Goal: Information Seeking & Learning: Learn about a topic

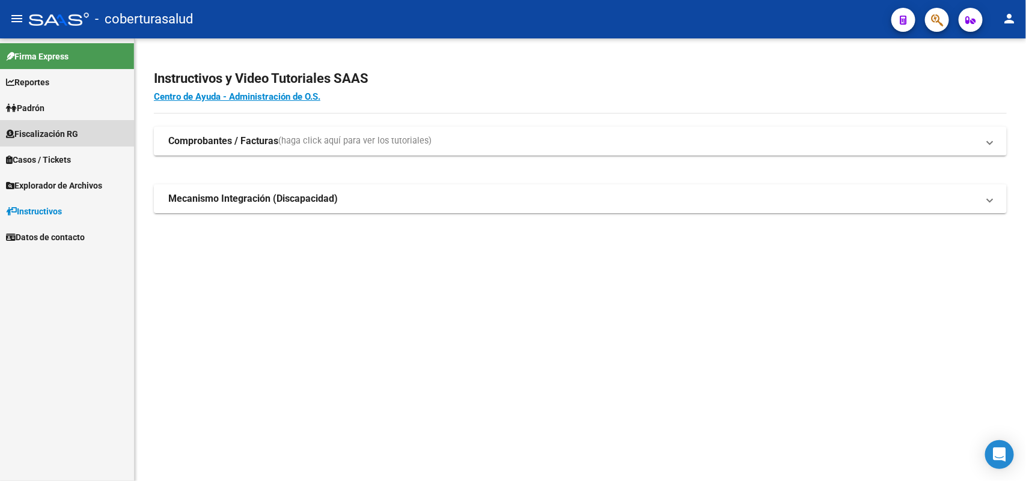
click at [61, 123] on link "Fiscalización RG" at bounding box center [67, 134] width 134 height 26
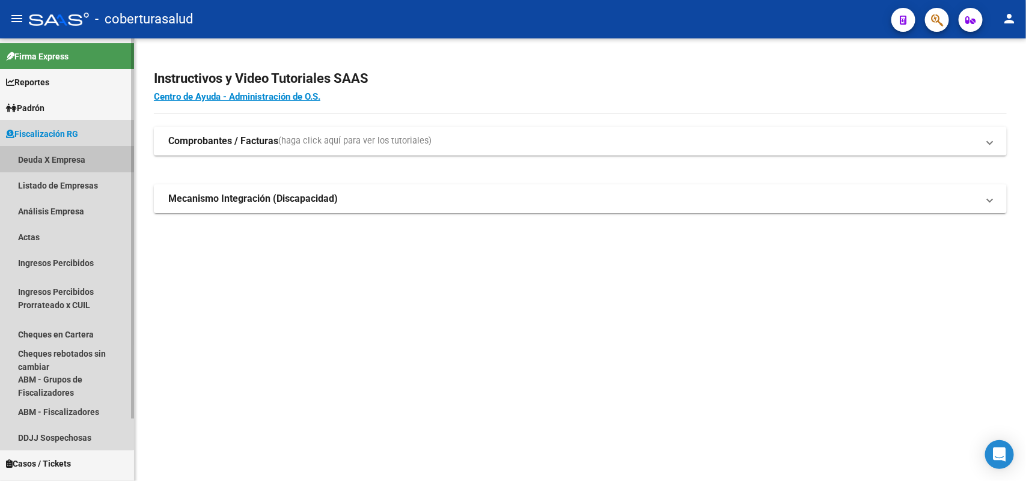
click at [50, 154] on link "Deuda X Empresa" at bounding box center [67, 160] width 134 height 26
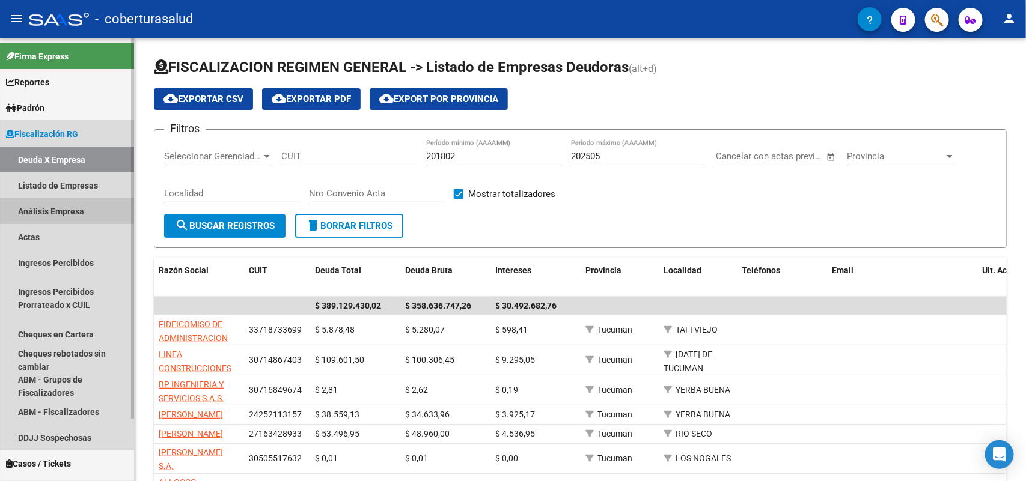
click at [39, 206] on link "Análisis Empresa" at bounding box center [67, 211] width 134 height 26
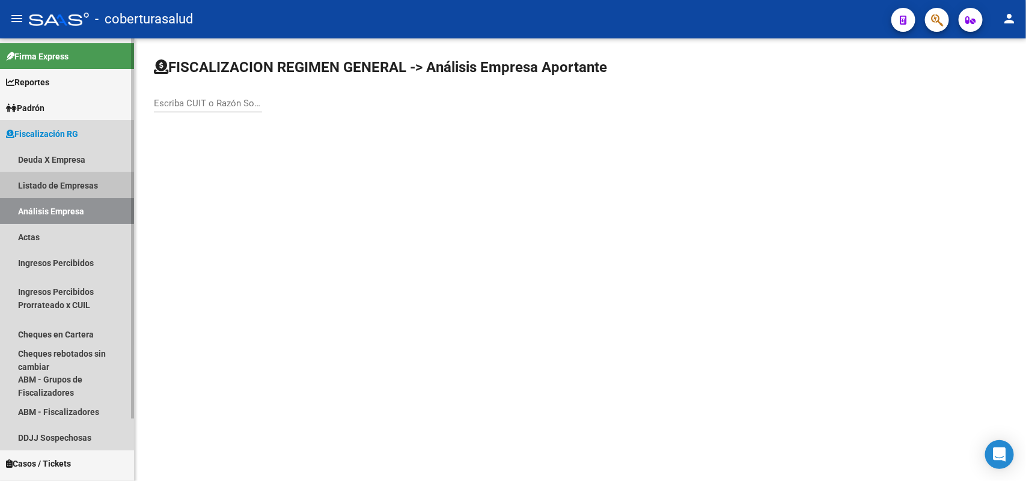
click at [37, 191] on link "Listado de Empresas" at bounding box center [67, 185] width 134 height 26
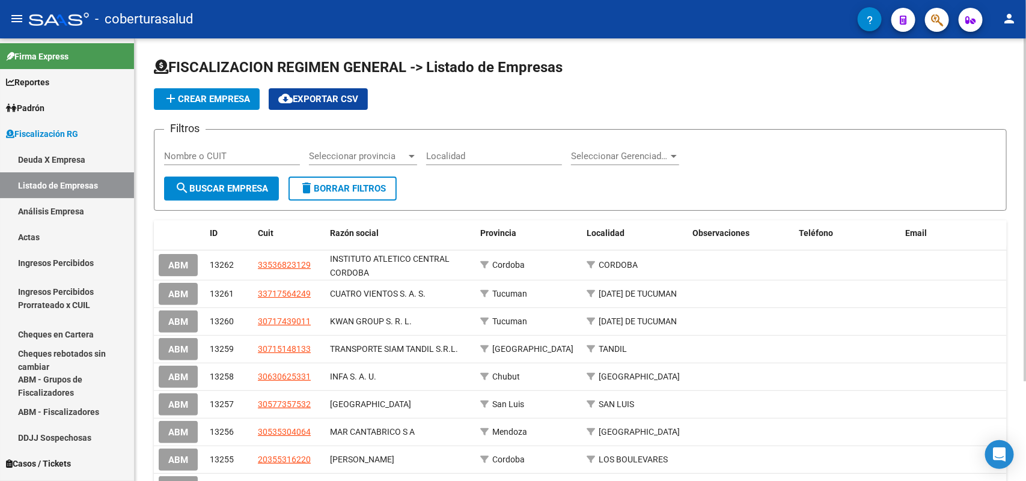
click at [404, 151] on span "Seleccionar provincia" at bounding box center [357, 156] width 97 height 11
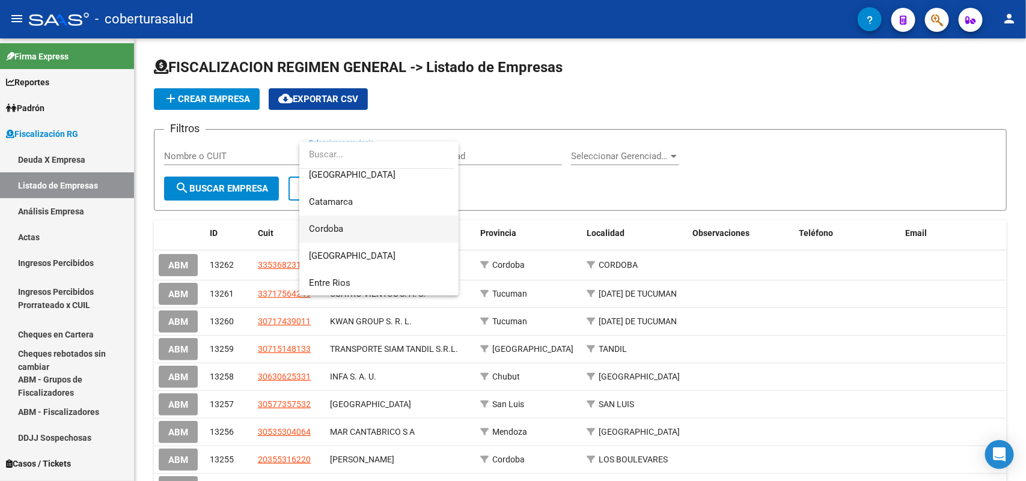
scroll to position [225, 0]
click at [377, 247] on span "San Juan" at bounding box center [379, 254] width 140 height 27
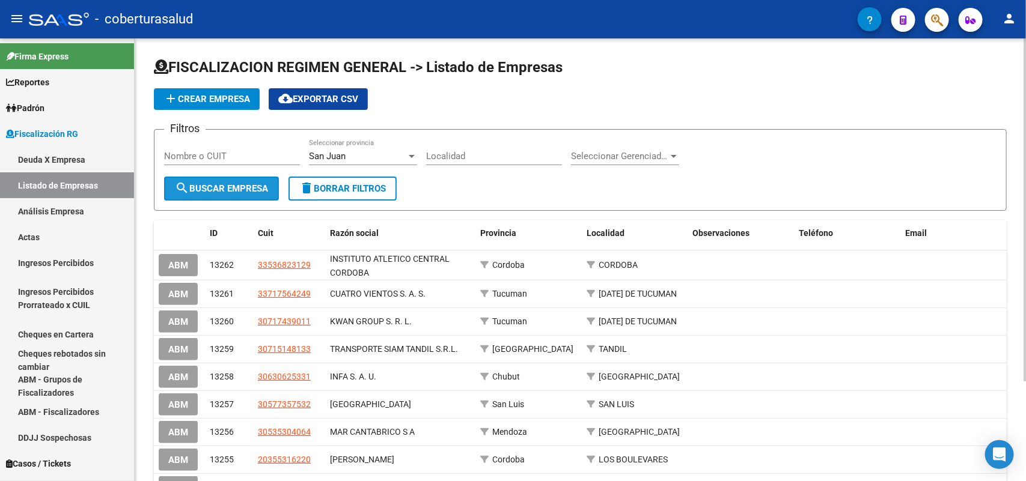
click at [217, 190] on span "search Buscar Empresa" at bounding box center [221, 188] width 93 height 11
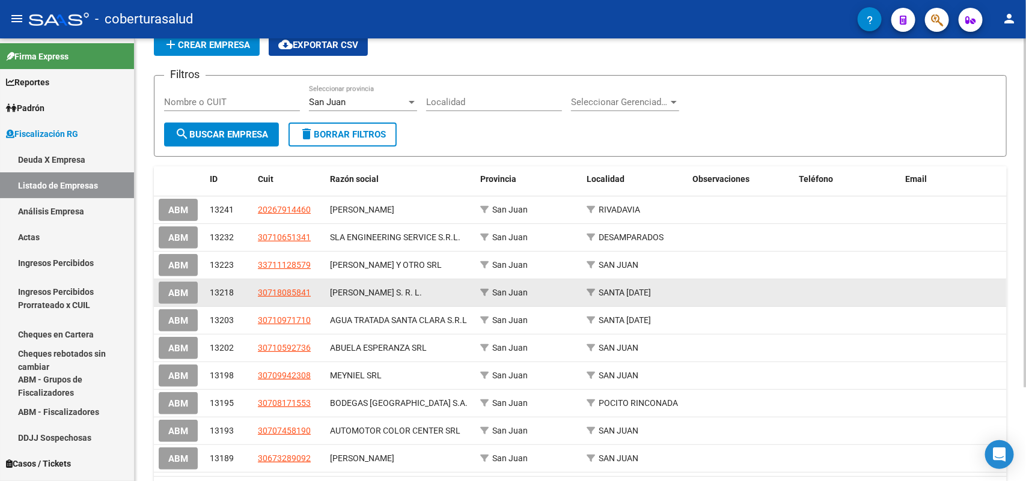
scroll to position [0, 0]
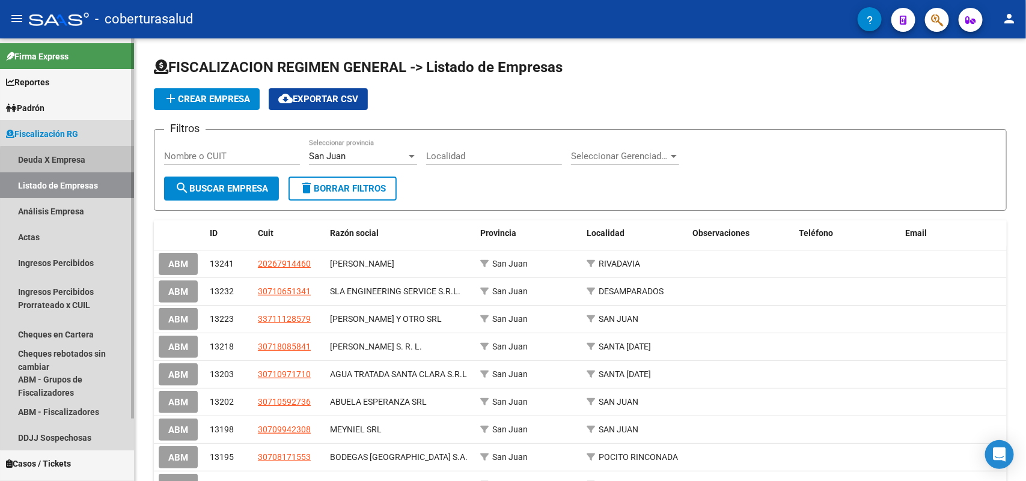
click at [76, 161] on link "Deuda X Empresa" at bounding box center [67, 160] width 134 height 26
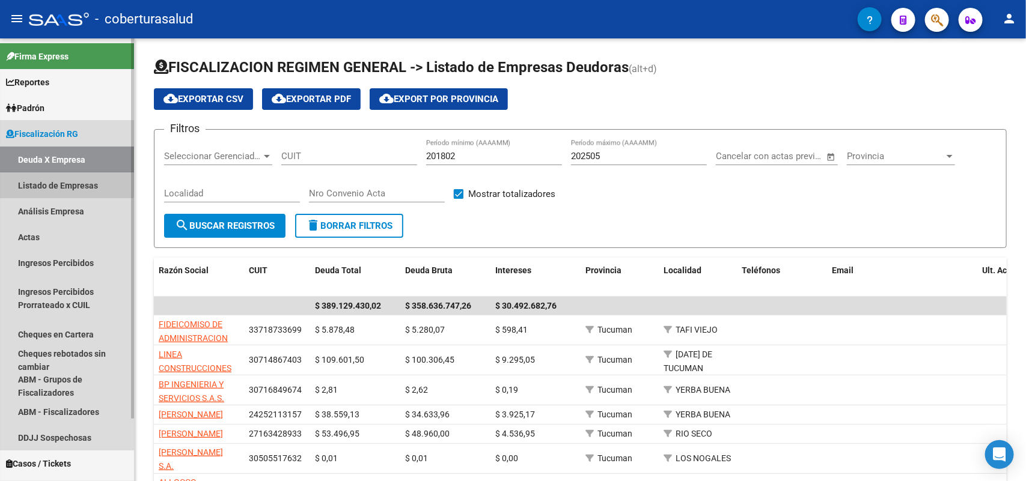
click at [43, 181] on link "Listado de Empresas" at bounding box center [67, 185] width 134 height 26
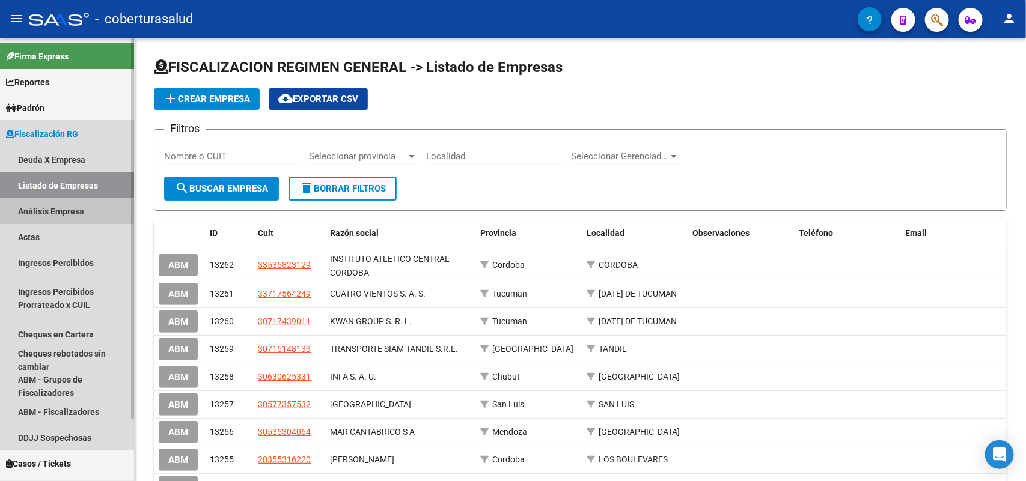
click at [43, 212] on link "Análisis Empresa" at bounding box center [67, 211] width 134 height 26
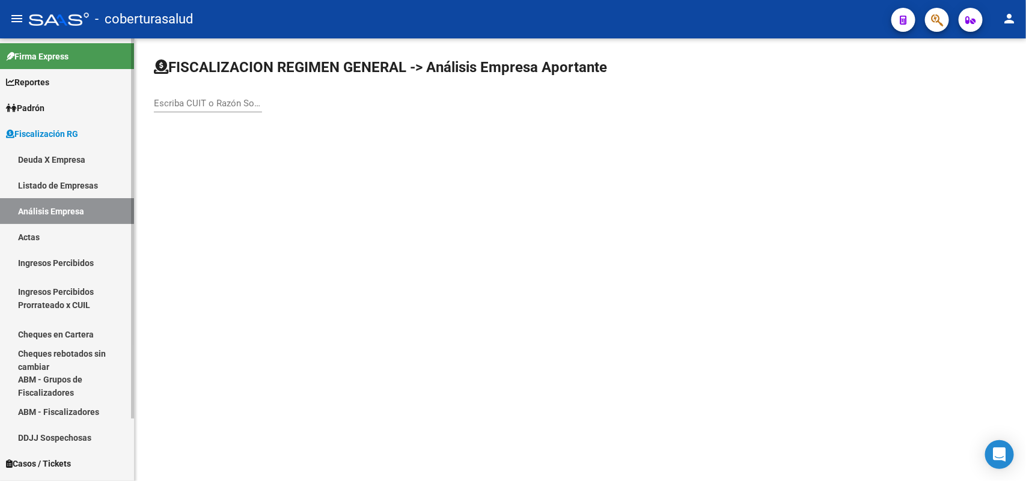
click at [74, 153] on link "Deuda X Empresa" at bounding box center [67, 160] width 134 height 26
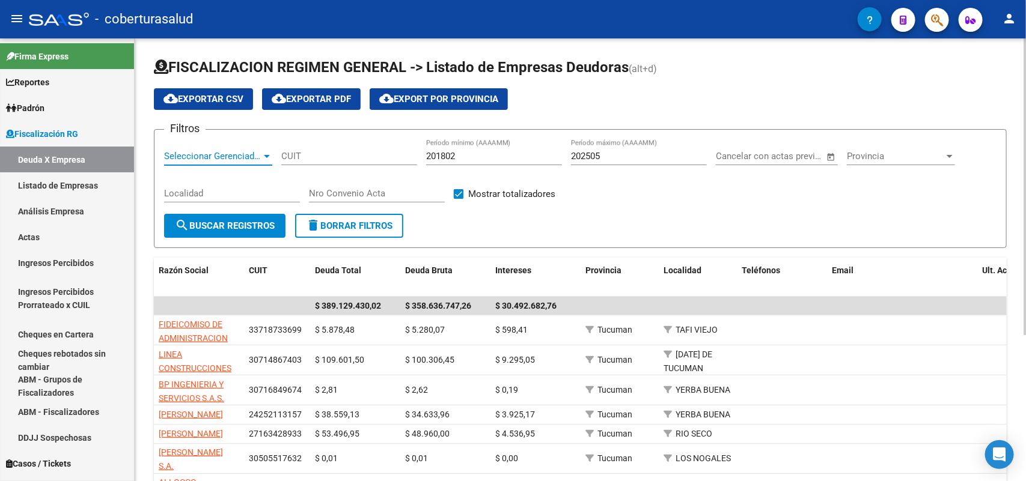
click at [236, 155] on span "Seleccionar Gerenciador" at bounding box center [212, 156] width 97 height 11
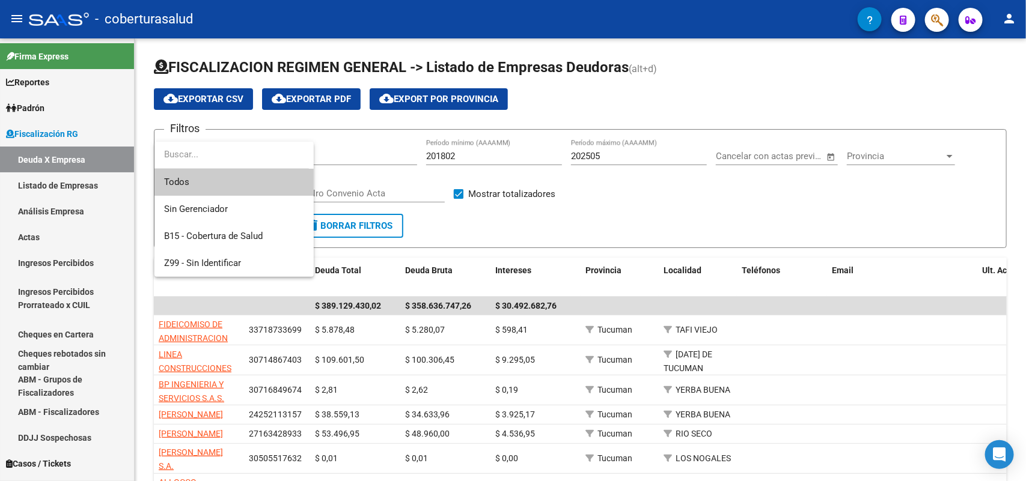
click at [230, 163] on input "dropdown search" at bounding box center [231, 154] width 154 height 27
click at [224, 184] on span "Todos" at bounding box center [234, 182] width 140 height 27
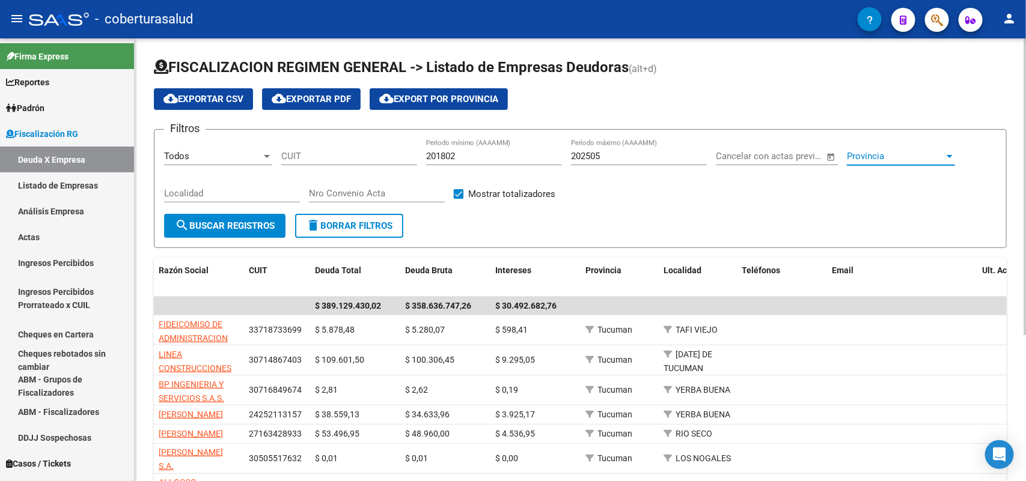
click at [910, 151] on span "Provincia" at bounding box center [895, 156] width 97 height 11
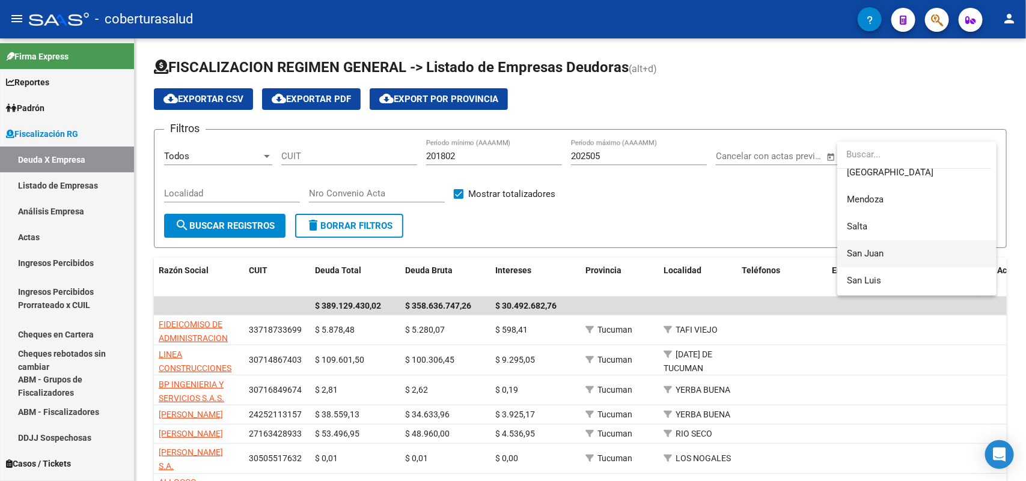
scroll to position [225, 0]
click at [902, 254] on span "San Juan" at bounding box center [917, 254] width 140 height 27
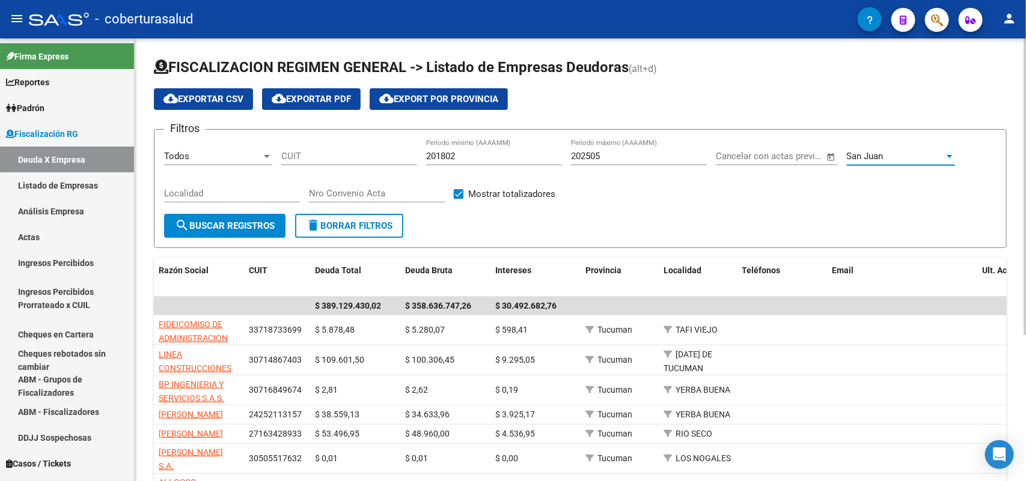
click at [209, 221] on span "search Buscar Registros" at bounding box center [225, 226] width 100 height 11
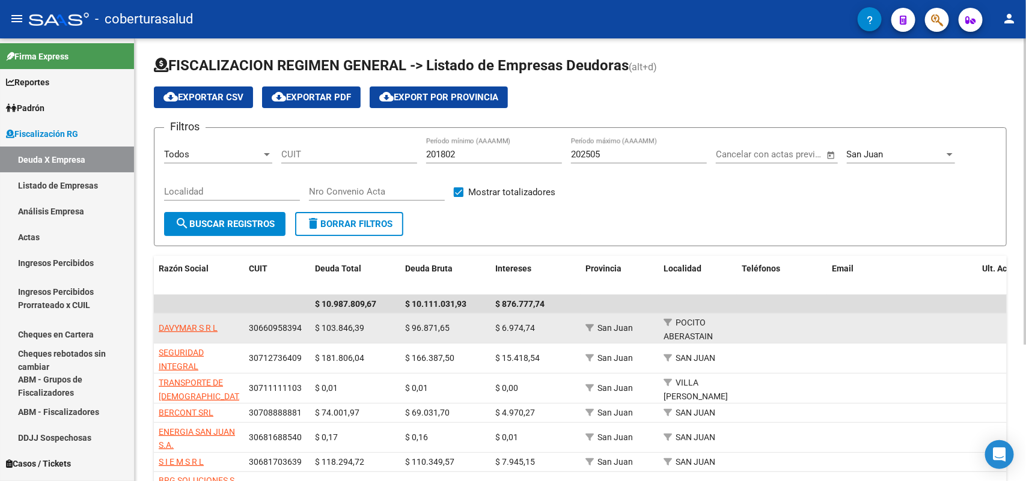
scroll to position [0, 0]
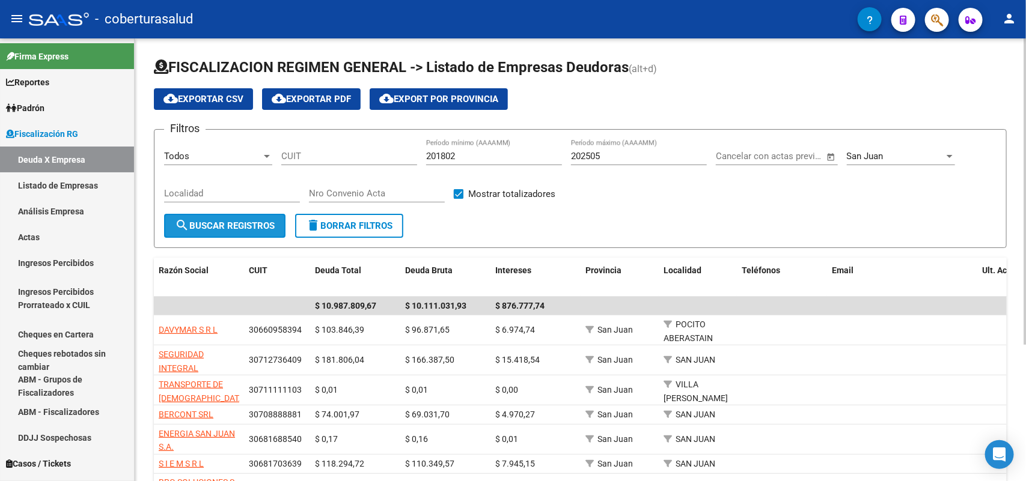
click at [196, 224] on span "search Buscar Registros" at bounding box center [225, 226] width 100 height 11
click at [212, 100] on span "cloud_download Exportar CSV" at bounding box center [203, 99] width 80 height 11
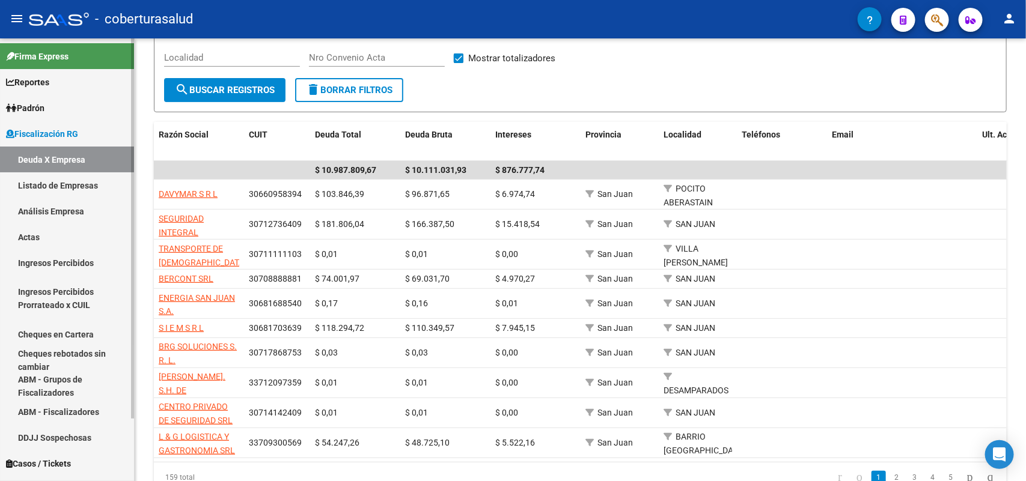
scroll to position [150, 0]
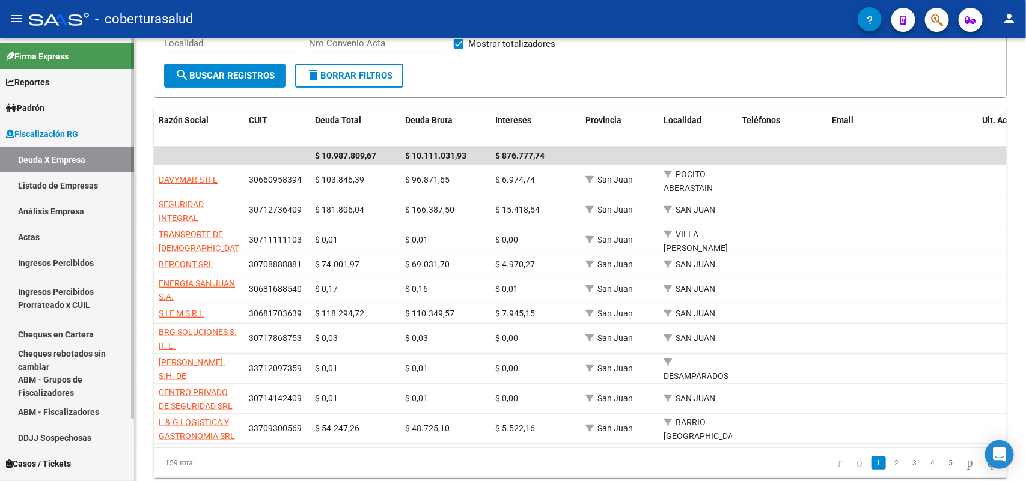
click at [47, 202] on link "Análisis Empresa" at bounding box center [67, 211] width 134 height 26
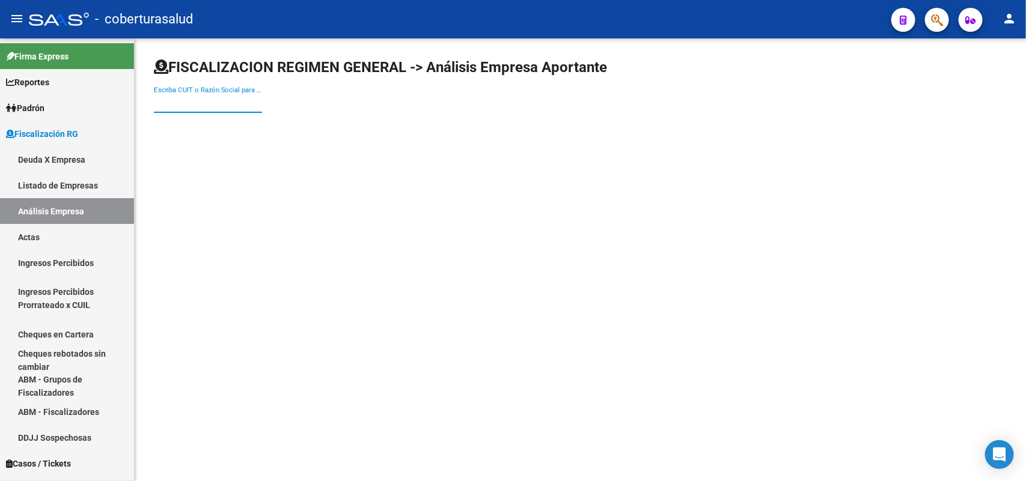
click at [234, 104] on input "Escriba CUIT o Razón Social para buscar" at bounding box center [208, 103] width 108 height 11
paste input "30711754160"
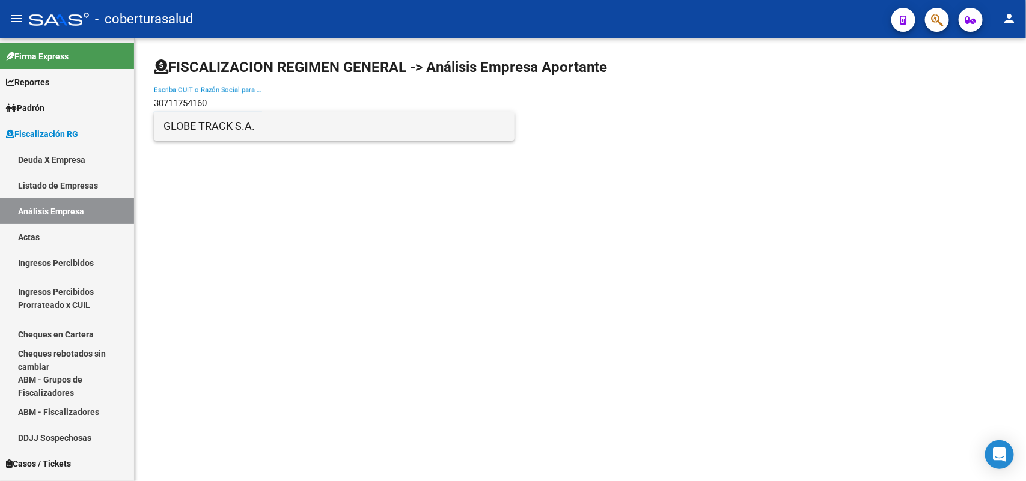
type input "30711754160"
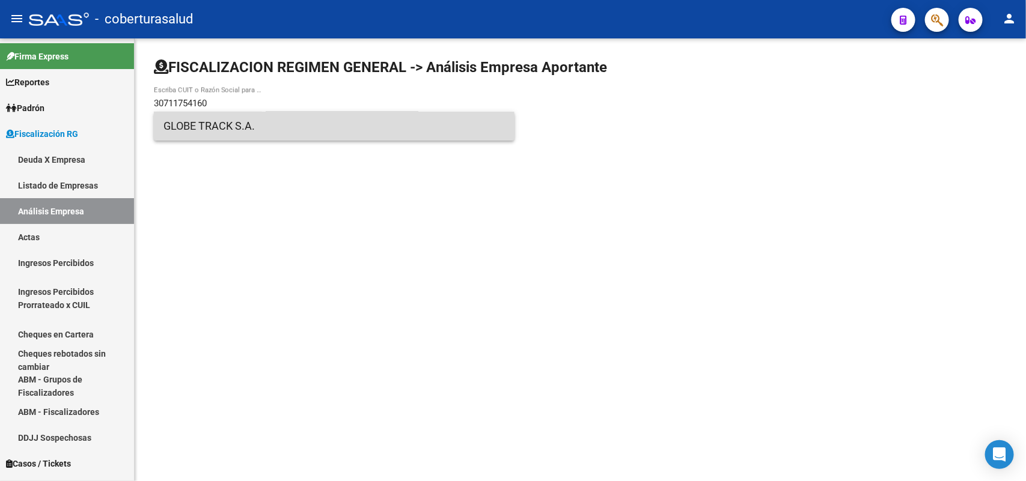
click at [237, 129] on span "GLOBE TRACK S.A." at bounding box center [333, 126] width 341 height 29
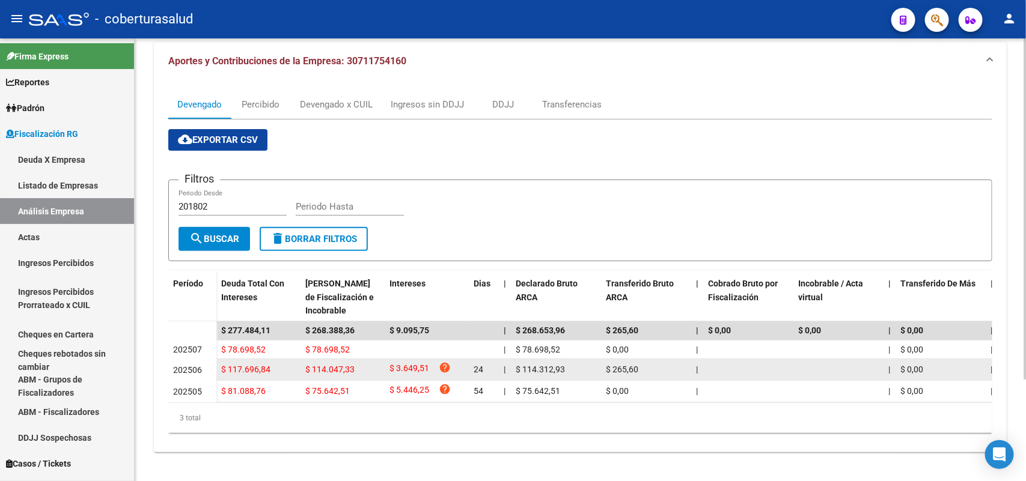
scroll to position [132, 0]
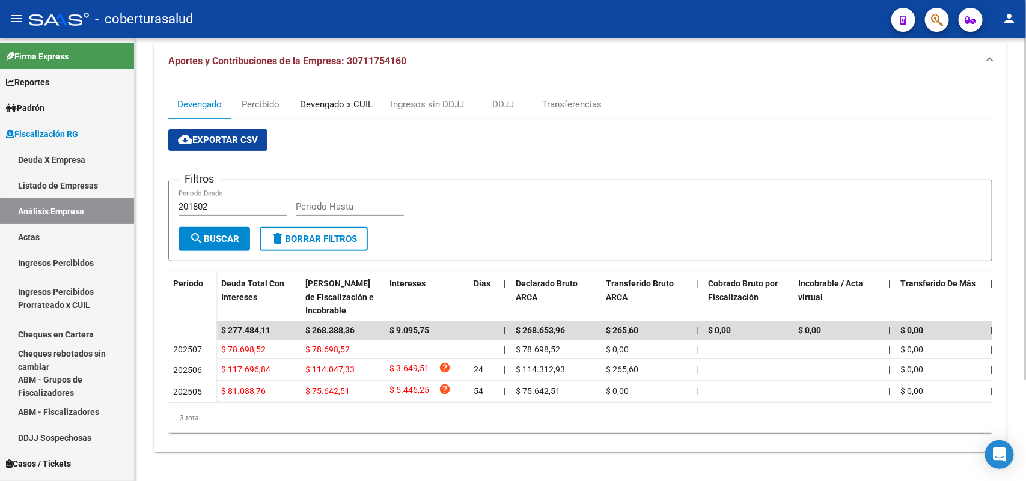
click at [322, 98] on div "Devengado x CUIL" at bounding box center [336, 104] width 73 height 13
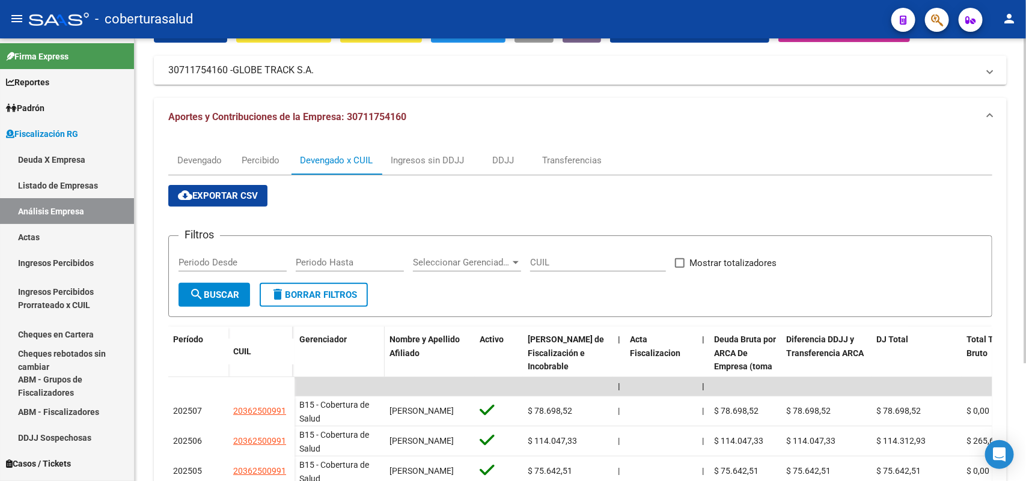
scroll to position [160, 0]
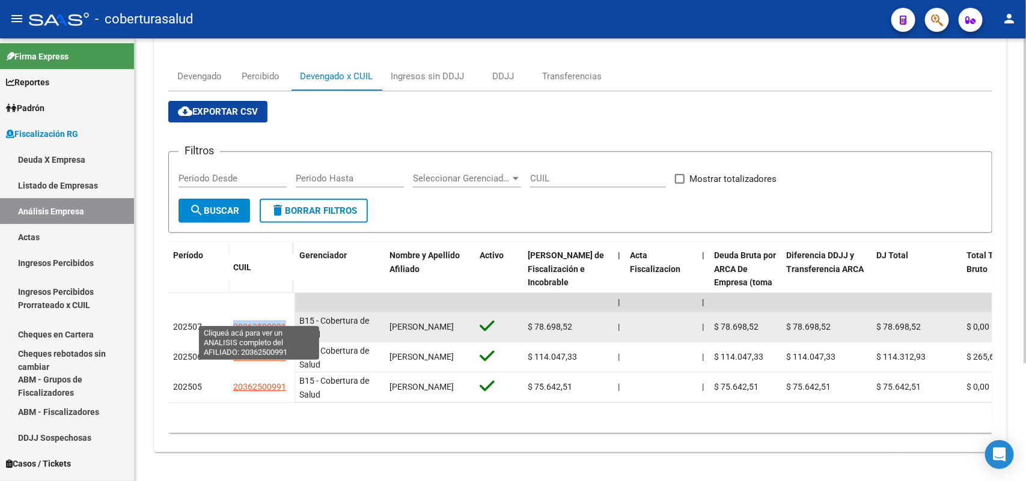
drag, startPoint x: 233, startPoint y: 315, endPoint x: 284, endPoint y: 316, distance: 51.1
click at [284, 322] on span "20362500991" at bounding box center [259, 327] width 53 height 10
copy span "20362500991"
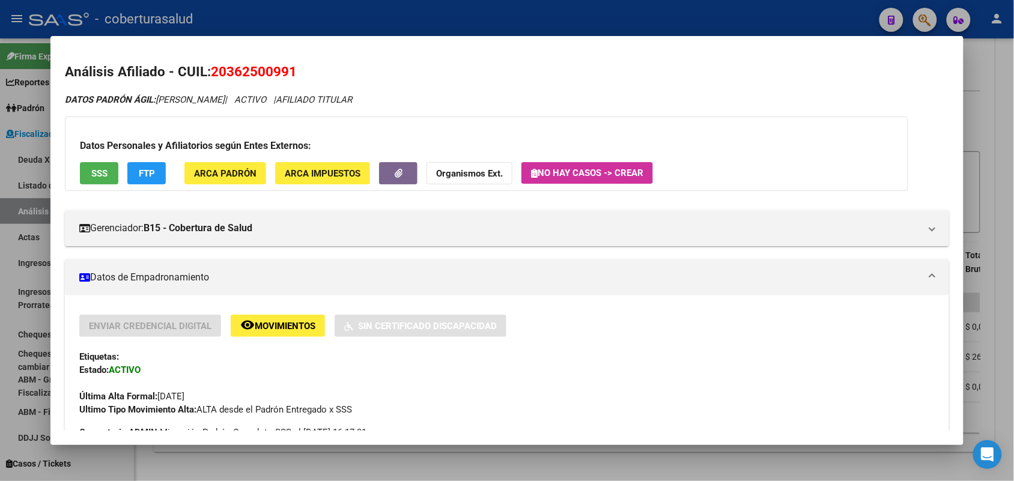
drag, startPoint x: 206, startPoint y: 70, endPoint x: 271, endPoint y: 78, distance: 65.4
click at [313, 77] on h2 "Análisis Afiliado - CUIL: 20362500991" at bounding box center [507, 72] width 884 height 20
copy span "20362500991"
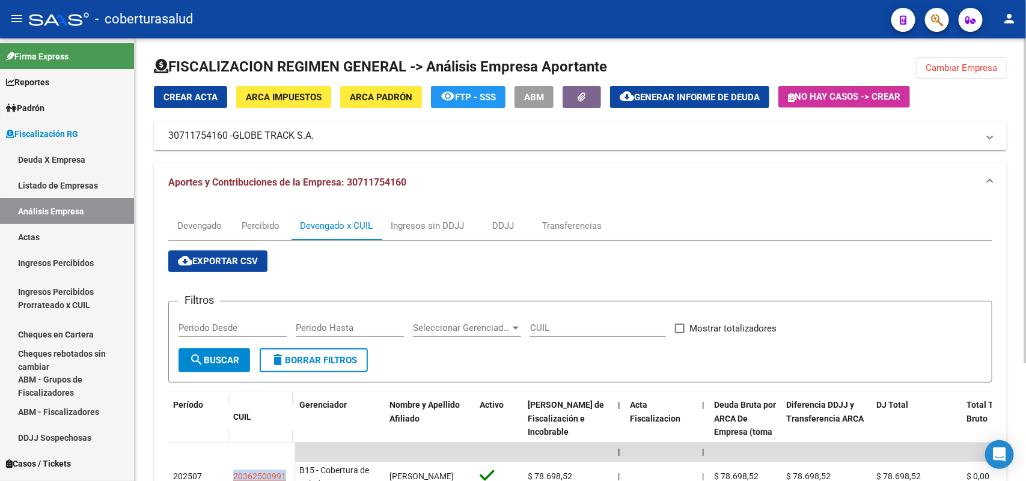
scroll to position [0, 0]
click at [948, 63] on span "Cambiar Empresa" at bounding box center [961, 68] width 72 height 11
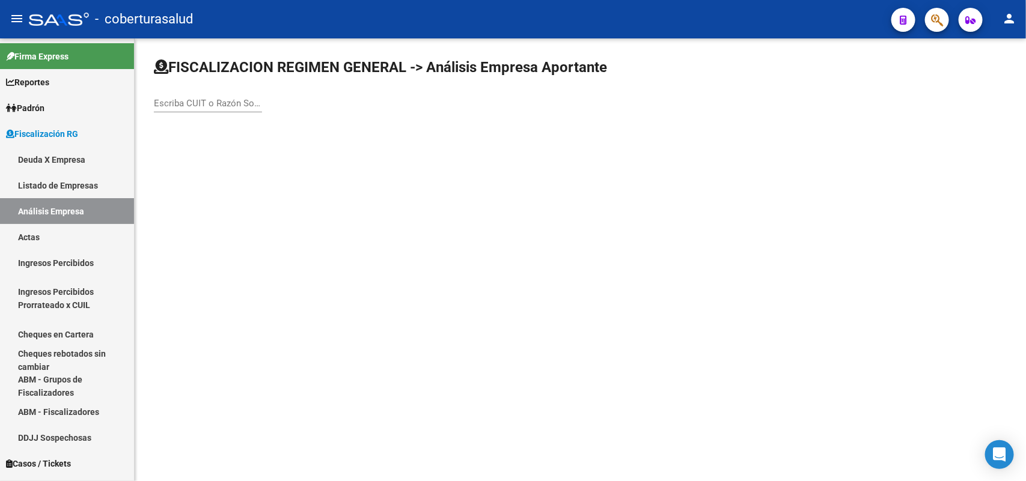
paste input "33710281179"
click at [236, 101] on input "33710281179" at bounding box center [208, 103] width 108 height 11
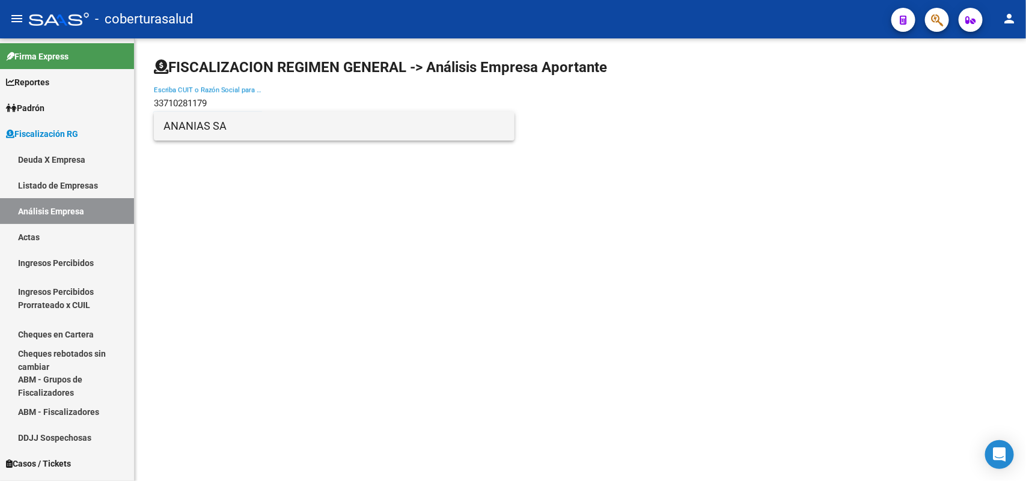
type input "33710281179"
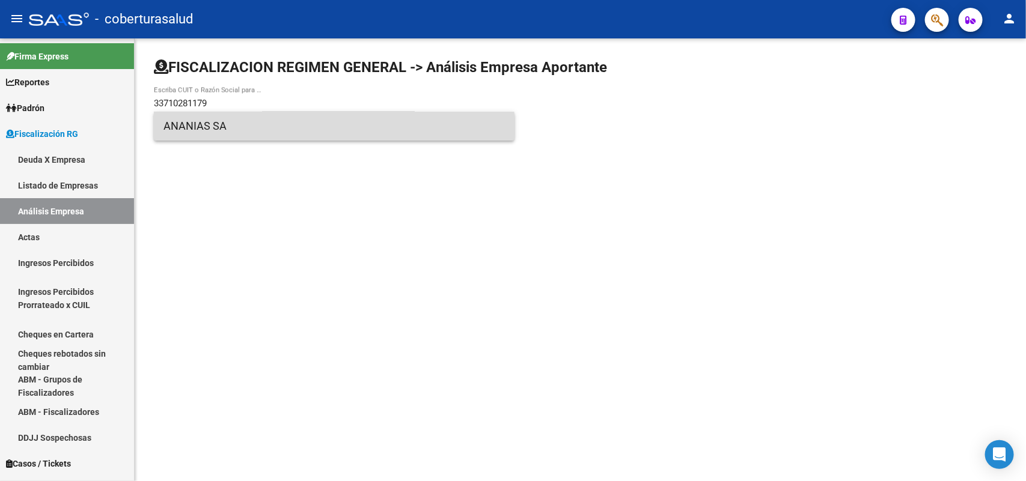
click at [236, 128] on span "ANANIAS SA" at bounding box center [333, 126] width 341 height 29
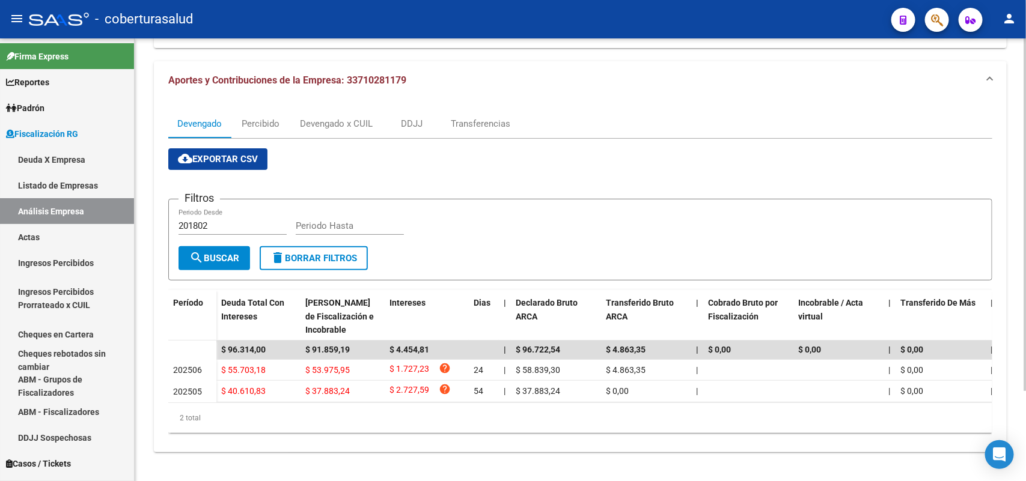
scroll to position [112, 0]
click at [347, 117] on div "Devengado x CUIL" at bounding box center [336, 123] width 73 height 13
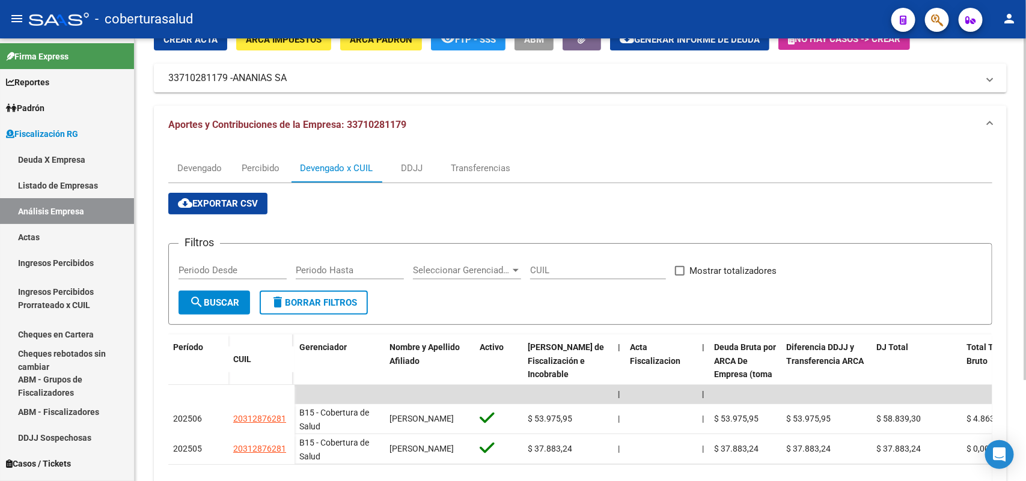
scroll to position [130, 0]
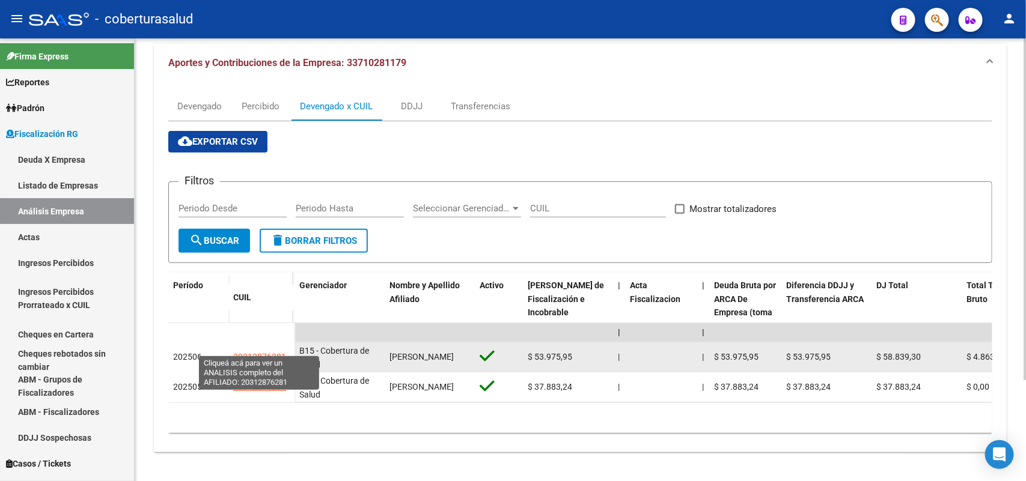
drag, startPoint x: 234, startPoint y: 343, endPoint x: 276, endPoint y: 346, distance: 42.1
click at [276, 352] on span "20312876281" at bounding box center [259, 357] width 53 height 10
copy span "203128762"
type textarea "20312876281"
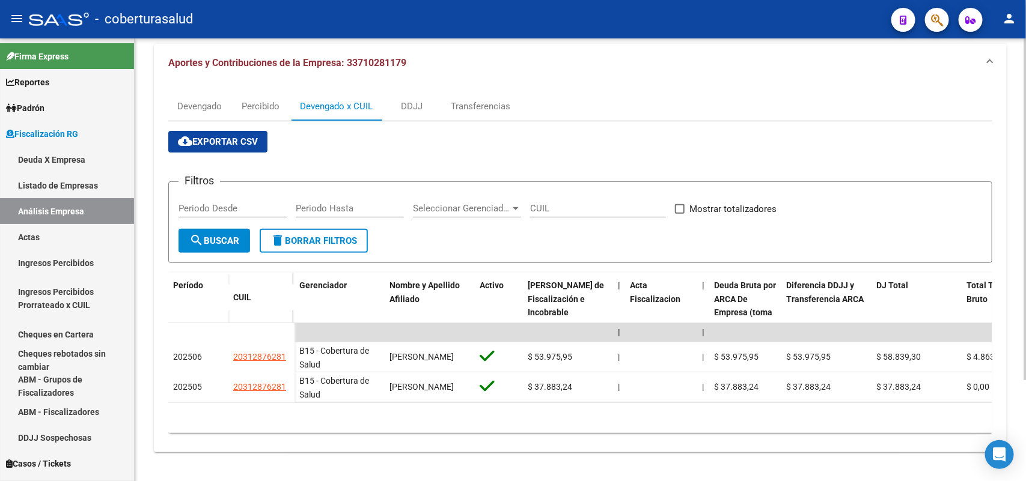
scroll to position [0, 0]
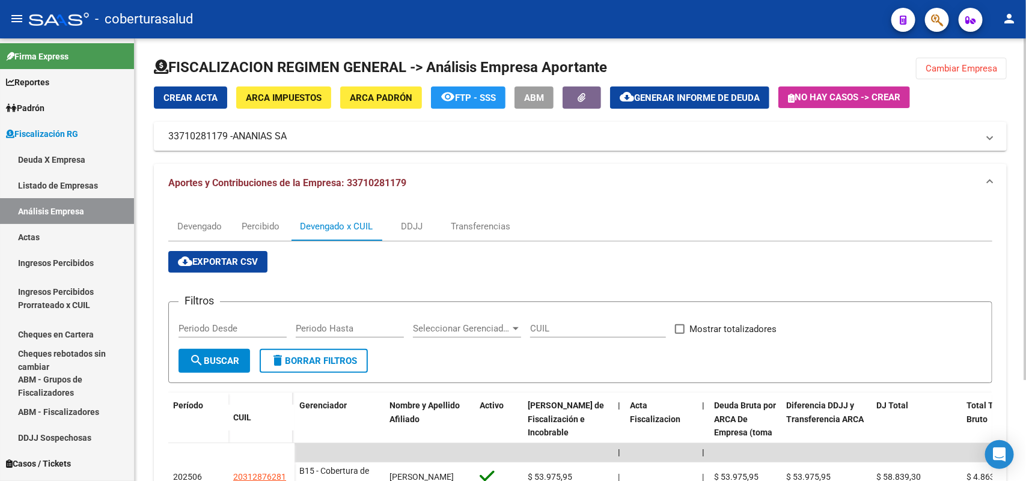
click at [974, 74] on button "Cambiar Empresa" at bounding box center [961, 69] width 91 height 22
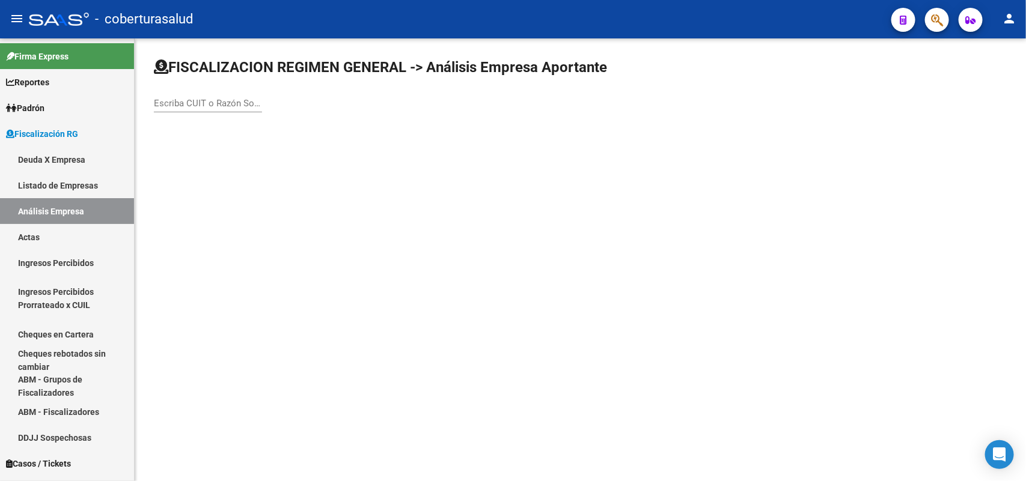
click at [226, 98] on input "Escriba CUIT o Razón Social para buscar" at bounding box center [208, 103] width 108 height 11
paste input "30717905535"
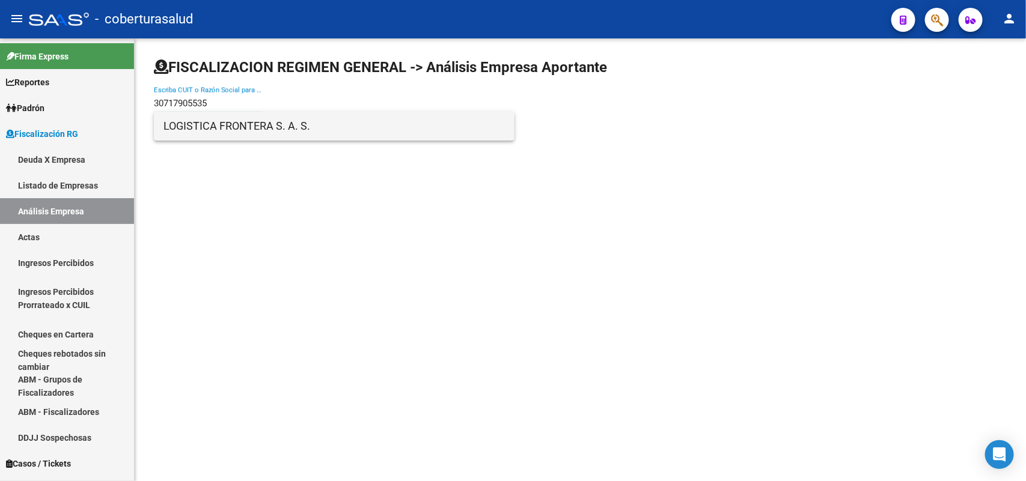
type input "30717905535"
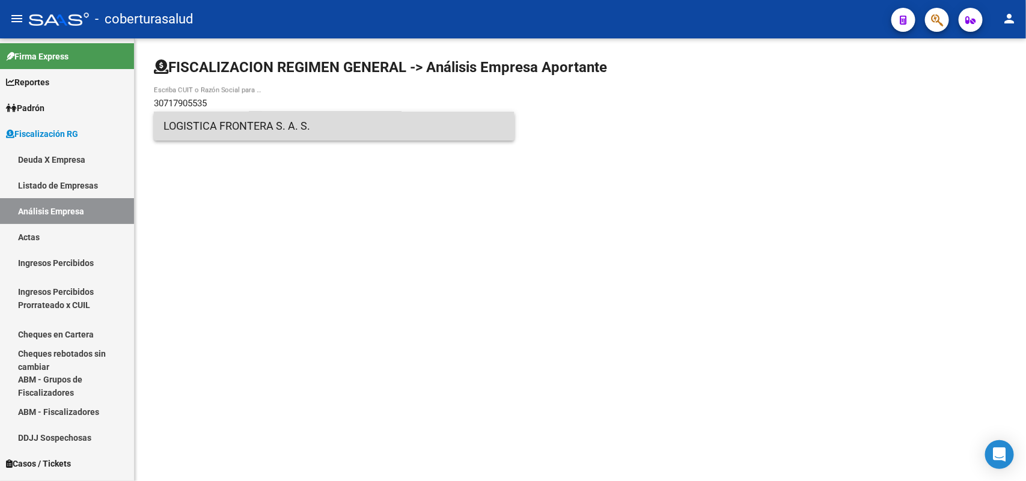
click at [229, 133] on span "LOGISTICA FRONTERA S. A. S." at bounding box center [333, 126] width 341 height 29
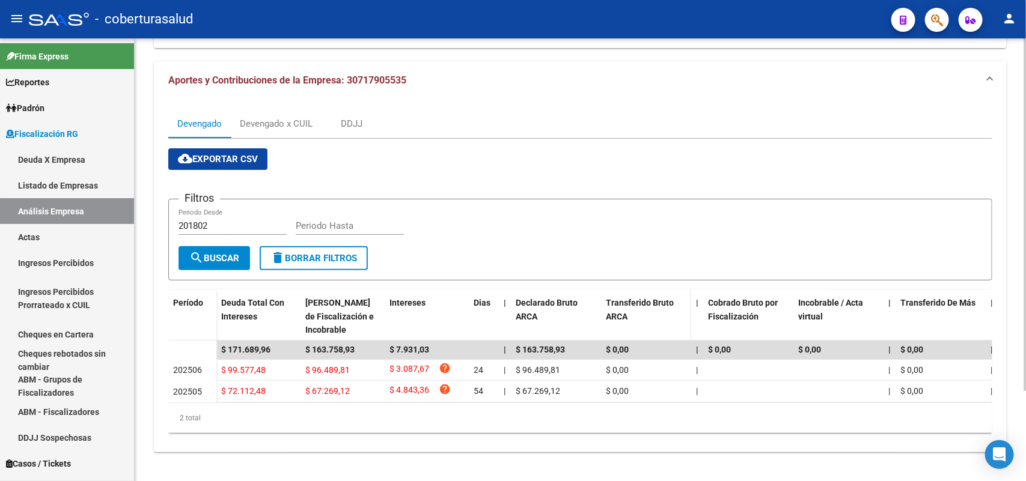
scroll to position [112, 0]
click at [269, 117] on div "Devengado x CUIL" at bounding box center [276, 123] width 73 height 13
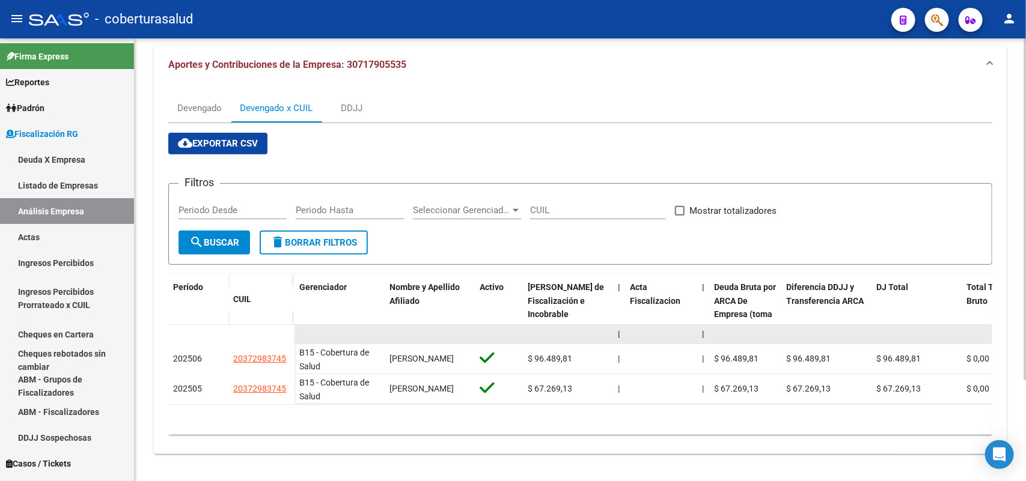
scroll to position [130, 0]
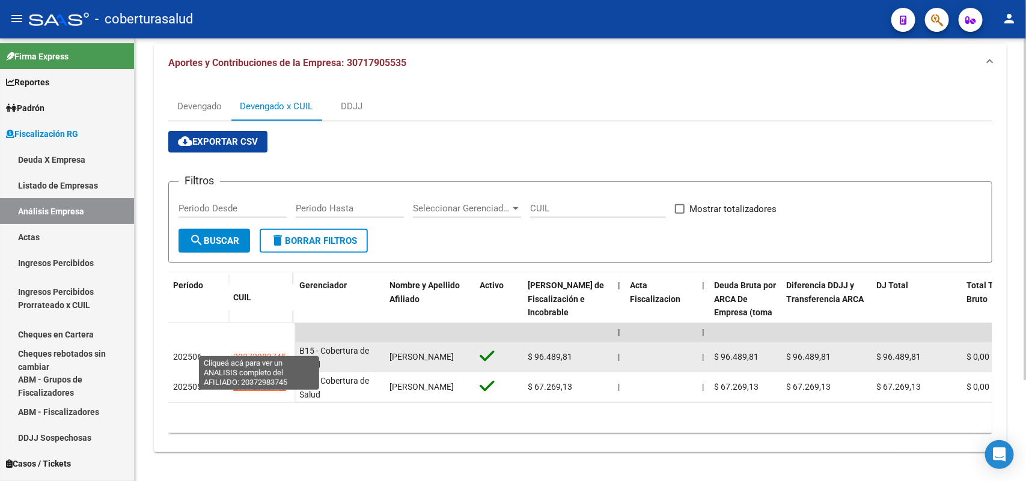
click at [263, 352] on span "20372983745" at bounding box center [259, 357] width 53 height 10
type textarea "20372983745"
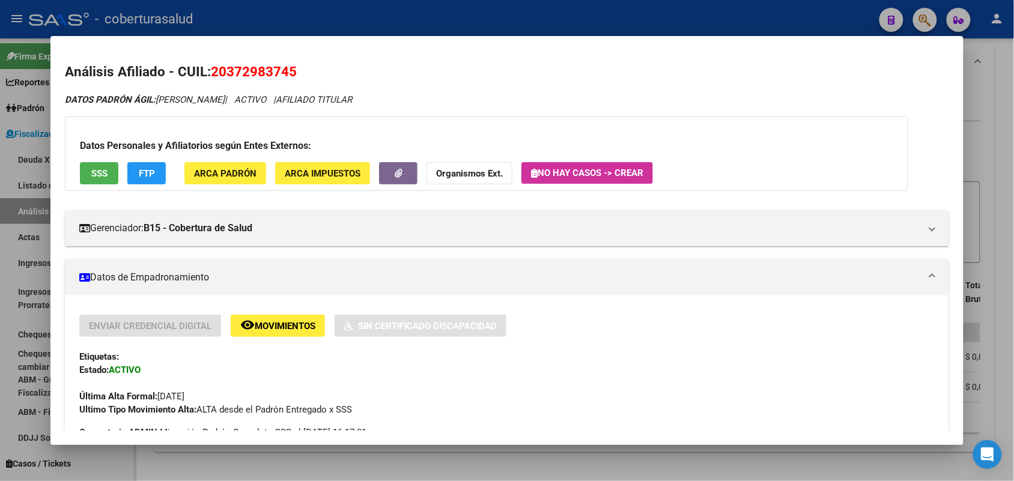
drag, startPoint x: 203, startPoint y: 73, endPoint x: 284, endPoint y: 71, distance: 81.1
click at [284, 71] on h2 "Análisis Afiliado - CUIL: 20372983745" at bounding box center [507, 72] width 884 height 20
drag, startPoint x: 283, startPoint y: 70, endPoint x: 219, endPoint y: 80, distance: 64.4
click at [281, 71] on span "20372983745" at bounding box center [254, 72] width 86 height 16
click at [216, 79] on span "20372983745" at bounding box center [254, 72] width 86 height 16
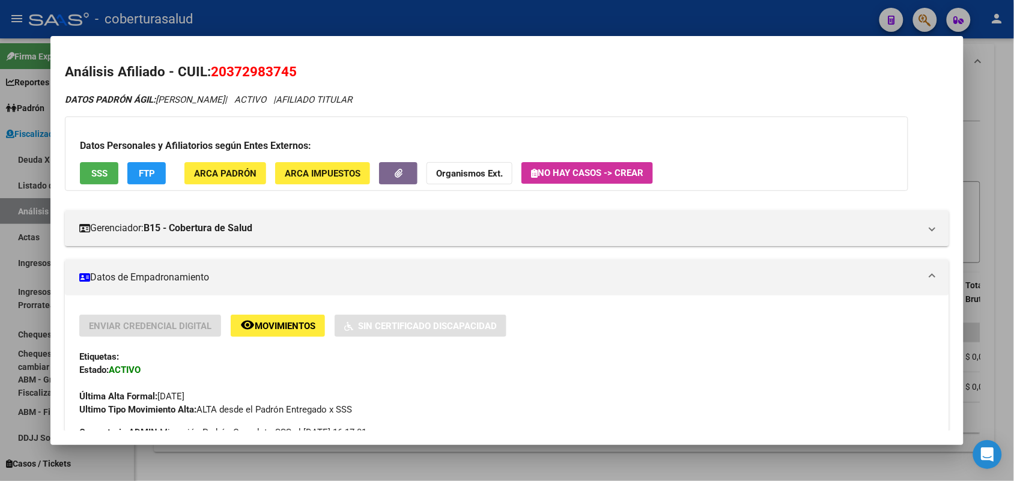
drag, startPoint x: 208, startPoint y: 68, endPoint x: 294, endPoint y: 68, distance: 86.5
click at [294, 68] on h2 "Análisis Afiliado - CUIL: 20372983745" at bounding box center [507, 72] width 884 height 20
copy span "20372983745"
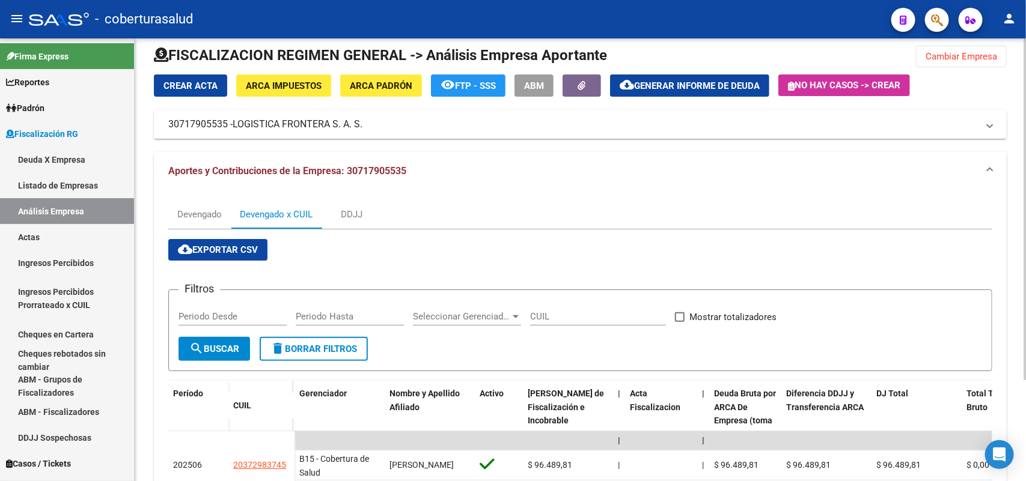
scroll to position [0, 0]
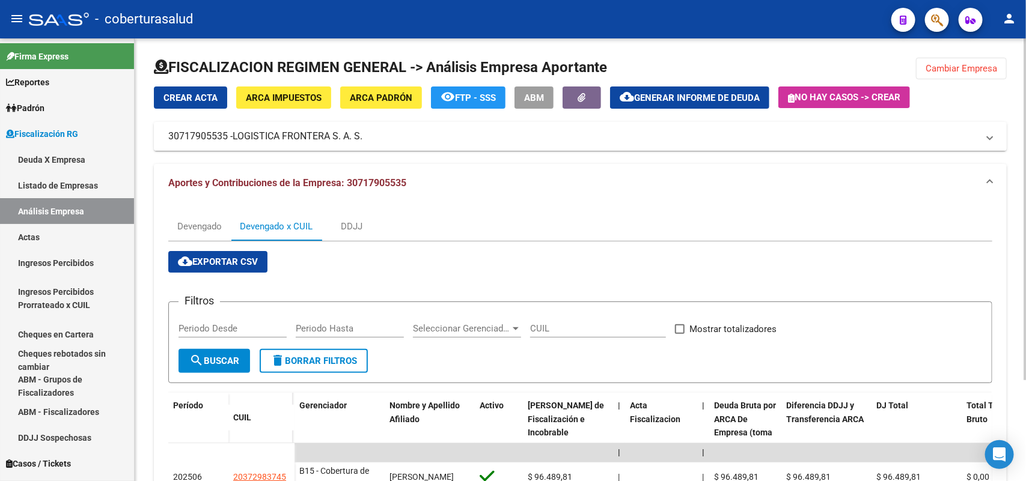
drag, startPoint x: 172, startPoint y: 133, endPoint x: 383, endPoint y: 142, distance: 210.5
click at [383, 142] on mat-expansion-panel-header "30717905535 - LOGISTICA FRONTERA S. A. S." at bounding box center [580, 136] width 853 height 29
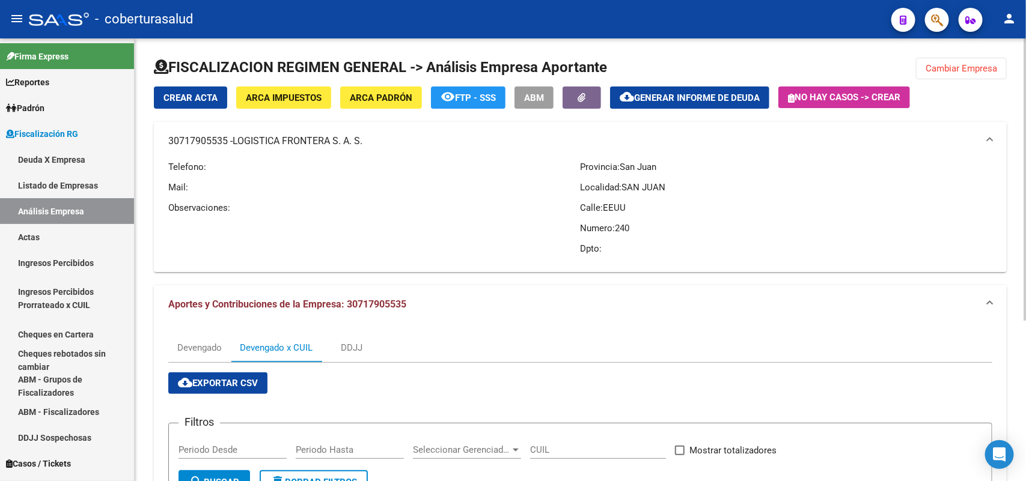
click at [951, 67] on span "Cambiar Empresa" at bounding box center [961, 68] width 72 height 11
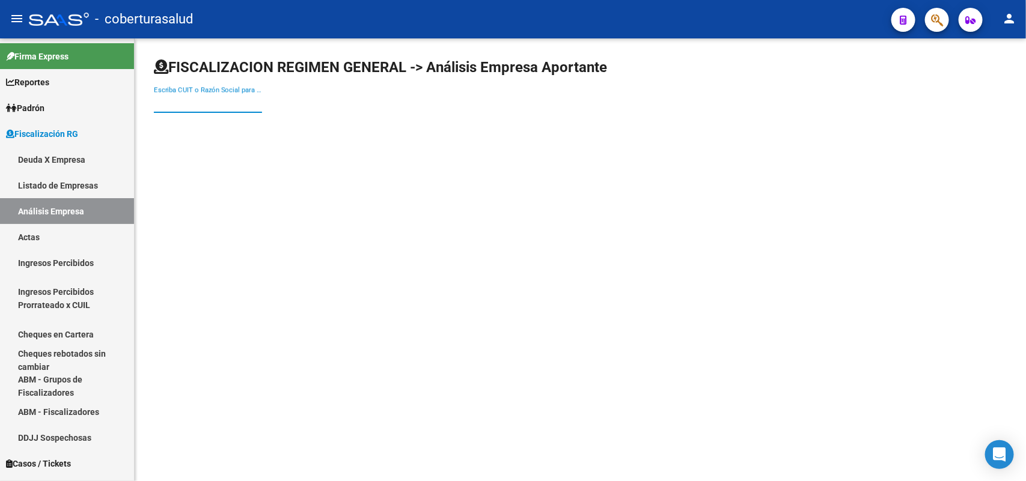
click at [181, 102] on input "Escriba CUIT o Razón Social para buscar" at bounding box center [208, 103] width 108 height 11
paste input "30716956640"
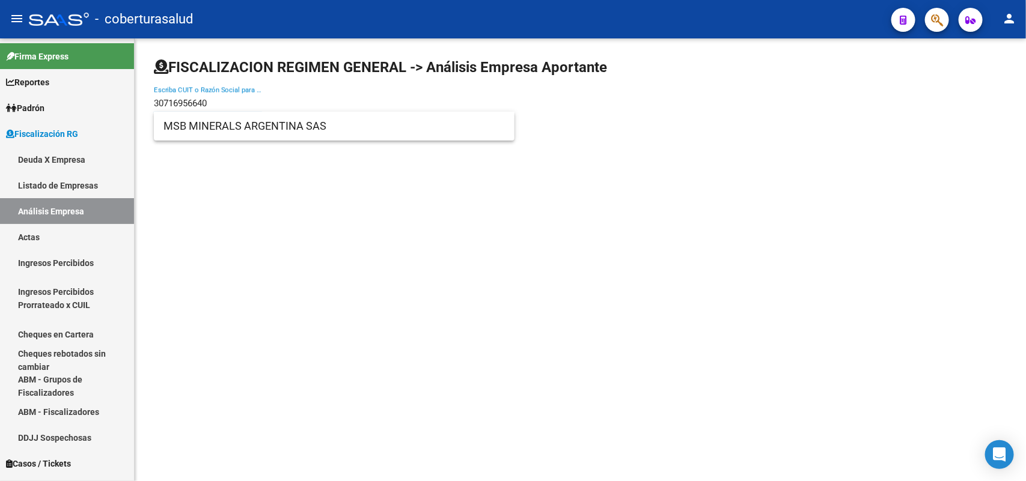
type input "30716956640"
click at [203, 128] on span "MSB MINERALS ARGENTINA SAS" at bounding box center [333, 126] width 341 height 29
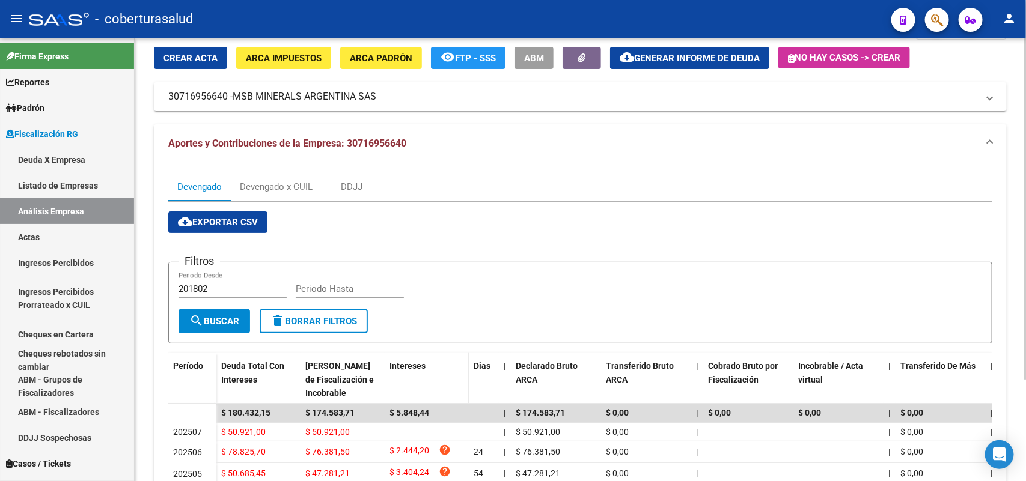
scroll to position [132, 0]
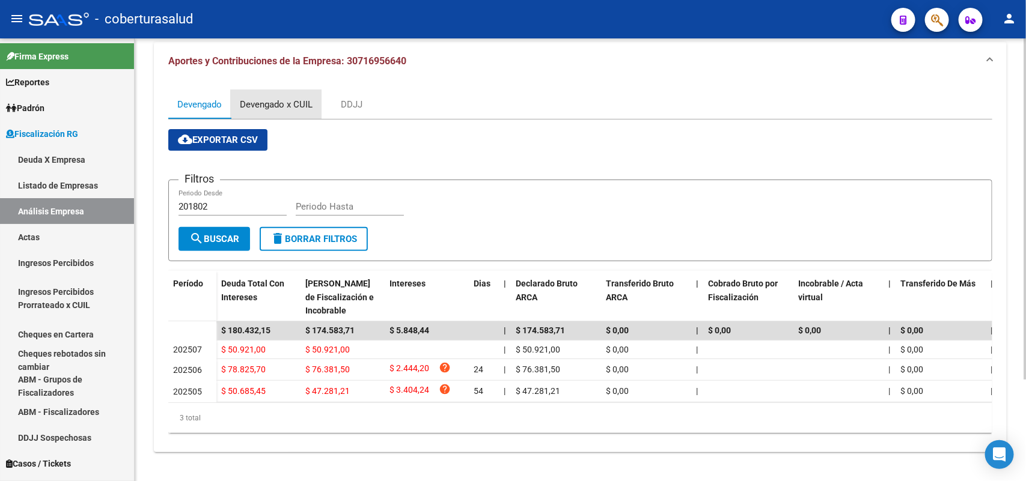
click at [271, 98] on div "Devengado x CUIL" at bounding box center [276, 104] width 73 height 13
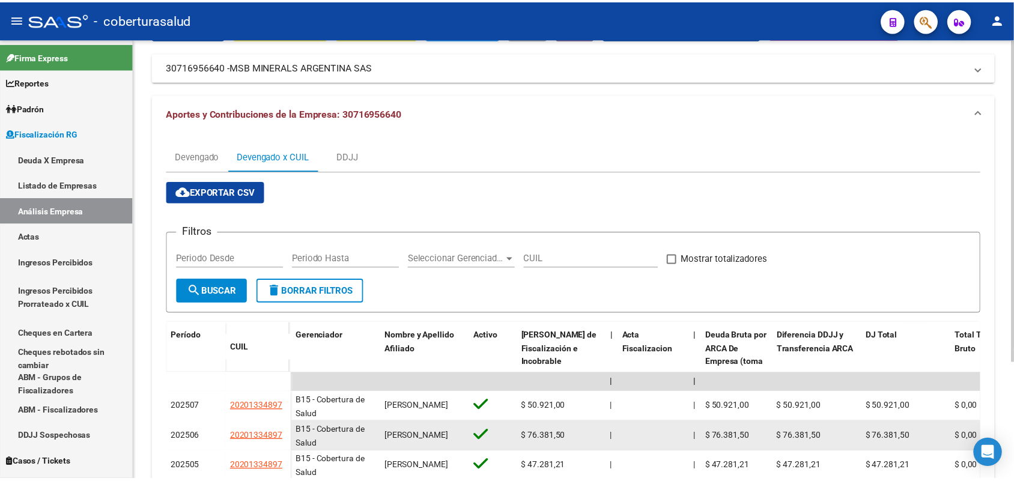
scroll to position [160, 0]
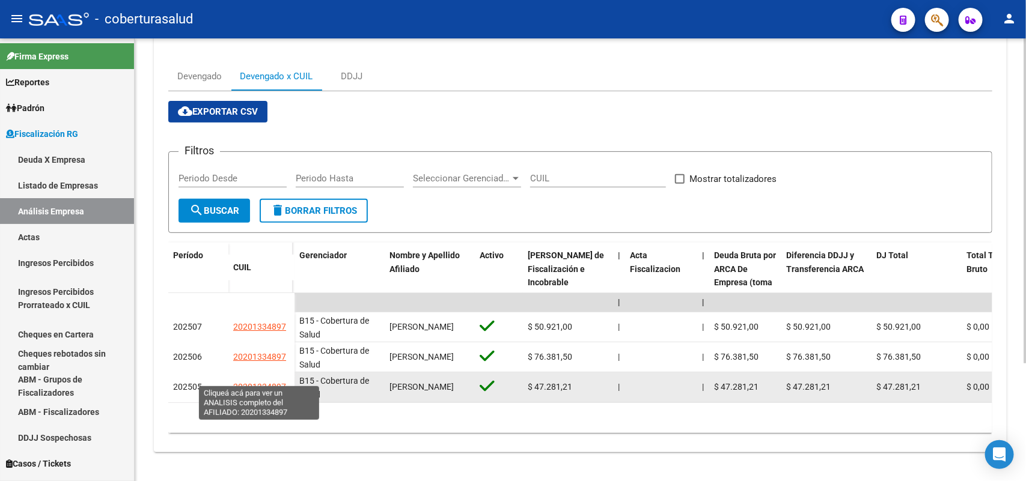
click at [263, 382] on span "20201334897" at bounding box center [259, 387] width 53 height 10
type textarea "20201334897"
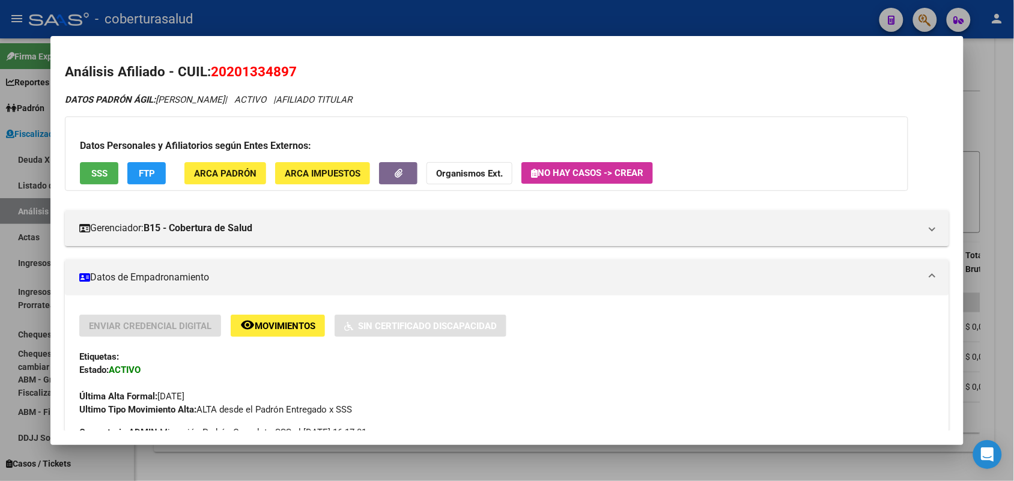
drag, startPoint x: 239, startPoint y: 70, endPoint x: 338, endPoint y: 66, distance: 99.2
click at [338, 66] on h2 "Análisis Afiliado - CUIL: 20201334897" at bounding box center [507, 72] width 884 height 20
copy span "20201334897"
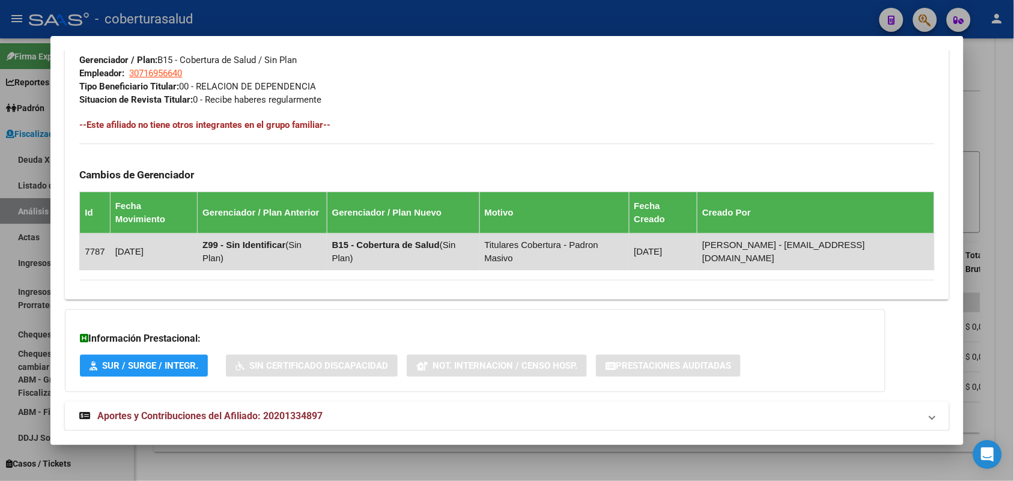
scroll to position [608, 0]
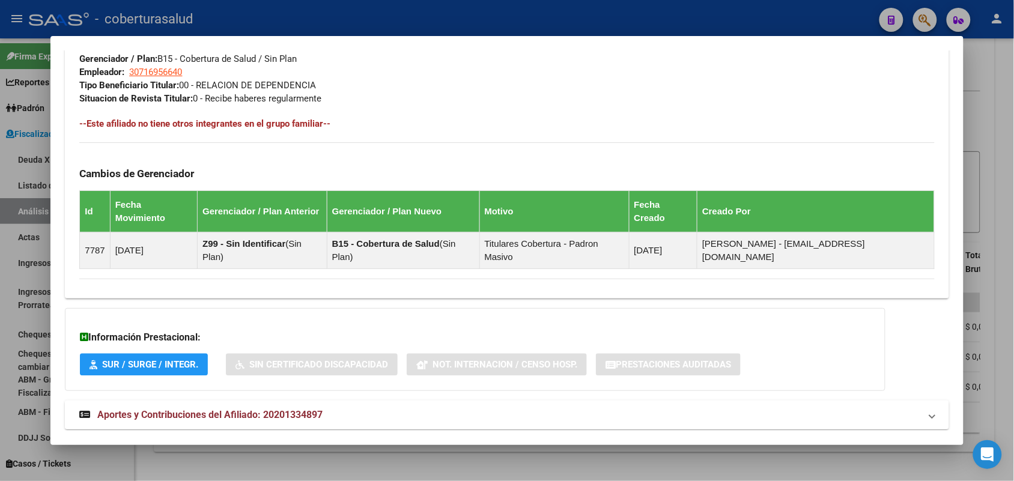
click at [151, 409] on span "Aportes y Contribuciones del Afiliado: 20201334897" at bounding box center [209, 414] width 225 height 11
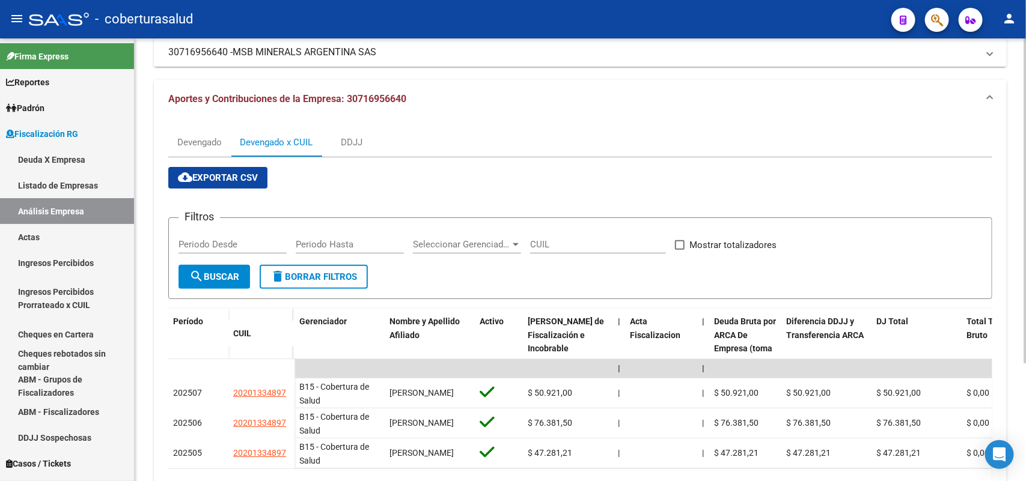
scroll to position [0, 0]
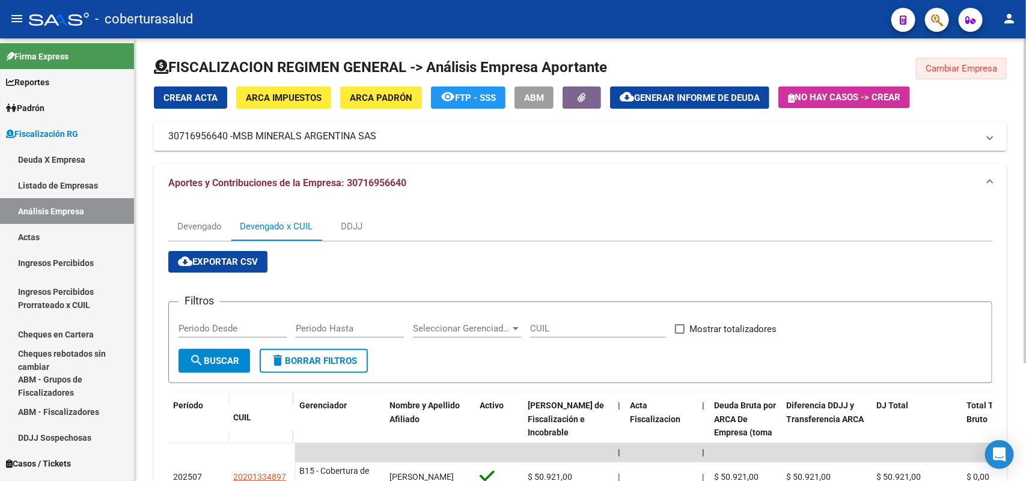
click at [939, 68] on span "Cambiar Empresa" at bounding box center [961, 68] width 72 height 11
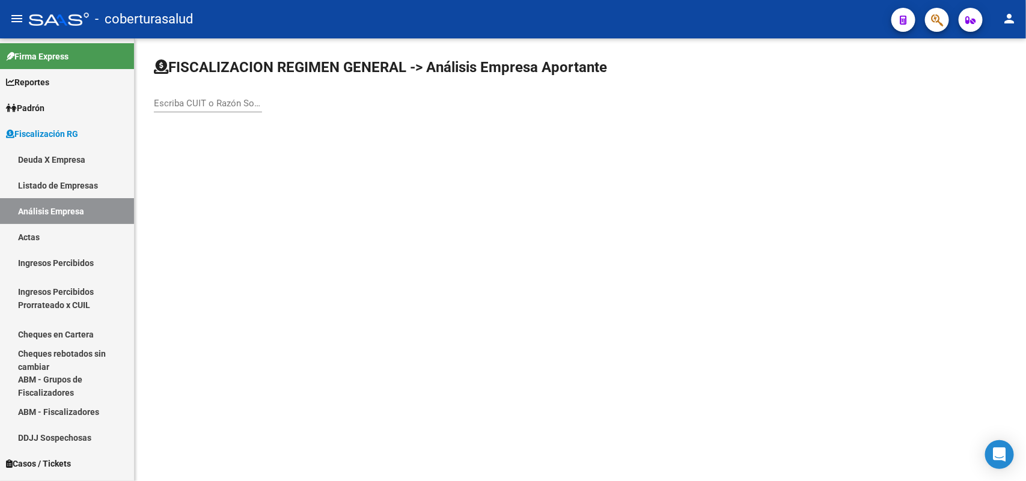
drag, startPoint x: 230, startPoint y: 96, endPoint x: 239, endPoint y: 108, distance: 15.4
click at [235, 107] on div "Escriba CUIT o Razón Social para buscar" at bounding box center [208, 100] width 108 height 26
click at [239, 108] on input "Escriba CUIT o Razón Social para buscar" at bounding box center [208, 103] width 108 height 11
paste input "33708332599"
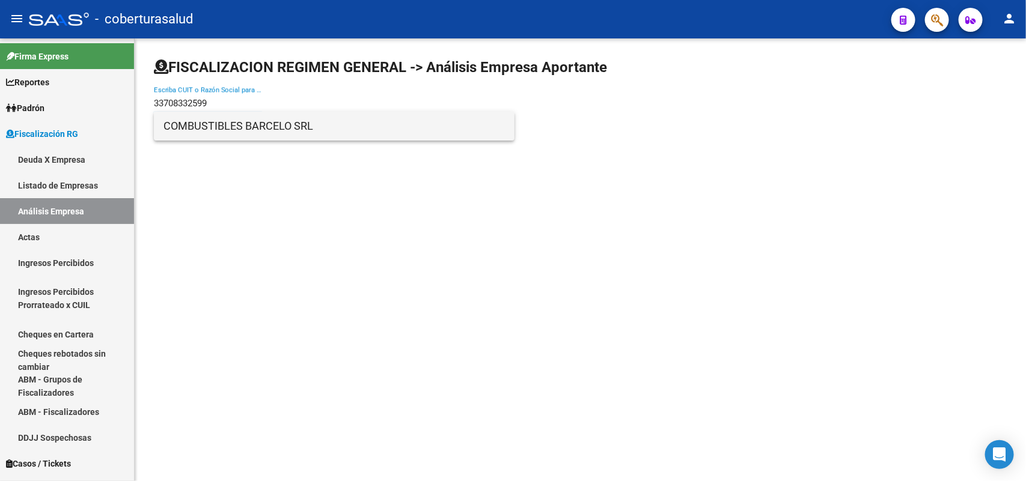
type input "33708332599"
click at [215, 128] on span "COMBUSTIBLES BARCELO SRL" at bounding box center [333, 126] width 341 height 29
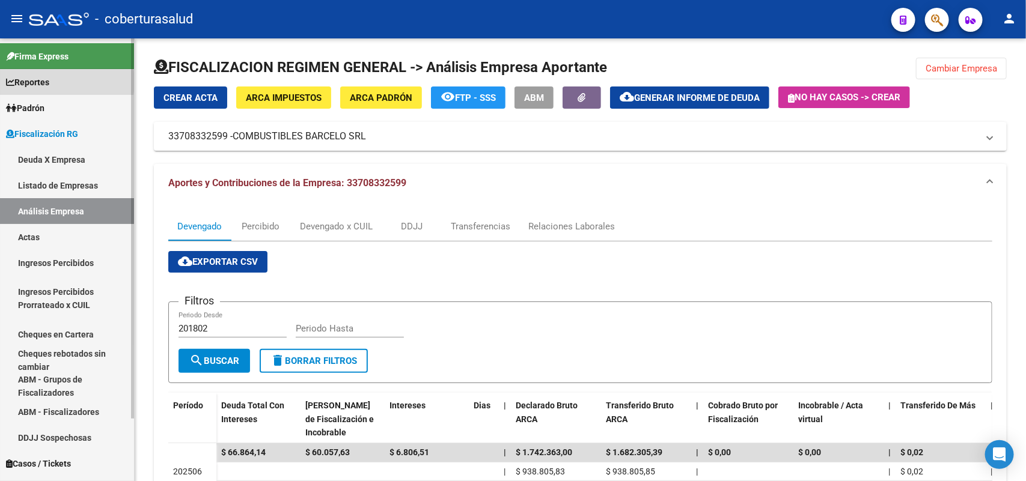
click at [47, 82] on span "Reportes" at bounding box center [27, 82] width 43 height 13
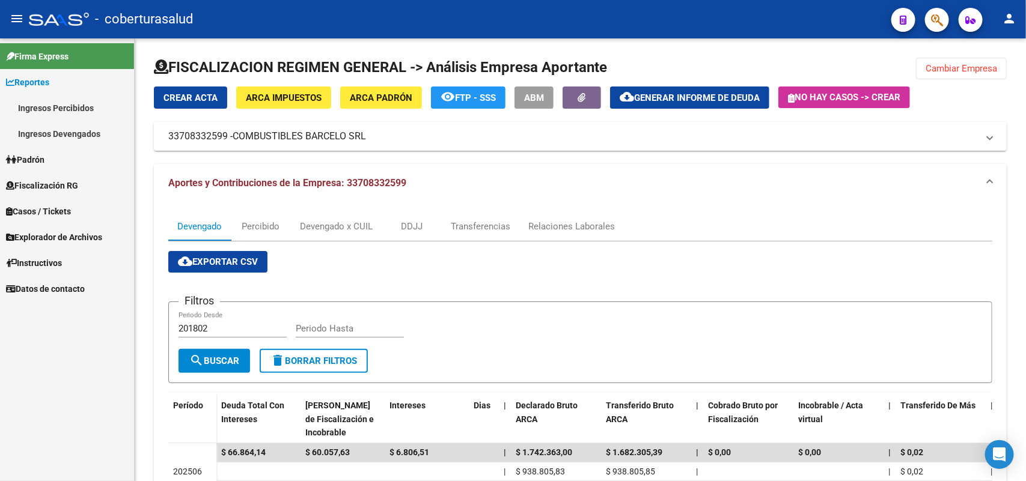
click at [41, 156] on span "Padrón" at bounding box center [25, 159] width 38 height 13
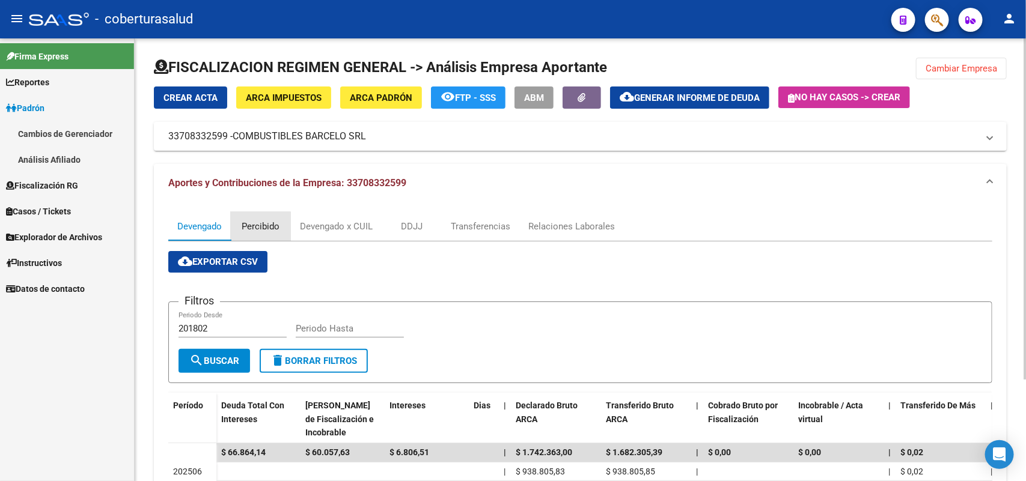
click at [255, 230] on div "Percibido" at bounding box center [261, 226] width 38 height 13
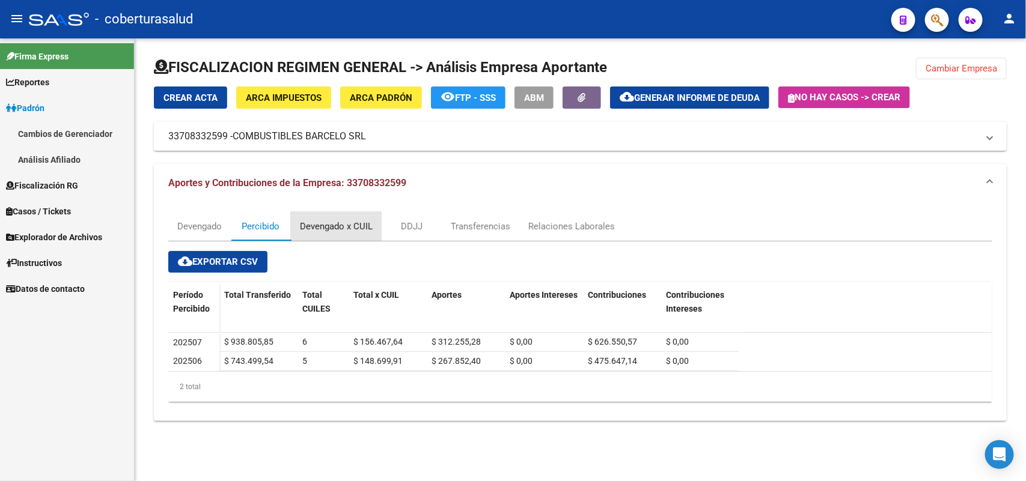
click at [332, 224] on div "Devengado x CUIL" at bounding box center [336, 226] width 73 height 13
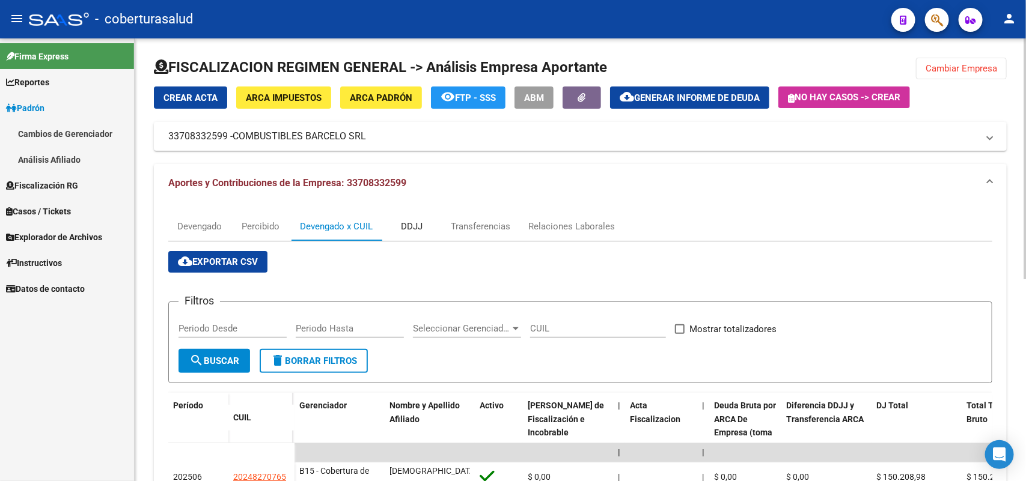
click at [397, 227] on div "DDJJ" at bounding box center [412, 226] width 60 height 29
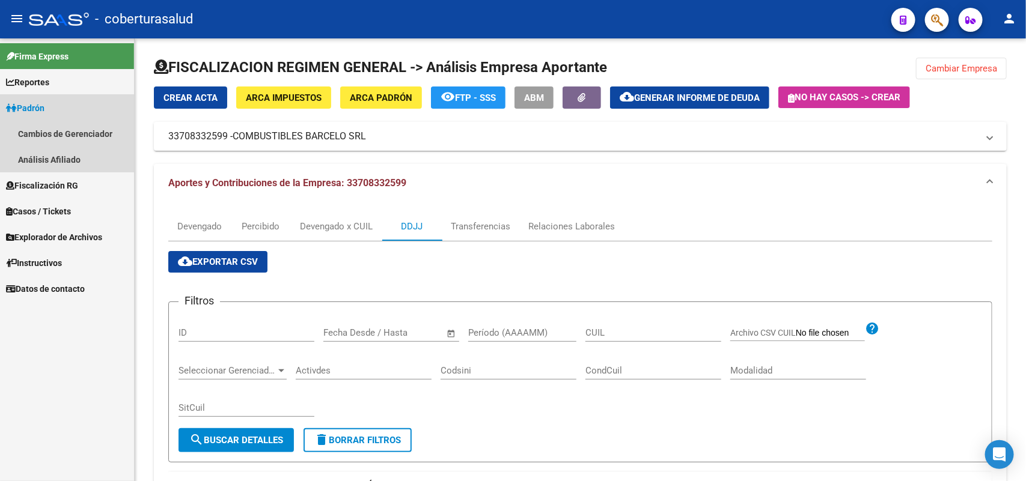
click at [31, 102] on span "Padrón" at bounding box center [25, 108] width 38 height 13
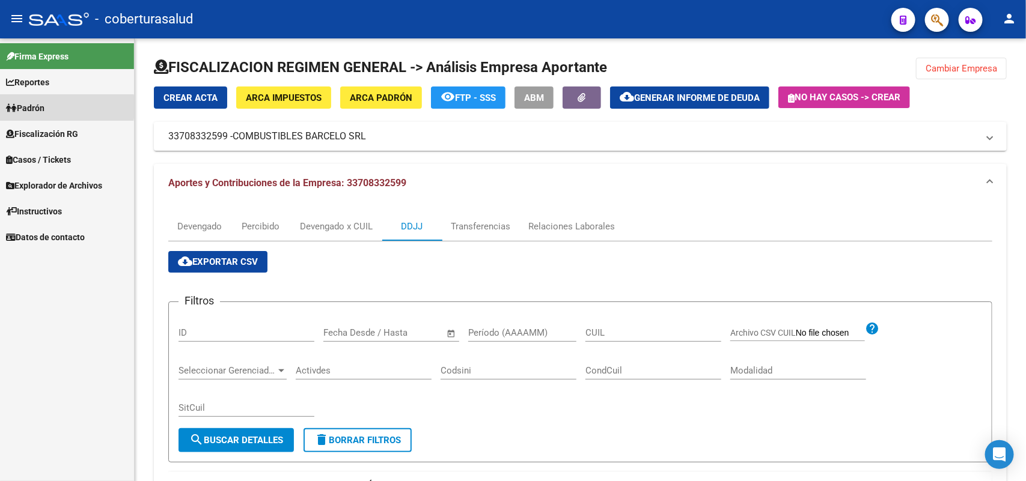
click at [25, 107] on span "Padrón" at bounding box center [25, 108] width 38 height 13
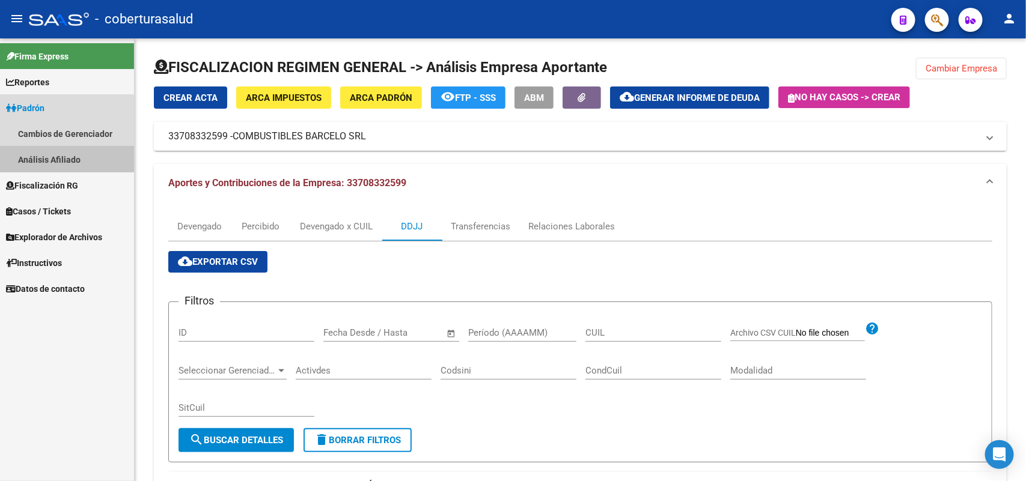
click at [41, 156] on link "Análisis Afiliado" at bounding box center [67, 160] width 134 height 26
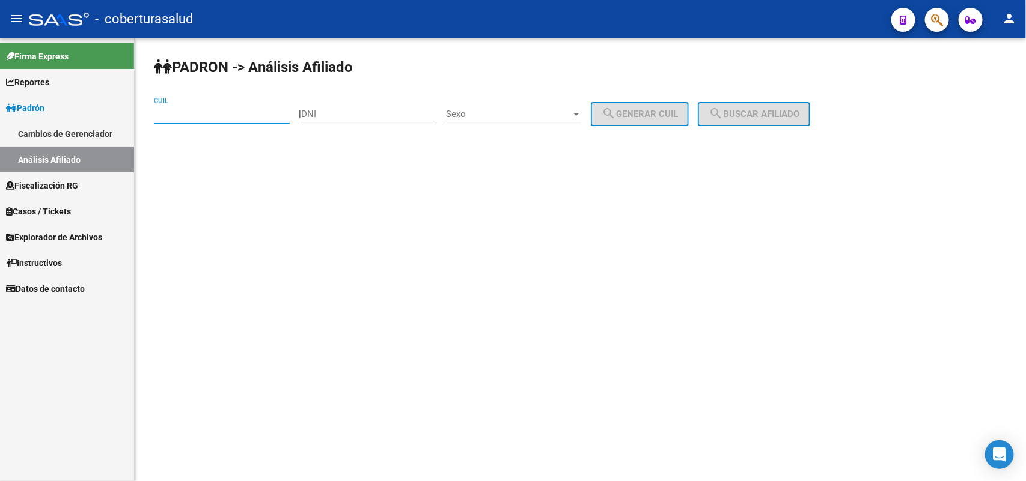
paste input "20-30541098-6"
click at [201, 116] on input "20-30541098-6" at bounding box center [222, 114] width 136 height 11
type input "20-30541098-6"
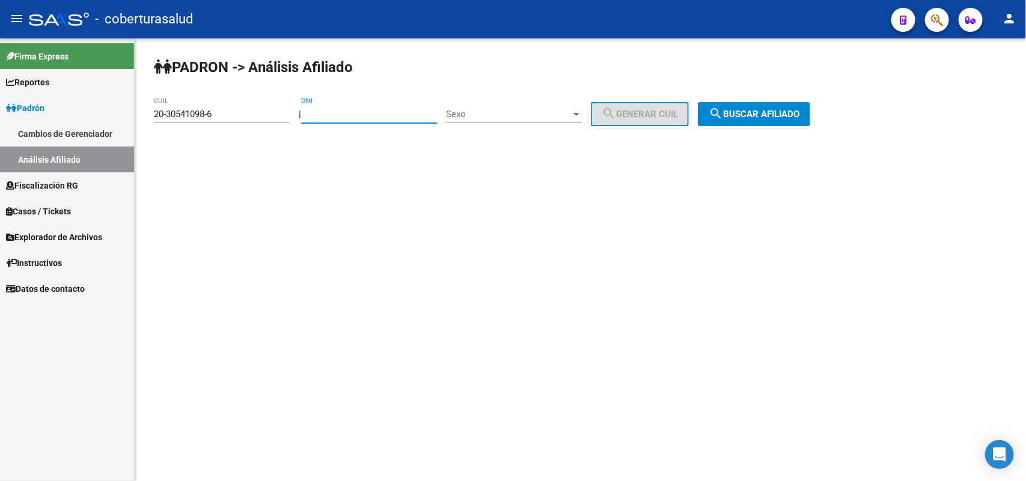
click at [349, 112] on input "DNI" at bounding box center [369, 114] width 136 height 11
type input "30541098"
drag, startPoint x: 373, startPoint y: 116, endPoint x: 639, endPoint y: 139, distance: 267.2
click at [379, 116] on input "30541098" at bounding box center [369, 114] width 136 height 11
click at [650, 113] on span "search Generar CUIL" at bounding box center [640, 114] width 76 height 11
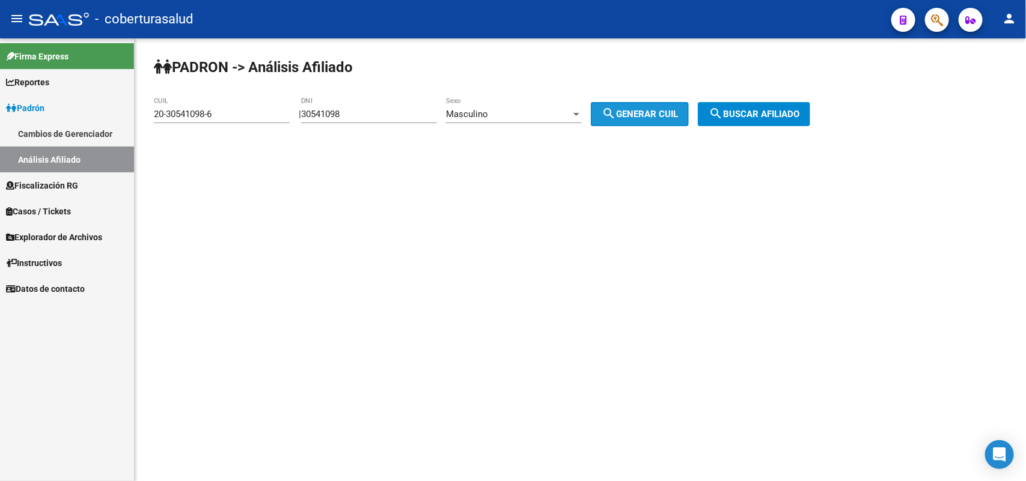
click at [640, 106] on button "search Generar CUIL" at bounding box center [640, 114] width 98 height 24
drag, startPoint x: 679, startPoint y: 116, endPoint x: 703, endPoint y: 116, distance: 24.0
click at [678, 115] on span "search Generar CUIL" at bounding box center [640, 114] width 76 height 11
click at [739, 115] on span "search Buscar afiliado" at bounding box center [754, 114] width 91 height 11
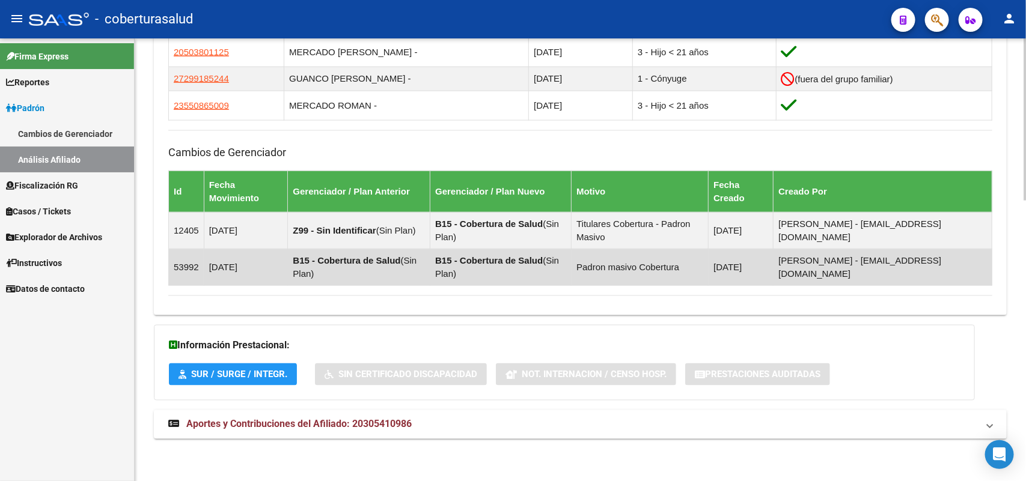
scroll to position [765, 0]
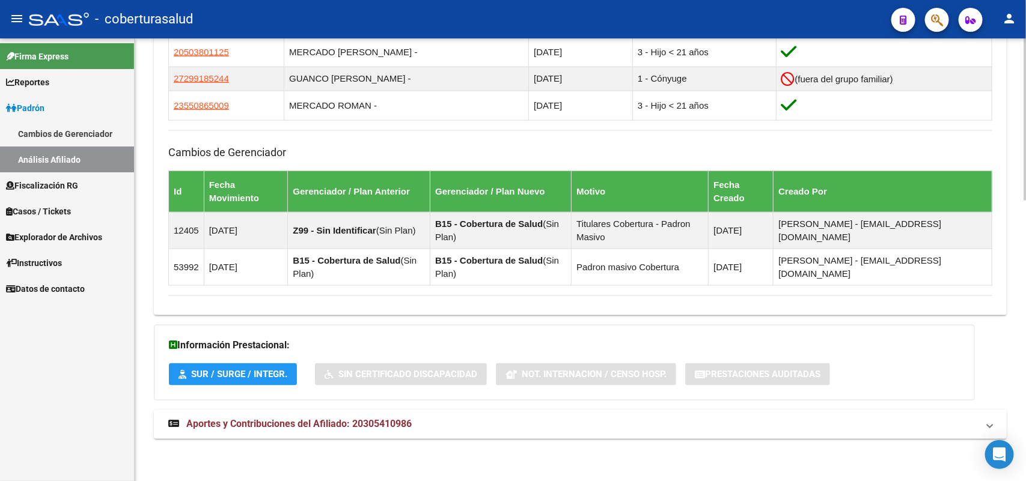
click at [326, 416] on mat-expansion-panel-header "Aportes y Contribuciones del Afiliado: 20305410986" at bounding box center [580, 424] width 853 height 29
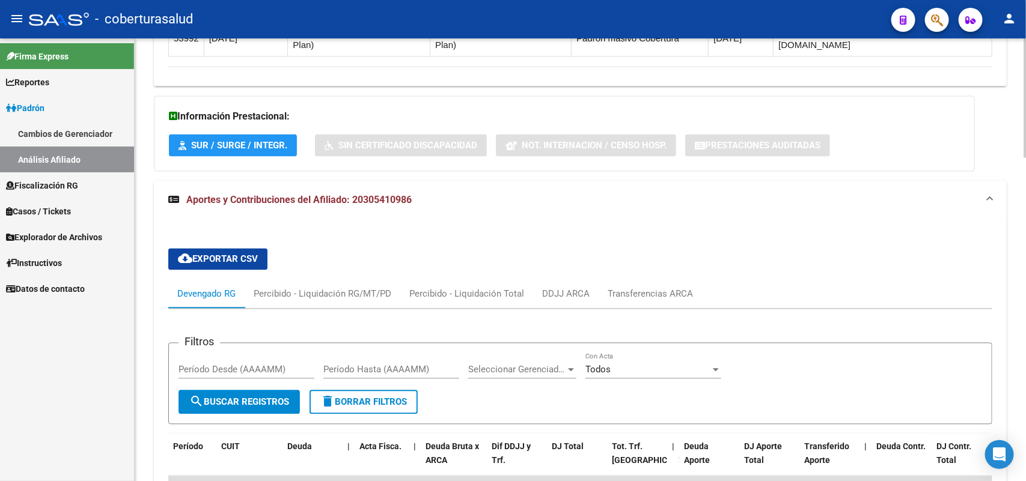
scroll to position [1196, 0]
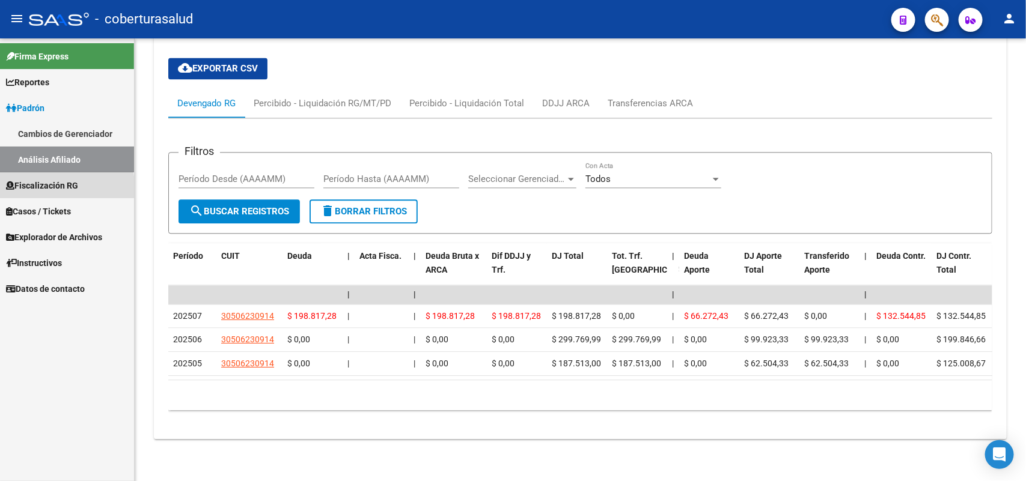
click at [24, 187] on span "Fiscalización RG" at bounding box center [42, 185] width 72 height 13
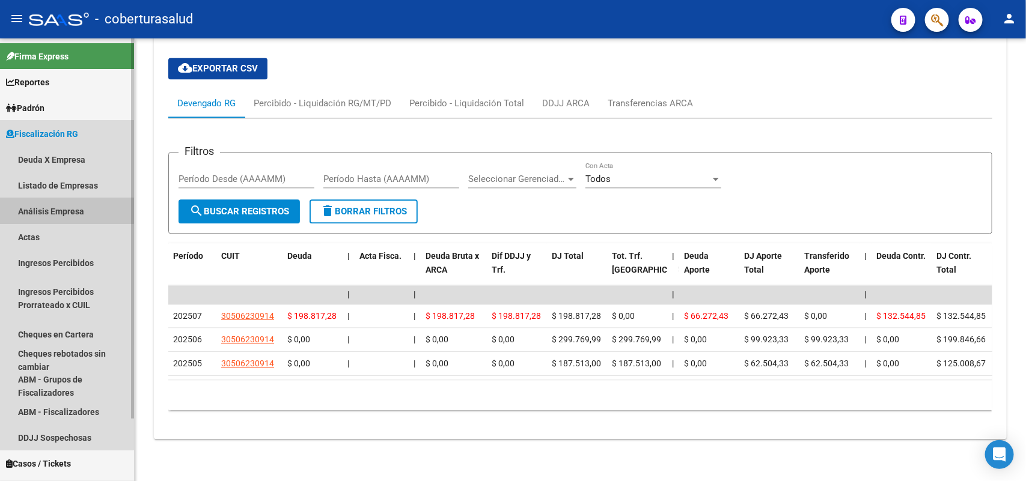
click at [35, 209] on link "Análisis Empresa" at bounding box center [67, 211] width 134 height 26
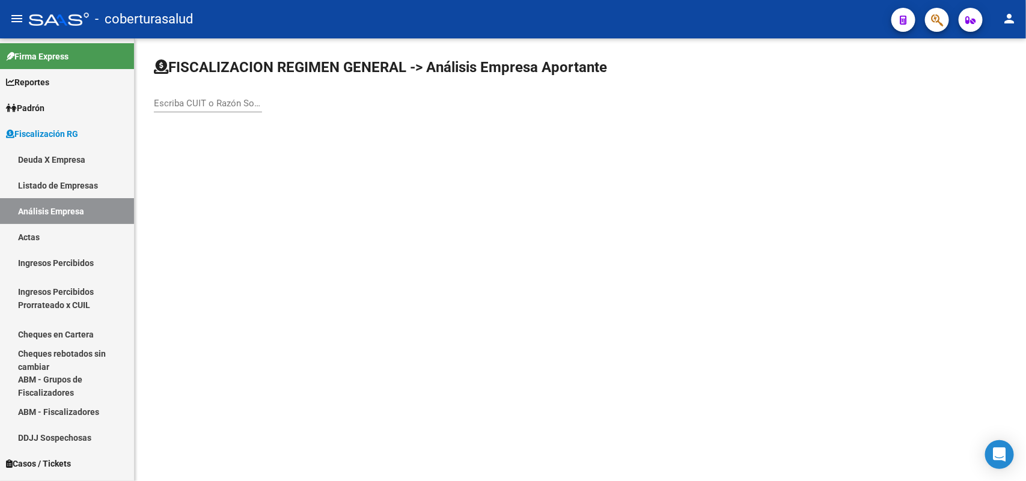
click at [246, 102] on input "Escriba CUIT o Razón Social para buscar" at bounding box center [208, 103] width 108 height 11
paste input "33708332599"
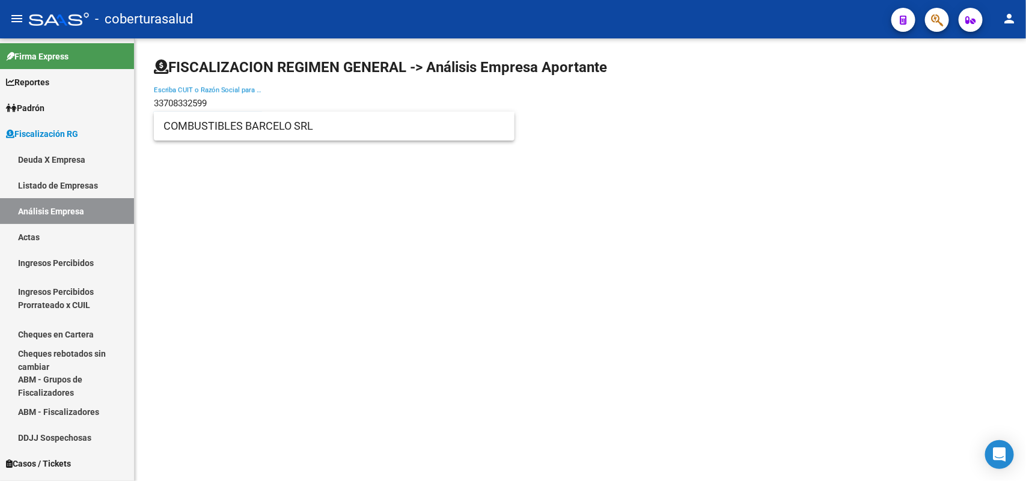
type input "33708332599"
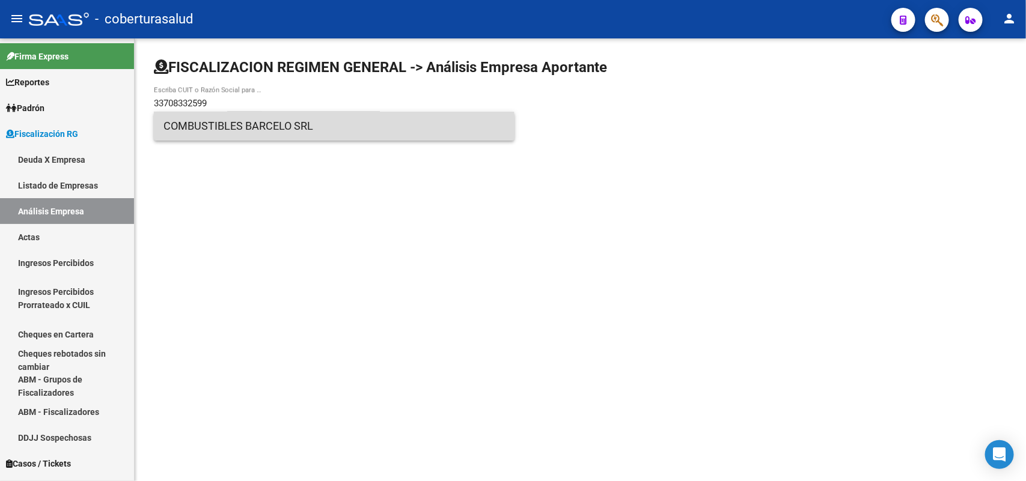
click at [218, 131] on span "COMBUSTIBLES BARCELO SRL" at bounding box center [333, 126] width 341 height 29
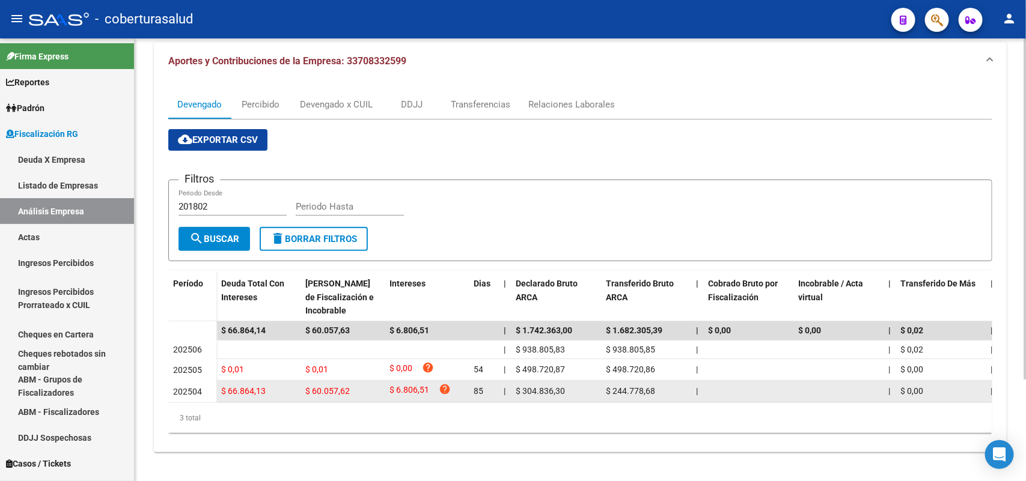
scroll to position [132, 0]
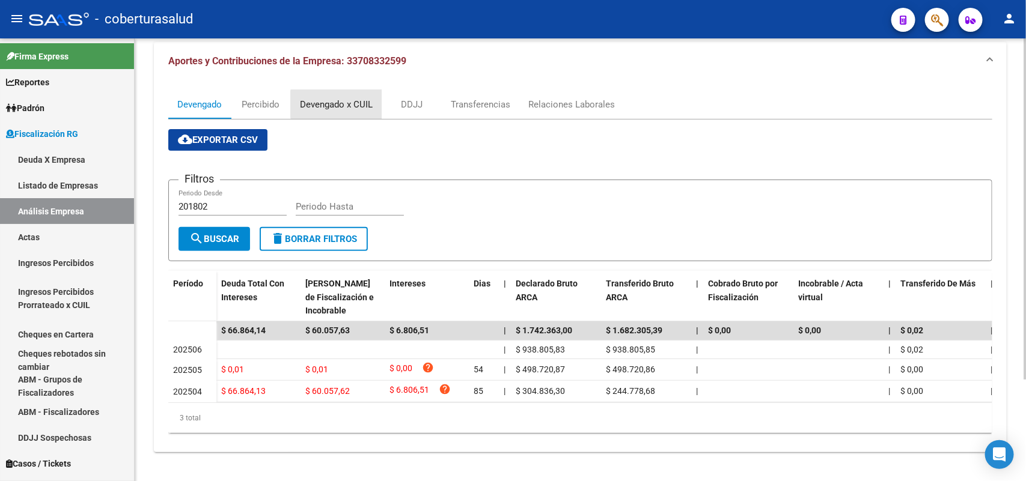
click at [343, 98] on div "Devengado x CUIL" at bounding box center [336, 104] width 73 height 13
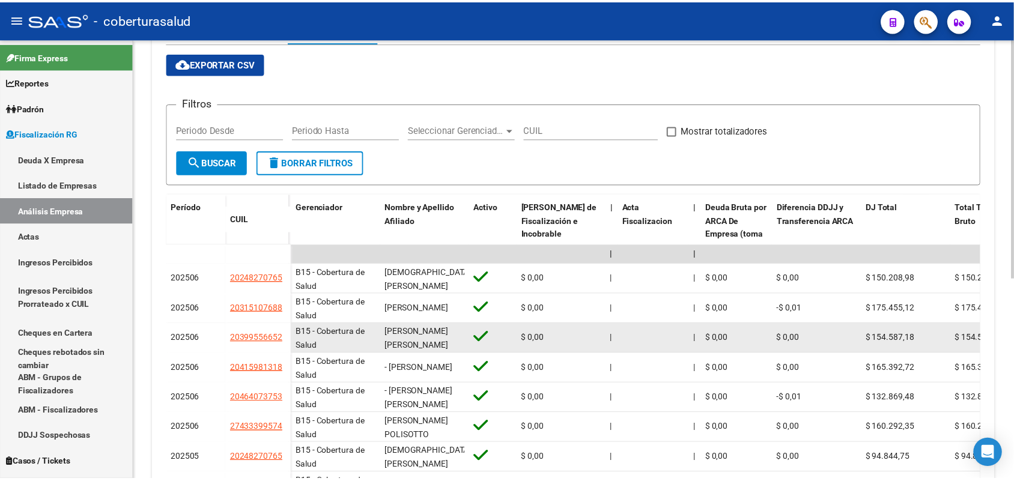
scroll to position [225, 0]
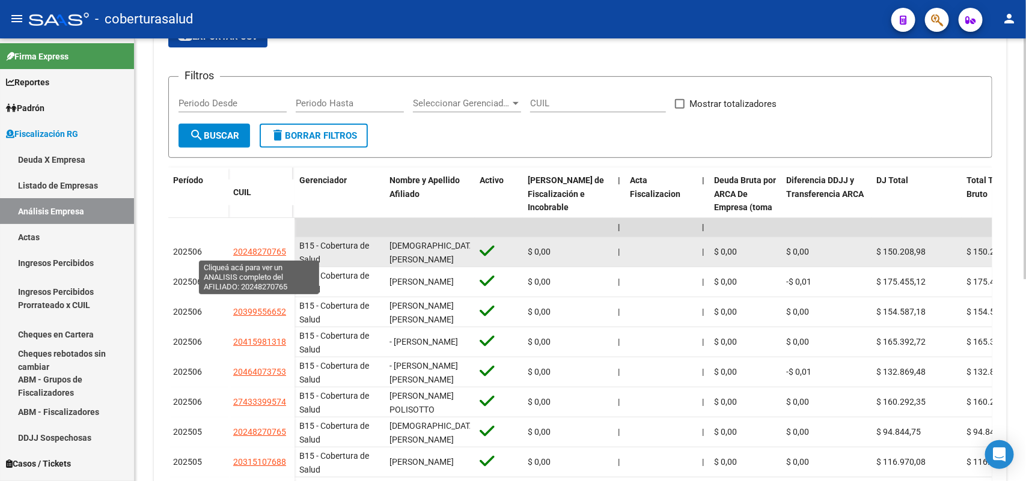
click at [237, 249] on span "20248270765" at bounding box center [259, 252] width 53 height 10
type textarea "20248270765"
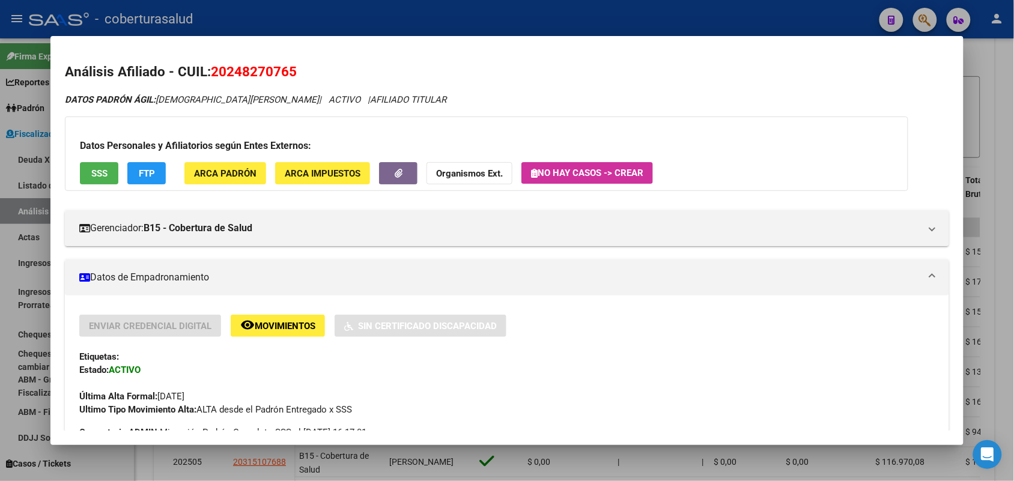
drag, startPoint x: 209, startPoint y: 70, endPoint x: 301, endPoint y: 70, distance: 91.9
click at [301, 70] on h2 "Análisis Afiliado - CUIL: 20248270765" at bounding box center [507, 72] width 884 height 20
copy span "20248270765"
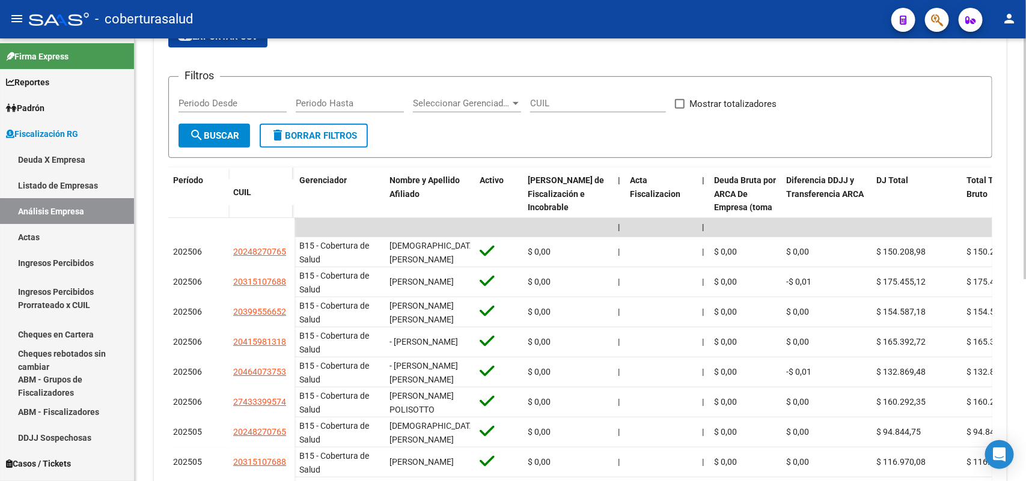
scroll to position [0, 0]
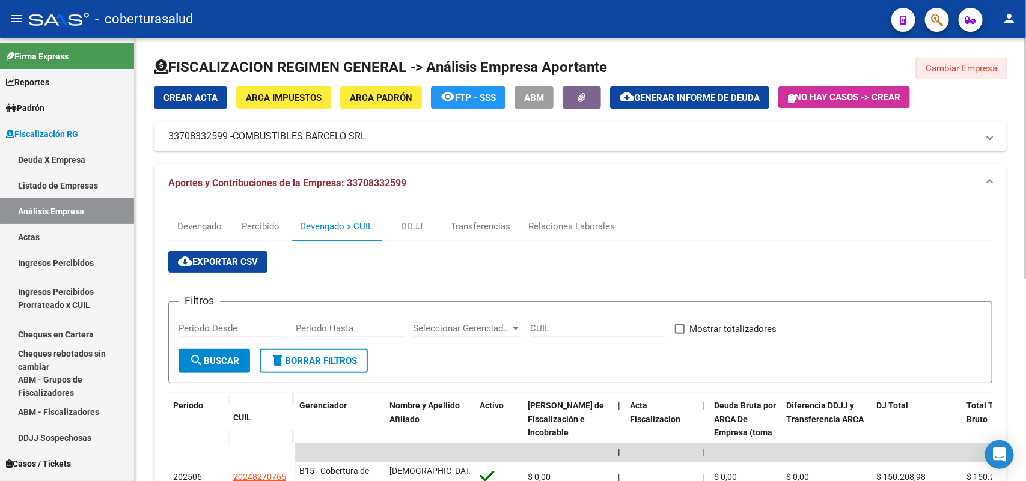
click at [952, 72] on span "Cambiar Empresa" at bounding box center [961, 68] width 72 height 11
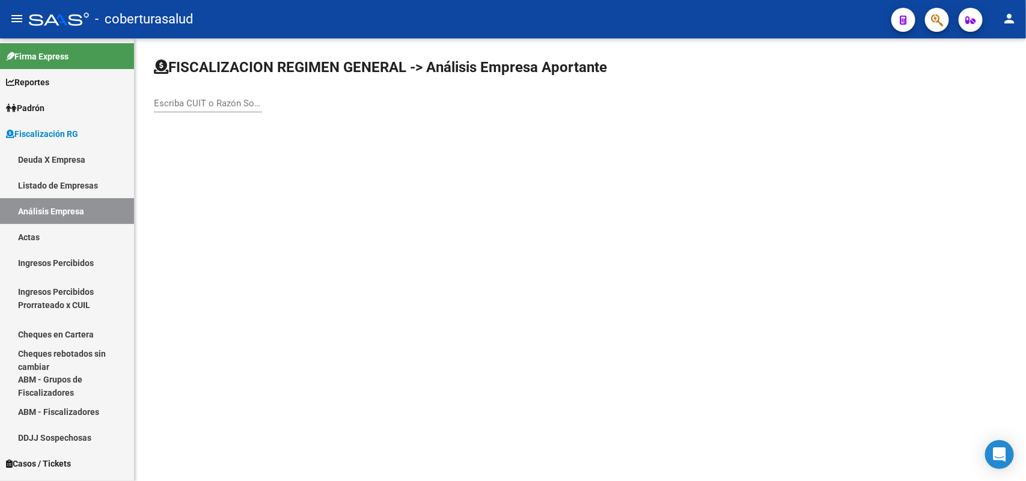
paste input "20248270765"
click at [229, 105] on input "20248270765" at bounding box center [208, 103] width 108 height 11
type input "20248270765"
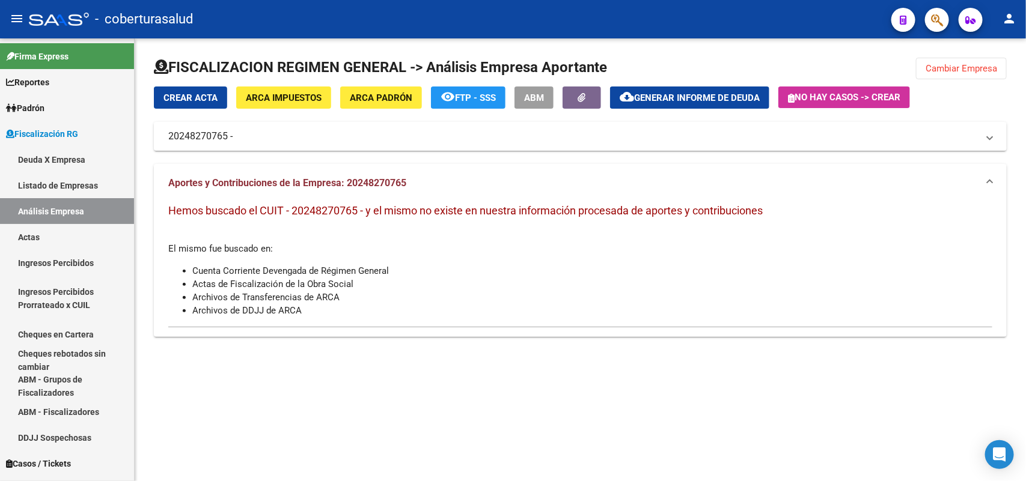
click at [936, 67] on span "Cambiar Empresa" at bounding box center [961, 68] width 72 height 11
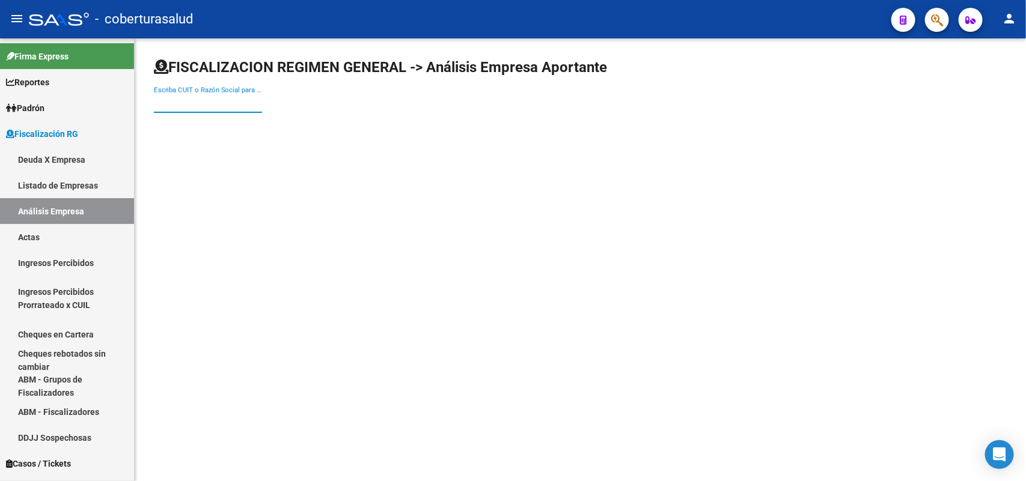
click at [194, 107] on input "Escriba CUIT o Razón Social para buscar" at bounding box center [208, 103] width 108 height 11
paste input "33708332599"
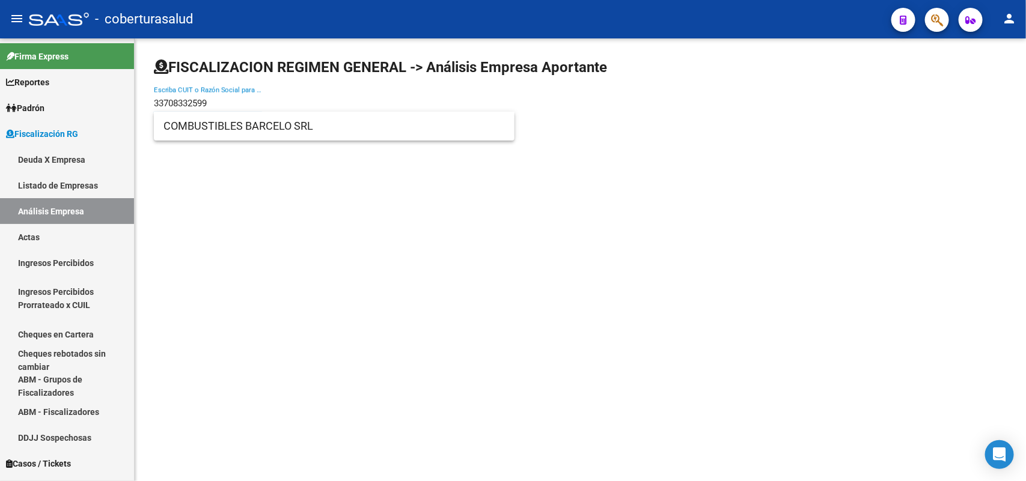
type input "33708332599"
click at [197, 122] on span "COMBUSTIBLES BARCELO SRL" at bounding box center [333, 126] width 341 height 29
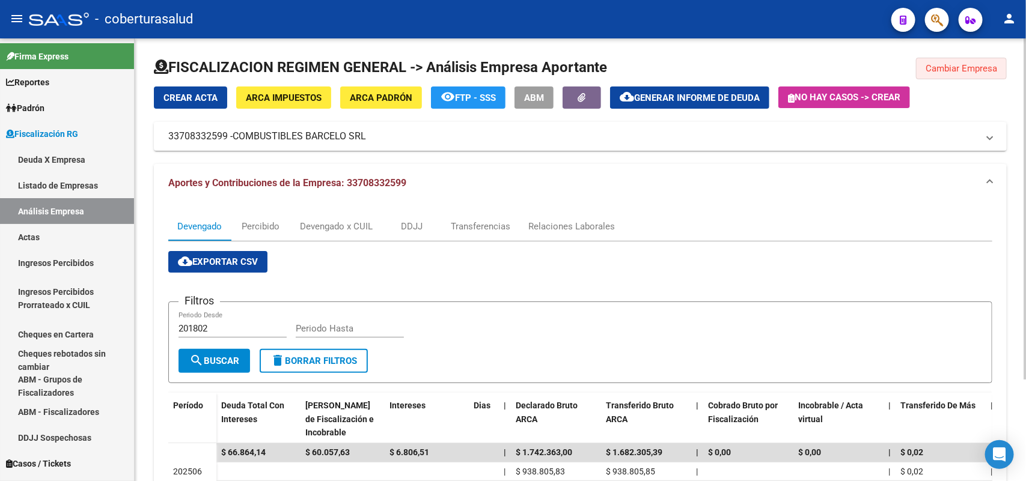
click at [962, 67] on span "Cambiar Empresa" at bounding box center [961, 68] width 72 height 11
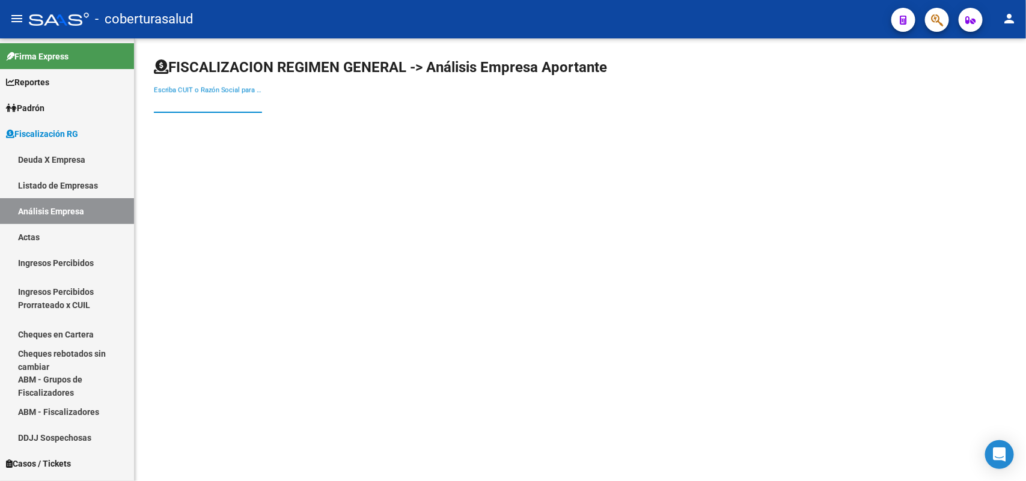
paste input "20079482057"
click at [228, 99] on input "20079482057" at bounding box center [208, 103] width 108 height 11
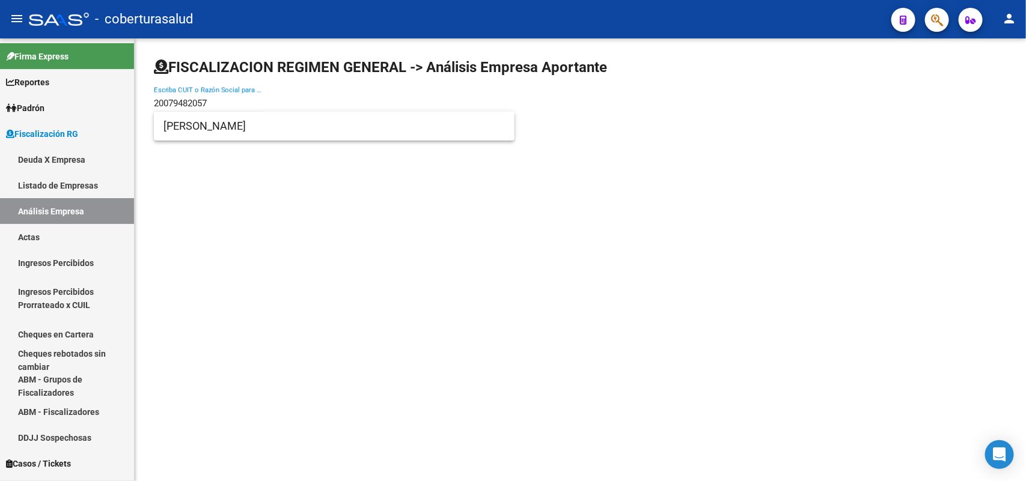
type input "20079482057"
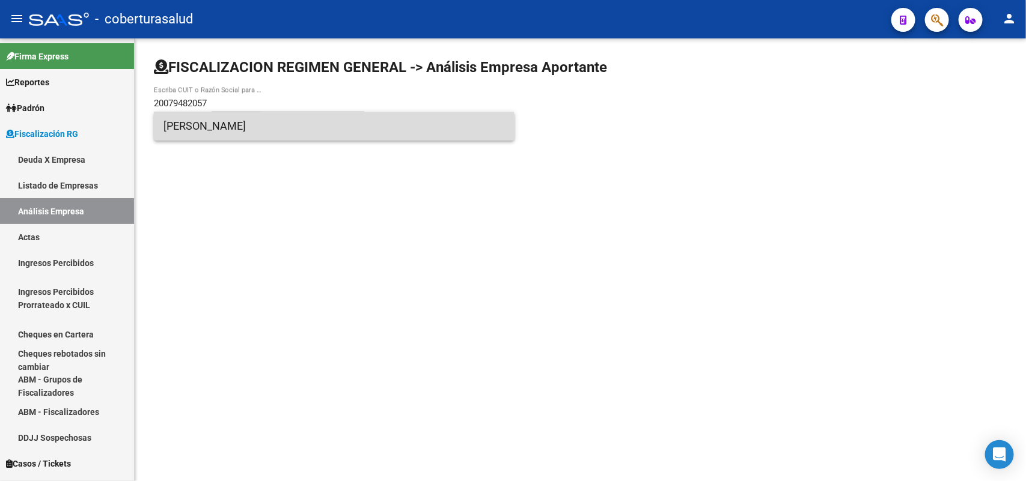
click at [287, 130] on span "[PERSON_NAME]" at bounding box center [333, 126] width 341 height 29
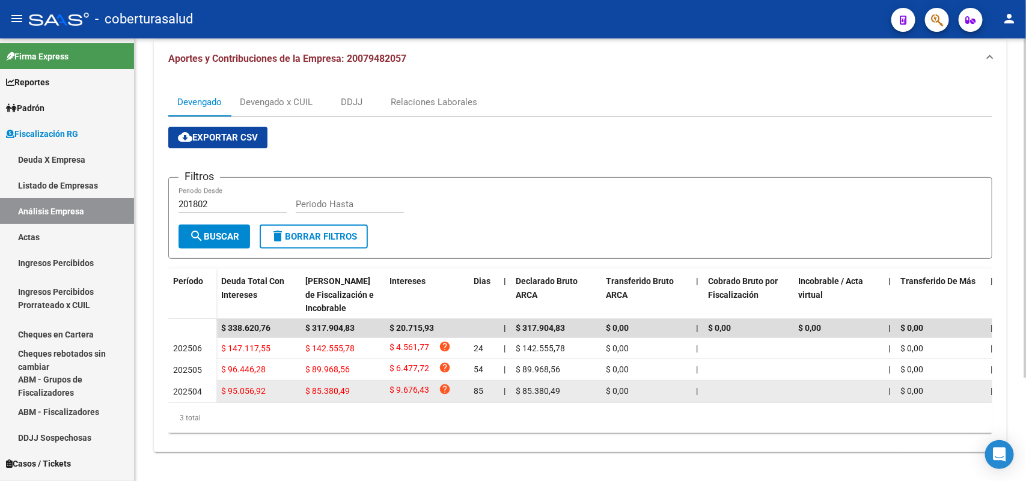
scroll to position [134, 0]
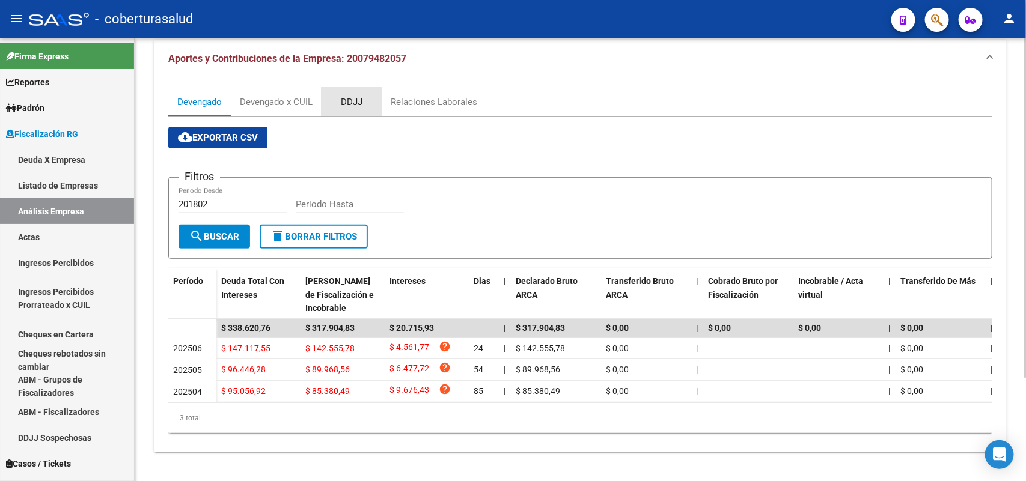
click at [350, 96] on div "DDJJ" at bounding box center [352, 102] width 22 height 13
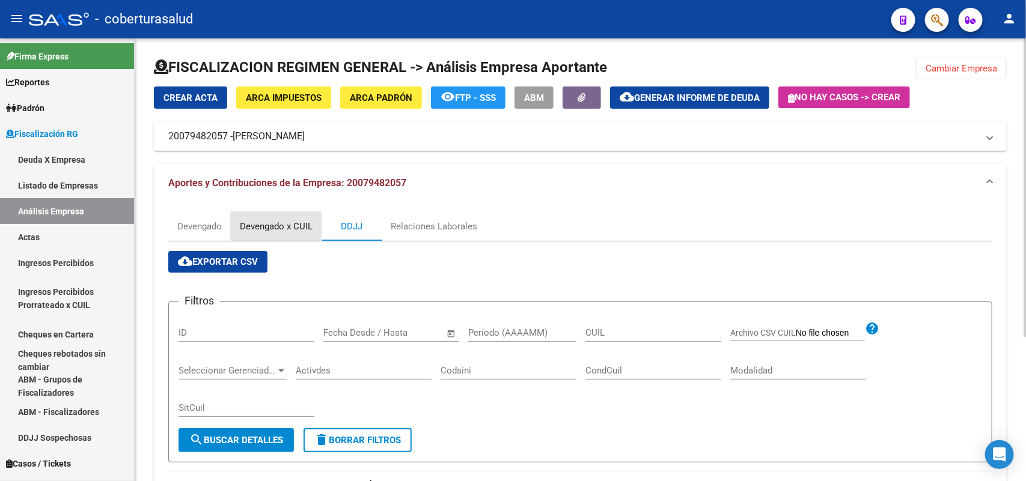
click at [289, 224] on div "Devengado x CUIL" at bounding box center [276, 226] width 73 height 13
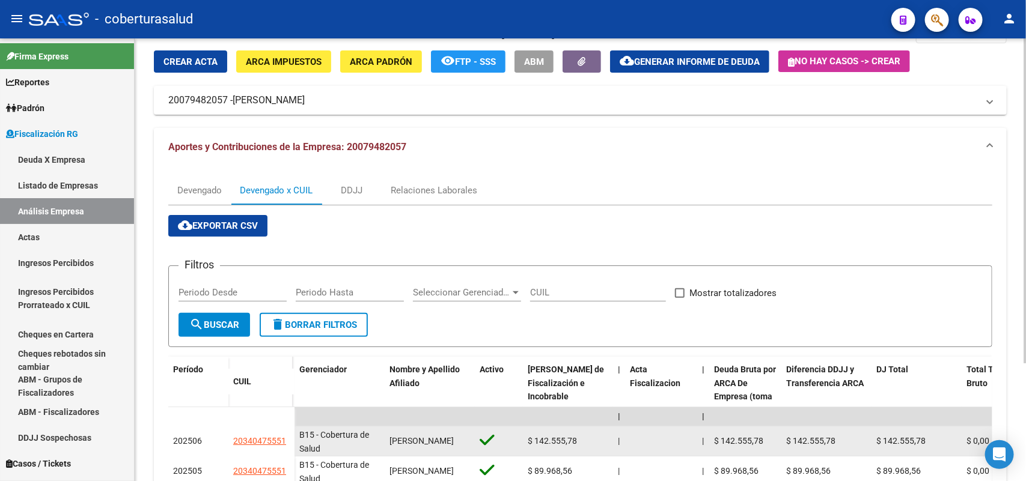
scroll to position [55, 0]
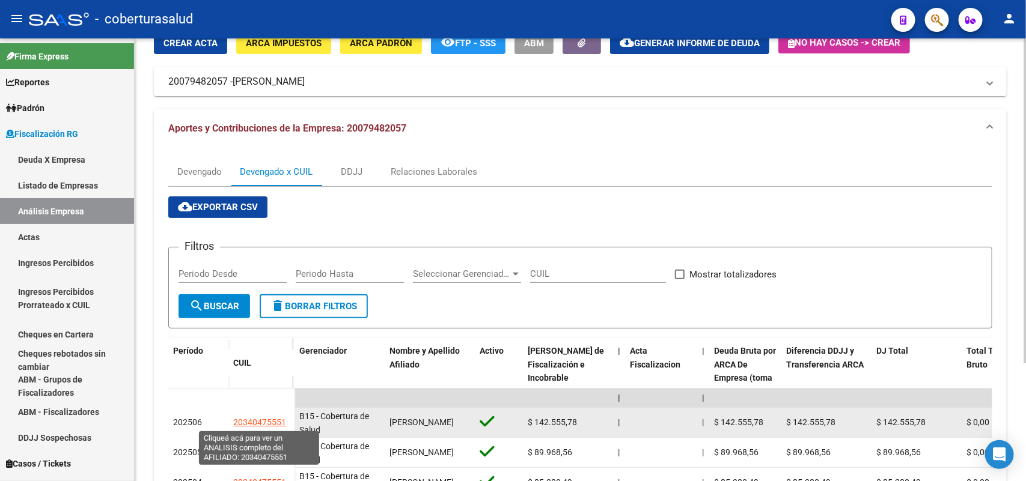
click at [255, 422] on span "20340475551" at bounding box center [259, 423] width 53 height 10
type textarea "20340475551"
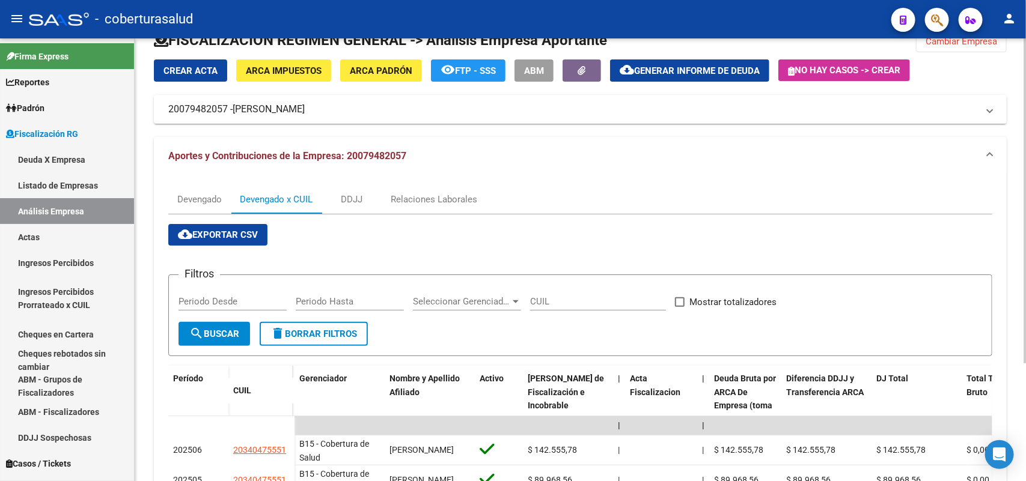
scroll to position [0, 0]
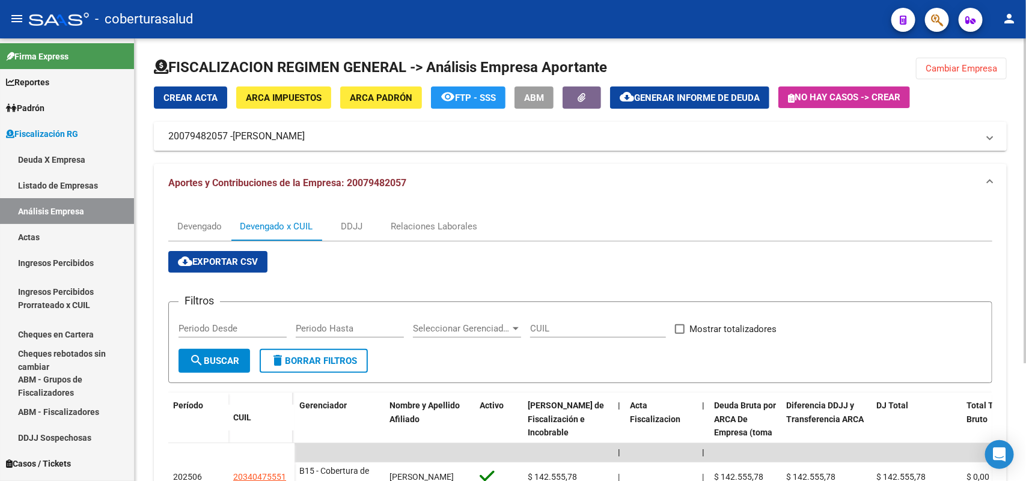
drag, startPoint x: 168, startPoint y: 135, endPoint x: 227, endPoint y: 138, distance: 59.0
click at [227, 138] on mat-expansion-panel-header "20079482057 - [PERSON_NAME]" at bounding box center [580, 136] width 853 height 29
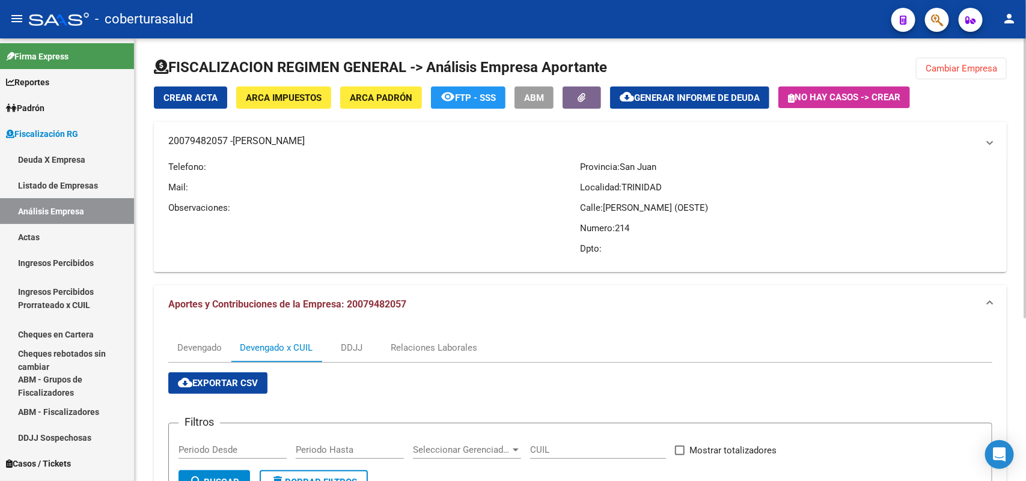
copy mat-panel-title "20079482057"
click at [923, 65] on button "Cambiar Empresa" at bounding box center [961, 69] width 91 height 22
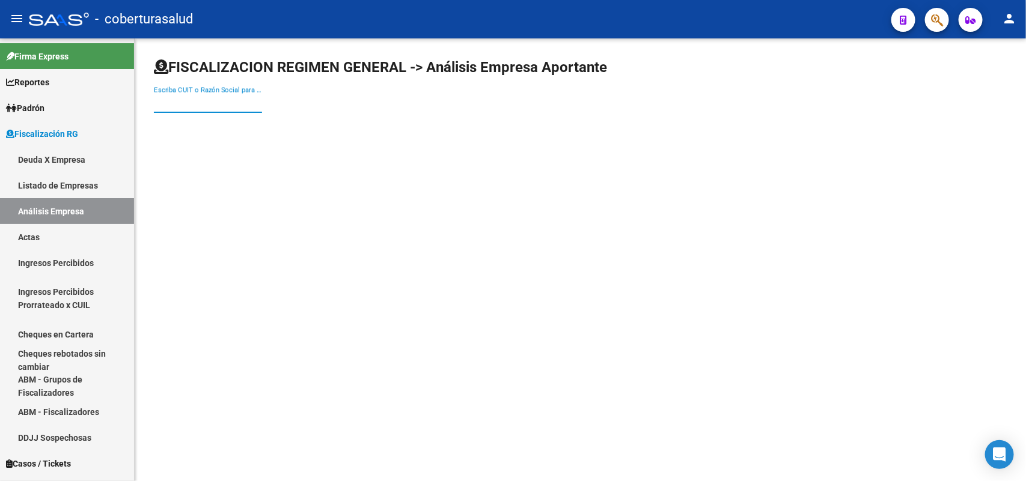
drag, startPoint x: 195, startPoint y: 106, endPoint x: 293, endPoint y: 67, distance: 105.1
click at [195, 103] on input "Escriba CUIT o Razón Social para buscar" at bounding box center [208, 103] width 108 height 11
paste input "30587557785"
type input "30587557785"
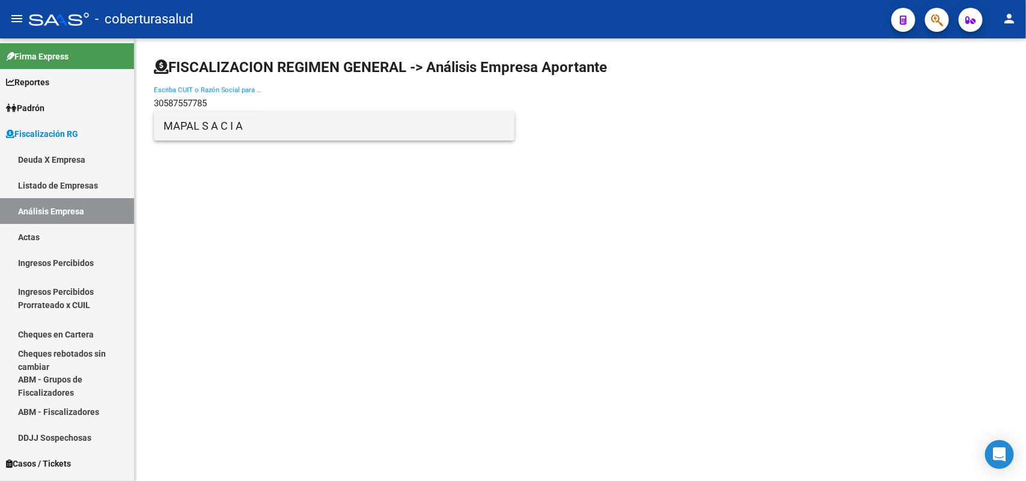
click at [269, 126] on span "MAPAL S A C I A" at bounding box center [333, 126] width 341 height 29
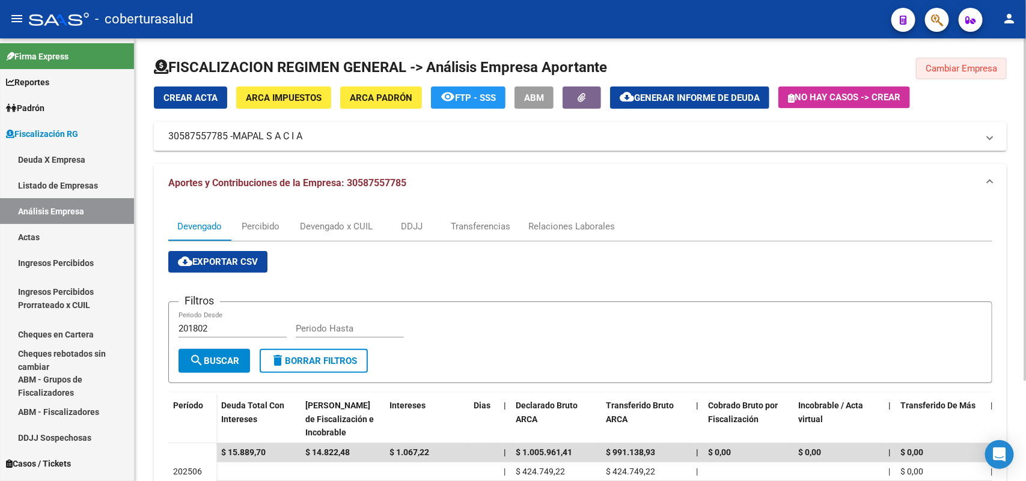
click at [977, 63] on span "Cambiar Empresa" at bounding box center [961, 68] width 72 height 11
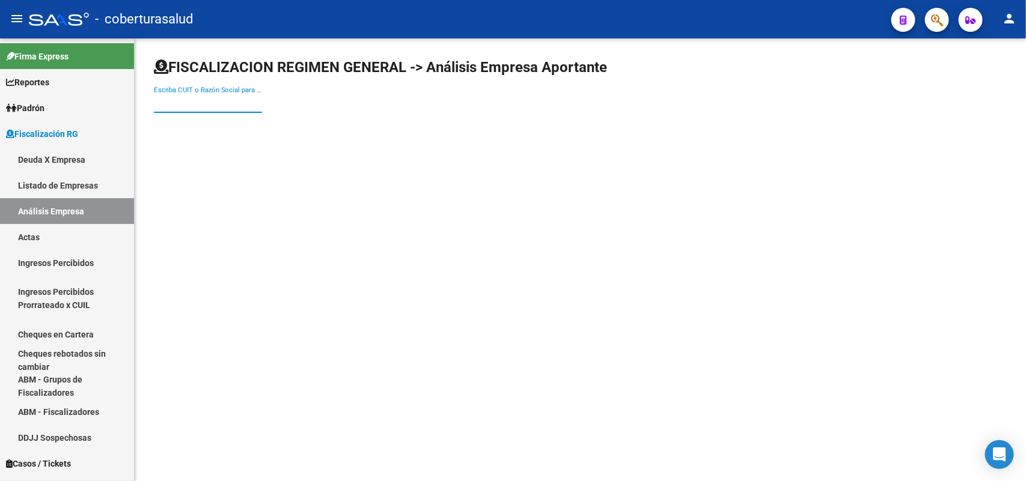
click at [242, 99] on input "Escriba CUIT o Razón Social para buscar" at bounding box center [208, 103] width 108 height 11
drag, startPoint x: 242, startPoint y: 100, endPoint x: 191, endPoint y: 103, distance: 51.2
click at [191, 103] on input "Escriba CUIT o Razón Social para buscar" at bounding box center [208, 103] width 108 height 11
paste input "30613696675"
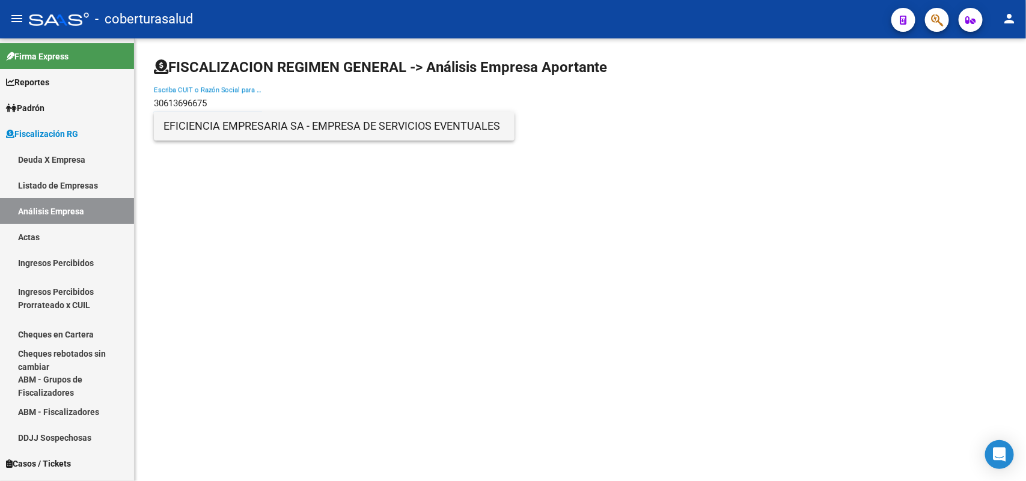
type input "30613696675"
click at [207, 118] on span "EFICIENCIA EMPRESARIA SA - EMPRESA DE SERVICIOS EVENTUALES" at bounding box center [333, 126] width 341 height 29
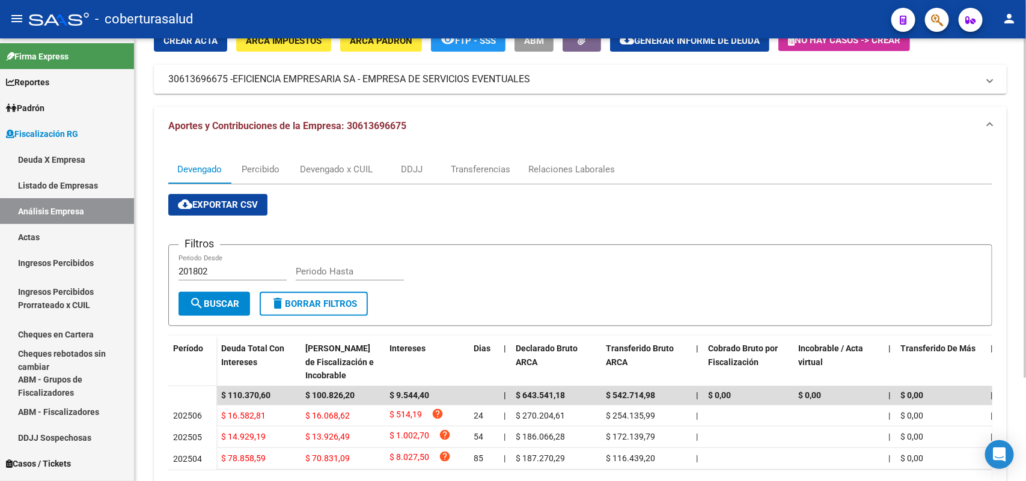
scroll to position [134, 0]
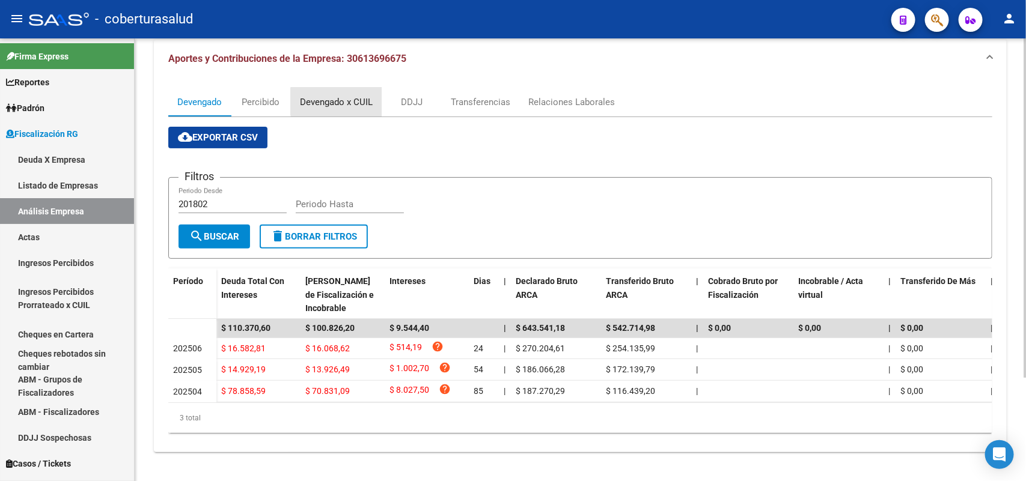
click at [341, 96] on div "Devengado x CUIL" at bounding box center [336, 102] width 73 height 13
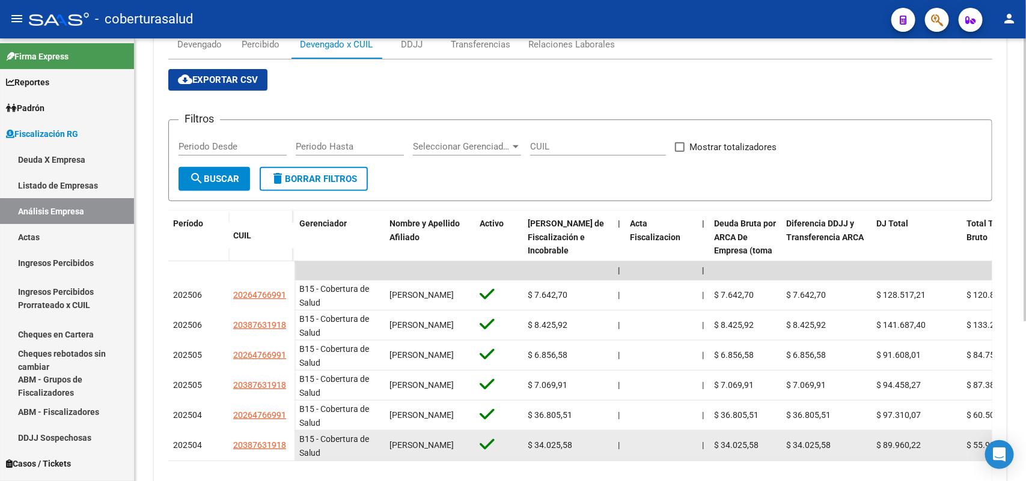
scroll to position [225, 0]
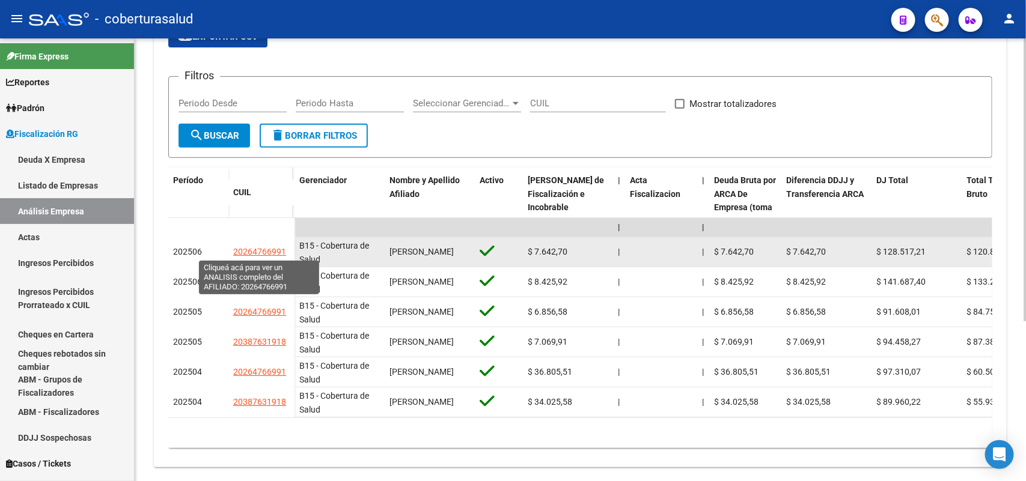
click at [248, 251] on span "20264766991" at bounding box center [259, 252] width 53 height 10
type textarea "20264766991"
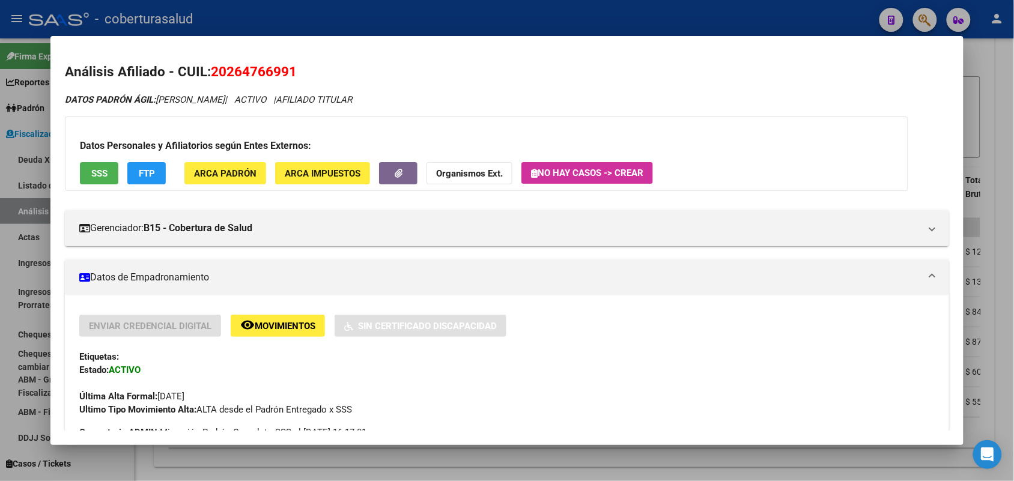
drag, startPoint x: 206, startPoint y: 69, endPoint x: 306, endPoint y: 68, distance: 100.4
click at [306, 68] on h2 "Análisis Afiliado - CUIL: 20264766991" at bounding box center [507, 72] width 884 height 20
copy span "20264766991"
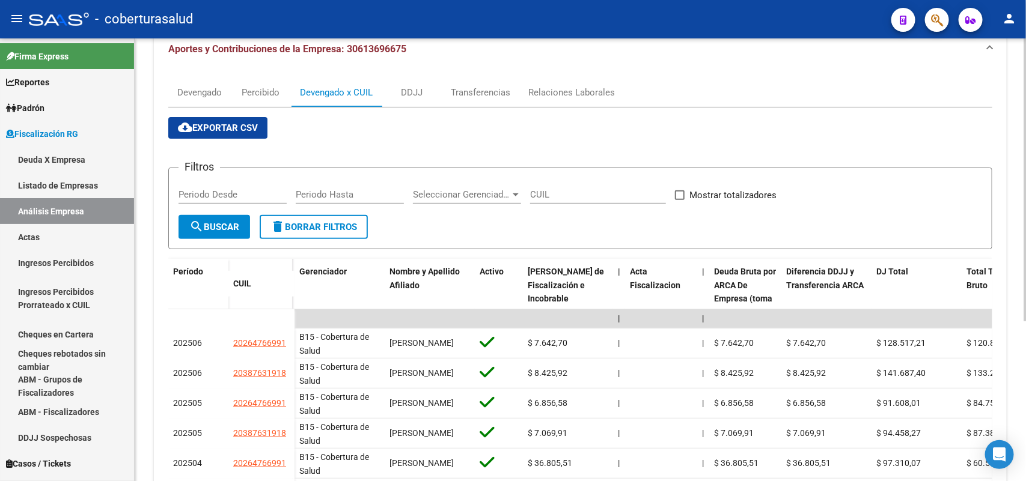
scroll to position [0, 0]
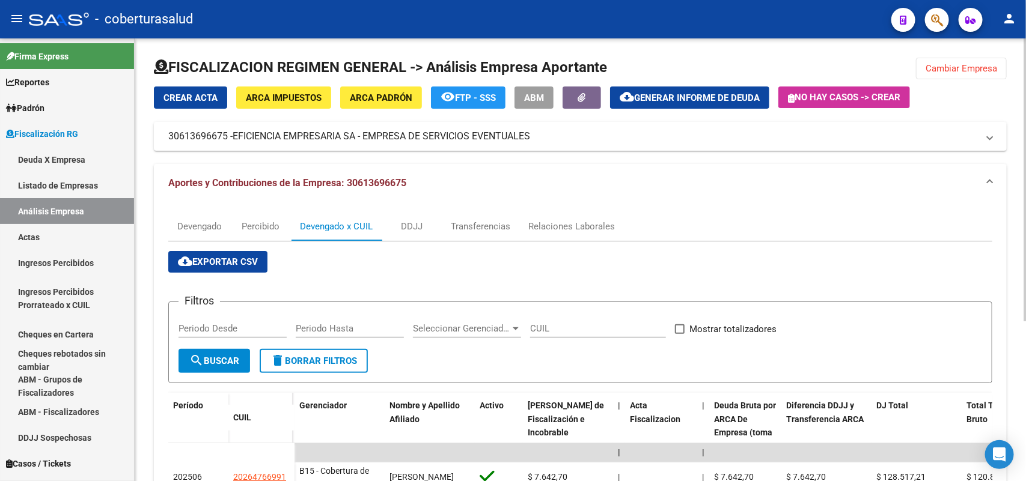
click at [974, 75] on button "Cambiar Empresa" at bounding box center [961, 69] width 91 height 22
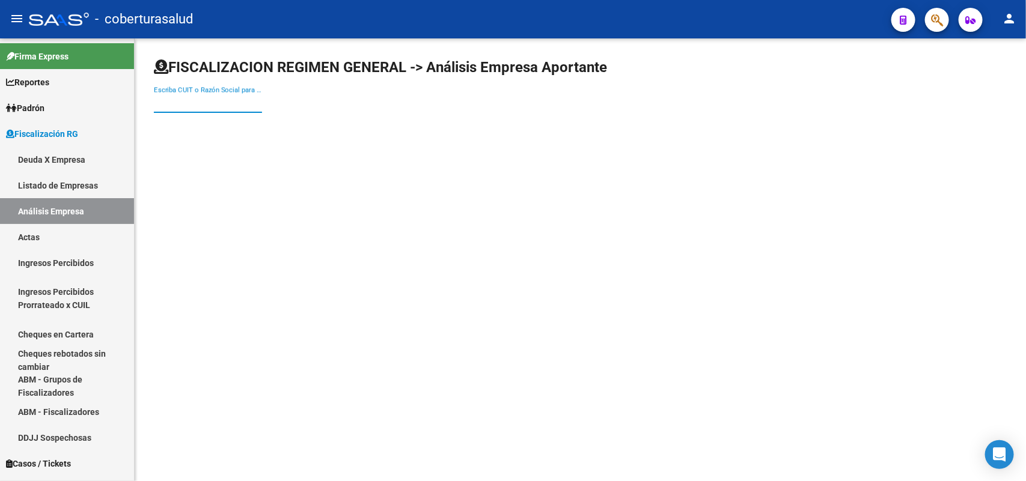
paste input "30640580581"
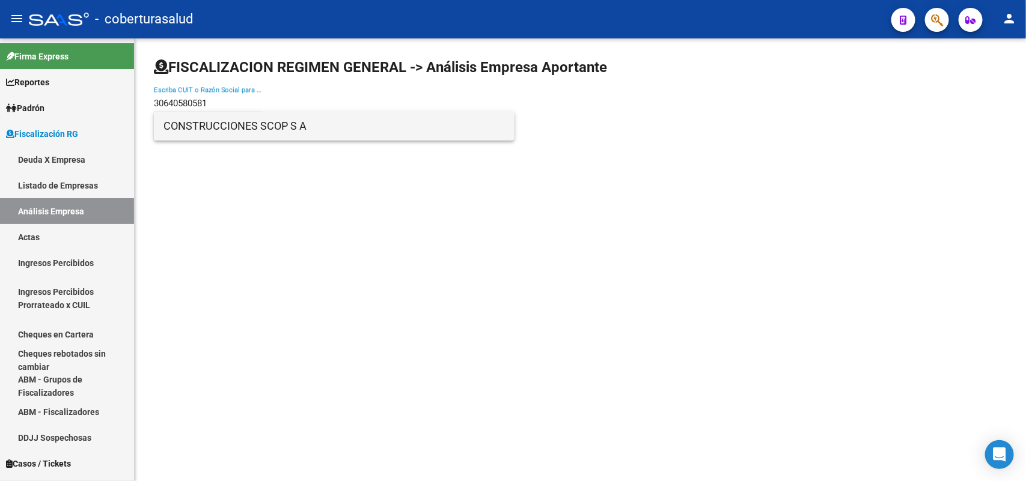
type input "30640580581"
click at [218, 119] on span "CONSTRUCCIONES SCOP S A" at bounding box center [333, 126] width 341 height 29
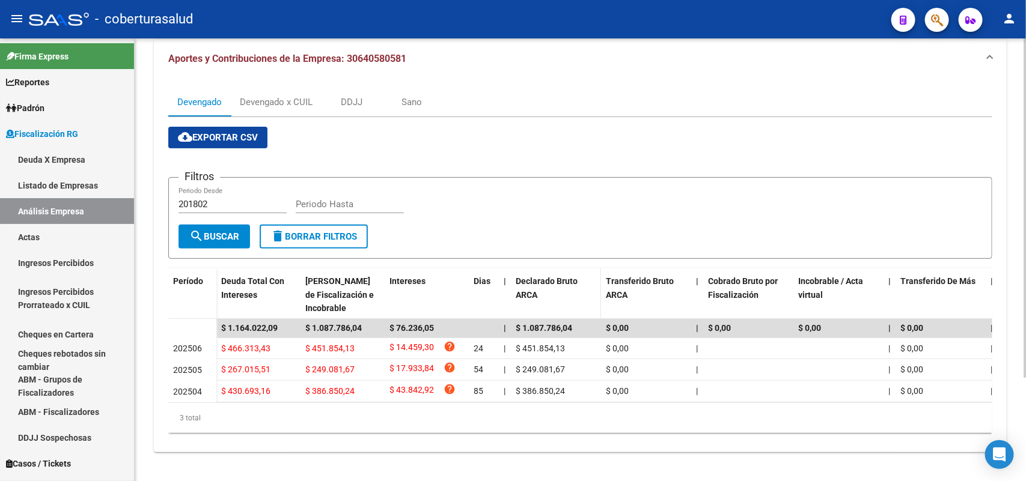
scroll to position [134, 0]
click at [277, 96] on div "Devengado x CUIL" at bounding box center [276, 102] width 73 height 13
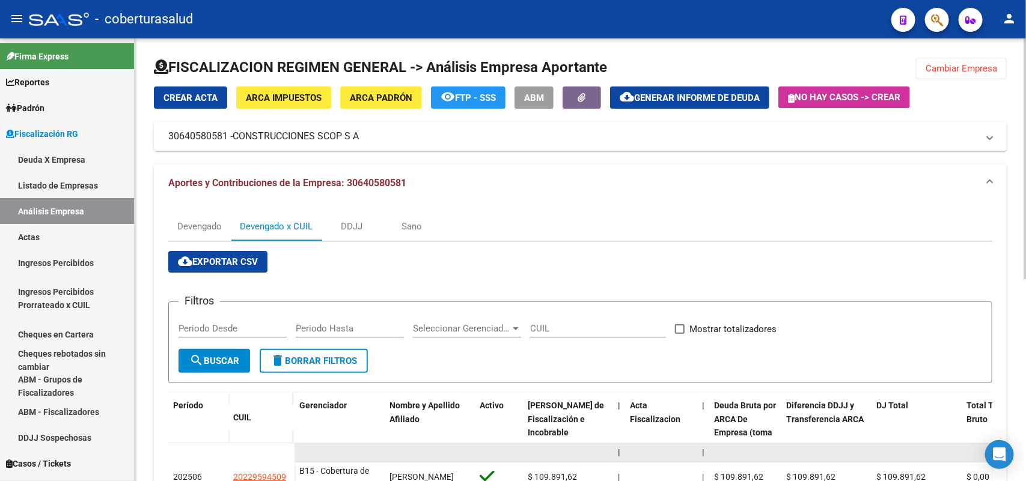
scroll to position [55, 0]
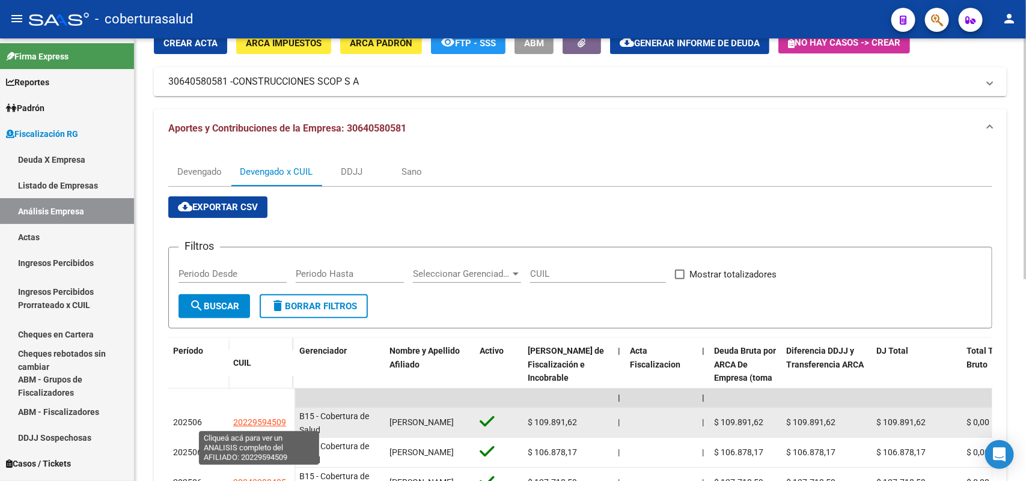
click at [256, 419] on span "20229594509" at bounding box center [259, 423] width 53 height 10
type textarea "20229594509"
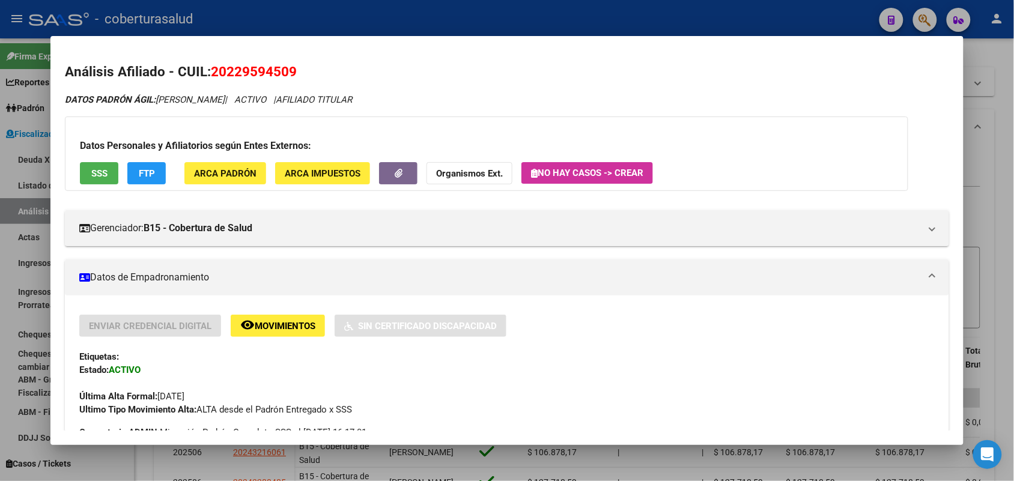
drag, startPoint x: 219, startPoint y: 70, endPoint x: 302, endPoint y: 70, distance: 82.3
click at [304, 70] on h2 "Análisis Afiliado - CUIL: 20229594509" at bounding box center [507, 72] width 884 height 20
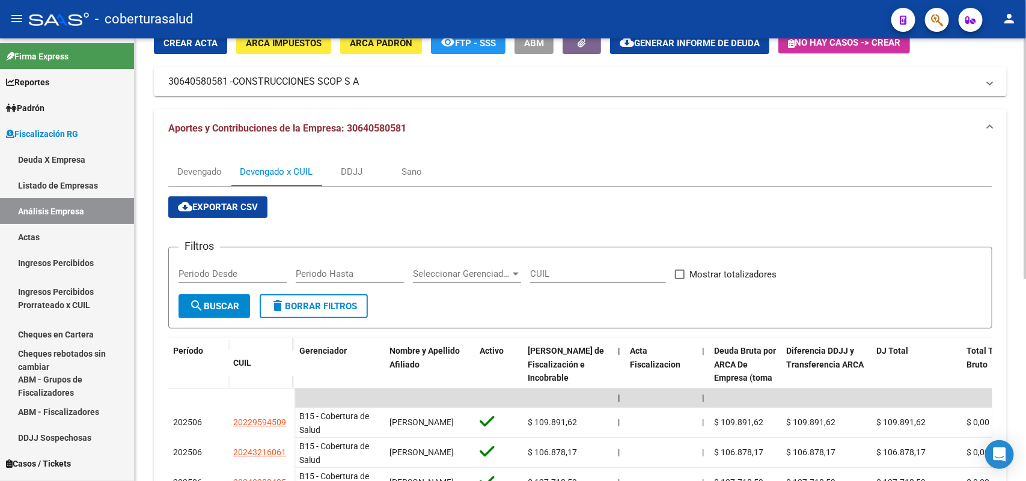
scroll to position [0, 0]
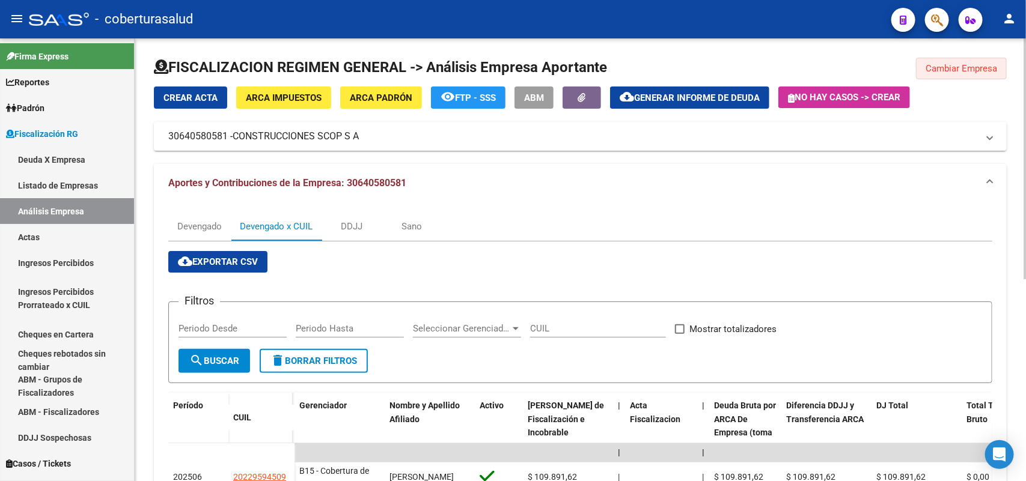
click at [993, 68] on span "Cambiar Empresa" at bounding box center [961, 68] width 72 height 11
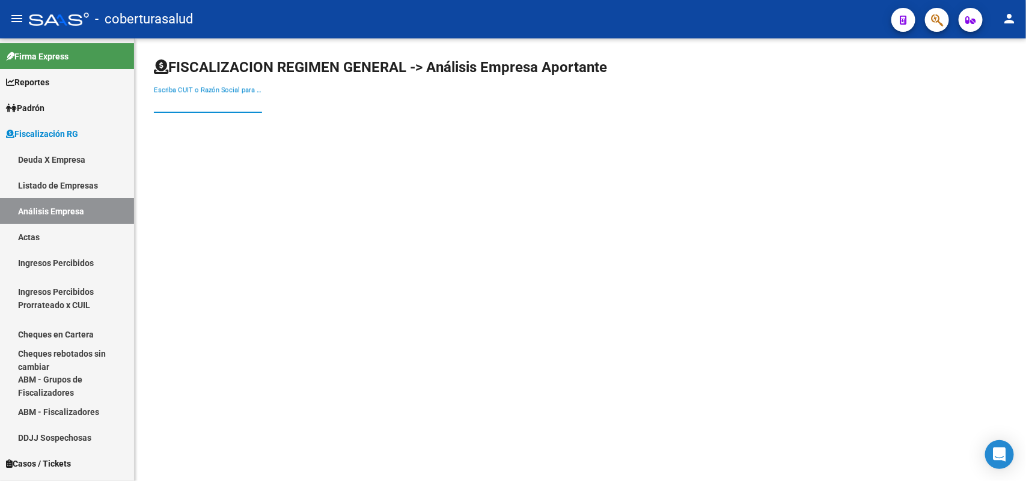
paste input "30681711062"
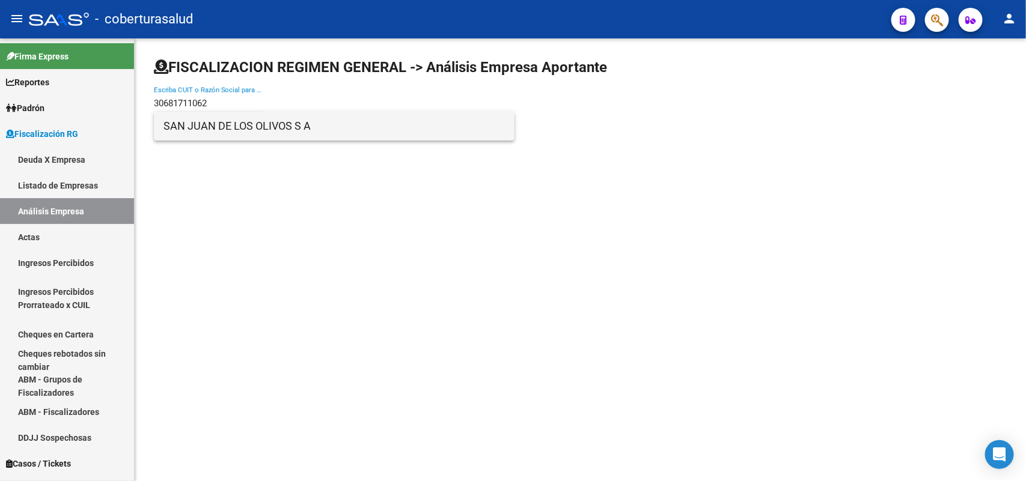
type input "30681711062"
click at [326, 127] on span "SAN JUAN DE LOS OLIVOS S A" at bounding box center [333, 126] width 341 height 29
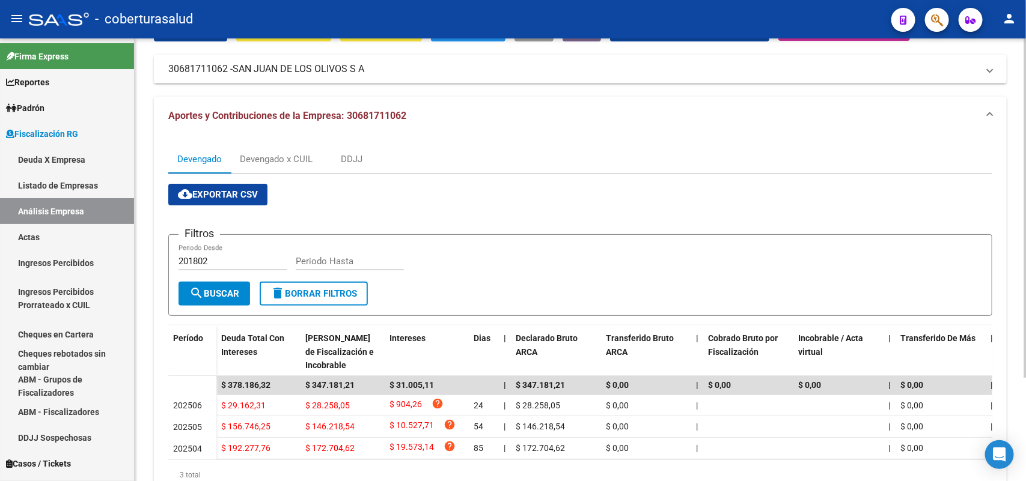
scroll to position [134, 0]
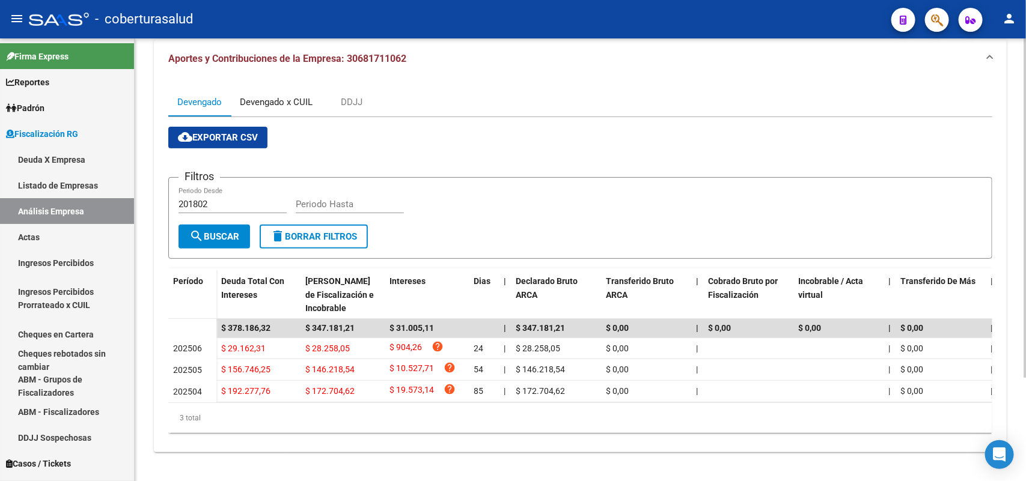
click at [288, 97] on div "Devengado x CUIL" at bounding box center [276, 102] width 73 height 13
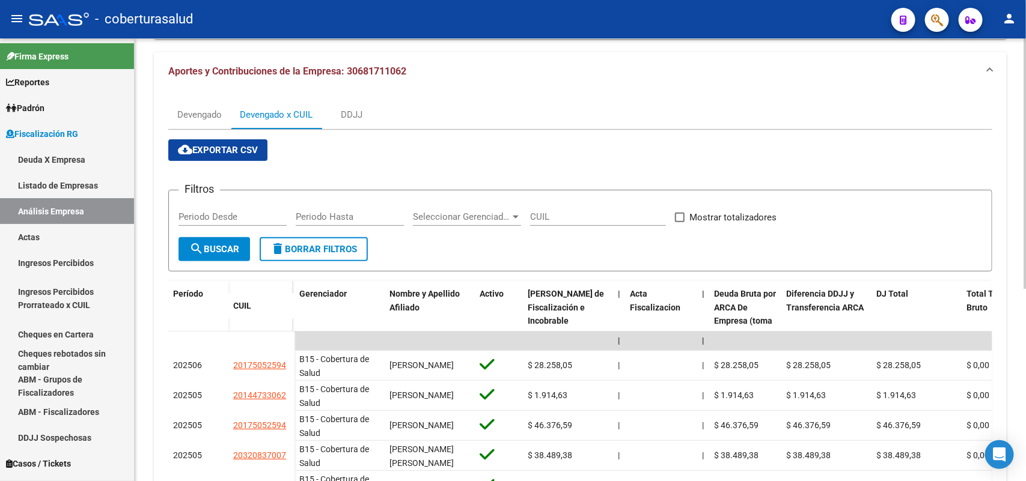
scroll to position [300, 0]
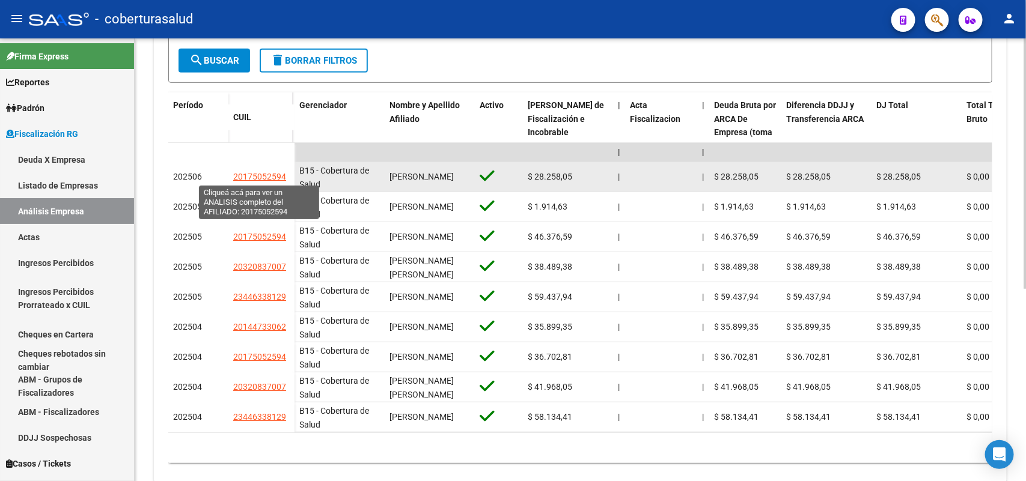
click at [247, 172] on span "20175052594" at bounding box center [259, 177] width 53 height 10
type textarea "20175052594"
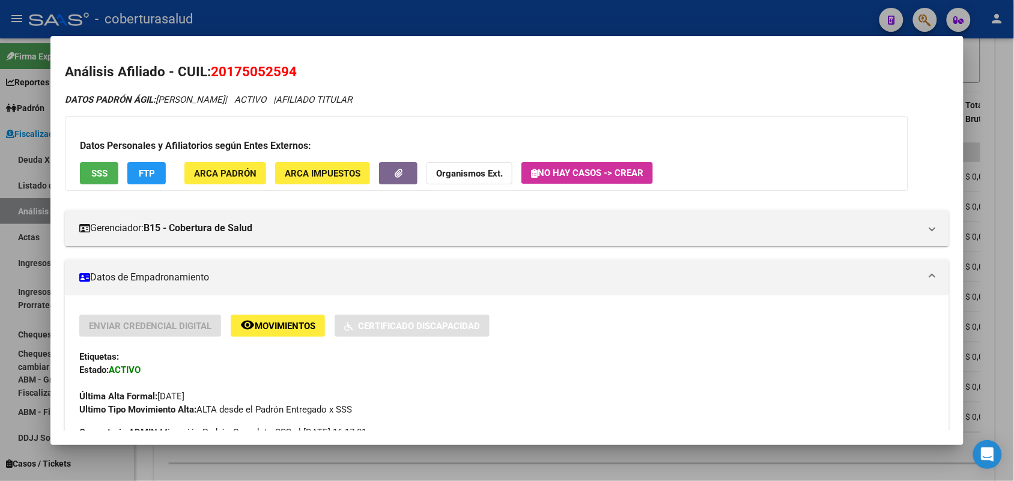
drag, startPoint x: 206, startPoint y: 66, endPoint x: 326, endPoint y: 76, distance: 120.0
click at [332, 76] on h2 "Análisis Afiliado - CUIL: 20175052594" at bounding box center [507, 72] width 884 height 20
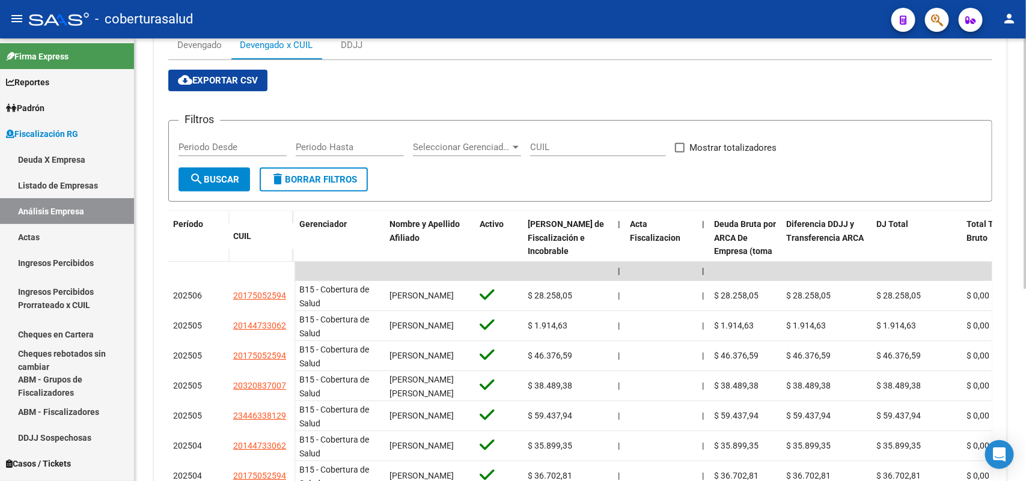
scroll to position [0, 0]
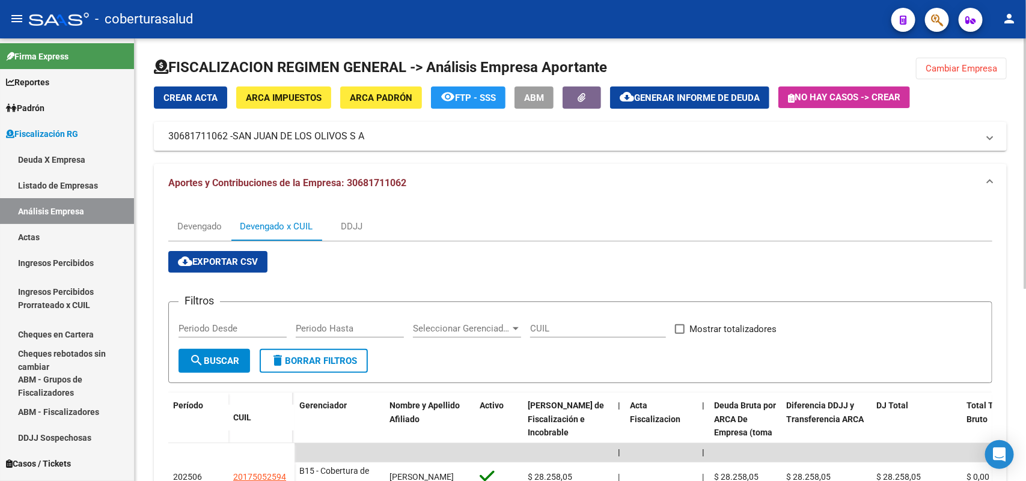
click at [958, 64] on span "Cambiar Empresa" at bounding box center [961, 68] width 72 height 11
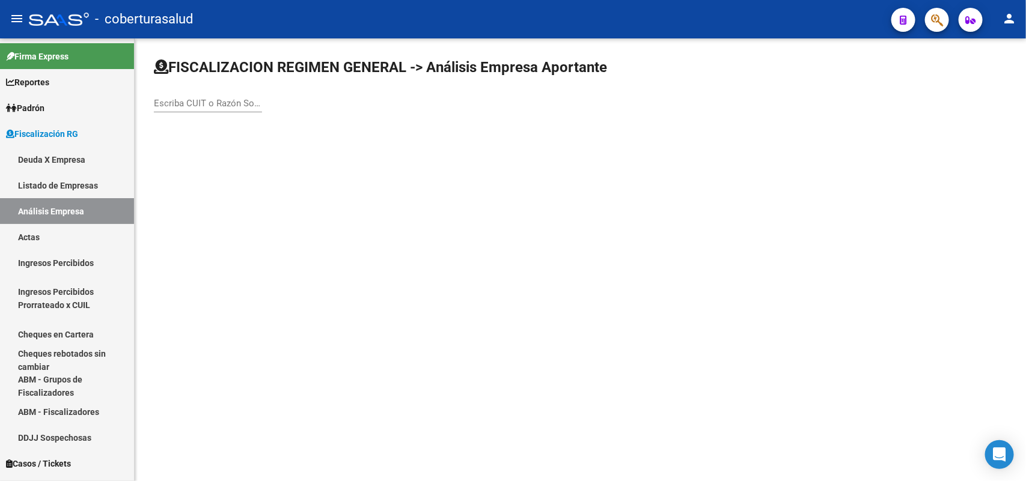
paste input "30691928582"
click at [240, 103] on input "30691928582" at bounding box center [208, 103] width 108 height 11
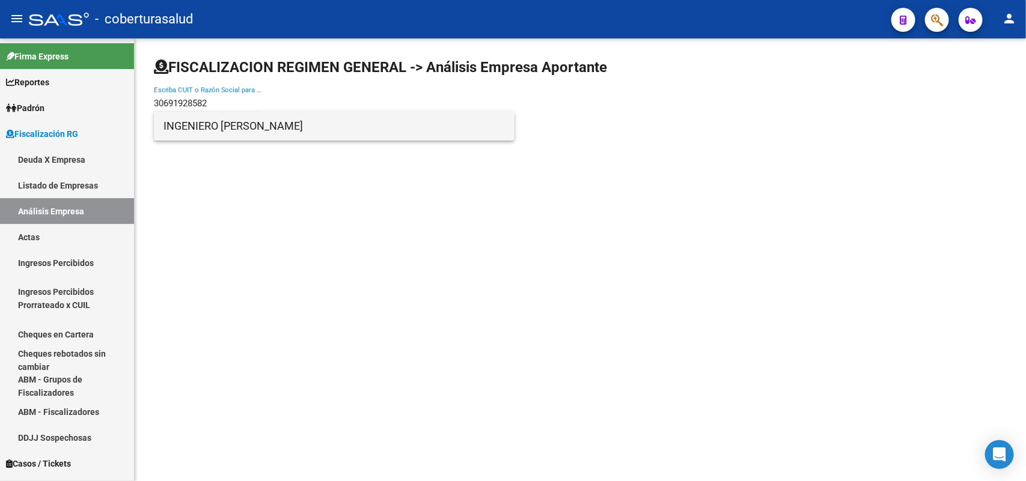
type input "30691928582"
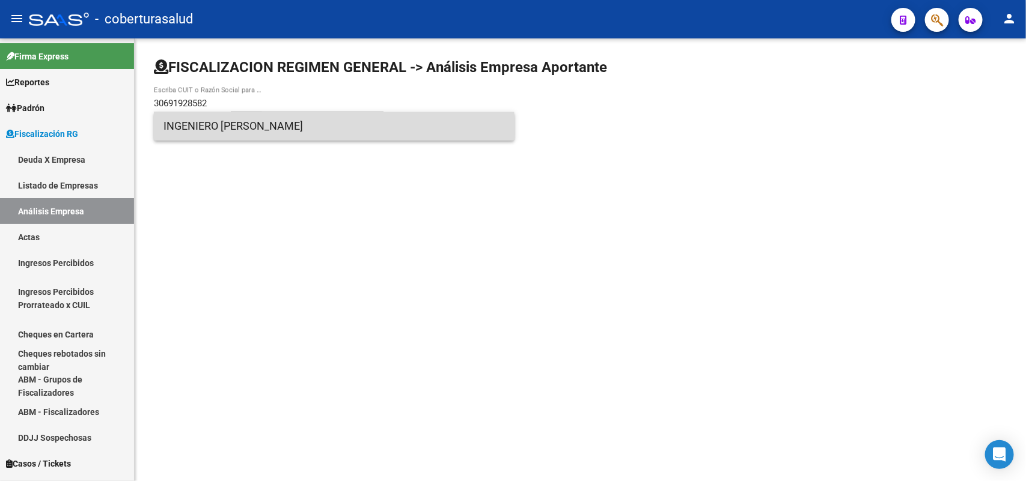
click at [220, 131] on span "INGENIERO [PERSON_NAME]" at bounding box center [333, 126] width 341 height 29
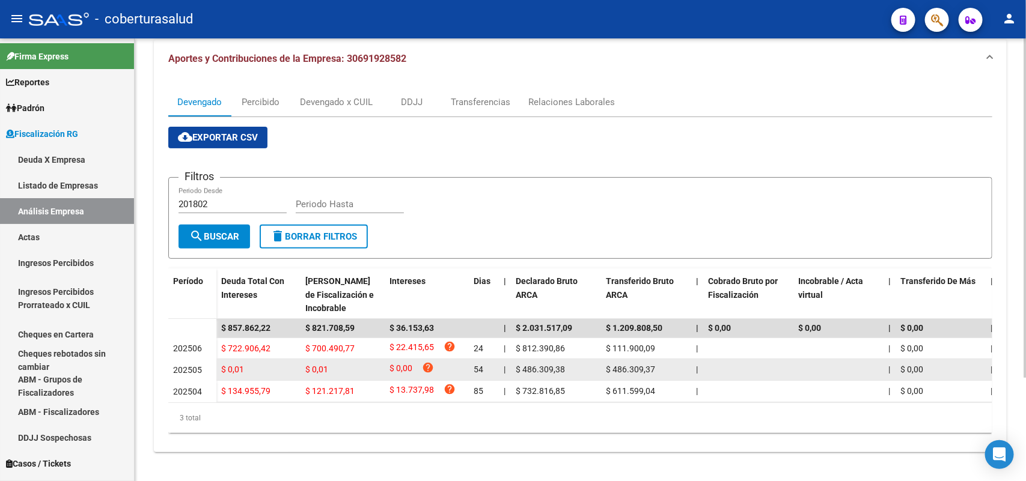
scroll to position [134, 0]
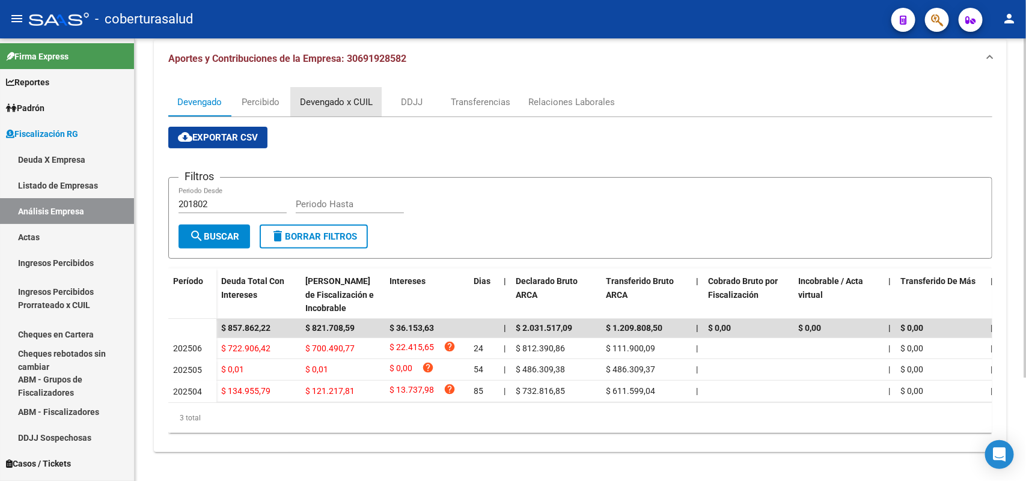
click at [301, 96] on div "Devengado x CUIL" at bounding box center [336, 102] width 73 height 13
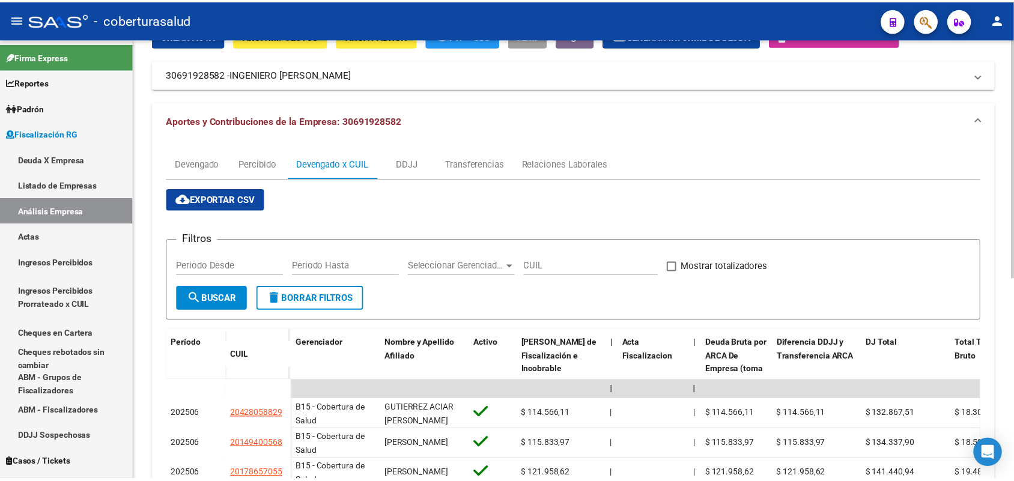
scroll to position [150, 0]
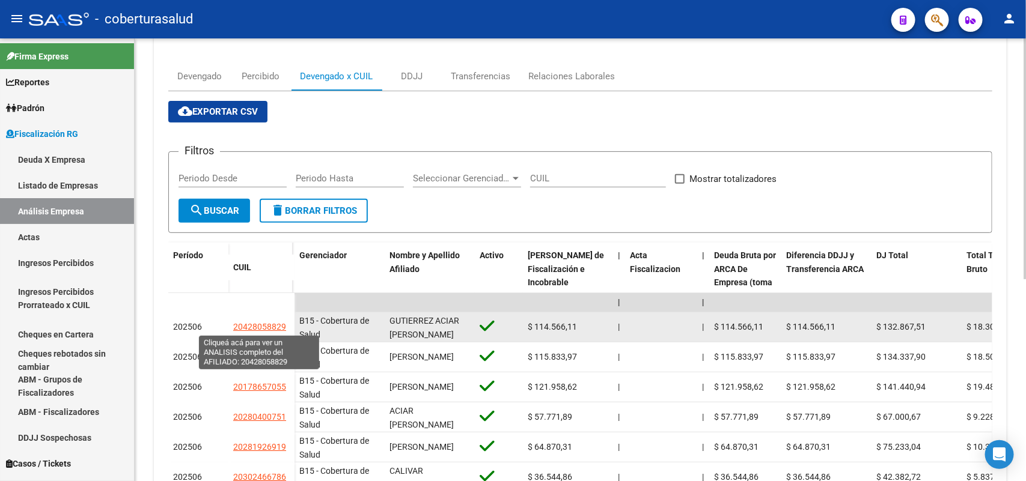
click at [272, 322] on span "20428058829" at bounding box center [259, 327] width 53 height 10
type textarea "20428058829"
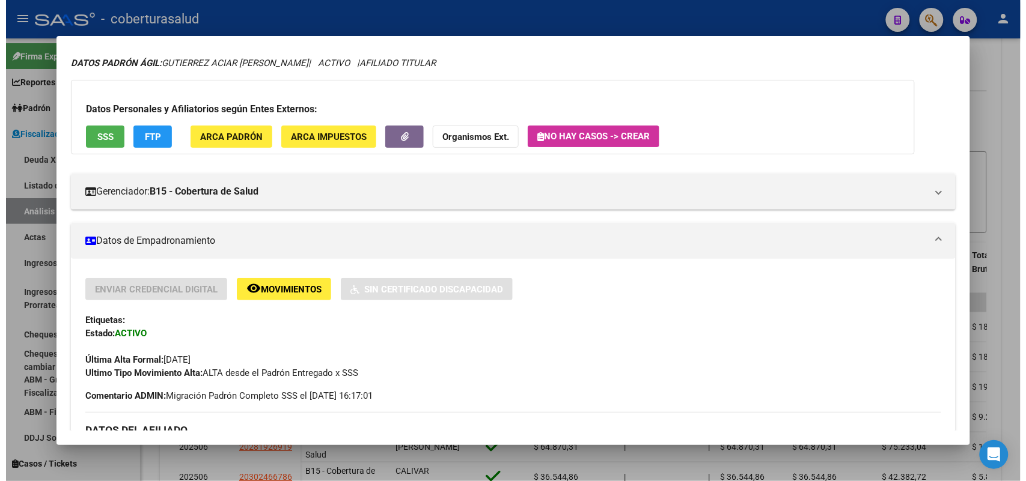
scroll to position [0, 0]
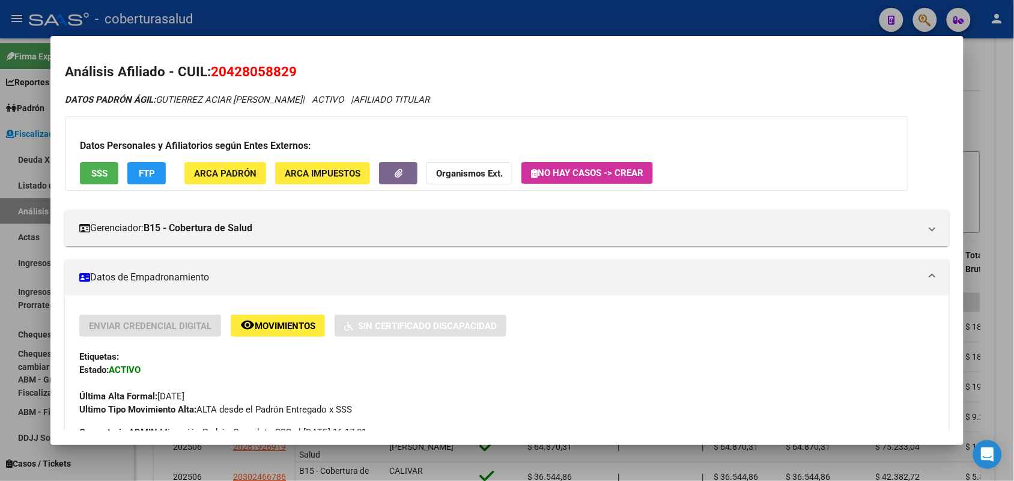
drag, startPoint x: 208, startPoint y: 70, endPoint x: 298, endPoint y: 72, distance: 90.2
click at [313, 73] on h2 "Análisis Afiliado - CUIL: 20428058829" at bounding box center [507, 72] width 884 height 20
copy span "20428058829"
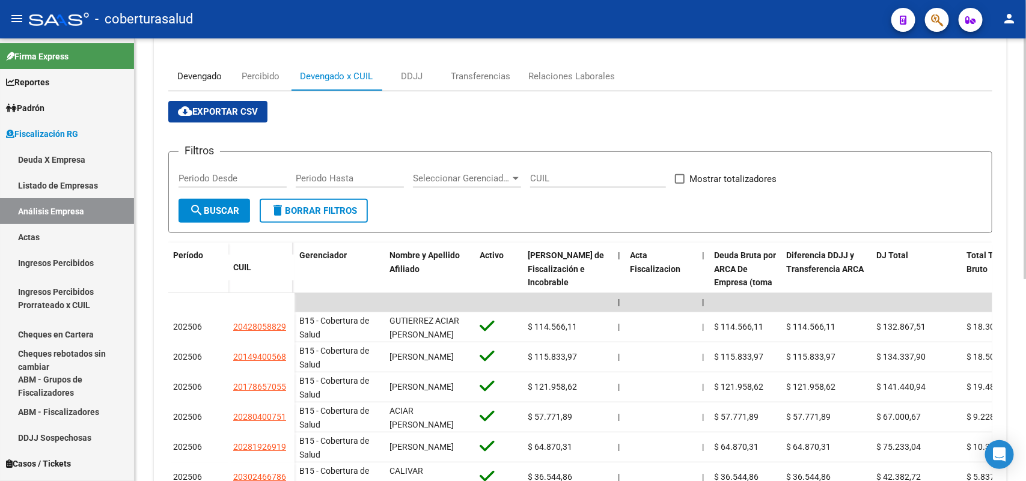
click at [181, 71] on div "Devengado" at bounding box center [199, 76] width 44 height 13
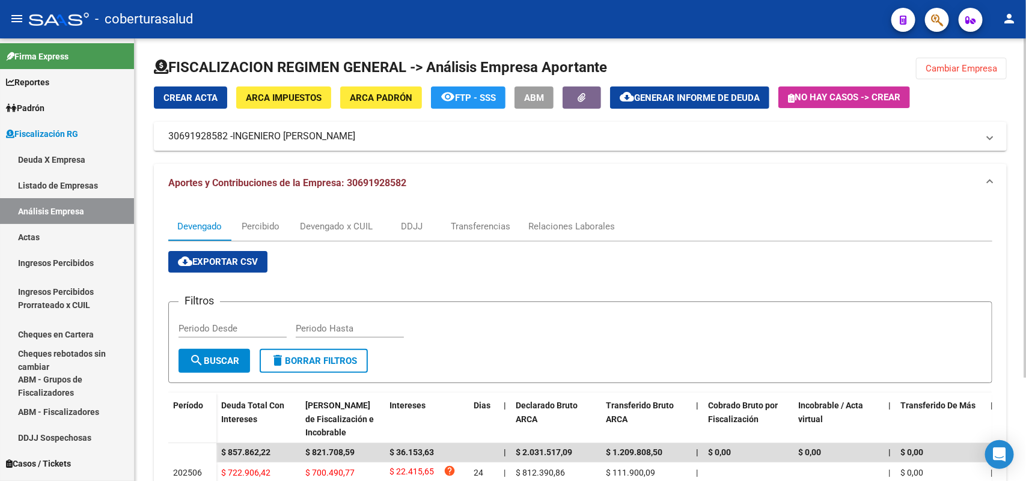
click at [983, 69] on span "Cambiar Empresa" at bounding box center [961, 68] width 72 height 11
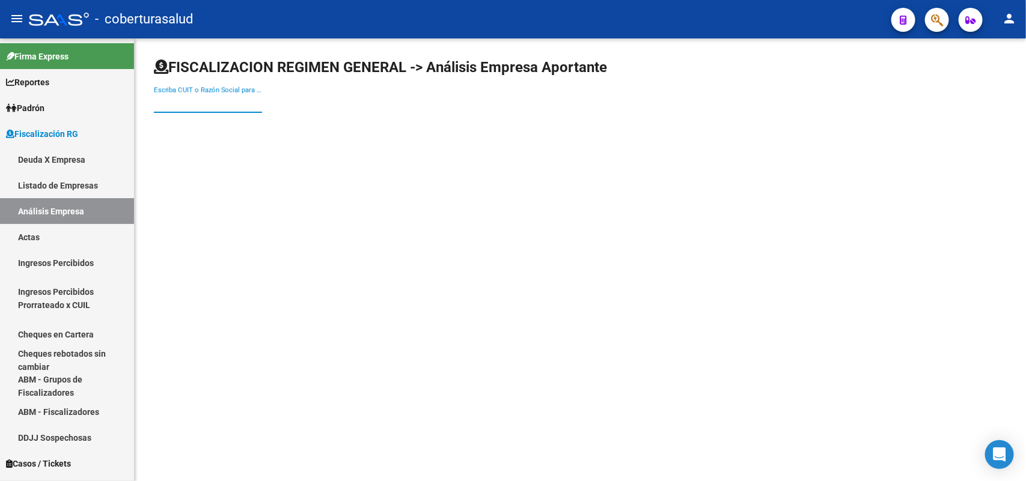
paste input "30700786206"
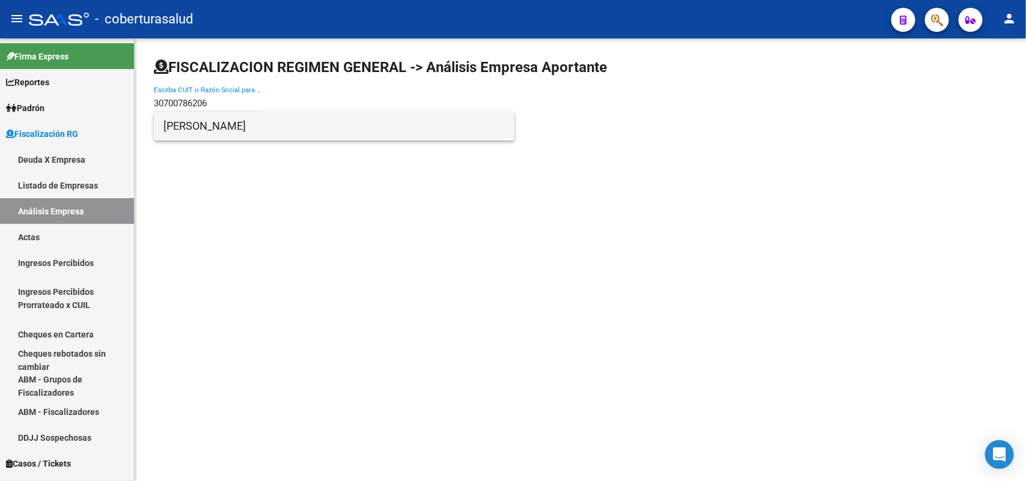
type input "30700786206"
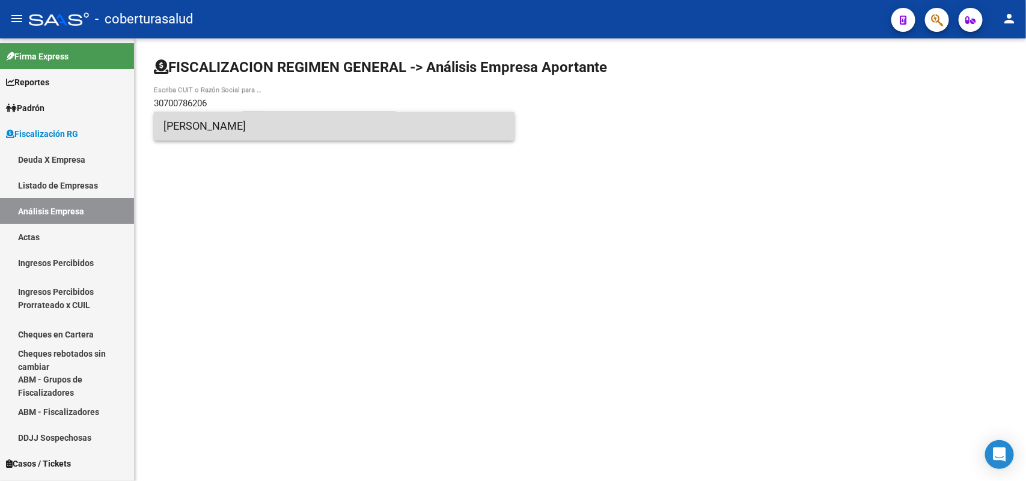
click at [226, 129] on span "[PERSON_NAME]" at bounding box center [333, 126] width 341 height 29
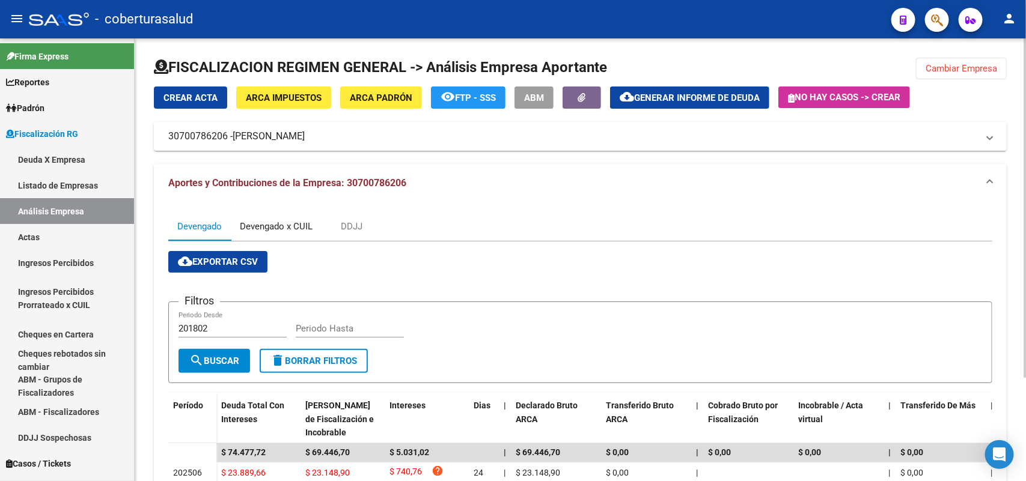
click at [272, 225] on div "Devengado x CUIL" at bounding box center [276, 226] width 73 height 13
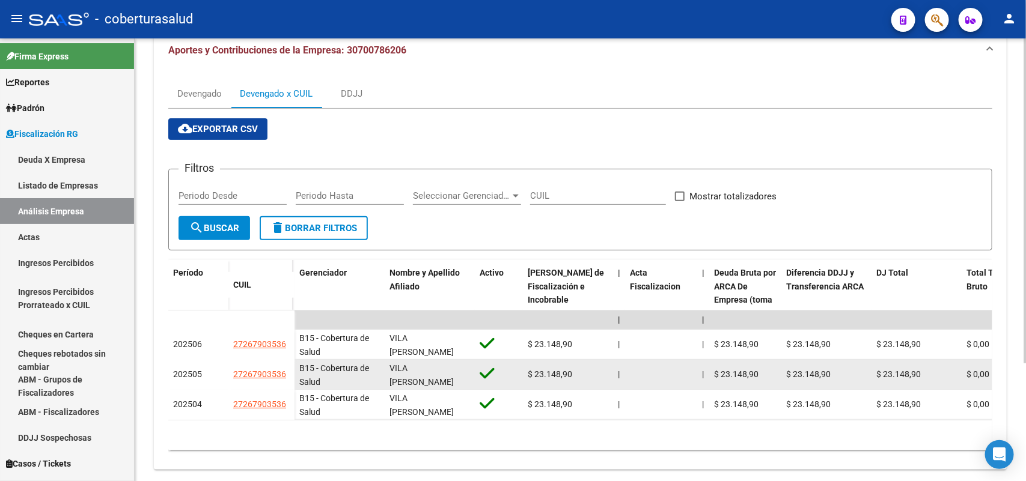
scroll to position [160, 0]
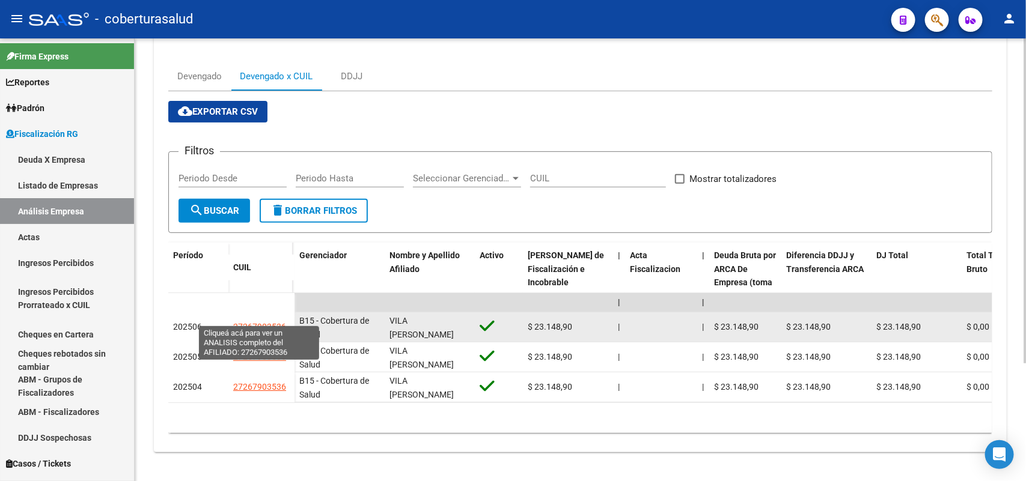
click at [253, 322] on span "27267903536" at bounding box center [259, 327] width 53 height 10
type textarea "27267903536"
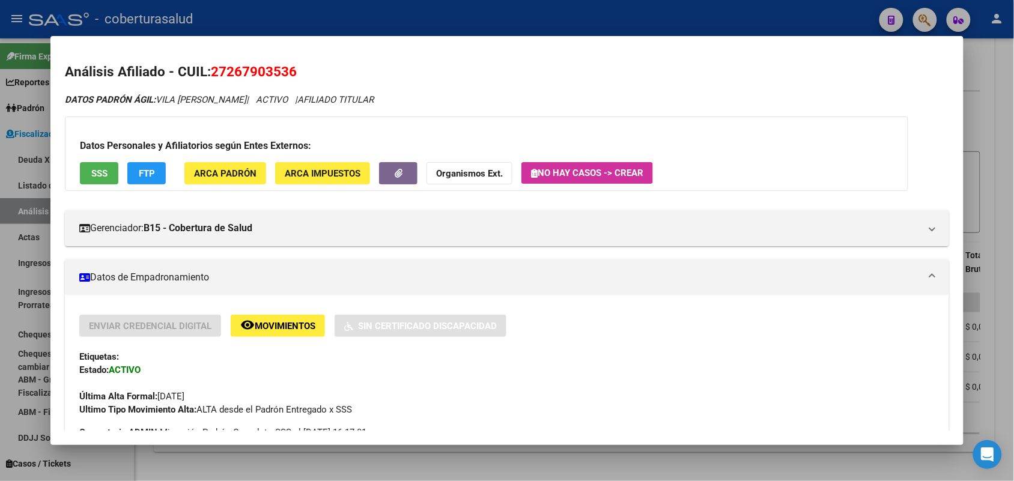
drag, startPoint x: 209, startPoint y: 69, endPoint x: 309, endPoint y: 70, distance: 101.0
click at [309, 70] on h2 "Análisis Afiliado - CUIL: 27267903536" at bounding box center [507, 72] width 884 height 20
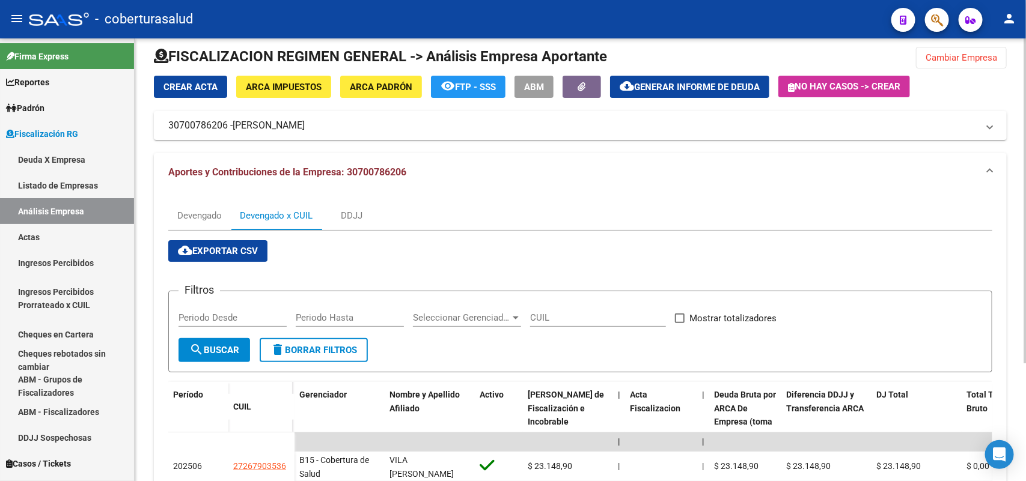
scroll to position [0, 0]
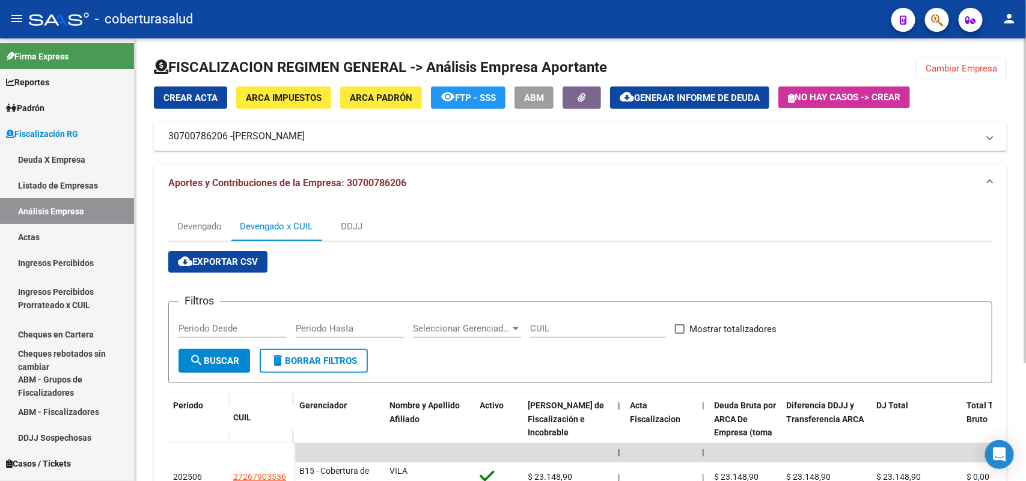
click at [963, 68] on span "Cambiar Empresa" at bounding box center [961, 68] width 72 height 11
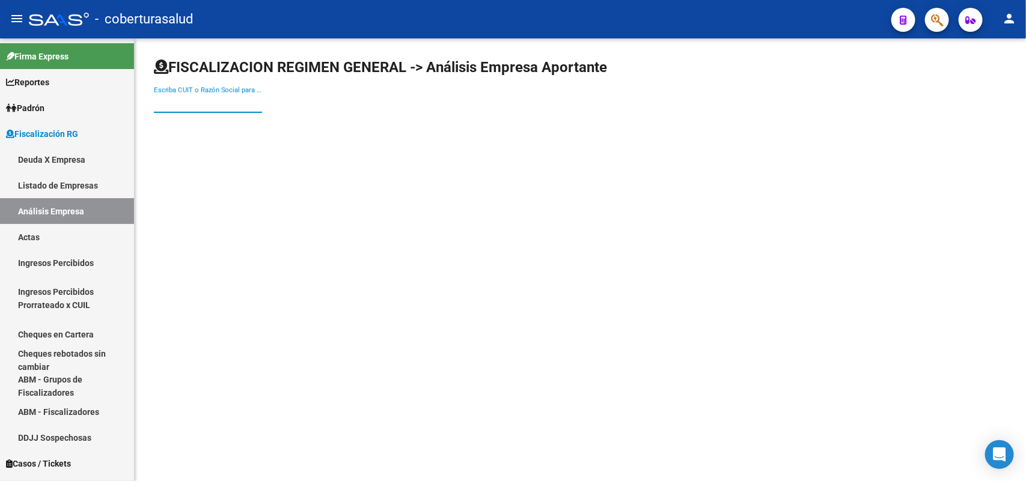
paste input "30700792036"
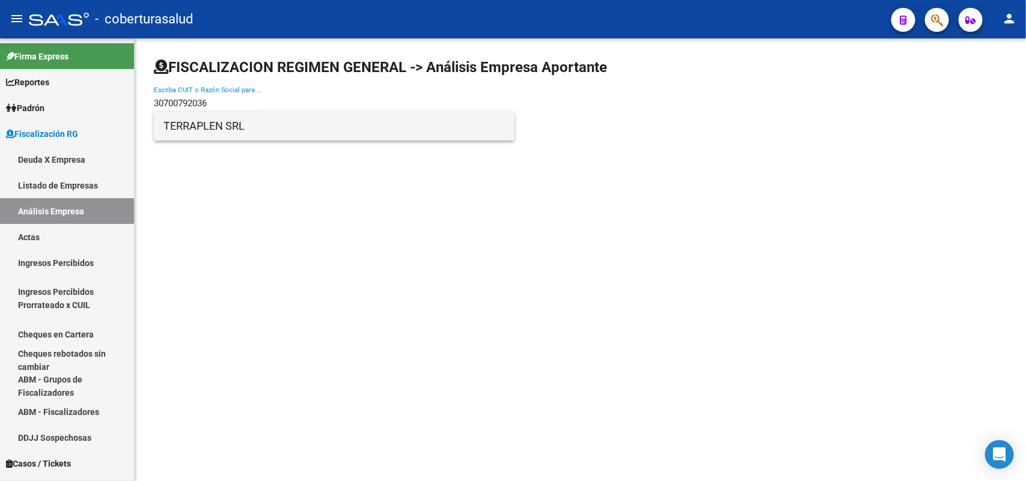
type input "30700792036"
click at [245, 130] on span "TERRAPLEN SRL" at bounding box center [333, 126] width 341 height 29
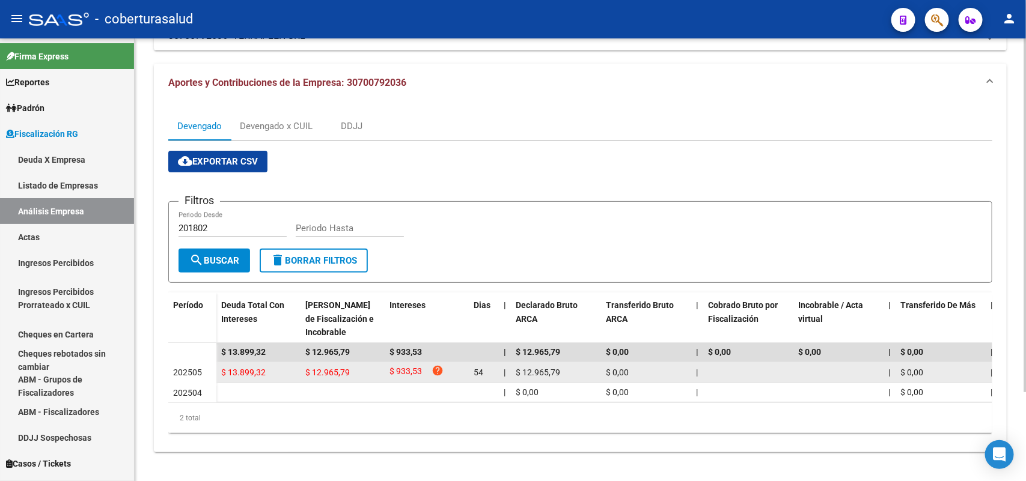
scroll to position [110, 0]
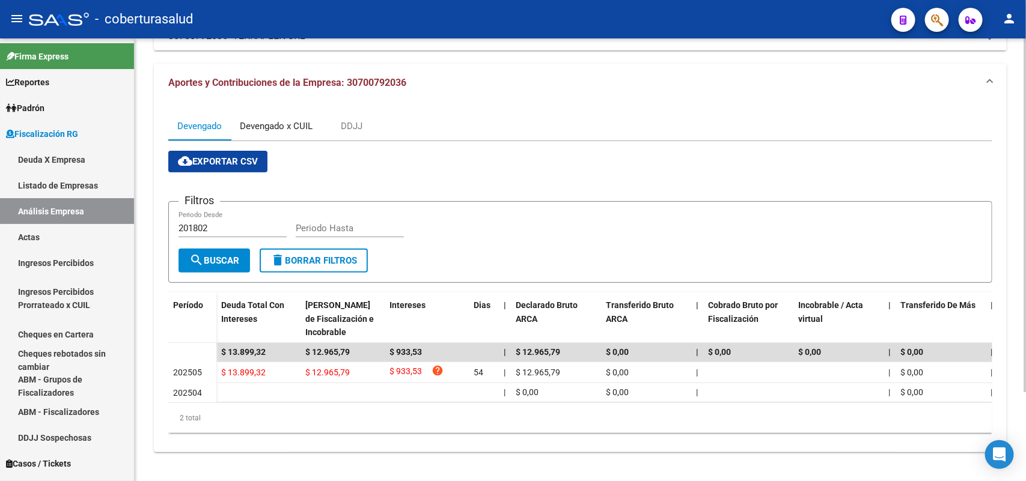
click at [297, 112] on div "Devengado x CUIL" at bounding box center [276, 126] width 91 height 29
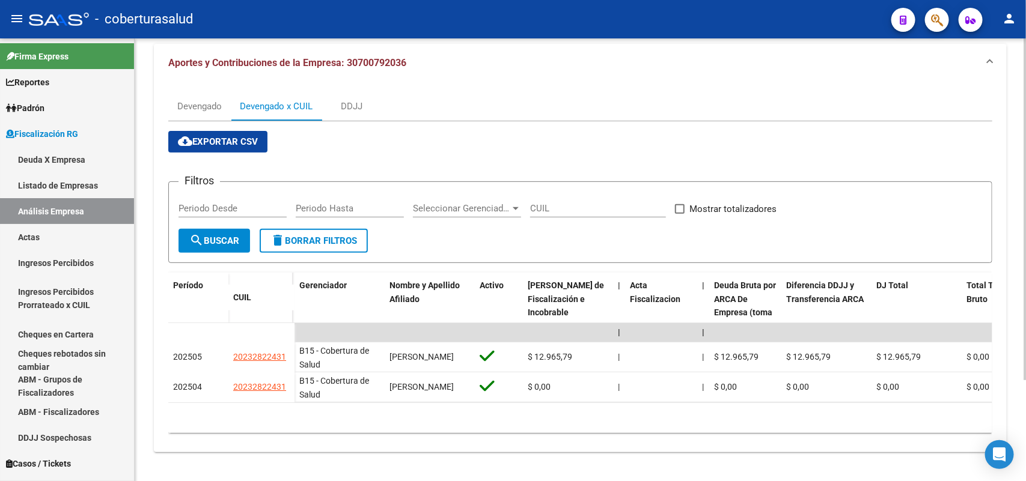
scroll to position [130, 0]
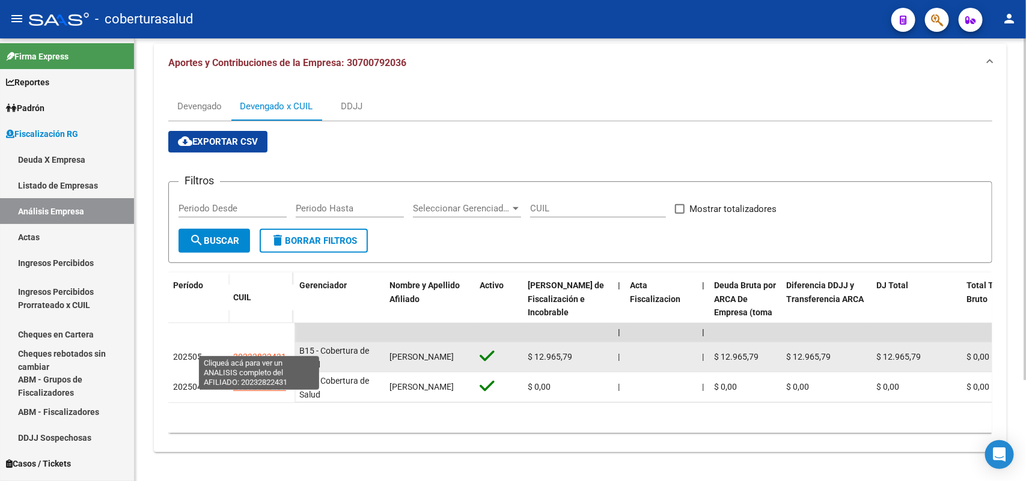
click at [248, 352] on span "20232822431" at bounding box center [259, 357] width 53 height 10
type textarea "20232822431"
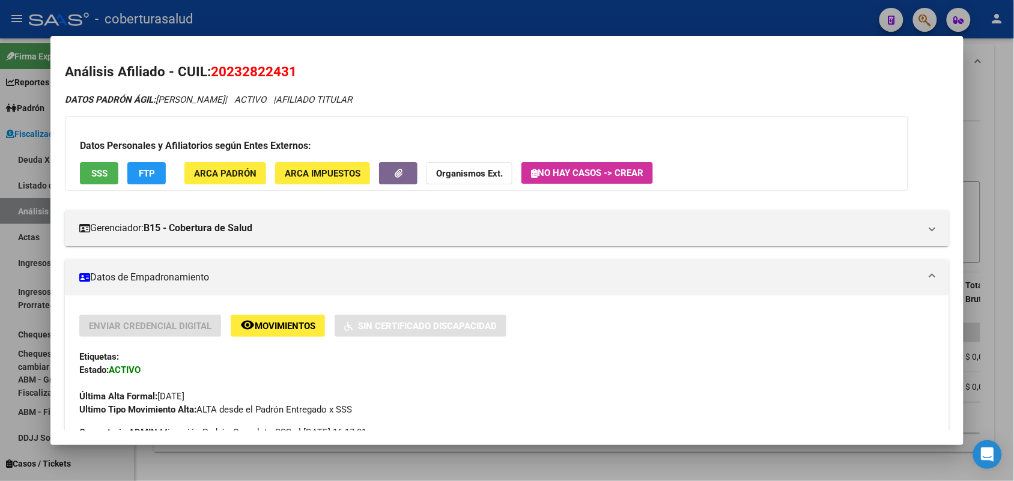
drag, startPoint x: 210, startPoint y: 70, endPoint x: 294, endPoint y: 74, distance: 84.2
click at [325, 70] on h2 "Análisis Afiliado - CUIL: 20232822431" at bounding box center [507, 72] width 884 height 20
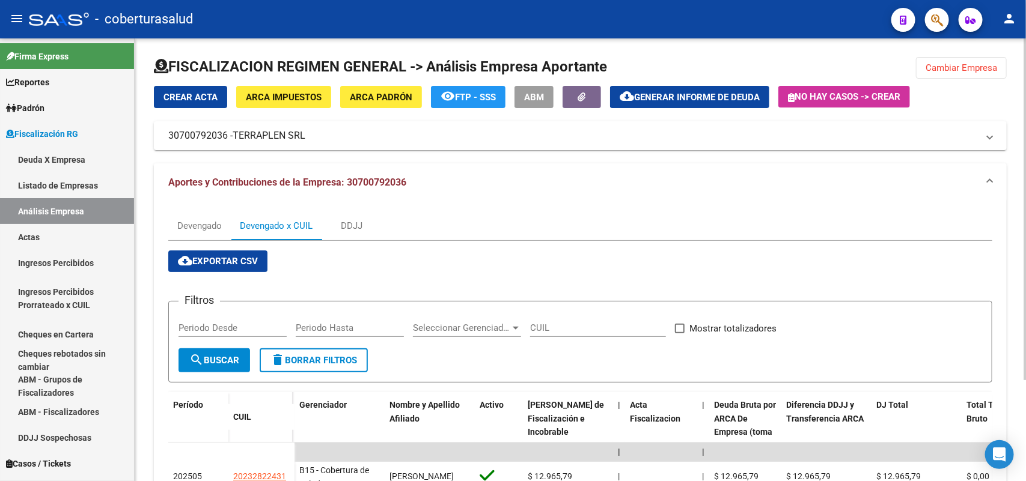
scroll to position [0, 0]
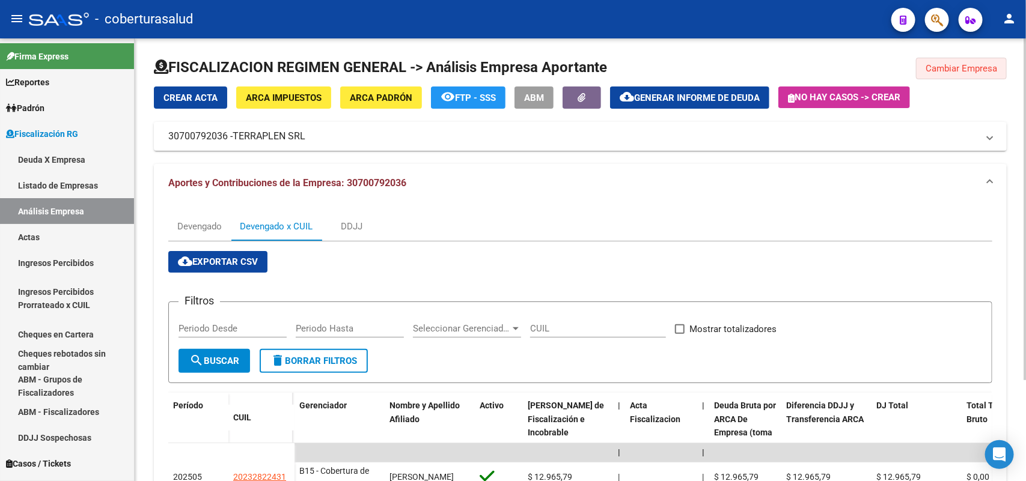
click at [918, 70] on button "Cambiar Empresa" at bounding box center [961, 69] width 91 height 22
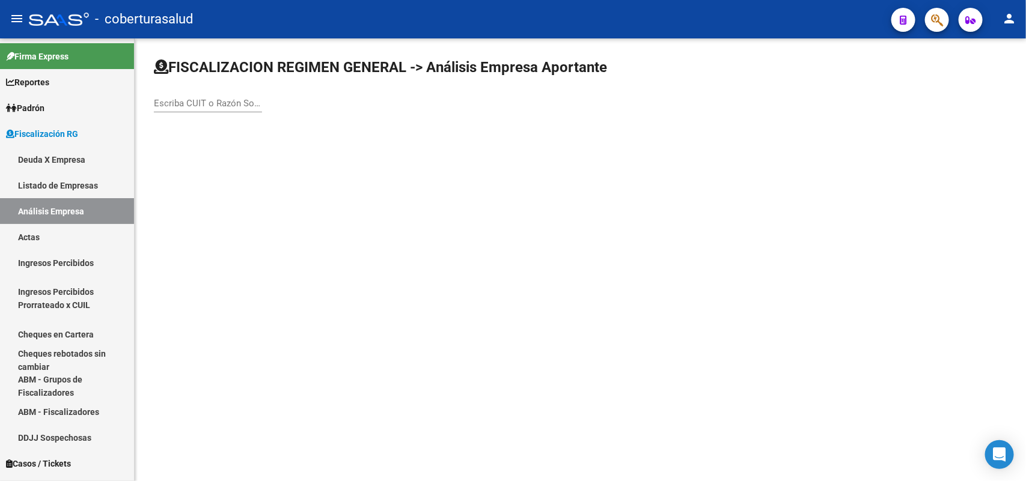
click at [176, 98] on input "Escriba CUIT o Razón Social para buscar" at bounding box center [208, 103] width 108 height 11
paste input "30709549495"
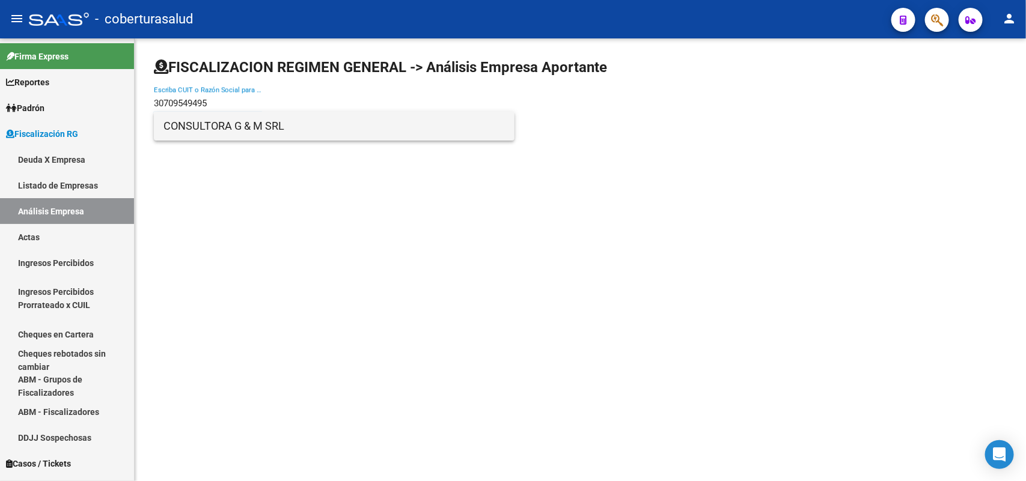
type input "30709549495"
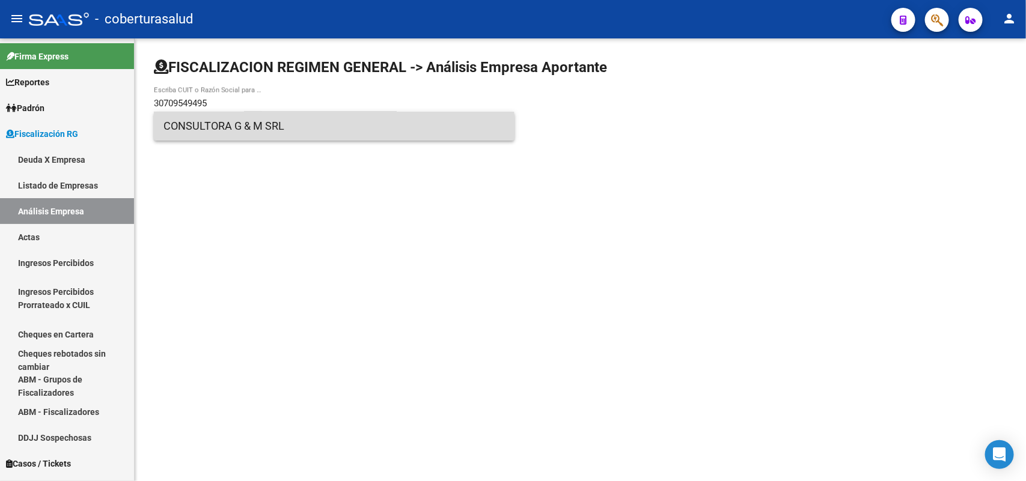
click at [227, 131] on span "CONSULTORA G & M SRL" at bounding box center [333, 126] width 341 height 29
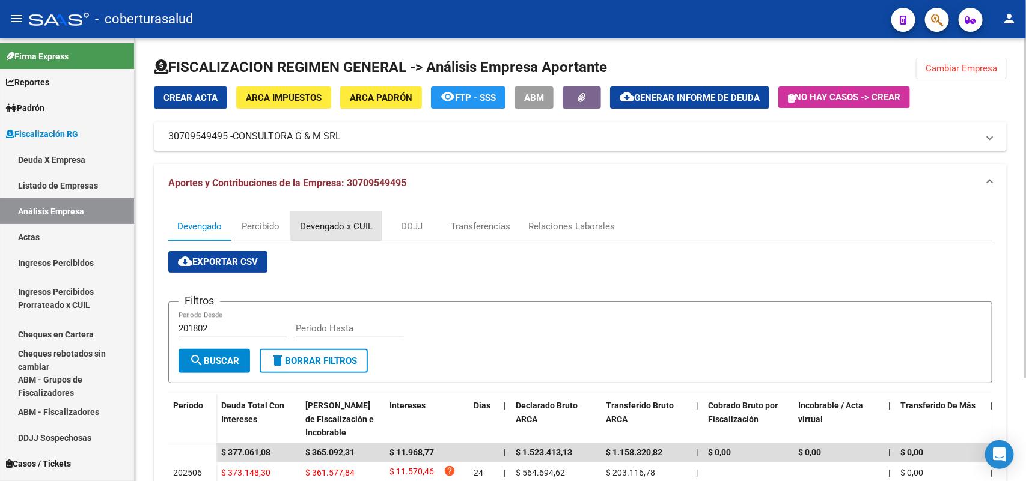
click at [356, 224] on div "Devengado x CUIL" at bounding box center [336, 226] width 73 height 13
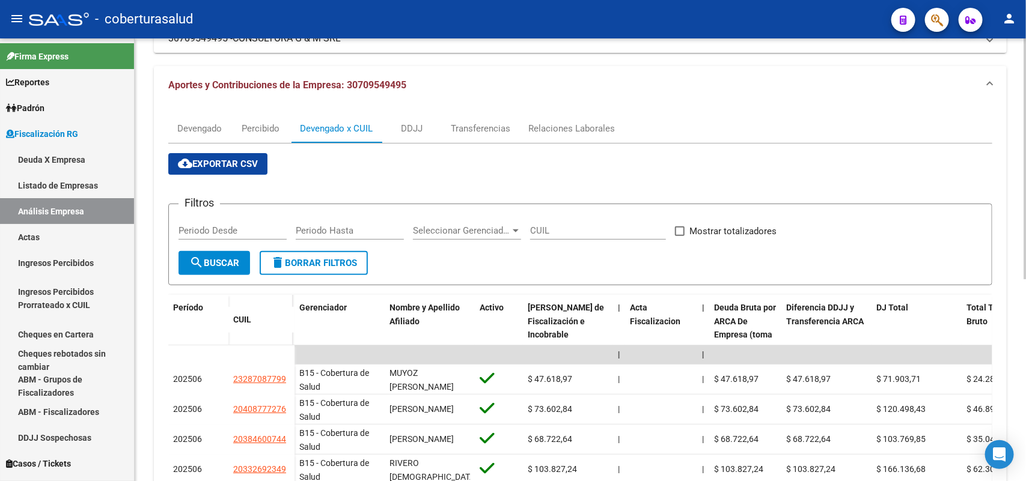
scroll to position [225, 0]
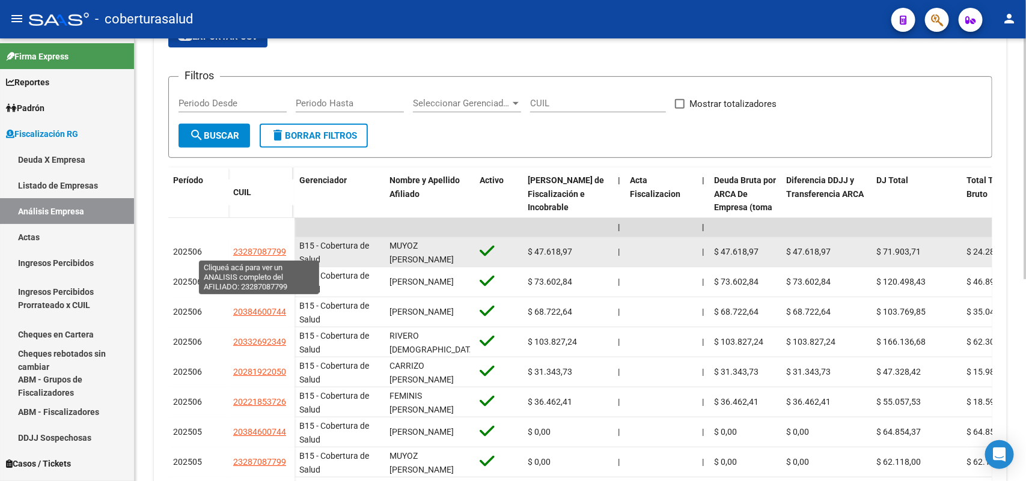
click at [242, 247] on span "23287087799" at bounding box center [259, 252] width 53 height 10
type textarea "23287087799"
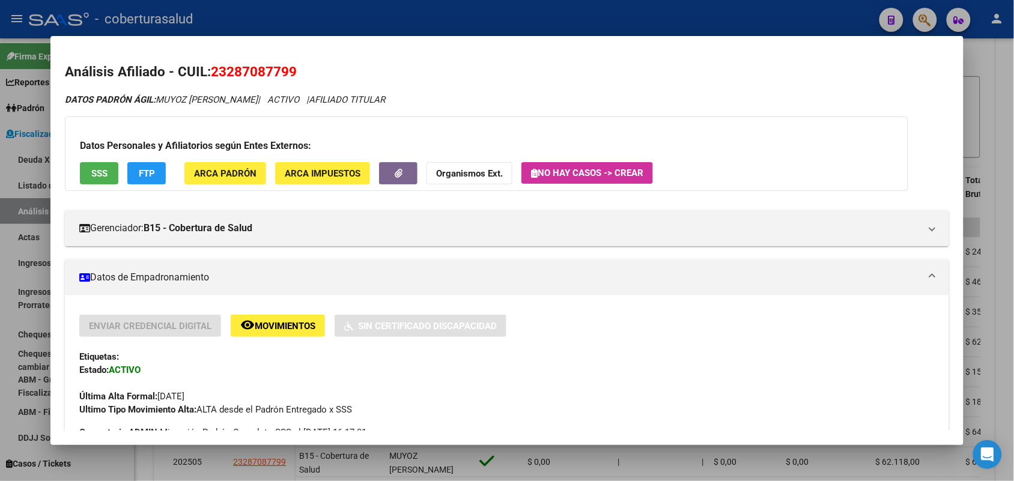
drag, startPoint x: 261, startPoint y: 68, endPoint x: 329, endPoint y: 70, distance: 67.9
click at [326, 70] on h2 "Análisis Afiliado - CUIL: 23287087799" at bounding box center [507, 72] width 884 height 20
copy span "23287087799"
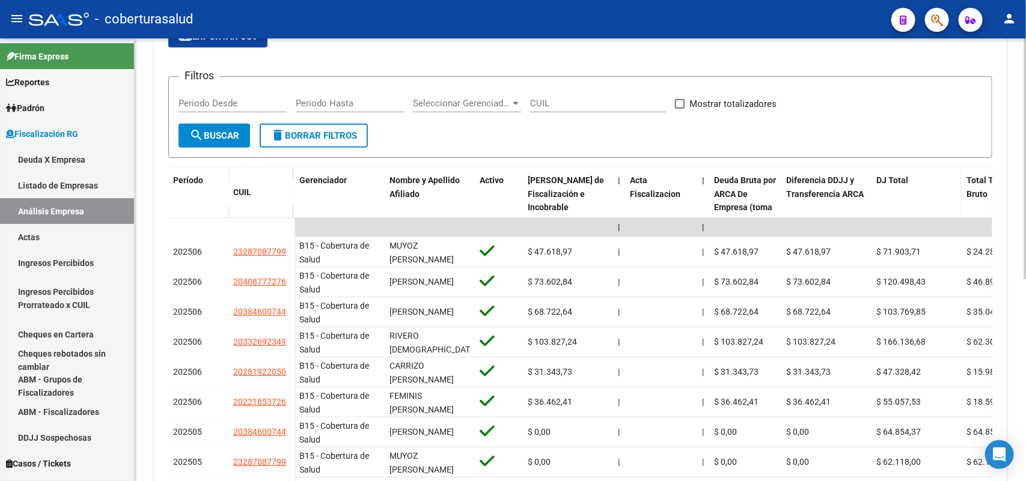
scroll to position [0, 0]
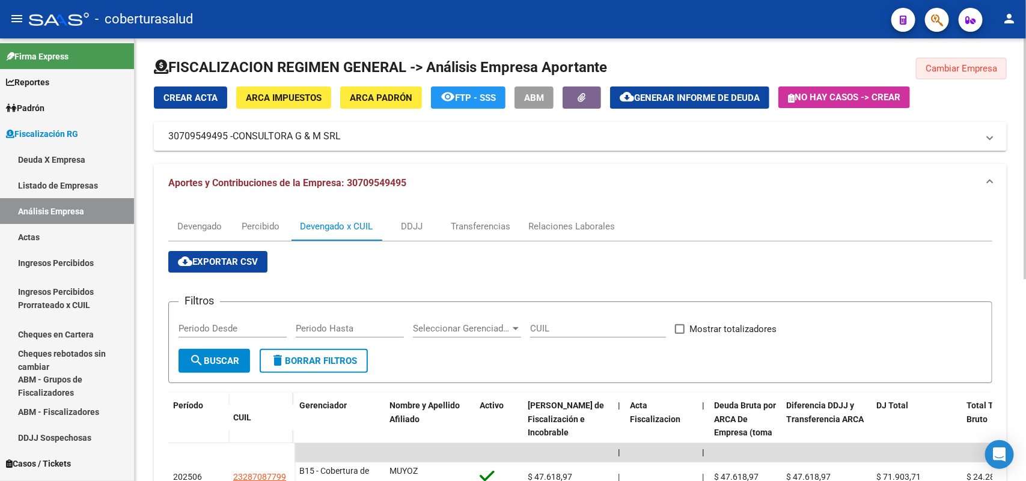
click at [954, 66] on span "Cambiar Empresa" at bounding box center [961, 68] width 72 height 11
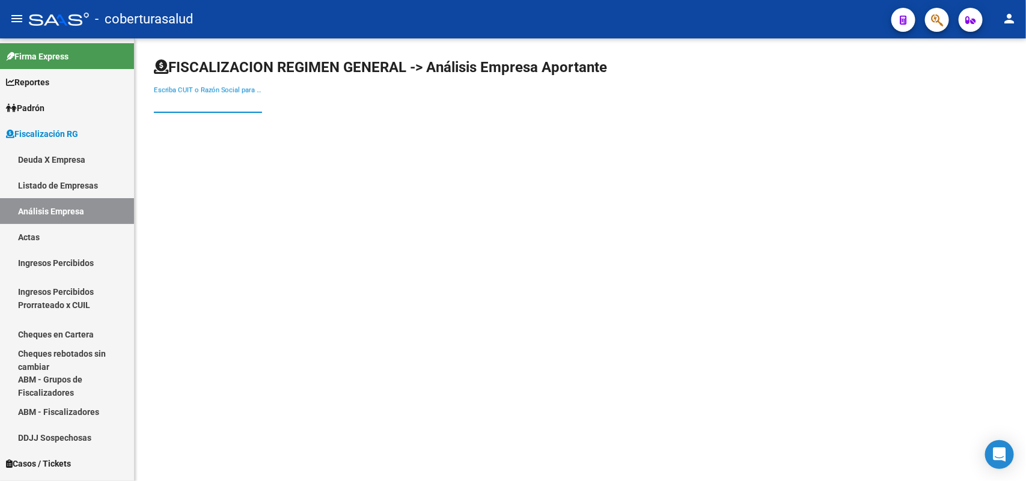
paste input "30710385668"
click at [234, 101] on input "Escriba CUIT o Razón Social para buscar" at bounding box center [208, 103] width 108 height 11
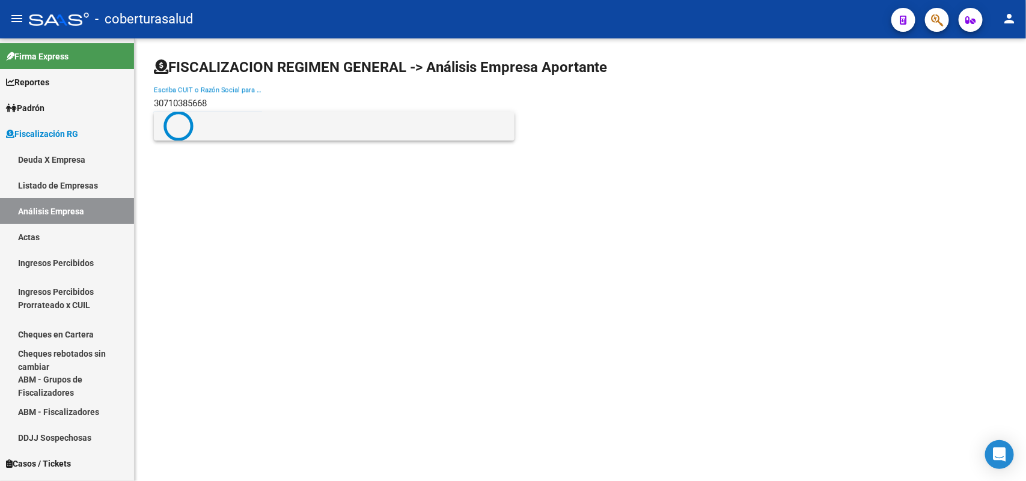
type input "30710385668"
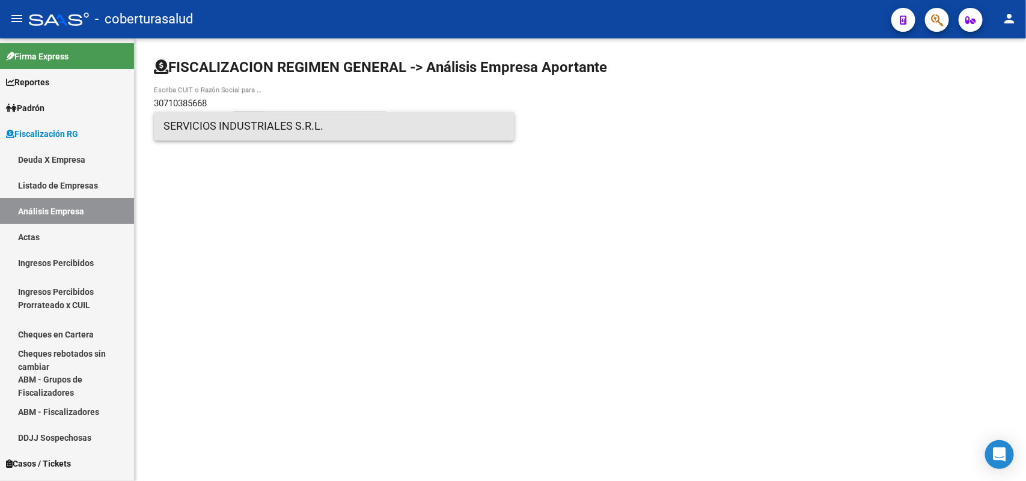
click at [221, 132] on span "SERVICIOS INDUSTRIALES S.R.L." at bounding box center [333, 126] width 341 height 29
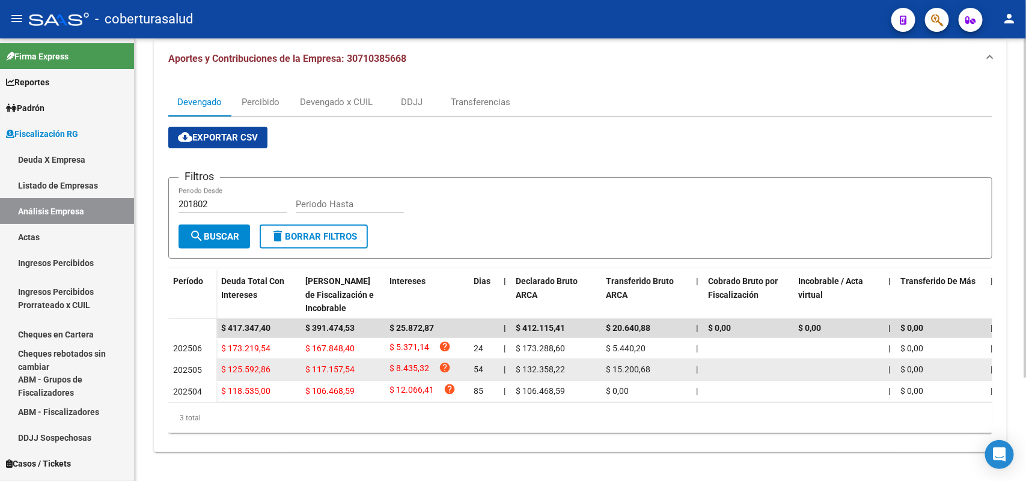
scroll to position [134, 0]
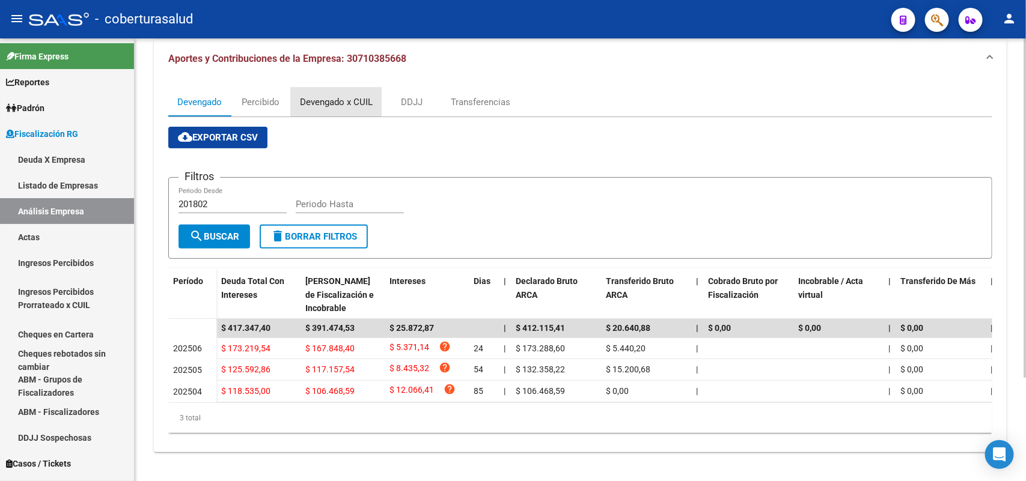
click at [329, 96] on div "Devengado x CUIL" at bounding box center [336, 102] width 73 height 13
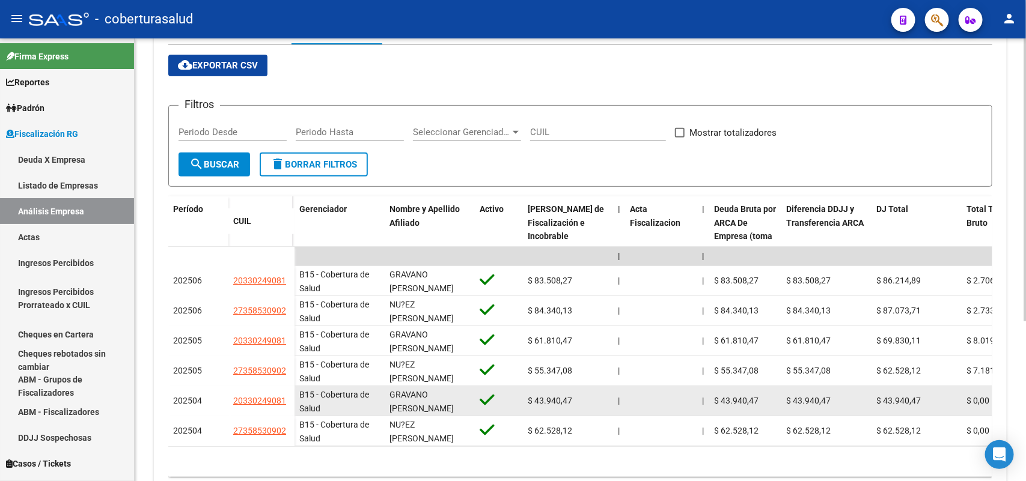
scroll to position [250, 0]
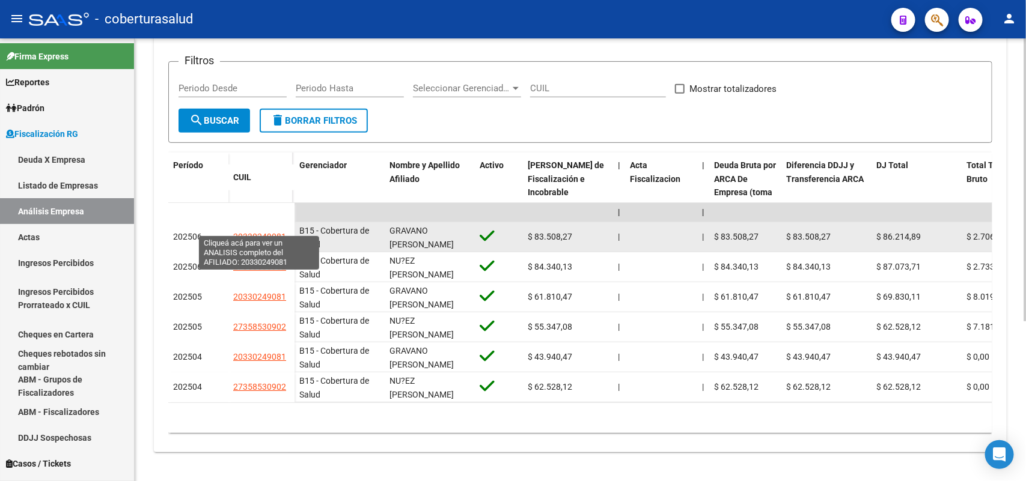
click at [251, 232] on span "20330249081" at bounding box center [259, 237] width 53 height 10
type textarea "20330249081"
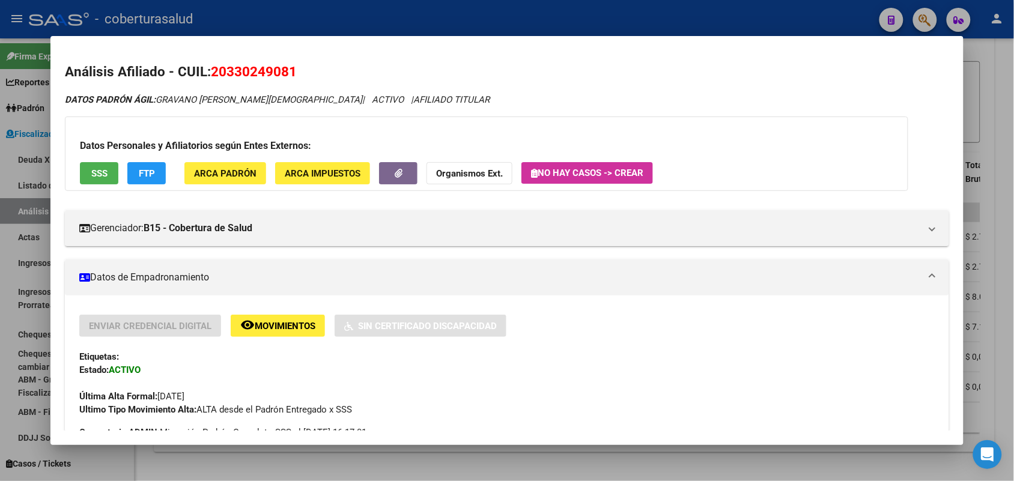
drag, startPoint x: 209, startPoint y: 67, endPoint x: 368, endPoint y: 65, distance: 159.9
click at [368, 65] on h2 "Análisis Afiliado - CUIL: 20330249081" at bounding box center [507, 72] width 884 height 20
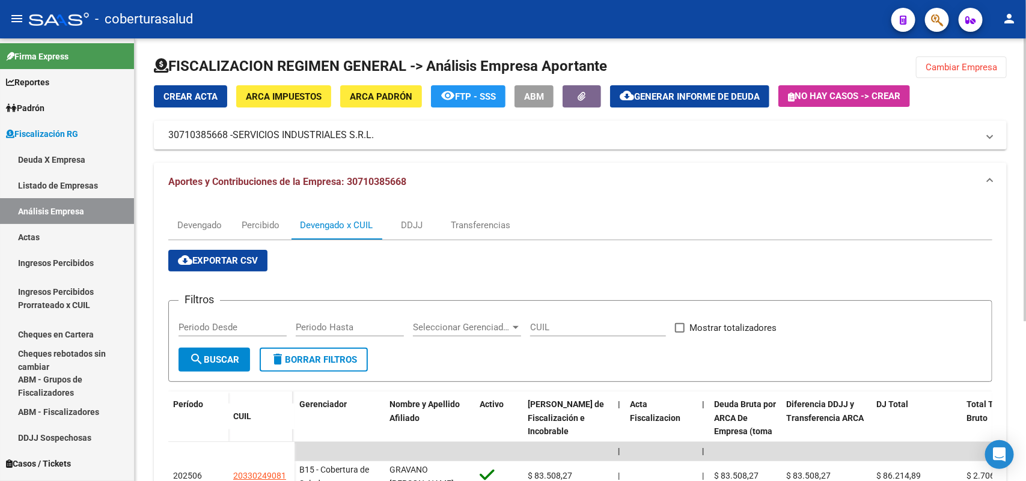
scroll to position [0, 0]
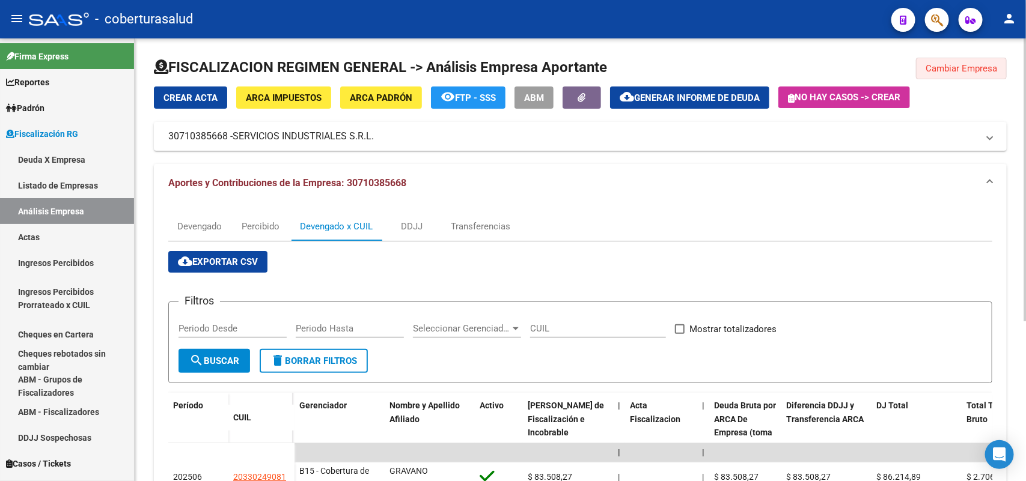
click at [948, 67] on span "Cambiar Empresa" at bounding box center [961, 68] width 72 height 11
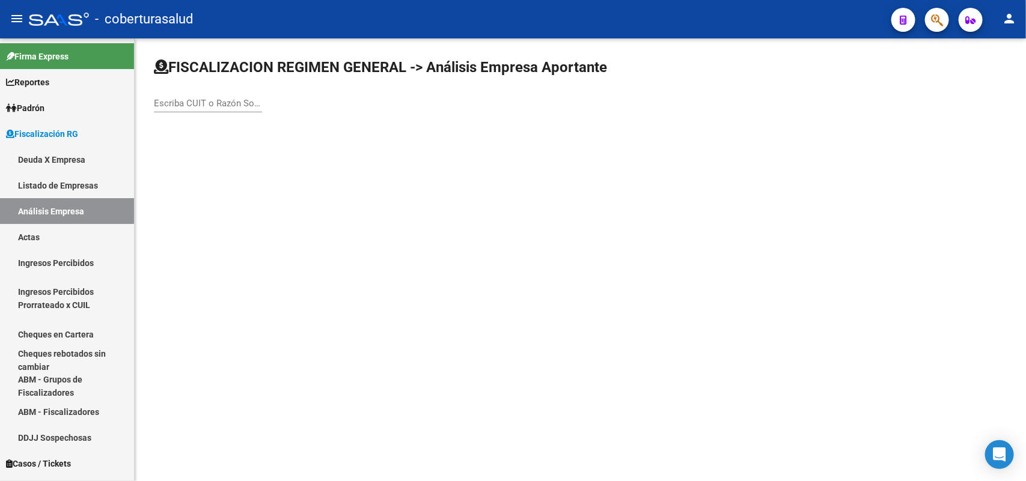
click at [189, 98] on input "Escriba CUIT o Razón Social para buscar" at bounding box center [208, 103] width 108 height 11
paste input "30712555218"
type input "30712555218"
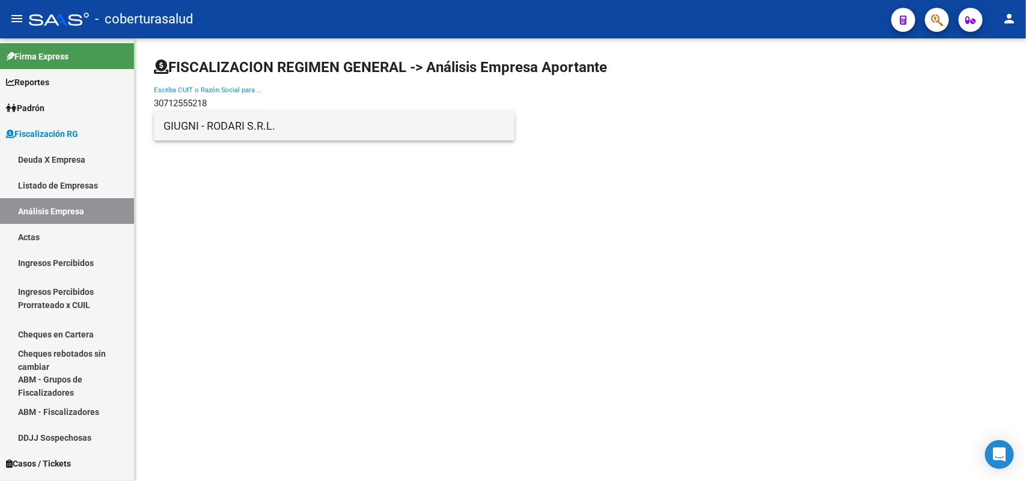
click at [197, 124] on span "GIUGNI - RODARI S.R.L." at bounding box center [333, 126] width 341 height 29
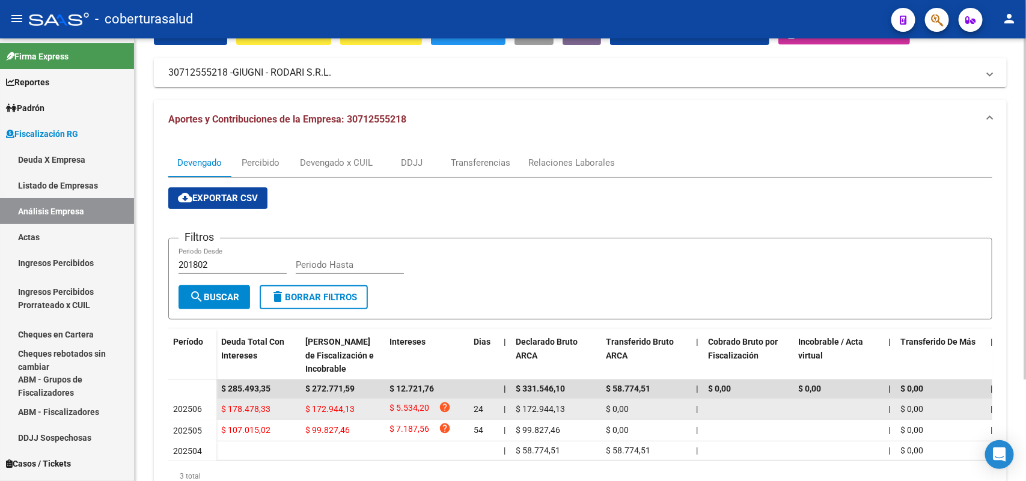
scroll to position [132, 0]
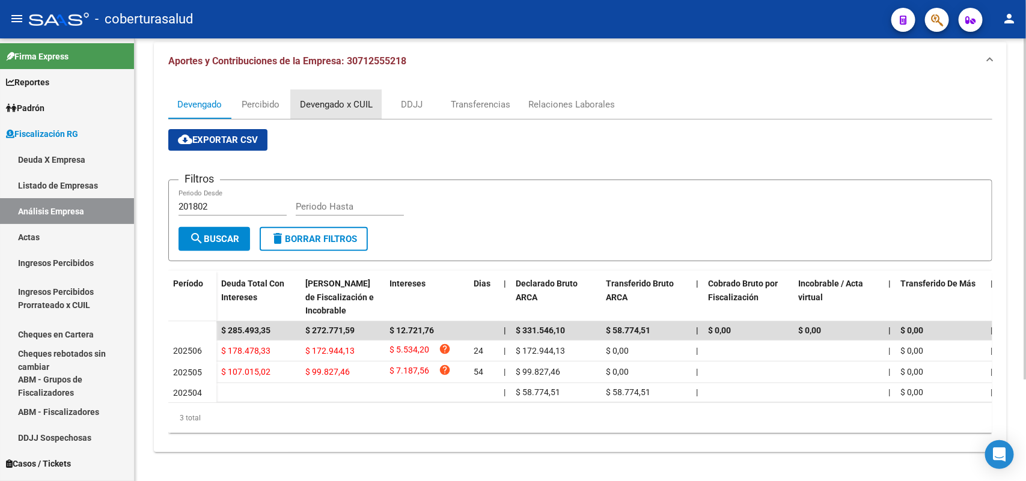
click at [331, 98] on div "Devengado x CUIL" at bounding box center [336, 104] width 73 height 13
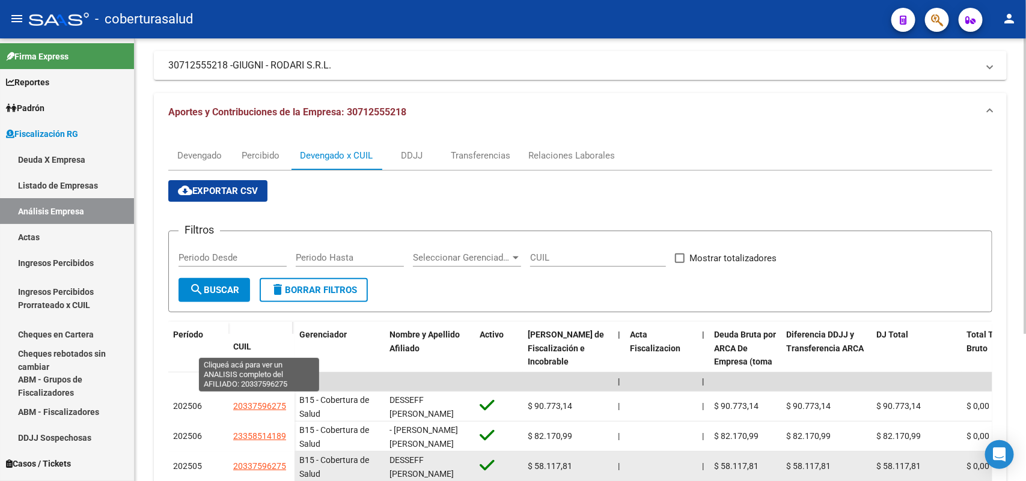
scroll to position [220, 0]
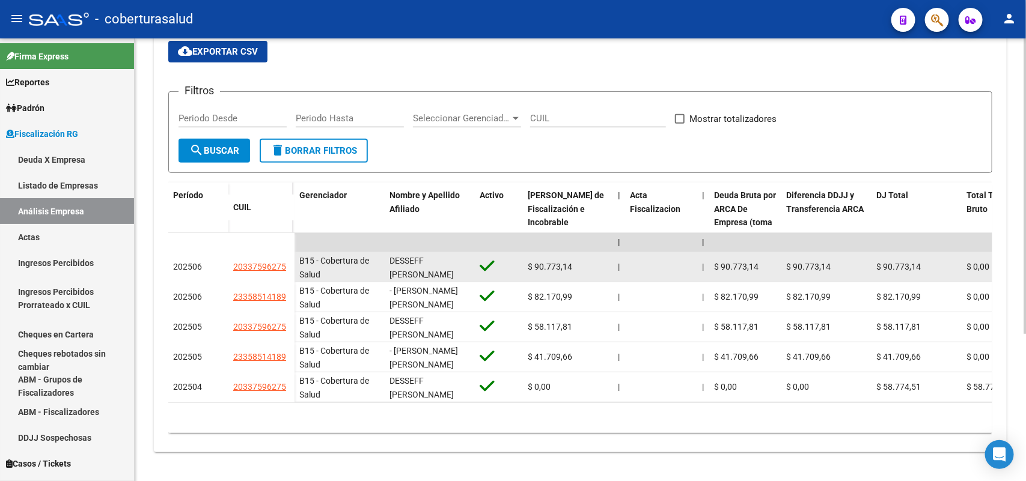
drag, startPoint x: 233, startPoint y: 252, endPoint x: 296, endPoint y: 249, distance: 62.6
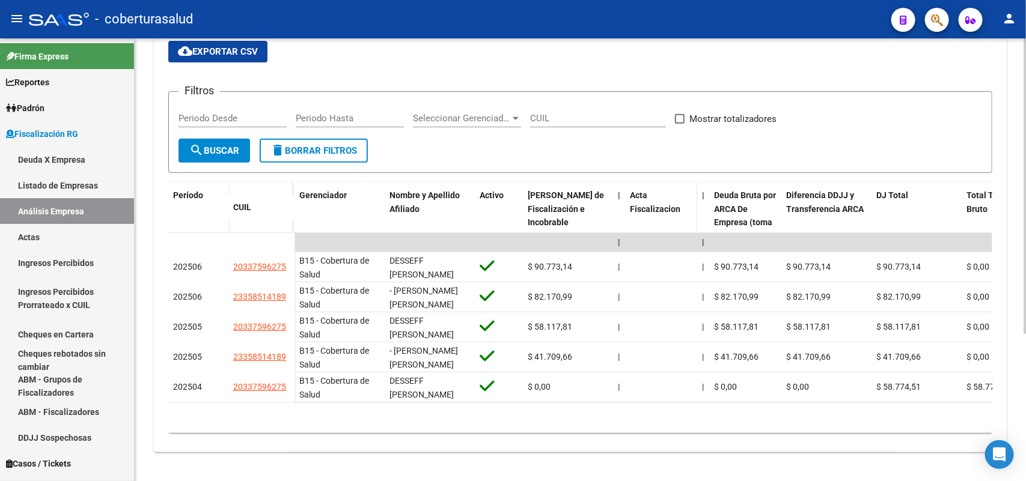
scroll to position [0, 0]
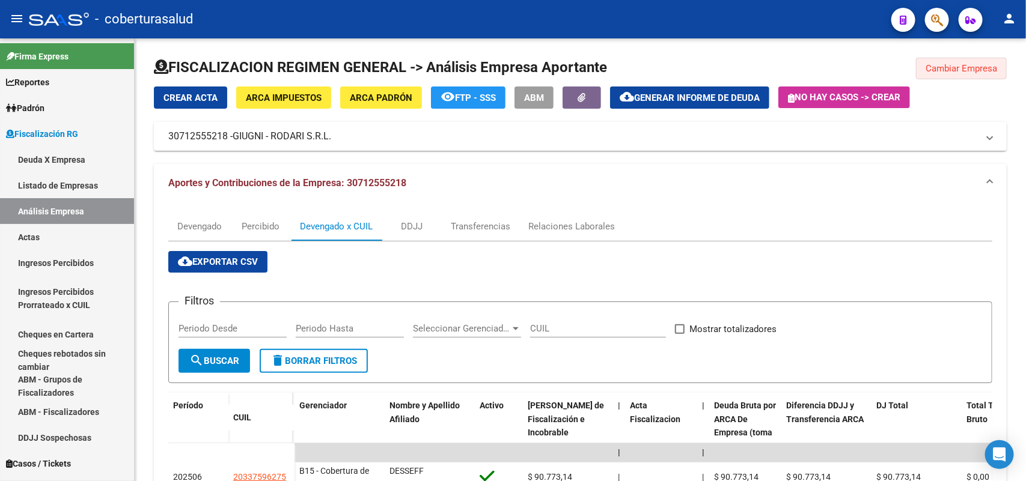
drag, startPoint x: 995, startPoint y: 63, endPoint x: 968, endPoint y: 208, distance: 147.4
click at [995, 64] on span "Cambiar Empresa" at bounding box center [961, 68] width 72 height 11
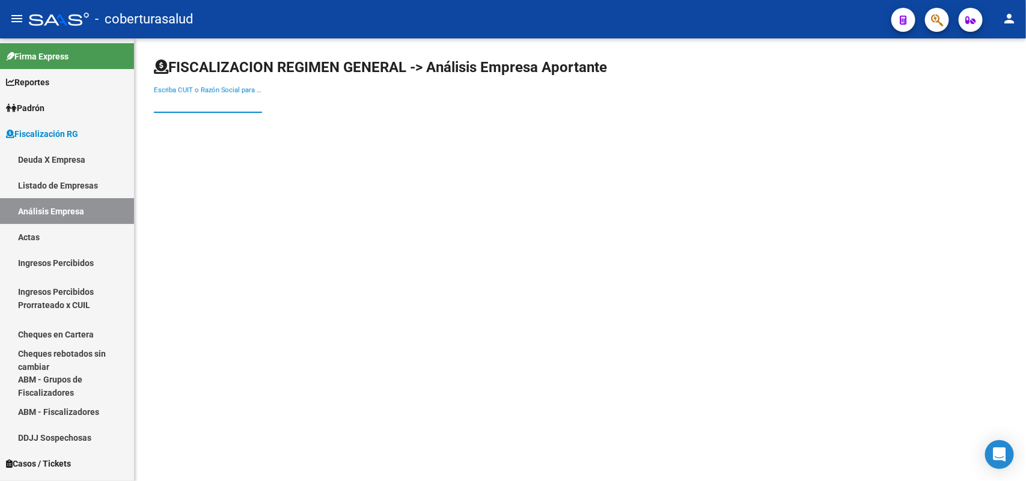
click at [220, 101] on input "Escriba CUIT o Razón Social para buscar" at bounding box center [208, 103] width 108 height 11
paste input "30715275534"
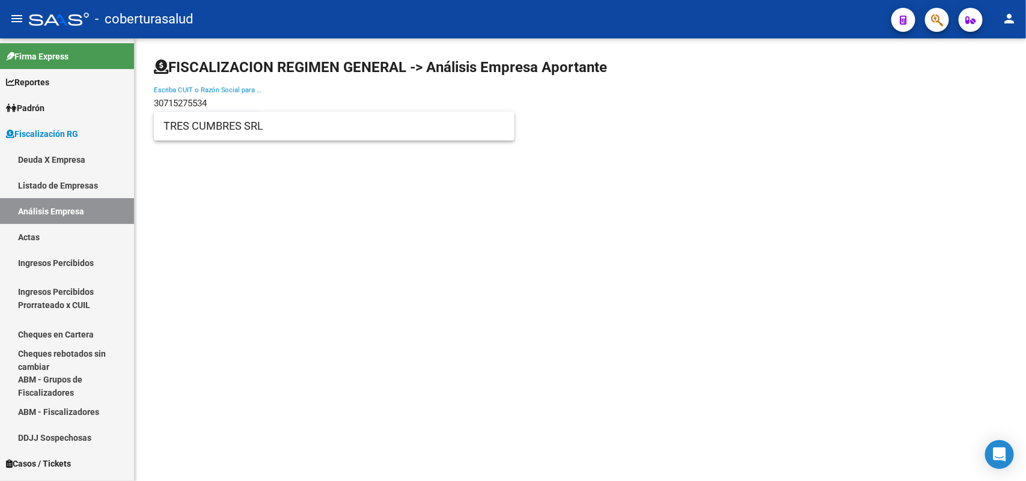
type input "30715275534"
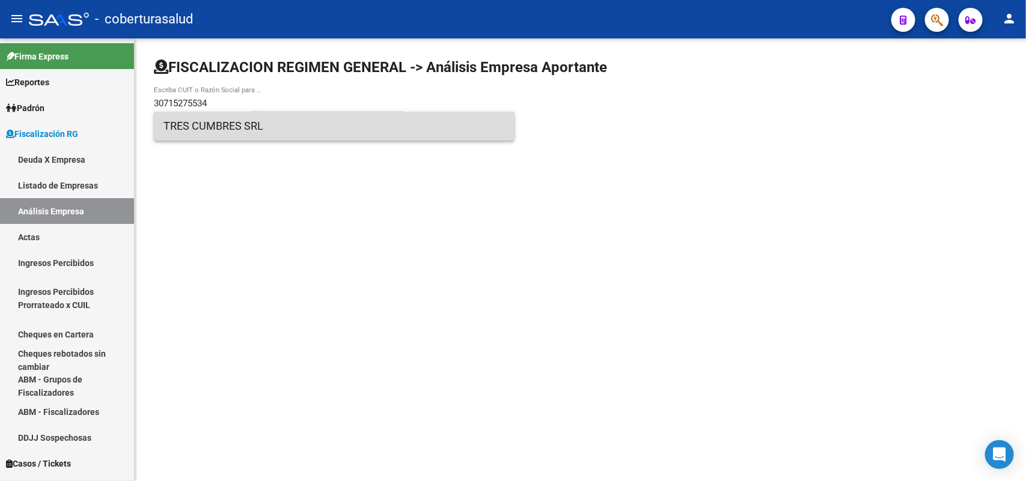
click at [230, 128] on span "TRES CUMBRES SRL" at bounding box center [333, 126] width 341 height 29
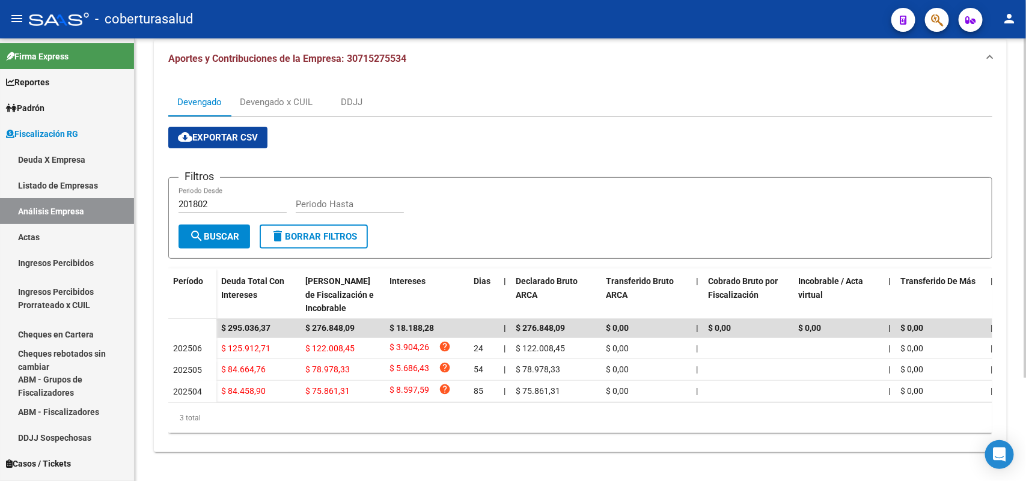
scroll to position [134, 0]
click at [362, 96] on div "DDJJ" at bounding box center [352, 102] width 22 height 13
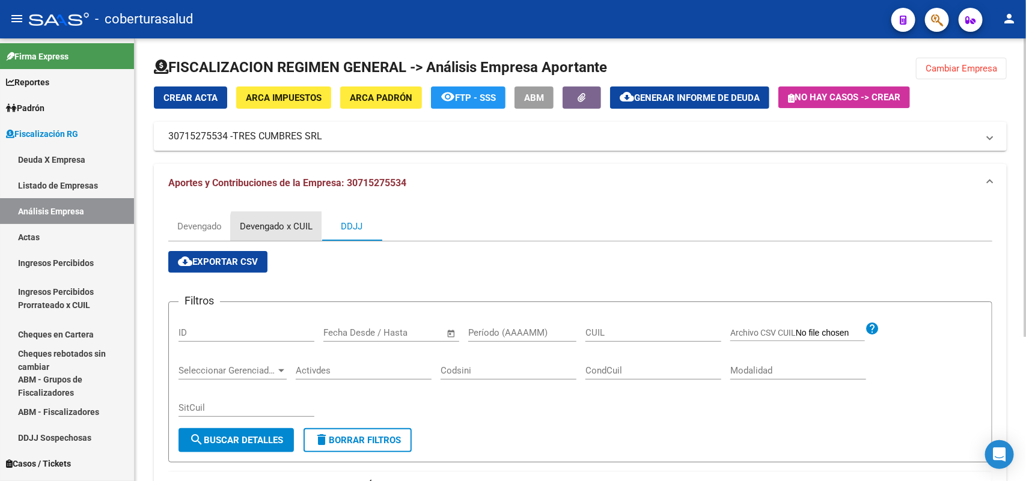
click at [285, 229] on div "Devengado x CUIL" at bounding box center [276, 226] width 73 height 13
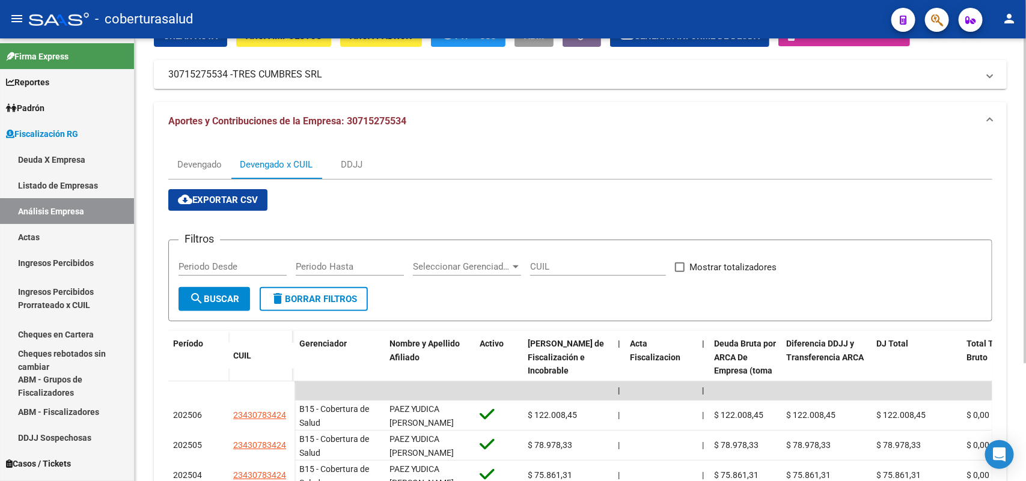
scroll to position [160, 0]
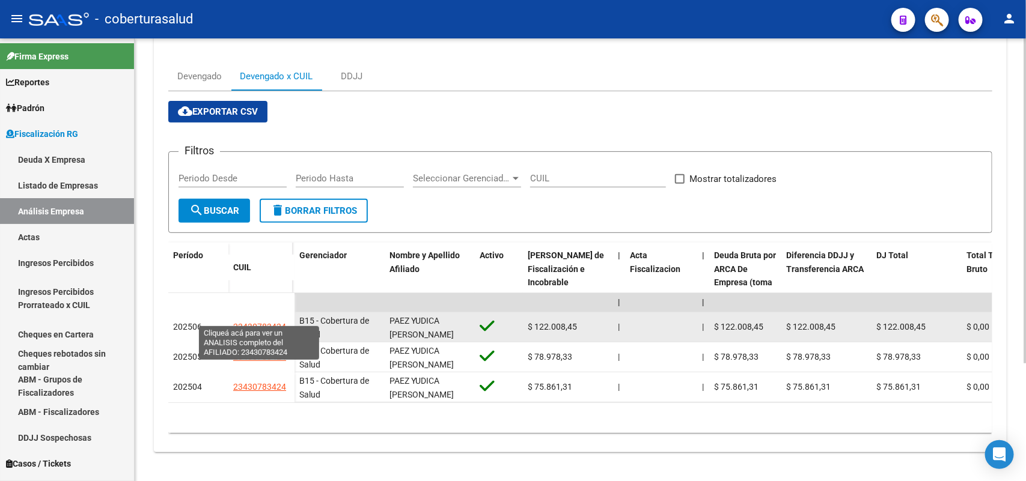
click at [260, 322] on span "23430783424" at bounding box center [259, 327] width 53 height 10
type textarea "23430783424"
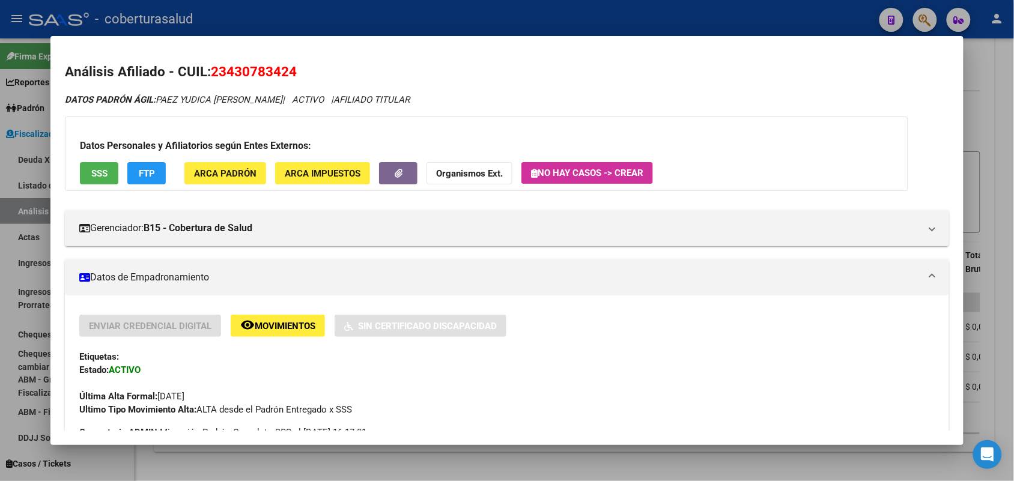
drag, startPoint x: 209, startPoint y: 67, endPoint x: 364, endPoint y: 61, distance: 155.1
click at [364, 62] on h2 "Análisis Afiliado - CUIL: 23430783424" at bounding box center [507, 72] width 884 height 20
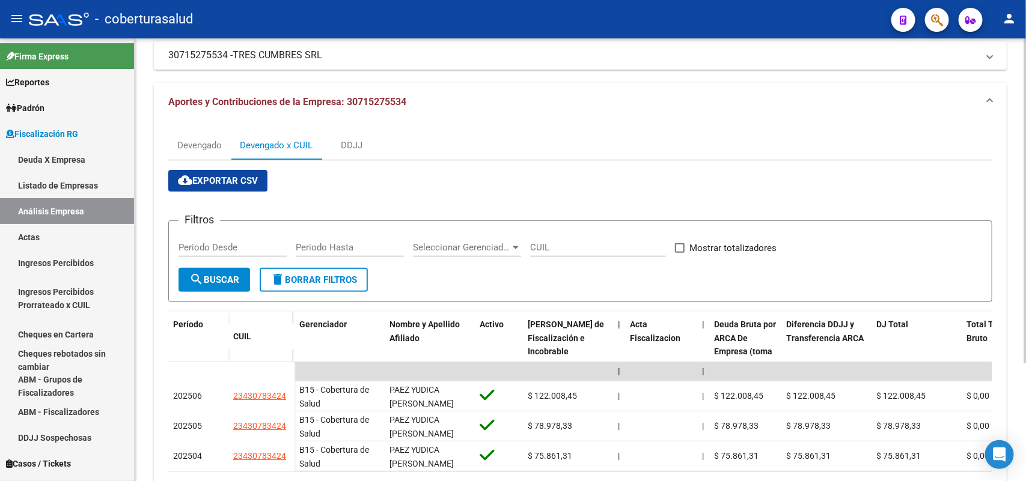
scroll to position [0, 0]
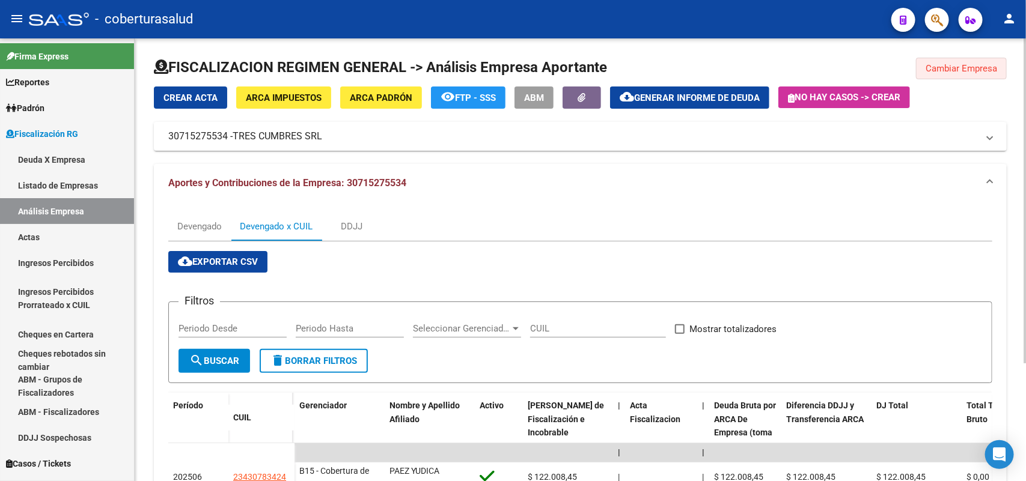
drag, startPoint x: 963, startPoint y: 61, endPoint x: 794, endPoint y: 93, distance: 171.2
click at [962, 63] on button "Cambiar Empresa" at bounding box center [961, 69] width 91 height 22
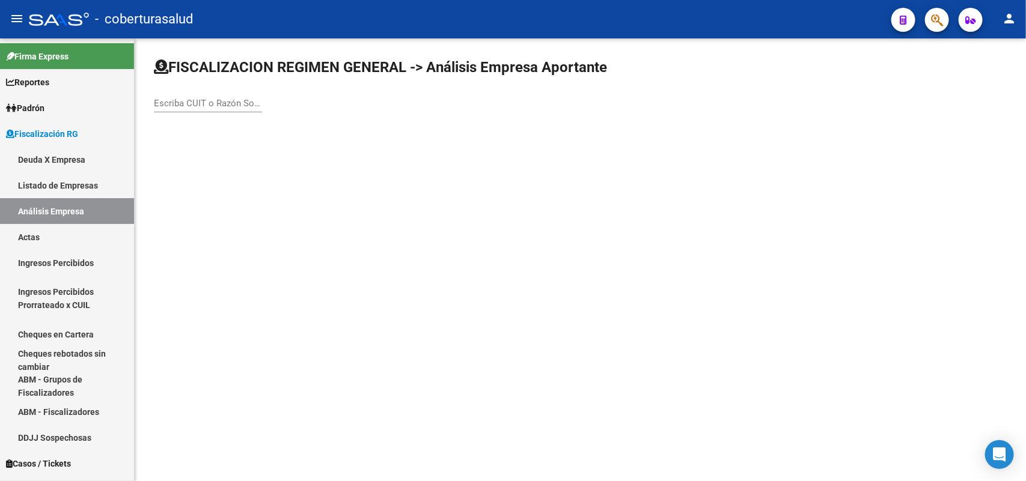
click at [167, 110] on div "Escriba CUIT o Razón Social para buscar" at bounding box center [208, 100] width 108 height 26
click at [167, 101] on input "Escriba CUIT o Razón Social para buscar" at bounding box center [208, 103] width 108 height 11
paste input "30716607735"
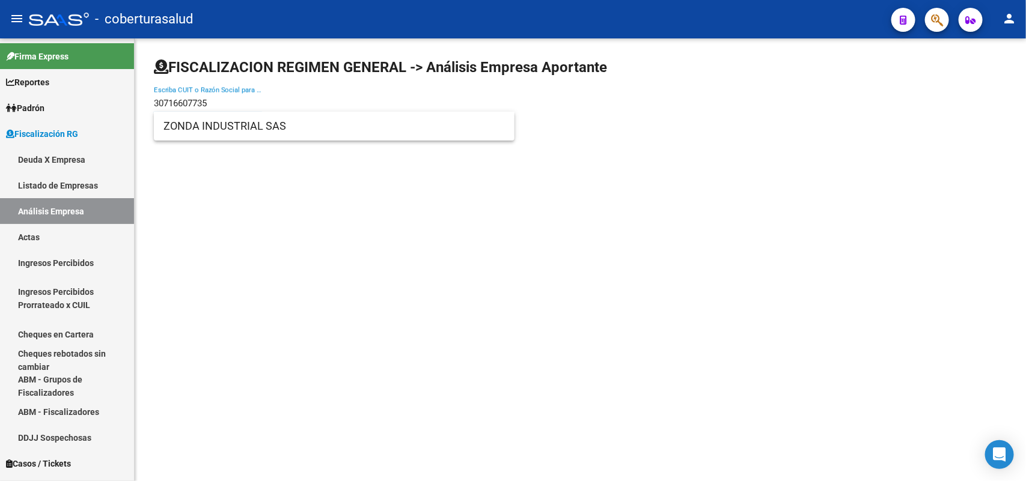
type input "30716607735"
click at [227, 139] on span "ZONDA INDUSTRIAL SAS" at bounding box center [333, 126] width 341 height 29
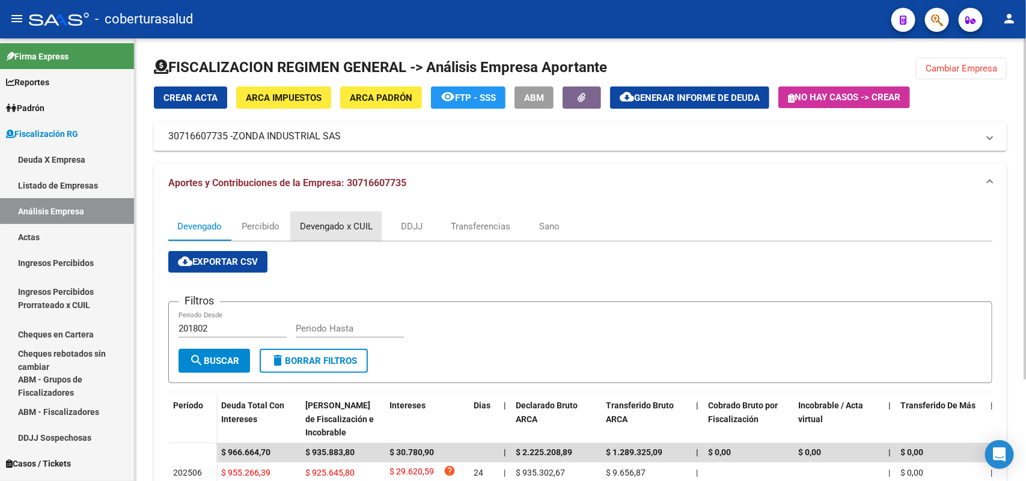
click at [358, 224] on div "Devengado x CUIL" at bounding box center [336, 226] width 73 height 13
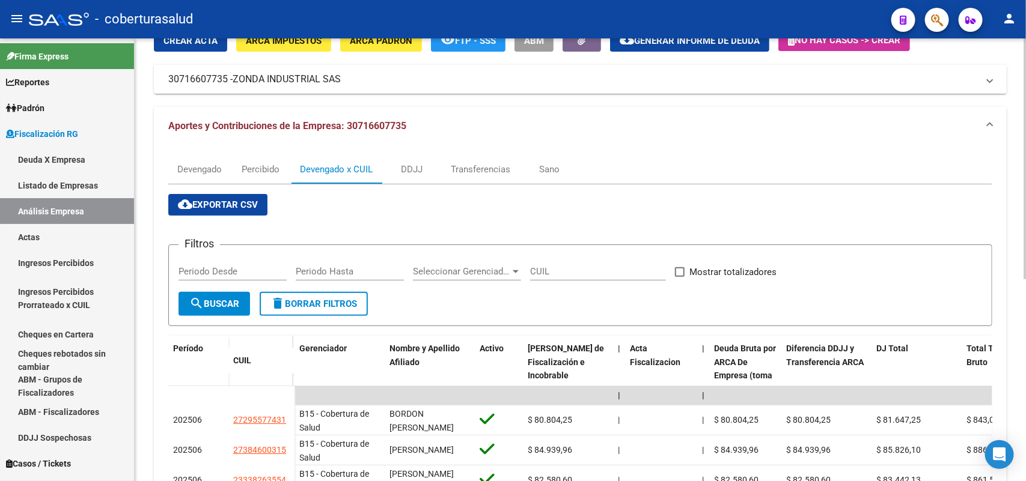
scroll to position [225, 0]
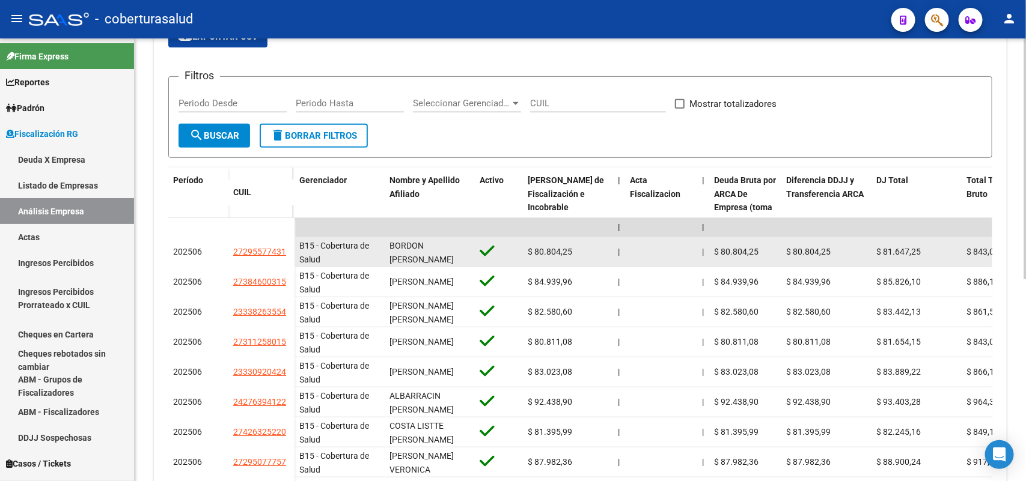
drag, startPoint x: 229, startPoint y: 249, endPoint x: 264, endPoint y: 255, distance: 36.0
click at [284, 253] on datatable-body-cell "27295577431" at bounding box center [261, 252] width 66 height 30
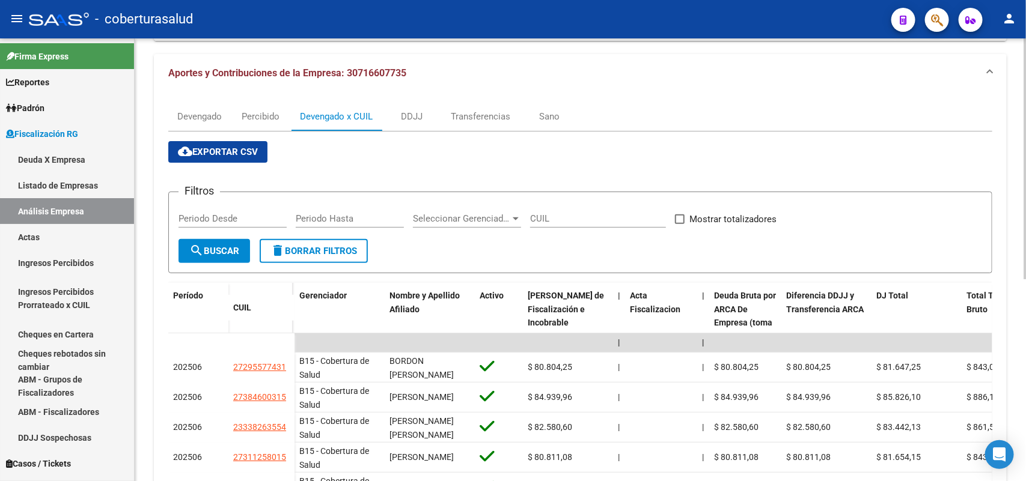
scroll to position [0, 0]
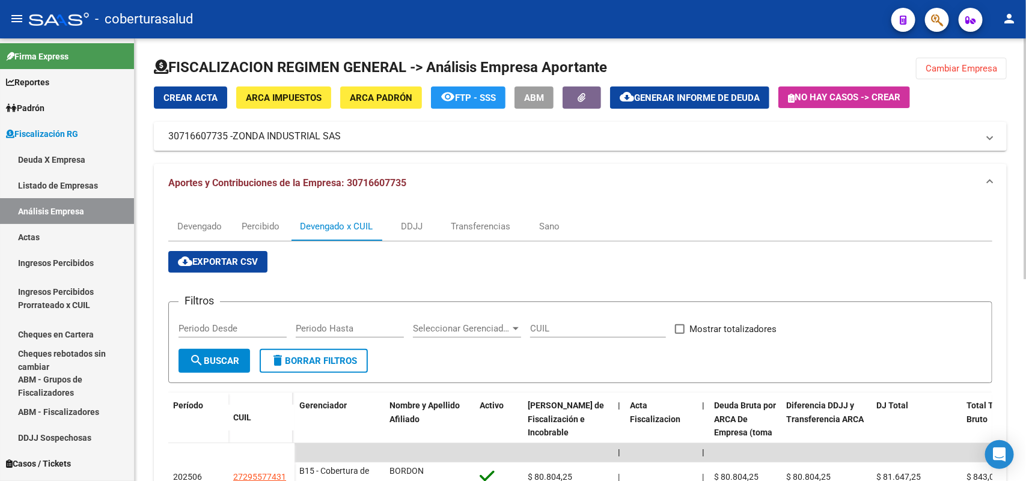
click at [957, 70] on span "Cambiar Empresa" at bounding box center [961, 68] width 72 height 11
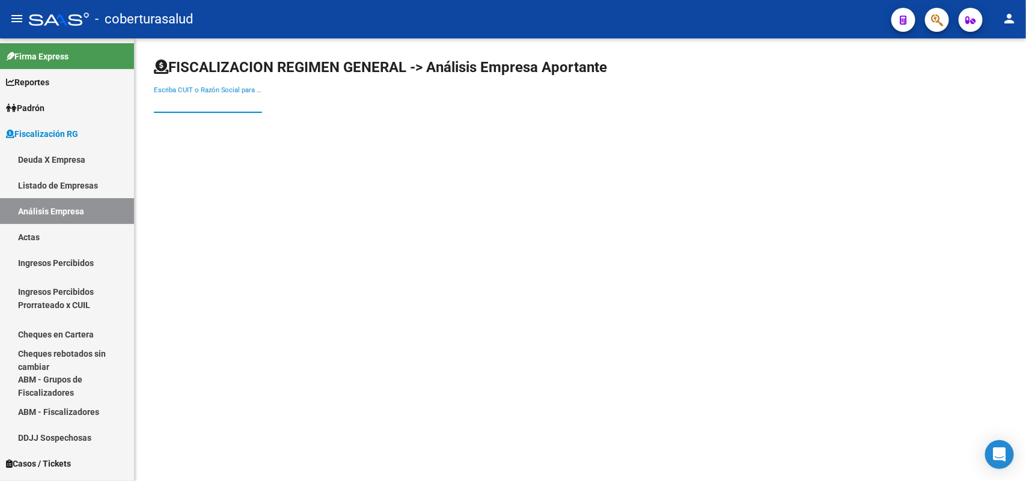
paste input "30717224333"
click at [192, 105] on input "30717224333" at bounding box center [208, 103] width 108 height 11
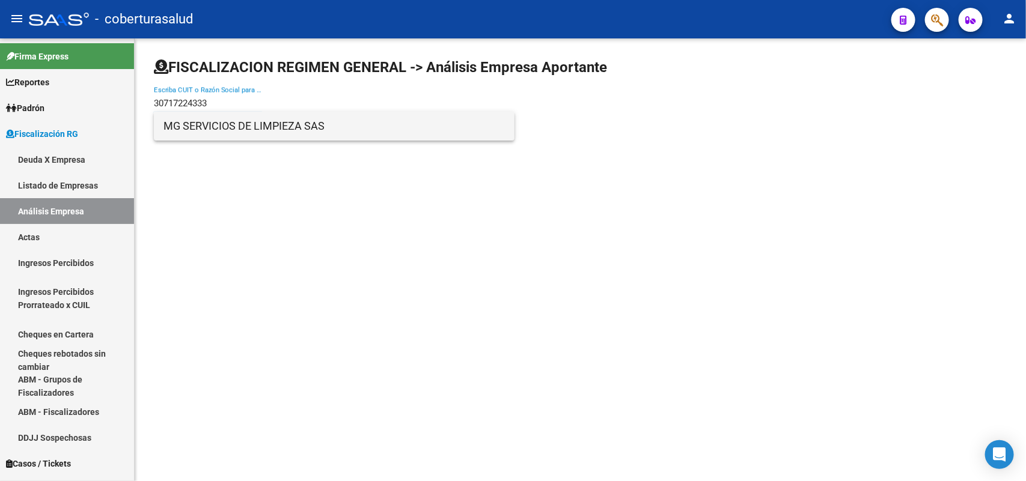
type input "30717224333"
click at [220, 127] on span "MG SERVICIOS DE LIMPIEZA SAS" at bounding box center [333, 126] width 341 height 29
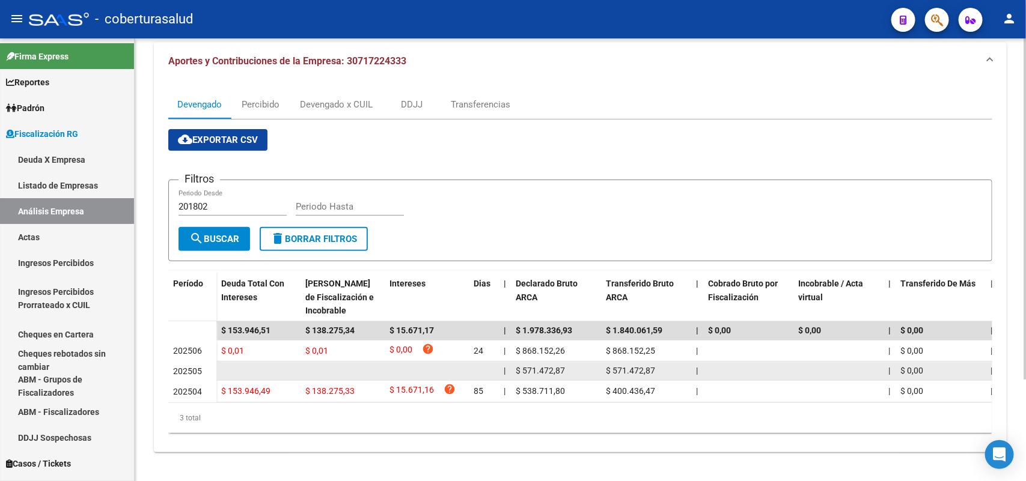
scroll to position [132, 0]
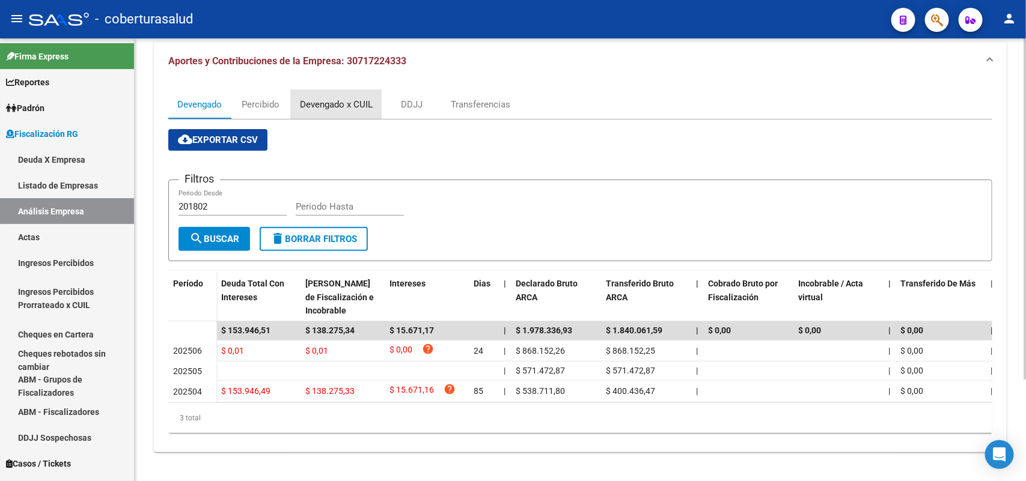
click at [307, 98] on div "Devengado x CUIL" at bounding box center [336, 104] width 73 height 13
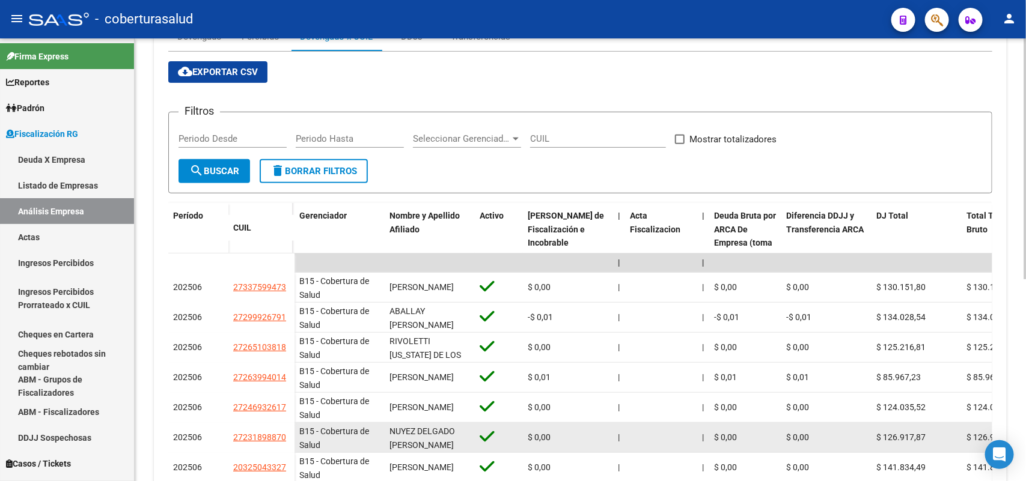
scroll to position [225, 0]
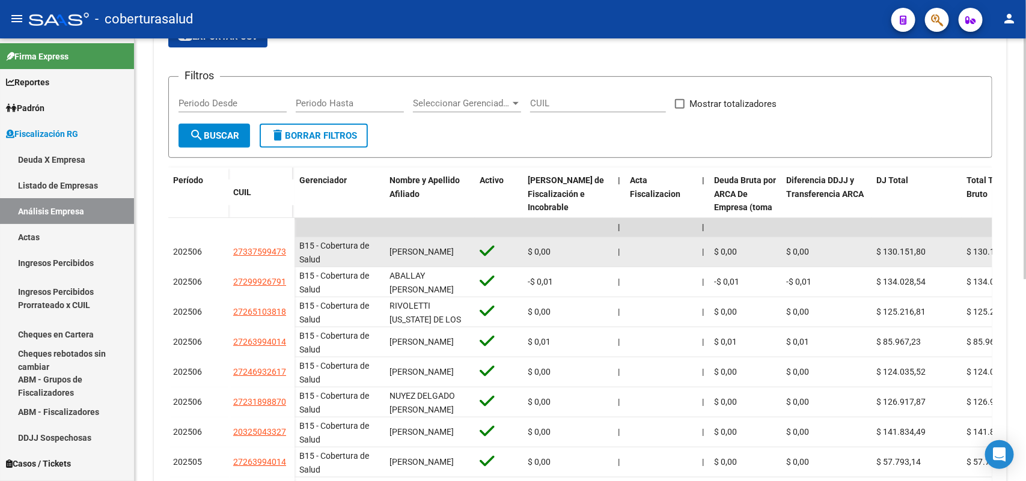
drag, startPoint x: 253, startPoint y: 252, endPoint x: 289, endPoint y: 255, distance: 36.2
click at [289, 255] on div "27337599473" at bounding box center [261, 252] width 56 height 14
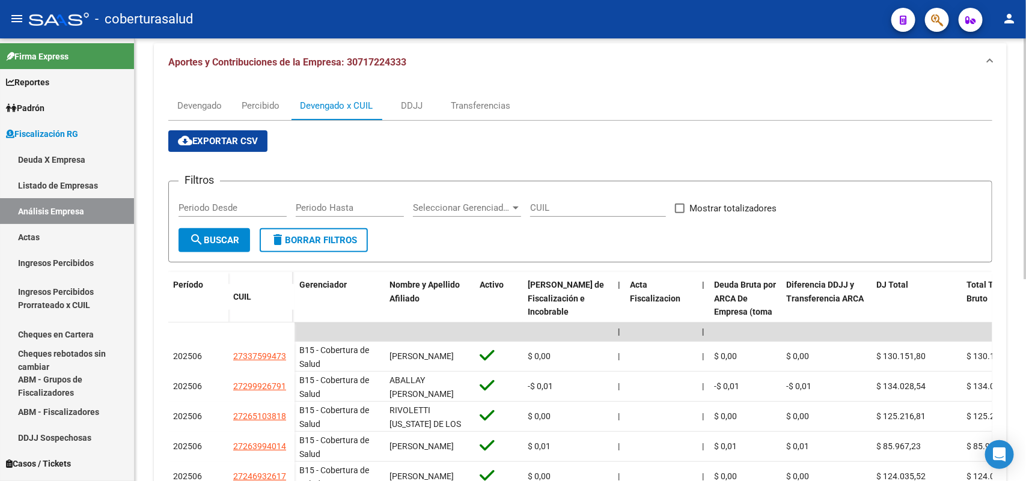
scroll to position [0, 0]
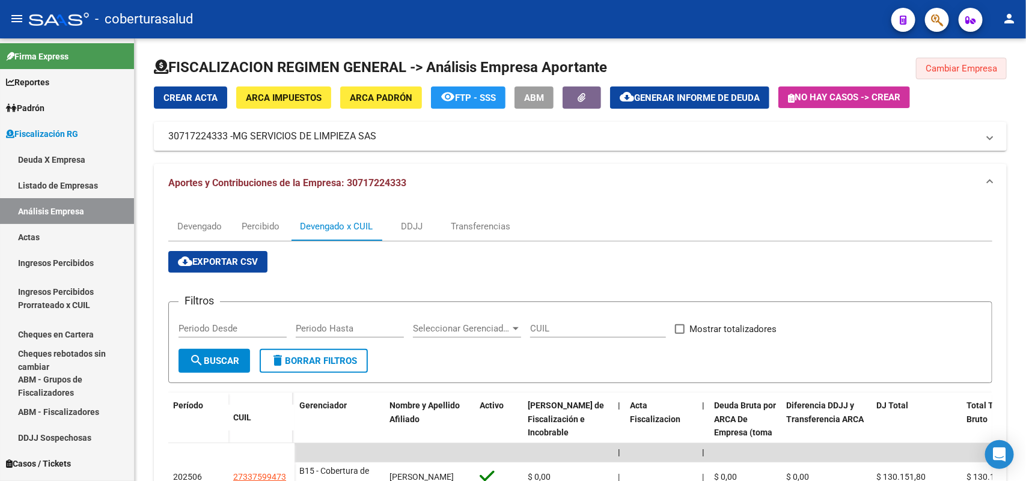
drag, startPoint x: 974, startPoint y: 69, endPoint x: 789, endPoint y: 164, distance: 208.0
click at [975, 74] on button "Cambiar Empresa" at bounding box center [961, 69] width 91 height 22
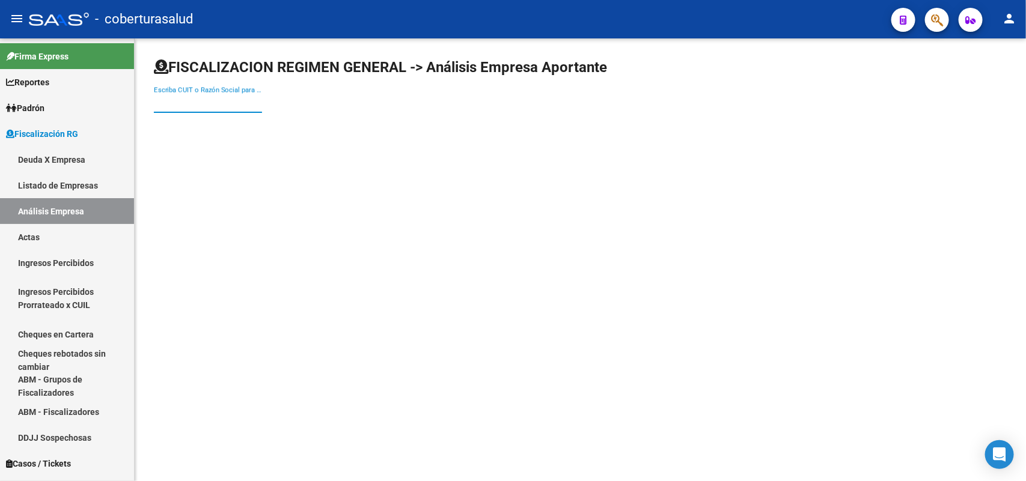
click at [239, 98] on input "Escriba CUIT o Razón Social para buscar" at bounding box center [208, 103] width 108 height 11
paste input "33545240799"
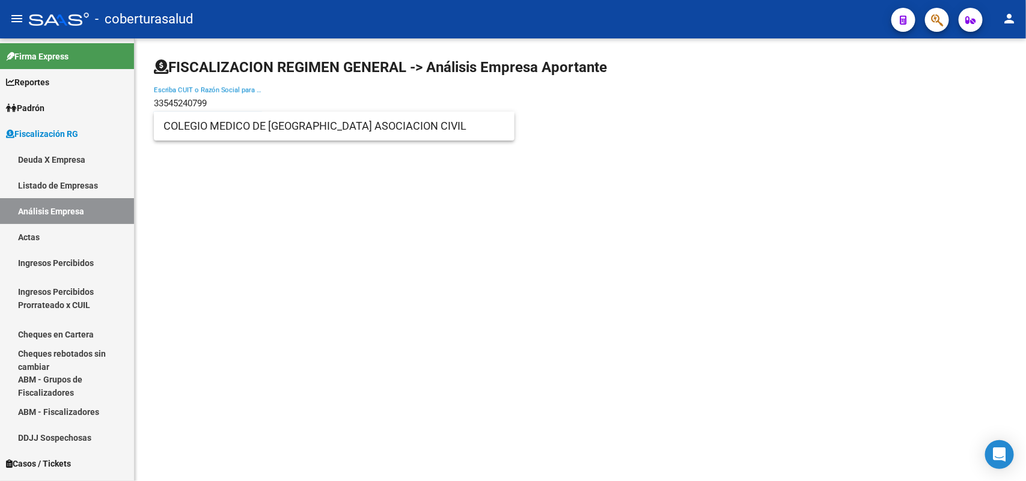
type input "33545240799"
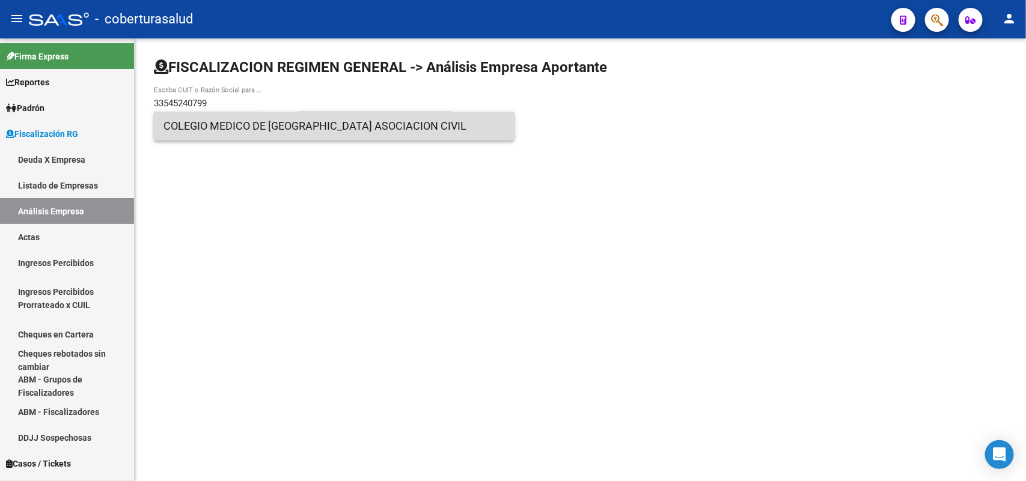
click at [254, 130] on span "COLEGIO MEDICO DE [GEOGRAPHIC_DATA] ASOCIACION CIVIL" at bounding box center [333, 126] width 341 height 29
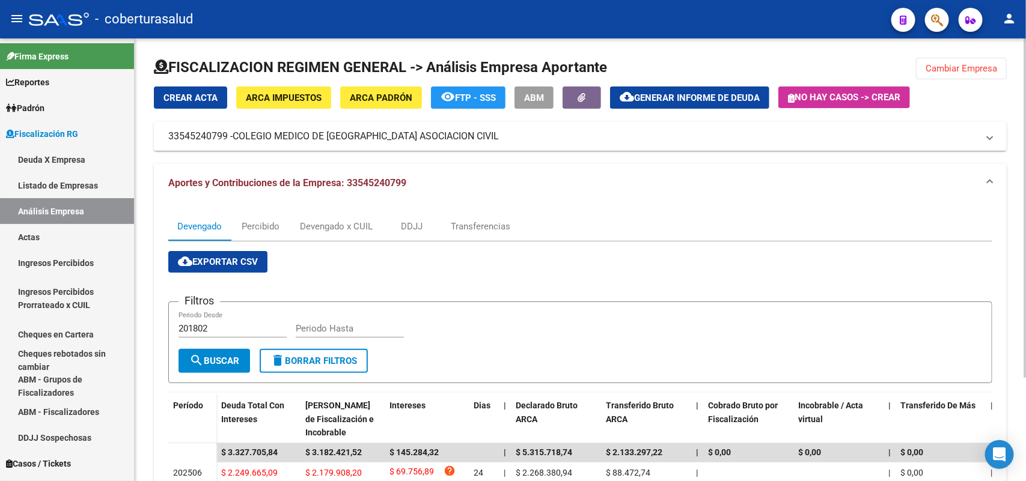
scroll to position [134, 0]
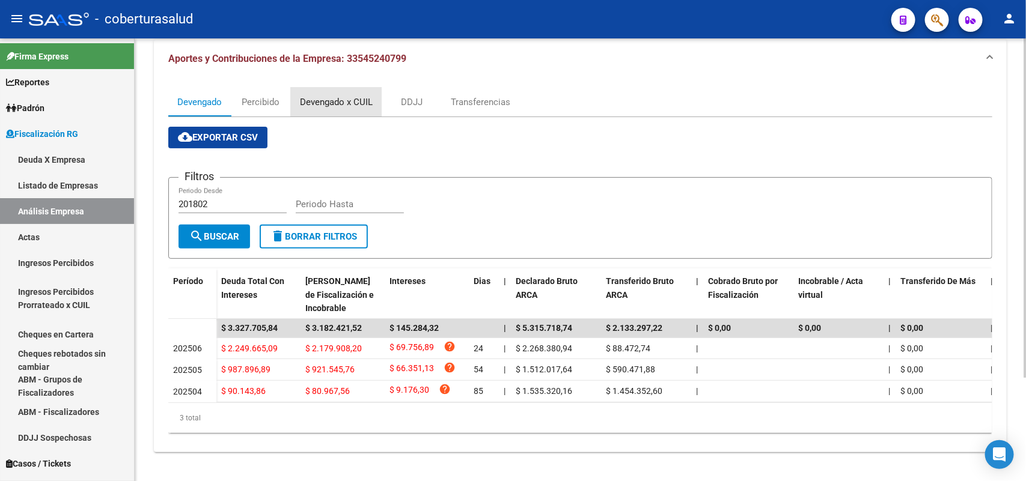
drag, startPoint x: 321, startPoint y: 85, endPoint x: 386, endPoint y: 124, distance: 74.9
click at [321, 96] on div "Devengado x CUIL" at bounding box center [336, 102] width 73 height 13
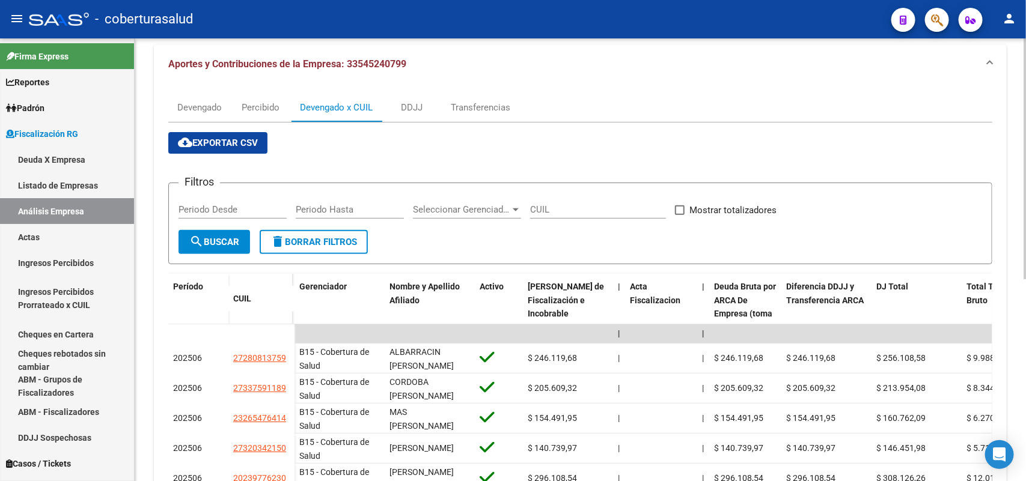
scroll to position [225, 0]
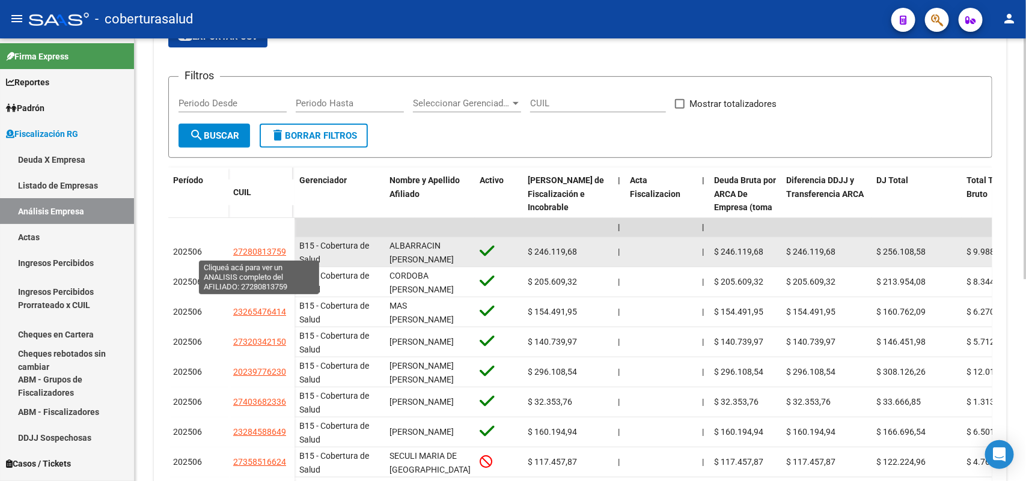
drag, startPoint x: 240, startPoint y: 248, endPoint x: 282, endPoint y: 247, distance: 42.1
click at [282, 247] on span "27280813759" at bounding box center [259, 252] width 53 height 10
type textarea "27280813759"
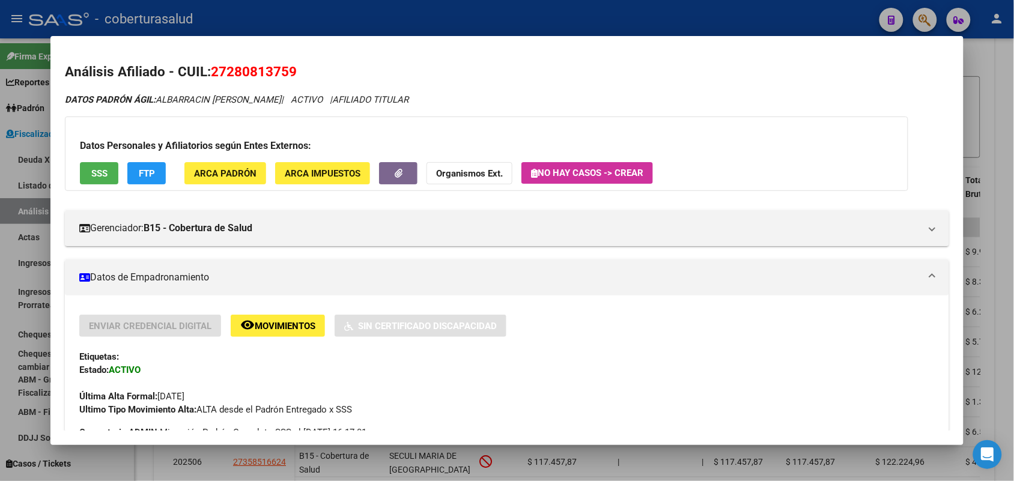
drag, startPoint x: 208, startPoint y: 70, endPoint x: 334, endPoint y: 67, distance: 126.2
click at [334, 67] on h2 "Análisis Afiliado - CUIL: 27280813759" at bounding box center [507, 72] width 884 height 20
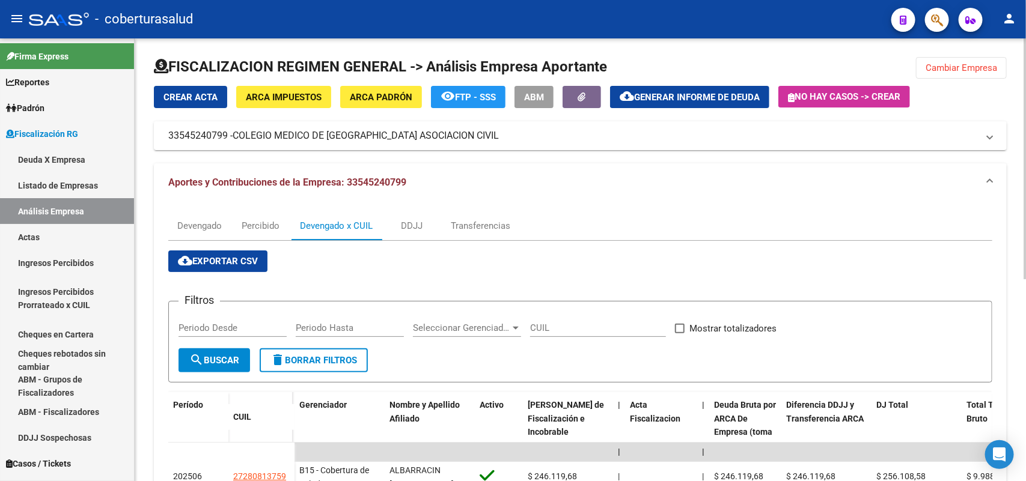
scroll to position [0, 0]
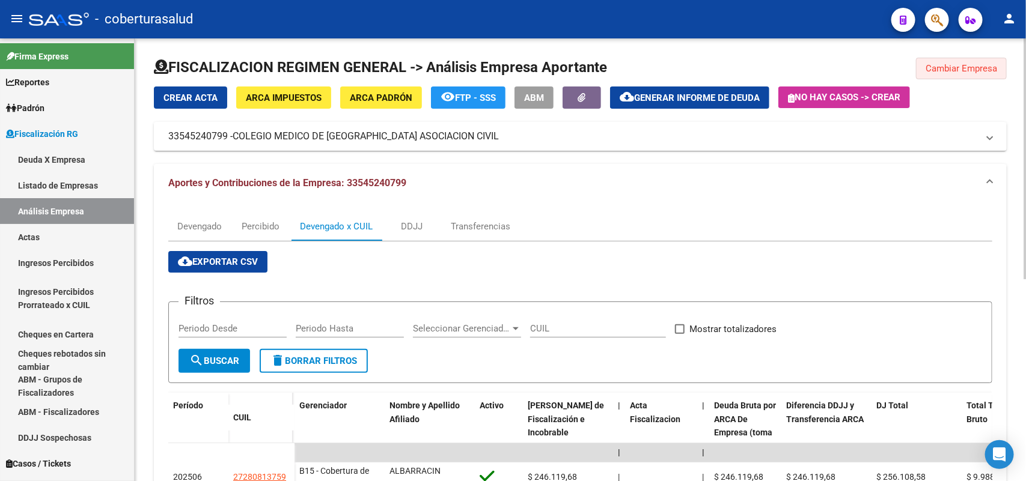
drag, startPoint x: 957, startPoint y: 57, endPoint x: 946, endPoint y: 39, distance: 21.0
click at [949, 43] on div "FISCALIZACION REGIMEN GENERAL -> Análisis Empresa Aportante Cambiar Empresa Cre…" at bounding box center [580, 439] width 891 height 803
click at [929, 68] on span "Cambiar Empresa" at bounding box center [961, 68] width 72 height 11
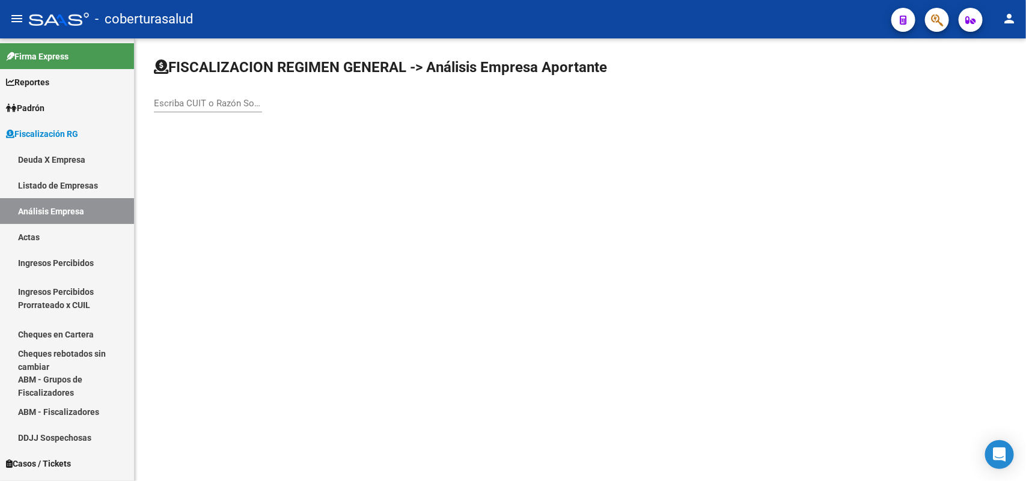
click at [216, 100] on input "Escriba CUIT o Razón Social para buscar" at bounding box center [208, 103] width 108 height 11
paste input "33714890579"
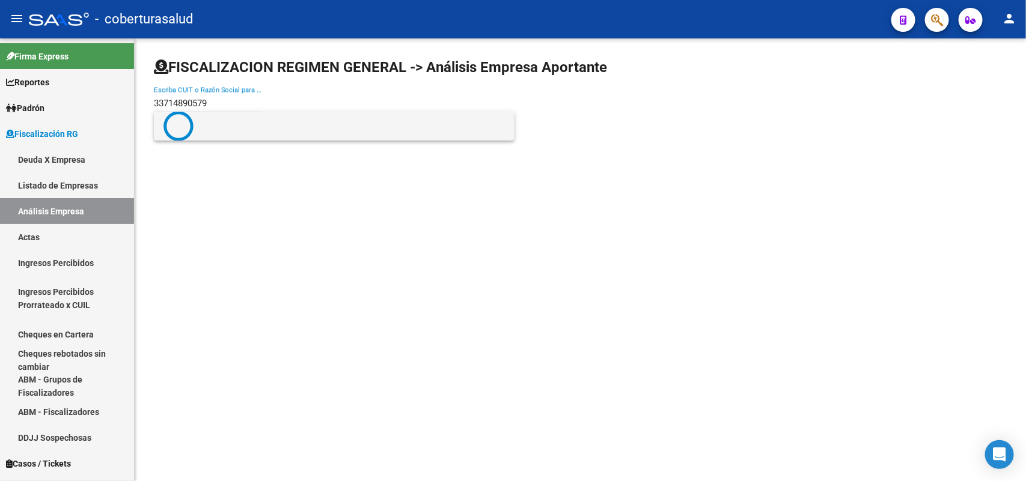
type input "33714890579"
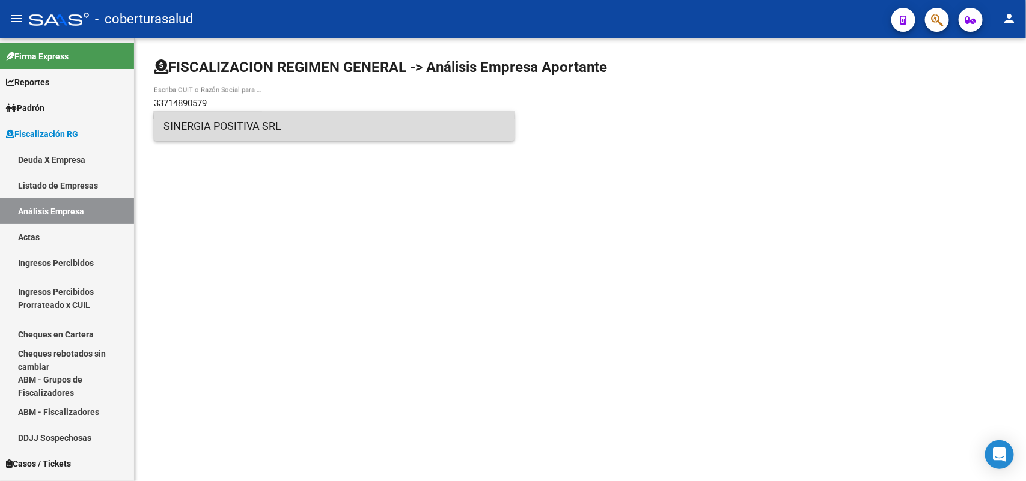
click at [206, 123] on span "SINERGIA POSITIVA SRL" at bounding box center [333, 126] width 341 height 29
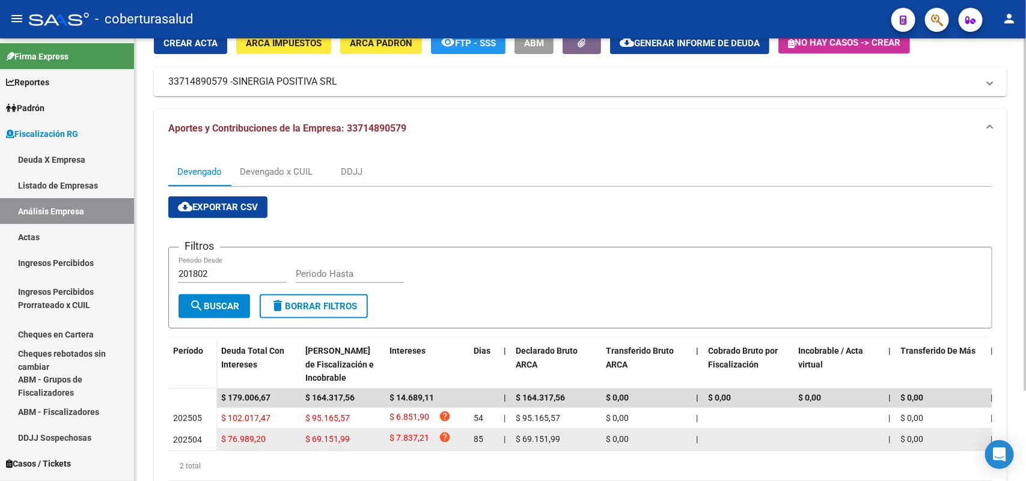
scroll to position [112, 0]
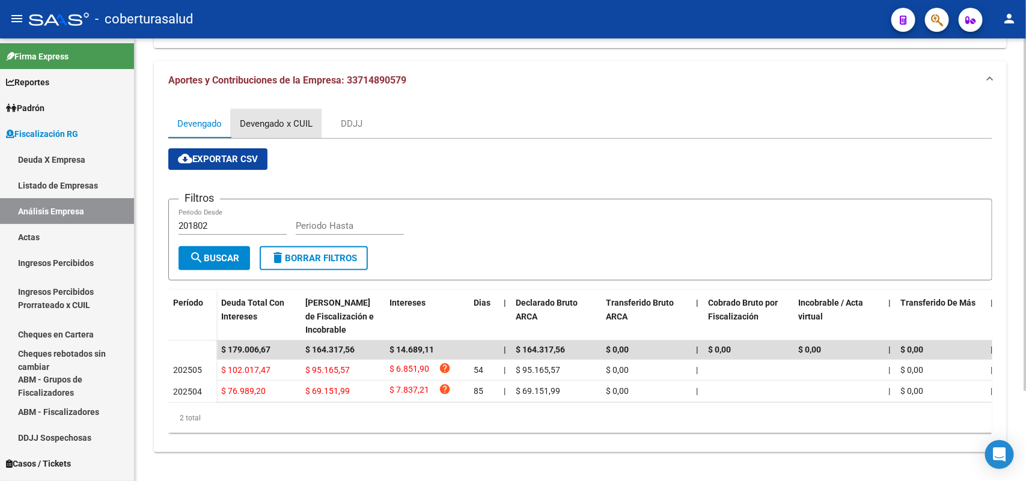
click at [290, 117] on div "Devengado x CUIL" at bounding box center [276, 123] width 73 height 13
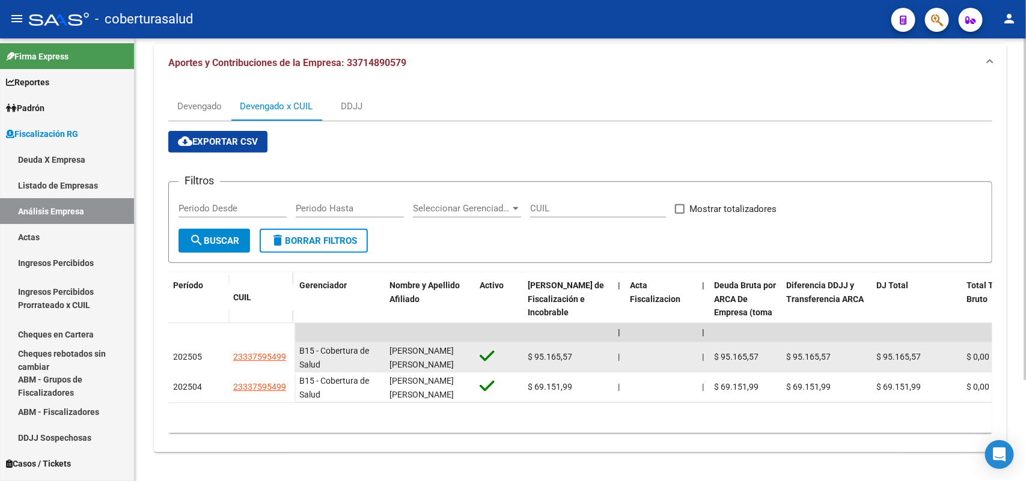
scroll to position [130, 0]
drag, startPoint x: 233, startPoint y: 346, endPoint x: 290, endPoint y: 356, distance: 57.4
click at [290, 356] on datatable-body-cell "23337595499" at bounding box center [261, 358] width 66 height 30
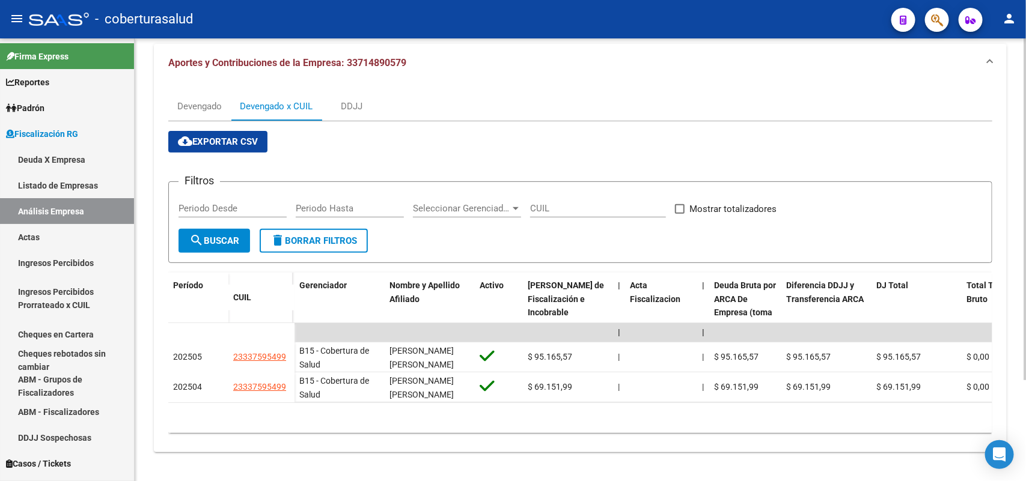
scroll to position [0, 0]
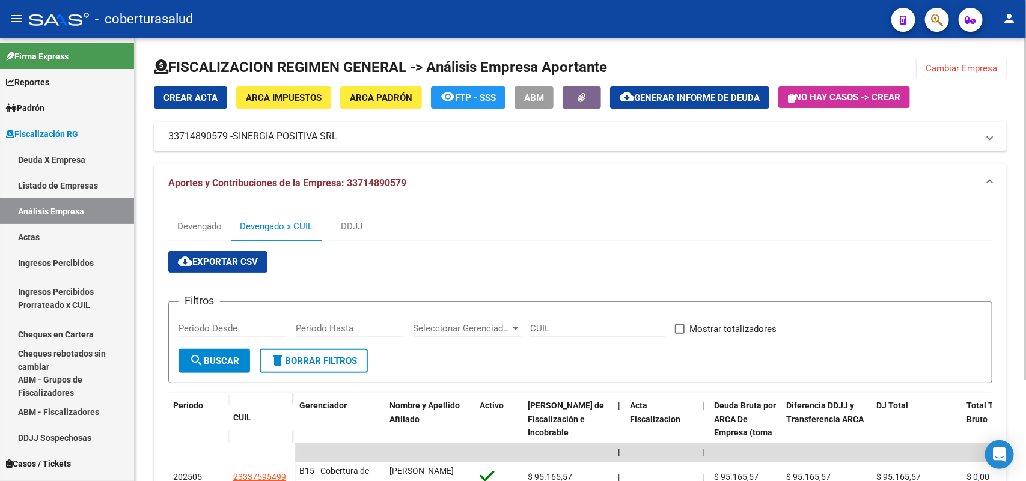
drag, startPoint x: 962, startPoint y: 48, endPoint x: 963, endPoint y: 69, distance: 21.0
click at [962, 56] on div "FISCALIZACION REGIMEN GENERAL -> Análisis Empresa Aportante Cambiar Empresa Cre…" at bounding box center [580, 319] width 891 height 563
click at [966, 69] on span "Cambiar Empresa" at bounding box center [961, 68] width 72 height 11
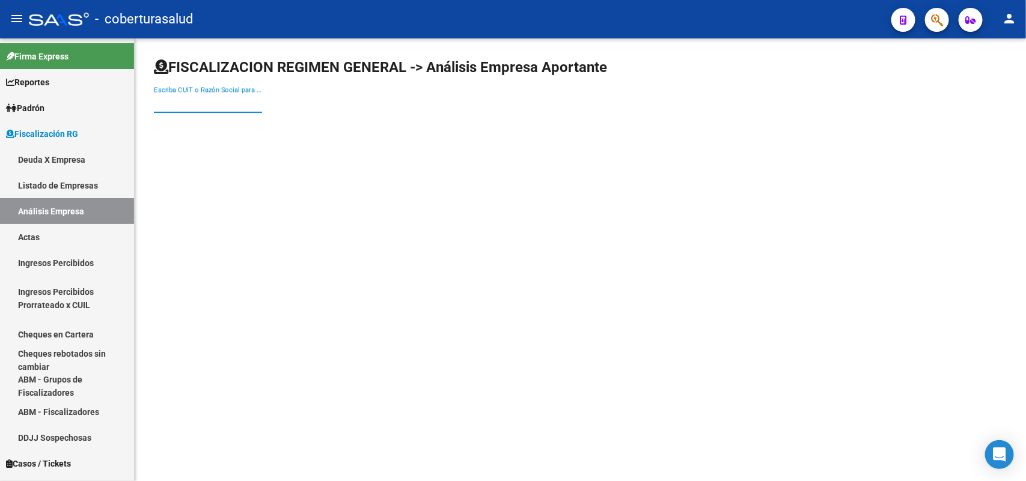
paste input "33716702869"
click at [238, 100] on input "33716702869" at bounding box center [208, 103] width 108 height 11
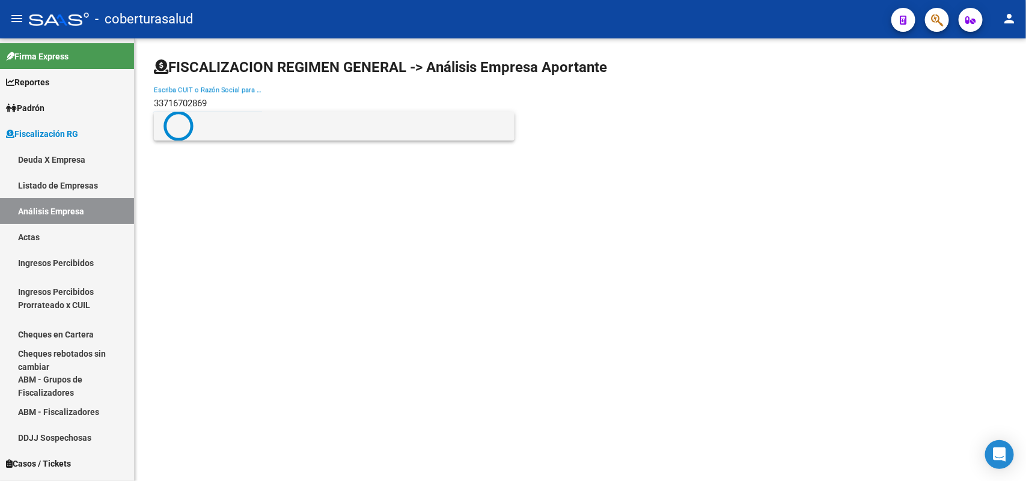
type input "33716702869"
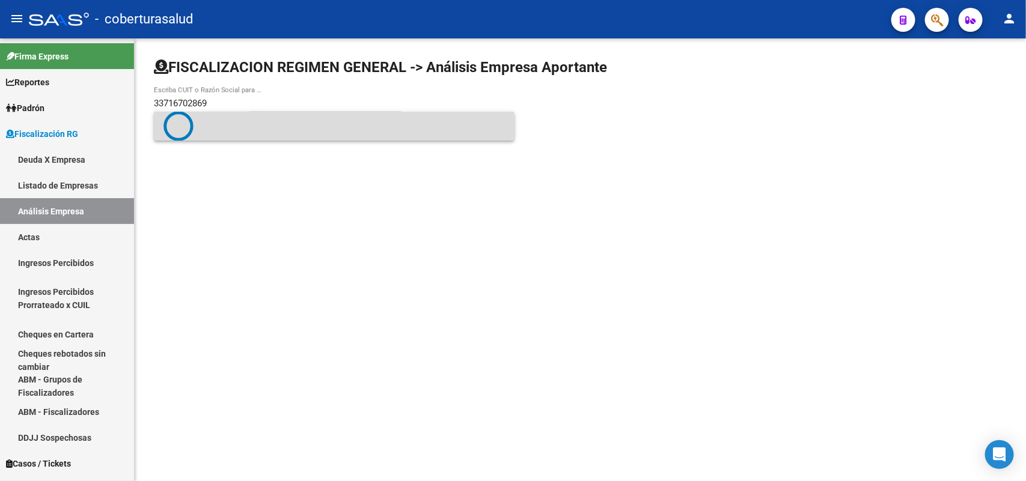
click at [229, 132] on span at bounding box center [333, 126] width 341 height 30
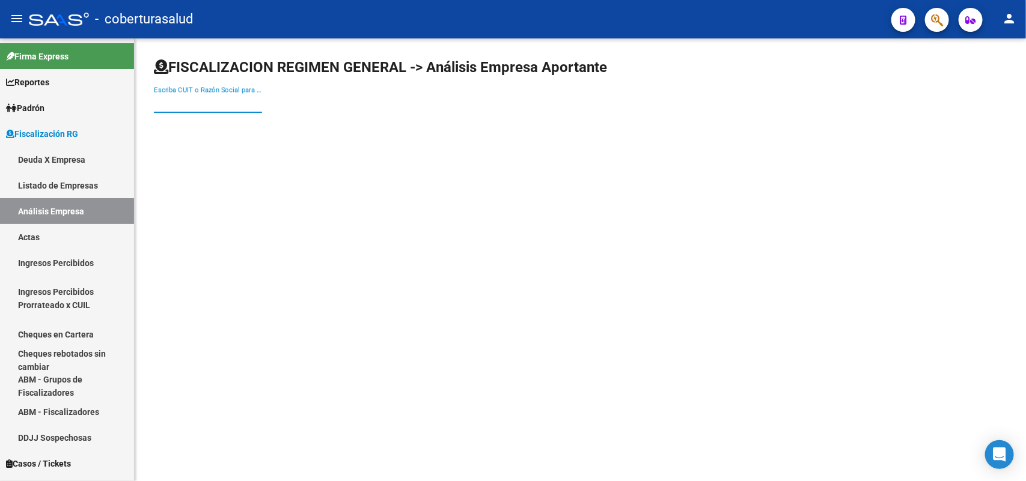
paste input "33716702869"
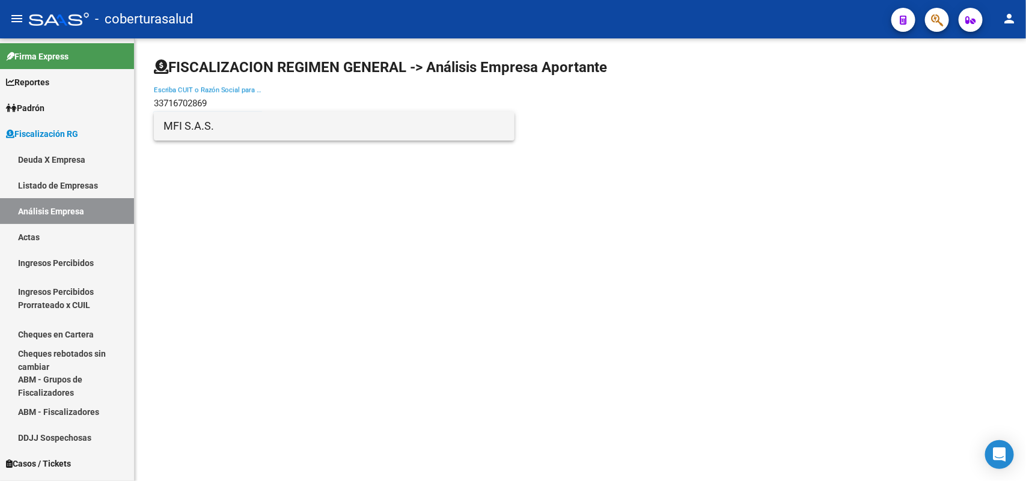
type input "33716702869"
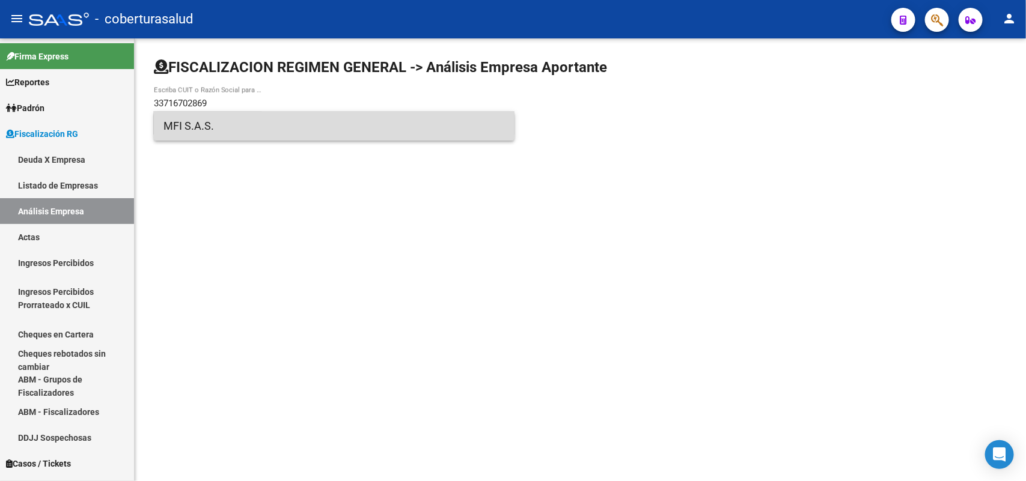
click at [219, 124] on span "MFI S.A.S." at bounding box center [333, 126] width 341 height 29
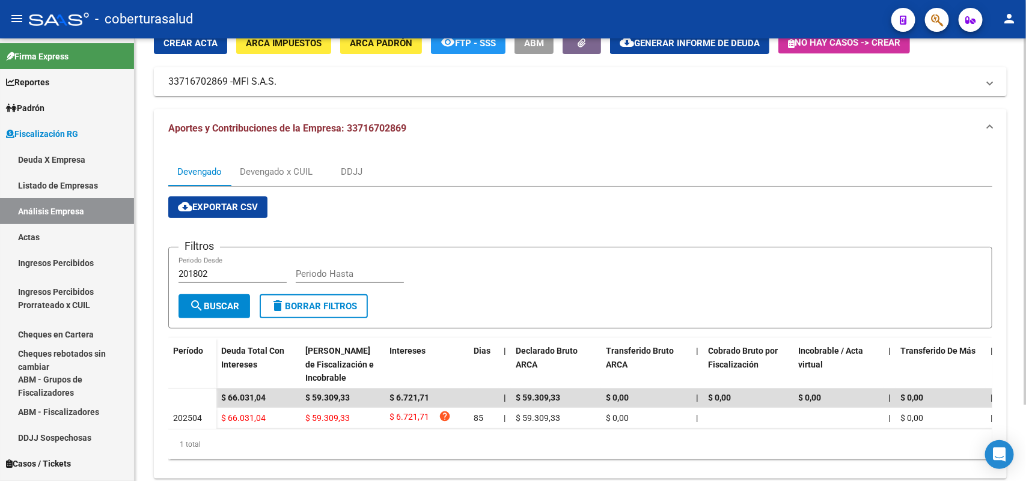
scroll to position [91, 0]
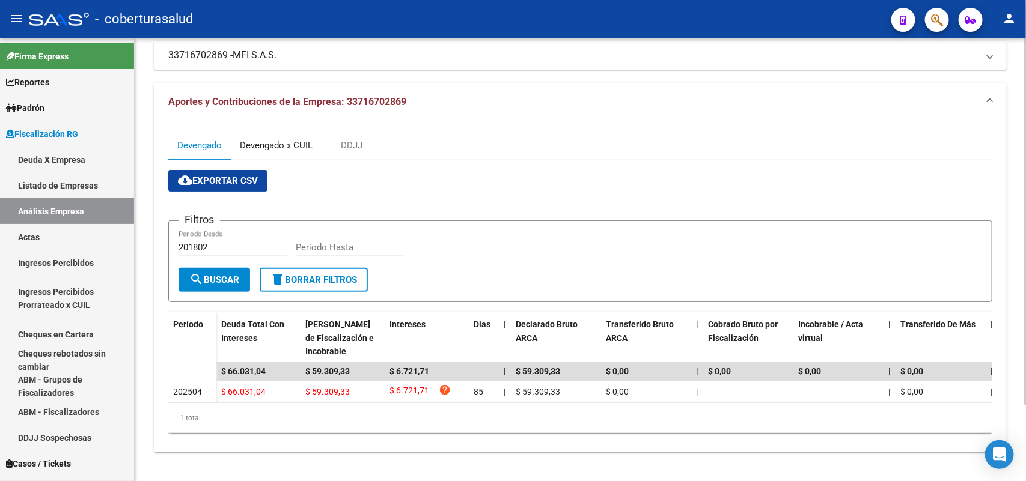
click at [260, 131] on div "Devengado x CUIL" at bounding box center [276, 145] width 91 height 29
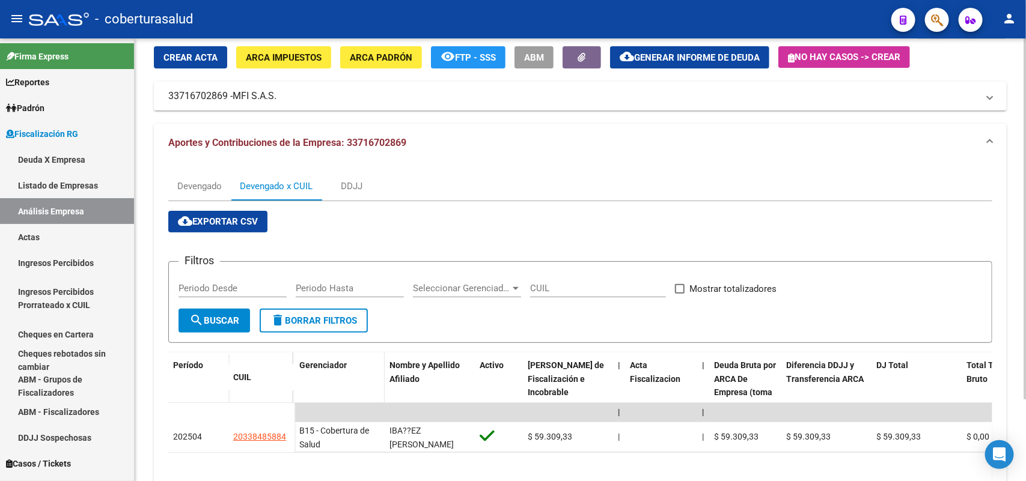
scroll to position [100, 0]
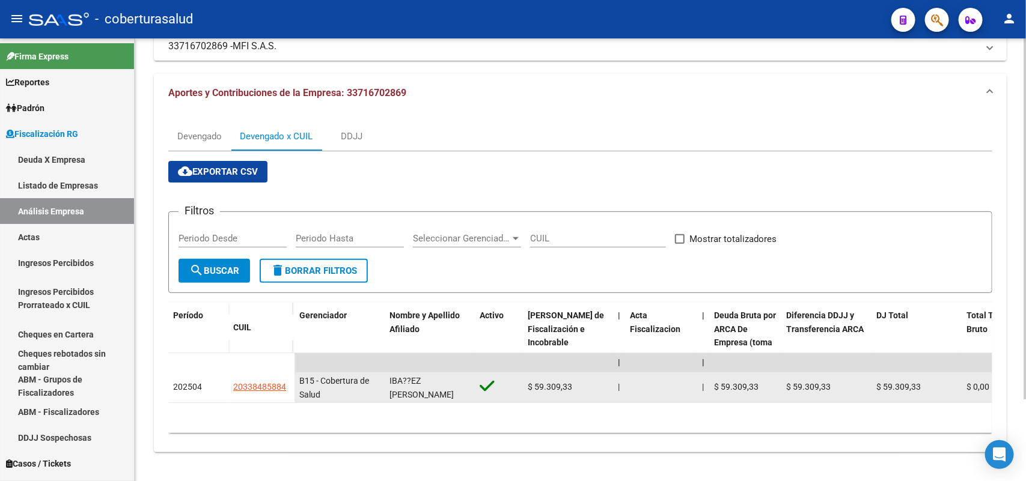
drag, startPoint x: 233, startPoint y: 377, endPoint x: 287, endPoint y: 379, distance: 53.5
click at [287, 380] on div "20338485884" at bounding box center [261, 387] width 56 height 14
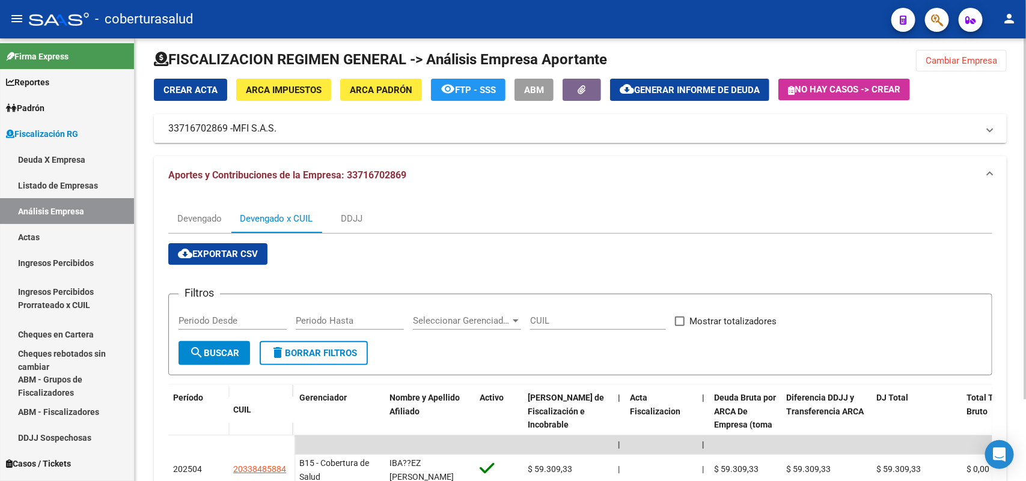
scroll to position [0, 0]
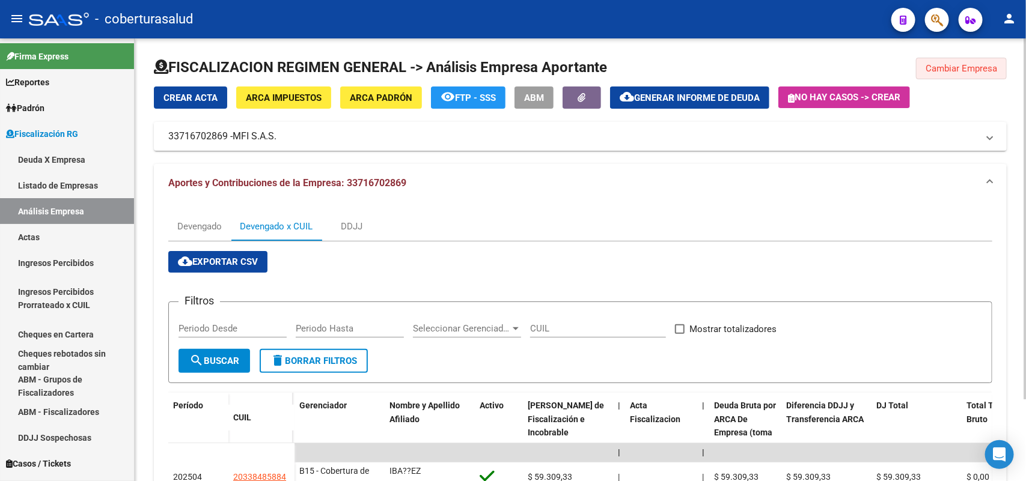
click at [948, 63] on span "Cambiar Empresa" at bounding box center [961, 68] width 72 height 11
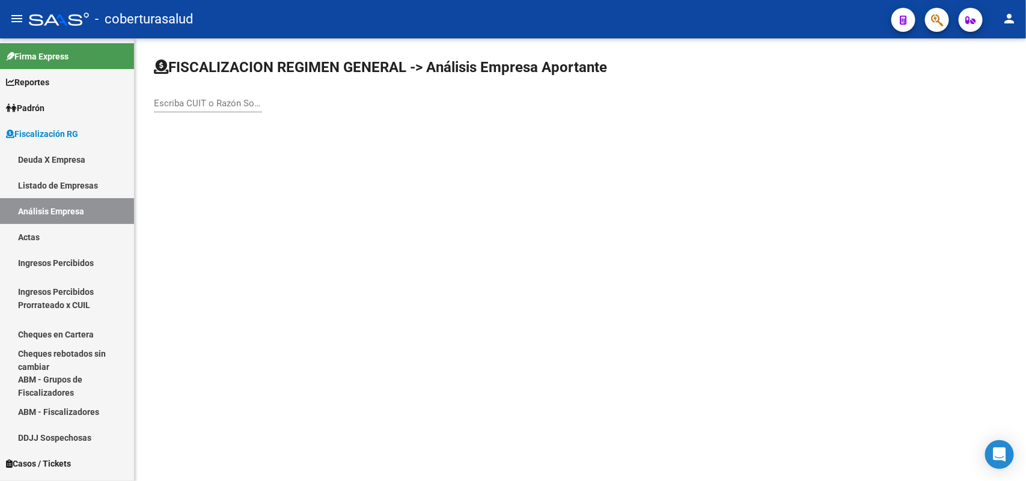
click at [167, 96] on div "Escriba CUIT o Razón Social para buscar" at bounding box center [208, 100] width 108 height 26
paste input "20248369893"
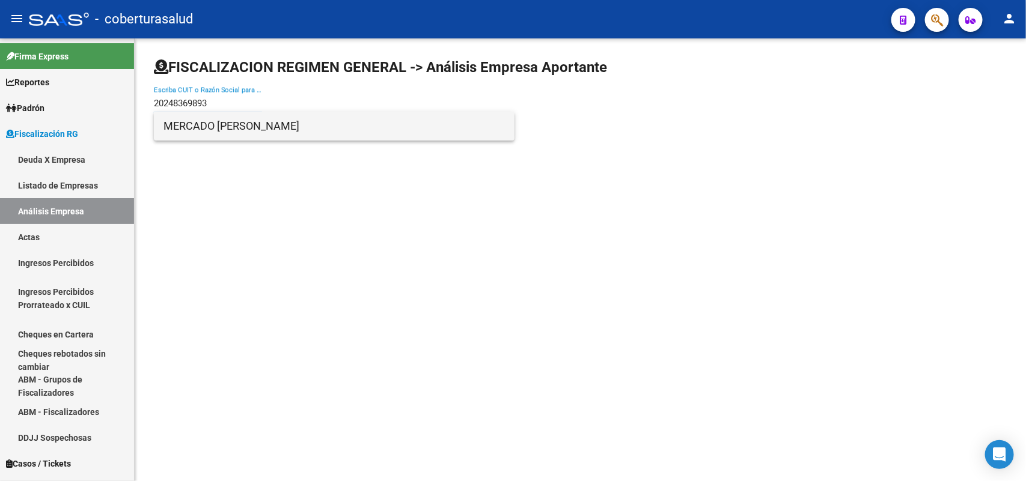
type input "20248369893"
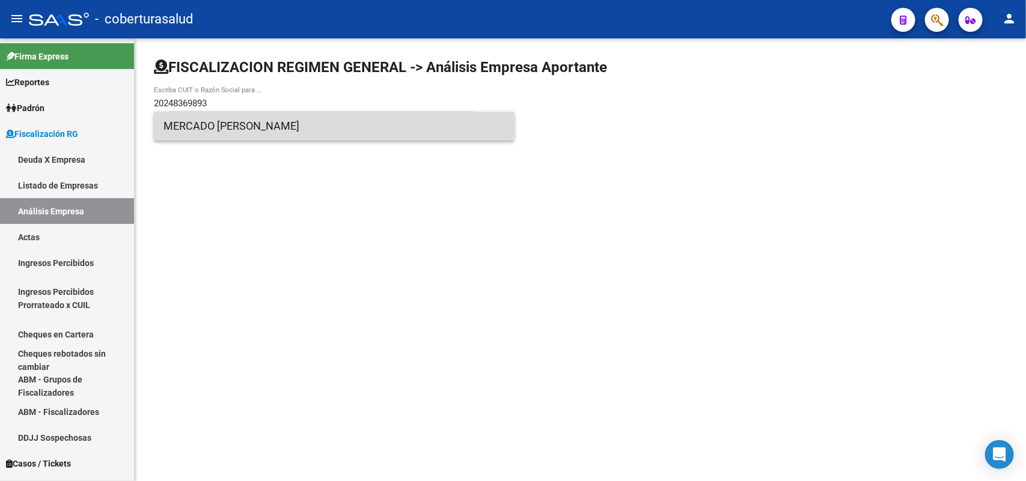
click at [265, 130] on span "MERCADO [PERSON_NAME]" at bounding box center [333, 126] width 341 height 29
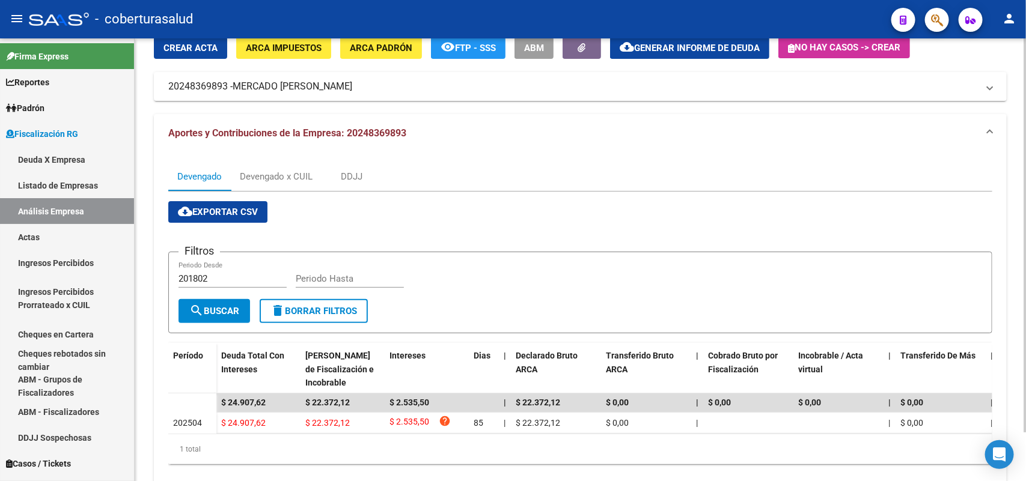
scroll to position [54, 0]
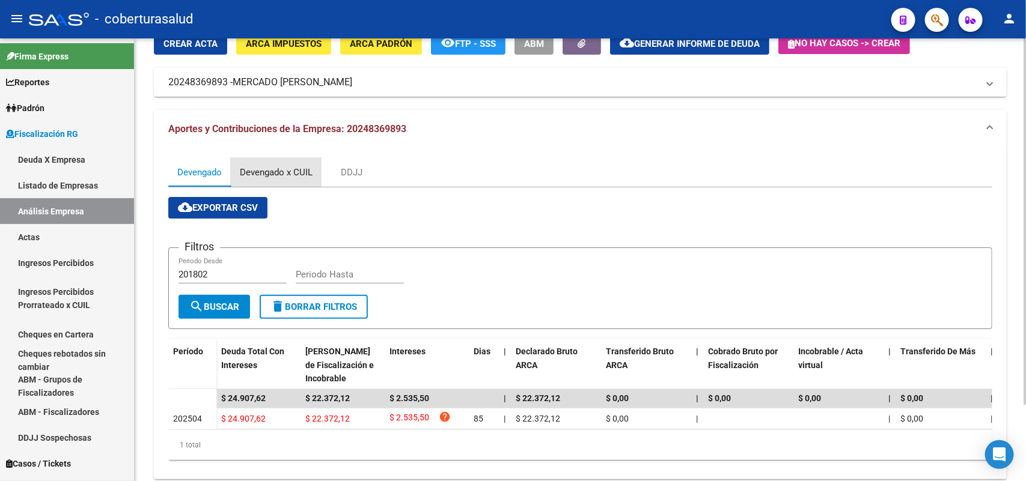
drag, startPoint x: 263, startPoint y: 169, endPoint x: 361, endPoint y: 181, distance: 98.7
click at [266, 169] on div "Devengado x CUIL" at bounding box center [276, 172] width 73 height 13
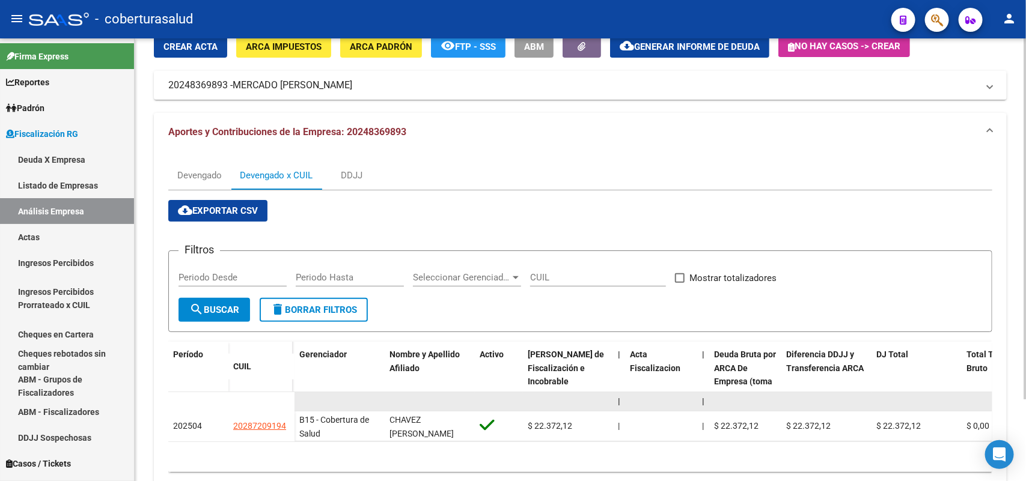
scroll to position [100, 0]
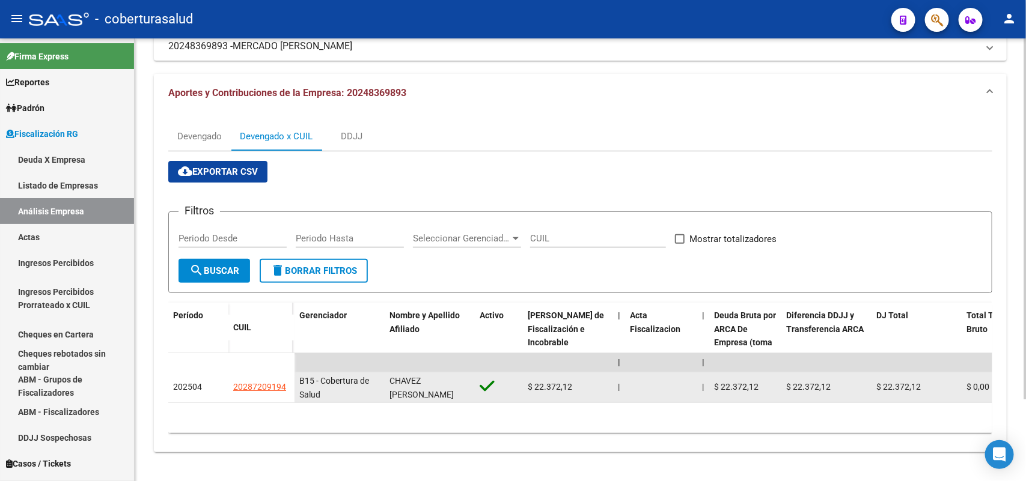
drag, startPoint x: 251, startPoint y: 377, endPoint x: 286, endPoint y: 382, distance: 35.7
click at [286, 382] on div "20287209194" at bounding box center [261, 387] width 56 height 14
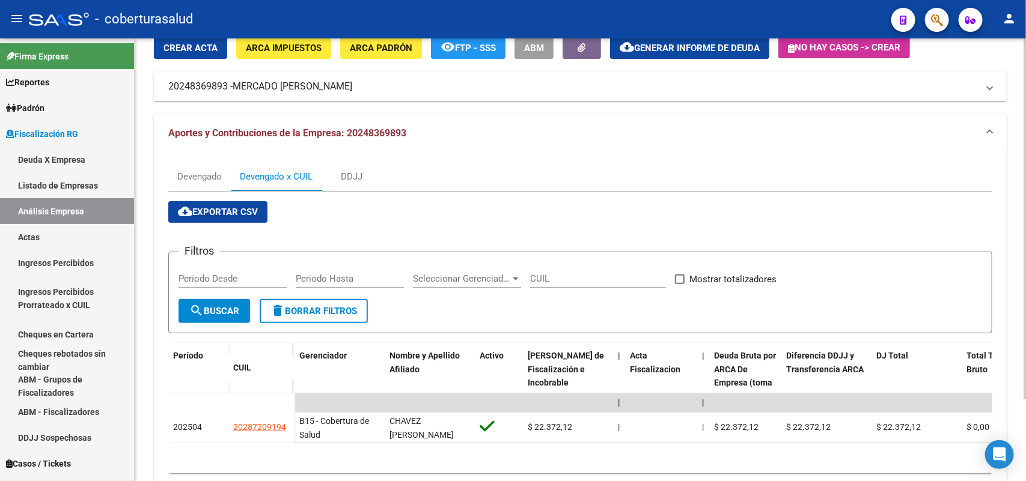
scroll to position [0, 0]
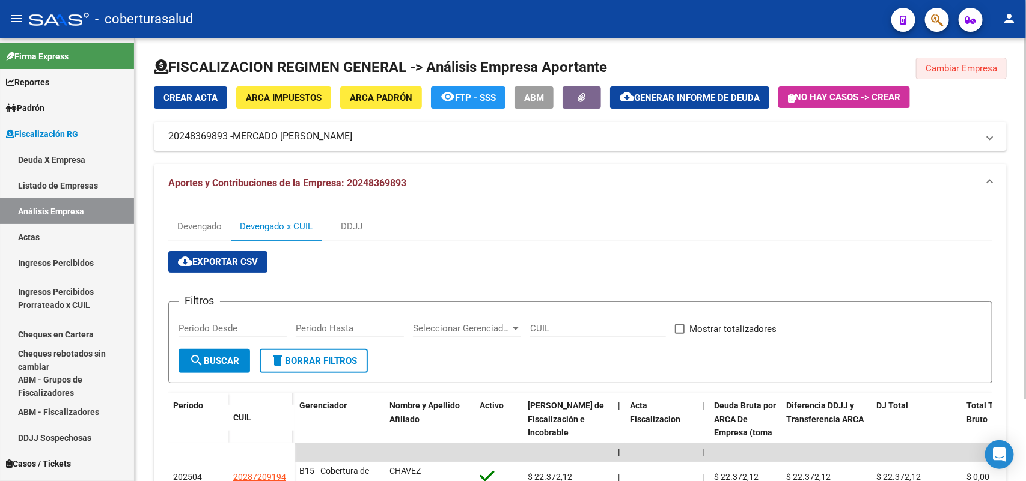
click at [954, 64] on span "Cambiar Empresa" at bounding box center [961, 68] width 72 height 11
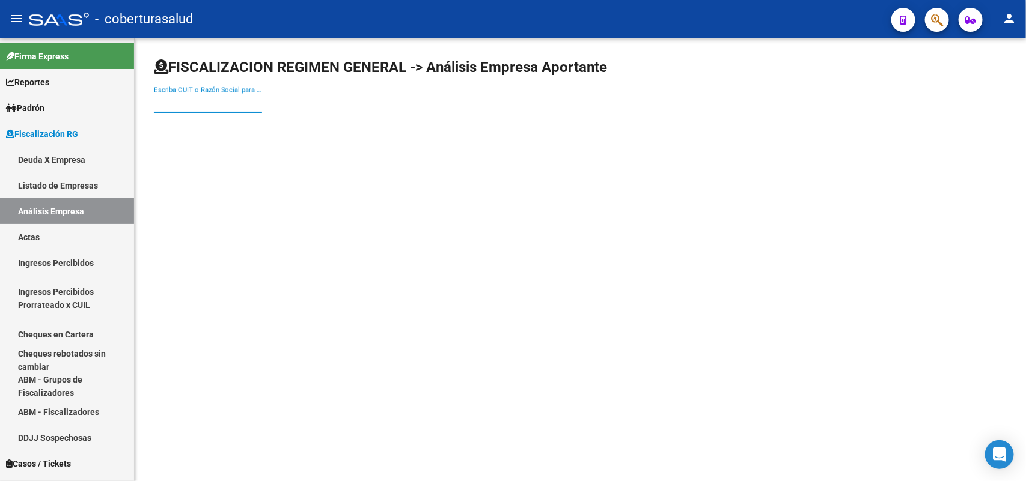
click at [242, 101] on input "Escriba CUIT o Razón Social para buscar" at bounding box center [208, 103] width 108 height 11
paste input "30710130937"
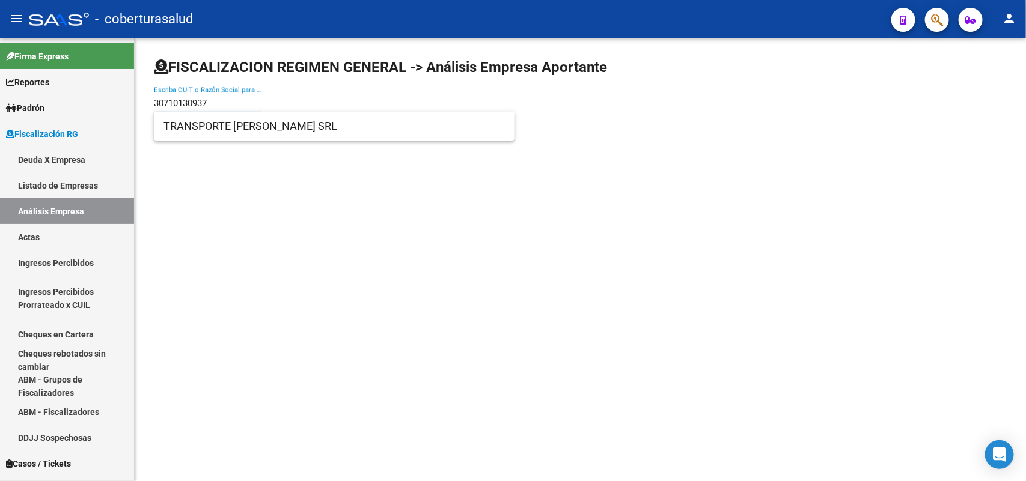
type input "30710130937"
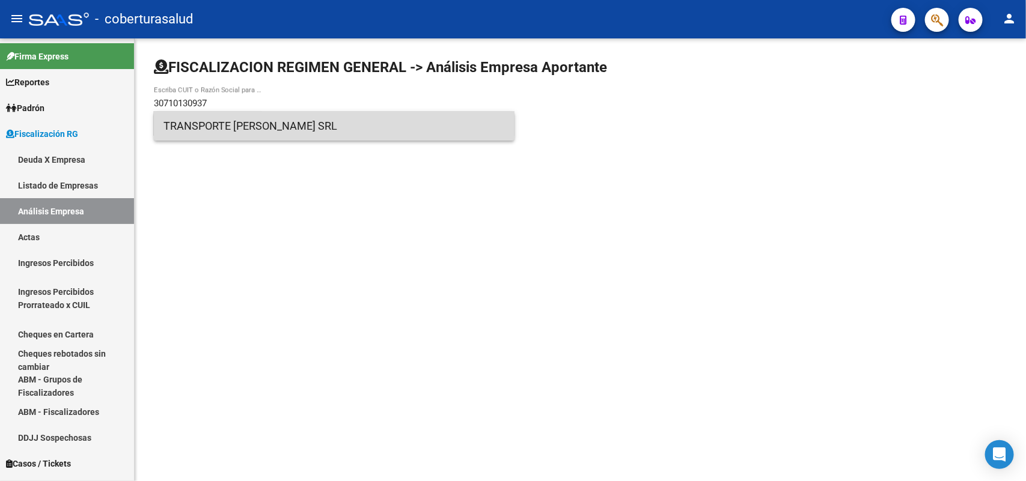
click at [220, 125] on span "TRANSPORTE [PERSON_NAME] SRL" at bounding box center [333, 126] width 341 height 29
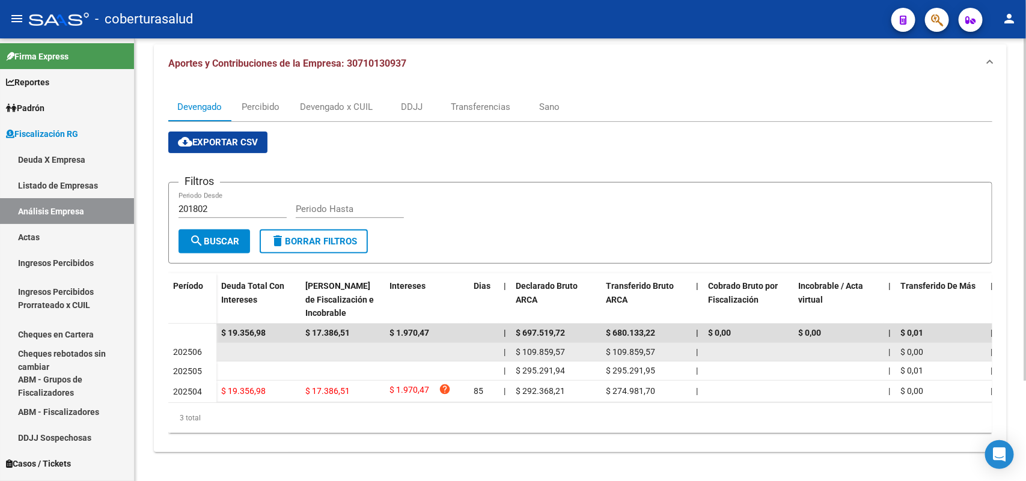
scroll to position [130, 0]
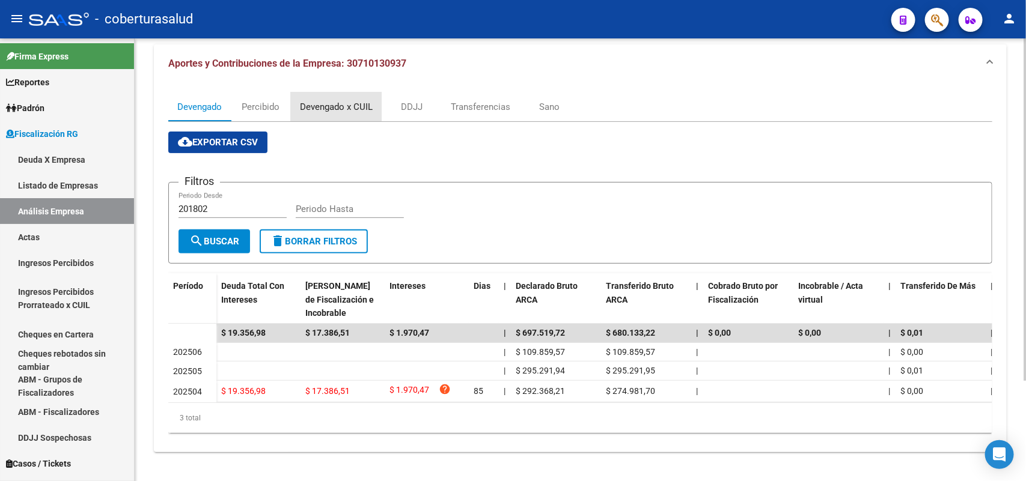
click at [325, 100] on div "Devengado x CUIL" at bounding box center [336, 106] width 73 height 13
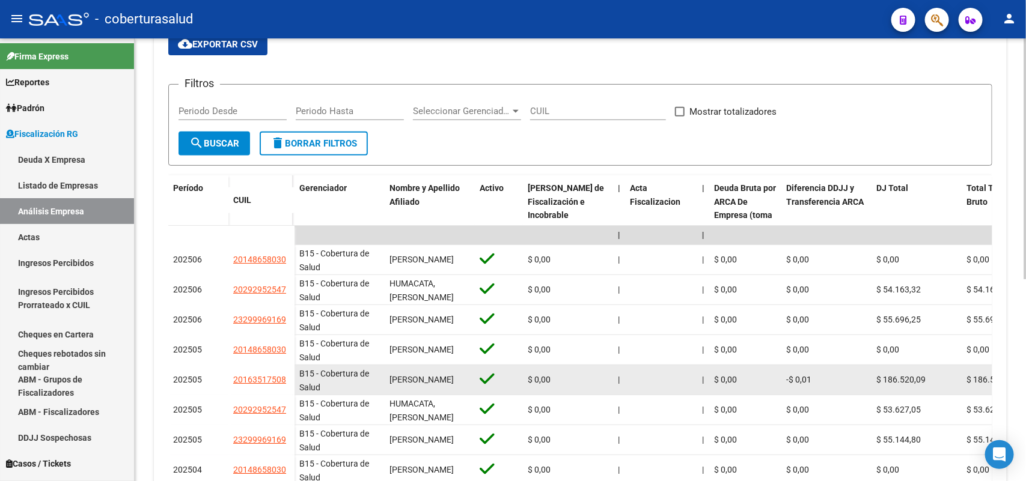
scroll to position [225, 0]
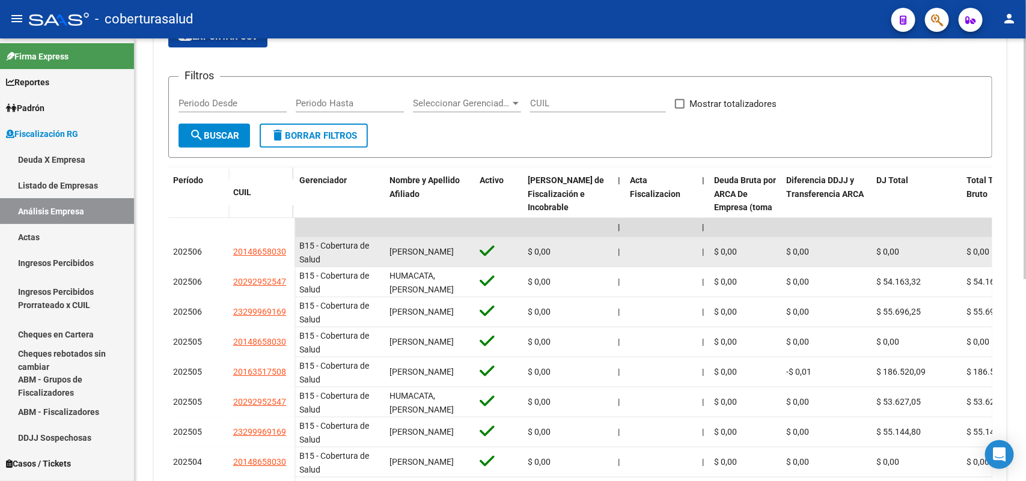
drag, startPoint x: 227, startPoint y: 249, endPoint x: 288, endPoint y: 254, distance: 62.0
click at [286, 254] on div "202506 20148658030" at bounding box center [231, 252] width 126 height 30
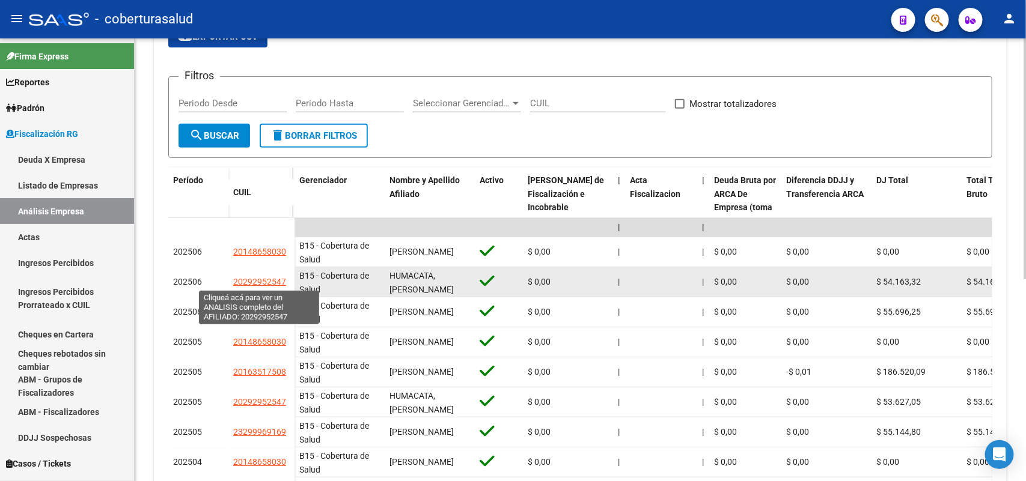
drag, startPoint x: 237, startPoint y: 282, endPoint x: 284, endPoint y: 279, distance: 46.4
click at [284, 279] on span "20292952547" at bounding box center [259, 282] width 53 height 10
type textarea "20292952547"
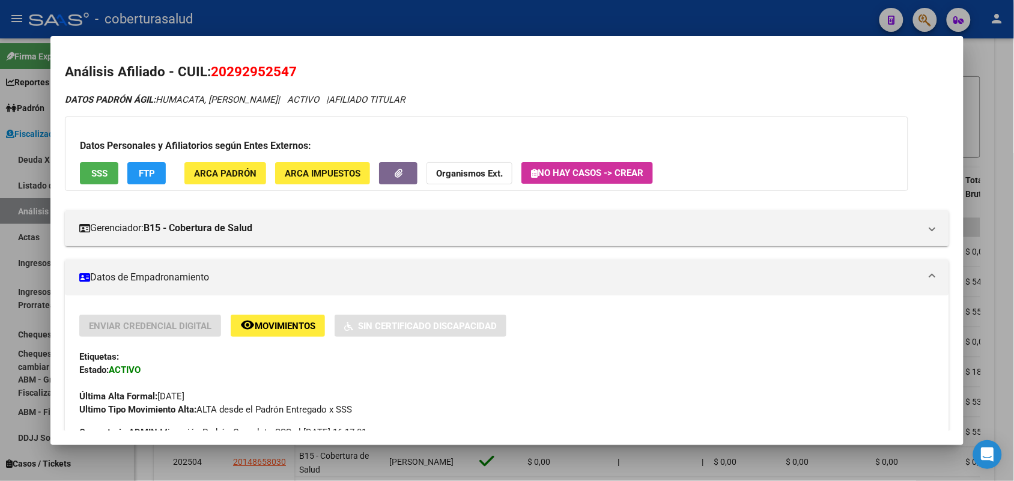
drag, startPoint x: 284, startPoint y: 279, endPoint x: 279, endPoint y: 73, distance: 206.2
click at [310, 73] on h2 "Análisis Afiliado - CUIL: 20292952547" at bounding box center [507, 72] width 884 height 20
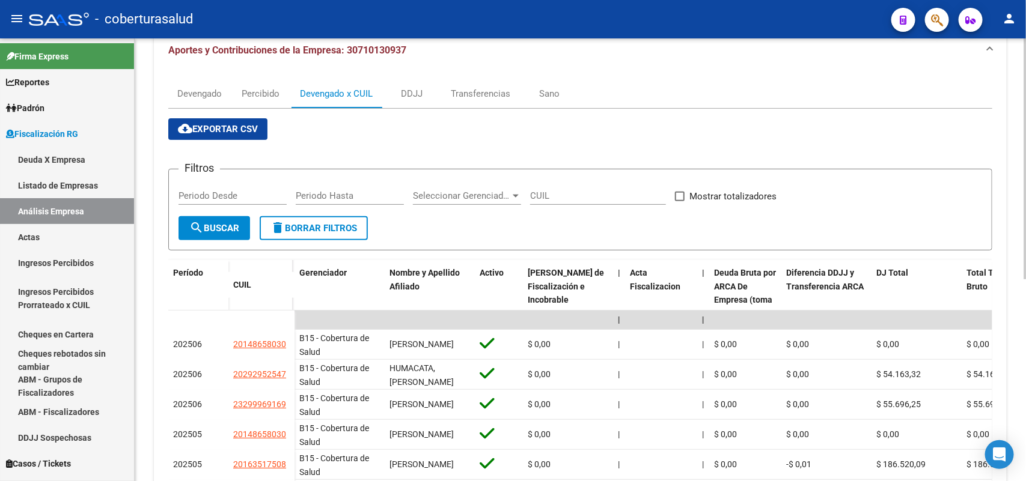
scroll to position [0, 0]
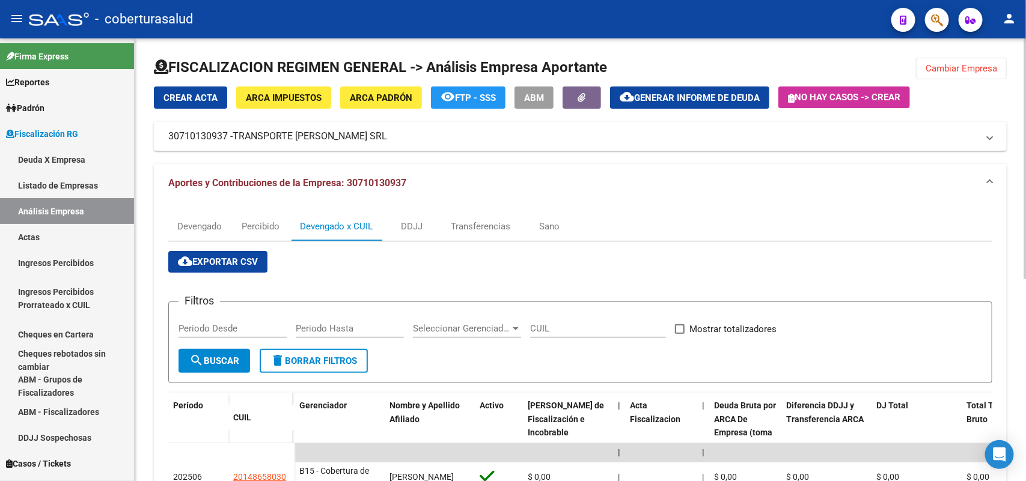
click at [963, 63] on span "Cambiar Empresa" at bounding box center [961, 68] width 72 height 11
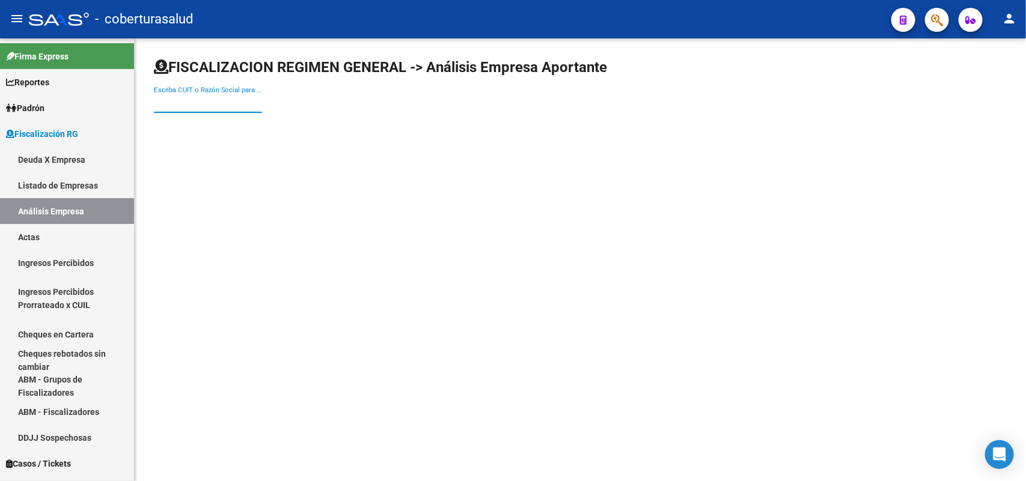
drag, startPoint x: 215, startPoint y: 97, endPoint x: 221, endPoint y: 99, distance: 6.5
click at [215, 98] on input "Escriba CUIT o Razón Social para buscar" at bounding box center [208, 103] width 108 height 11
paste input "33715917519"
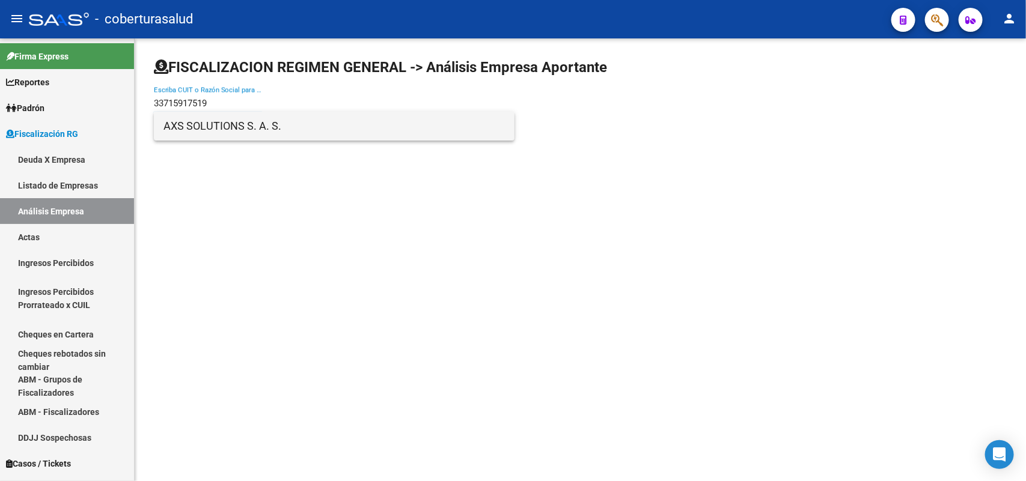
type input "33715917519"
click at [230, 118] on span "AXS SOLUTIONS S. A. S." at bounding box center [333, 126] width 341 height 29
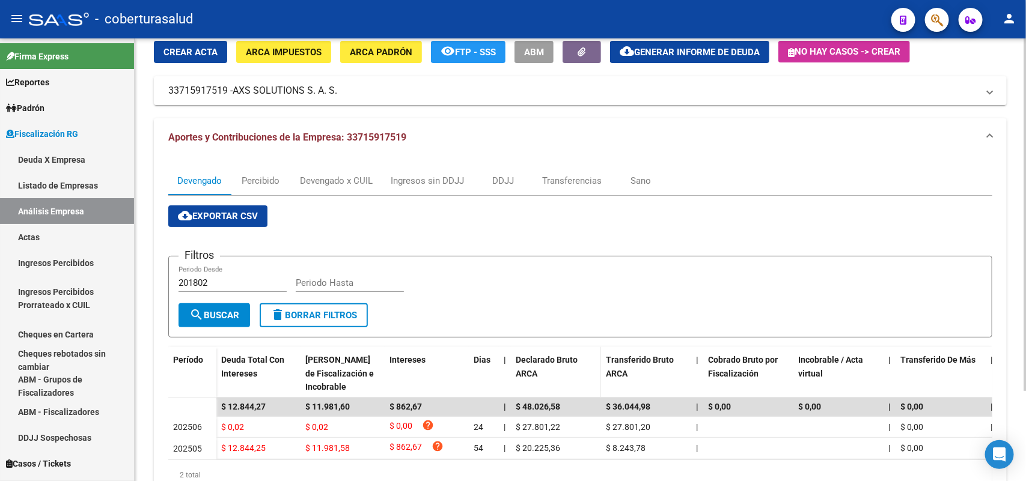
scroll to position [112, 0]
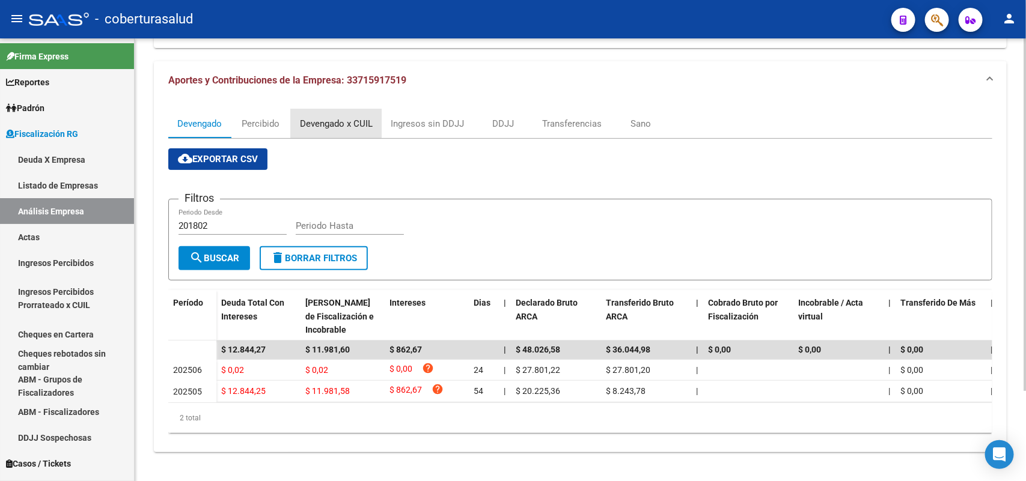
click at [313, 117] on div "Devengado x CUIL" at bounding box center [336, 123] width 73 height 13
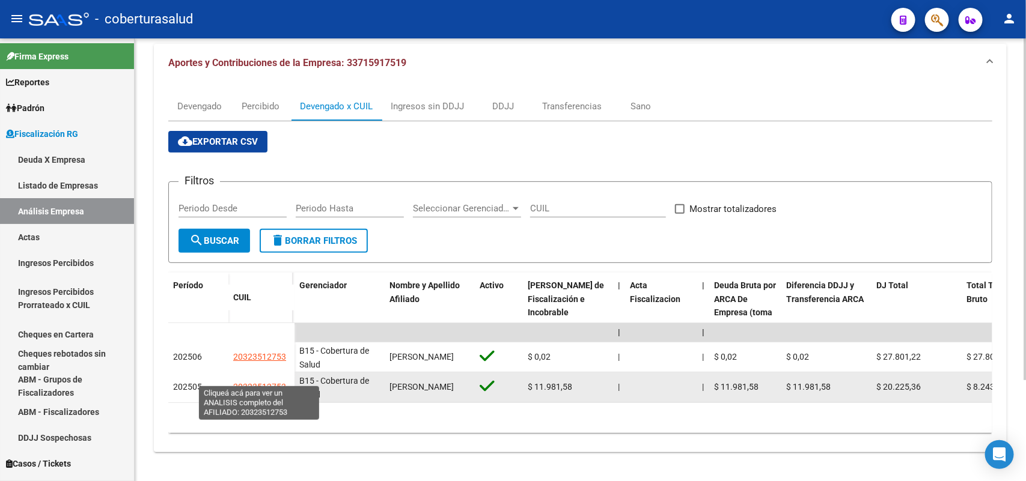
scroll to position [130, 0]
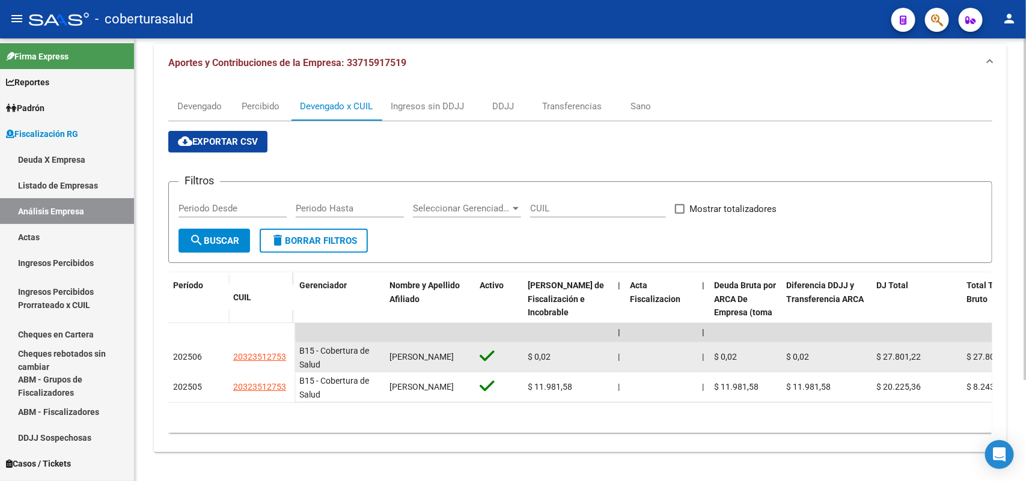
drag, startPoint x: 232, startPoint y: 349, endPoint x: 285, endPoint y: 347, distance: 53.5
click at [285, 347] on datatable-body-cell "20323512753" at bounding box center [261, 358] width 66 height 30
click at [283, 349] on datatable-body-cell "20323512753" at bounding box center [261, 358] width 66 height 30
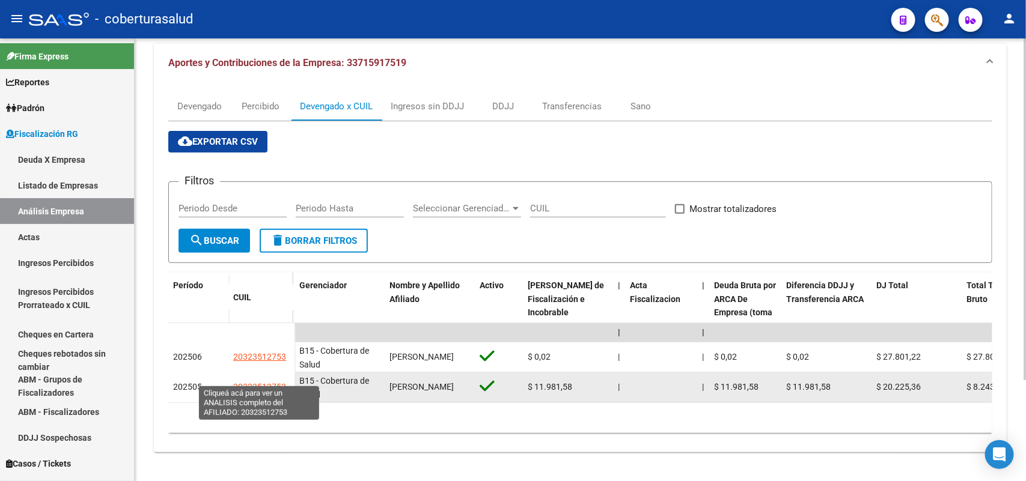
click at [248, 382] on span "20323512753" at bounding box center [259, 387] width 53 height 10
type textarea "20323512753"
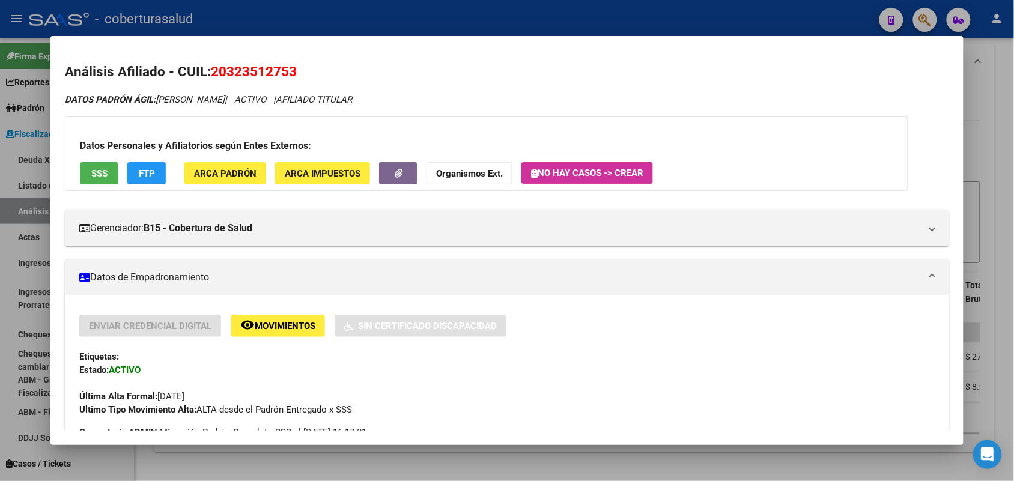
drag, startPoint x: 209, startPoint y: 70, endPoint x: 305, endPoint y: 58, distance: 97.6
click at [305, 58] on mat-dialog-content "Análisis Afiliado - CUIL: 20323512753 DATOS PADRÓN ÁGIL: [PERSON_NAME] | ACTIVO…" at bounding box center [506, 240] width 913 height 380
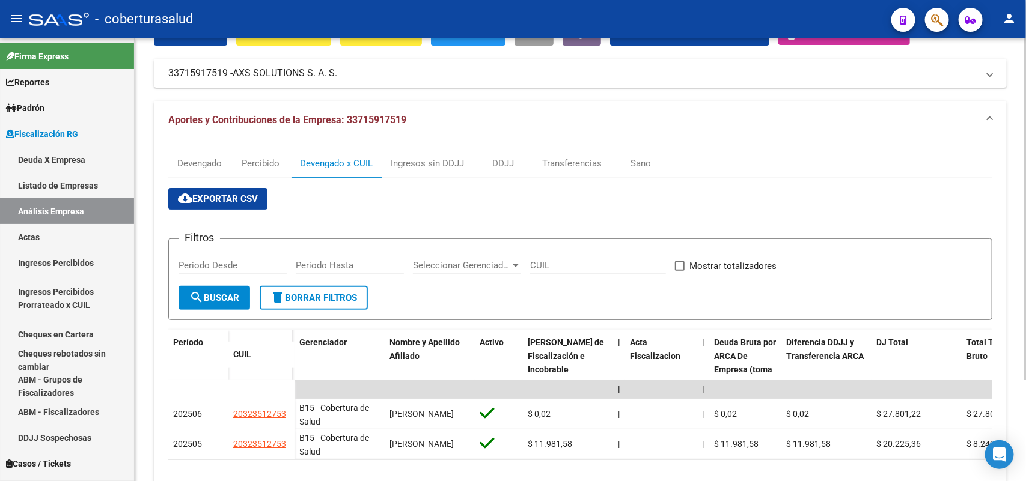
scroll to position [0, 0]
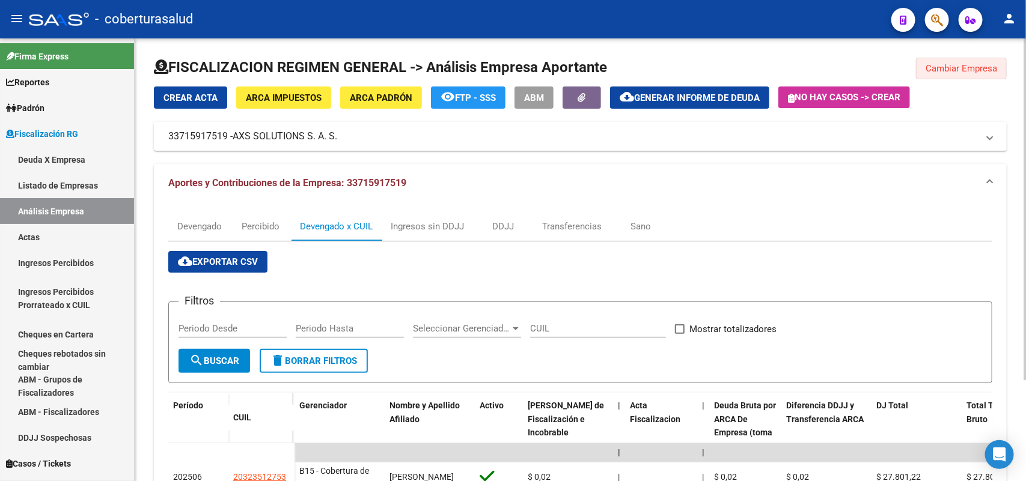
click at [956, 61] on button "Cambiar Empresa" at bounding box center [961, 69] width 91 height 22
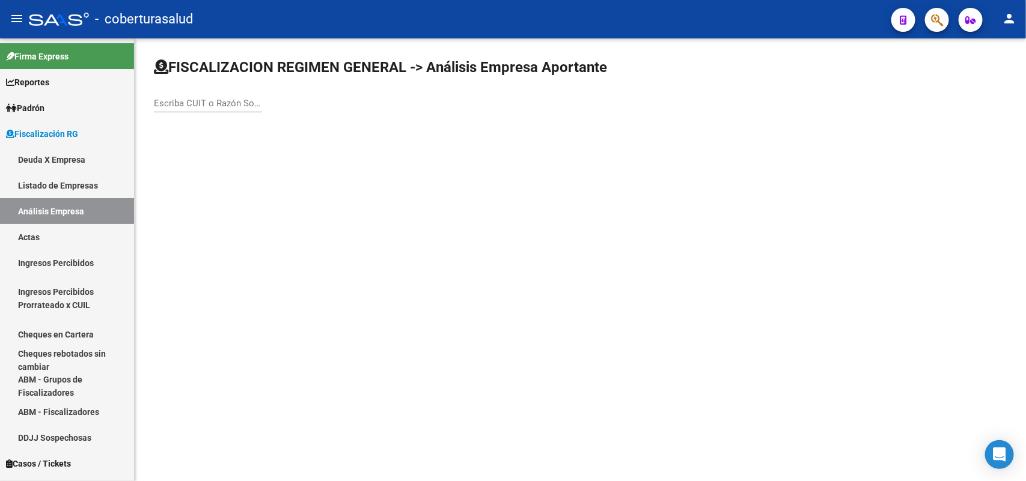
click at [251, 109] on div "Escriba CUIT o Razón Social para buscar" at bounding box center [208, 100] width 108 height 26
paste input "20240913853"
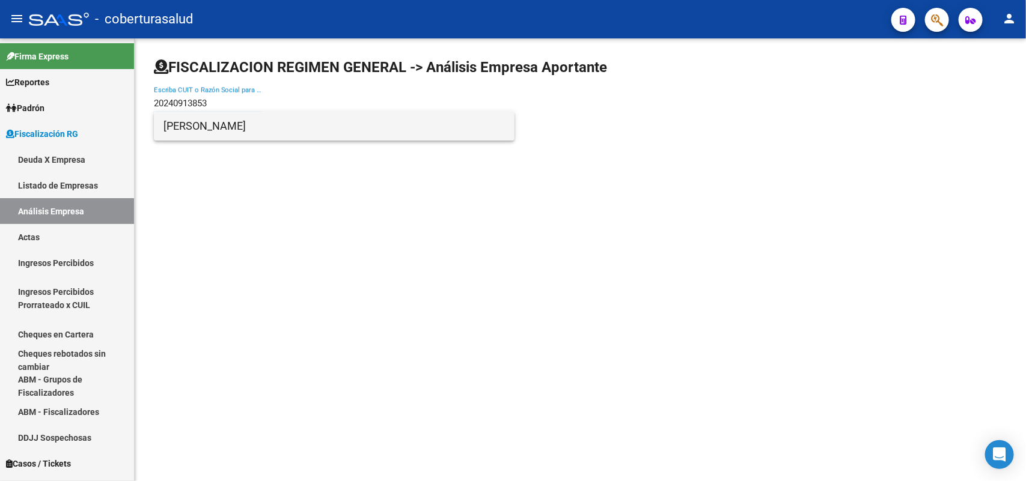
type input "20240913853"
click at [251, 132] on span "[PERSON_NAME]" at bounding box center [333, 126] width 341 height 29
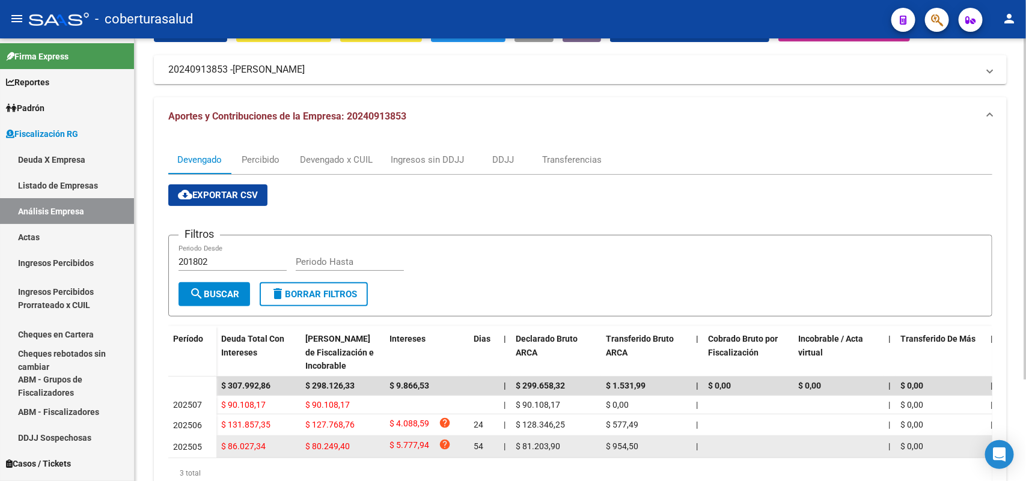
scroll to position [132, 0]
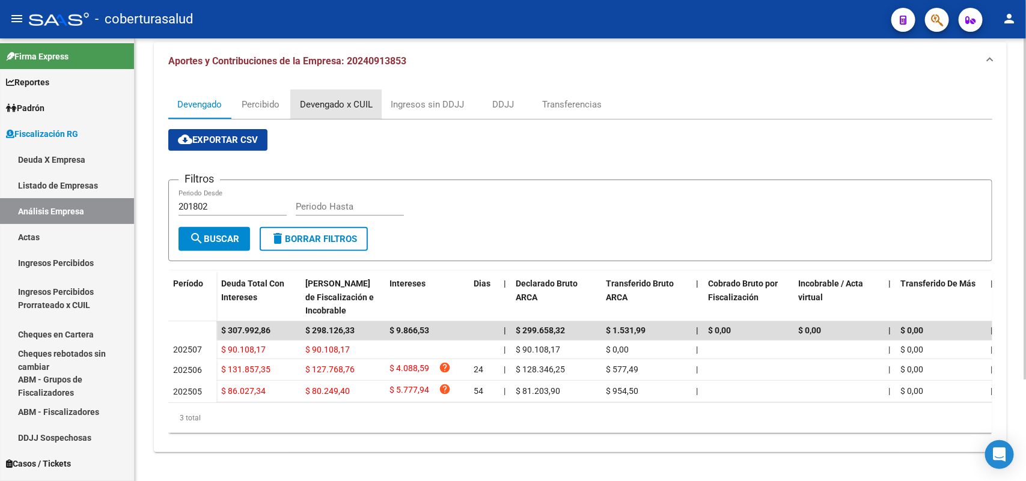
click at [332, 98] on div "Devengado x CUIL" at bounding box center [336, 104] width 73 height 13
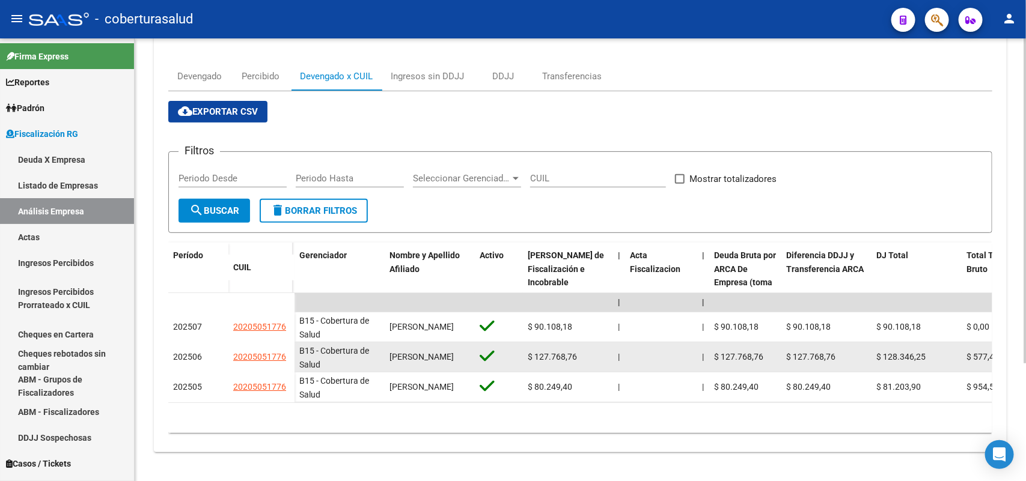
scroll to position [160, 0]
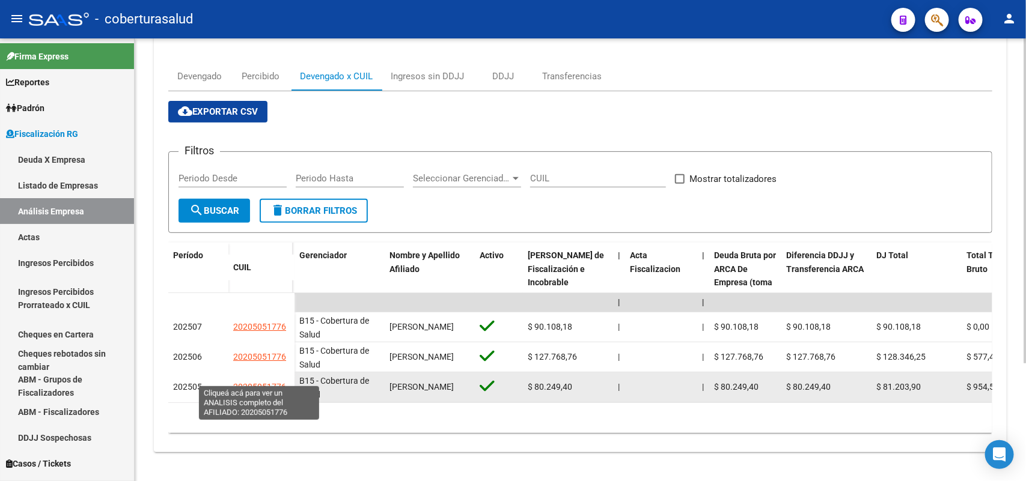
click at [242, 382] on span "20205051776" at bounding box center [259, 387] width 53 height 10
type textarea "20205051776"
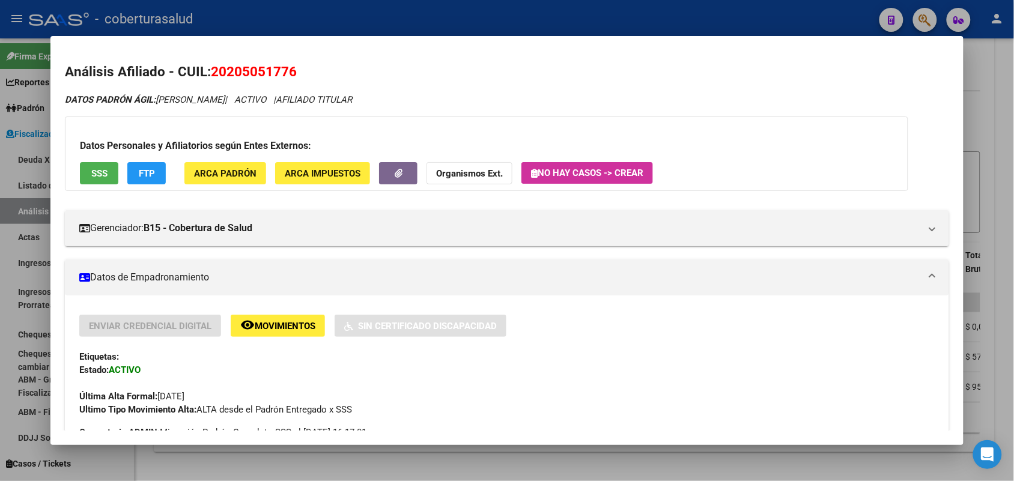
drag, startPoint x: 208, startPoint y: 68, endPoint x: 301, endPoint y: 74, distance: 93.3
click at [301, 74] on h2 "Análisis Afiliado - CUIL: 20205051776" at bounding box center [507, 72] width 884 height 20
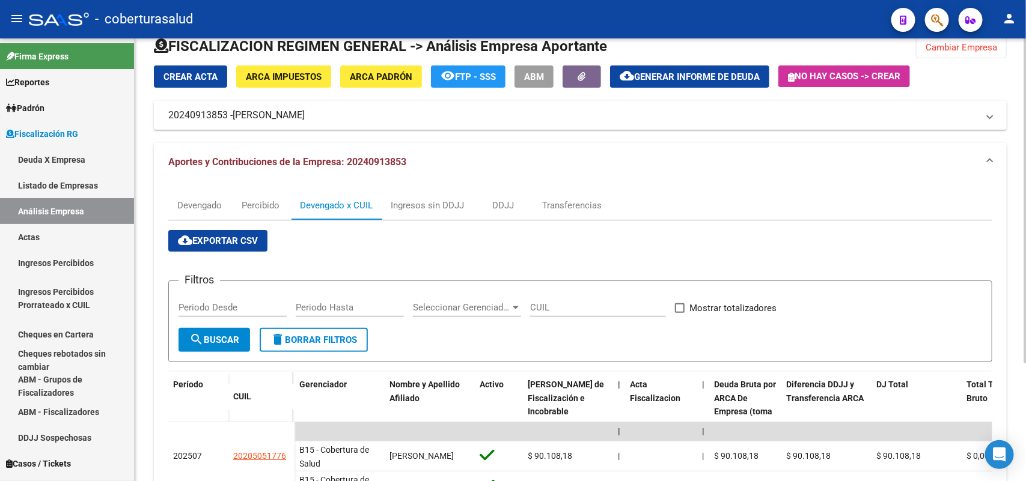
scroll to position [0, 0]
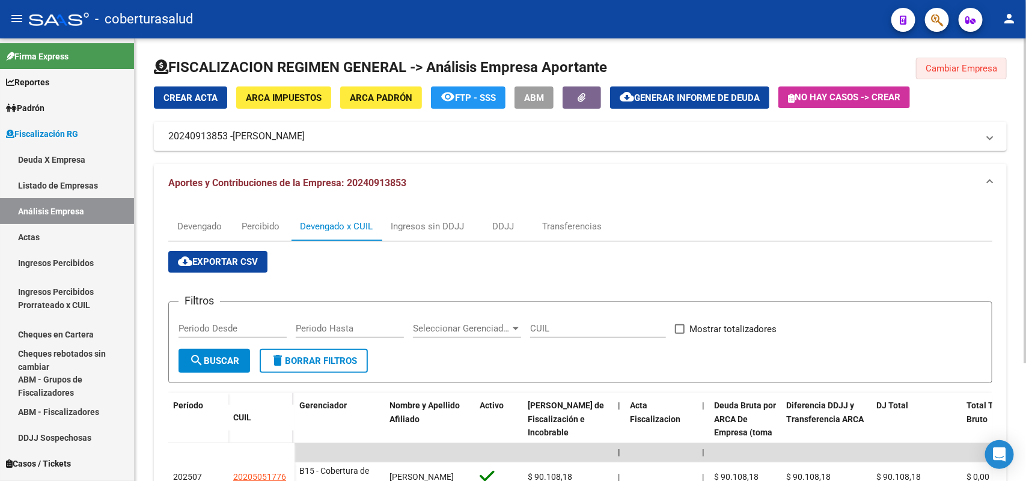
click at [951, 75] on button "Cambiar Empresa" at bounding box center [961, 69] width 91 height 22
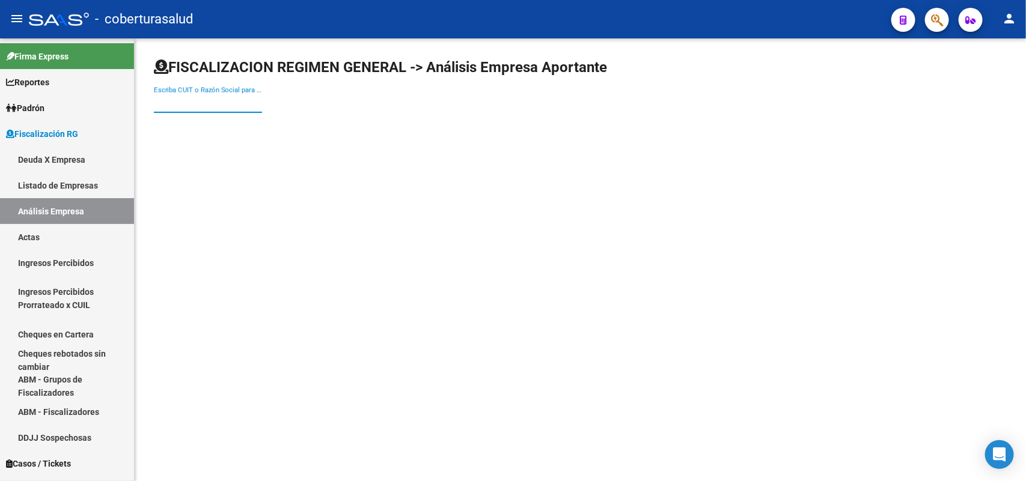
click at [203, 107] on input "Escriba CUIT o Razón Social para buscar" at bounding box center [208, 103] width 108 height 11
paste input "30681703639"
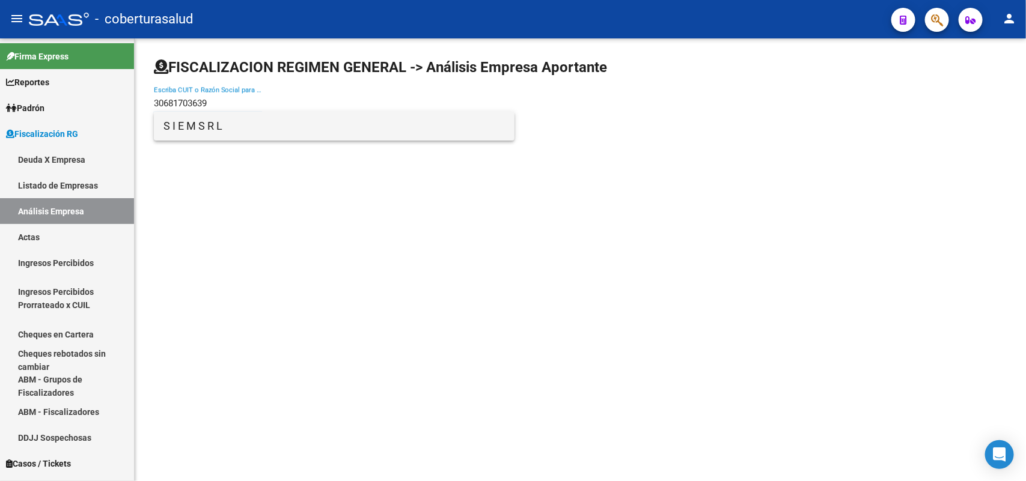
type input "30681703639"
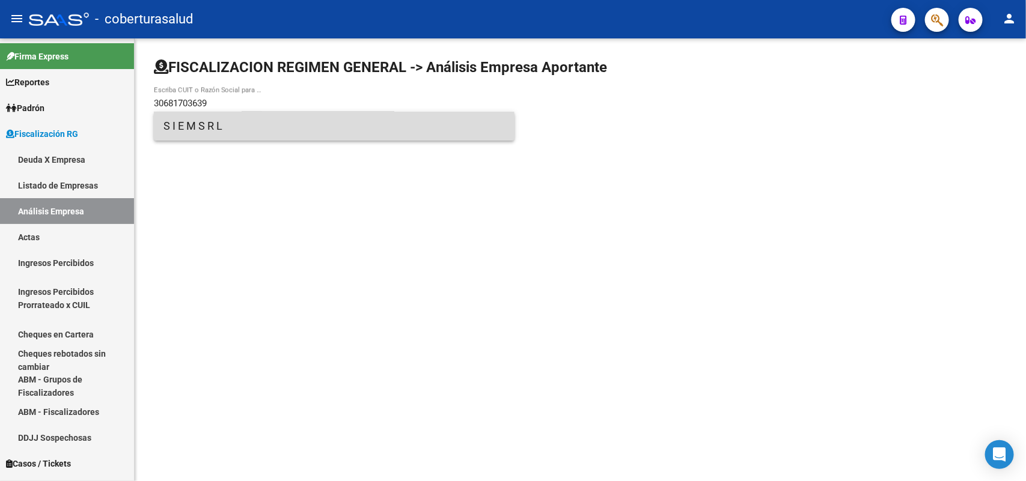
click at [225, 129] on span "S I E M S R L" at bounding box center [333, 126] width 341 height 29
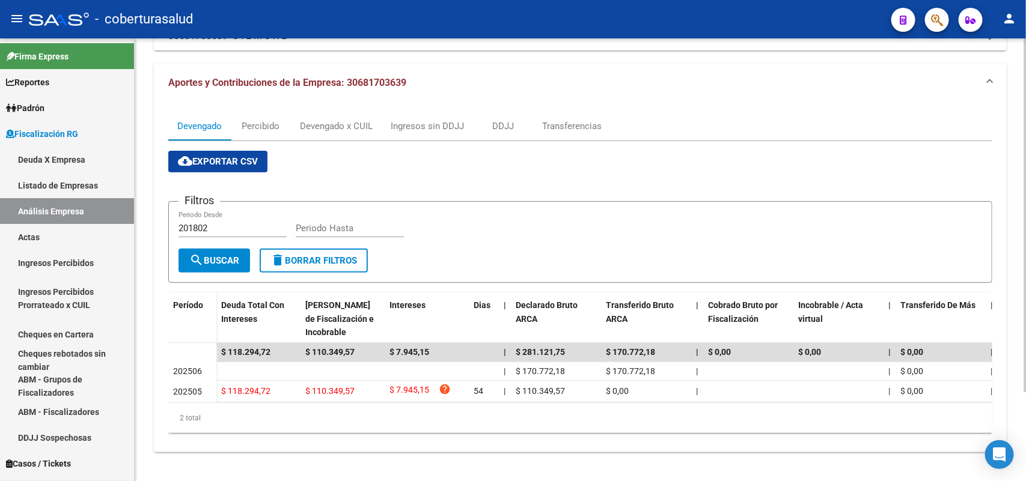
scroll to position [110, 0]
click at [325, 120] on div "Devengado x CUIL" at bounding box center [336, 126] width 73 height 13
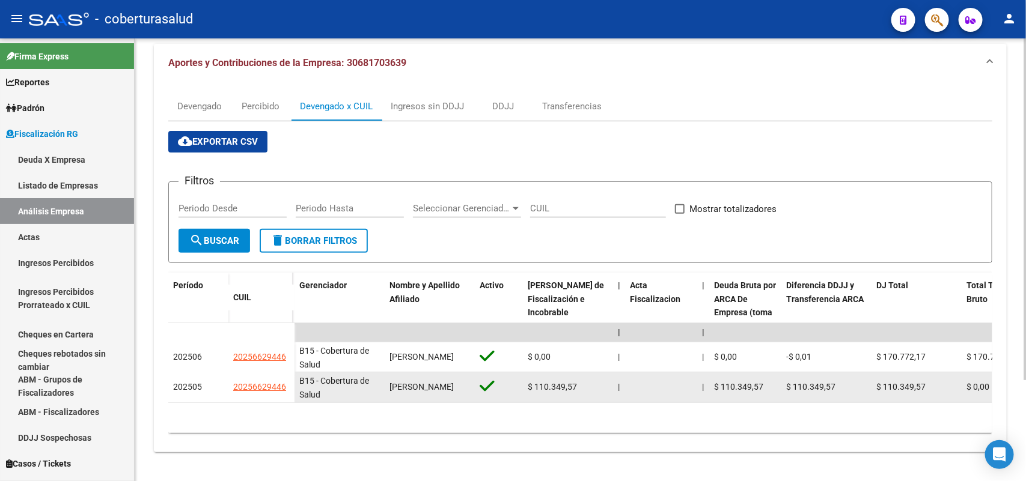
scroll to position [130, 0]
drag, startPoint x: 233, startPoint y: 380, endPoint x: 287, endPoint y: 380, distance: 54.1
click at [287, 380] on div "20256629446" at bounding box center [261, 387] width 56 height 14
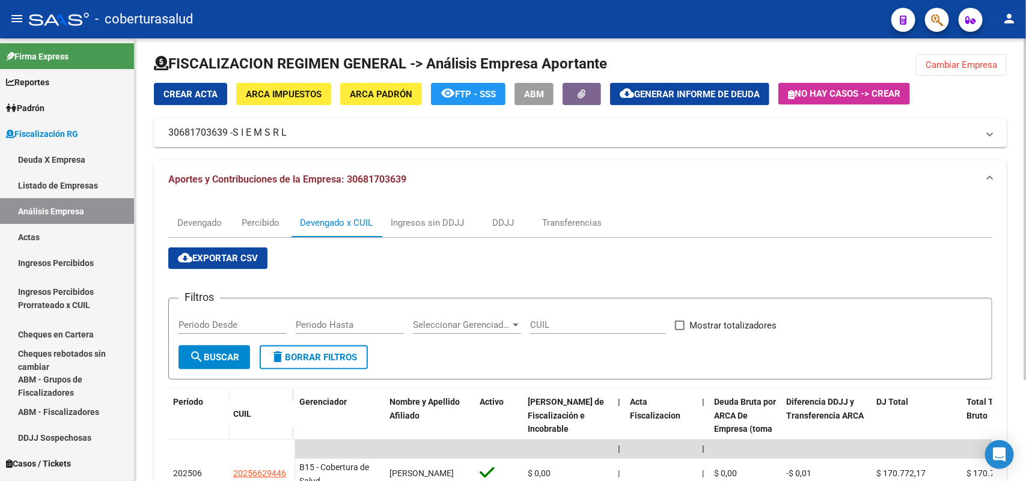
scroll to position [0, 0]
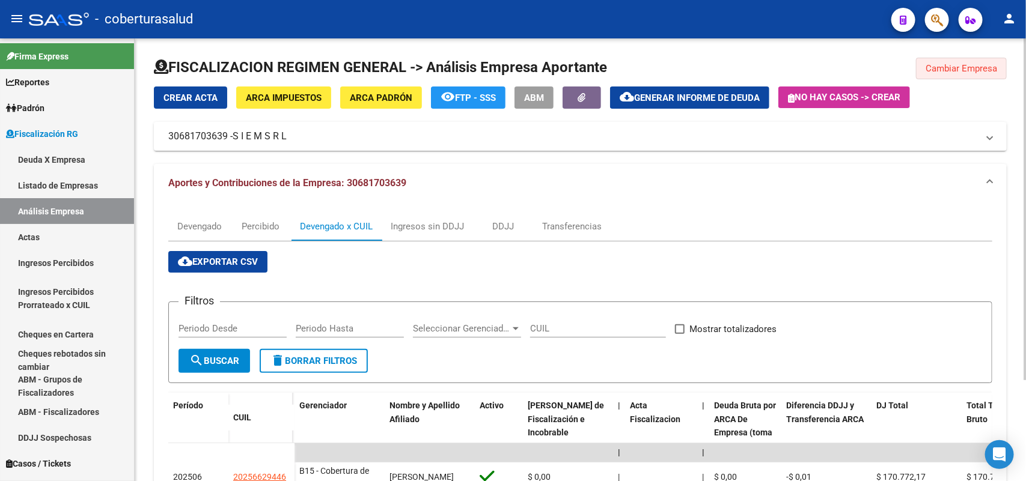
click at [952, 58] on button "Cambiar Empresa" at bounding box center [961, 69] width 91 height 22
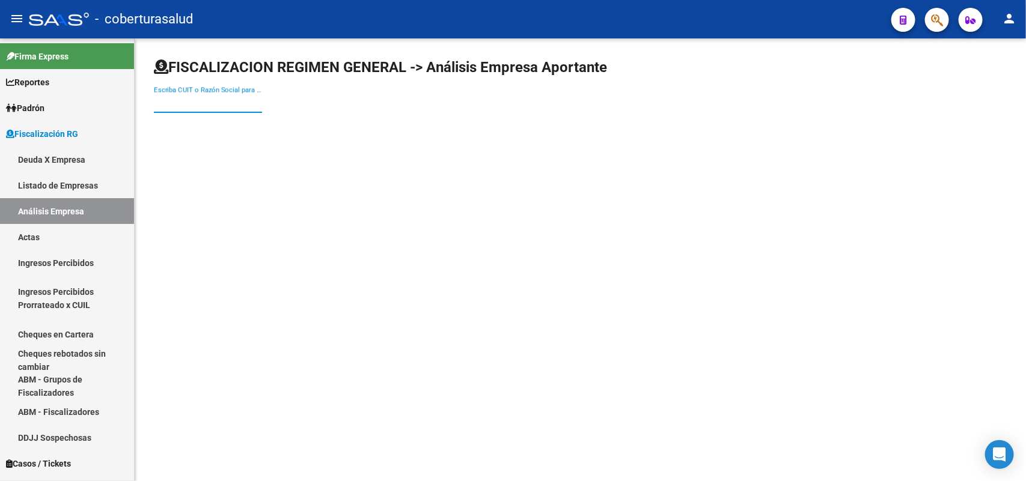
paste input "33709300569"
drag, startPoint x: 246, startPoint y: 105, endPoint x: 252, endPoint y: 111, distance: 8.5
click at [246, 106] on input "33709300569" at bounding box center [208, 103] width 108 height 11
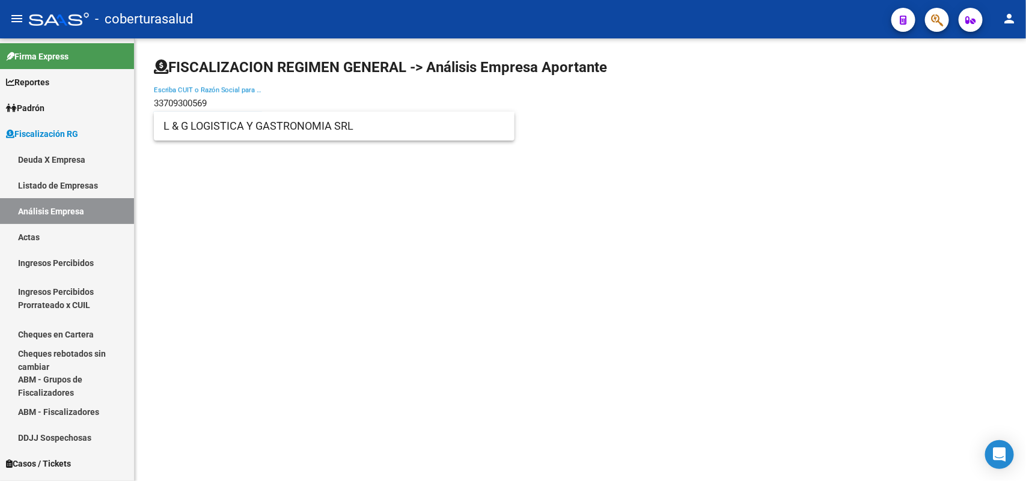
type input "33709300569"
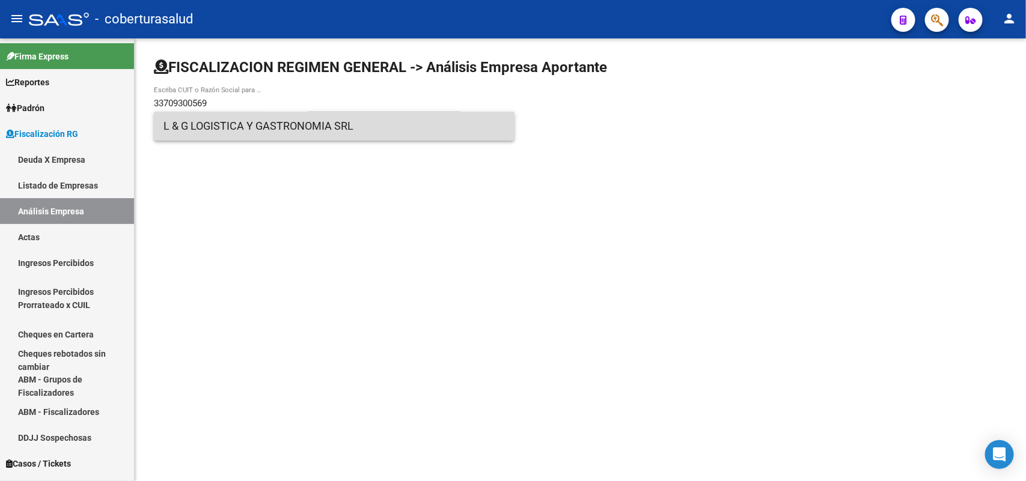
click at [258, 130] on span "L & G LOGISTICA Y GASTRONOMIA SRL" at bounding box center [333, 126] width 341 height 29
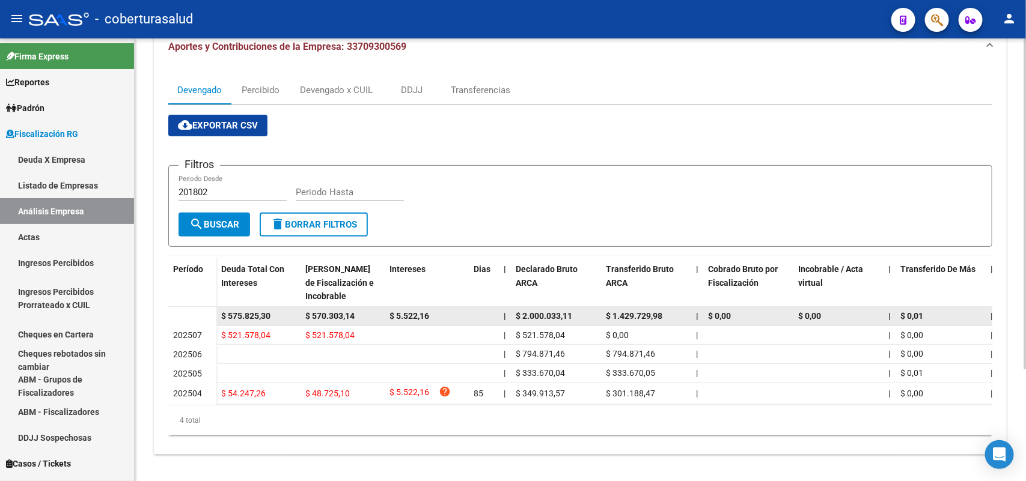
scroll to position [148, 0]
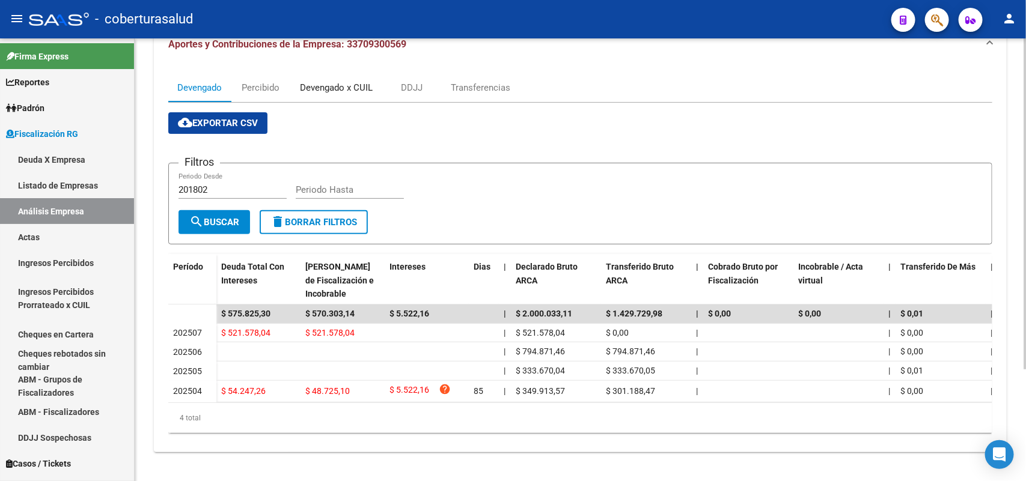
drag, startPoint x: 337, startPoint y: 71, endPoint x: 379, endPoint y: 91, distance: 46.2
click at [340, 81] on div "Devengado x CUIL" at bounding box center [336, 87] width 73 height 13
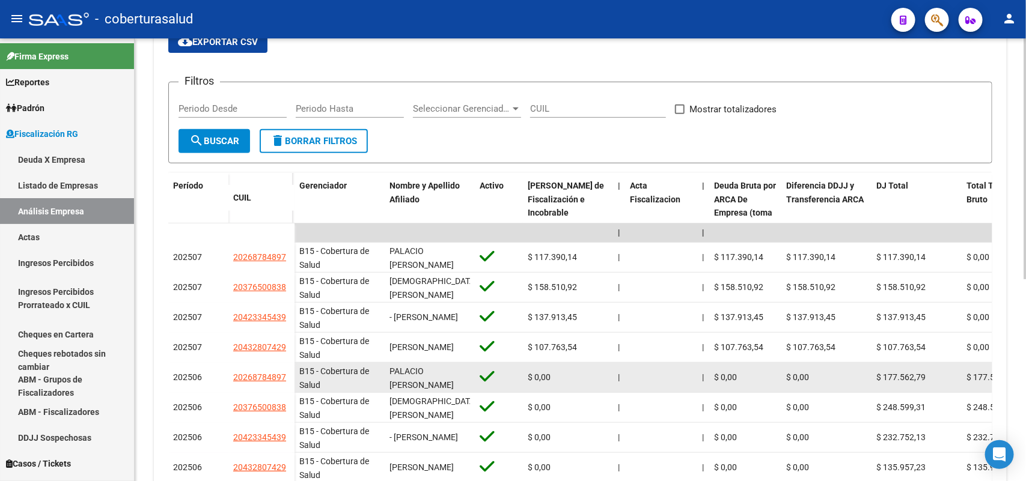
scroll to position [225, 0]
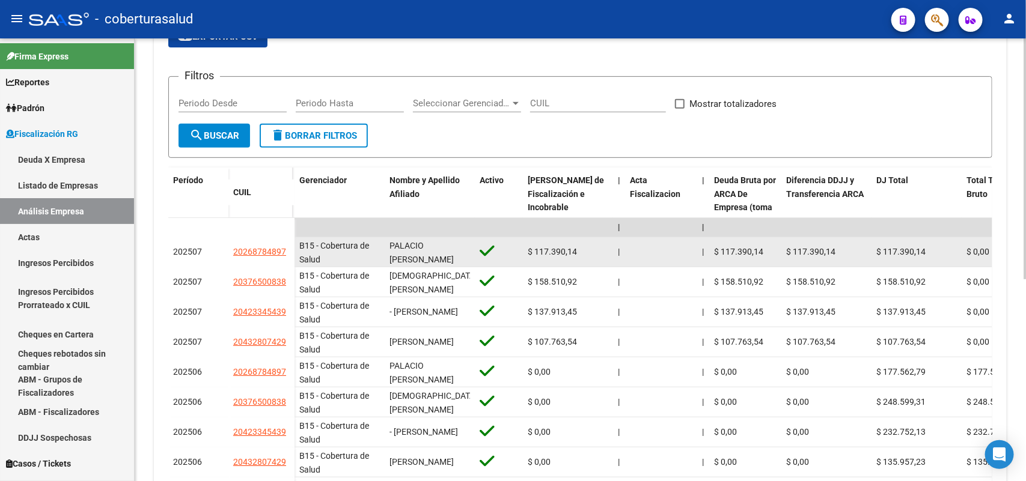
drag, startPoint x: 235, startPoint y: 251, endPoint x: 285, endPoint y: 251, distance: 50.5
click at [285, 251] on div "20268784897" at bounding box center [261, 252] width 56 height 14
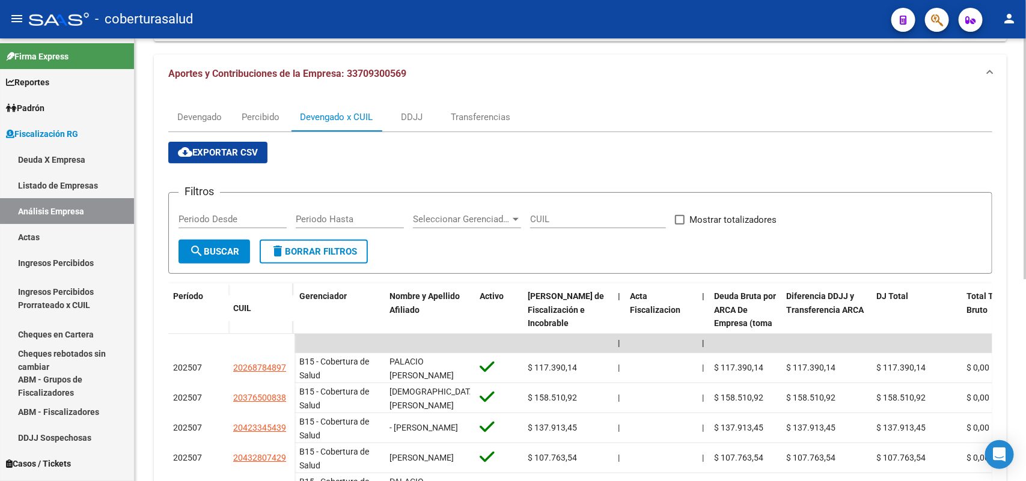
scroll to position [0, 0]
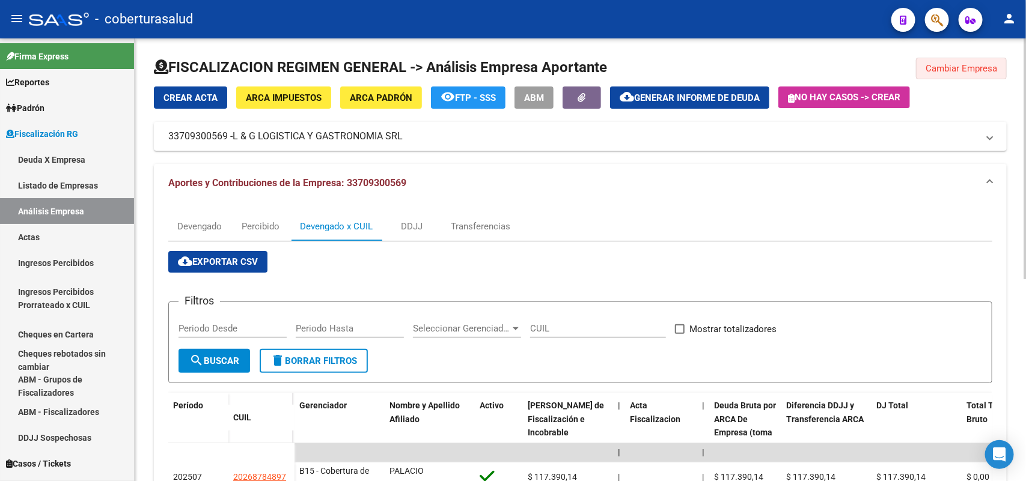
click at [983, 66] on span "Cambiar Empresa" at bounding box center [961, 68] width 72 height 11
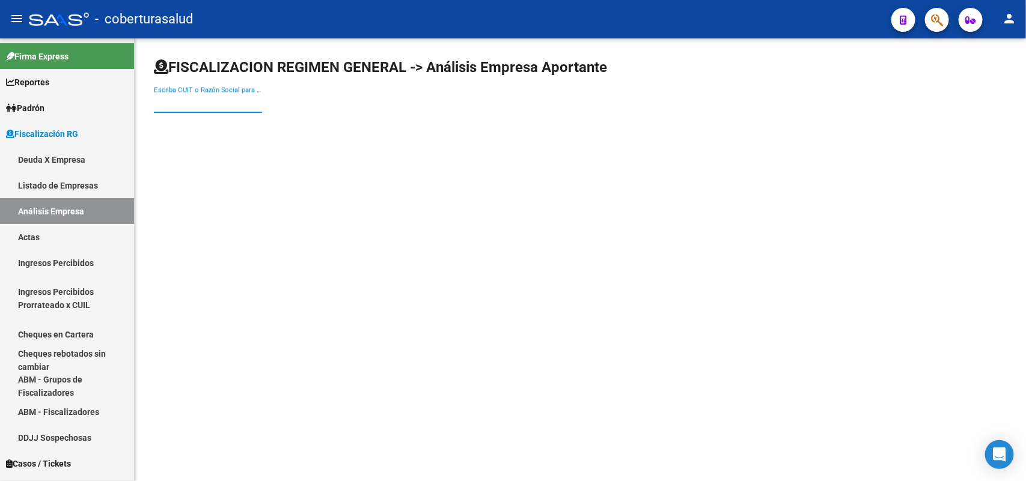
paste input "30712736409"
click at [240, 103] on input "30712736409" at bounding box center [208, 103] width 108 height 11
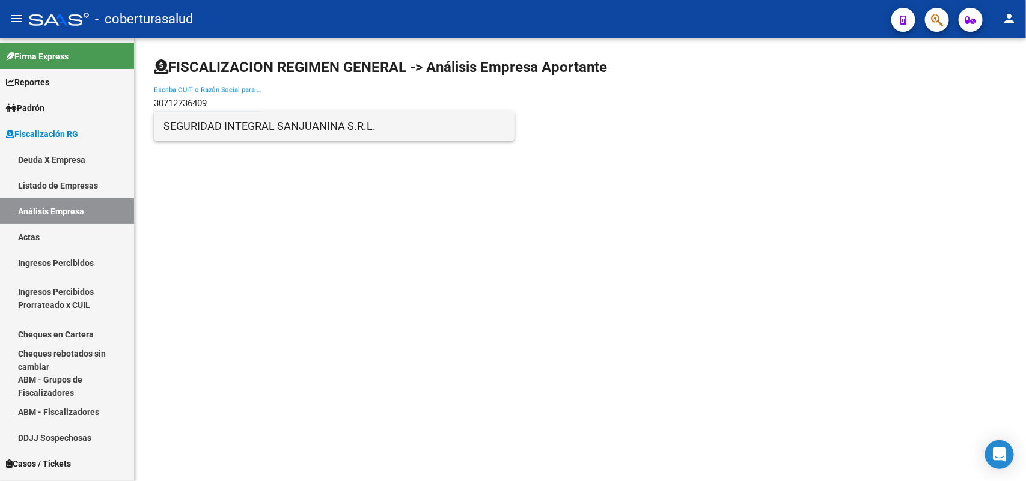
type input "30712736409"
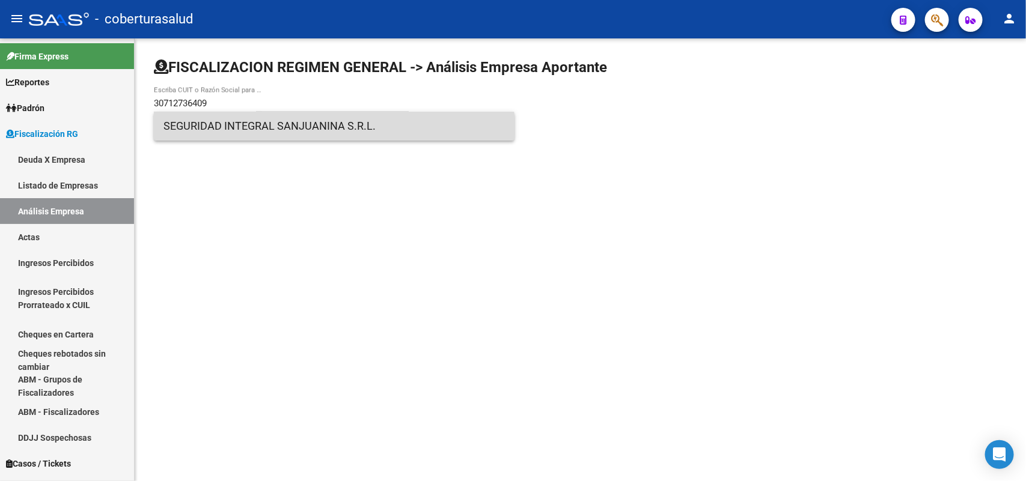
click at [233, 130] on span "SEGURIDAD INTEGRAL SANJUANINA S.R.L." at bounding box center [333, 126] width 341 height 29
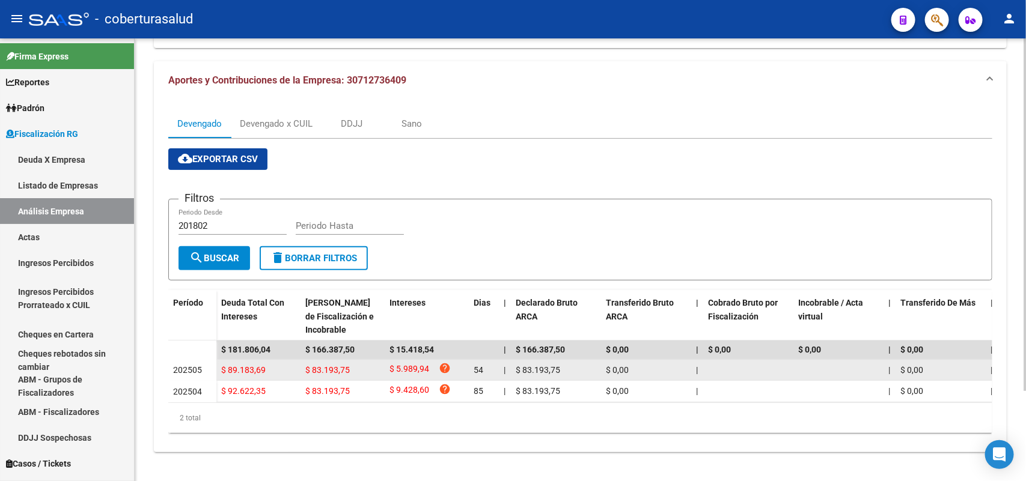
scroll to position [112, 0]
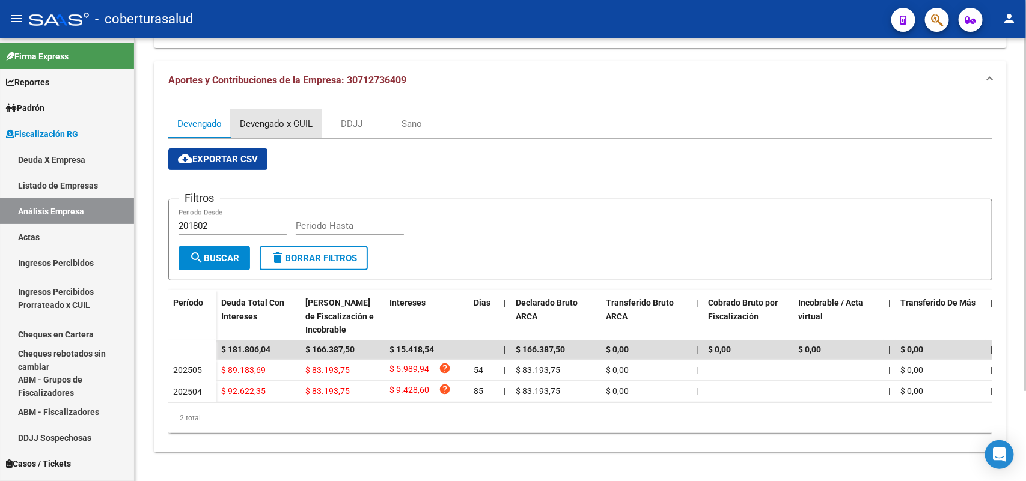
click at [265, 117] on div "Devengado x CUIL" at bounding box center [276, 123] width 73 height 13
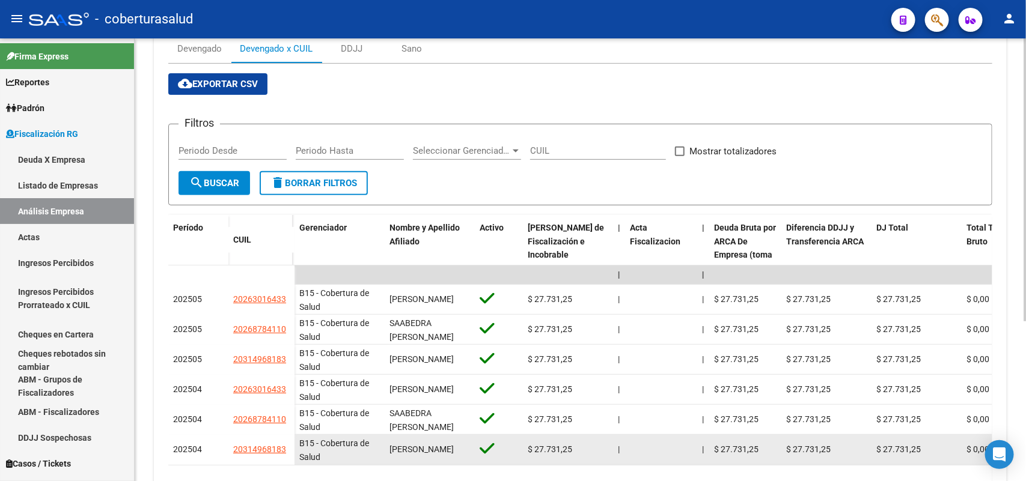
scroll to position [250, 0]
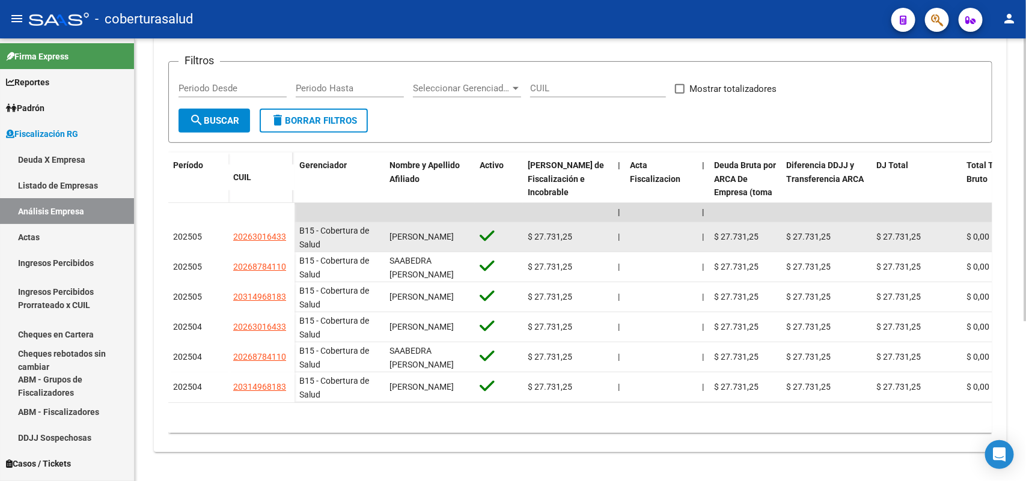
drag, startPoint x: 233, startPoint y: 226, endPoint x: 291, endPoint y: 226, distance: 58.3
click at [291, 226] on datatable-body-cell "20263016433" at bounding box center [261, 237] width 66 height 30
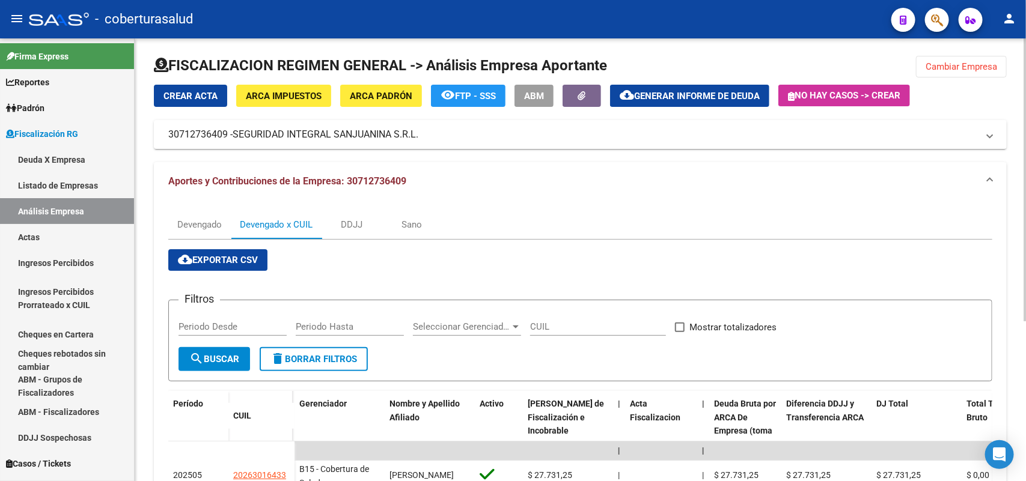
scroll to position [0, 0]
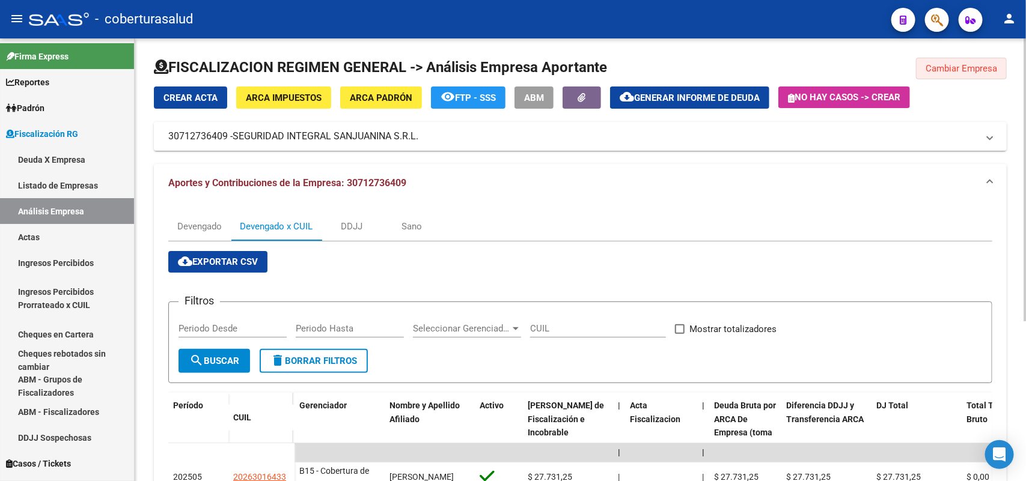
click at [977, 74] on button "Cambiar Empresa" at bounding box center [961, 69] width 91 height 22
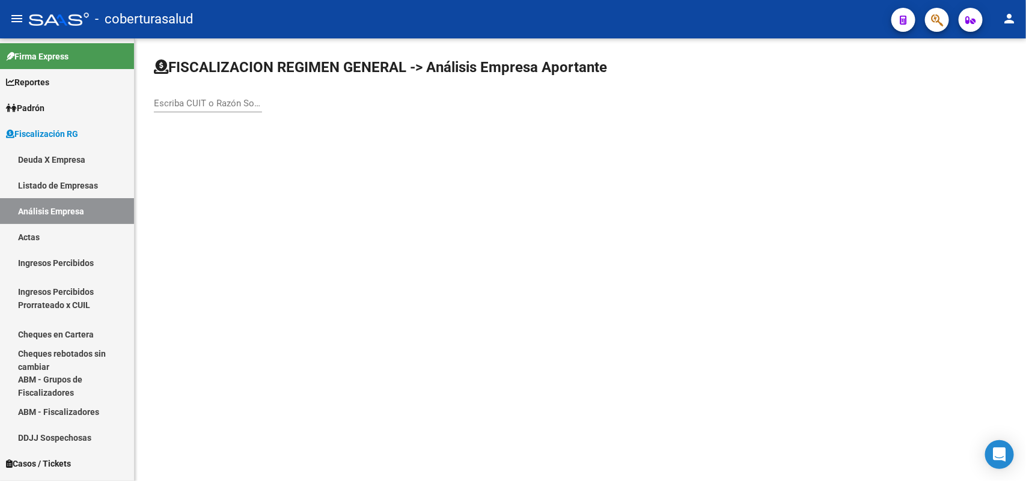
paste input "30716322021"
click at [229, 102] on input "Escriba CUIT o Razón Social para buscar" at bounding box center [208, 103] width 108 height 11
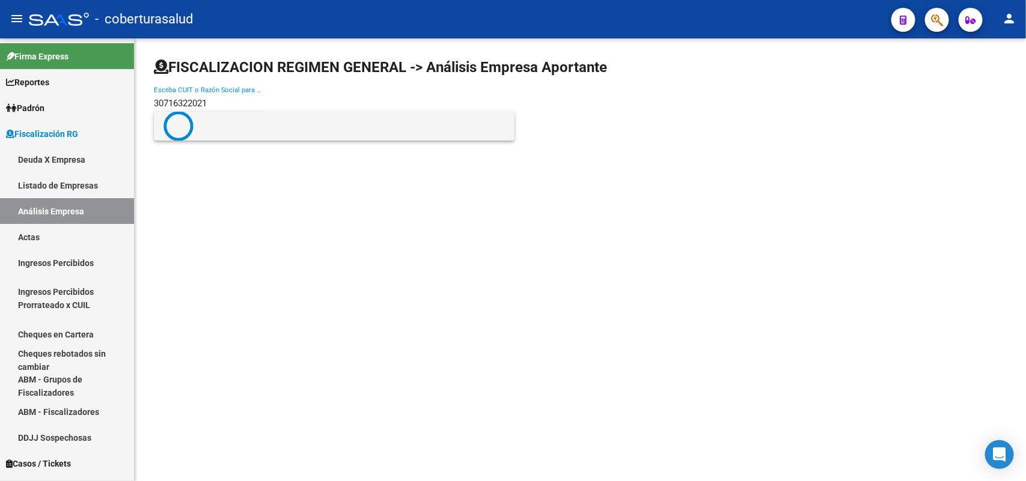
type input "30716322021"
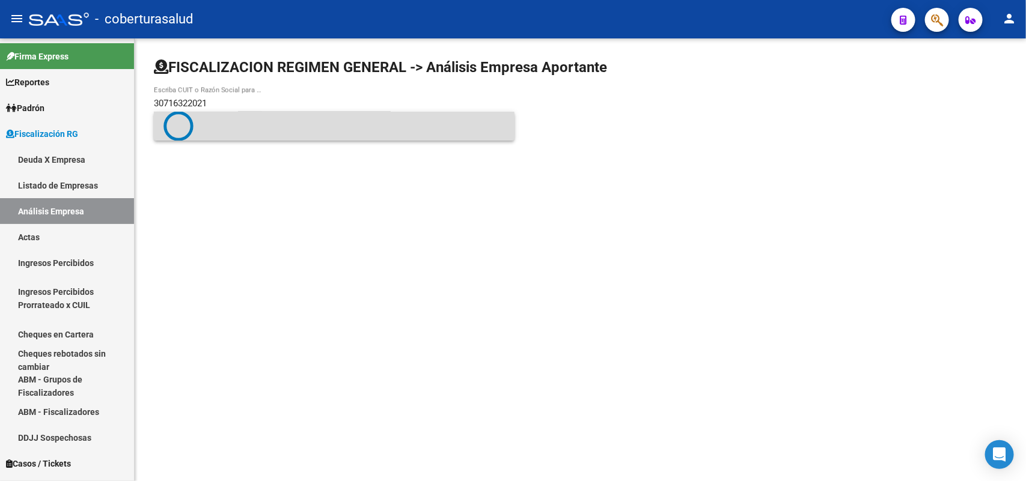
click at [224, 127] on span at bounding box center [333, 126] width 341 height 30
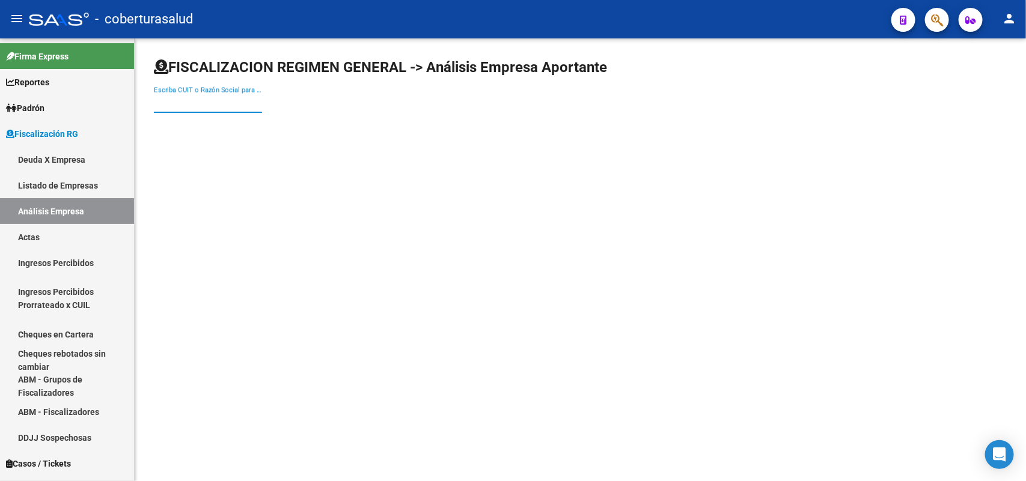
click at [207, 98] on input "Escriba CUIT o Razón Social para buscar" at bounding box center [208, 103] width 108 height 11
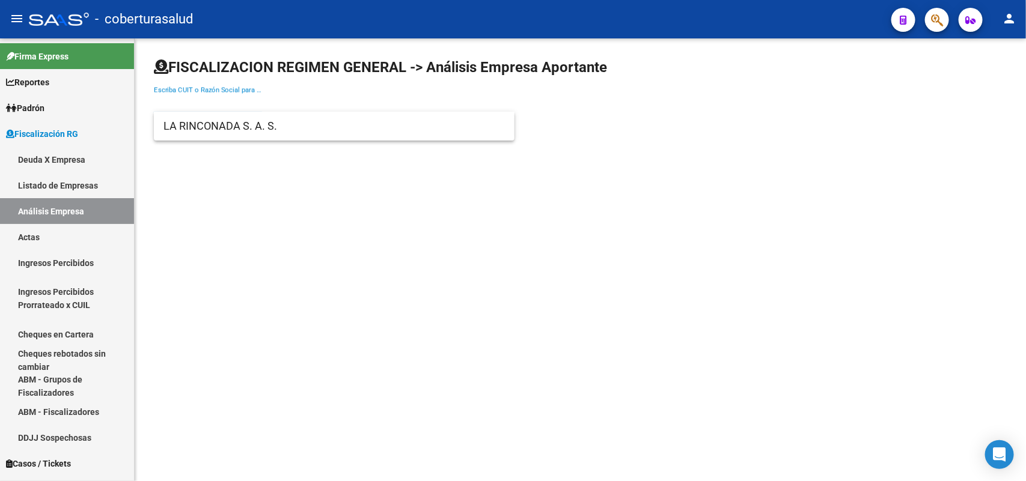
paste input "30716322021"
type input "30716322021"
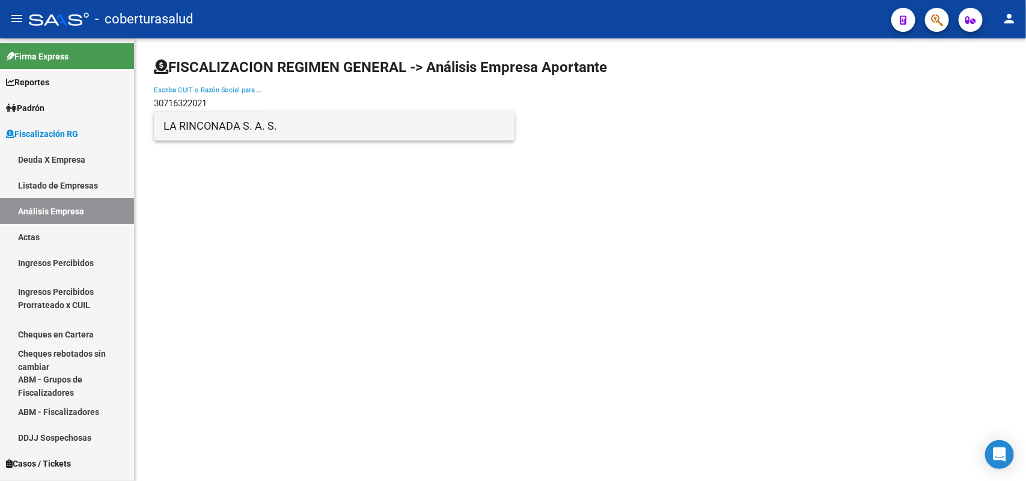
click at [209, 123] on span "LA RINCONADA S. A. S." at bounding box center [333, 126] width 341 height 29
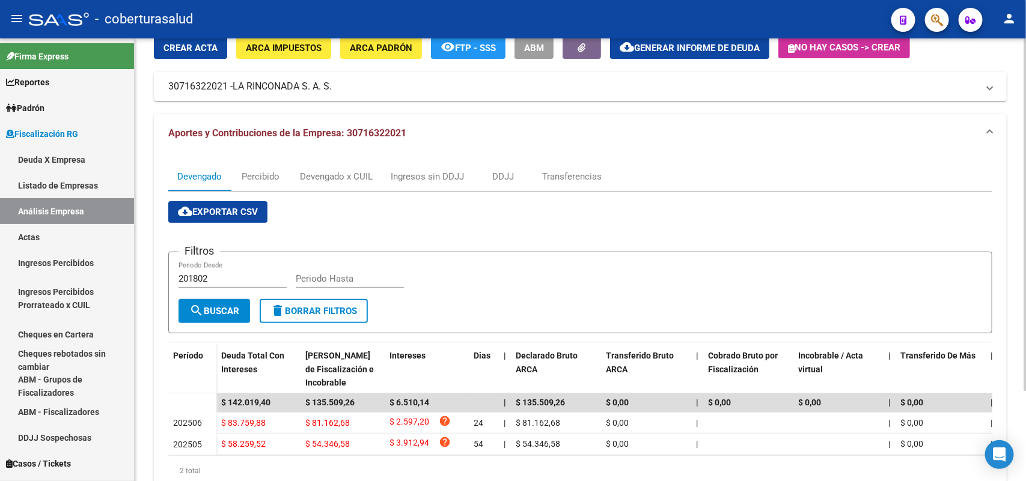
scroll to position [112, 0]
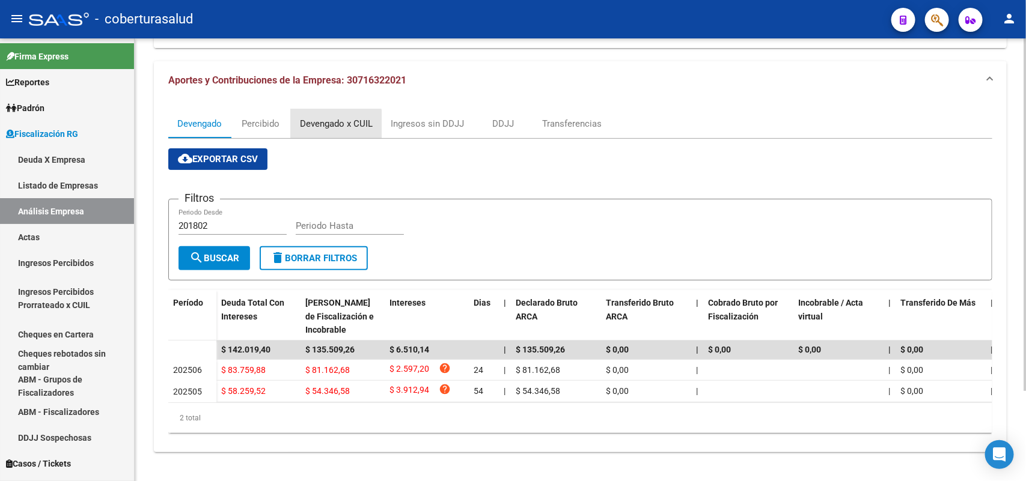
drag, startPoint x: 325, startPoint y: 114, endPoint x: 341, endPoint y: 121, distance: 17.2
click at [326, 117] on div "Devengado x CUIL" at bounding box center [336, 123] width 73 height 13
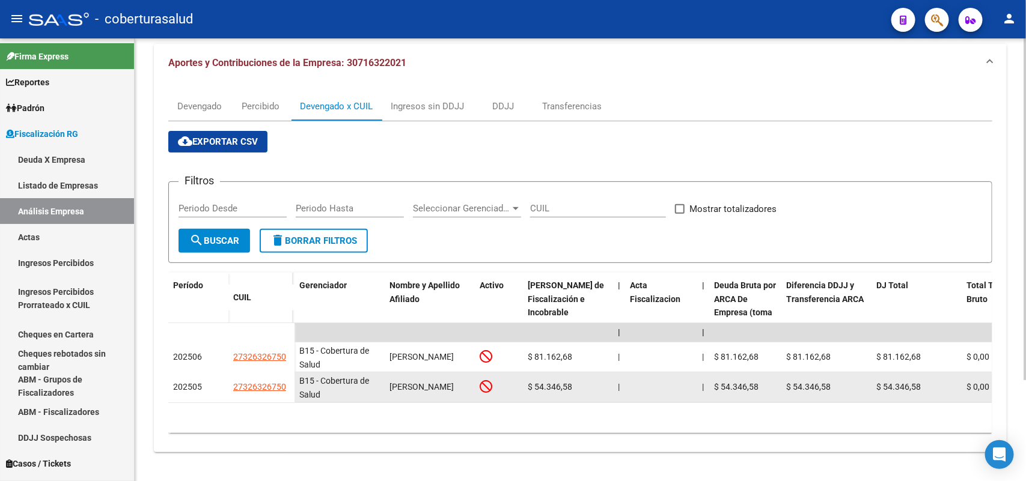
scroll to position [130, 0]
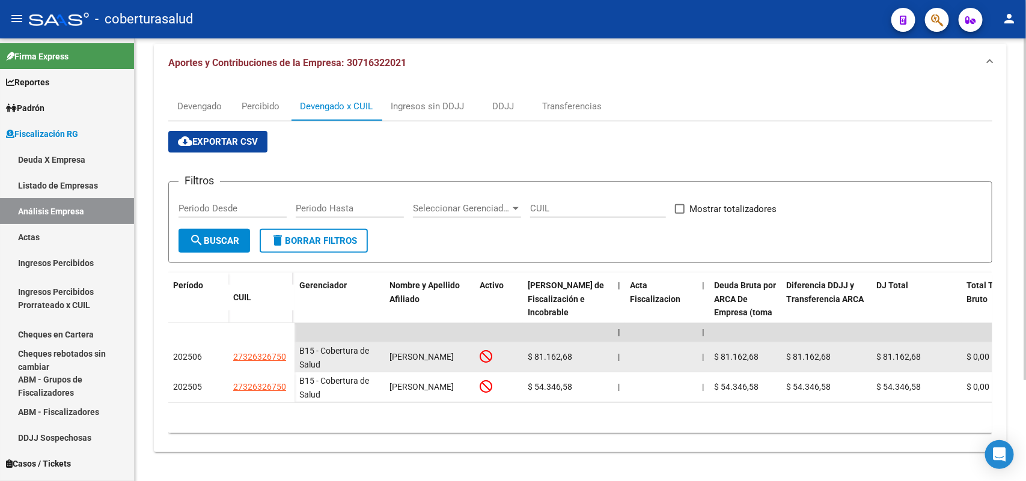
drag, startPoint x: 230, startPoint y: 346, endPoint x: 288, endPoint y: 343, distance: 58.3
click at [288, 343] on datatable-body-cell "27326326750" at bounding box center [261, 358] width 66 height 30
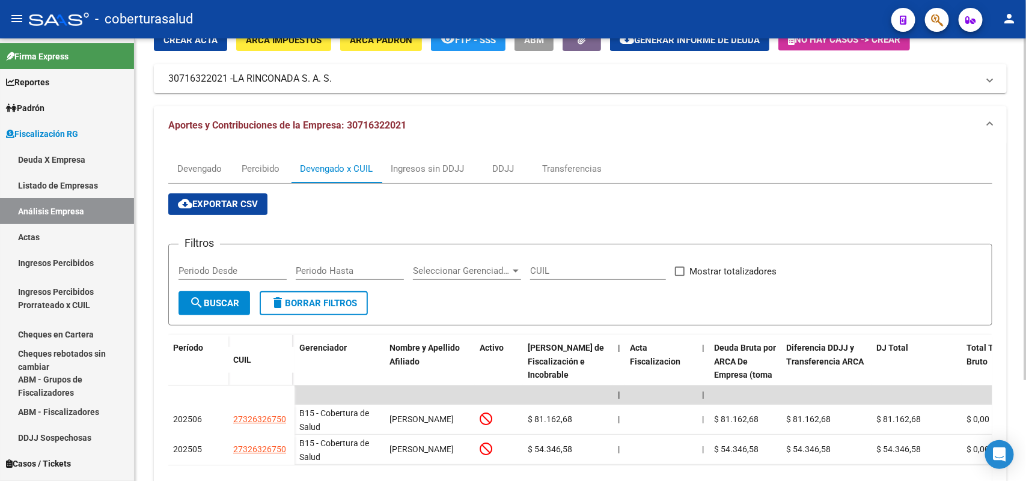
scroll to position [0, 0]
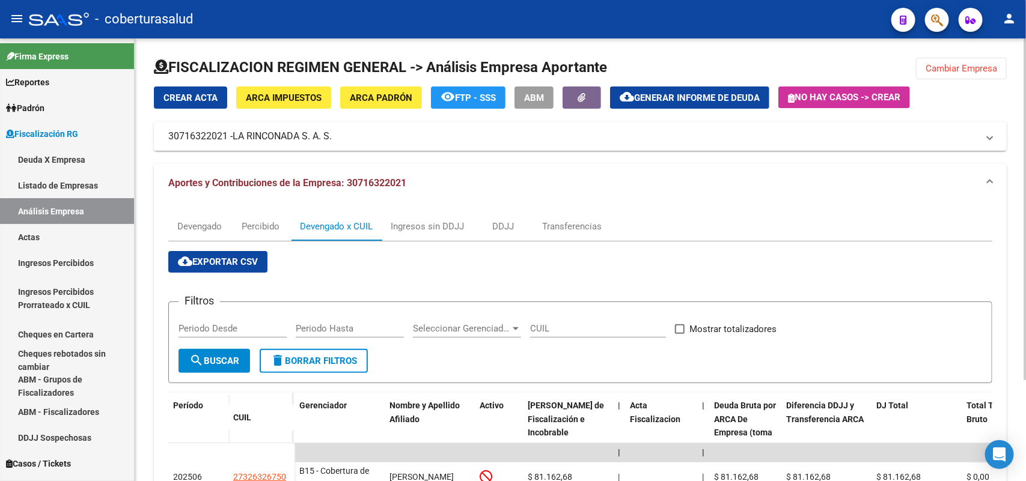
click at [975, 69] on span "Cambiar Empresa" at bounding box center [961, 68] width 72 height 11
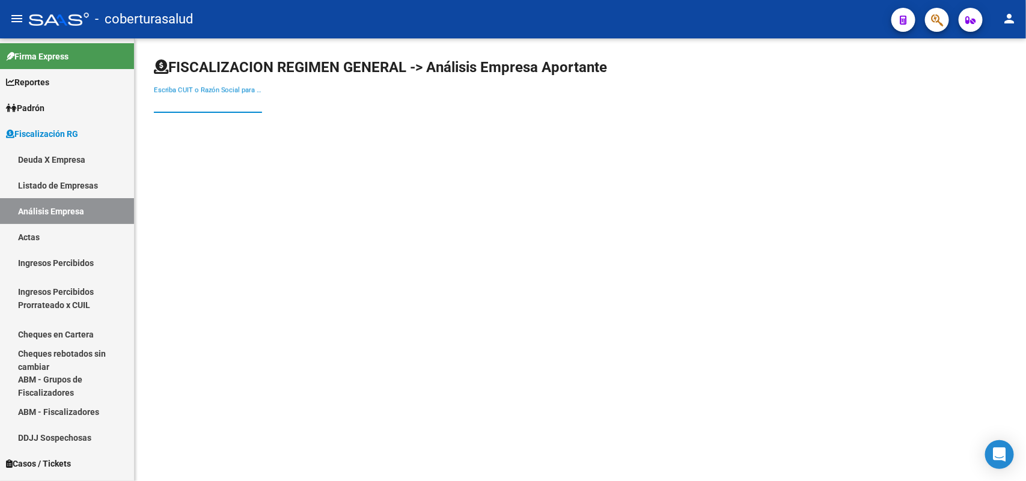
click at [233, 107] on input "Escriba CUIT o Razón Social para buscar" at bounding box center [208, 103] width 108 height 11
paste input "27289045770"
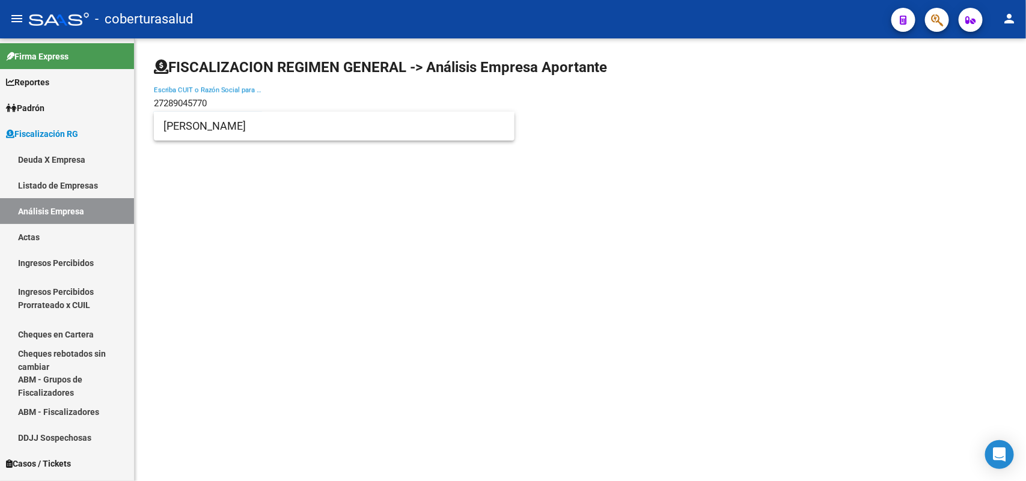
type input "27289045770"
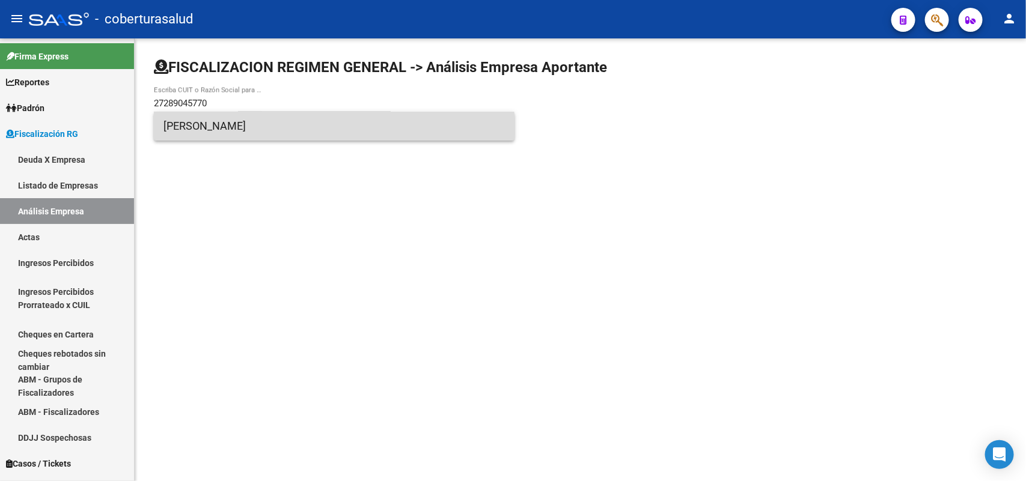
click at [224, 128] on span "[PERSON_NAME]" at bounding box center [333, 126] width 341 height 29
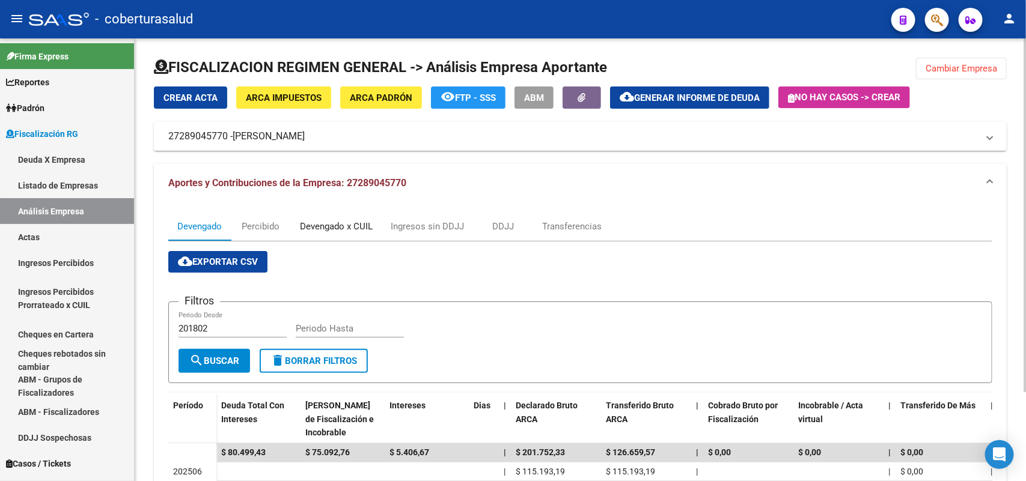
drag, startPoint x: 329, startPoint y: 227, endPoint x: 326, endPoint y: 235, distance: 8.9
click at [329, 227] on div "Devengado x CUIL" at bounding box center [336, 226] width 73 height 13
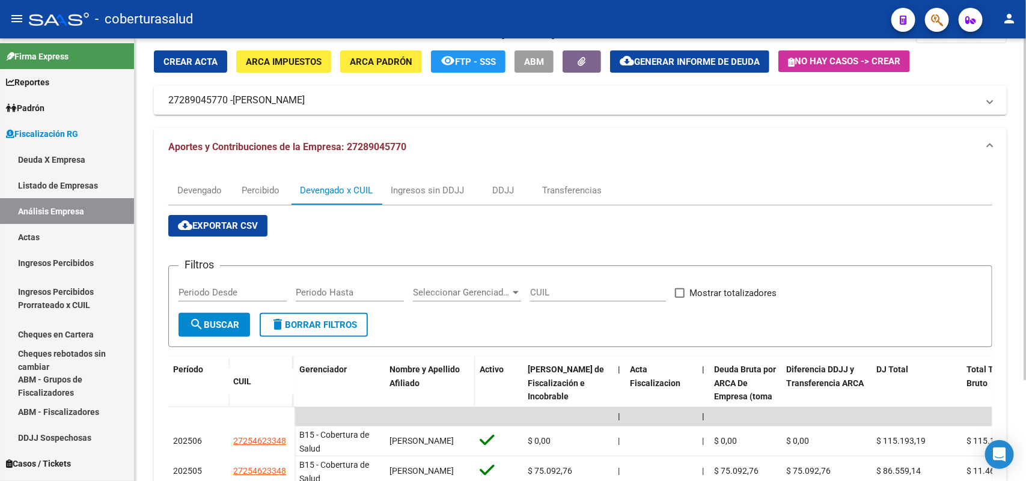
scroll to position [55, 0]
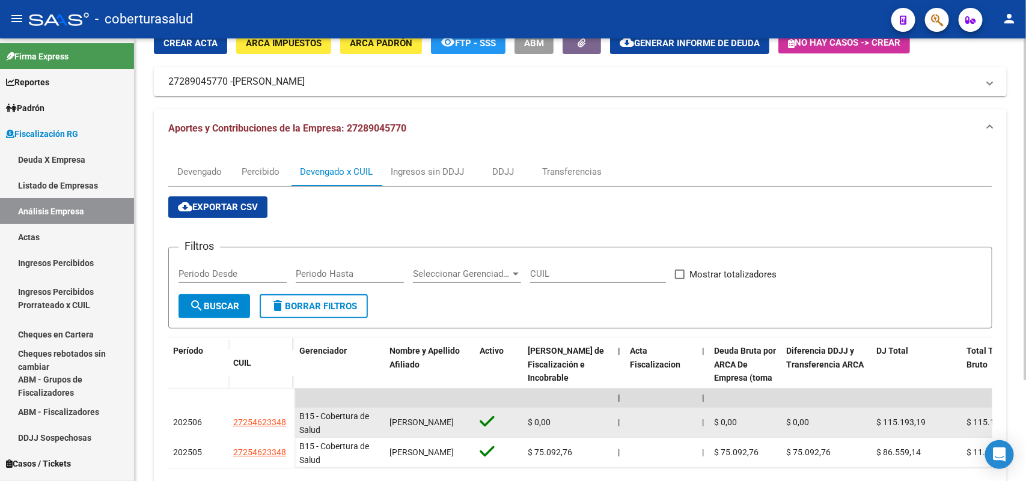
drag, startPoint x: 230, startPoint y: 421, endPoint x: 292, endPoint y: 427, distance: 62.8
click at [292, 427] on datatable-body-cell "27254623348" at bounding box center [261, 423] width 66 height 30
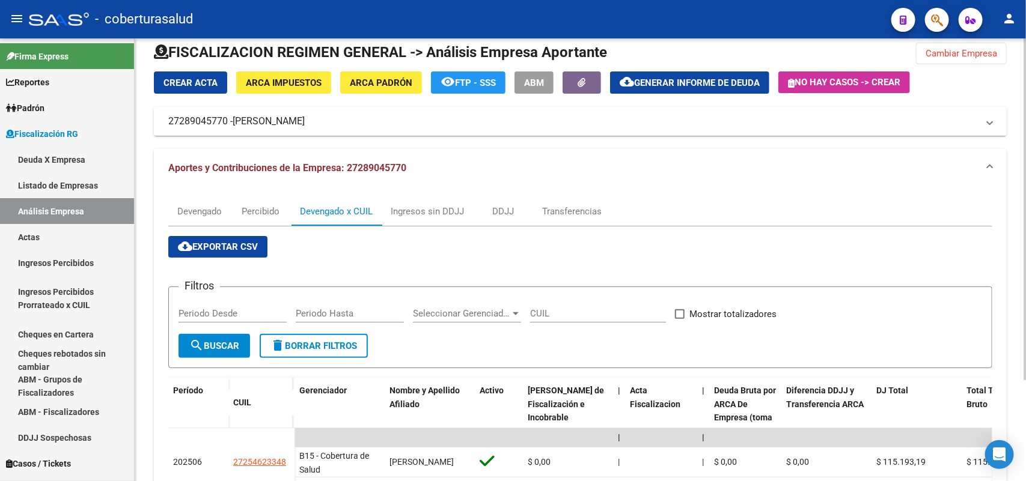
scroll to position [0, 0]
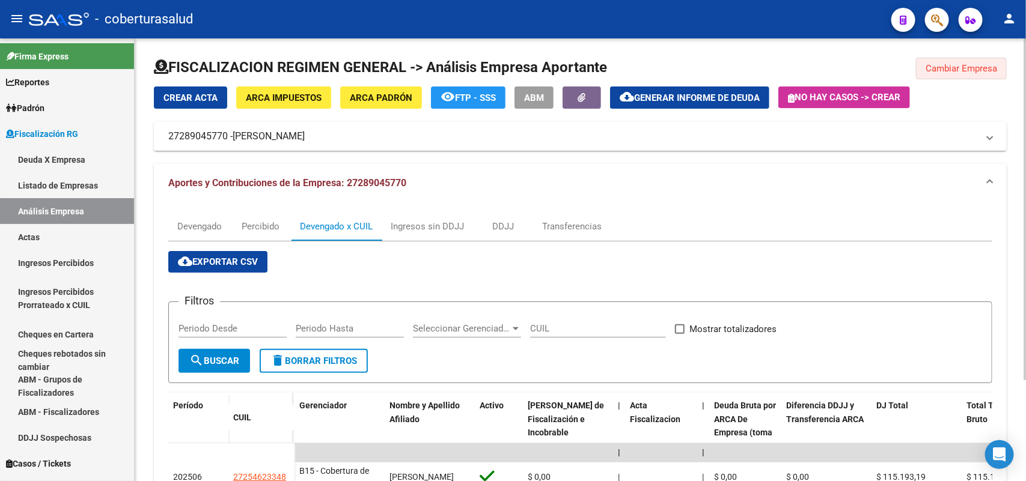
click at [936, 73] on span "Cambiar Empresa" at bounding box center [961, 68] width 72 height 11
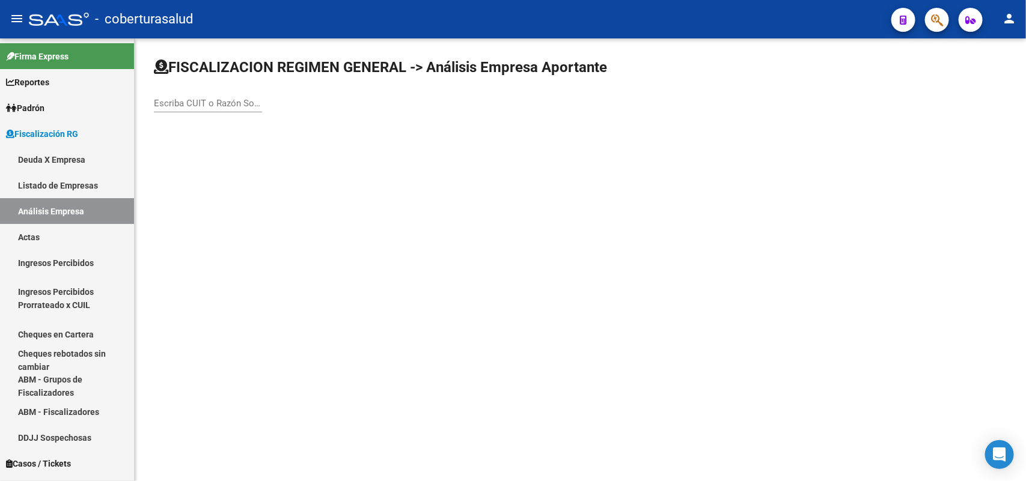
paste input "30711329230"
click at [239, 103] on input "30711329230" at bounding box center [208, 103] width 108 height 11
type input "30711329230"
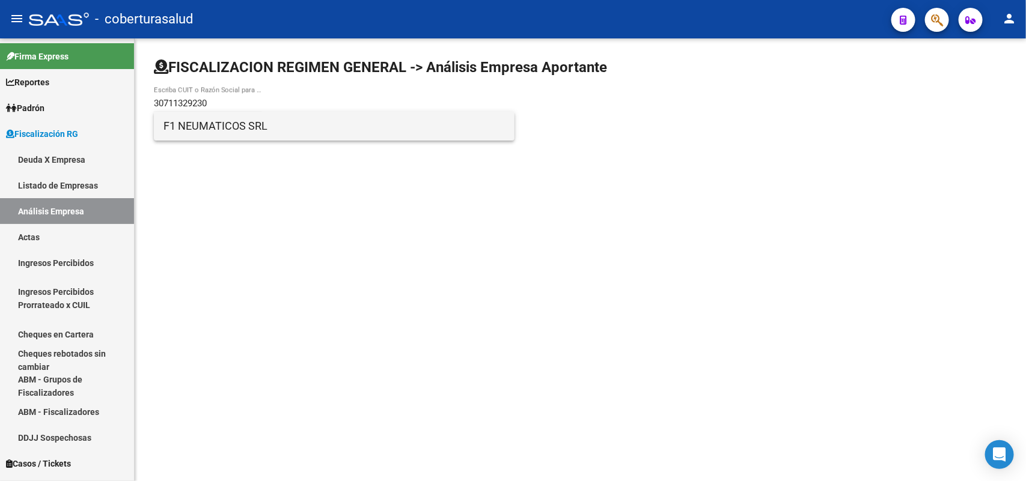
click at [231, 124] on span "F1 NEUMATICOS SRL" at bounding box center [333, 126] width 341 height 29
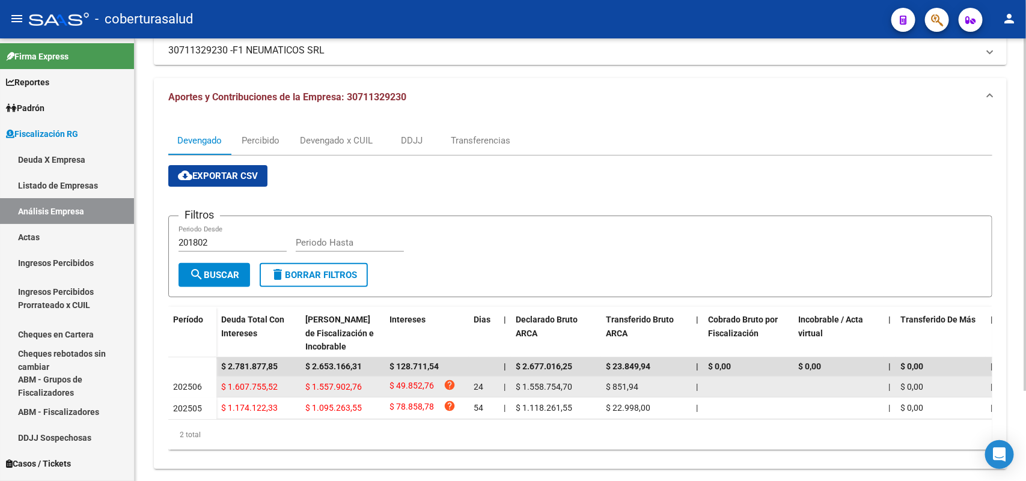
scroll to position [112, 0]
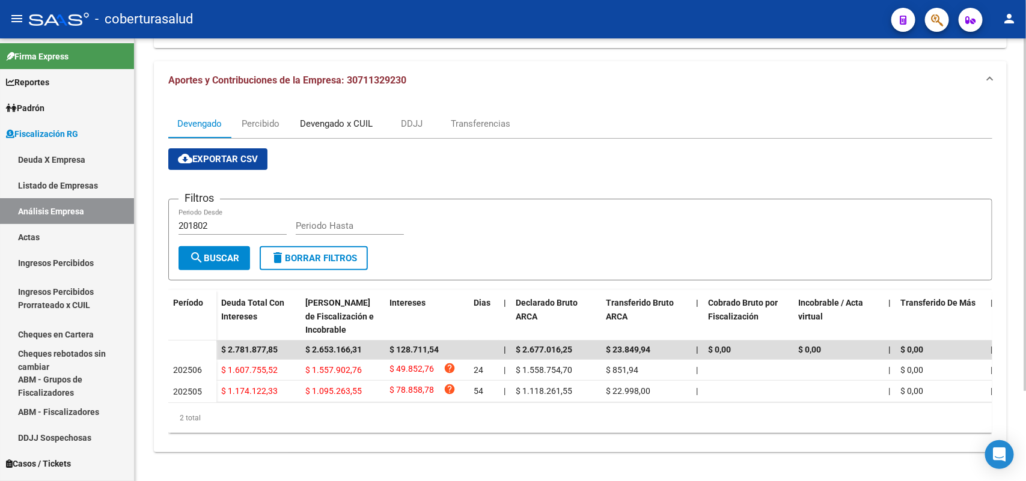
click at [319, 125] on div "Devengado x CUIL" at bounding box center [336, 123] width 91 height 29
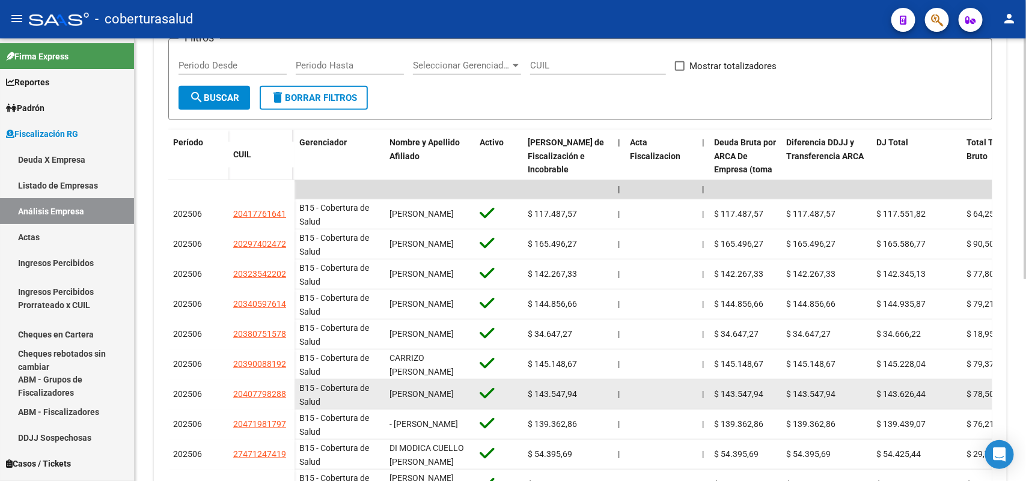
scroll to position [300, 0]
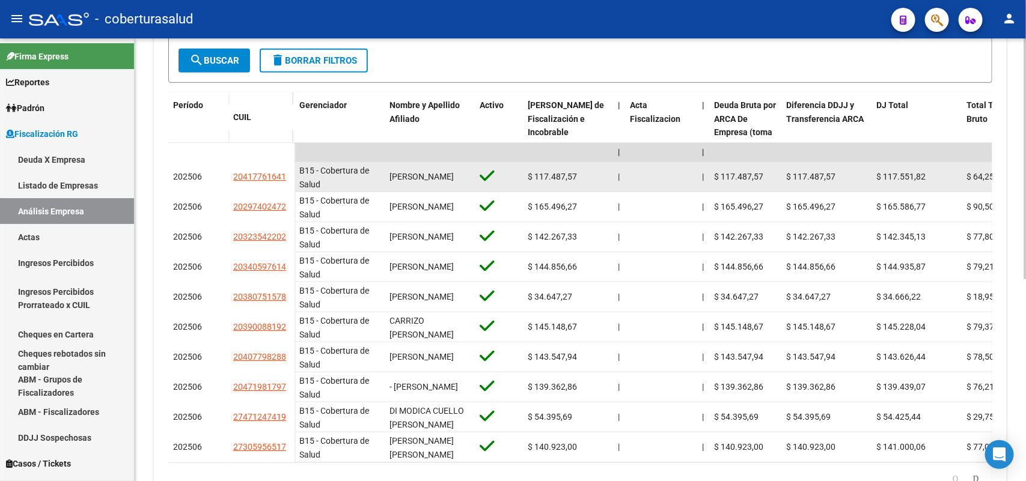
drag, startPoint x: 231, startPoint y: 176, endPoint x: 285, endPoint y: 176, distance: 54.1
click at [285, 176] on datatable-body-cell "20417761641" at bounding box center [261, 177] width 66 height 30
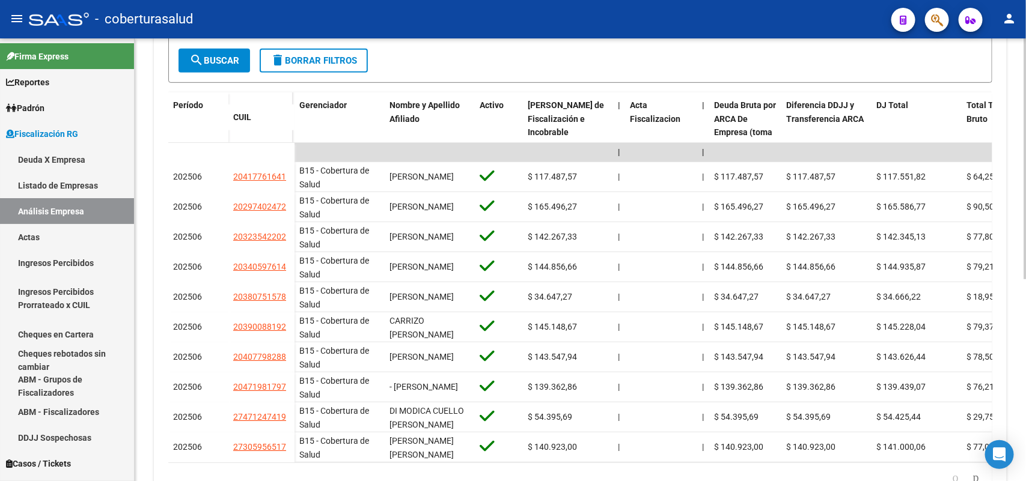
scroll to position [0, 0]
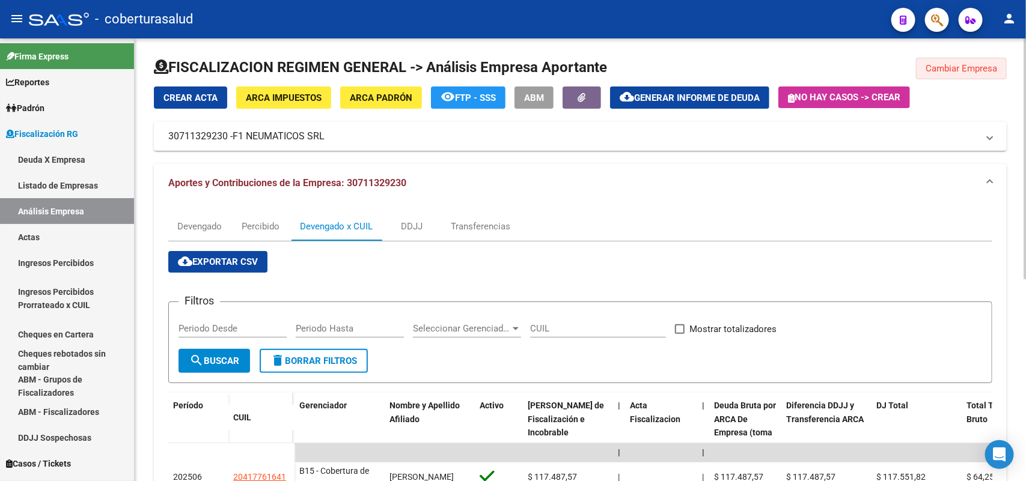
click at [960, 63] on span "Cambiar Empresa" at bounding box center [961, 68] width 72 height 11
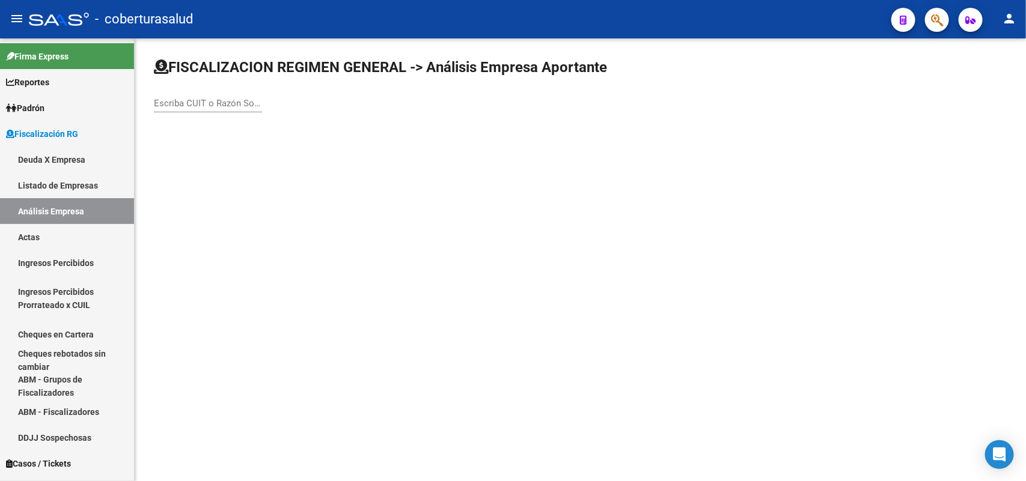
drag, startPoint x: 236, startPoint y: 109, endPoint x: 228, endPoint y: 94, distance: 16.7
click at [231, 103] on div "Escriba CUIT o Razón Social para buscar" at bounding box center [208, 100] width 108 height 26
click at [229, 97] on div "Escriba CUIT o Razón Social para buscar" at bounding box center [208, 100] width 108 height 26
paste input "30657049812"
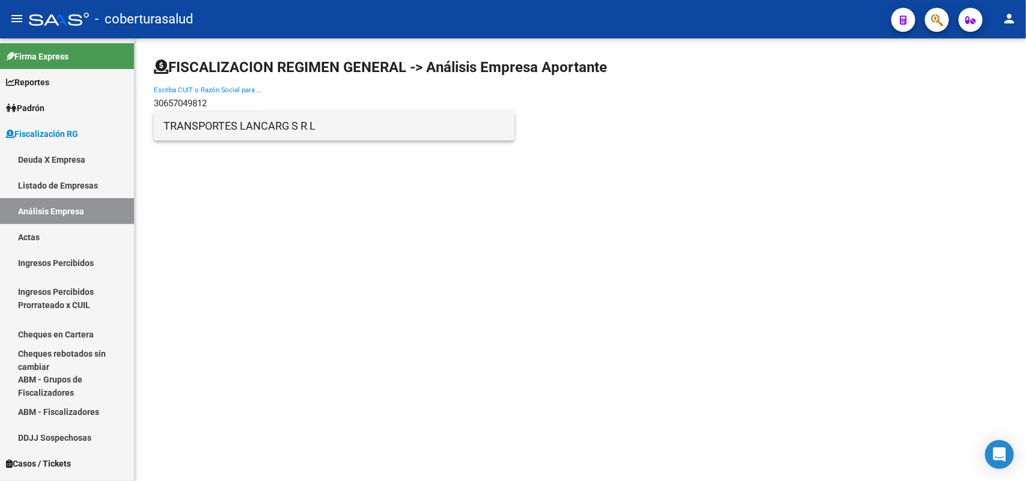
type input "30657049812"
click at [236, 133] on span "TRANSPORTES LANCARG S R L" at bounding box center [333, 126] width 341 height 29
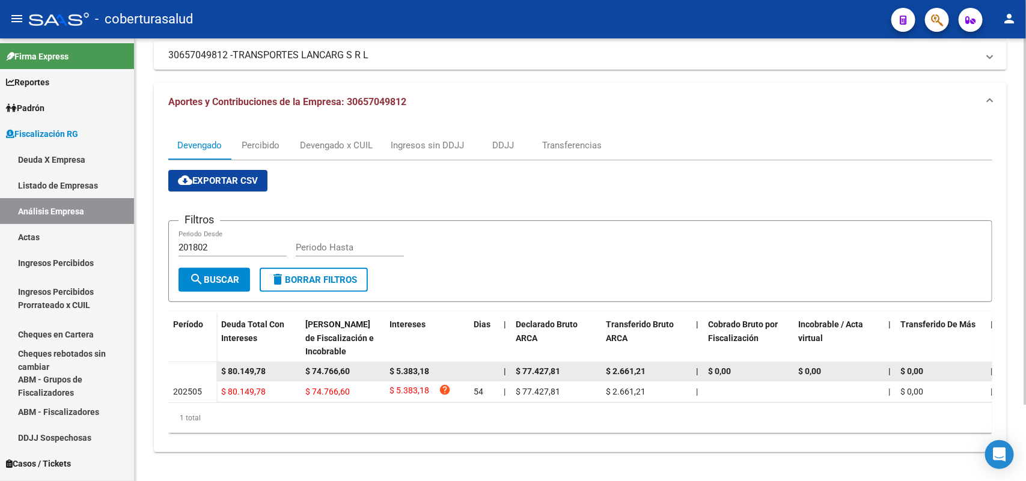
scroll to position [91, 0]
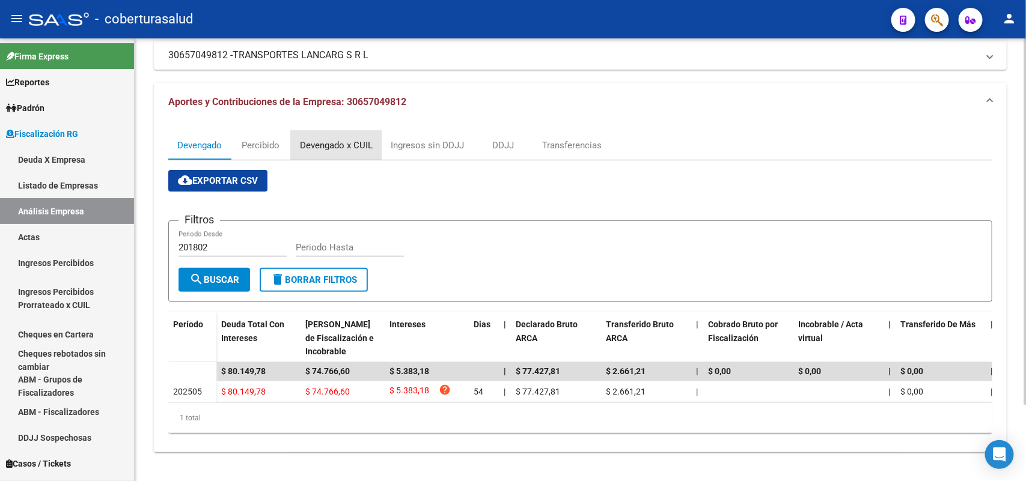
click at [318, 139] on div "Devengado x CUIL" at bounding box center [336, 145] width 73 height 13
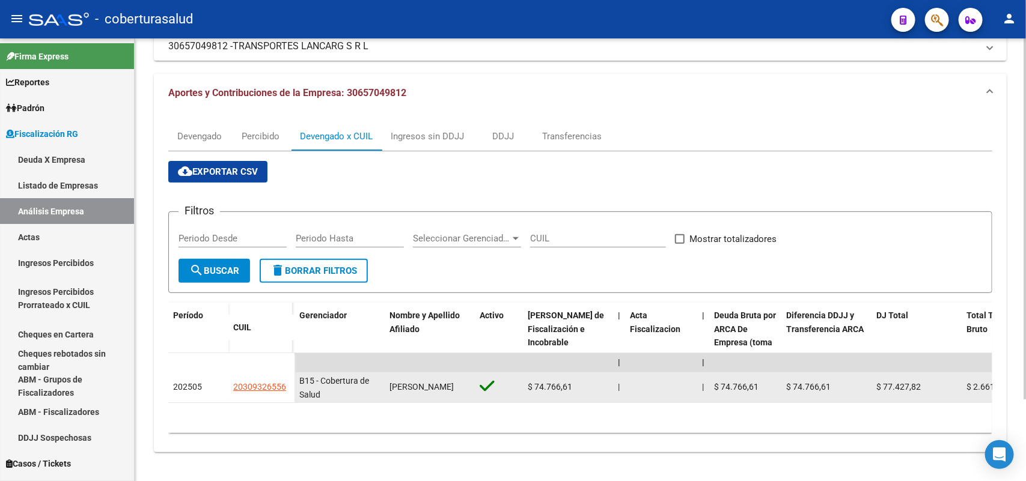
scroll to position [100, 0]
drag, startPoint x: 233, startPoint y: 377, endPoint x: 287, endPoint y: 376, distance: 54.1
click at [287, 380] on div "20309326556" at bounding box center [261, 387] width 56 height 14
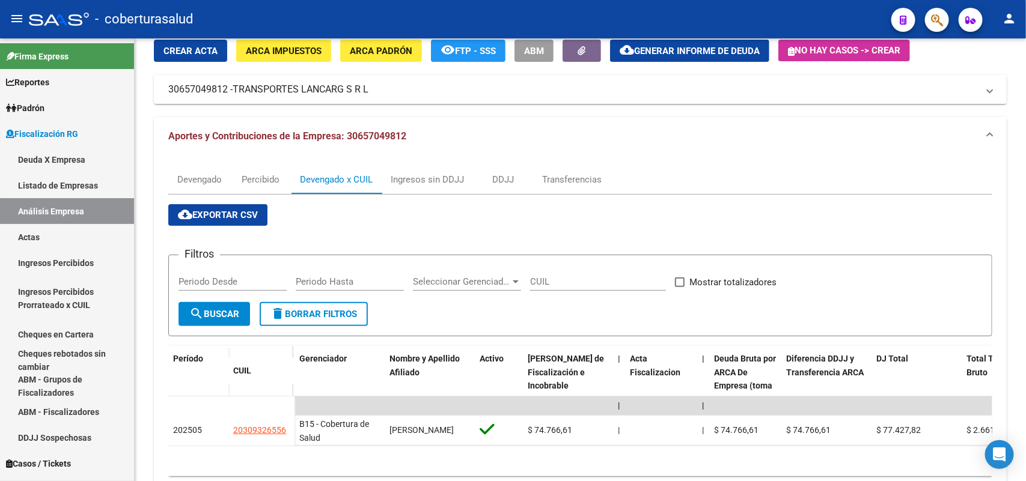
scroll to position [0, 0]
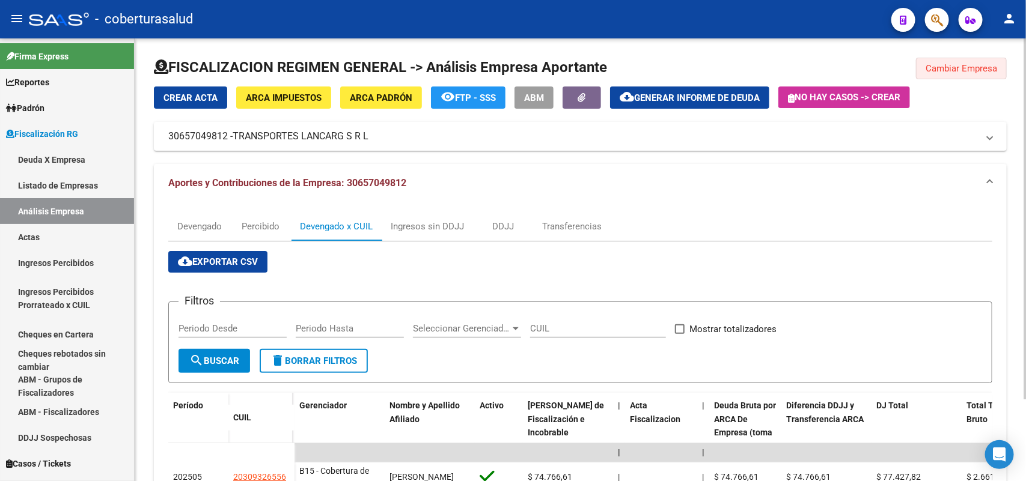
click at [942, 76] on button "Cambiar Empresa" at bounding box center [961, 69] width 91 height 22
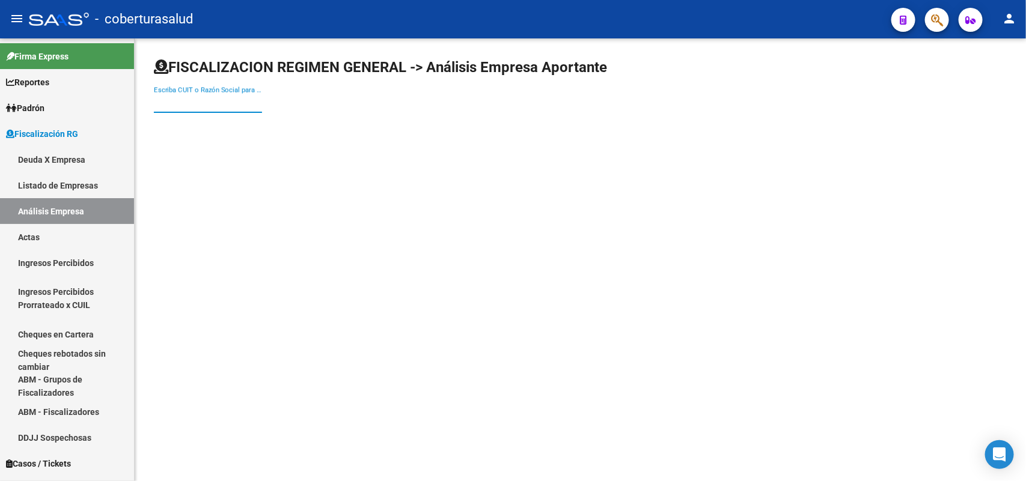
click at [225, 105] on input "Escriba CUIT o Razón Social para buscar" at bounding box center [208, 103] width 108 height 11
paste input "30673304873"
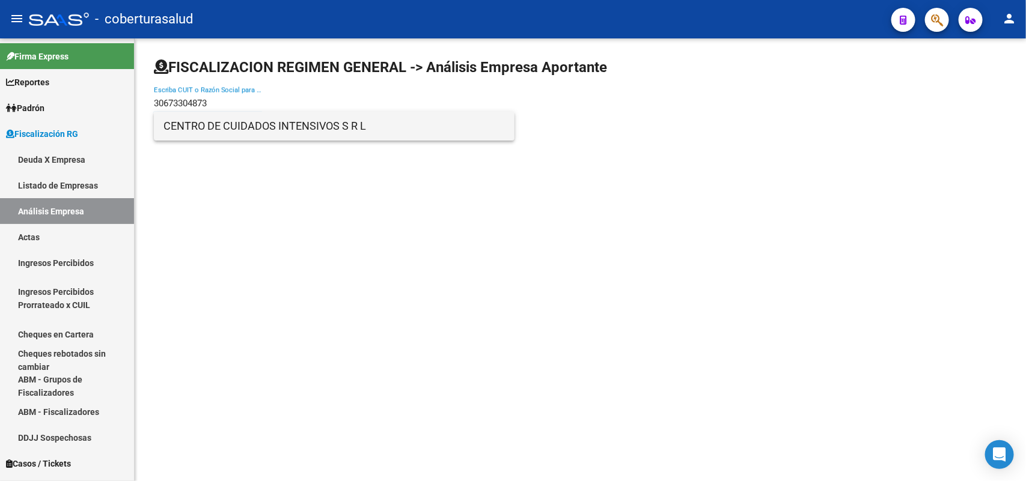
type input "30673304873"
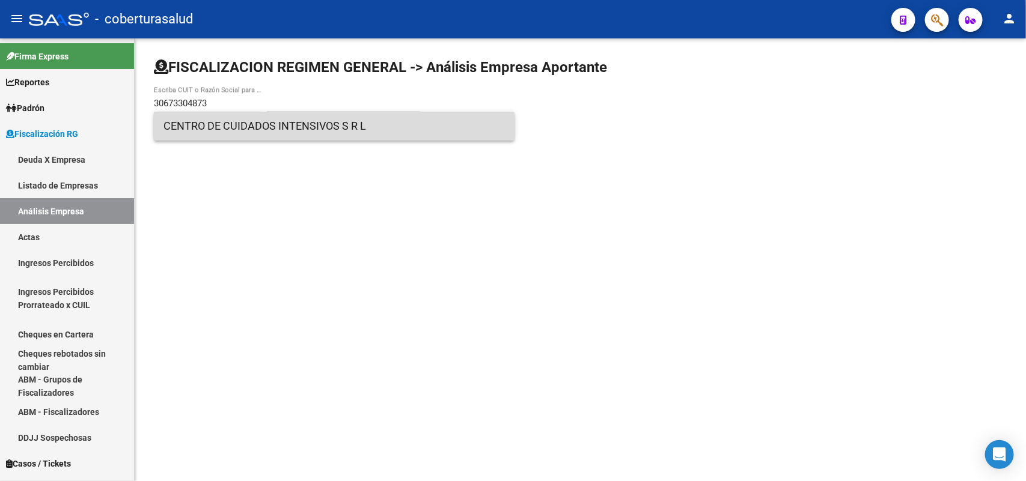
click at [238, 124] on span "CENTRO DE CUIDADOS INTENSIVOS S R L" at bounding box center [333, 126] width 341 height 29
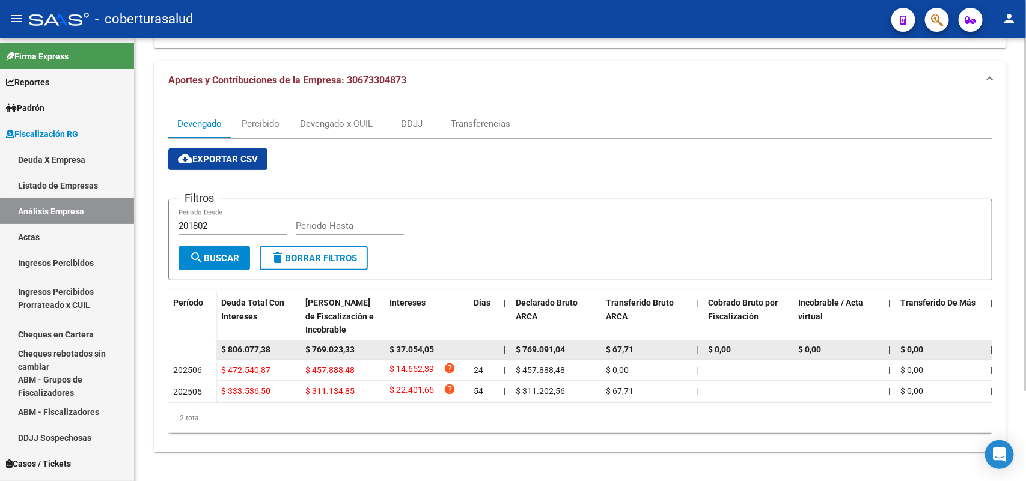
scroll to position [112, 0]
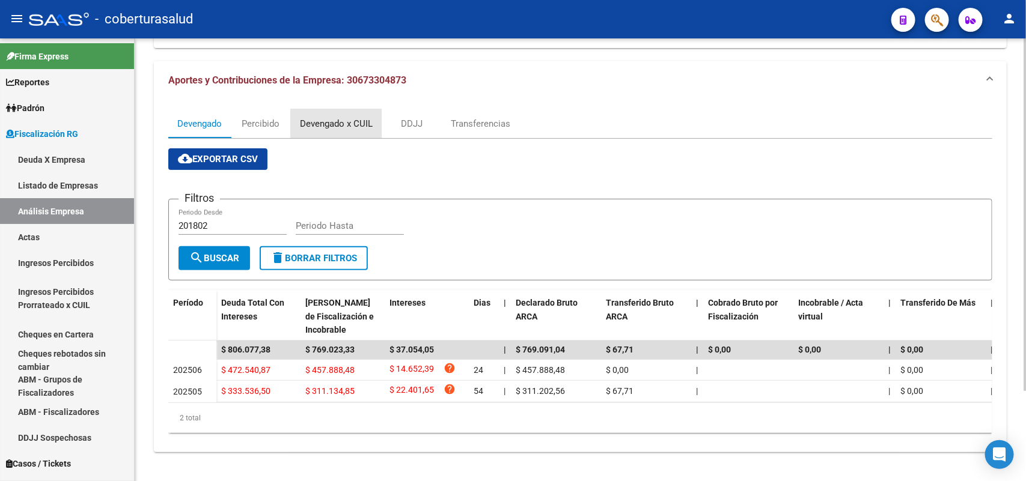
click at [302, 117] on div "Devengado x CUIL" at bounding box center [336, 123] width 73 height 13
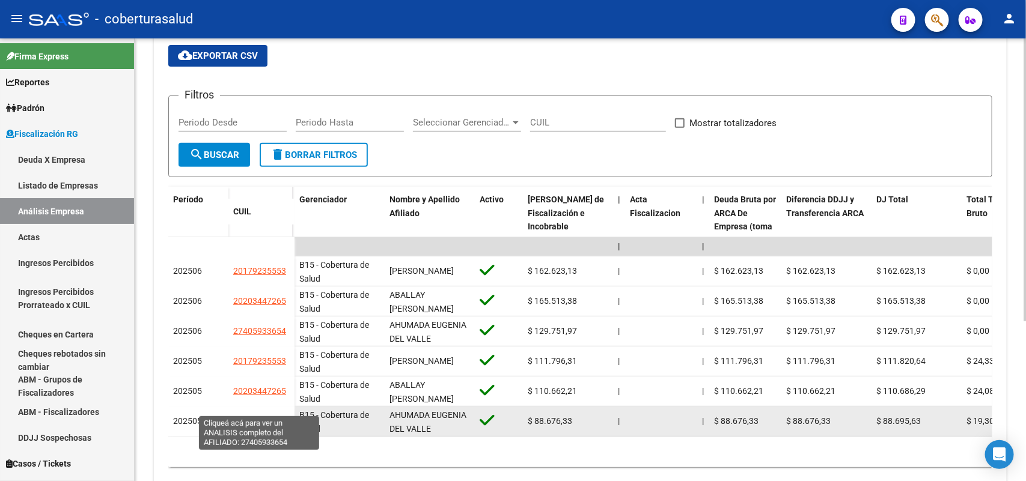
scroll to position [250, 0]
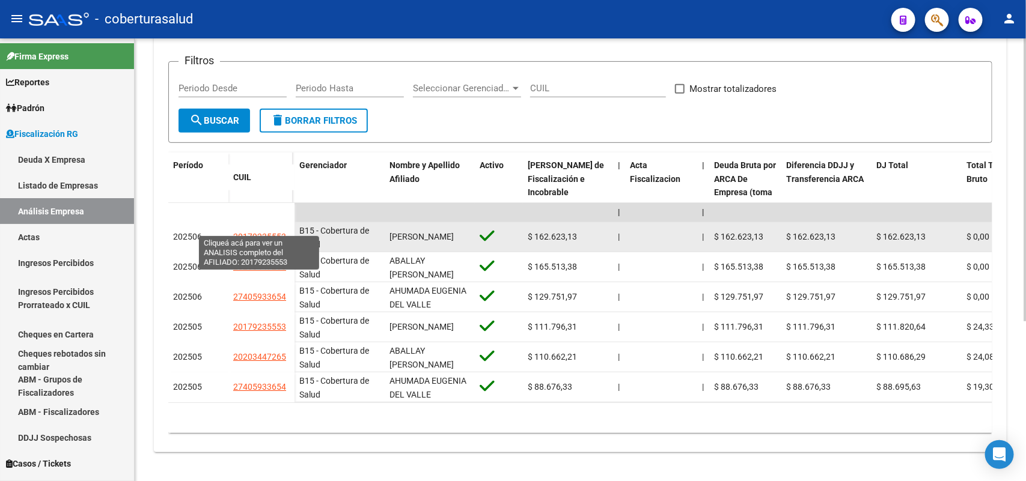
drag, startPoint x: 236, startPoint y: 224, endPoint x: 279, endPoint y: 224, distance: 43.3
click at [279, 232] on span "20179235553" at bounding box center [259, 237] width 53 height 10
type textarea "20179235553"
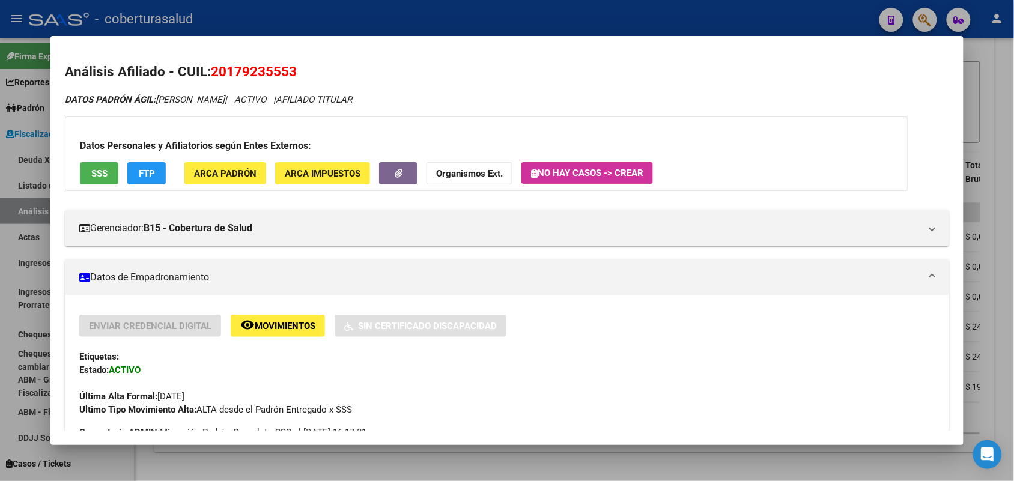
drag, startPoint x: 206, startPoint y: 67, endPoint x: 294, endPoint y: 64, distance: 88.4
click at [294, 64] on h2 "Análisis Afiliado - CUIL: 20179235553" at bounding box center [507, 72] width 884 height 20
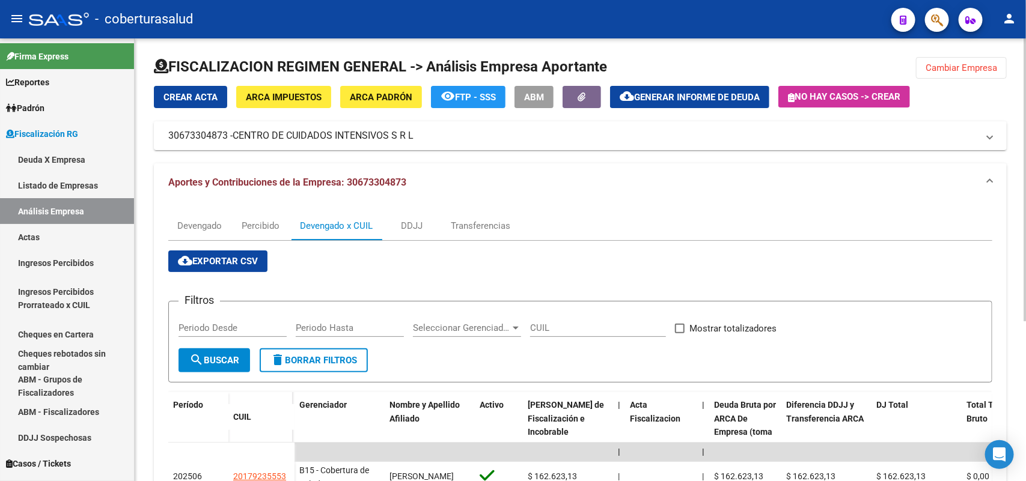
scroll to position [0, 0]
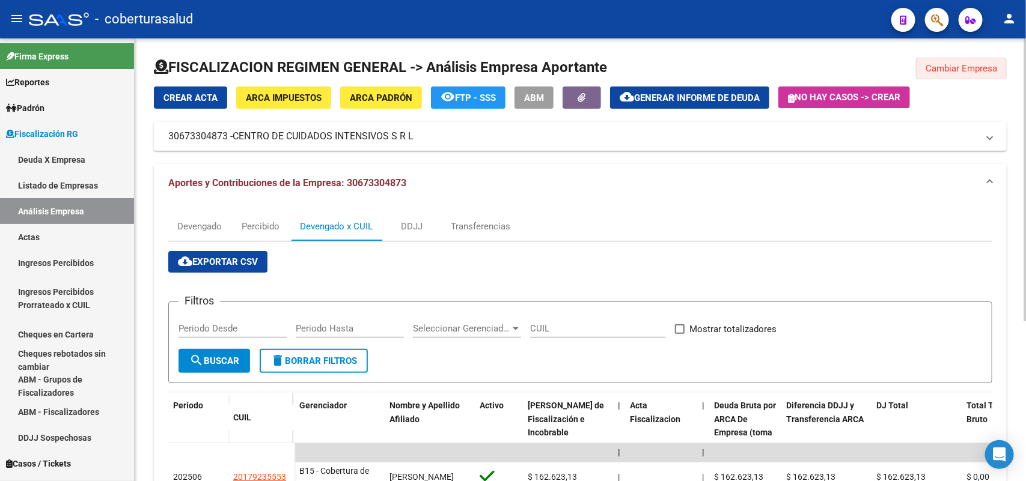
click at [944, 69] on span "Cambiar Empresa" at bounding box center [961, 68] width 72 height 11
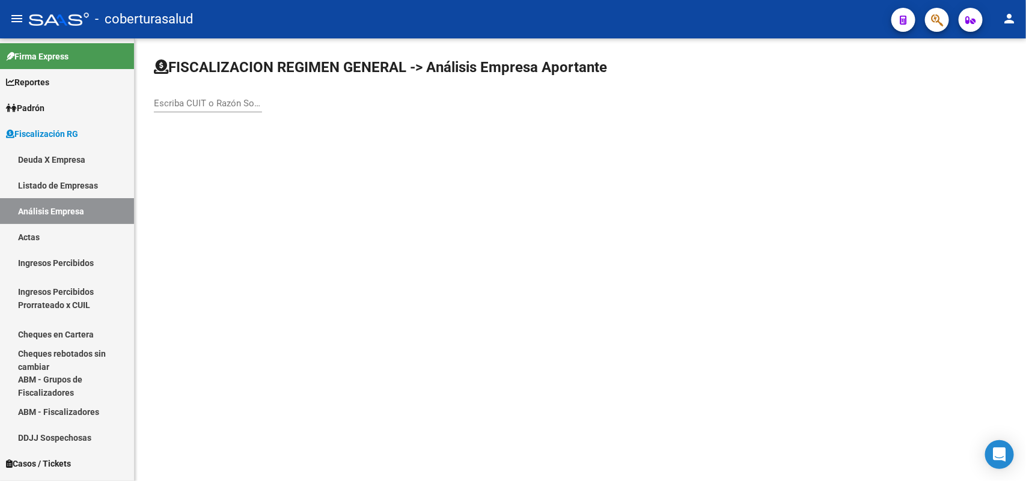
drag, startPoint x: 207, startPoint y: 111, endPoint x: 203, endPoint y: 106, distance: 6.9
click at [203, 106] on div "Escriba CUIT o Razón Social para buscar" at bounding box center [208, 100] width 108 height 26
click at [203, 104] on input "Escriba CUIT o Razón Social para buscar" at bounding box center [208, 103] width 108 height 11
paste input "30714665665"
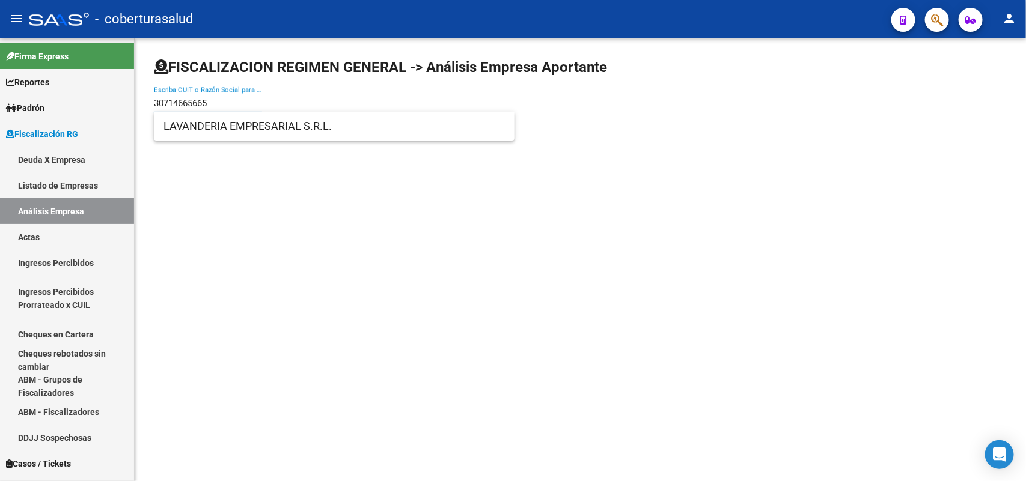
type input "30714665665"
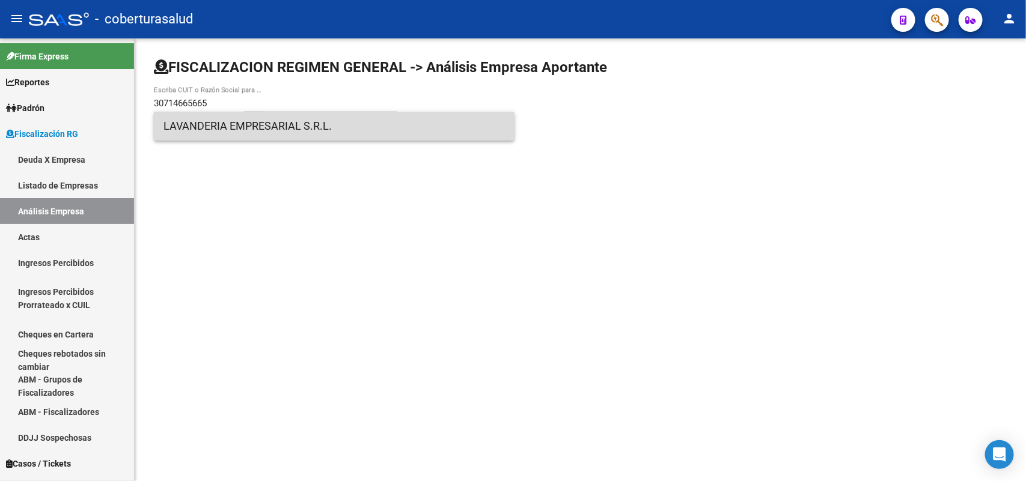
click at [227, 132] on span "LAVANDERIA EMPRESARIAL S.R.L." at bounding box center [333, 126] width 341 height 29
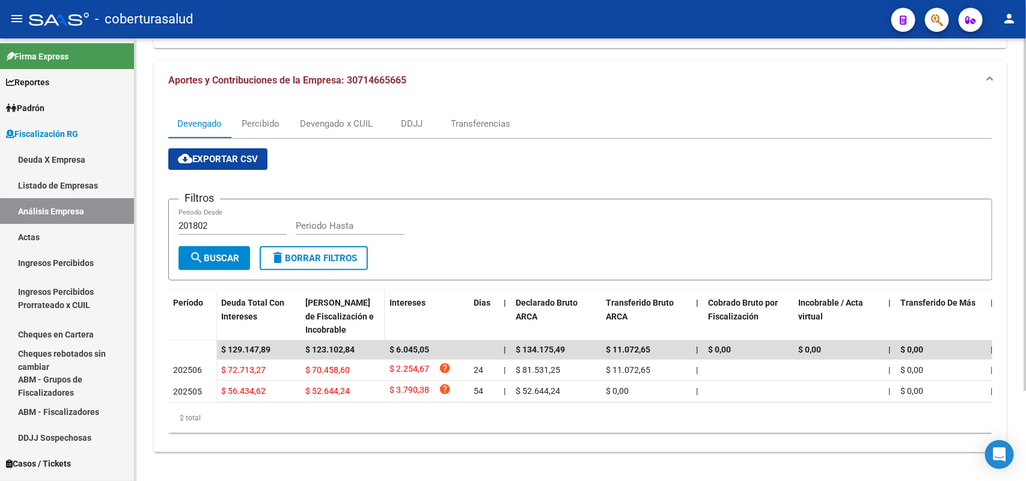
scroll to position [112, 0]
drag, startPoint x: 308, startPoint y: 113, endPoint x: 371, endPoint y: 163, distance: 80.8
click at [314, 117] on div "Devengado x CUIL" at bounding box center [336, 123] width 73 height 13
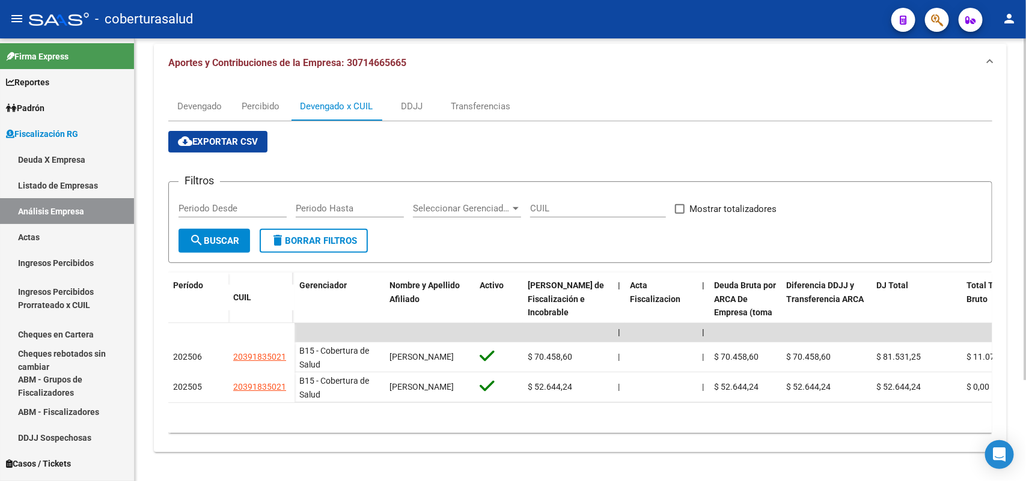
scroll to position [130, 0]
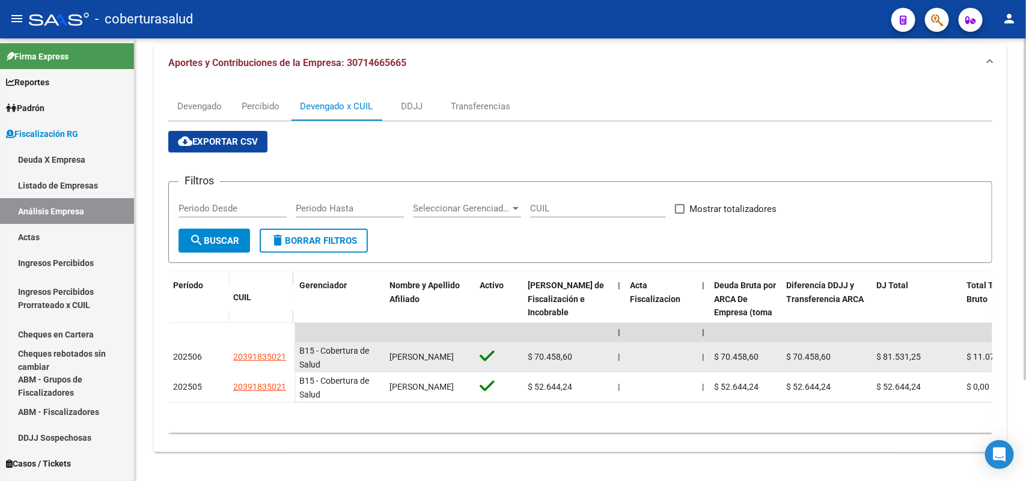
drag, startPoint x: 232, startPoint y: 347, endPoint x: 286, endPoint y: 349, distance: 54.1
click at [286, 349] on datatable-body-cell "20391835021" at bounding box center [261, 358] width 66 height 30
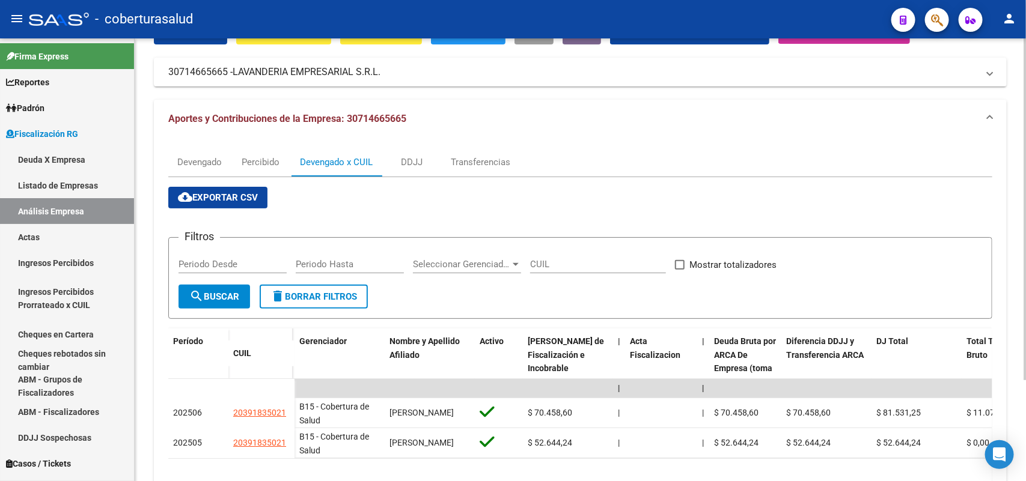
scroll to position [0, 0]
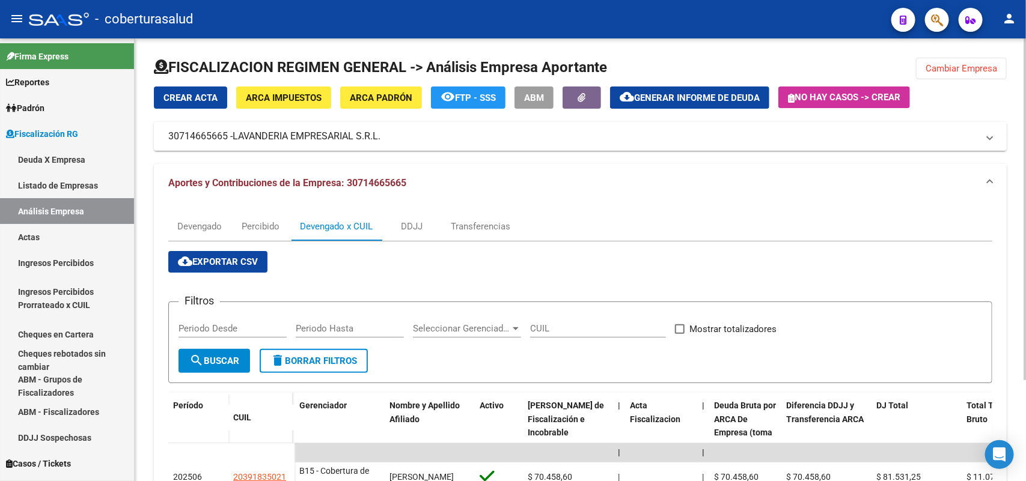
click at [974, 61] on button "Cambiar Empresa" at bounding box center [961, 69] width 91 height 22
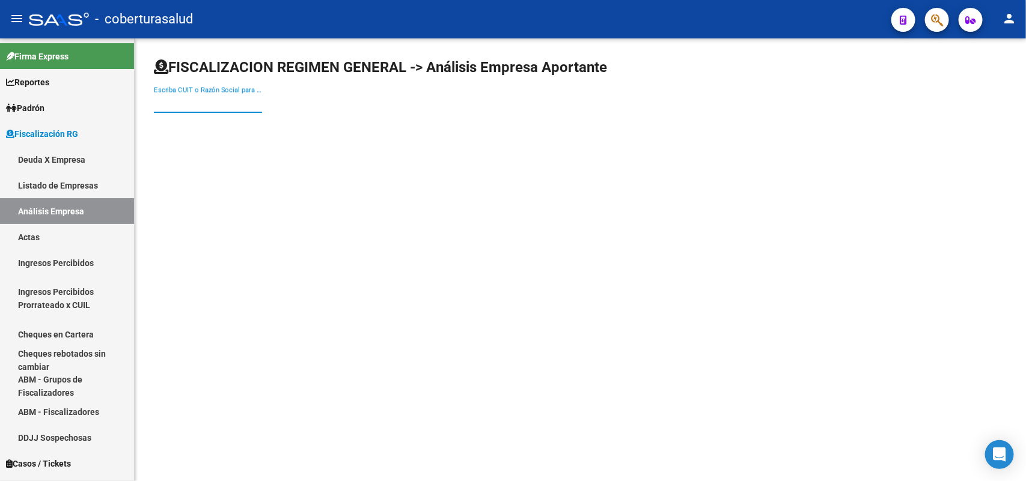
click at [167, 101] on input "Escriba CUIT o Razón Social para buscar" at bounding box center [208, 103] width 108 height 11
paste input "30708183020"
type input "30708183020"
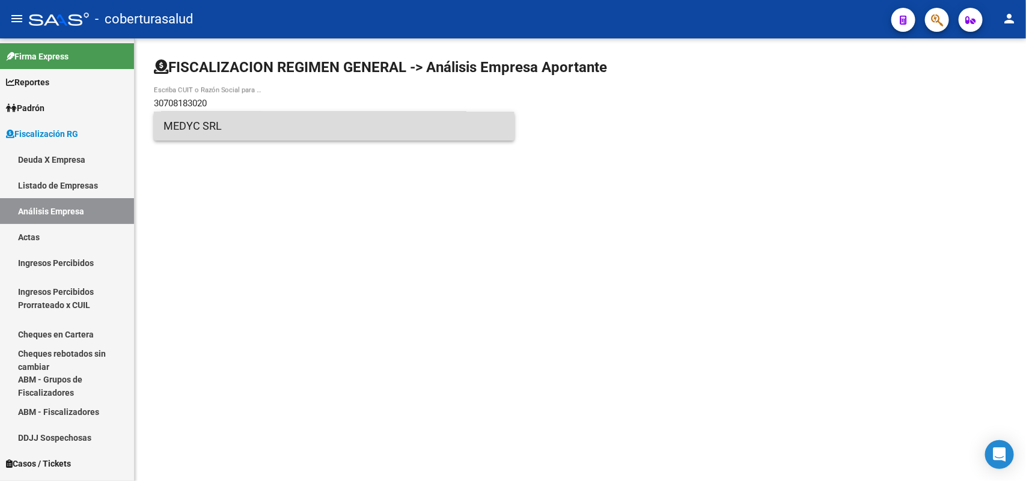
click at [261, 129] on span "MEDYC SRL" at bounding box center [333, 126] width 341 height 29
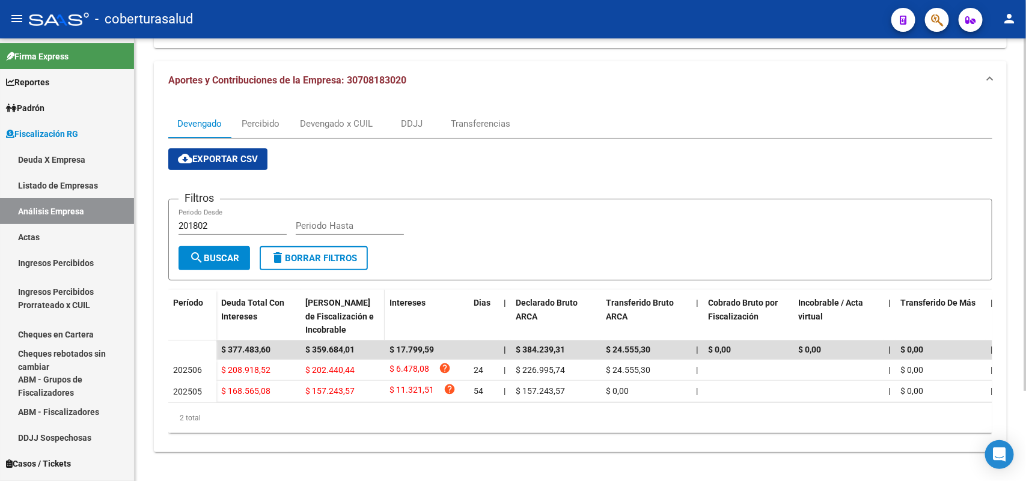
scroll to position [112, 0]
click at [334, 117] on div "Devengado x CUIL" at bounding box center [336, 123] width 73 height 13
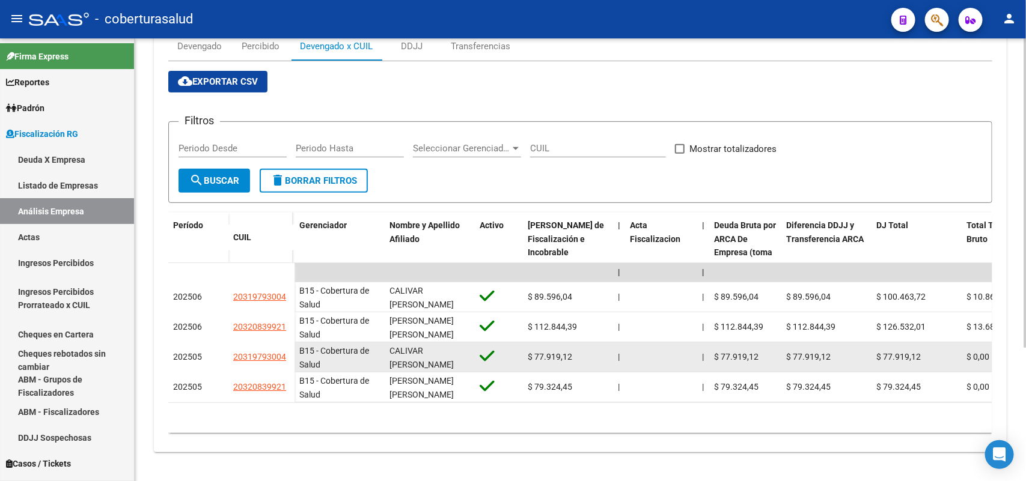
scroll to position [190, 0]
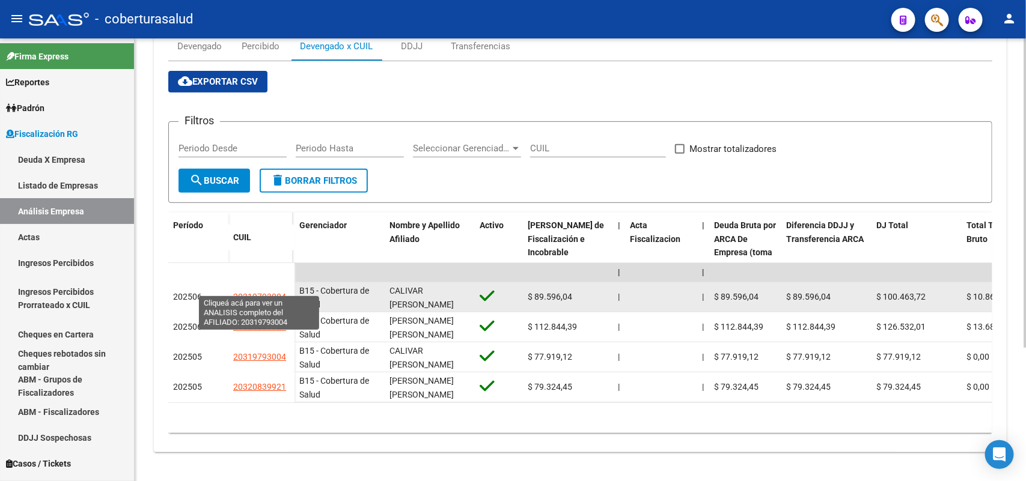
drag, startPoint x: 228, startPoint y: 287, endPoint x: 284, endPoint y: 290, distance: 56.0
click at [285, 290] on datatable-body-cell "20319793004" at bounding box center [261, 297] width 66 height 30
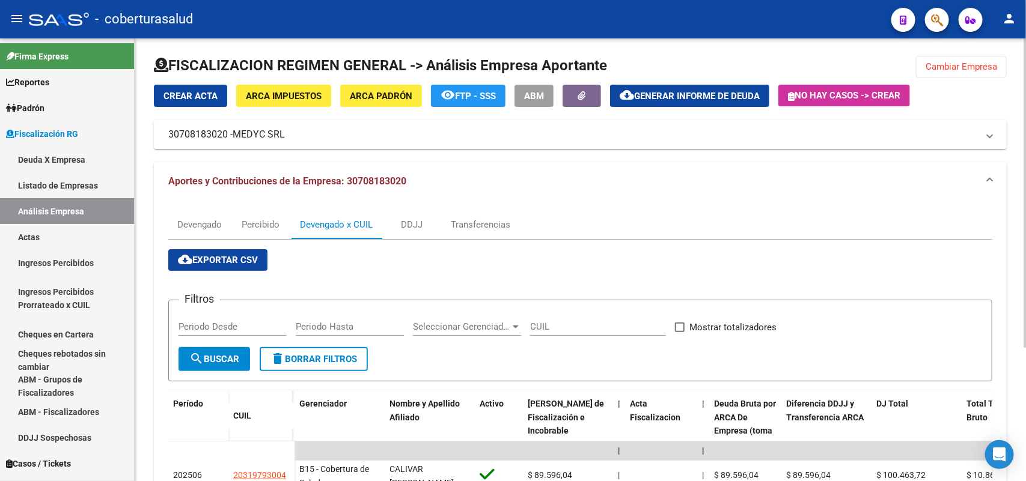
scroll to position [0, 0]
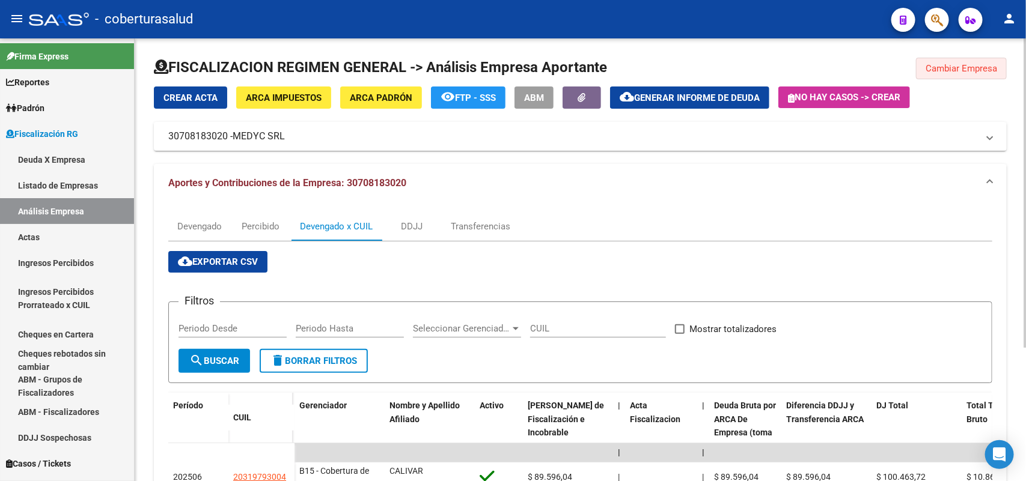
click at [956, 73] on span "Cambiar Empresa" at bounding box center [961, 68] width 72 height 11
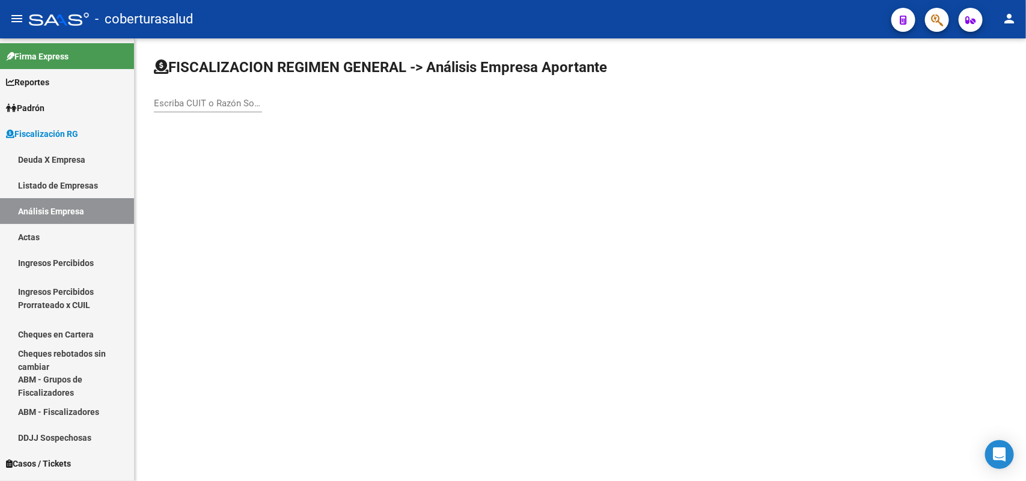
click at [211, 94] on div "Escriba CUIT o Razón Social para buscar" at bounding box center [208, 100] width 108 height 26
paste input "30712164723"
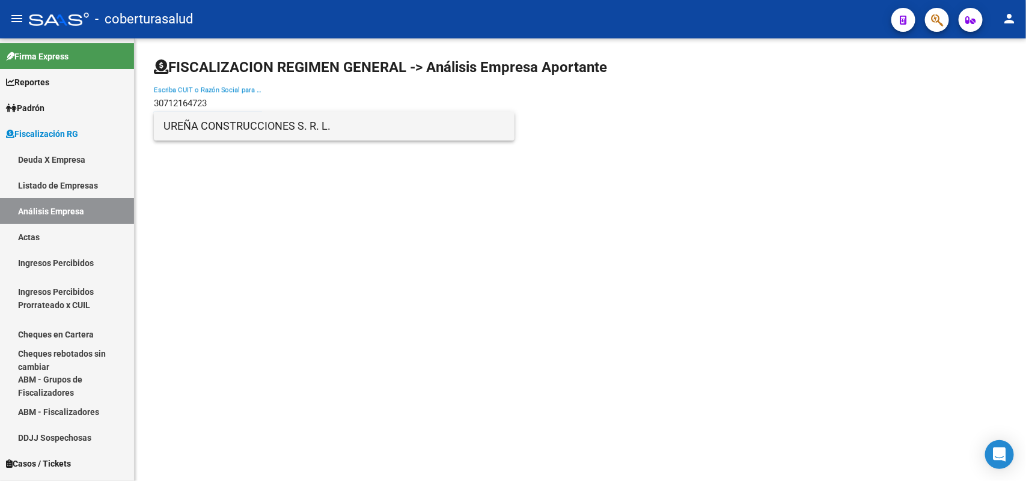
type input "30712164723"
click at [211, 131] on span "UREÑA CONSTRUCCIONES S. R. L." at bounding box center [333, 126] width 341 height 29
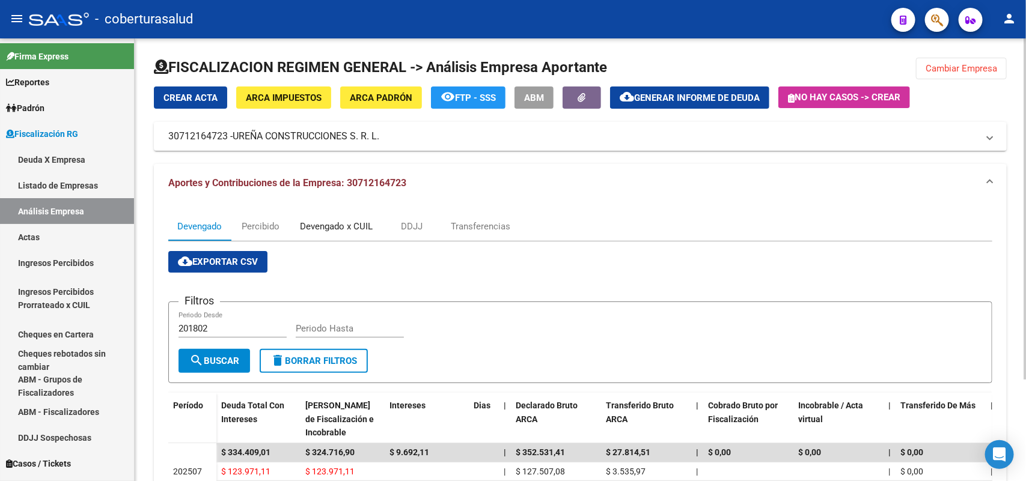
click at [349, 224] on div "Devengado x CUIL" at bounding box center [336, 226] width 73 height 13
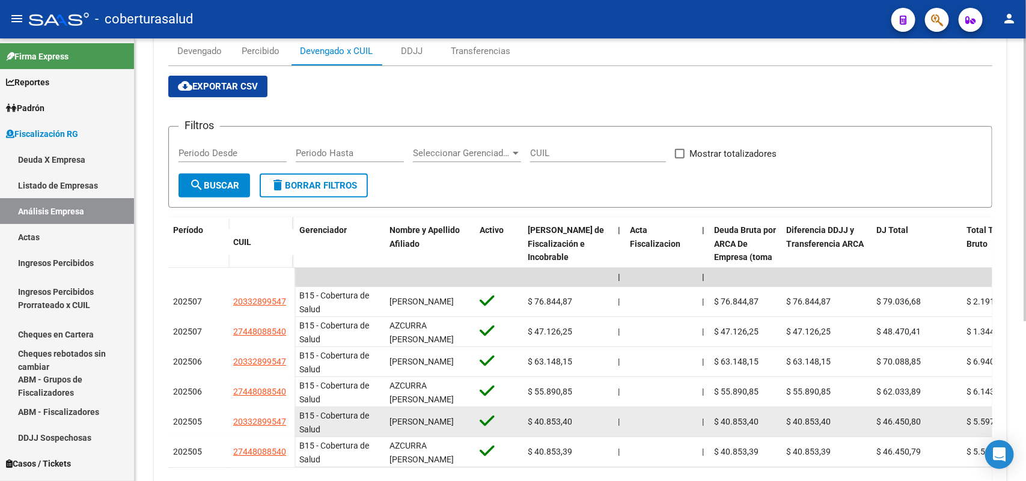
scroll to position [250, 0]
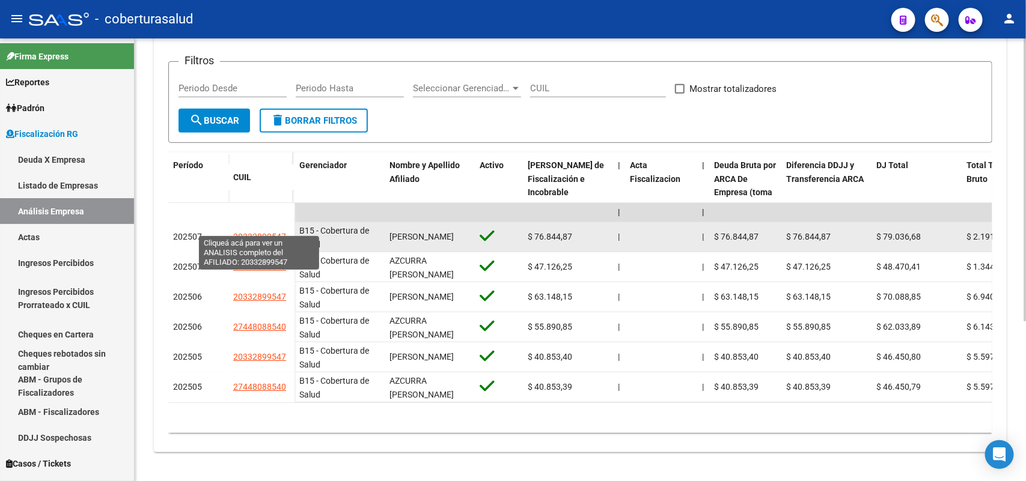
drag, startPoint x: 233, startPoint y: 225, endPoint x: 284, endPoint y: 225, distance: 51.7
click at [284, 232] on span "20332899547" at bounding box center [259, 237] width 53 height 10
type textarea "20332899547"
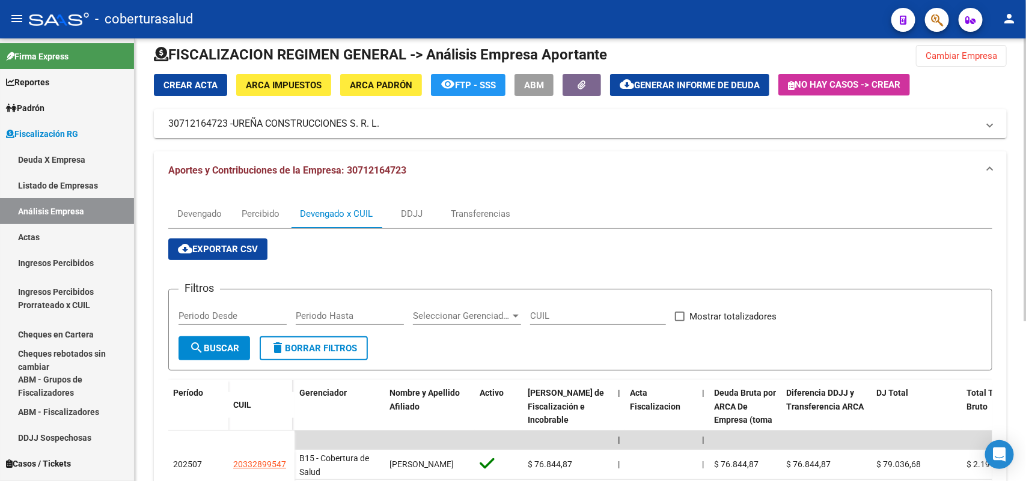
scroll to position [0, 0]
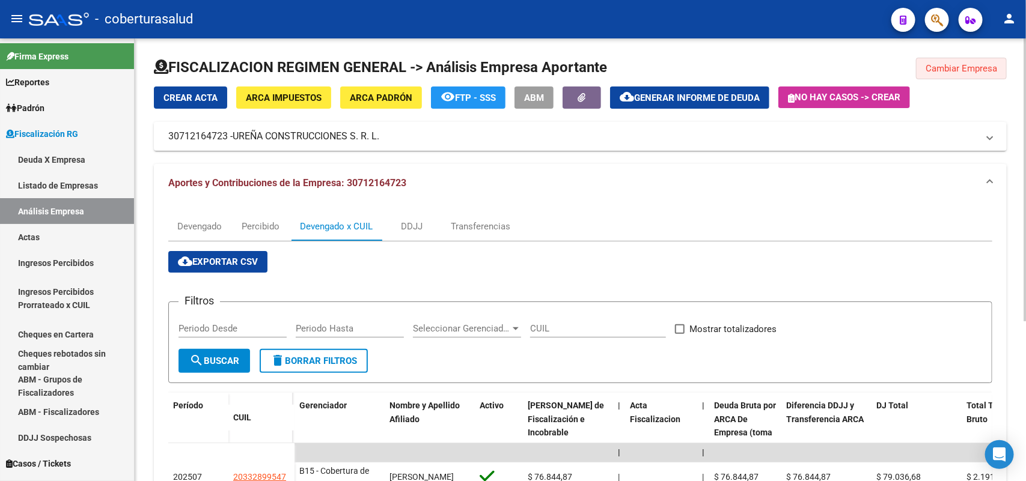
click at [940, 76] on button "Cambiar Empresa" at bounding box center [961, 69] width 91 height 22
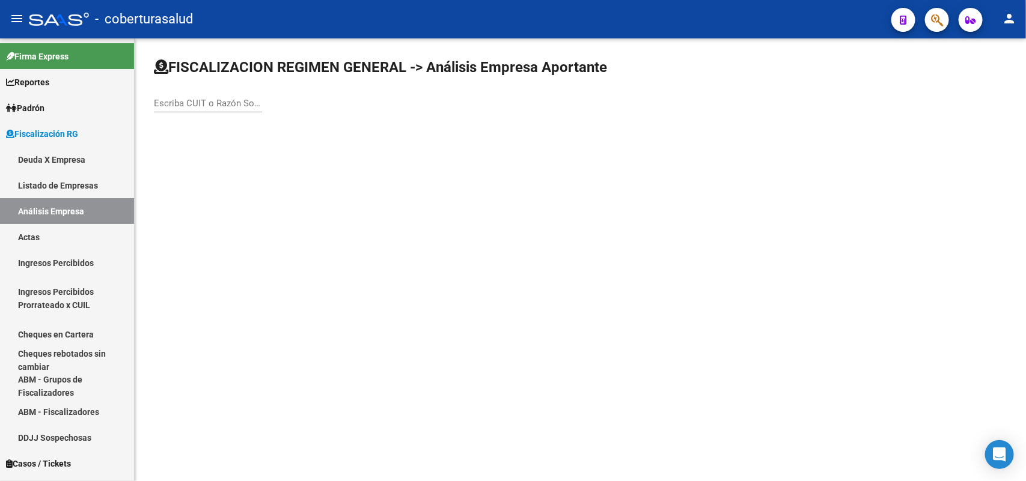
paste input "30711355428"
click at [207, 100] on input "30711355428" at bounding box center [208, 103] width 108 height 11
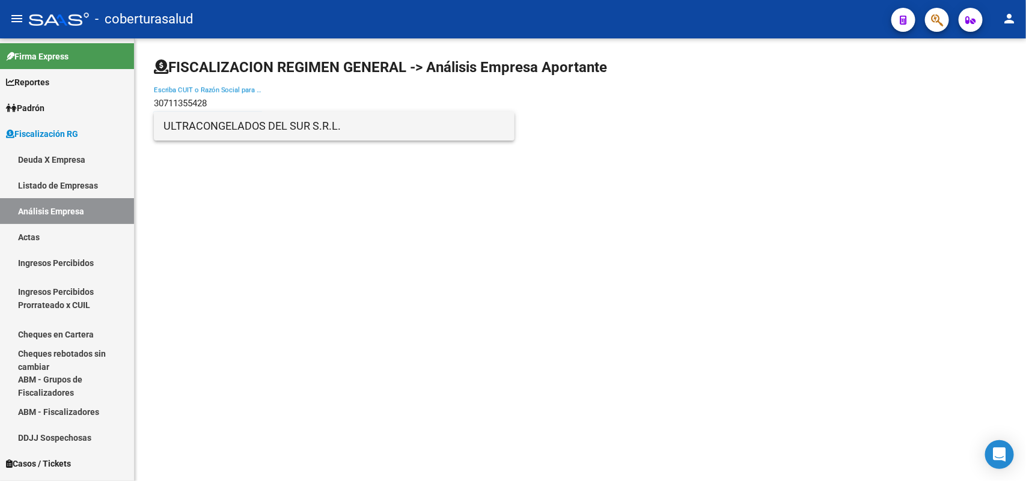
type input "30711355428"
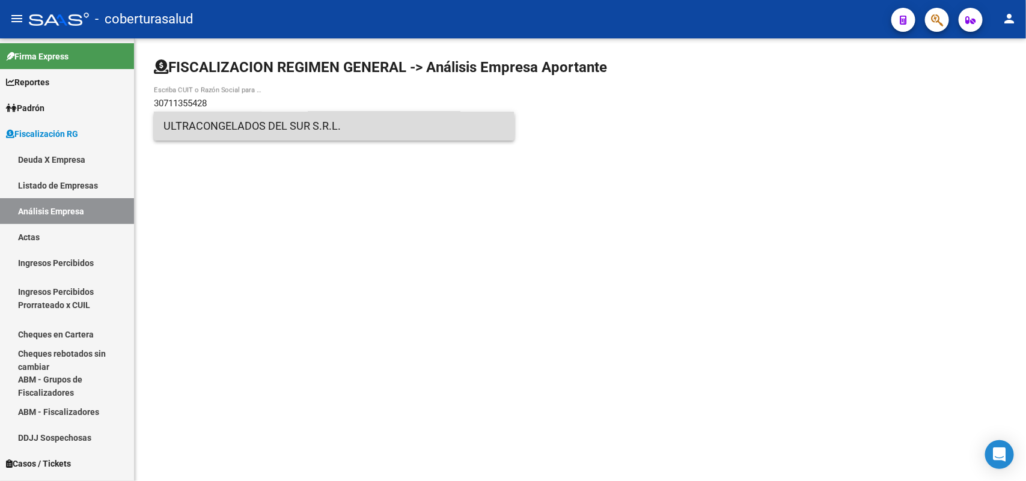
click at [261, 133] on span "ULTRACONGELADOS DEL SUR S.R.L." at bounding box center [333, 126] width 341 height 29
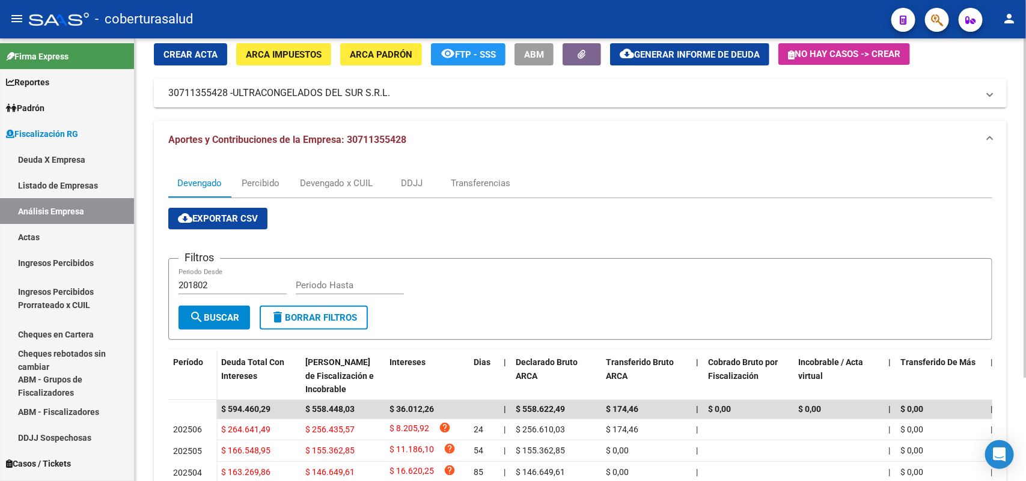
scroll to position [134, 0]
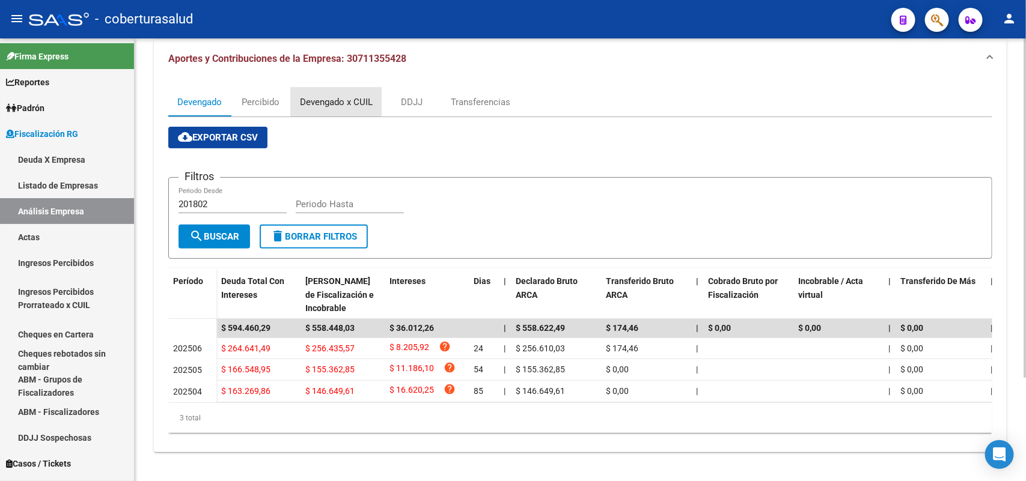
drag, startPoint x: 305, startPoint y: 84, endPoint x: 321, endPoint y: 103, distance: 25.1
click at [305, 88] on div "Devengado x CUIL" at bounding box center [336, 102] width 91 height 29
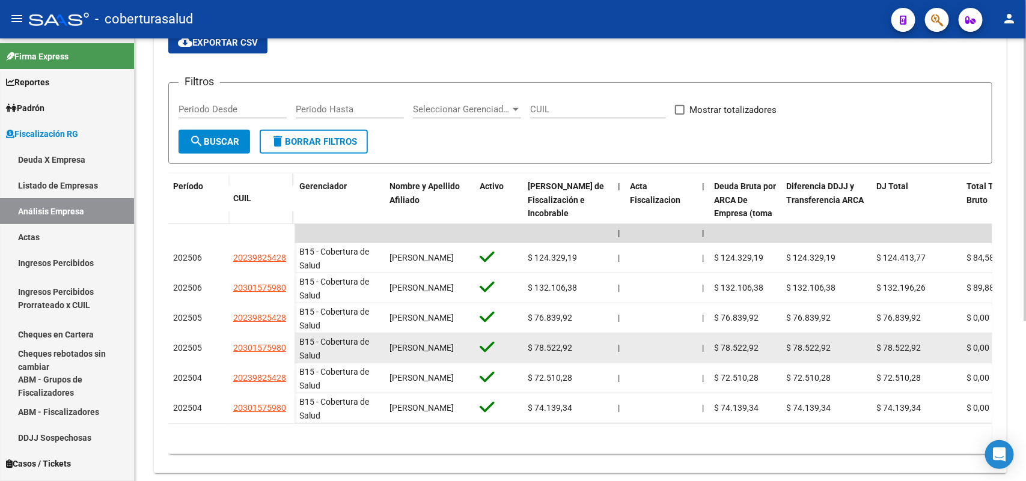
scroll to position [225, 0]
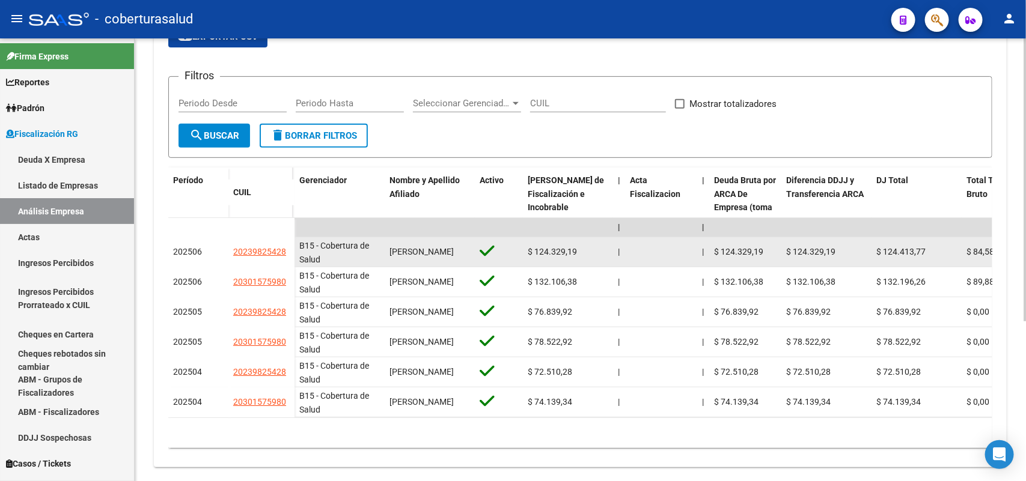
drag, startPoint x: 231, startPoint y: 252, endPoint x: 285, endPoint y: 253, distance: 54.1
click at [285, 253] on datatable-body-cell "20239825428" at bounding box center [261, 252] width 66 height 30
click at [293, 249] on datatable-body-cell "20239825428" at bounding box center [261, 252] width 66 height 30
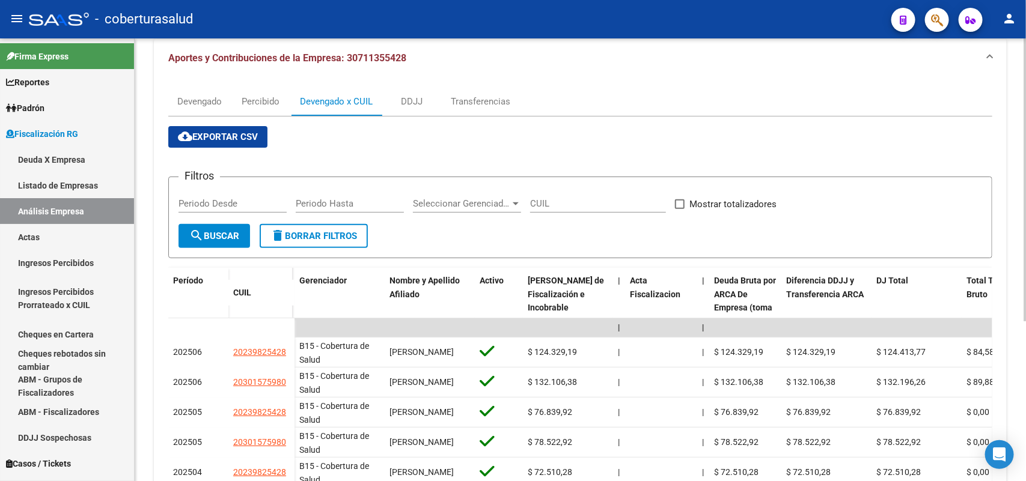
scroll to position [0, 0]
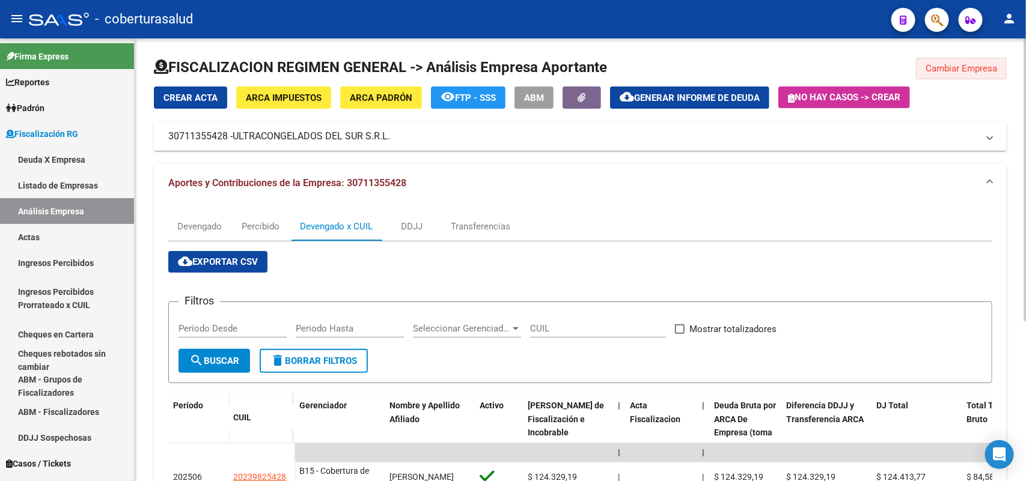
click at [948, 63] on span "Cambiar Empresa" at bounding box center [961, 68] width 72 height 11
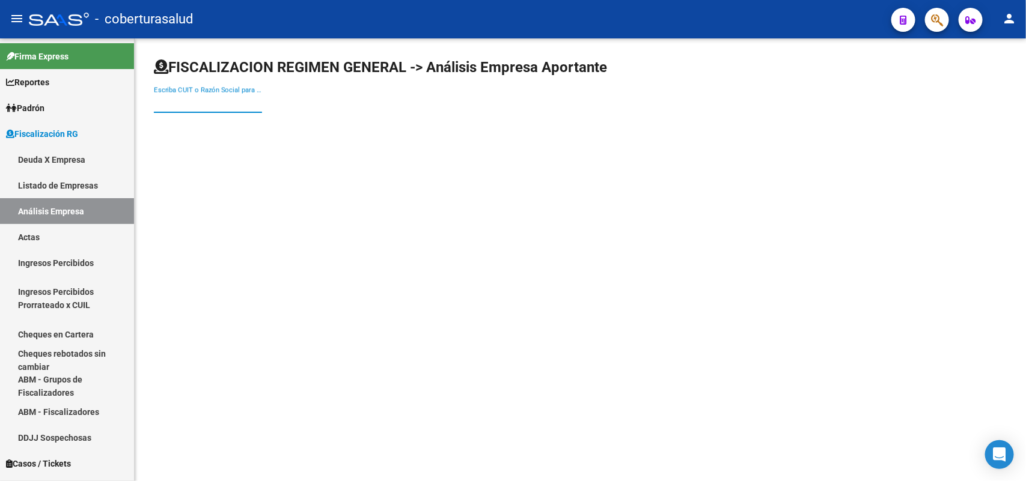
drag, startPoint x: 226, startPoint y: 97, endPoint x: 243, endPoint y: 106, distance: 19.9
click at [226, 98] on input "Escriba CUIT o Razón Social para buscar" at bounding box center [208, 103] width 108 height 11
paste input "30712164723"
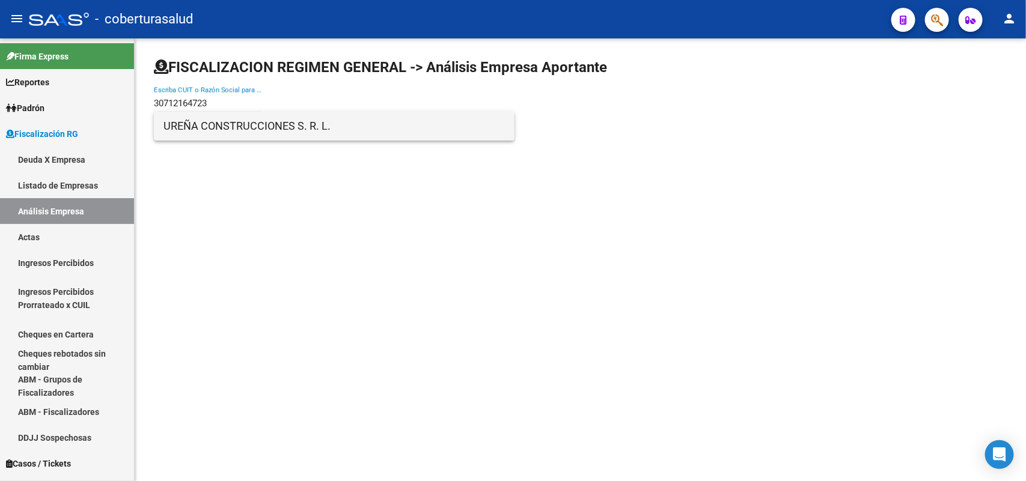
type input "30712164723"
click at [217, 127] on span "UREÑA CONSTRUCCIONES S. R. L." at bounding box center [333, 126] width 341 height 29
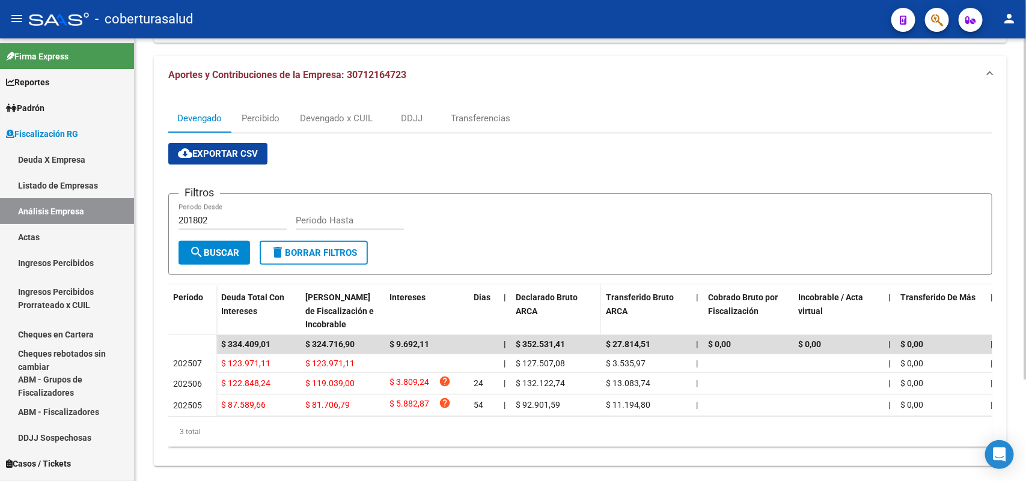
scroll to position [132, 0]
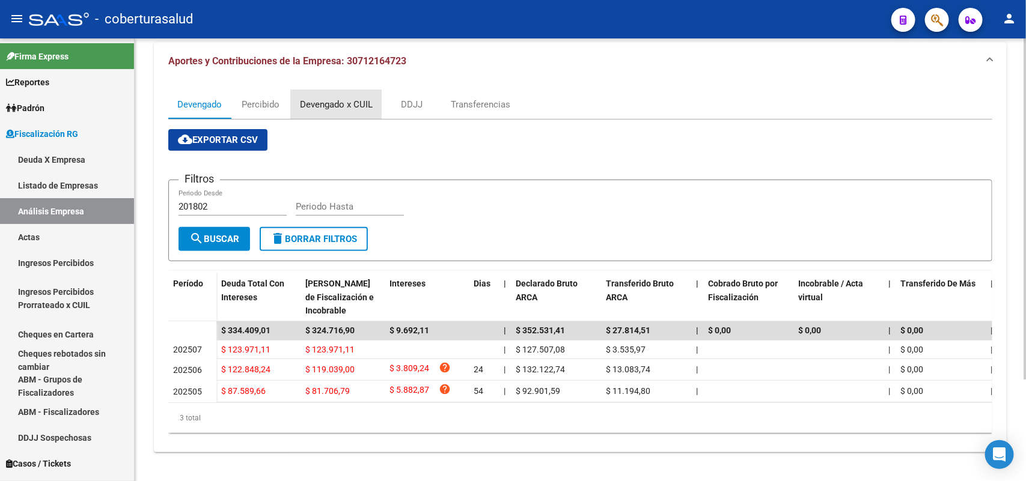
drag, startPoint x: 320, startPoint y: 96, endPoint x: 449, endPoint y: 127, distance: 132.2
click at [323, 98] on div "Devengado x CUIL" at bounding box center [336, 104] width 73 height 13
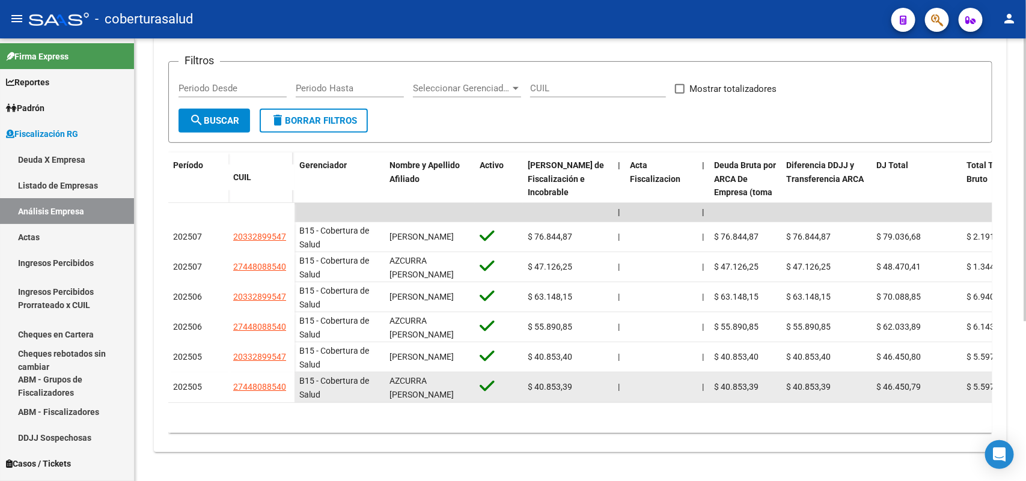
scroll to position [250, 0]
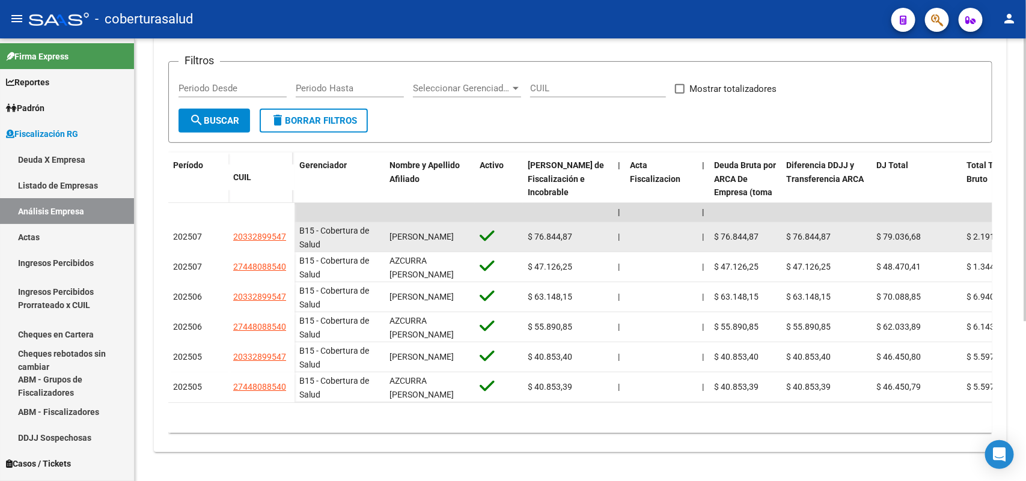
drag, startPoint x: 268, startPoint y: 230, endPoint x: 306, endPoint y: 229, distance: 38.5
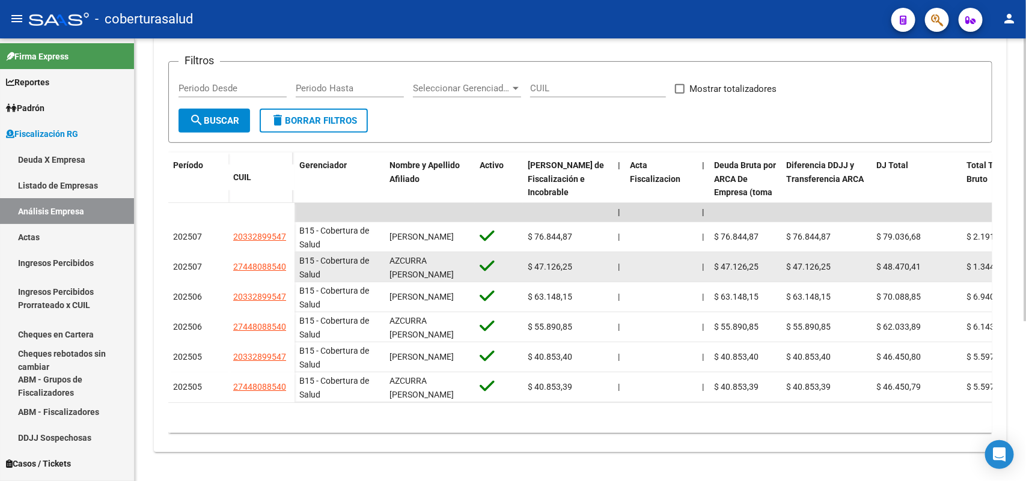
drag, startPoint x: 191, startPoint y: 282, endPoint x: 198, endPoint y: 270, distance: 14.0
click at [197, 282] on datatable-body-cell "202506" at bounding box center [198, 297] width 60 height 30
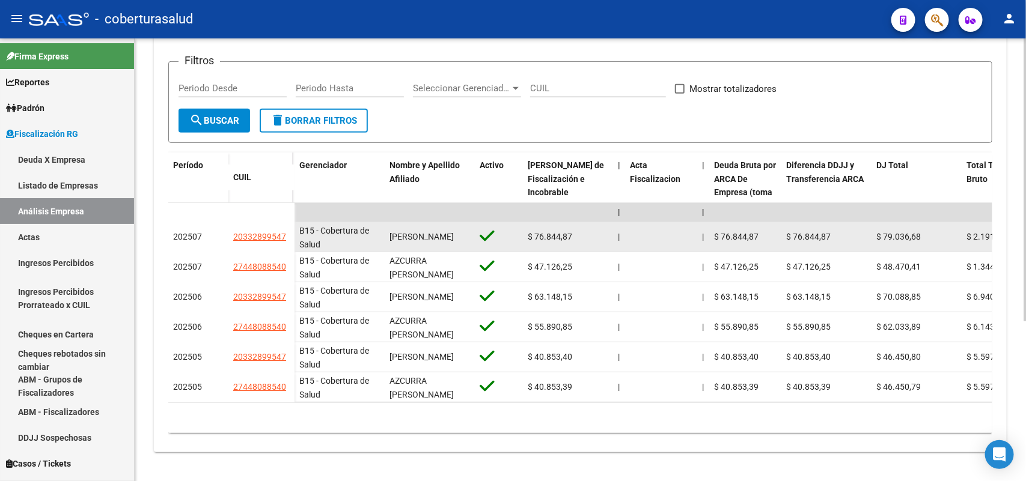
drag, startPoint x: 228, startPoint y: 227, endPoint x: 286, endPoint y: 227, distance: 57.7
click at [286, 227] on datatable-body-cell "20332899547" at bounding box center [261, 237] width 66 height 30
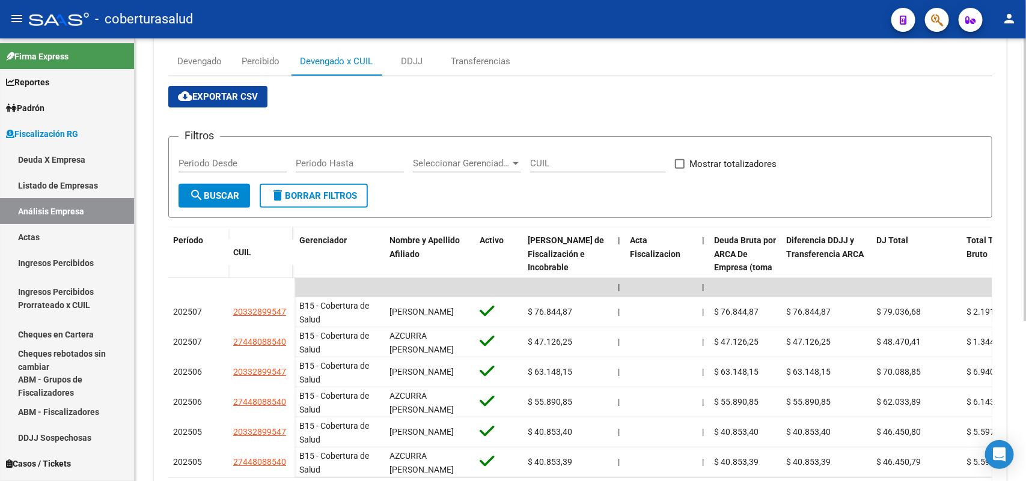
scroll to position [0, 0]
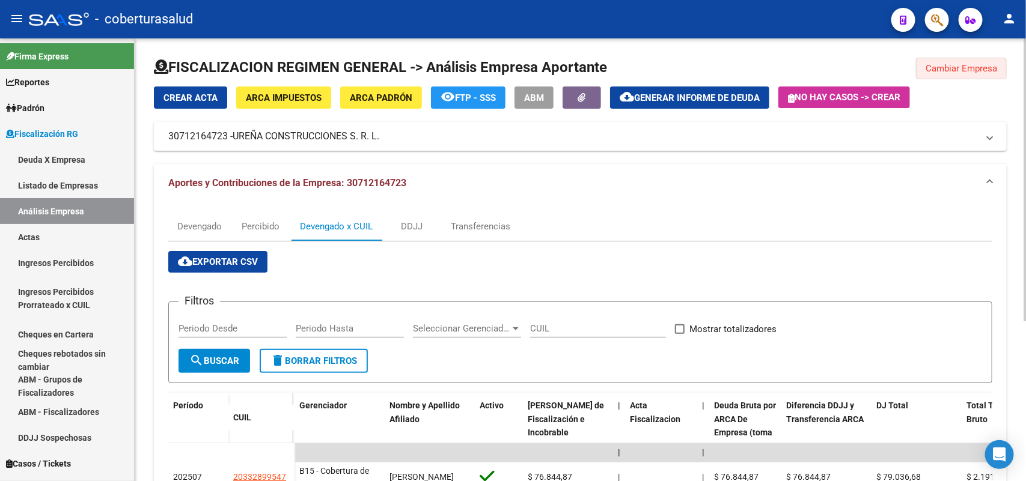
click at [983, 67] on span "Cambiar Empresa" at bounding box center [961, 68] width 72 height 11
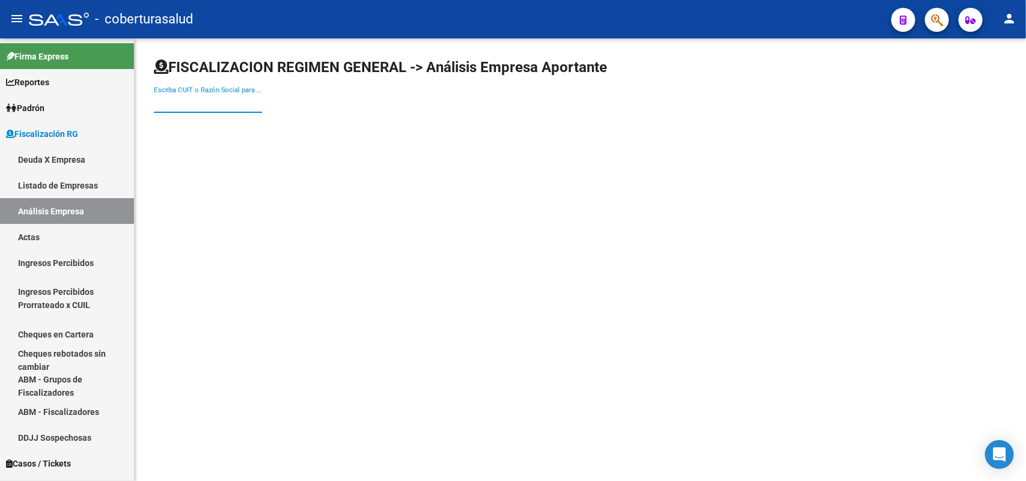
paste input "30711355428"
click at [232, 100] on input "30711355428" at bounding box center [208, 103] width 108 height 11
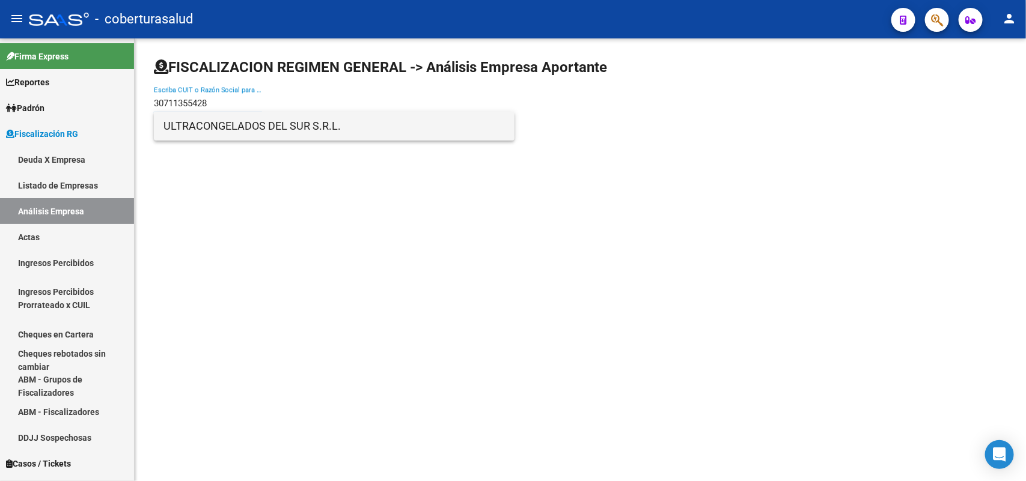
type input "30711355428"
click at [253, 124] on span "ULTRACONGELADOS DEL SUR S.R.L." at bounding box center [333, 126] width 341 height 29
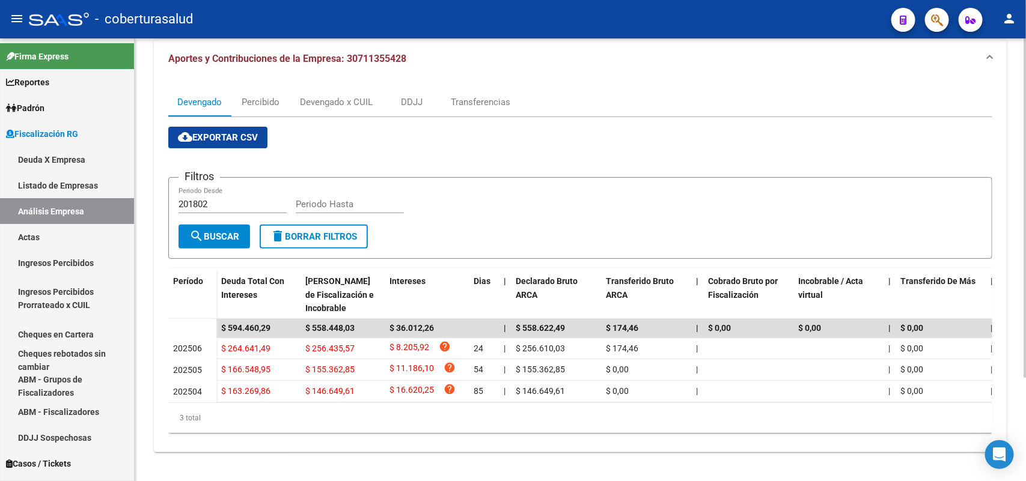
scroll to position [134, 0]
click at [344, 96] on div "Devengado x CUIL" at bounding box center [336, 102] width 73 height 13
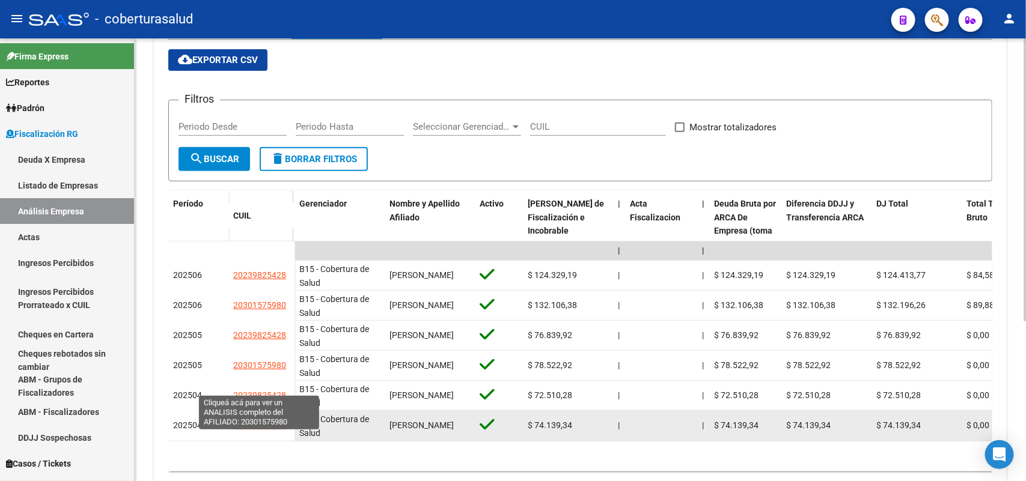
scroll to position [250, 0]
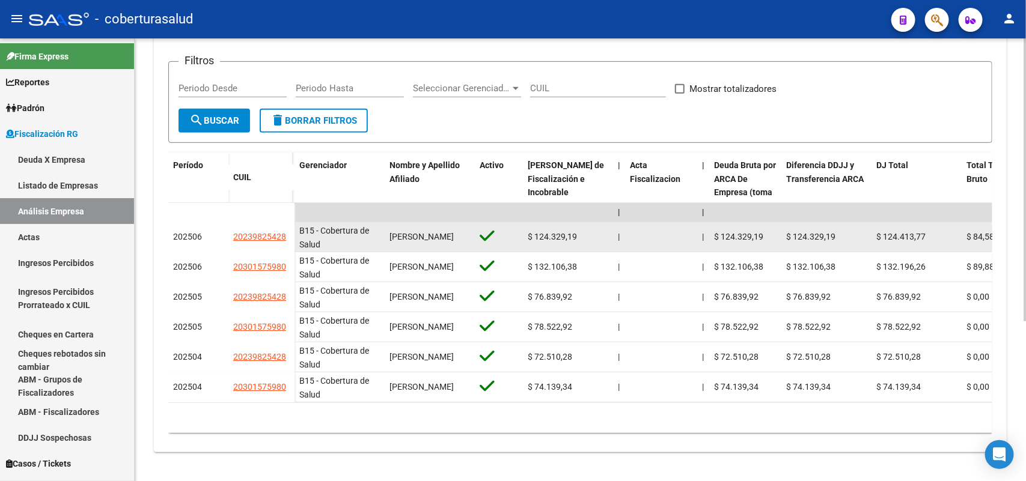
drag, startPoint x: 233, startPoint y: 222, endPoint x: 290, endPoint y: 223, distance: 57.1
click at [290, 224] on datatable-body-cell "20239825428" at bounding box center [261, 237] width 66 height 30
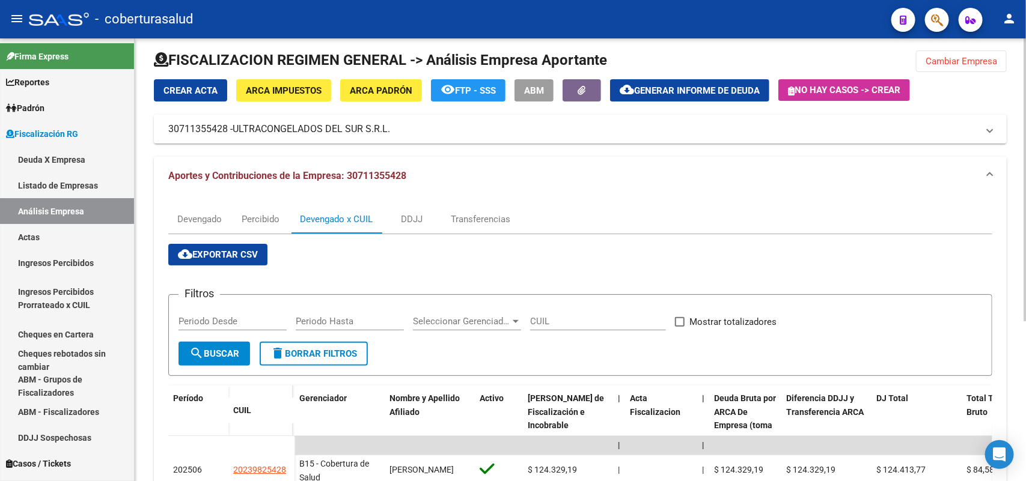
scroll to position [0, 0]
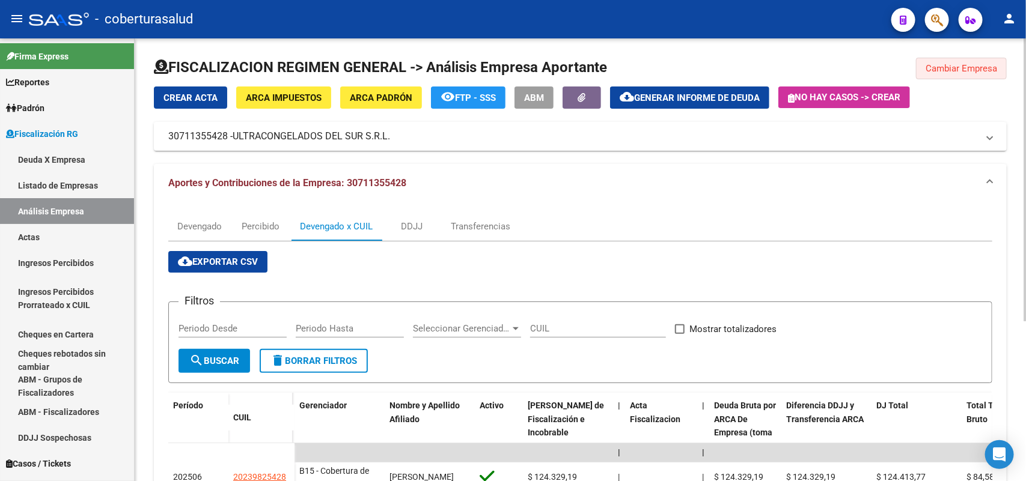
drag, startPoint x: 954, startPoint y: 67, endPoint x: 959, endPoint y: 86, distance: 19.4
click at [954, 68] on span "Cambiar Empresa" at bounding box center [961, 68] width 72 height 11
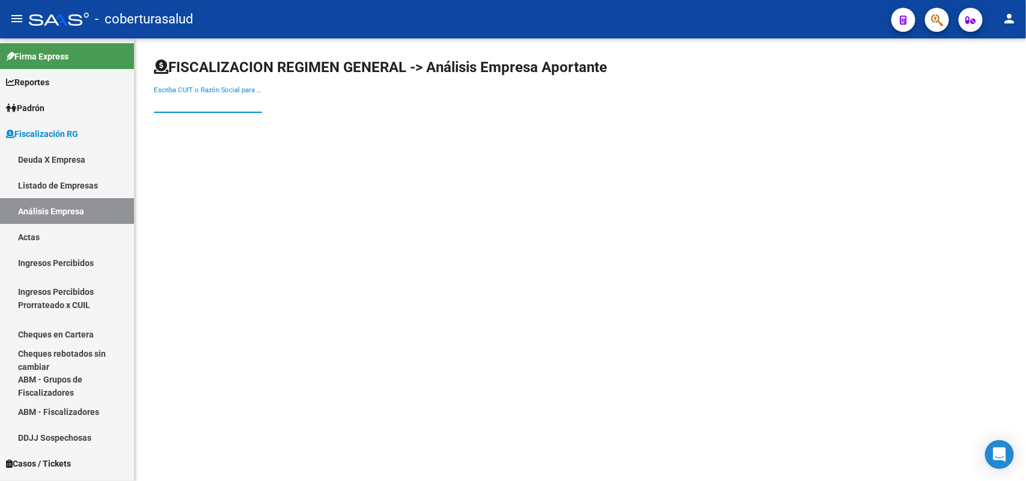
paste input "30590039442"
drag, startPoint x: 180, startPoint y: 101, endPoint x: 226, endPoint y: 131, distance: 54.7
click at [182, 101] on input "30590039442" at bounding box center [208, 103] width 108 height 11
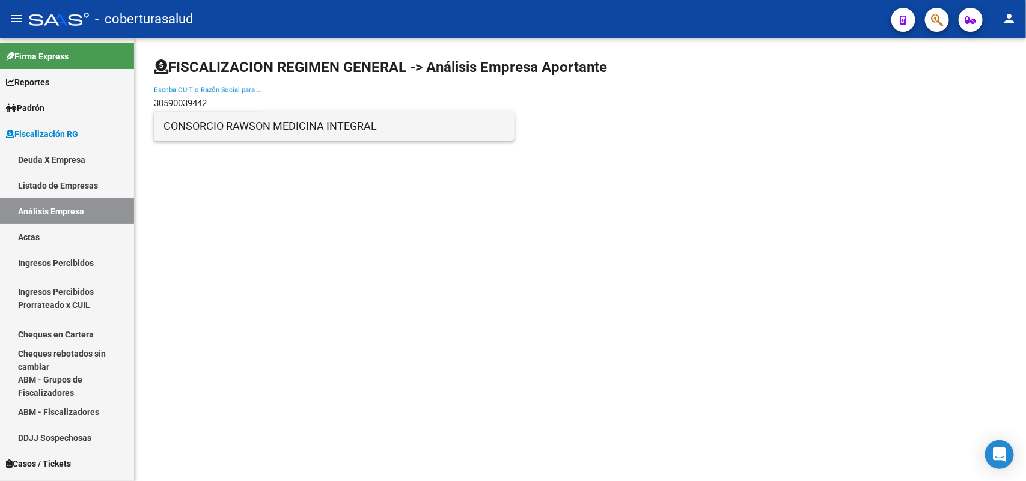
type input "30590039442"
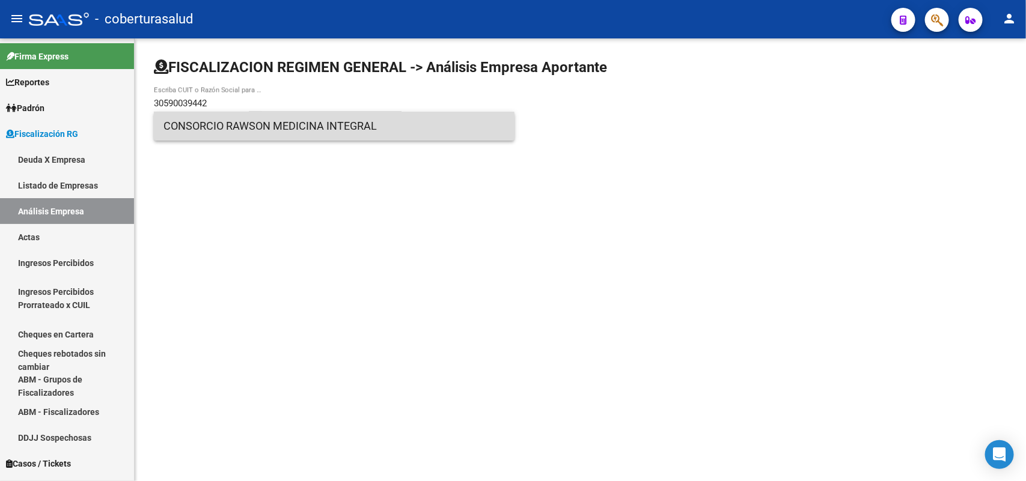
click at [229, 126] on span "CONSORCIO RAWSON MEDICINA INTEGRAL" at bounding box center [333, 126] width 341 height 29
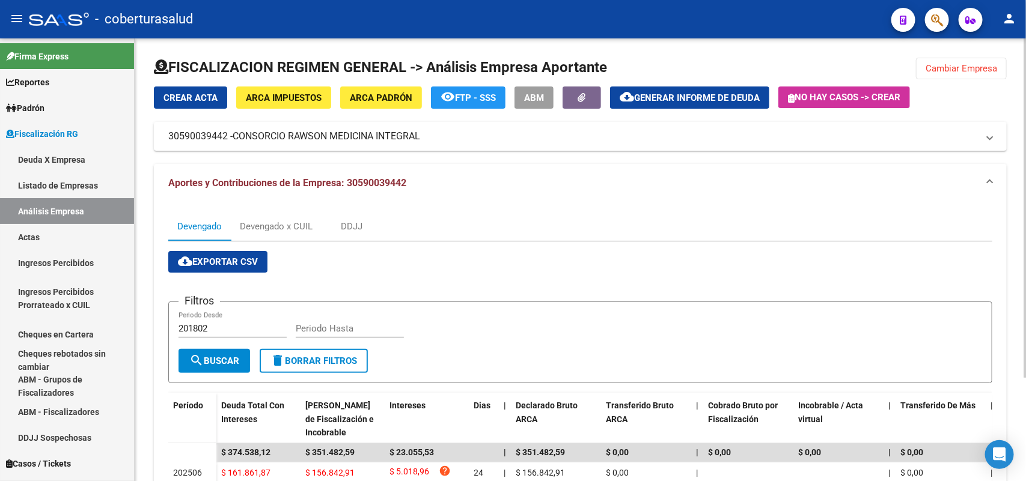
scroll to position [134, 0]
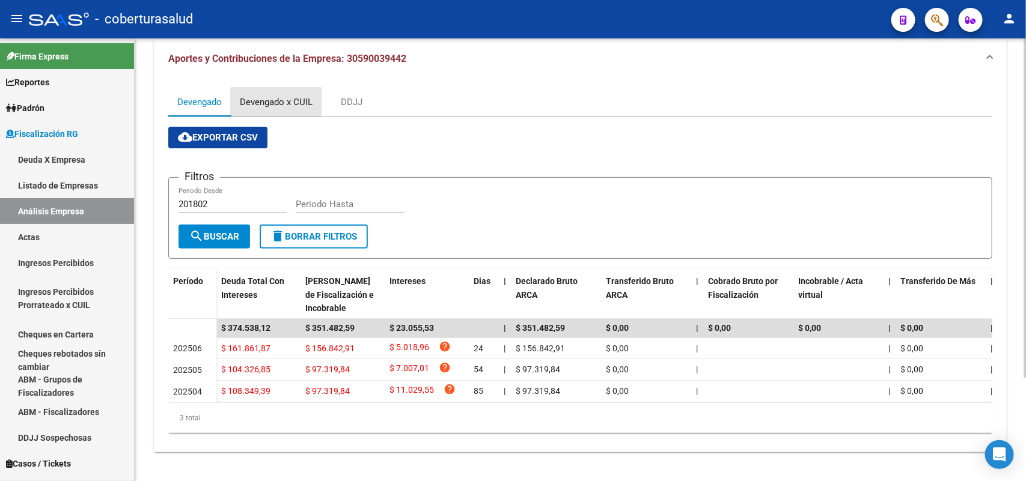
click at [285, 99] on div "Devengado x CUIL" at bounding box center [276, 102] width 91 height 29
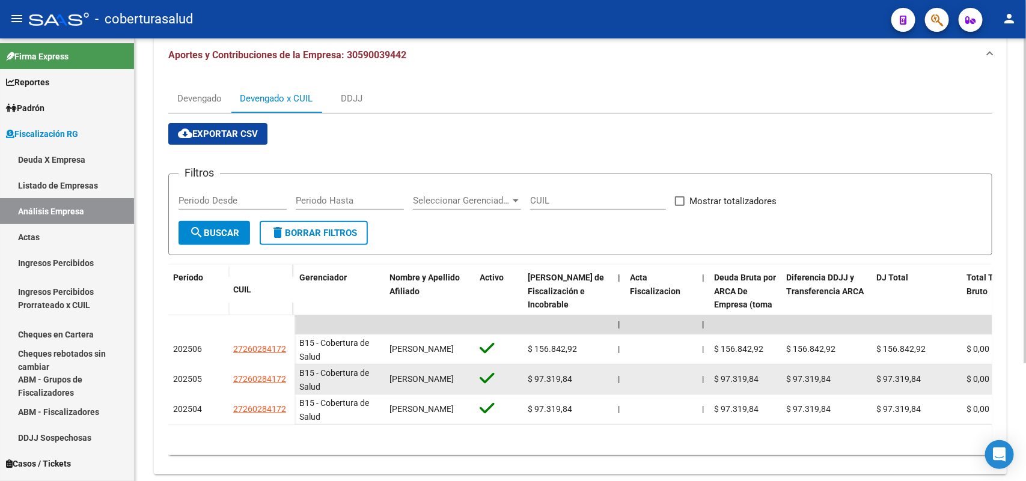
scroll to position [160, 0]
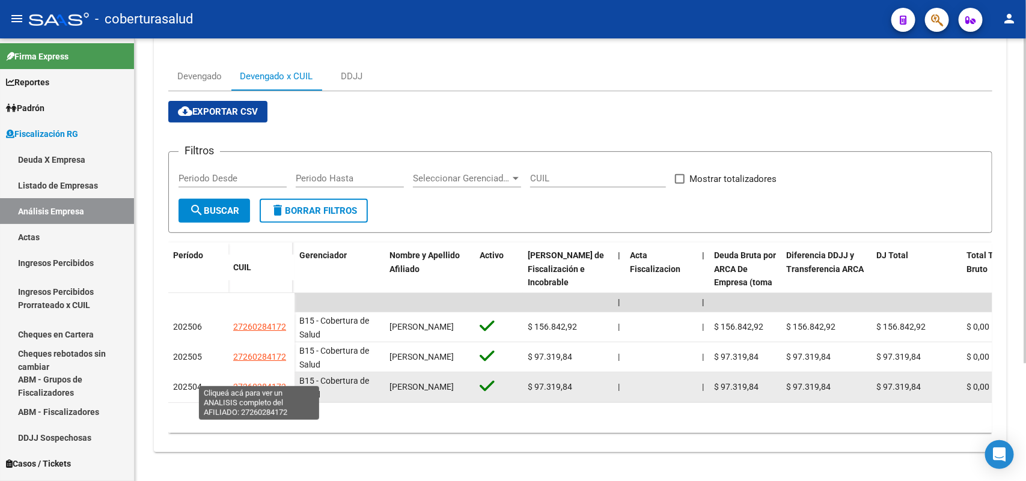
drag, startPoint x: 233, startPoint y: 374, endPoint x: 284, endPoint y: 380, distance: 51.4
click at [284, 382] on span "27260284172" at bounding box center [259, 387] width 53 height 10
type textarea "27260284172"
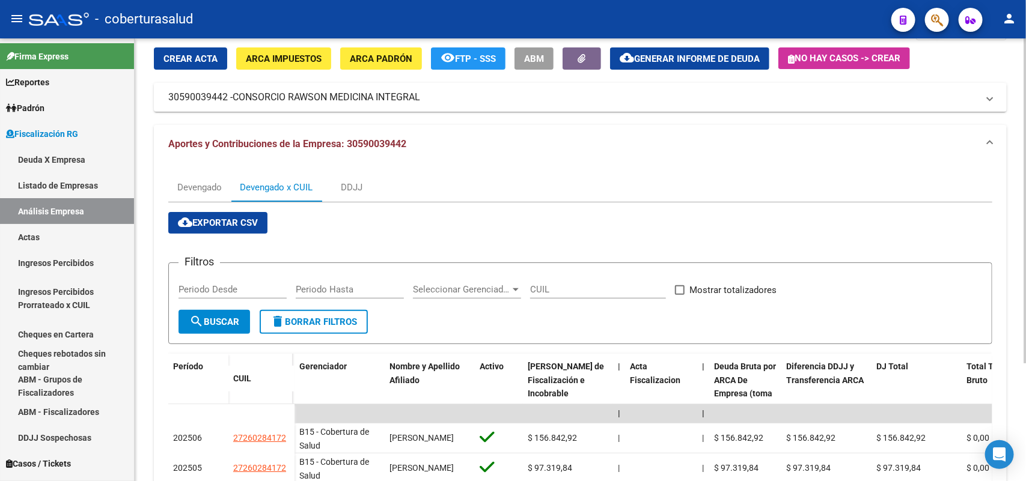
scroll to position [0, 0]
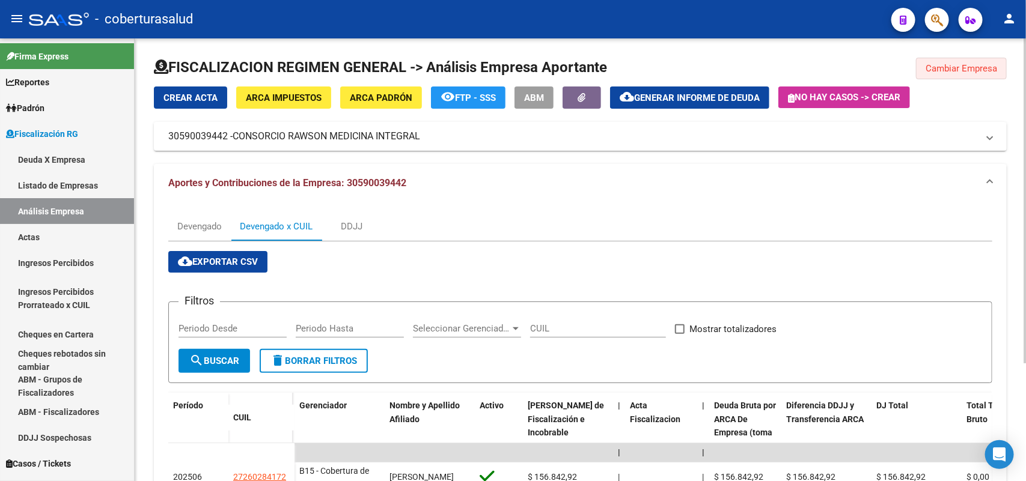
click at [977, 64] on span "Cambiar Empresa" at bounding box center [961, 68] width 72 height 11
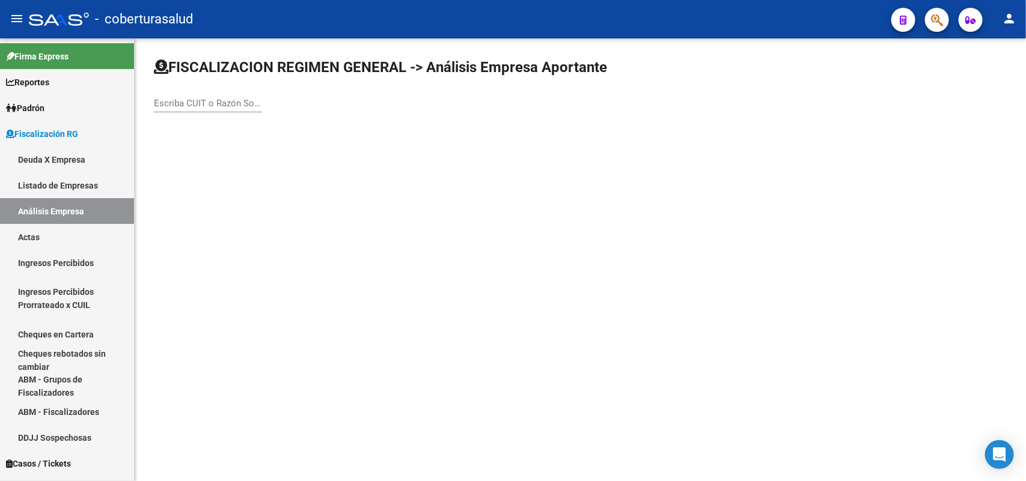
drag, startPoint x: 229, startPoint y: 89, endPoint x: 236, endPoint y: 106, distance: 18.1
click at [229, 90] on div "Escriba CUIT o Razón Social para buscar" at bounding box center [208, 100] width 108 height 26
click at [237, 106] on input "Escriba CUIT o Razón Social para buscar" at bounding box center [208, 103] width 108 height 11
paste input "33710324129"
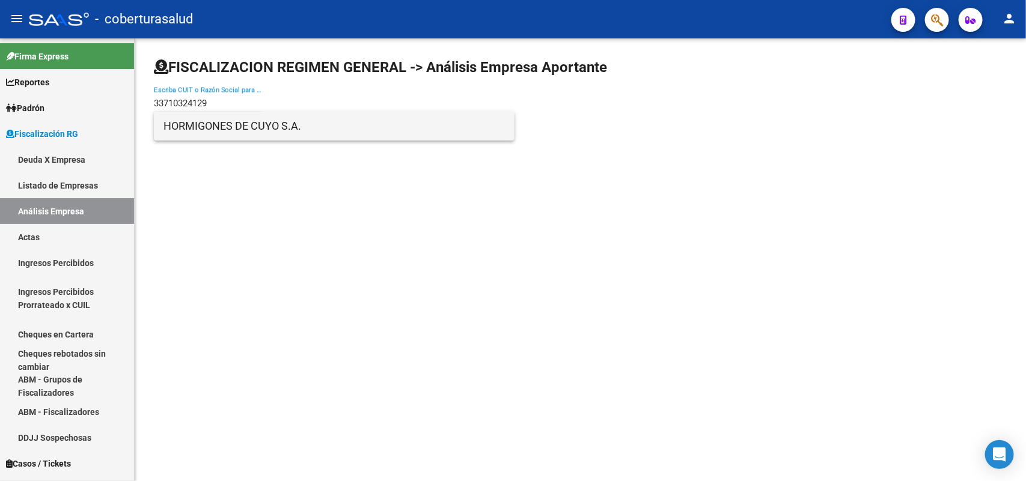
type input "33710324129"
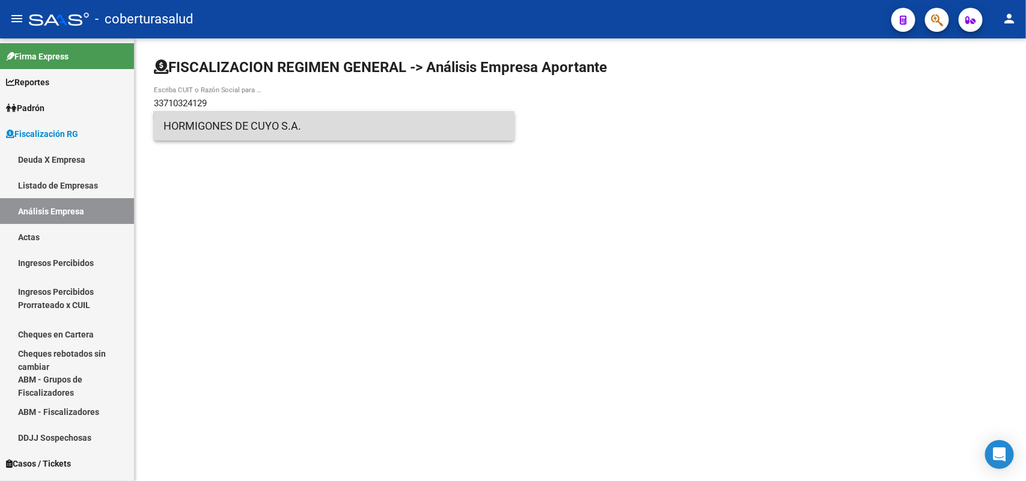
click at [201, 126] on span "HORMIGONES DE CUYO S.A." at bounding box center [333, 126] width 341 height 29
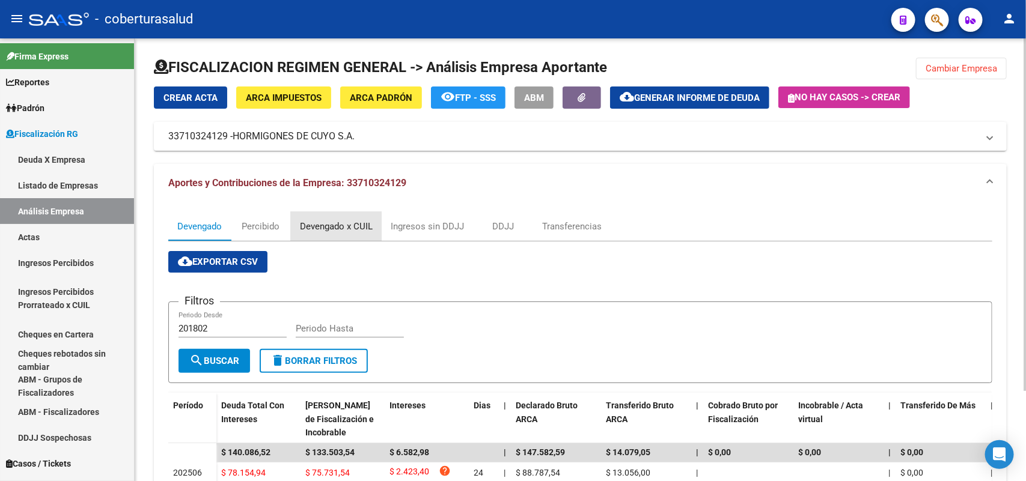
click at [311, 230] on div "Devengado x CUIL" at bounding box center [336, 226] width 73 height 13
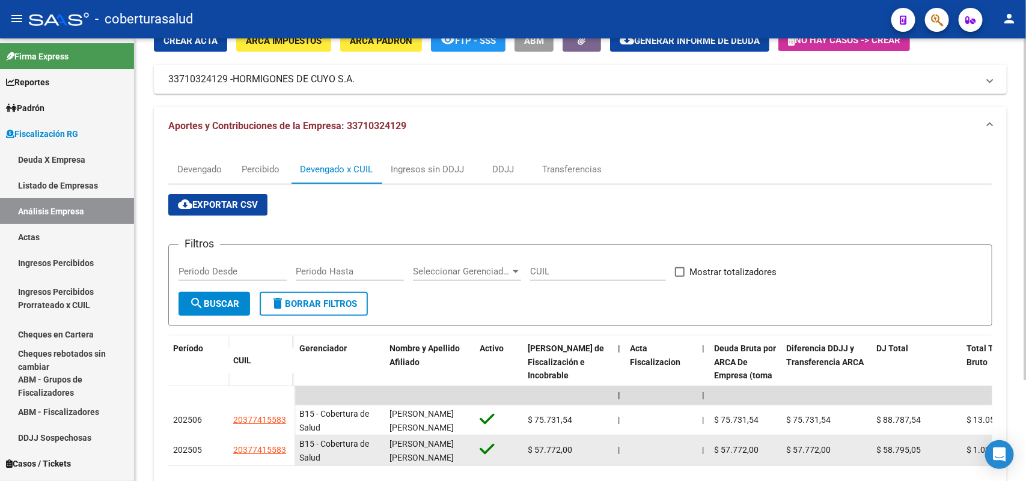
scroll to position [130, 0]
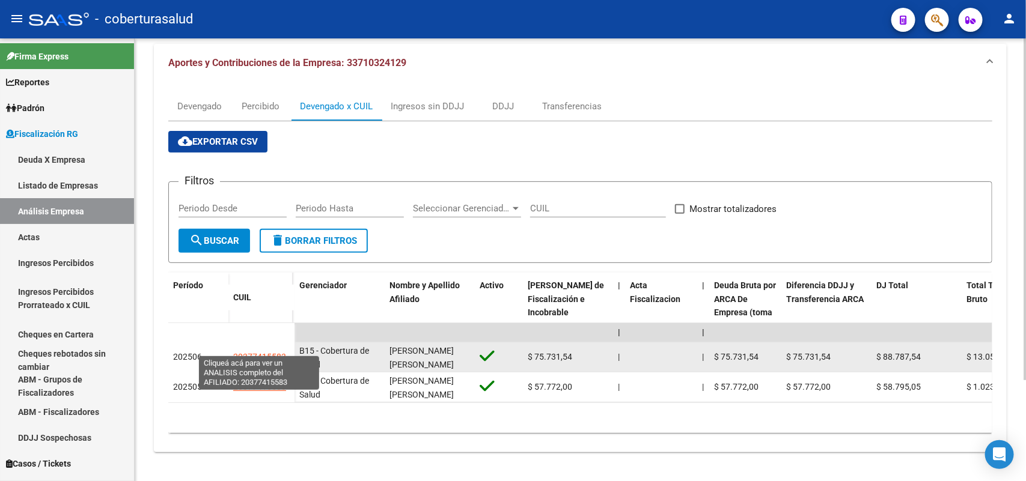
drag, startPoint x: 235, startPoint y: 349, endPoint x: 285, endPoint y: 344, distance: 50.7
click at [284, 347] on datatable-body-cell "20377415583" at bounding box center [261, 358] width 66 height 30
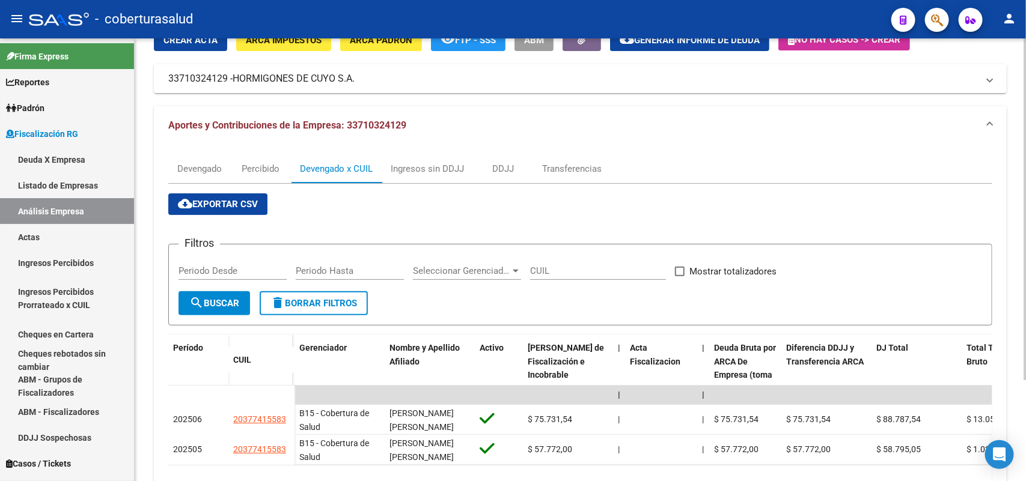
scroll to position [0, 0]
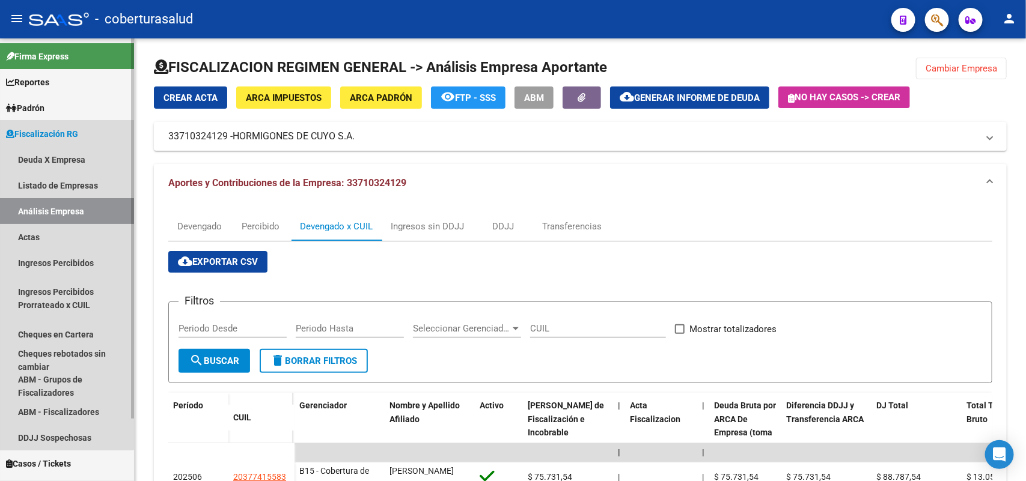
click at [40, 129] on span "Fiscalización RG" at bounding box center [42, 133] width 72 height 13
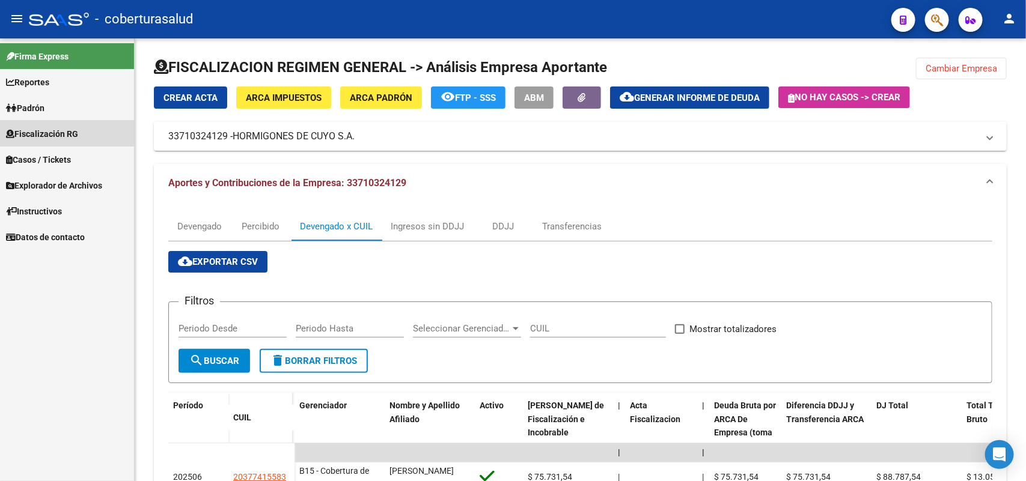
click at [41, 127] on span "Fiscalización RG" at bounding box center [42, 133] width 72 height 13
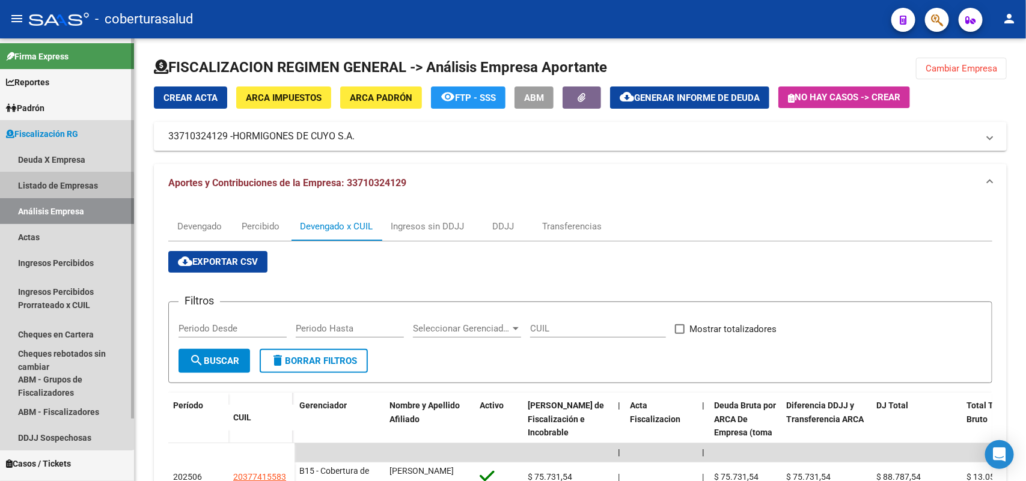
click at [40, 184] on link "Listado de Empresas" at bounding box center [67, 185] width 134 height 26
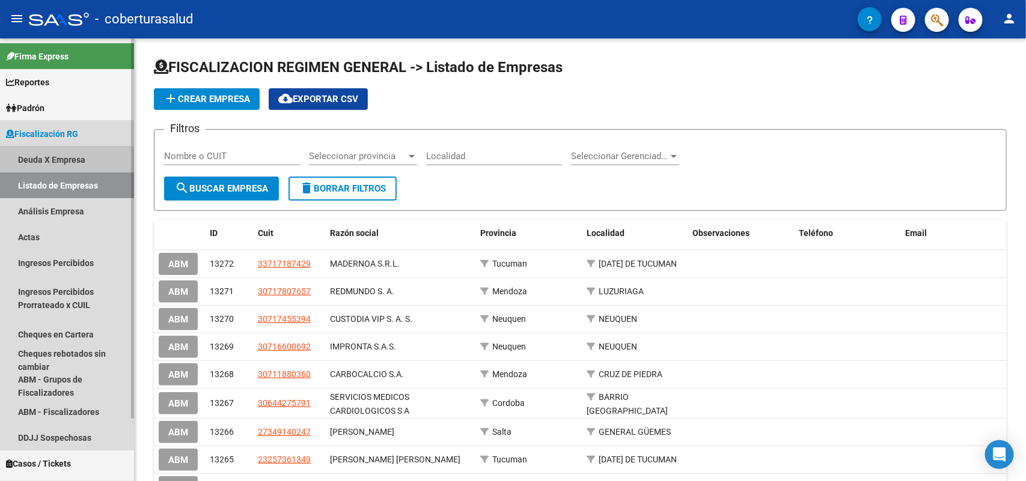
click at [40, 160] on link "Deuda X Empresa" at bounding box center [67, 160] width 134 height 26
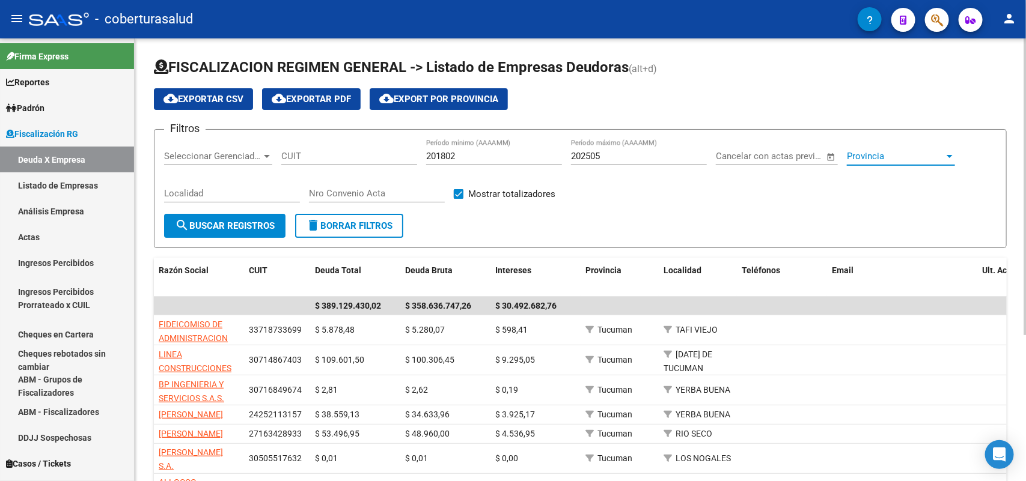
click at [887, 153] on span "Provincia" at bounding box center [895, 156] width 97 height 11
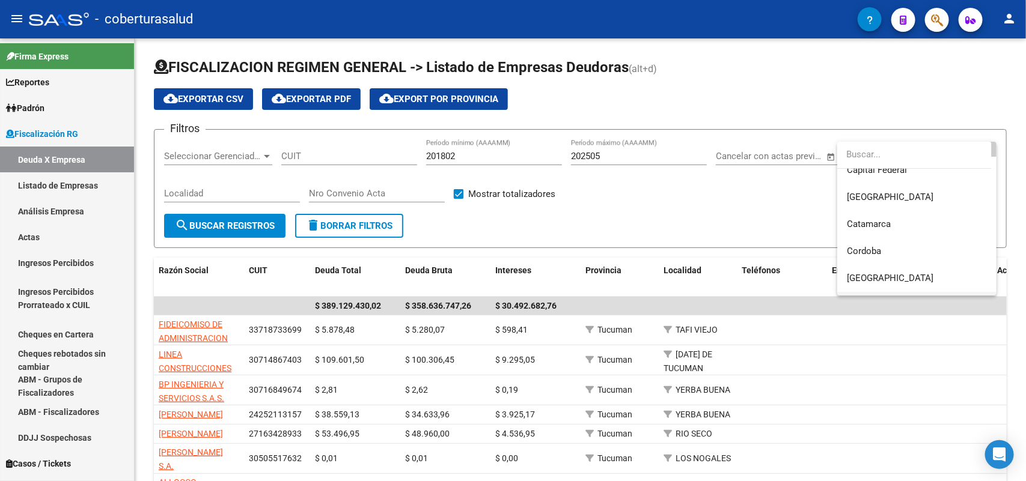
scroll to position [75, 0]
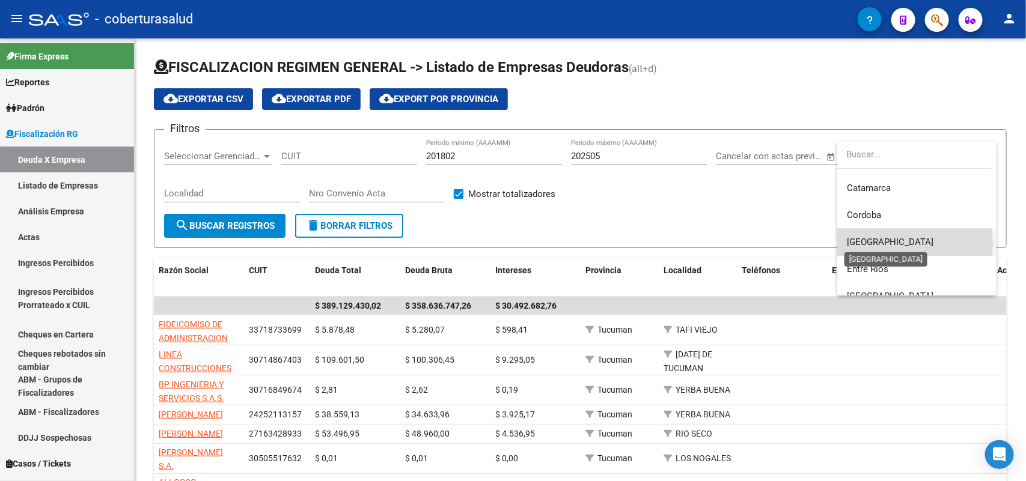
click at [885, 245] on span "[GEOGRAPHIC_DATA]" at bounding box center [890, 242] width 87 height 11
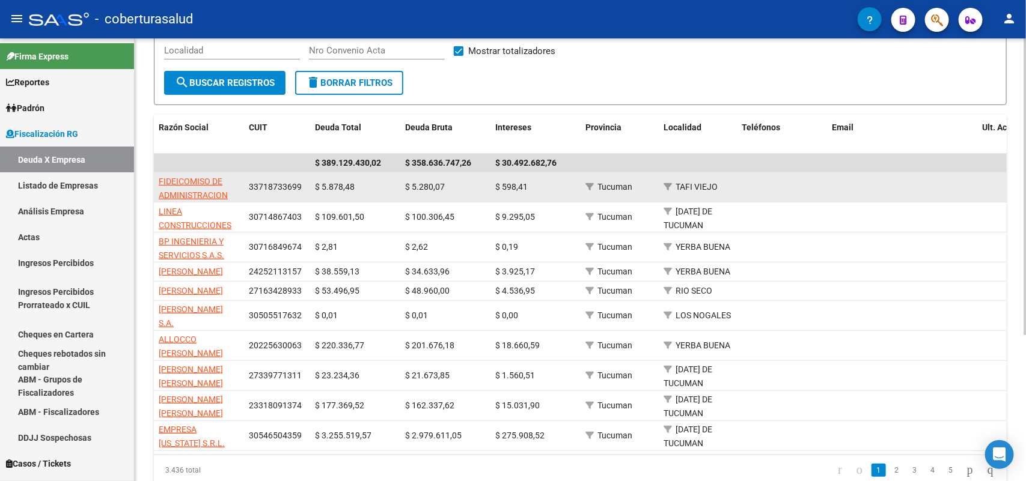
scroll to position [0, 0]
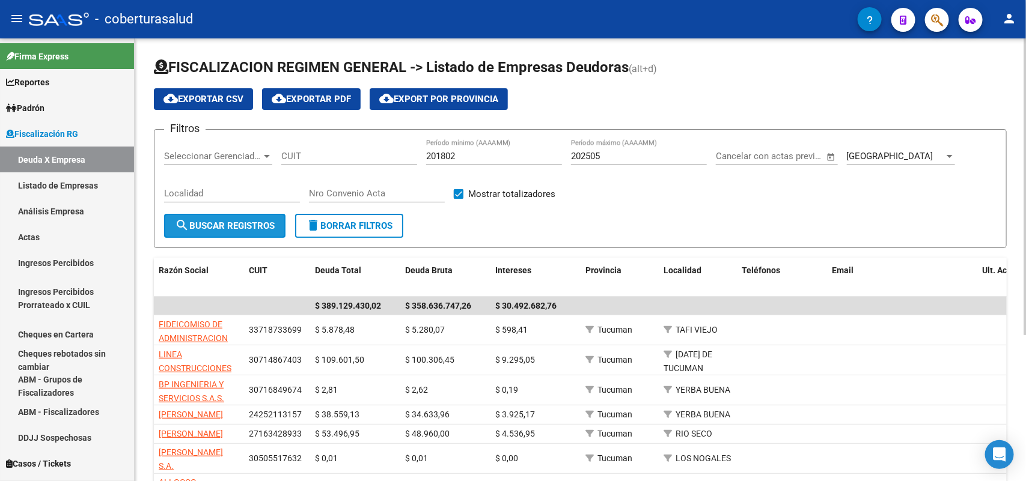
drag, startPoint x: 212, startPoint y: 218, endPoint x: 260, endPoint y: 218, distance: 48.1
click at [212, 218] on button "search Buscar Registros" at bounding box center [224, 226] width 121 height 24
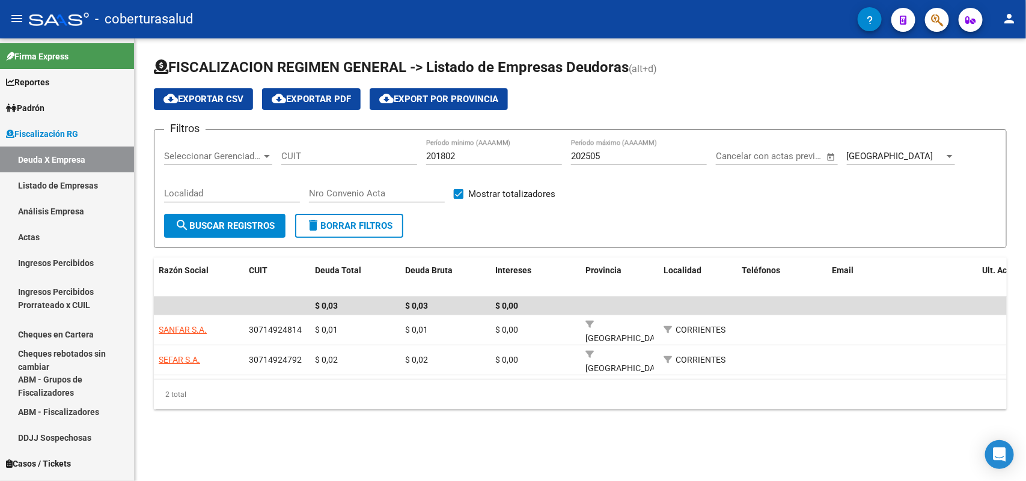
click at [906, 148] on div "Corrientes Provincia" at bounding box center [901, 152] width 108 height 26
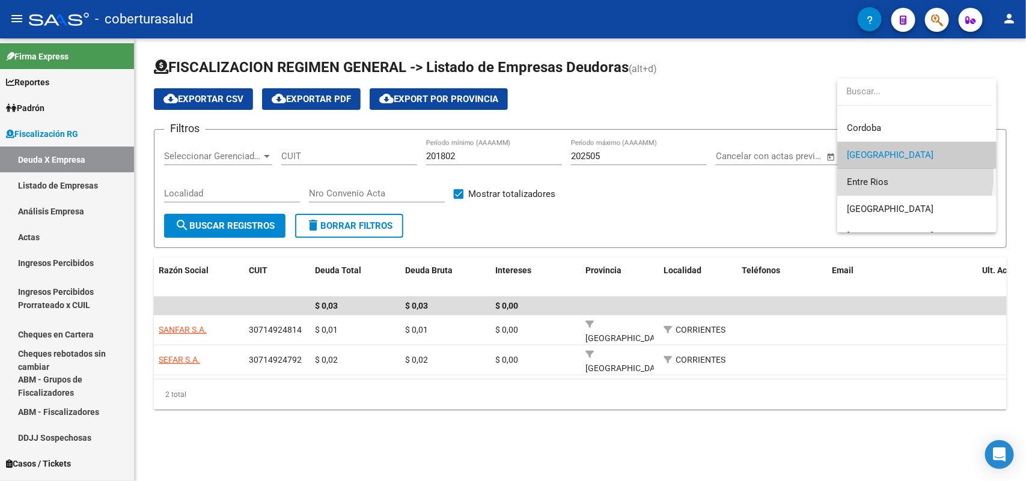
click at [879, 175] on span "Entre Rios" at bounding box center [917, 182] width 140 height 27
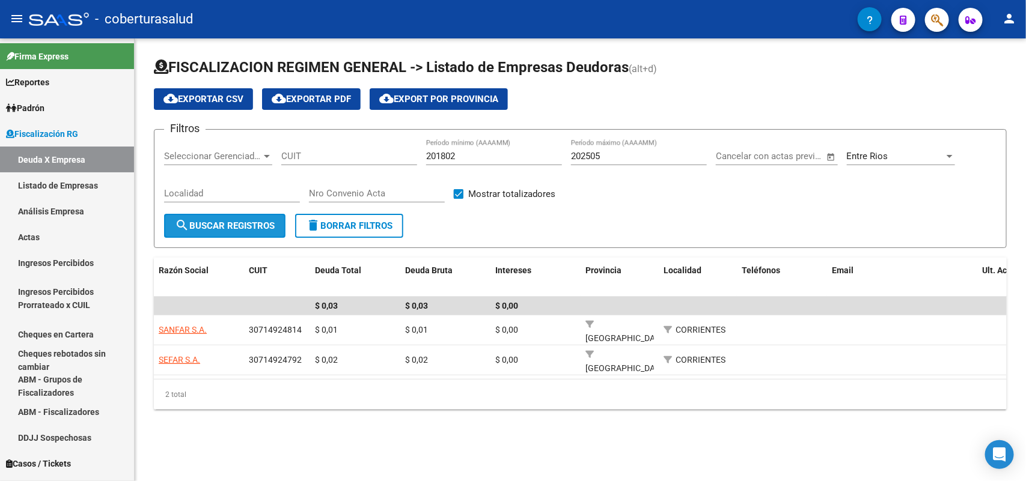
click at [251, 216] on button "search Buscar Registros" at bounding box center [224, 226] width 121 height 24
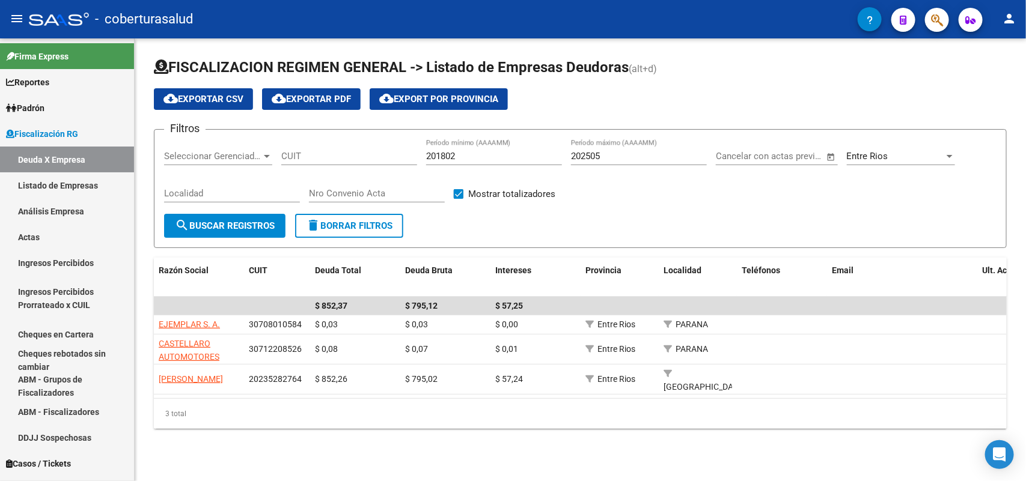
click at [911, 148] on div "Entre Rios Provincia" at bounding box center [901, 152] width 108 height 26
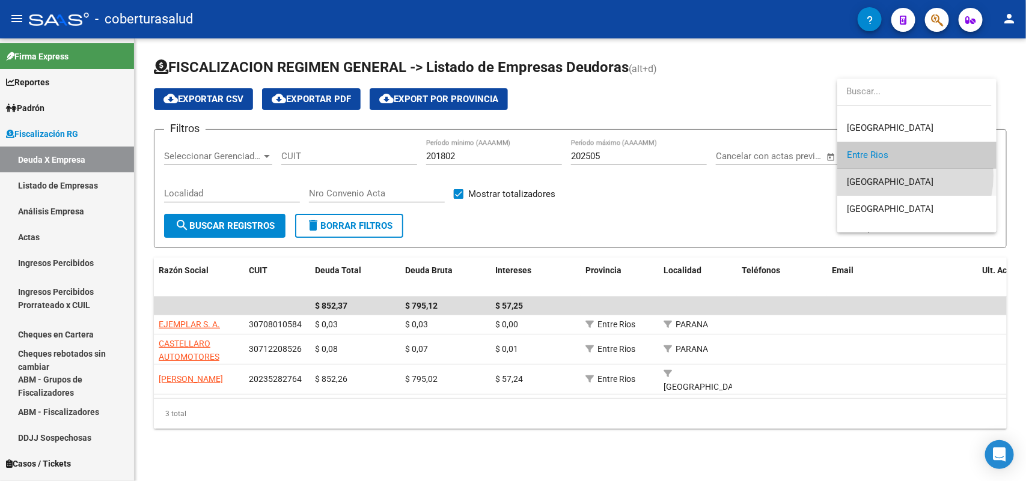
click at [891, 175] on span "[GEOGRAPHIC_DATA]" at bounding box center [917, 182] width 140 height 27
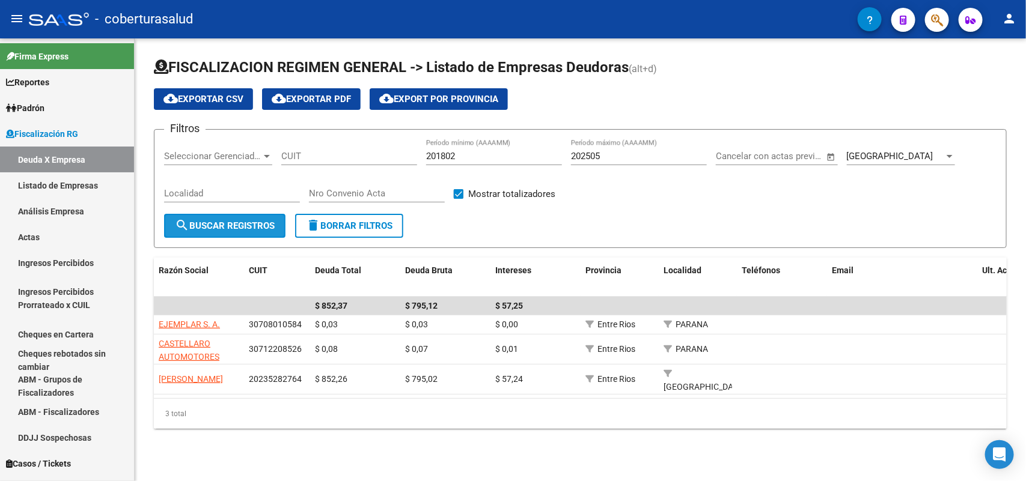
click at [262, 221] on span "search Buscar Registros" at bounding box center [225, 226] width 100 height 11
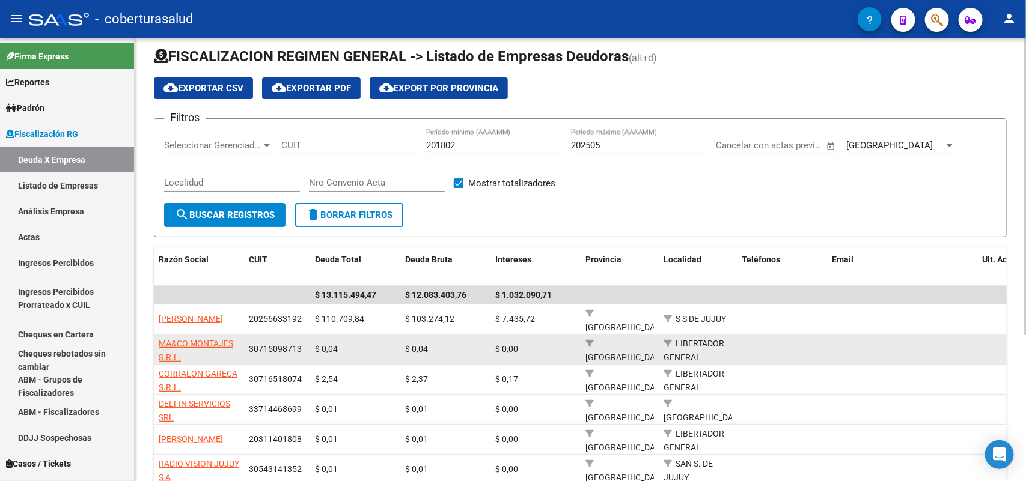
scroll to position [0, 0]
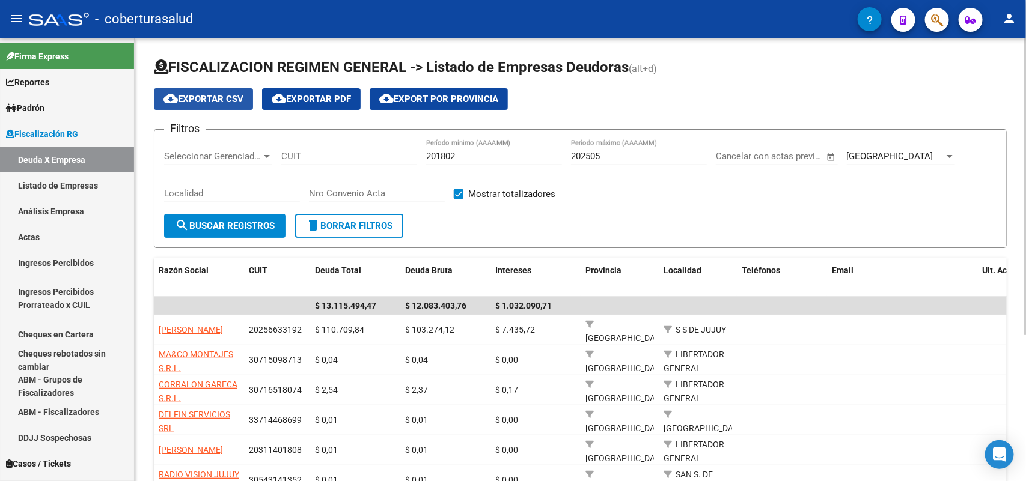
click at [183, 103] on span "cloud_download Exportar CSV" at bounding box center [203, 99] width 80 height 11
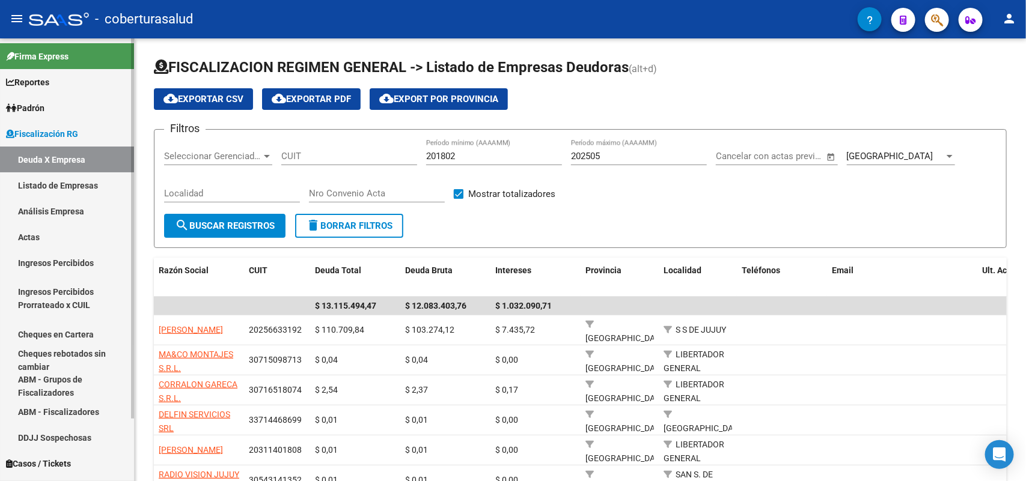
click at [42, 208] on link "Análisis Empresa" at bounding box center [67, 211] width 134 height 26
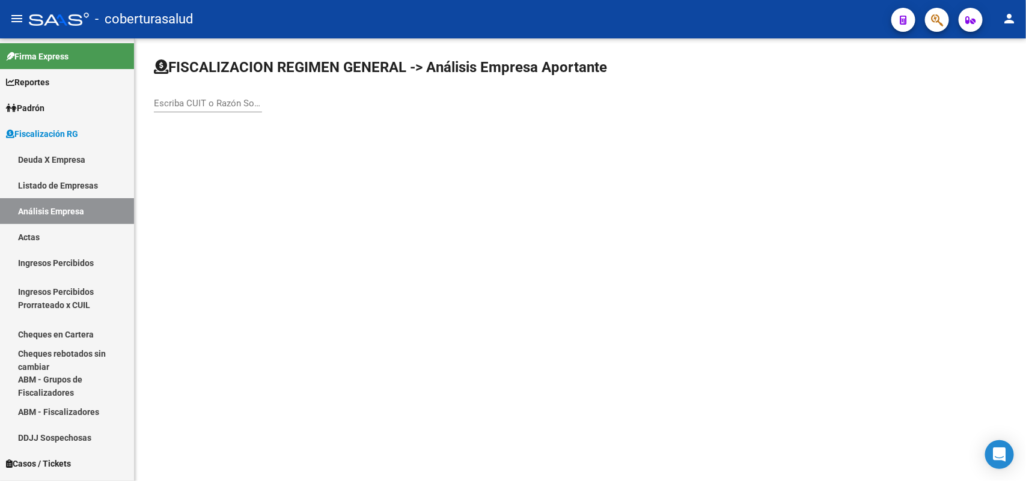
click at [246, 103] on input "Escriba CUIT o Razón Social para buscar" at bounding box center [208, 103] width 108 height 11
paste input "20121394783"
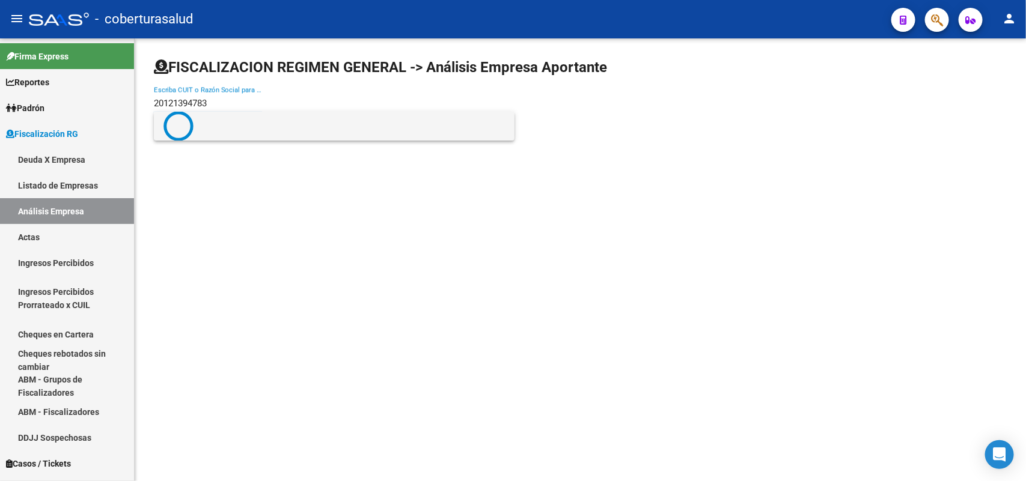
type input "20121394783"
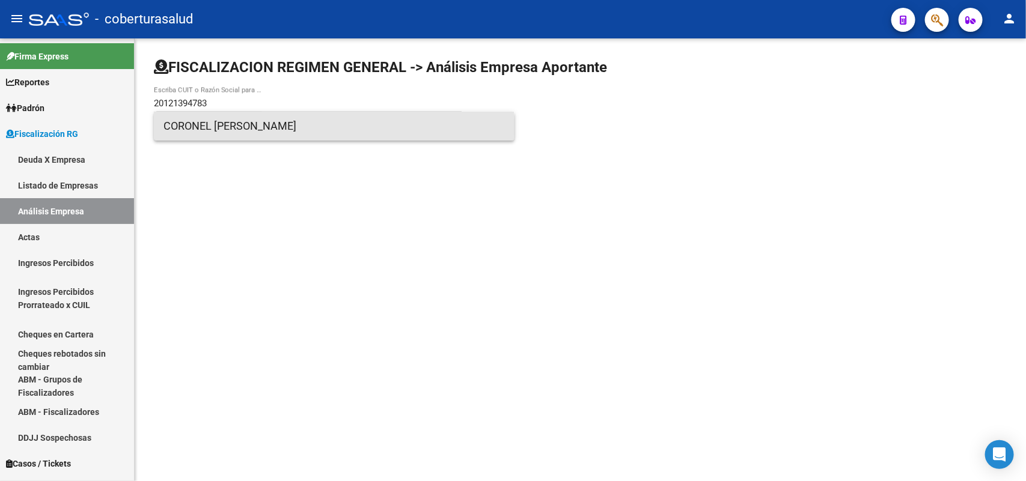
click at [259, 132] on span "CORONEL MANUEL ANGEL" at bounding box center [333, 126] width 341 height 29
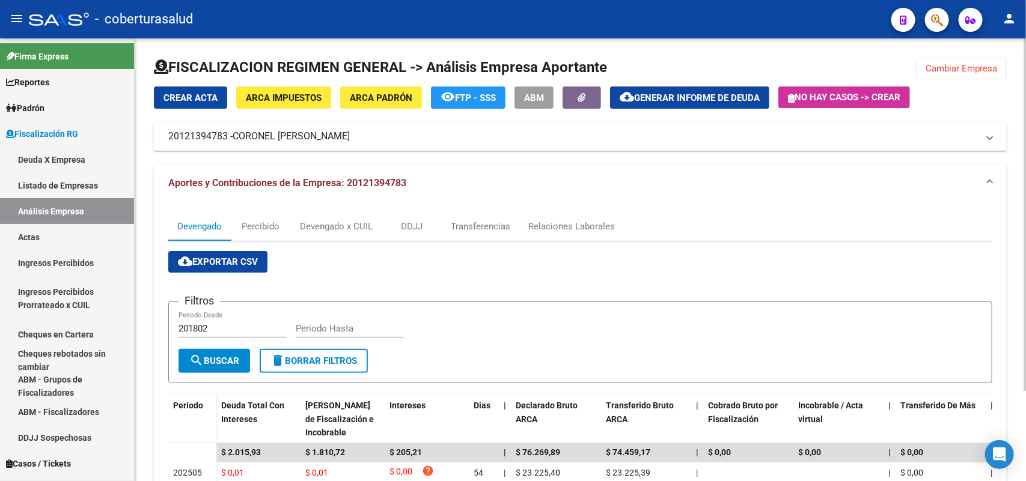
click at [972, 72] on span "Cambiar Empresa" at bounding box center [961, 68] width 72 height 11
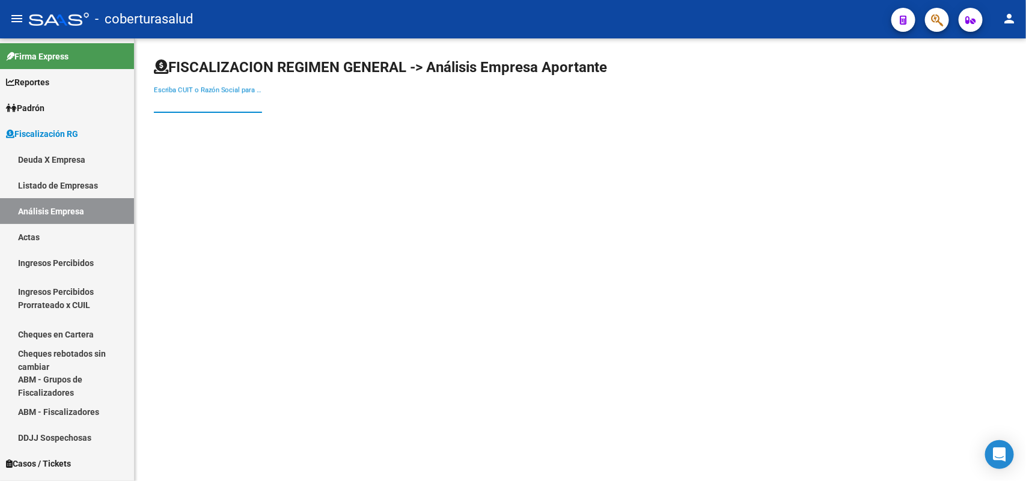
paste input "20131219750"
click at [244, 100] on input "20131219750" at bounding box center [208, 103] width 108 height 11
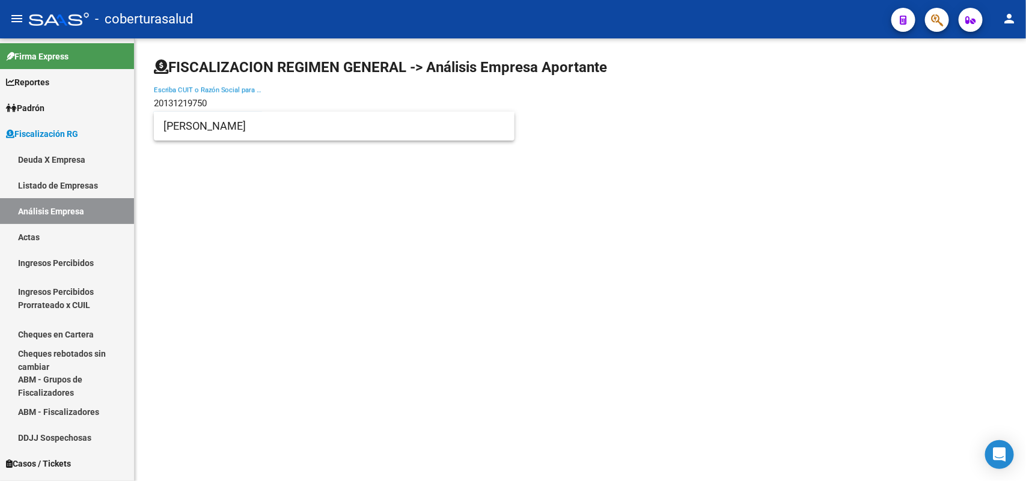
type input "20131219750"
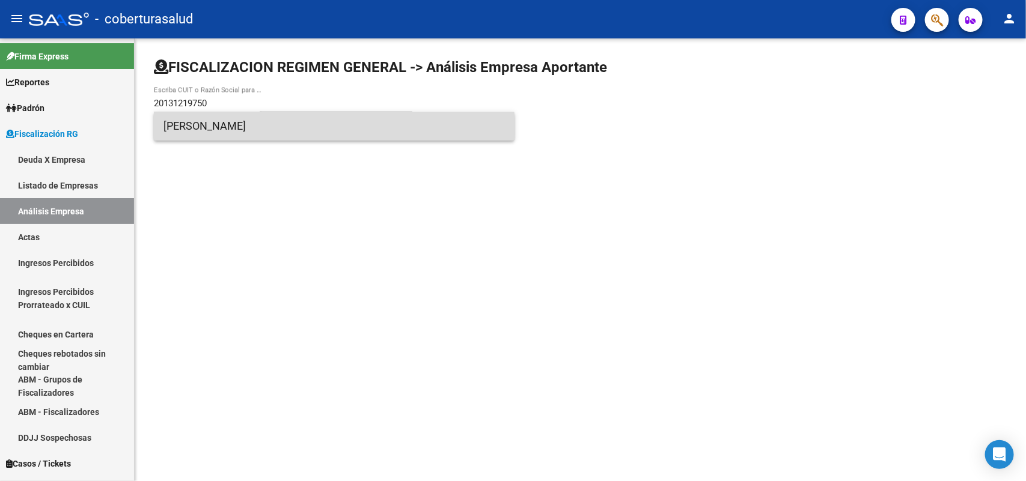
click at [234, 127] on span "ZARIF MARCELO HORACIO" at bounding box center [333, 126] width 341 height 29
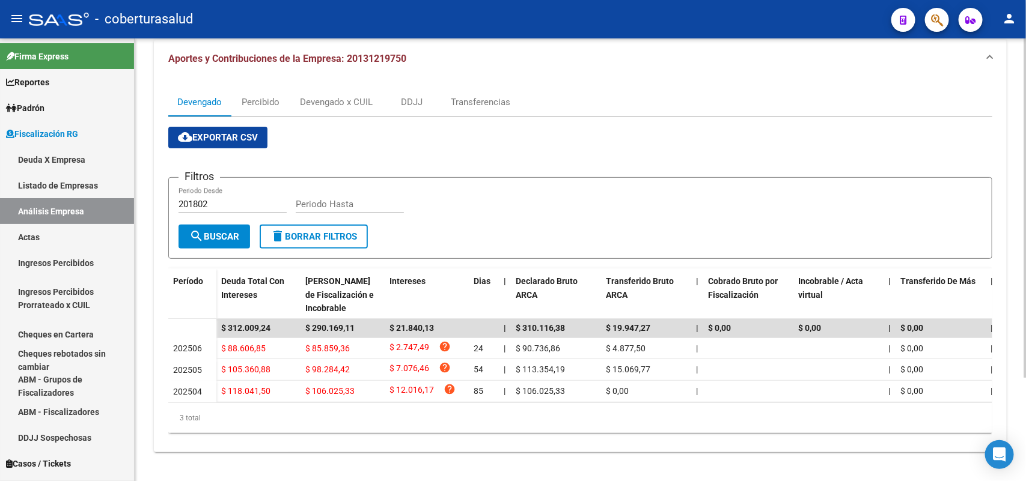
scroll to position [134, 0]
drag, startPoint x: 311, startPoint y: 89, endPoint x: 376, endPoint y: 120, distance: 71.5
click at [314, 96] on div "Devengado x CUIL" at bounding box center [336, 102] width 73 height 13
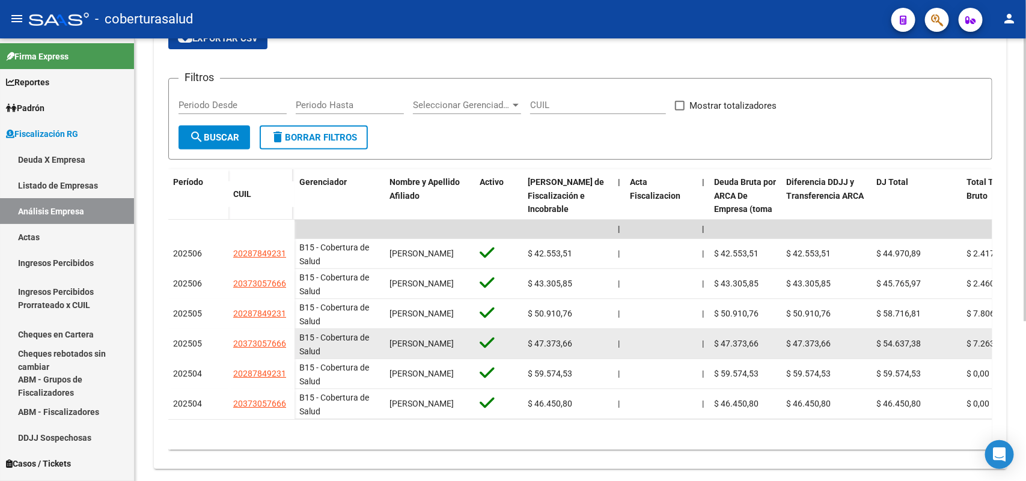
scroll to position [250, 0]
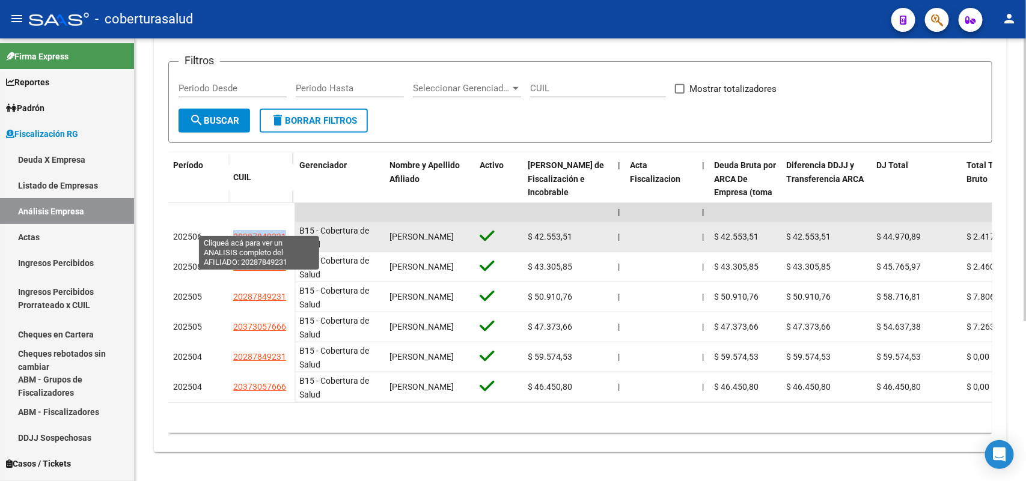
drag, startPoint x: 241, startPoint y: 225, endPoint x: 284, endPoint y: 226, distance: 43.3
click at [284, 226] on datatable-body-cell "20287849231" at bounding box center [261, 237] width 66 height 30
copy span "20287849231"
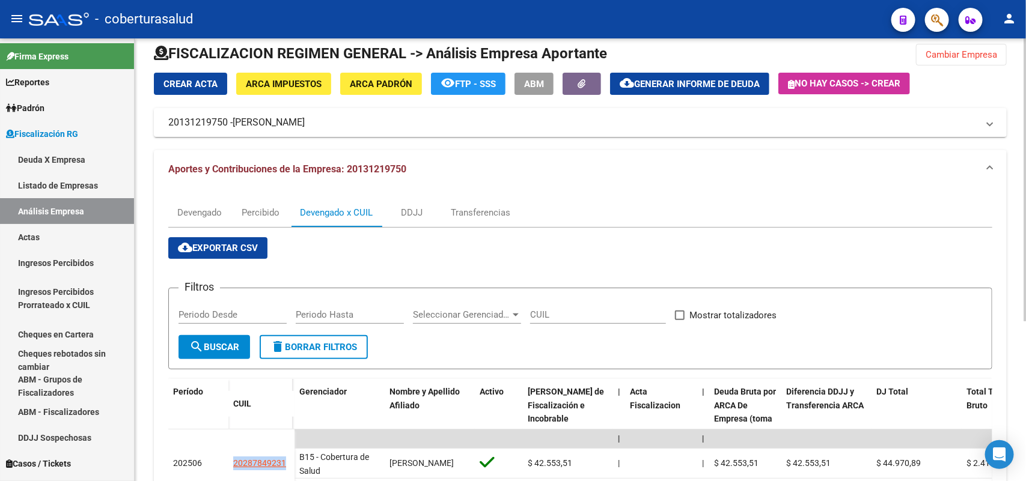
scroll to position [0, 0]
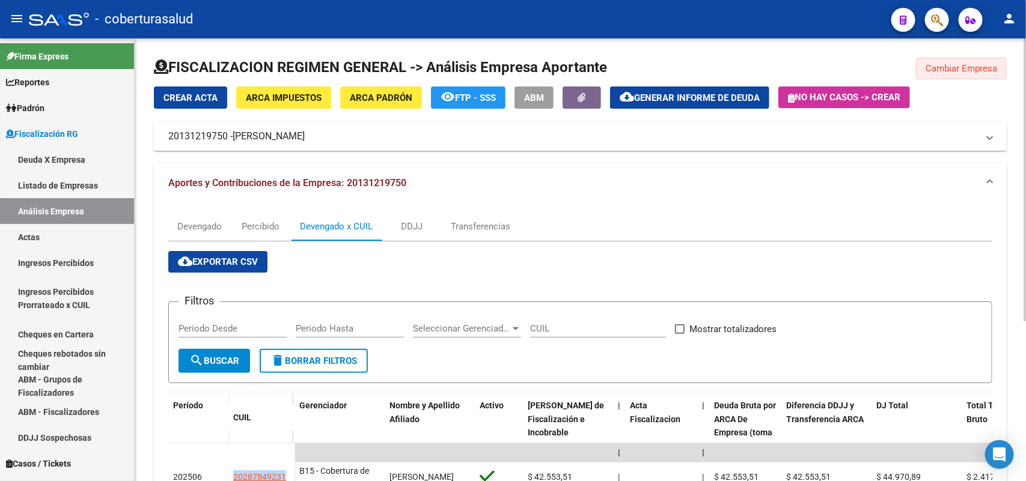
drag, startPoint x: 954, startPoint y: 64, endPoint x: 946, endPoint y: 67, distance: 7.8
click at [954, 64] on span "Cambiar Empresa" at bounding box center [961, 68] width 72 height 11
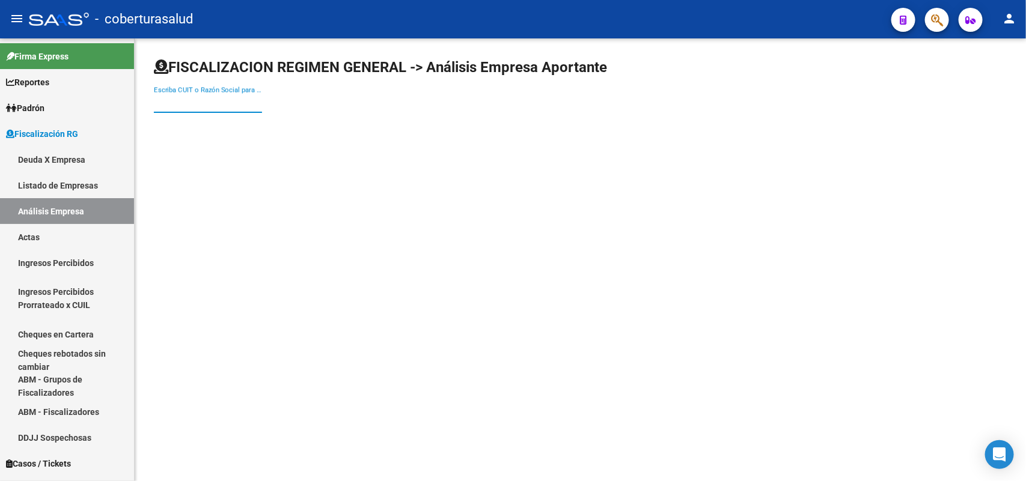
drag, startPoint x: 231, startPoint y: 103, endPoint x: 238, endPoint y: 106, distance: 7.5
click at [232, 103] on input "Escriba CUIT o Razón Social para buscar" at bounding box center [208, 103] width 108 height 11
paste input "20140236528"
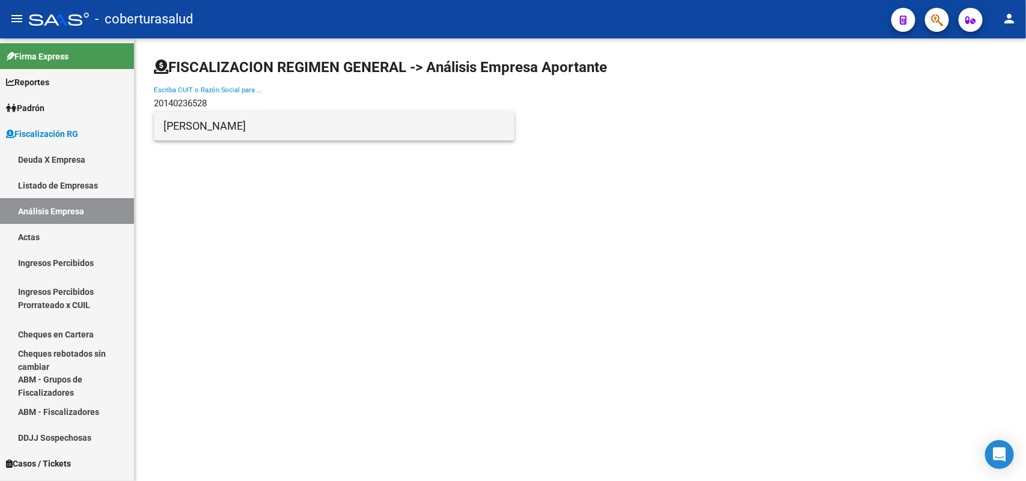
type input "20140236528"
click at [233, 127] on span "MARTINEZ RIERA ESTEBAN" at bounding box center [333, 126] width 341 height 29
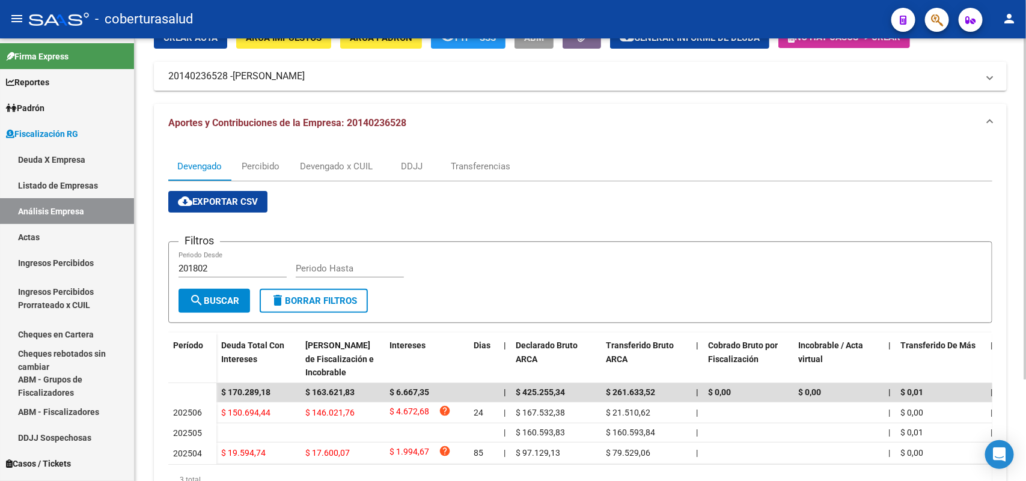
scroll to position [132, 0]
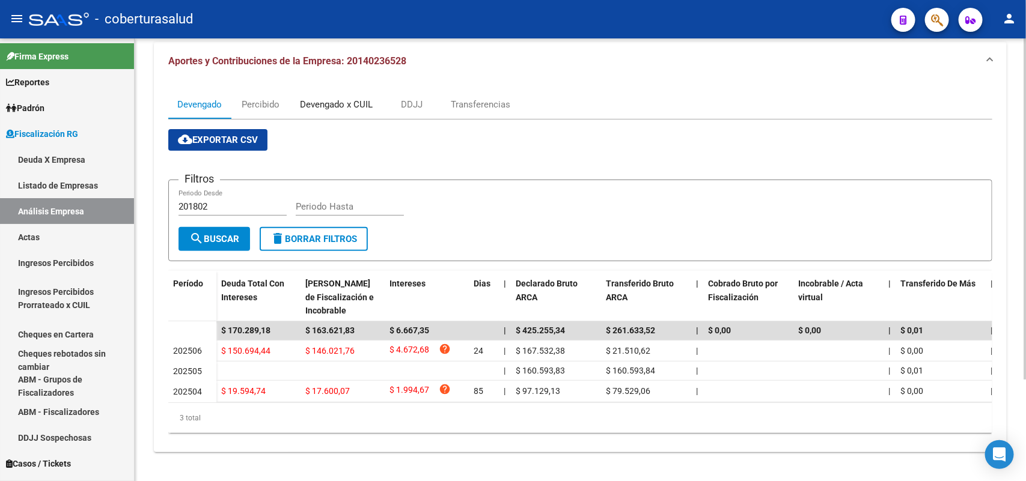
click at [364, 98] on div "Devengado x CUIL" at bounding box center [336, 104] width 73 height 13
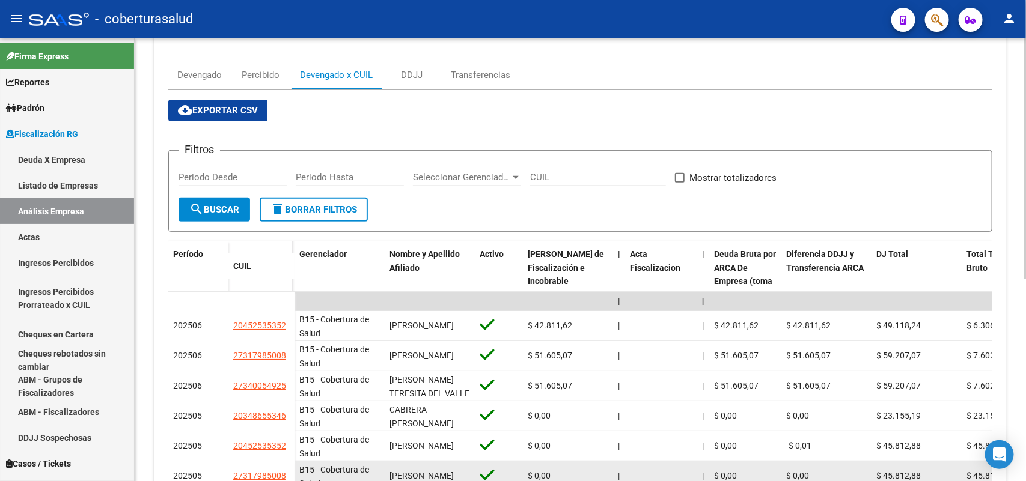
scroll to position [225, 0]
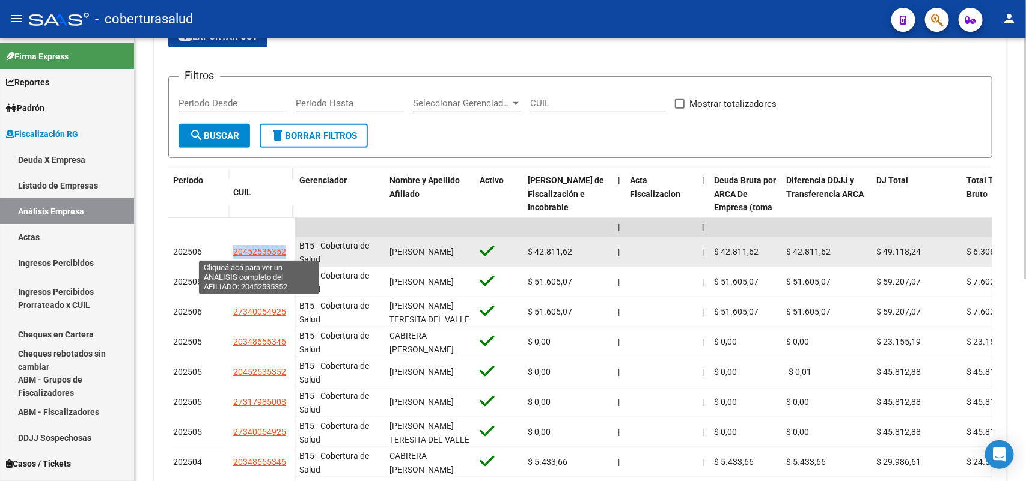
drag, startPoint x: 233, startPoint y: 252, endPoint x: 284, endPoint y: 254, distance: 51.1
click at [284, 254] on span "20452535352" at bounding box center [259, 252] width 53 height 10
copy span "20452535352"
type textarea "20452535352"
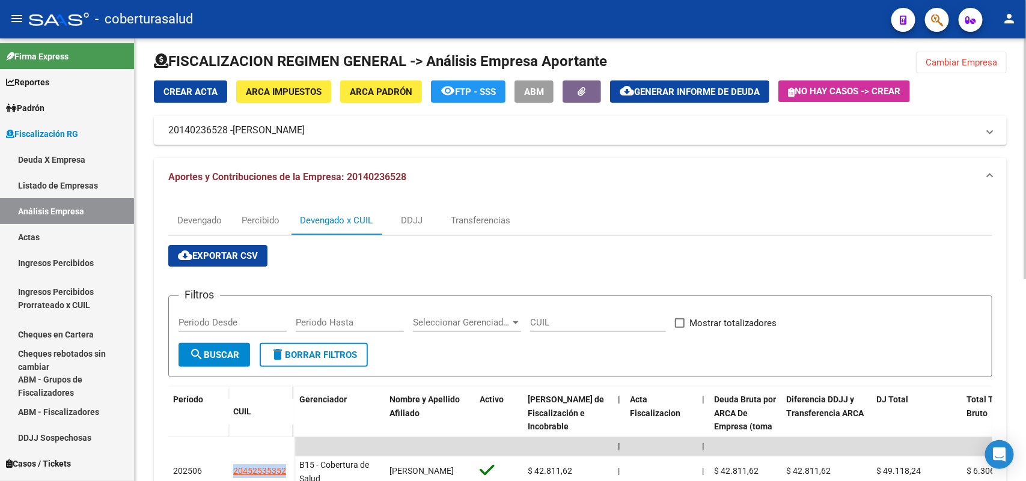
scroll to position [0, 0]
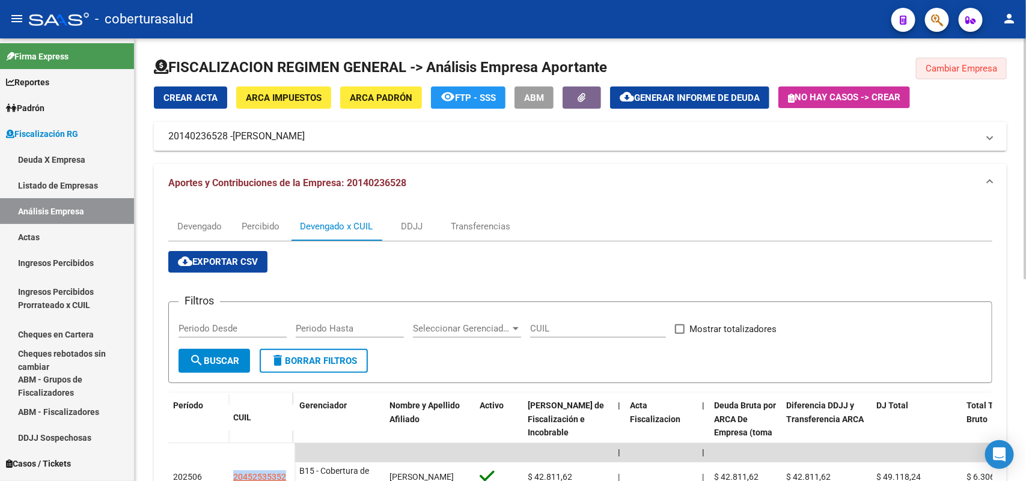
drag, startPoint x: 929, startPoint y: 61, endPoint x: 818, endPoint y: 55, distance: 110.7
click at [930, 61] on button "Cambiar Empresa" at bounding box center [961, 69] width 91 height 22
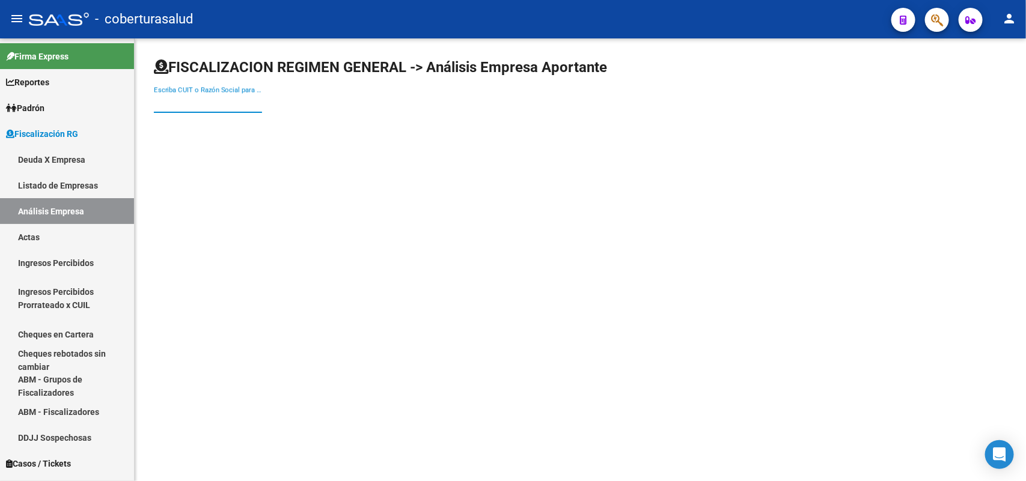
drag, startPoint x: 254, startPoint y: 104, endPoint x: 250, endPoint y: 111, distance: 8.1
click at [253, 103] on input "Escriba CUIT o Razón Social para buscar" at bounding box center [208, 103] width 108 height 11
paste input "20252055763"
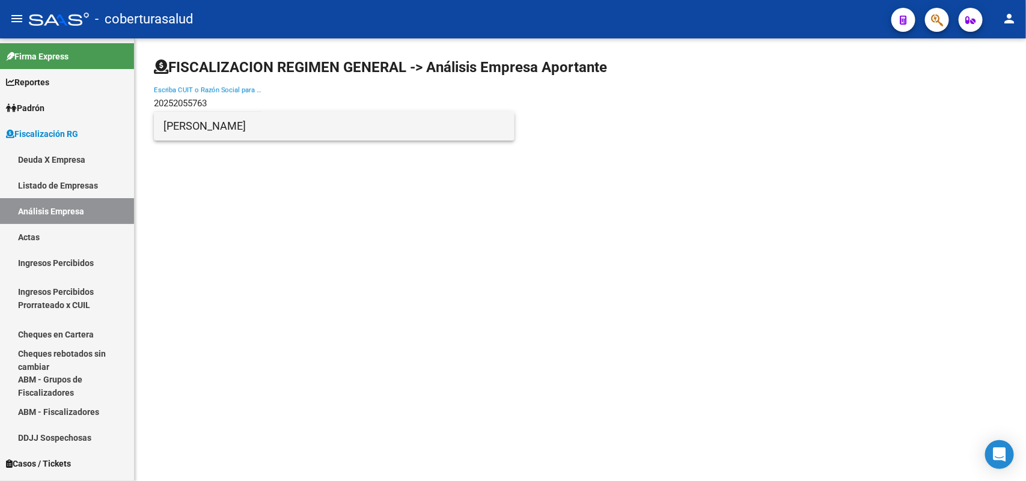
type input "20252055763"
click at [200, 129] on span "FLORES ANIBAL RENE" at bounding box center [333, 126] width 341 height 29
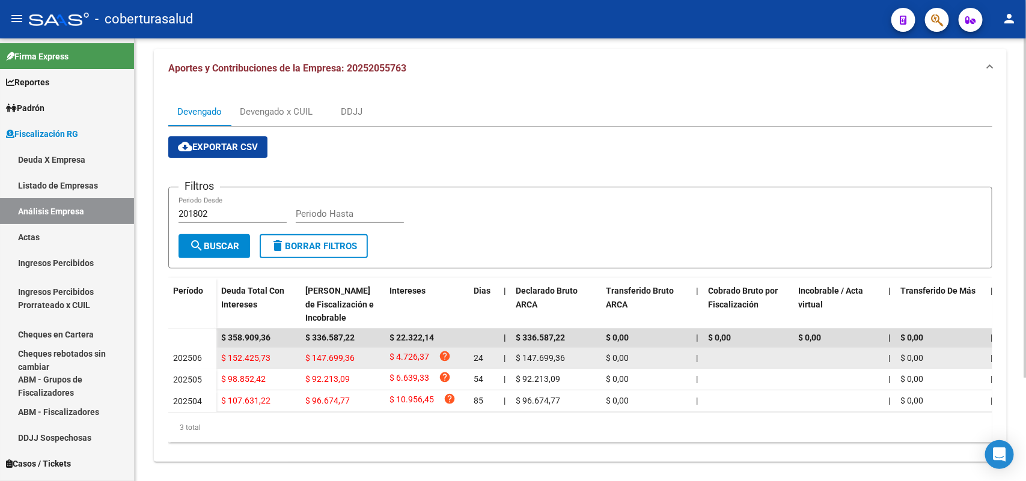
scroll to position [134, 0]
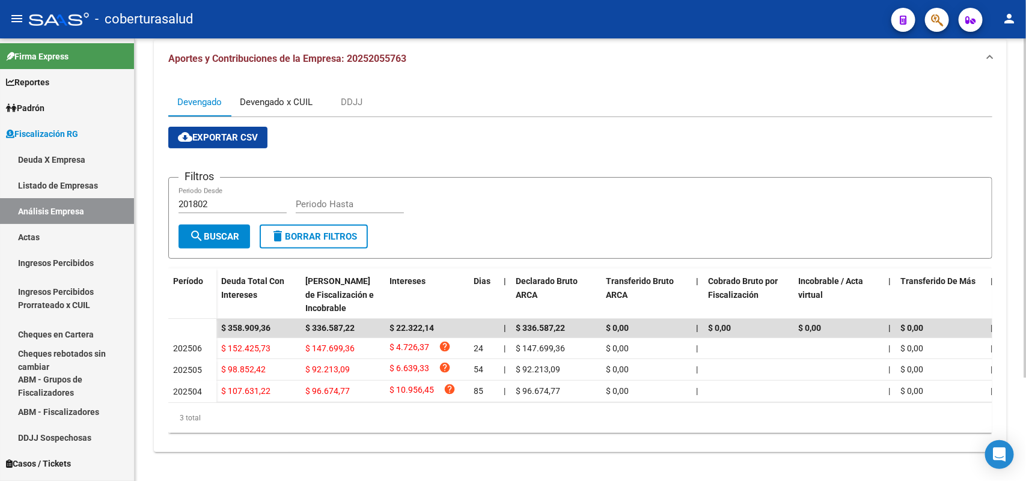
click at [267, 96] on div "Devengado x CUIL" at bounding box center [276, 102] width 73 height 13
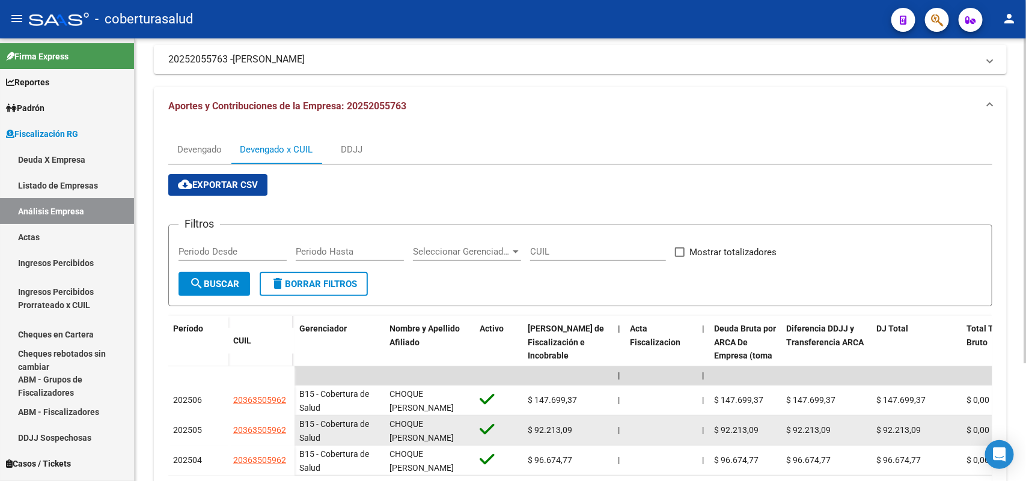
scroll to position [160, 0]
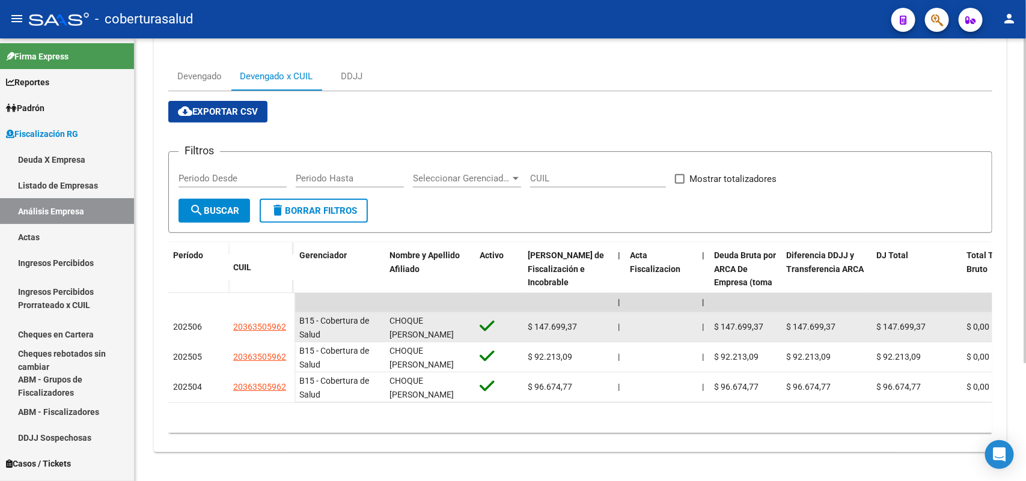
drag, startPoint x: 233, startPoint y: 315, endPoint x: 279, endPoint y: 318, distance: 47.0
copy span "20363505962"
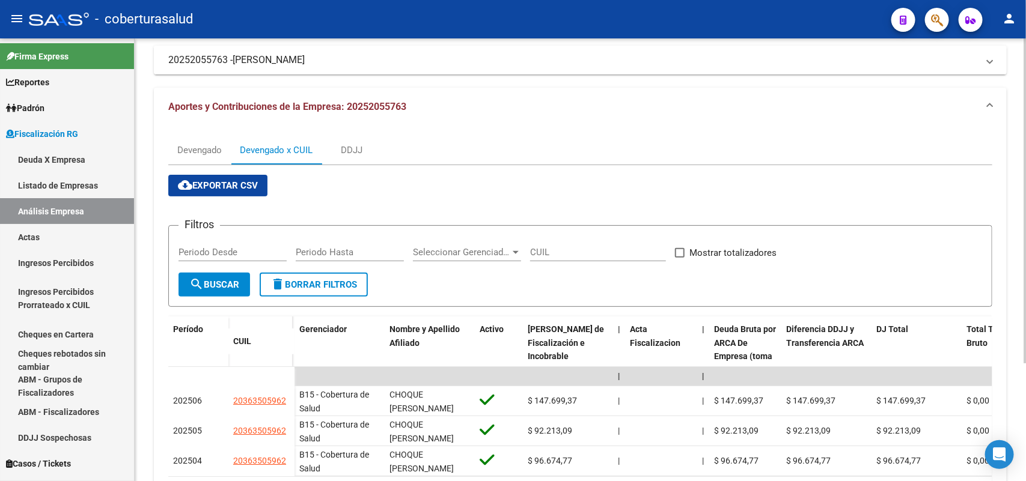
scroll to position [0, 0]
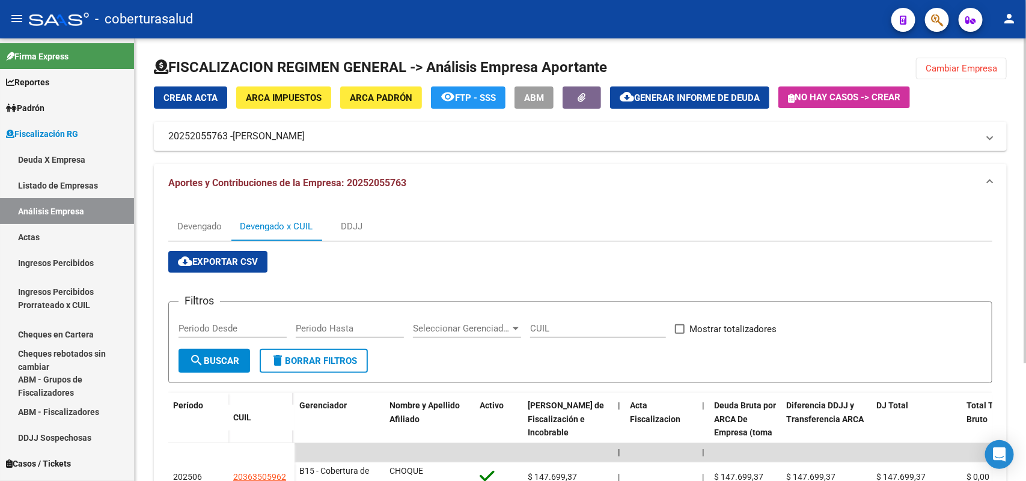
click at [978, 67] on span "Cambiar Empresa" at bounding box center [961, 68] width 72 height 11
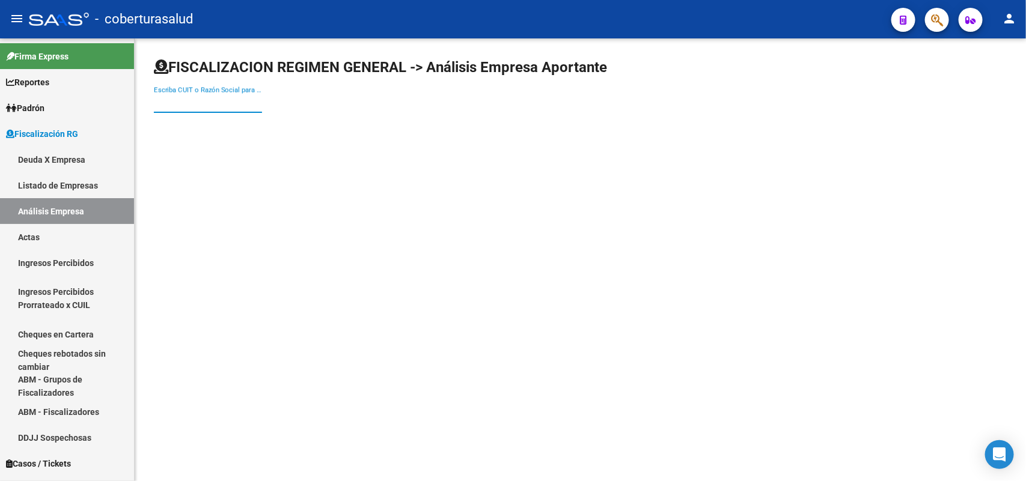
click at [228, 100] on input "Escriba CUIT o Razón Social para buscar" at bounding box center [208, 103] width 108 height 11
paste input "30710105010"
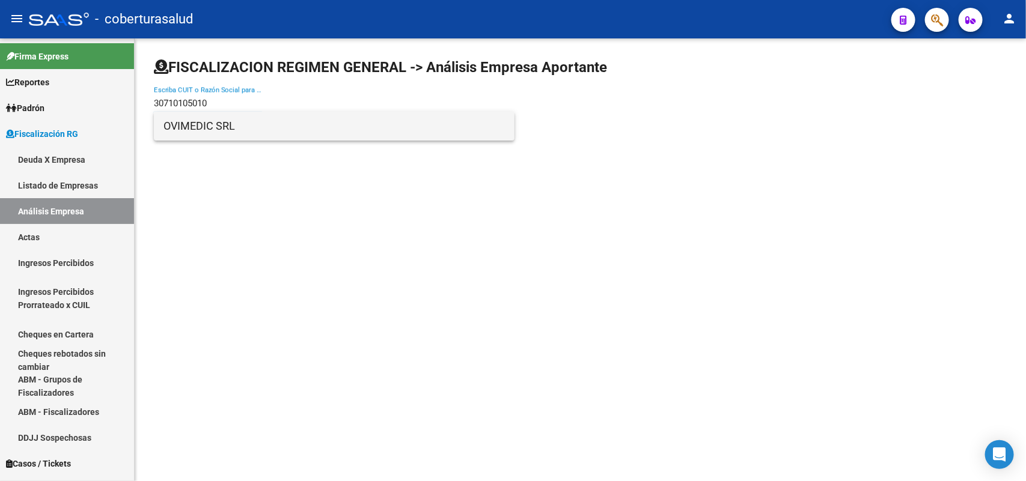
type input "30710105010"
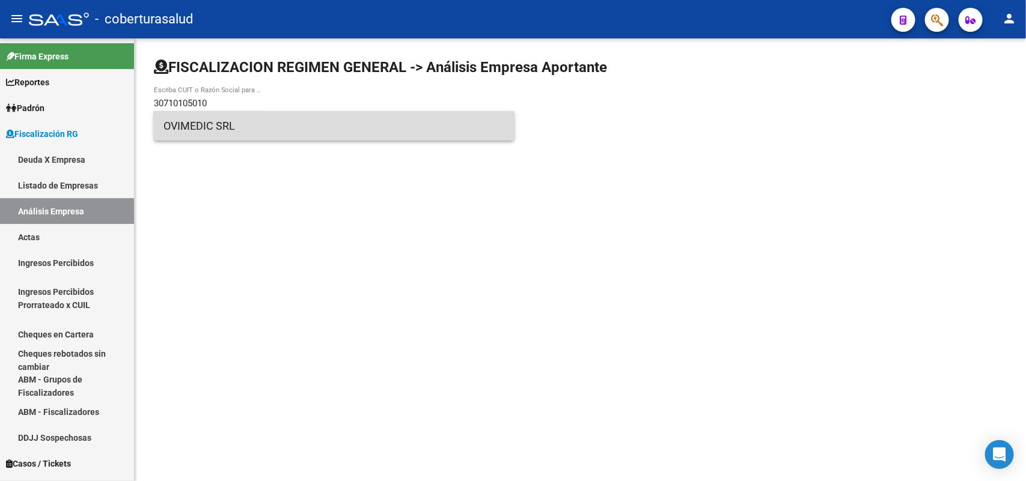
click at [197, 127] on span "OVIMEDIC SRL" at bounding box center [333, 126] width 341 height 29
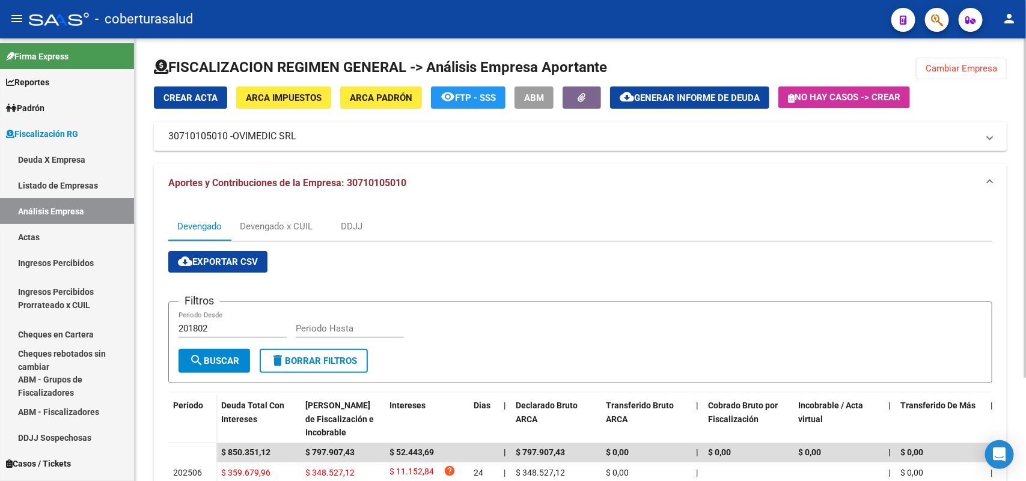
click at [275, 210] on div "Devengado Devengado x CUIL DDJJ cloud_download Exportar CSV Filtros 201802 Peri…" at bounding box center [580, 390] width 853 height 374
click at [273, 220] on div "Devengado x CUIL" at bounding box center [276, 226] width 73 height 13
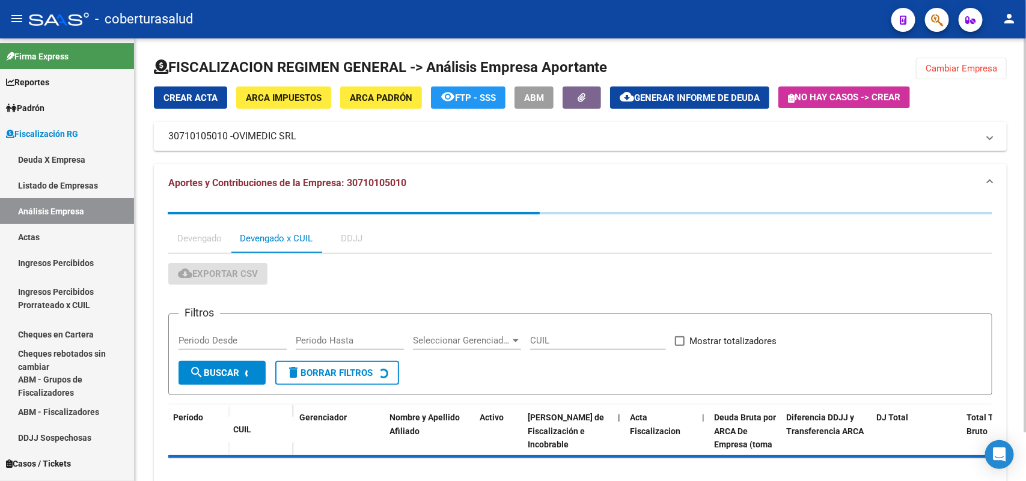
scroll to position [55, 0]
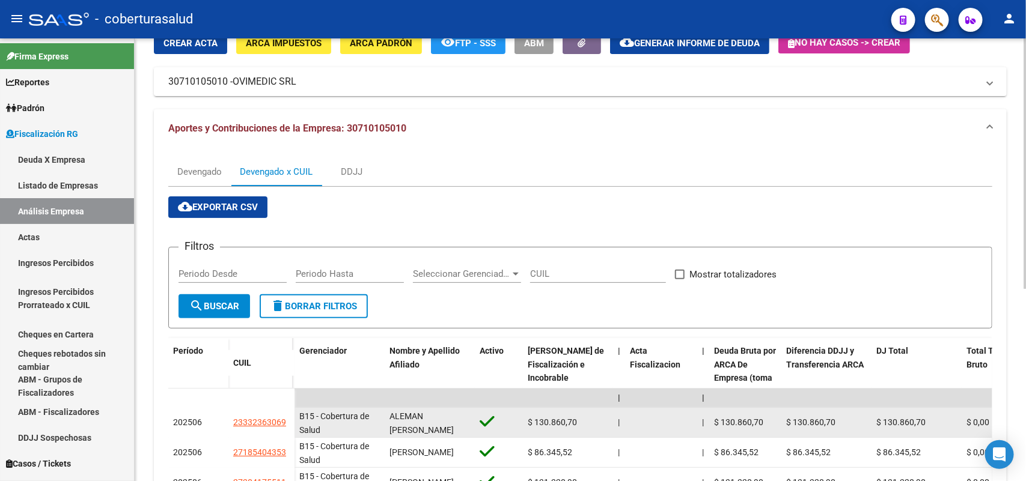
drag, startPoint x: 235, startPoint y: 421, endPoint x: 287, endPoint y: 424, distance: 52.4
click at [287, 424] on div "23332363069" at bounding box center [261, 423] width 56 height 14
copy span "23332363069"
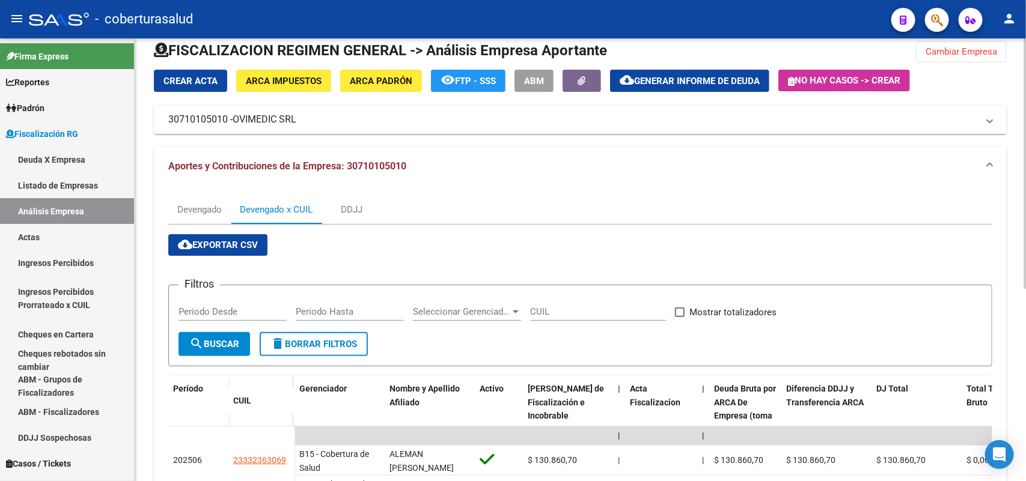
scroll to position [0, 0]
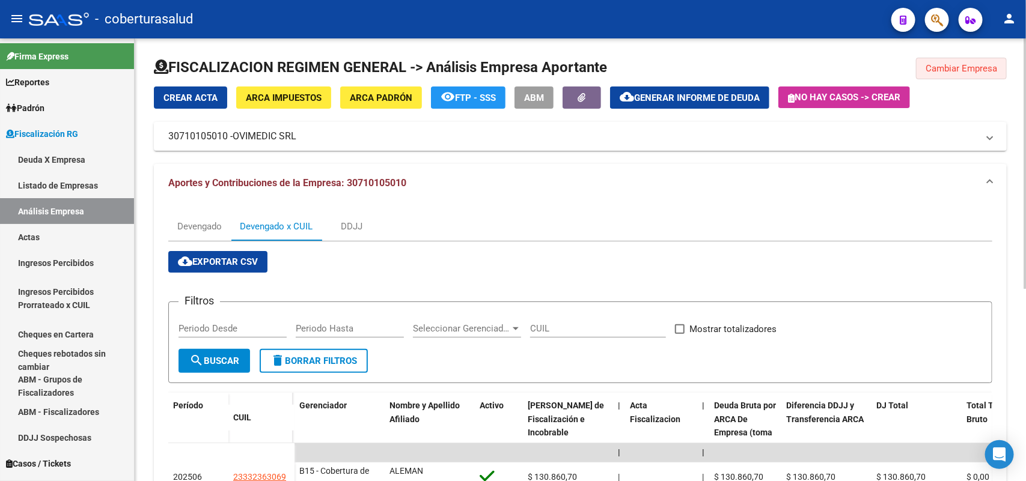
drag, startPoint x: 960, startPoint y: 72, endPoint x: 867, endPoint y: 67, distance: 93.3
click at [963, 71] on span "Cambiar Empresa" at bounding box center [961, 68] width 72 height 11
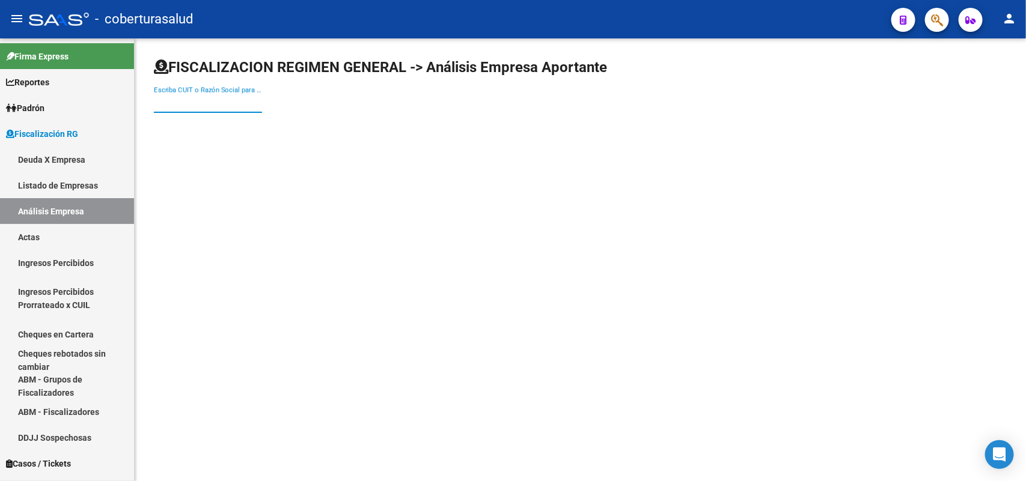
click at [232, 99] on input "Escriba CUIT o Razón Social para buscar" at bounding box center [208, 103] width 108 height 11
paste input "30708829001"
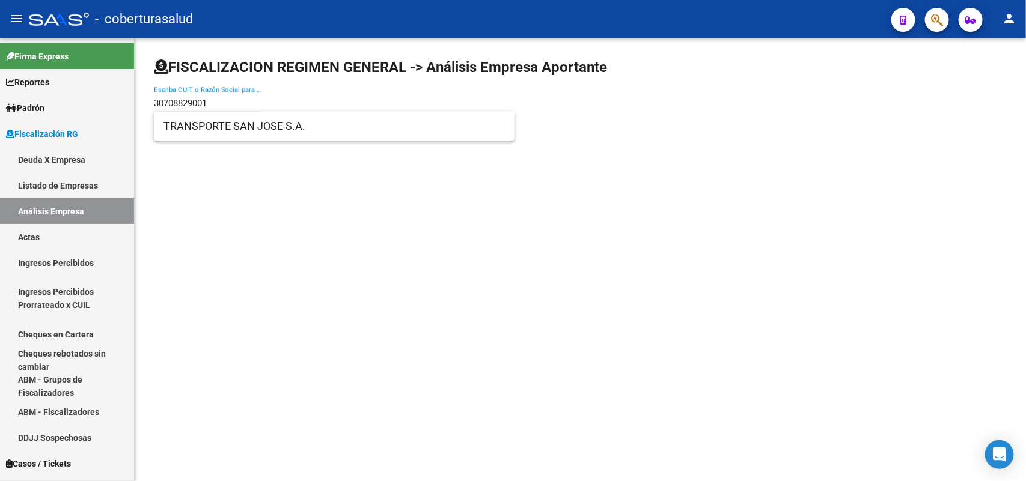
type input "30708829001"
click at [243, 133] on span "TRANSPORTE SAN JOSE S.A." at bounding box center [333, 126] width 341 height 29
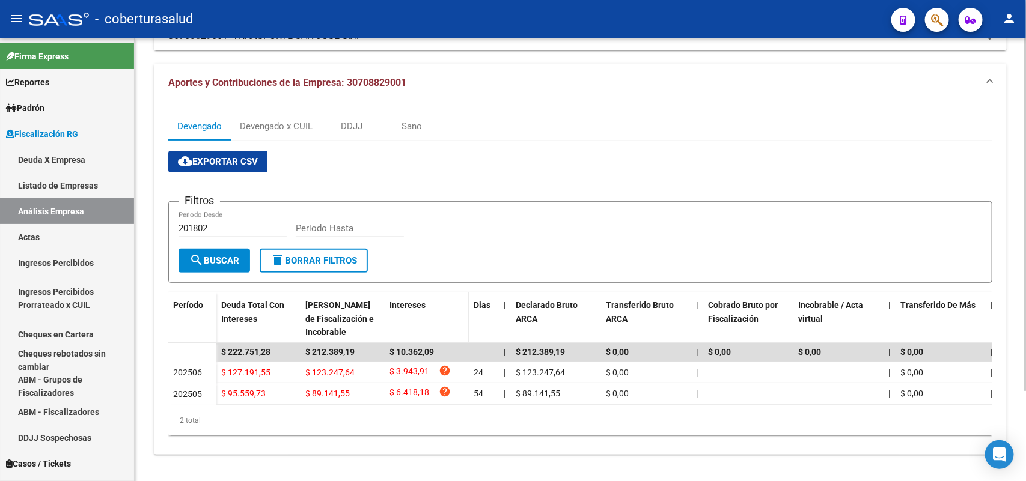
scroll to position [112, 0]
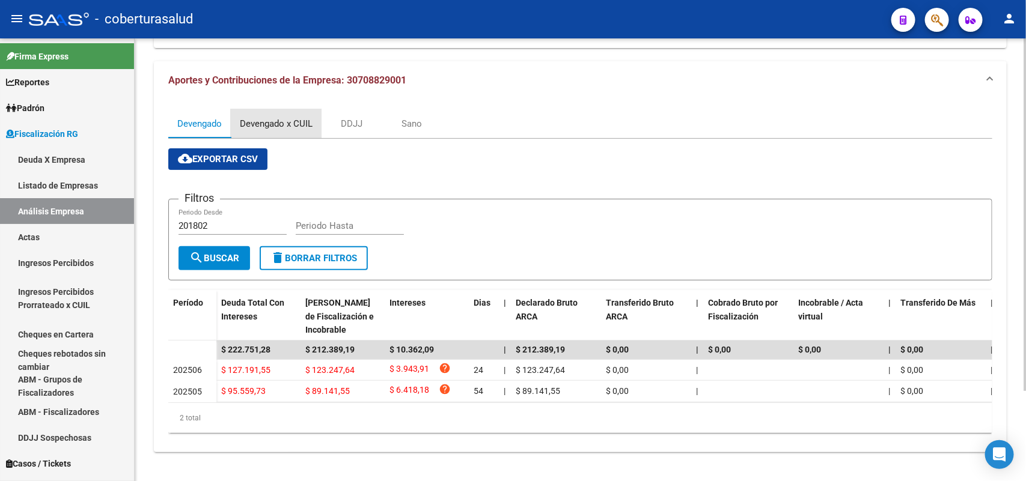
click at [299, 117] on div "Devengado x CUIL" at bounding box center [276, 123] width 73 height 13
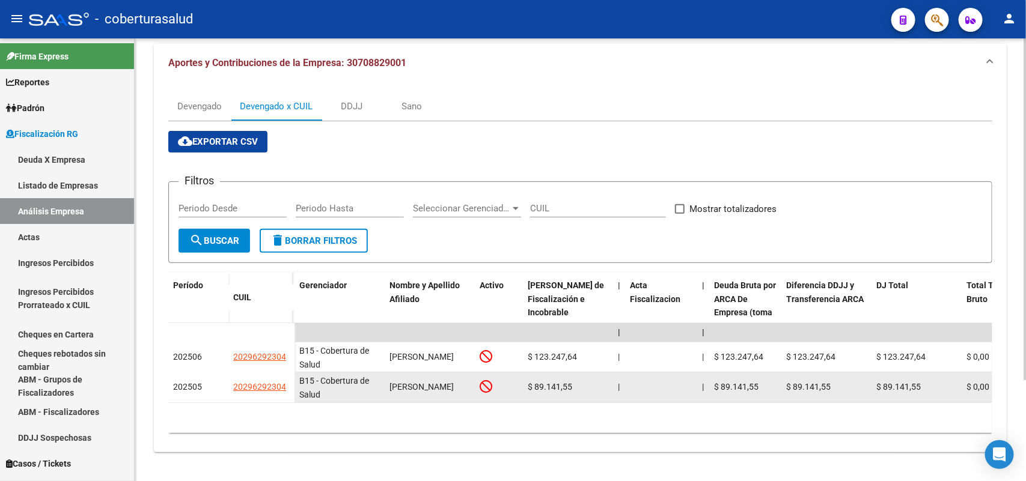
scroll to position [130, 0]
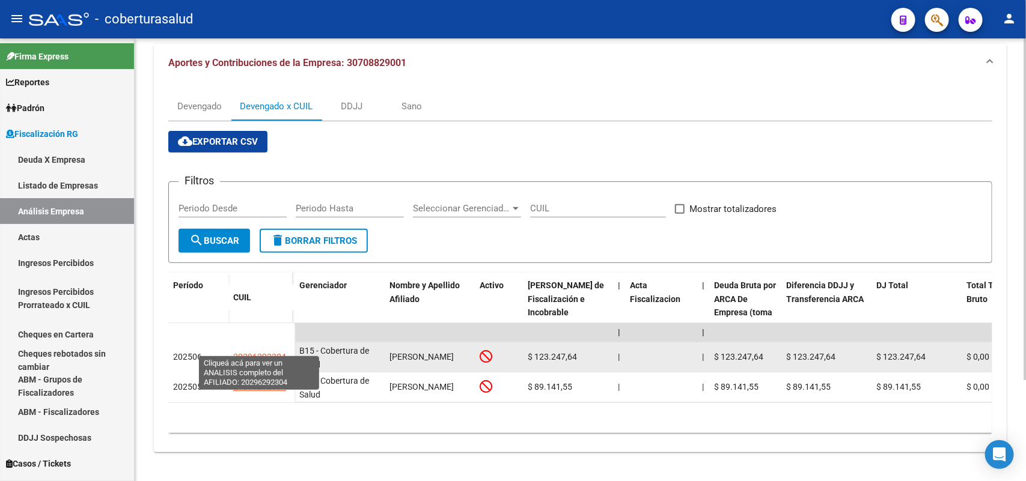
drag, startPoint x: 232, startPoint y: 346, endPoint x: 284, endPoint y: 341, distance: 51.9
click at [284, 343] on datatable-body-cell "20296292304" at bounding box center [261, 358] width 66 height 30
copy span "20296292304"
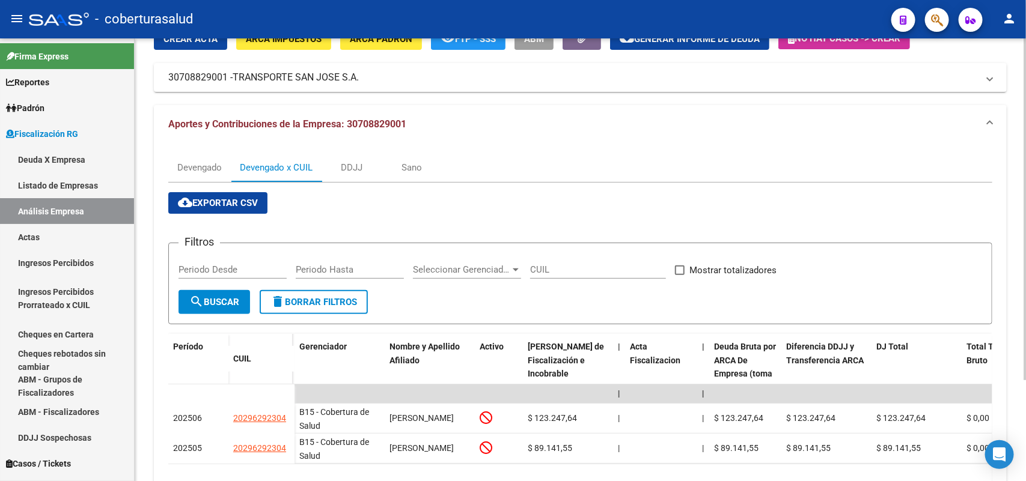
scroll to position [0, 0]
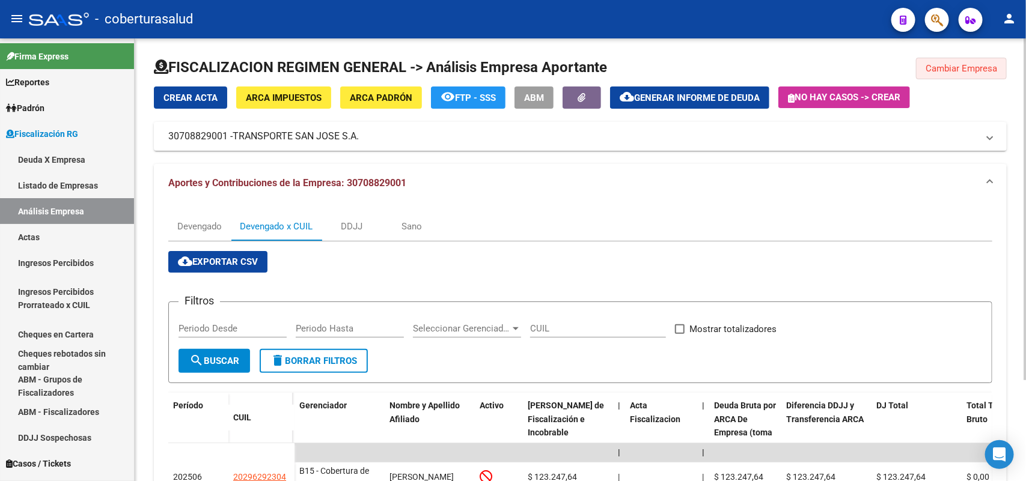
click at [948, 70] on span "Cambiar Empresa" at bounding box center [961, 68] width 72 height 11
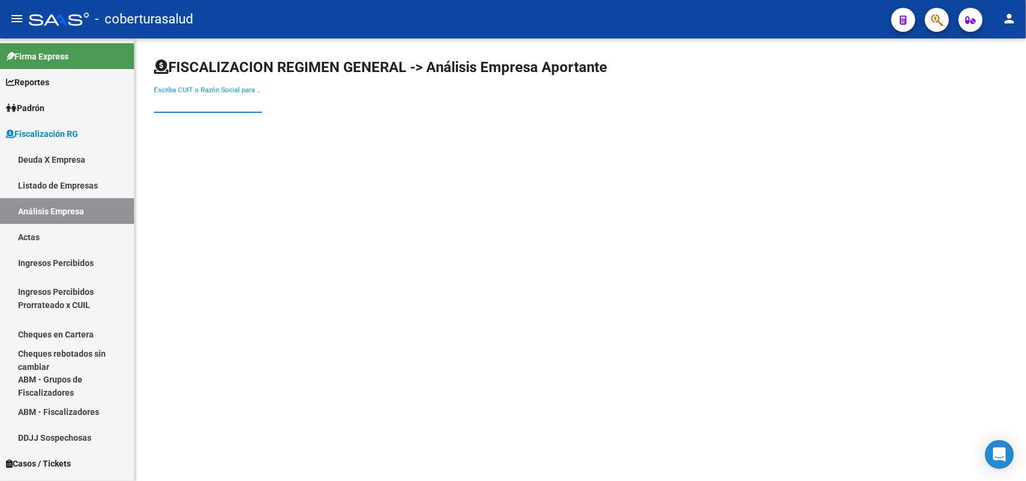
paste input "30710253273"
click at [205, 101] on input "Escriba CUIT o Razón Social para buscar" at bounding box center [208, 103] width 108 height 11
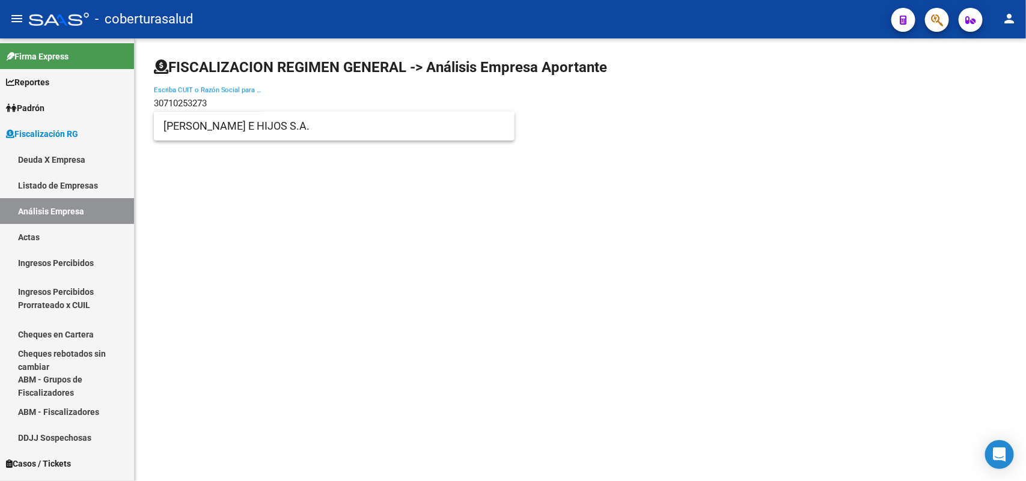
type input "30710253273"
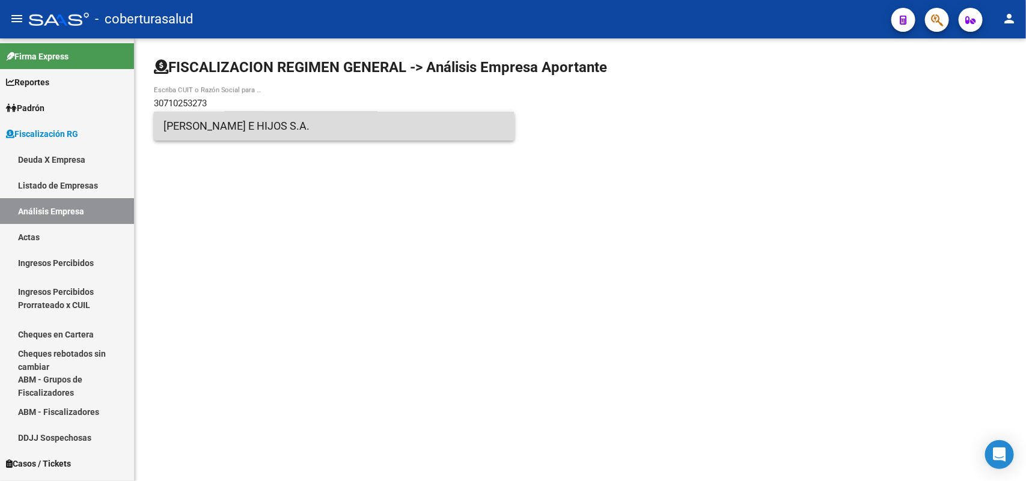
click at [217, 133] on span "VILLANUEVA E HIJOS S.A." at bounding box center [333, 126] width 341 height 29
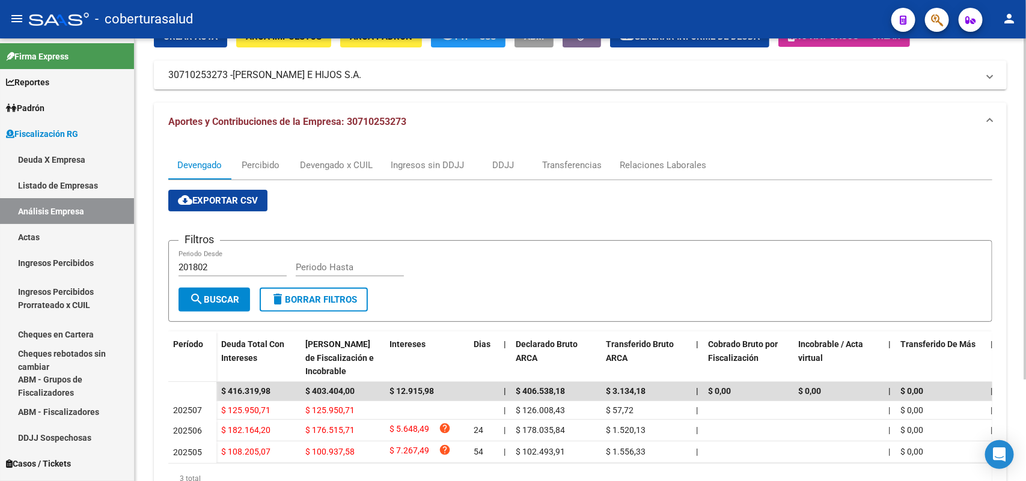
scroll to position [132, 0]
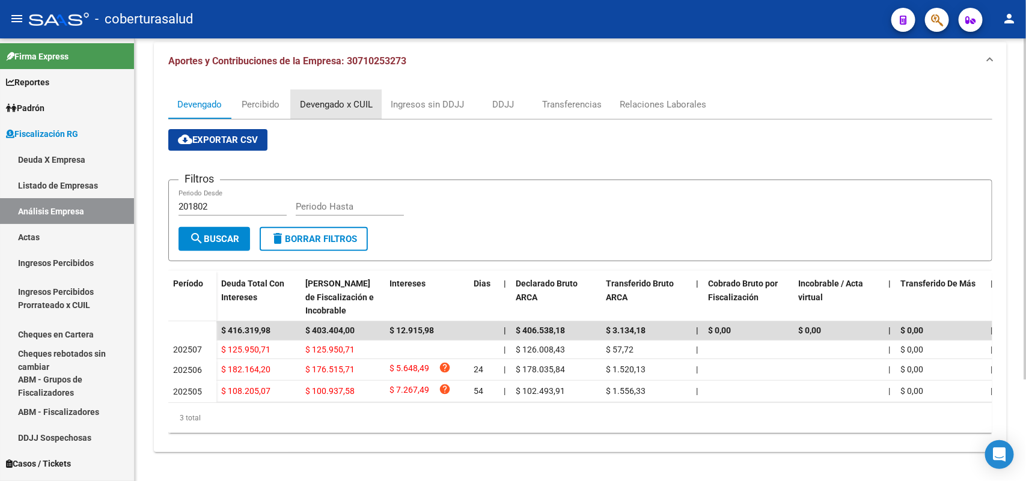
drag, startPoint x: 326, startPoint y: 95, endPoint x: 362, endPoint y: 143, distance: 60.1
click at [326, 98] on div "Devengado x CUIL" at bounding box center [336, 104] width 73 height 13
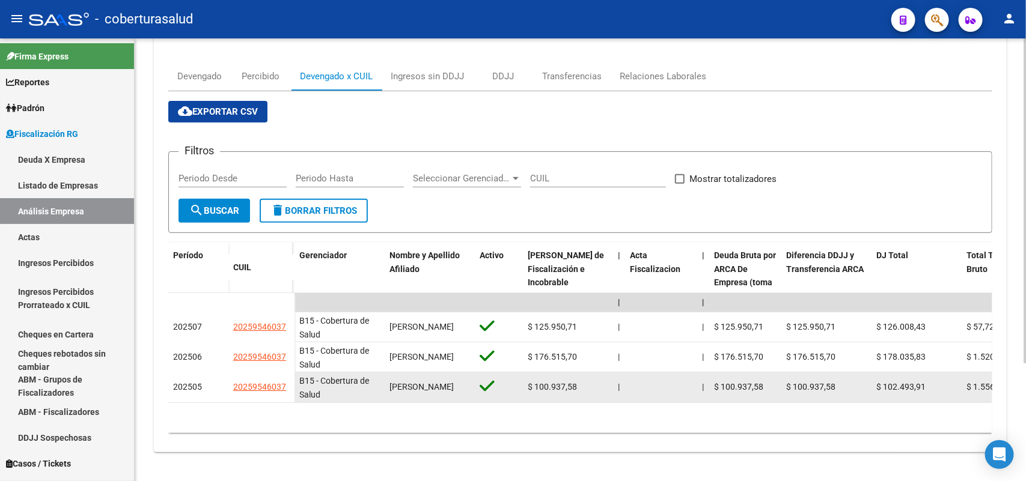
scroll to position [160, 0]
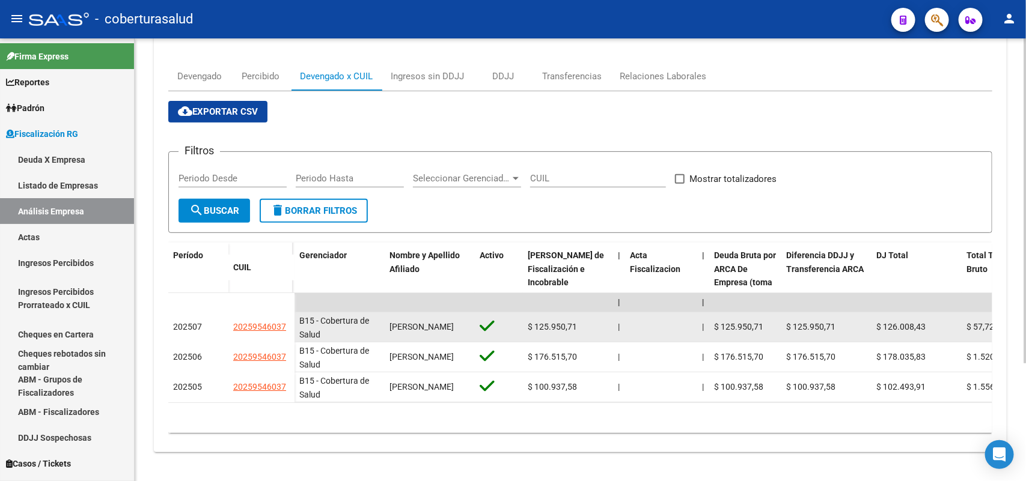
drag, startPoint x: 236, startPoint y: 313, endPoint x: 301, endPoint y: 314, distance: 64.9
copy span "20259546037"
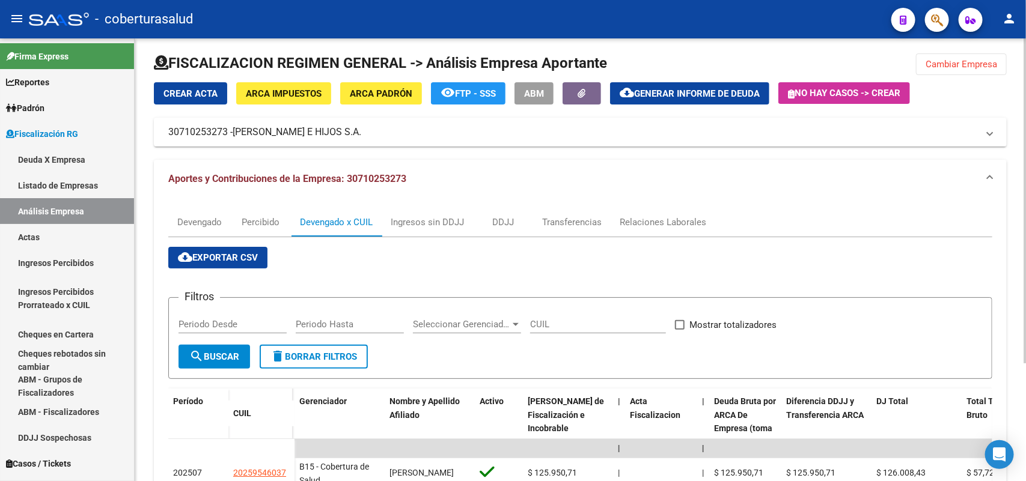
scroll to position [0, 0]
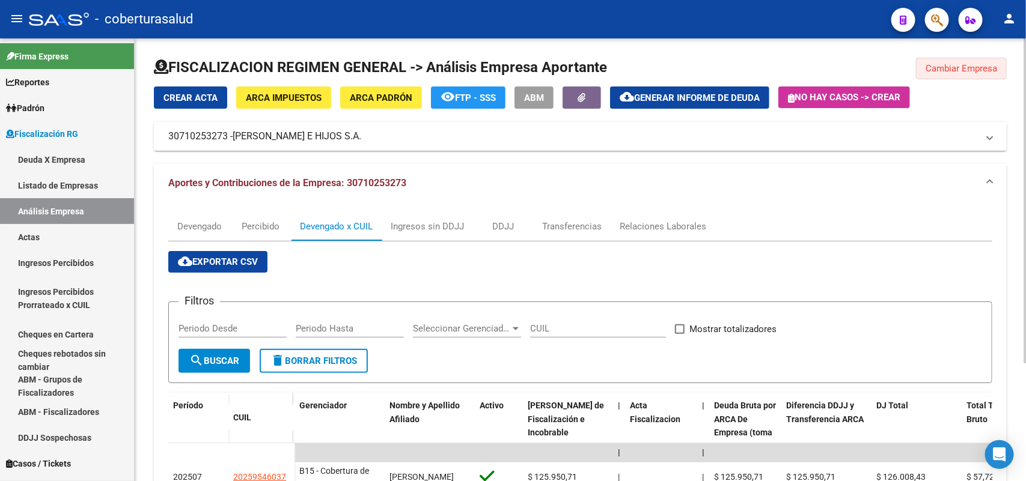
click at [962, 69] on span "Cambiar Empresa" at bounding box center [961, 68] width 72 height 11
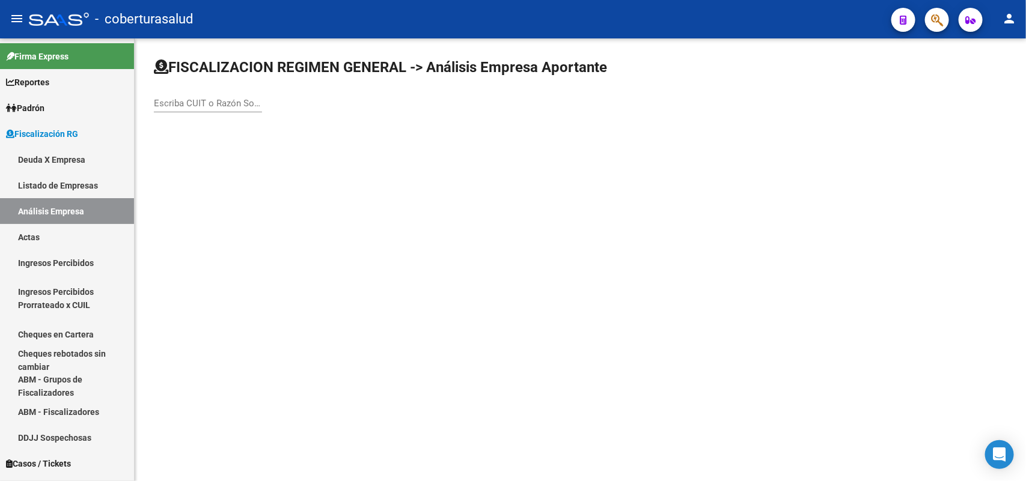
paste input "20184338360"
drag, startPoint x: 227, startPoint y: 104, endPoint x: 232, endPoint y: 128, distance: 24.5
click at [227, 103] on input "20184338360" at bounding box center [208, 103] width 108 height 11
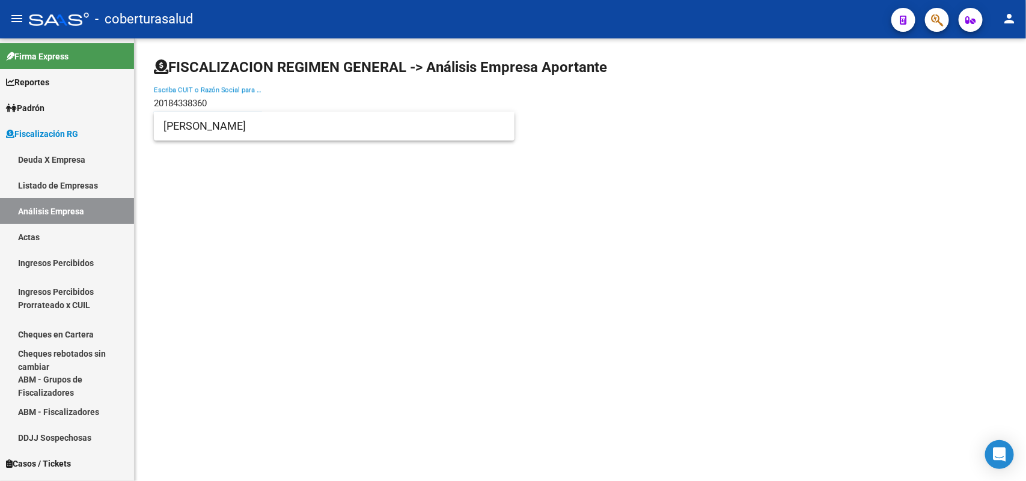
type input "20184338360"
click at [212, 130] on span "JEREZ MARIO EDUARDO" at bounding box center [333, 126] width 341 height 29
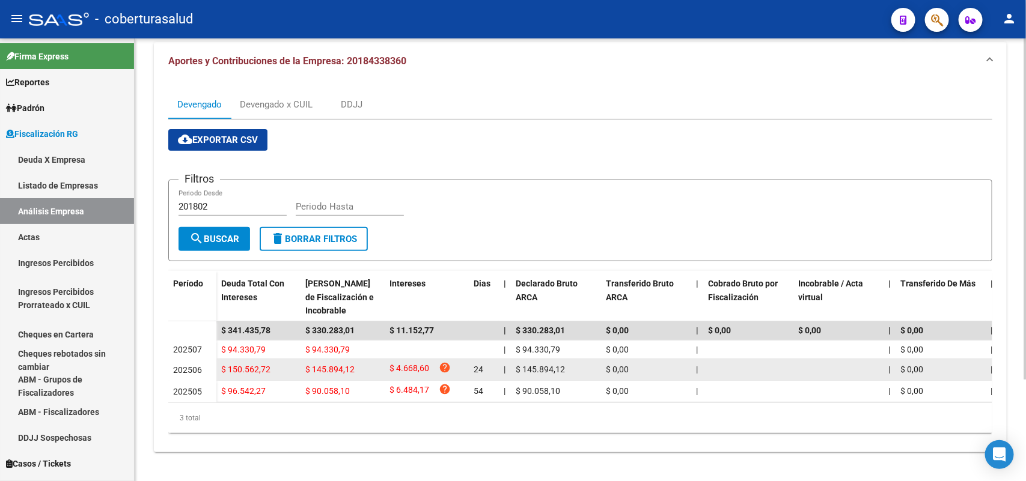
scroll to position [132, 0]
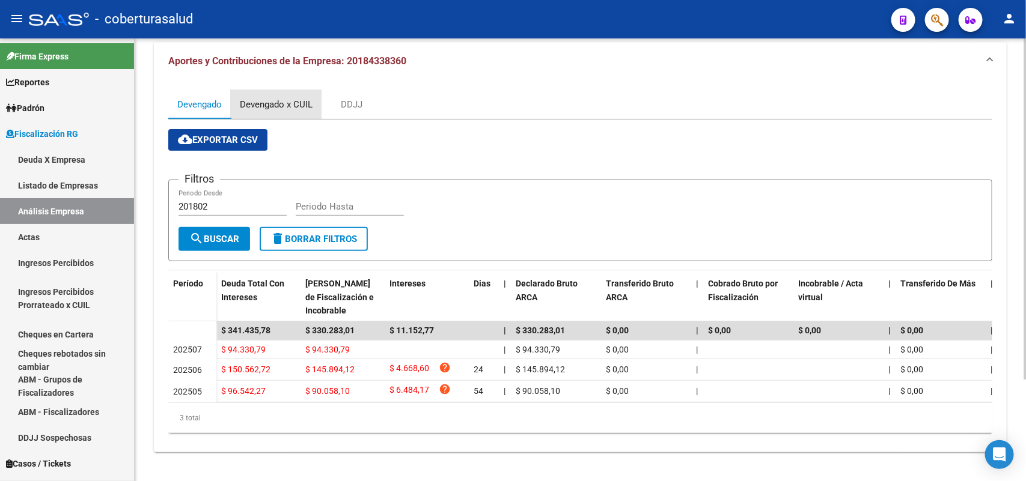
click at [290, 90] on div "Devengado x CUIL" at bounding box center [276, 104] width 91 height 29
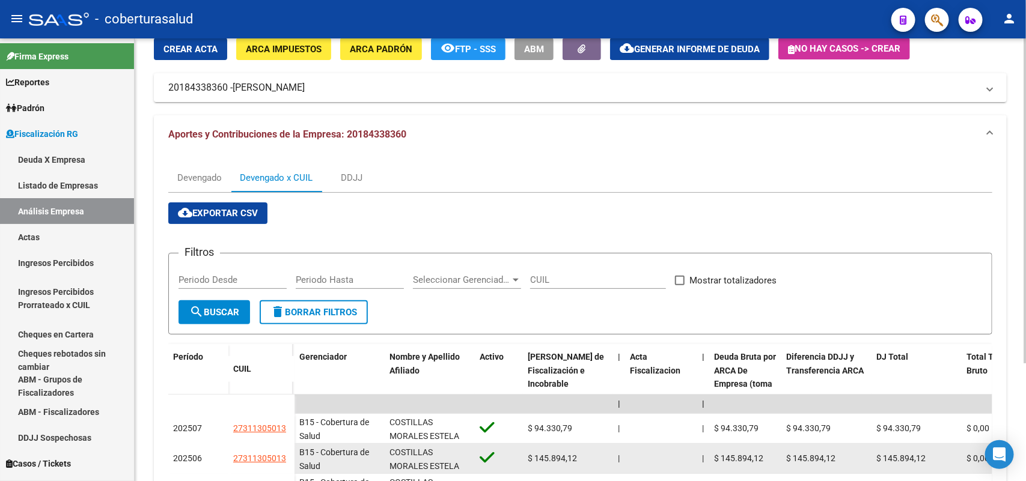
scroll to position [160, 0]
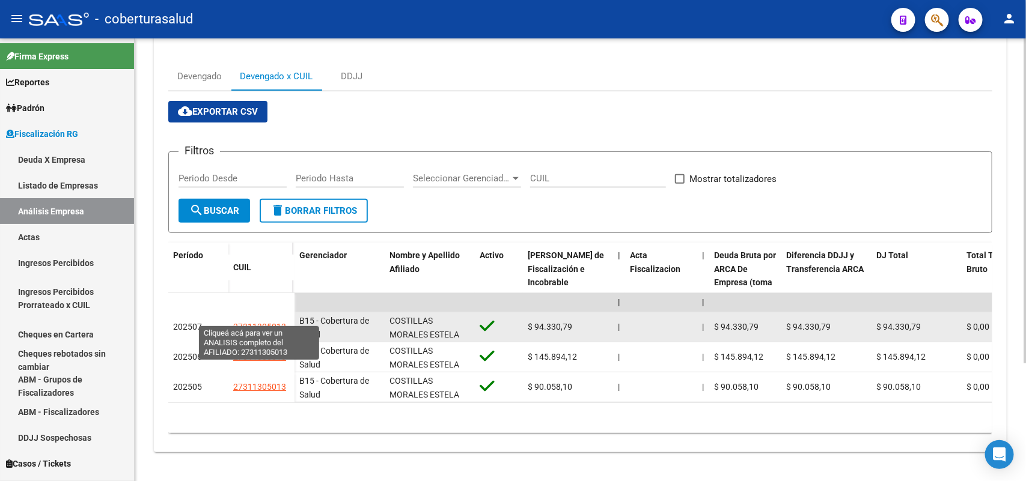
drag, startPoint x: 246, startPoint y: 315, endPoint x: 284, endPoint y: 316, distance: 37.9
click at [284, 322] on span "27311305013" at bounding box center [259, 327] width 53 height 10
copy span "27311305013"
type textarea "27311305013"
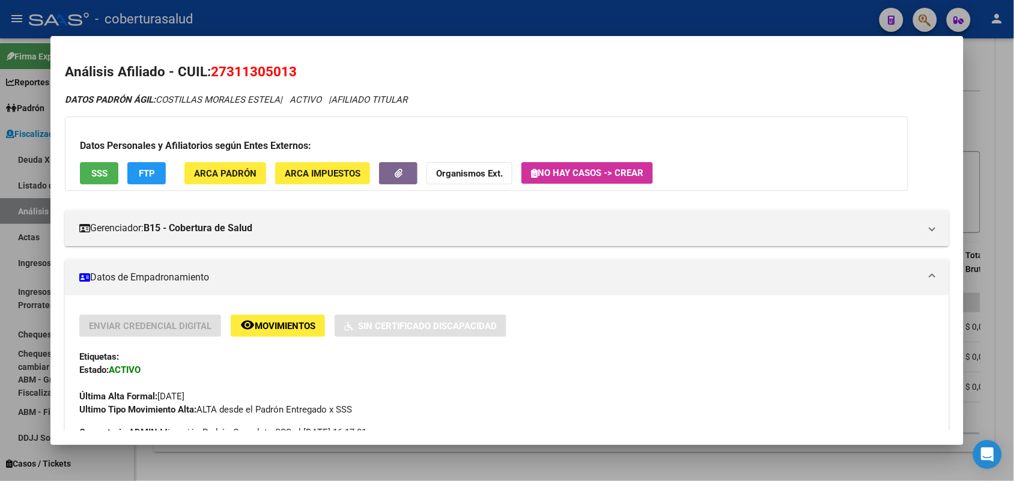
drag, startPoint x: 209, startPoint y: 68, endPoint x: 314, endPoint y: 79, distance: 105.8
click at [318, 79] on h2 "Análisis Afiliado - CUIL: 27311305013" at bounding box center [507, 72] width 884 height 20
copy span "27311305013"
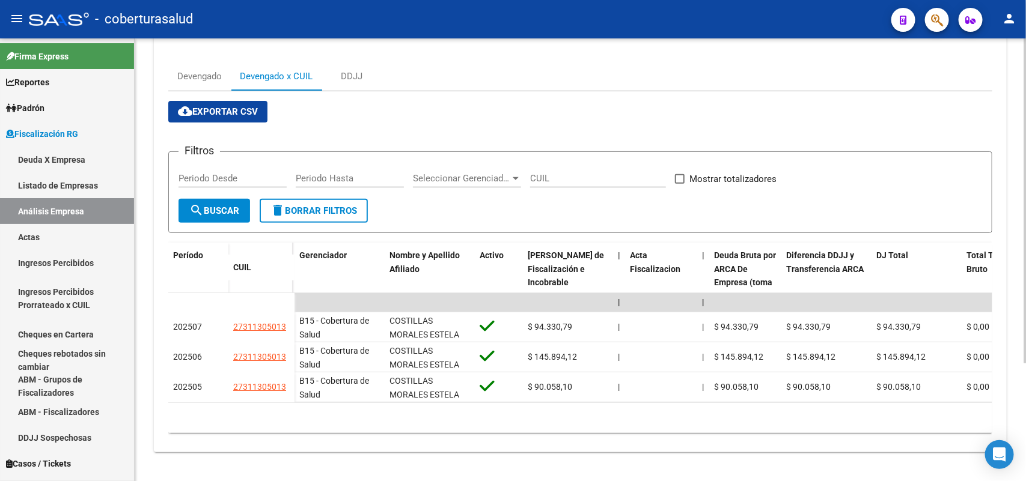
scroll to position [0, 0]
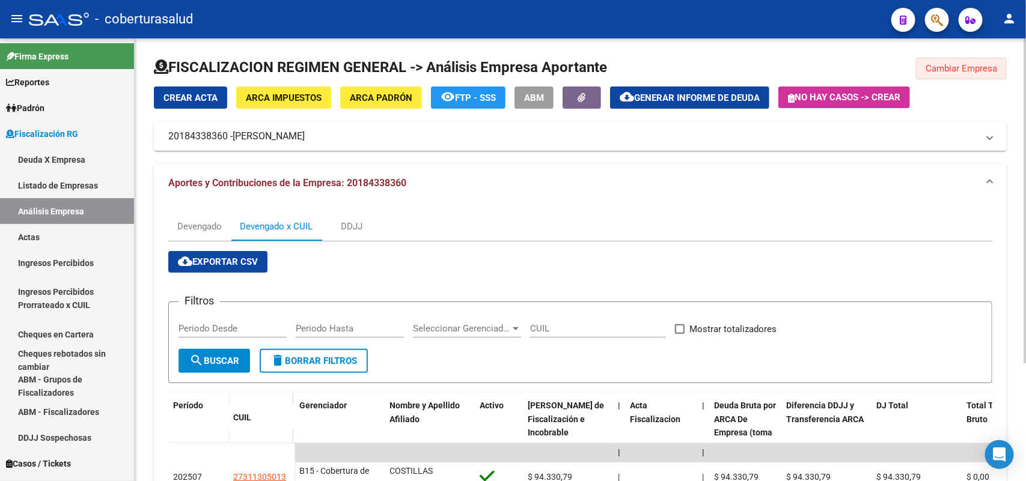
click at [983, 75] on button "Cambiar Empresa" at bounding box center [961, 69] width 91 height 22
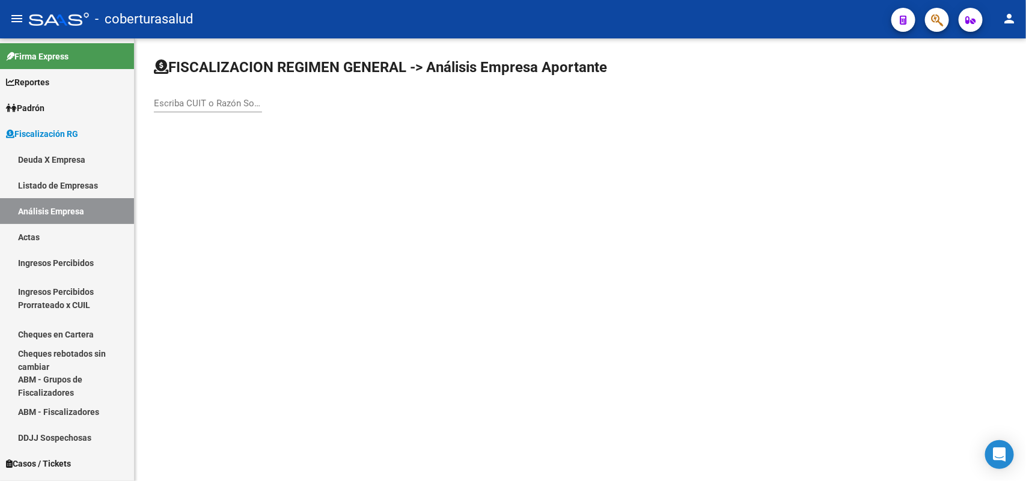
drag, startPoint x: 267, startPoint y: 98, endPoint x: 248, endPoint y: 105, distance: 21.1
click at [263, 98] on div "Escriba CUIT o Razón Social para buscar" at bounding box center [580, 91] width 853 height 66
click at [246, 104] on input "Escriba CUIT o Razón Social para buscar" at bounding box center [208, 103] width 108 height 11
paste input "20190028330"
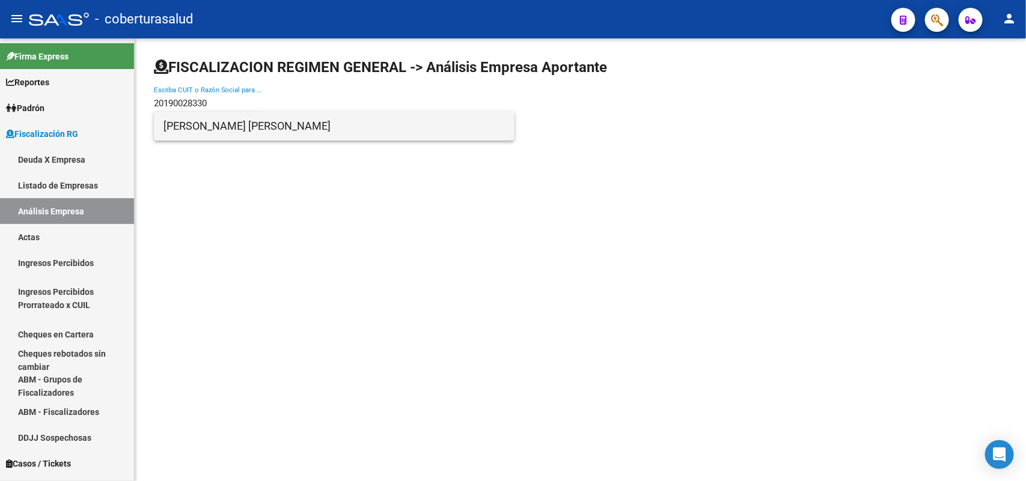
type input "20190028330"
click at [209, 129] on span "TEJERINA ORTEGA MANUEL EDMUNDO" at bounding box center [333, 126] width 341 height 29
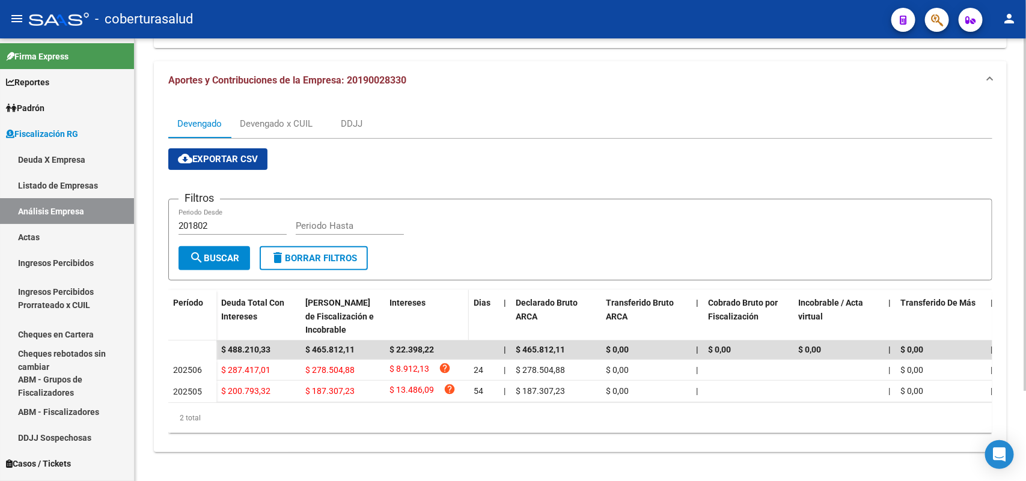
scroll to position [112, 0]
click at [275, 117] on div "Devengado x CUIL" at bounding box center [276, 123] width 73 height 13
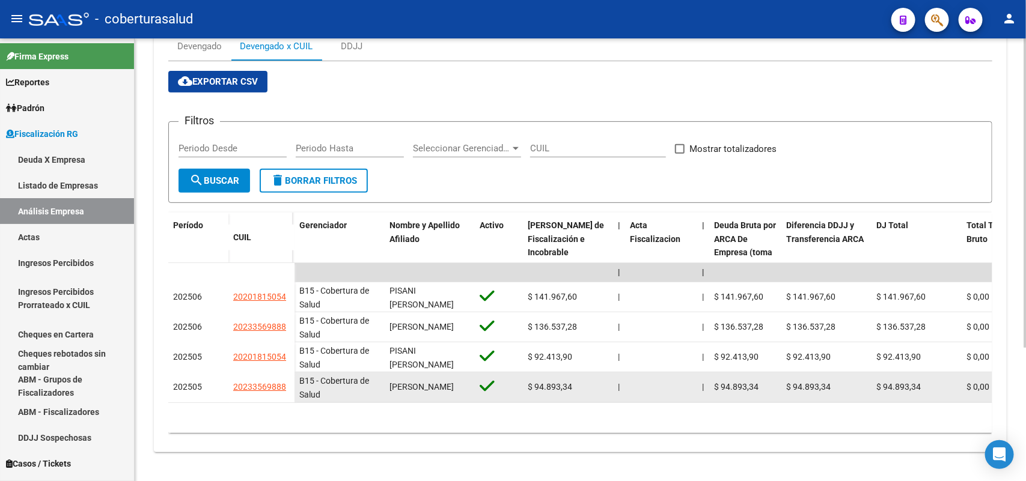
scroll to position [190, 0]
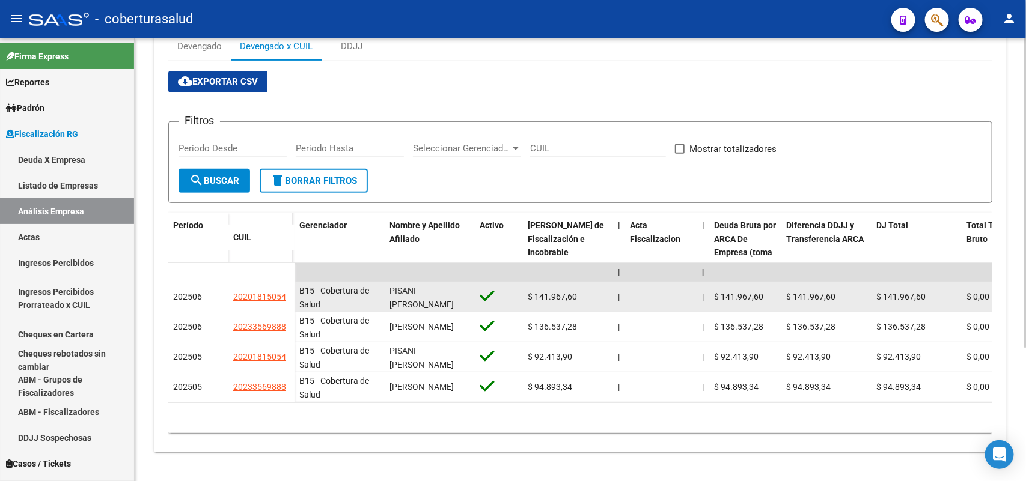
drag, startPoint x: 238, startPoint y: 286, endPoint x: 286, endPoint y: 284, distance: 48.1
click at [286, 284] on datatable-body-cell "20201815054" at bounding box center [261, 297] width 66 height 30
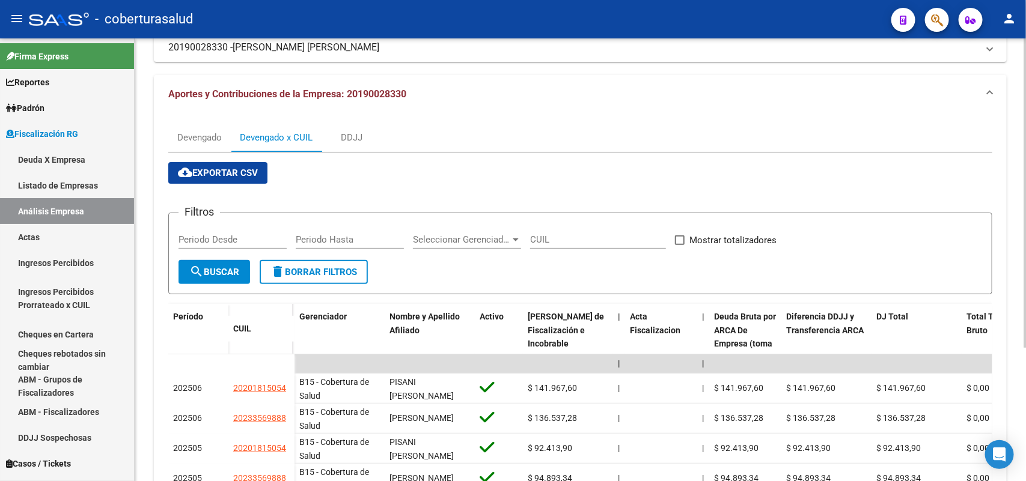
scroll to position [0, 0]
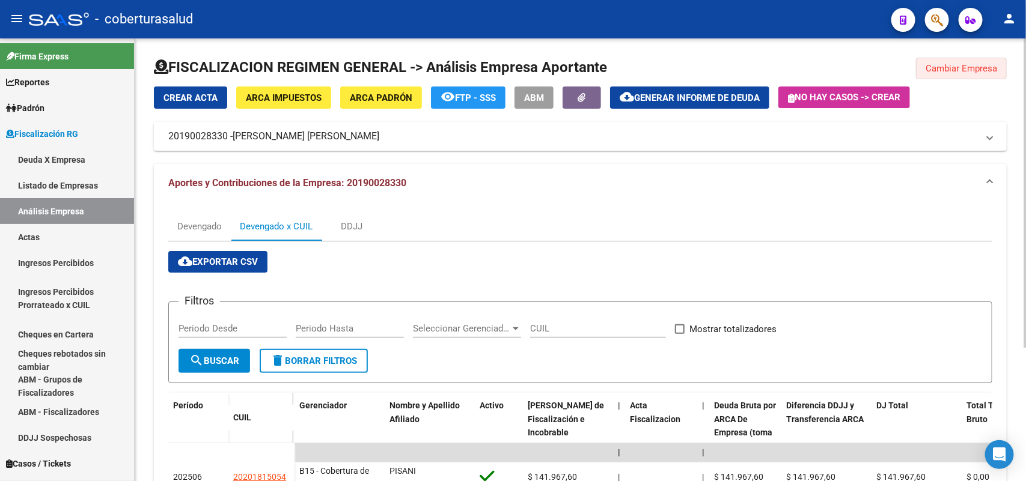
click at [962, 73] on span "Cambiar Empresa" at bounding box center [961, 68] width 72 height 11
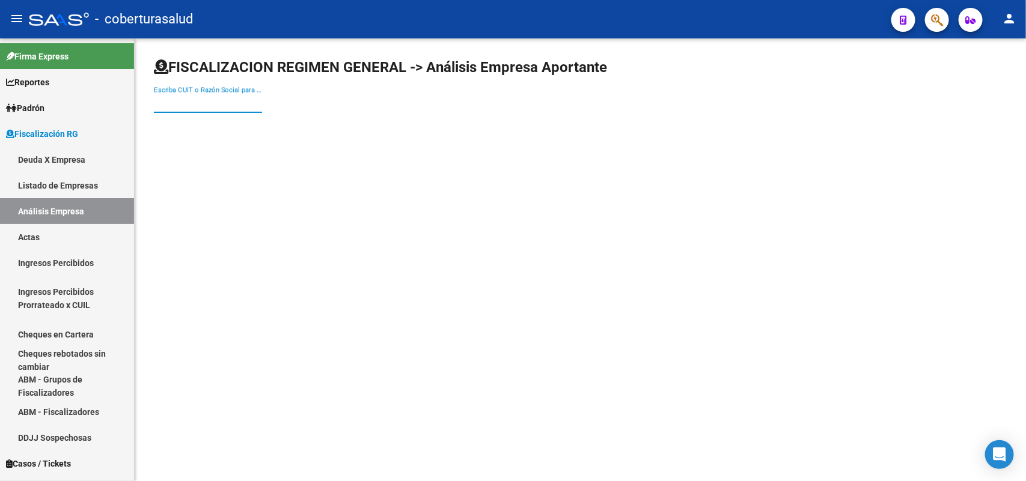
paste input "20265967699"
click at [213, 99] on input "Escriba CUIT o Razón Social para buscar" at bounding box center [208, 103] width 108 height 11
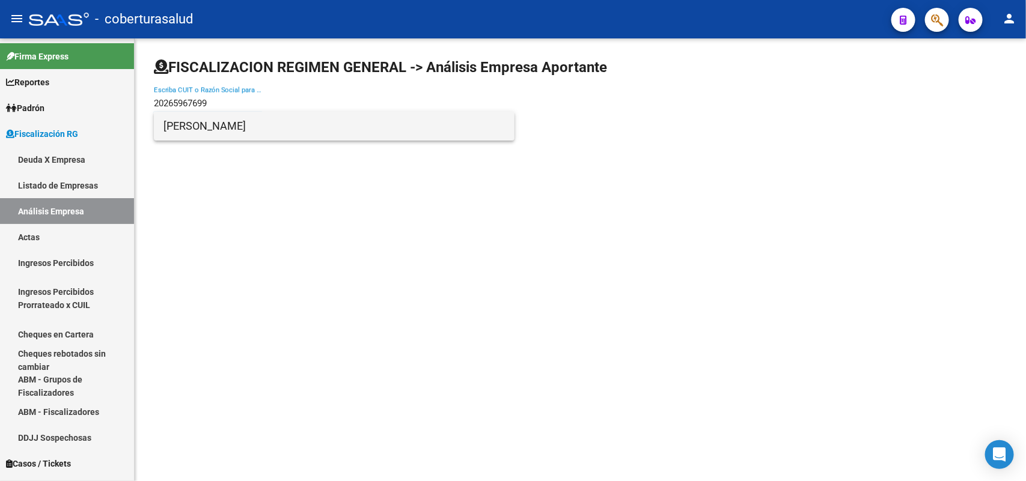
type input "20265967699"
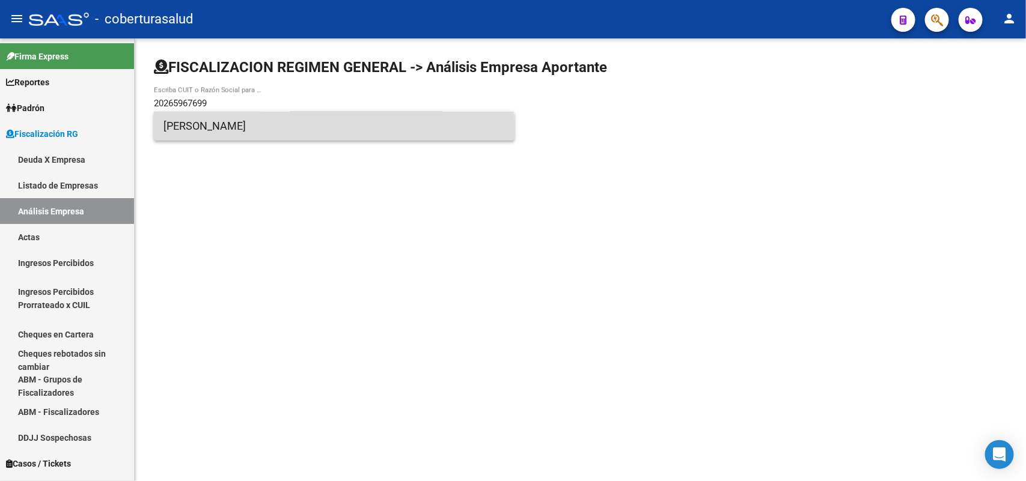
click at [249, 134] on span "CORRALES RUBEN ELIAS" at bounding box center [333, 126] width 341 height 29
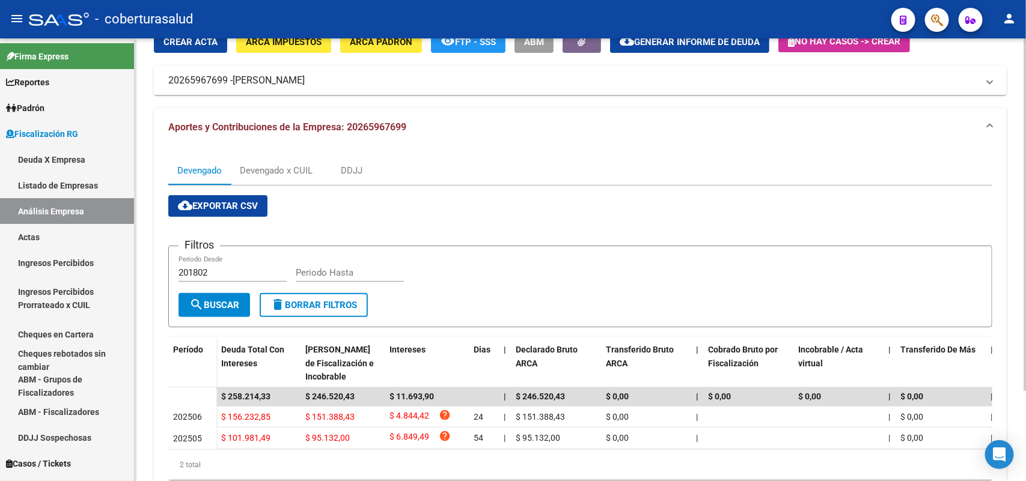
scroll to position [112, 0]
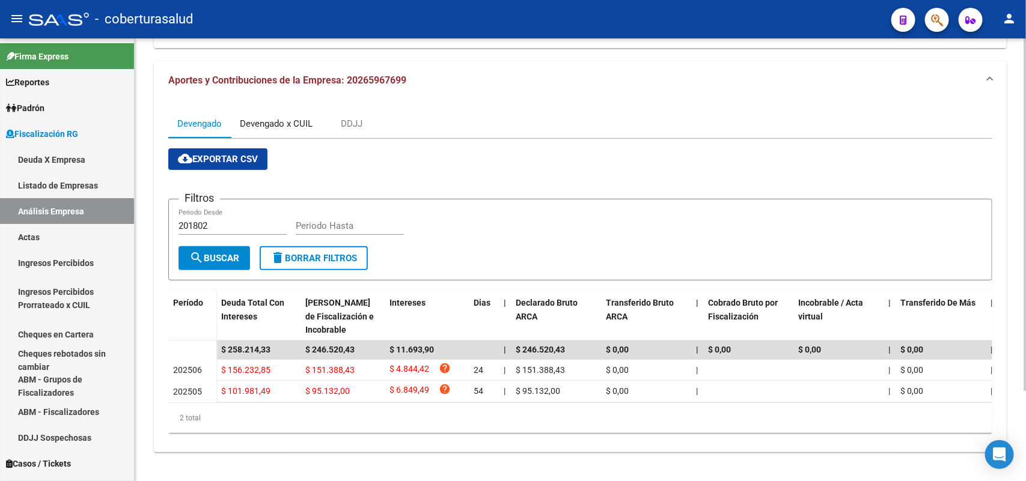
click at [290, 117] on div "Devengado x CUIL" at bounding box center [276, 123] width 73 height 13
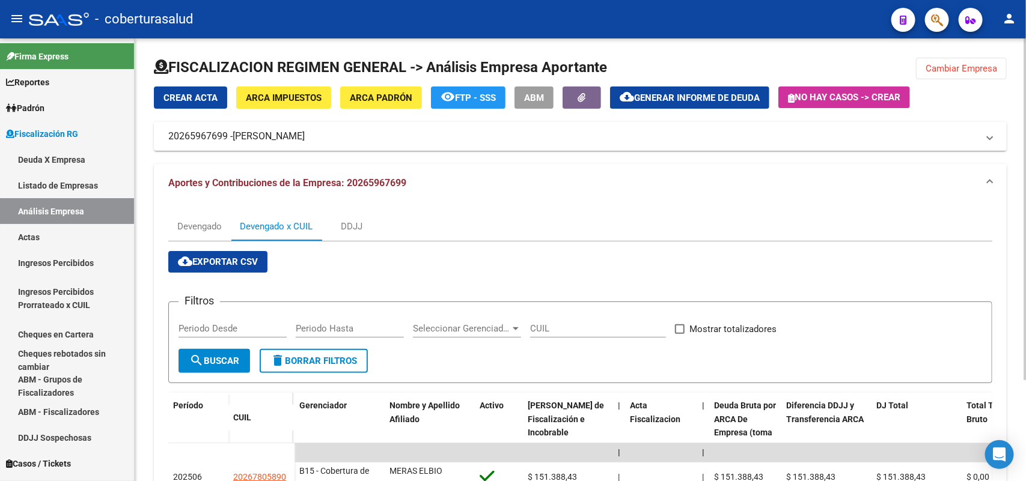
scroll to position [130, 0]
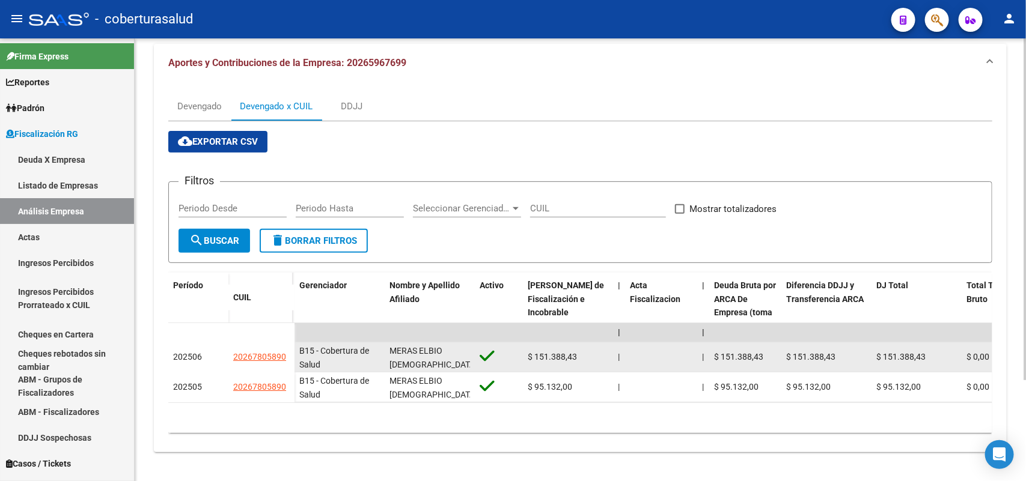
drag, startPoint x: 229, startPoint y: 347, endPoint x: 295, endPoint y: 346, distance: 66.1
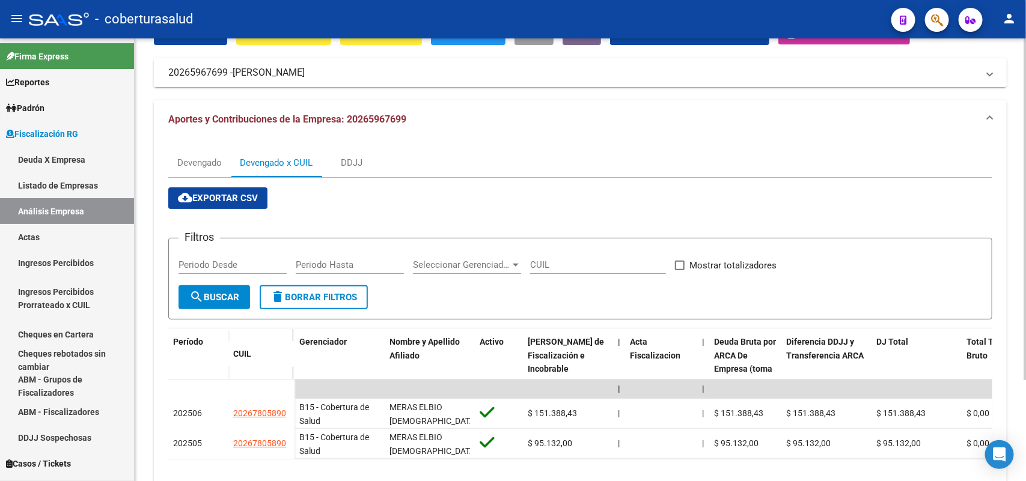
scroll to position [0, 0]
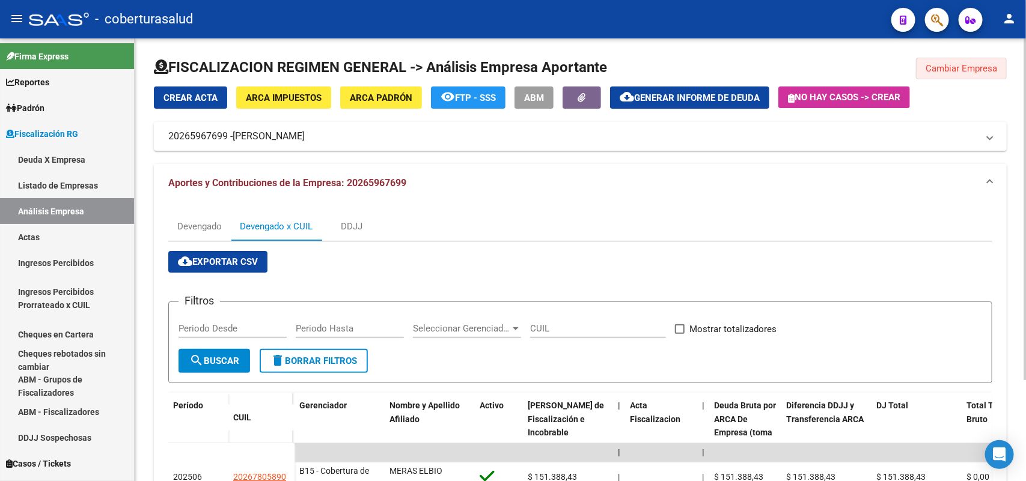
drag, startPoint x: 944, startPoint y: 61, endPoint x: 960, endPoint y: 87, distance: 30.5
click at [945, 61] on button "Cambiar Empresa" at bounding box center [961, 69] width 91 height 22
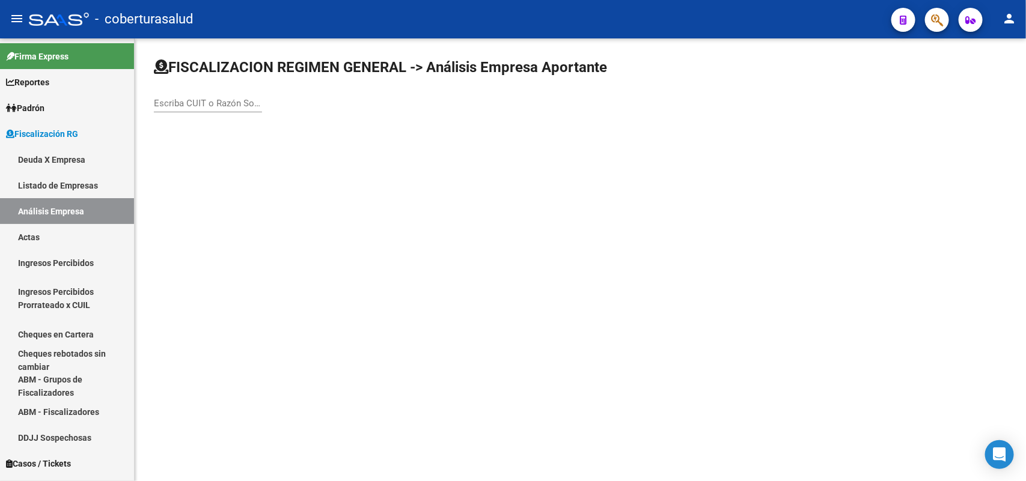
click at [237, 105] on input "Escriba CUIT o Razón Social para buscar" at bounding box center [208, 103] width 108 height 11
paste input "30716930811"
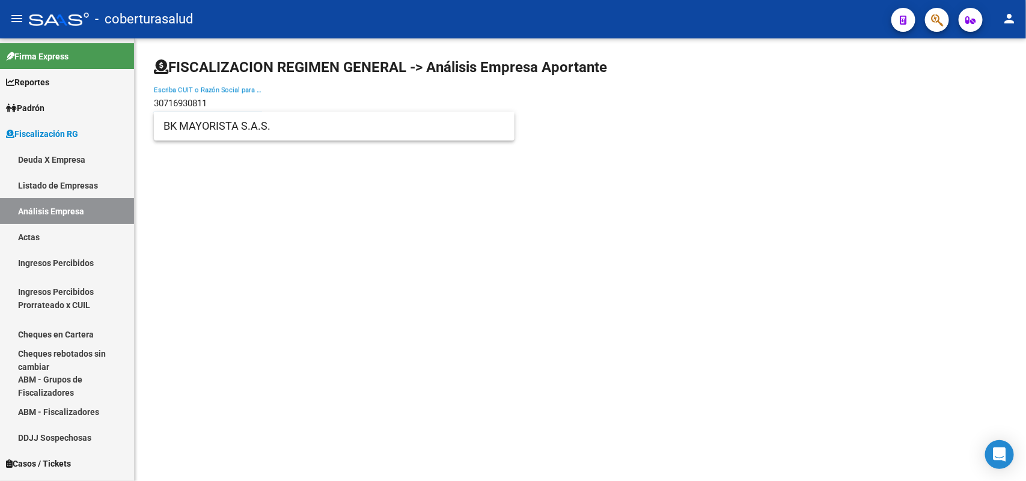
type input "30716930811"
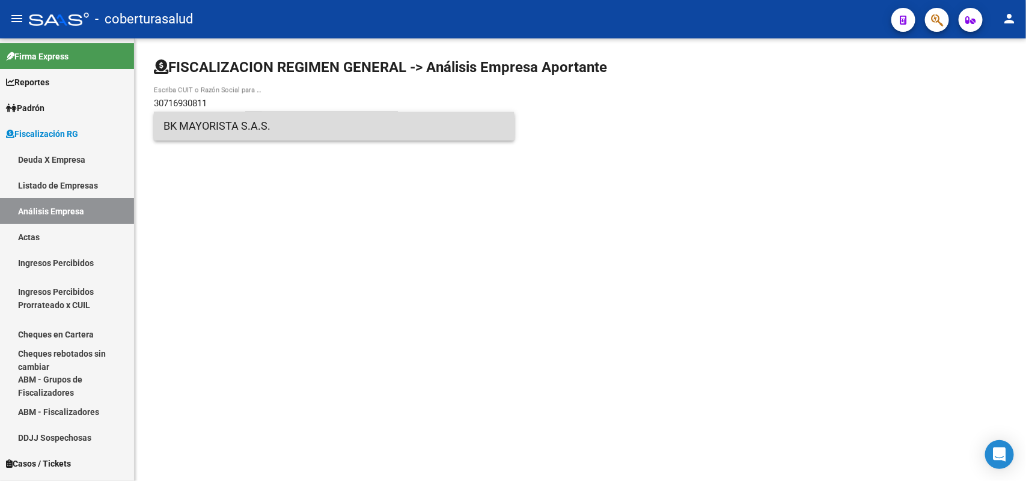
click at [227, 132] on span "BK MAYORISTA S.A.S." at bounding box center [333, 126] width 341 height 29
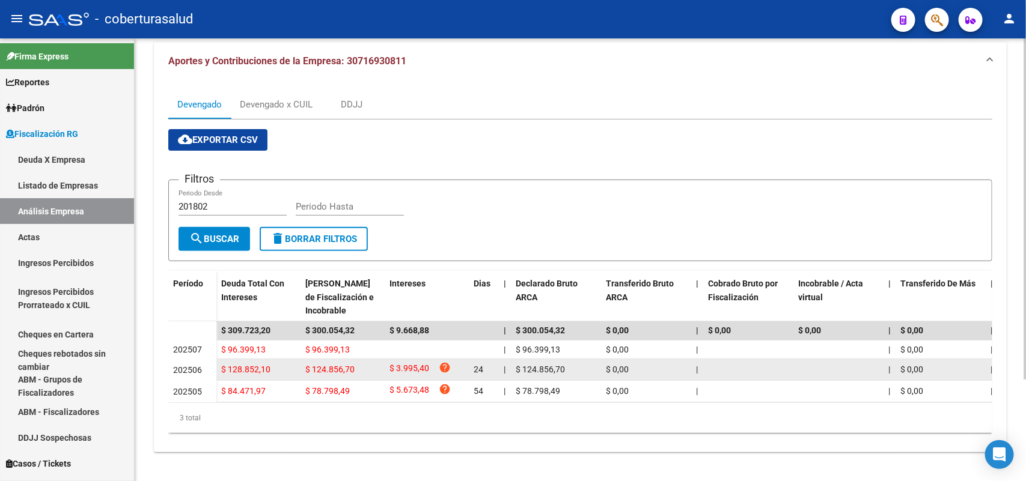
scroll to position [132, 0]
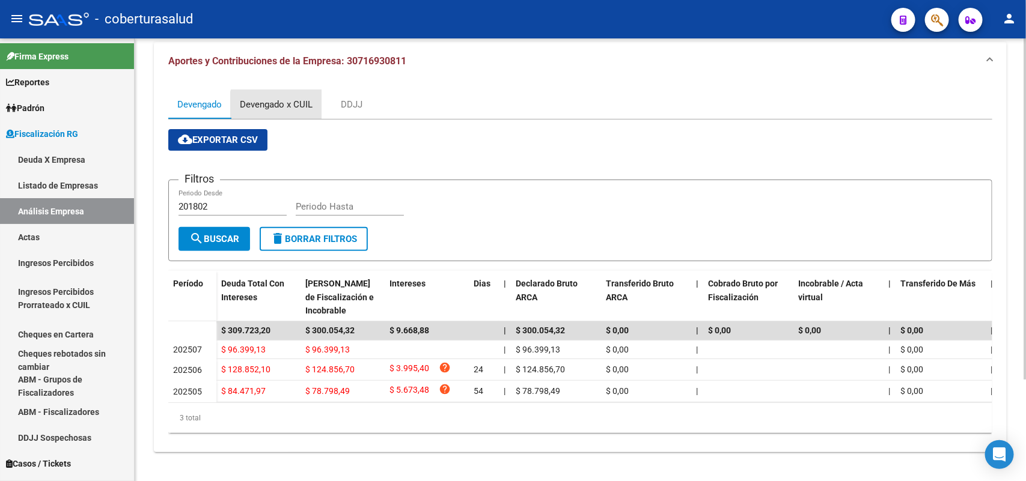
click at [287, 98] on div "Devengado x CUIL" at bounding box center [276, 104] width 73 height 13
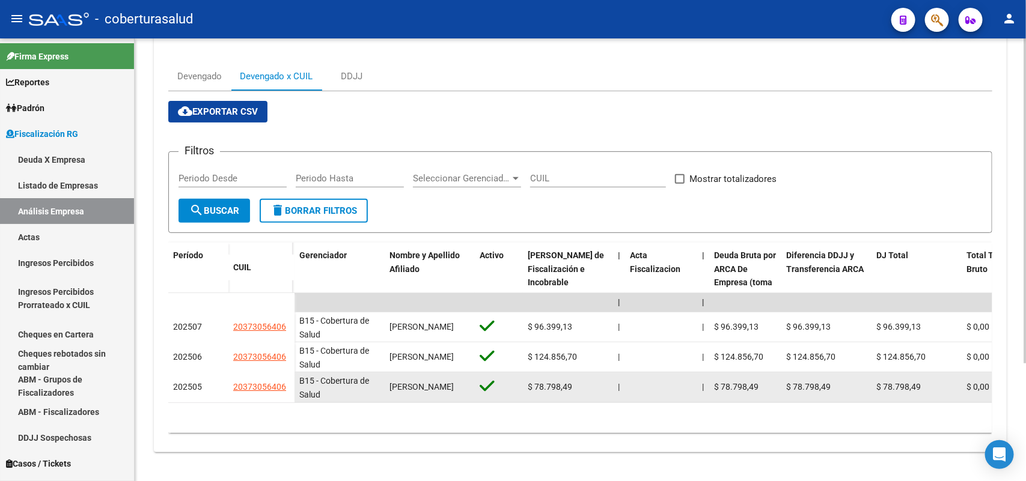
scroll to position [160, 0]
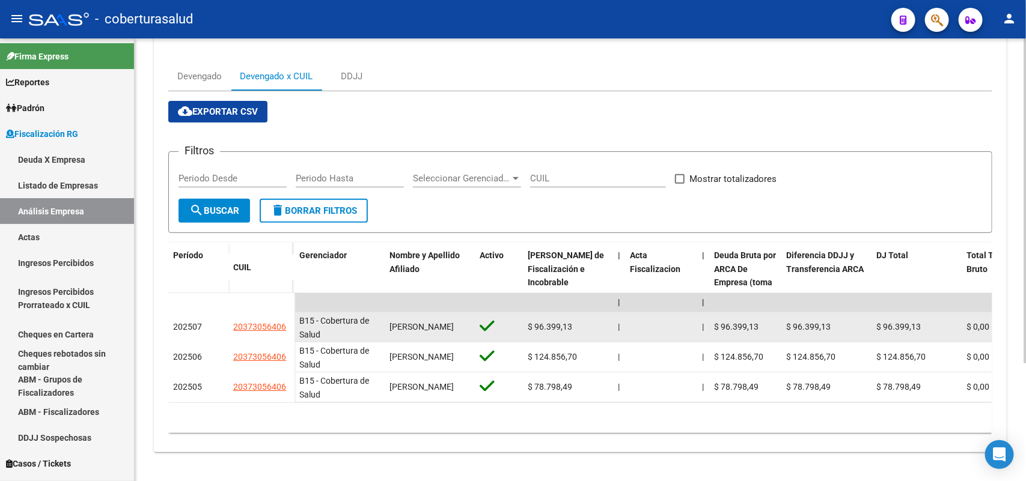
drag, startPoint x: 236, startPoint y: 315, endPoint x: 287, endPoint y: 315, distance: 50.5
click at [287, 315] on datatable-body-cell "20373056406" at bounding box center [261, 327] width 66 height 30
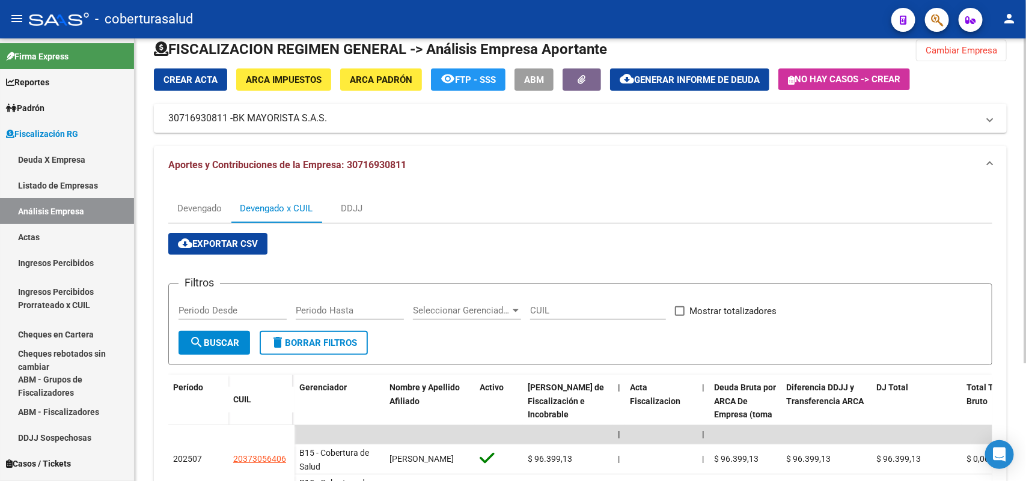
scroll to position [10, 0]
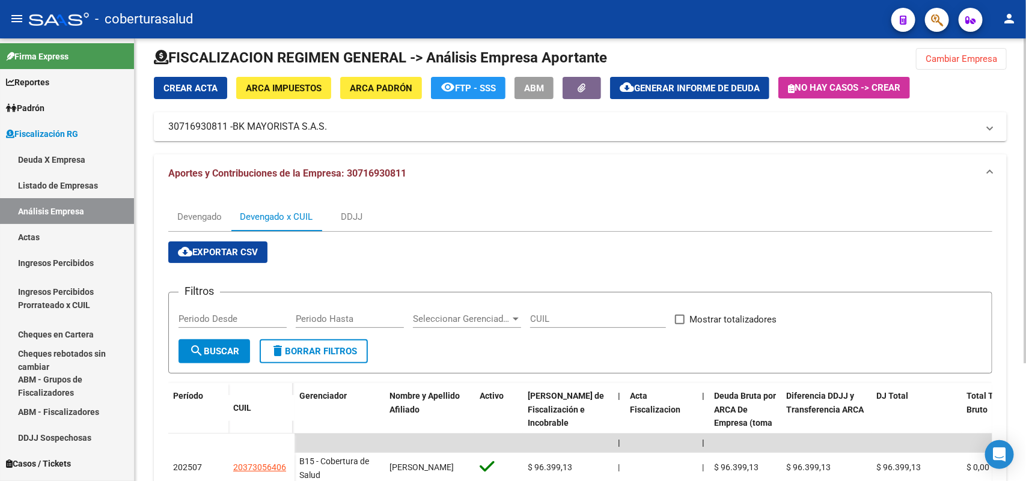
click at [955, 62] on span "Cambiar Empresa" at bounding box center [961, 58] width 72 height 11
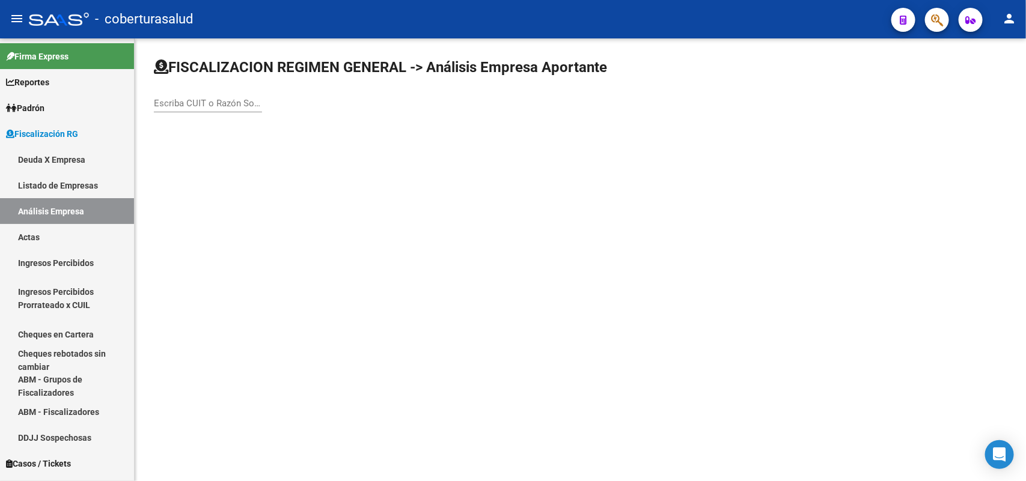
scroll to position [0, 0]
click at [223, 105] on input "Escriba CUIT o Razón Social para buscar" at bounding box center [208, 103] width 108 height 11
paste input "30717793680"
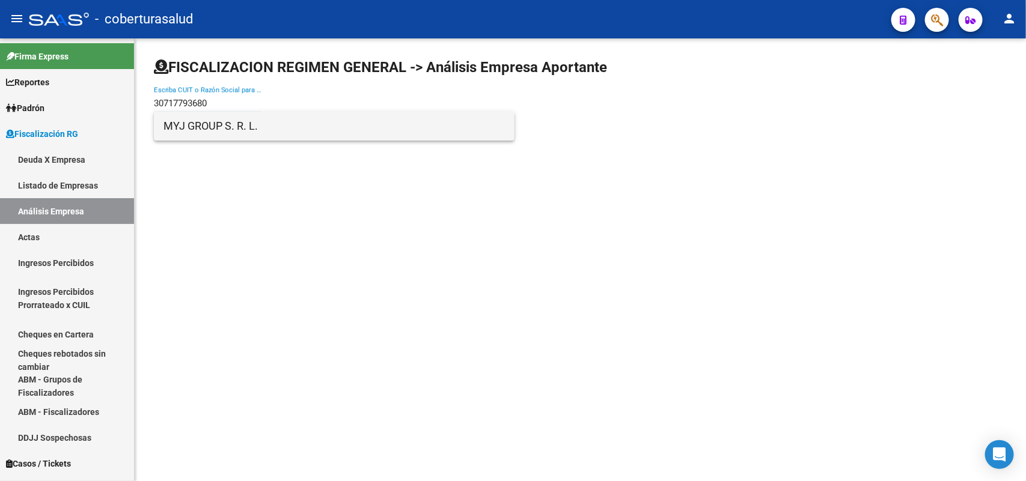
type input "30717793680"
click at [203, 127] on span "MYJ GROUP S. R. L." at bounding box center [333, 126] width 341 height 29
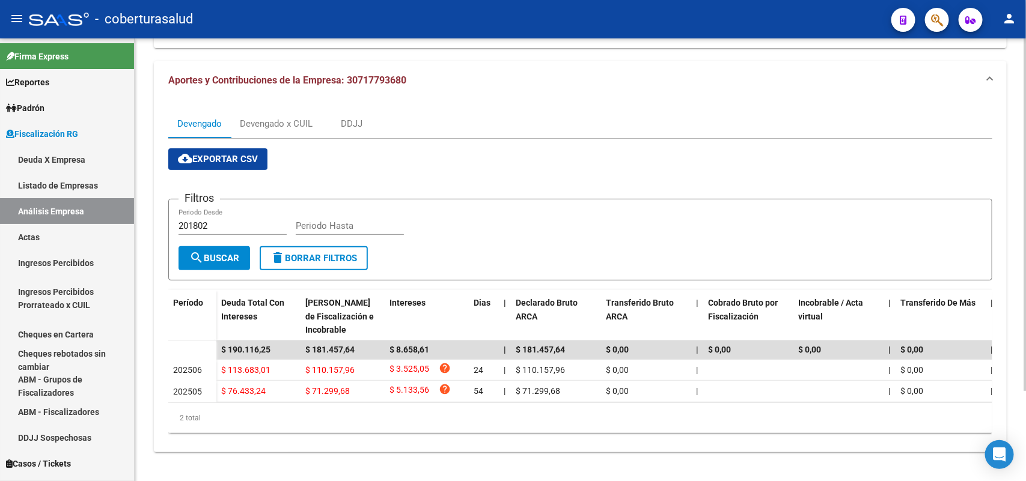
scroll to position [112, 0]
click at [284, 117] on div "Devengado x CUIL" at bounding box center [276, 123] width 73 height 13
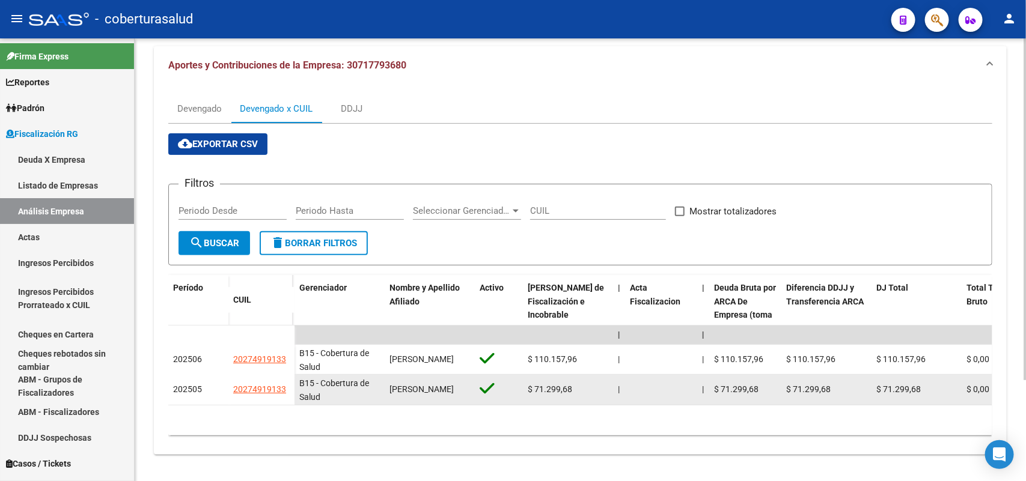
scroll to position [130, 0]
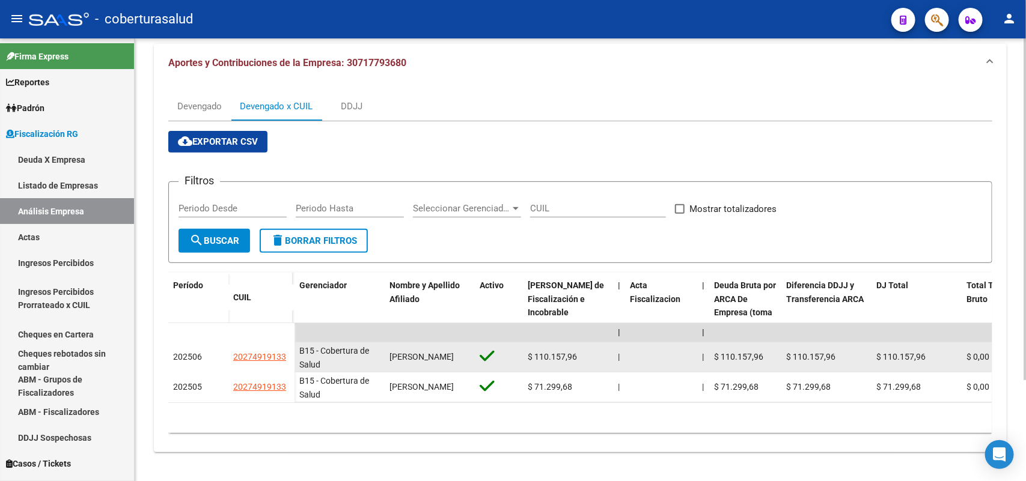
drag, startPoint x: 245, startPoint y: 346, endPoint x: 287, endPoint y: 346, distance: 41.5
click at [287, 346] on datatable-body-cell "20274919133" at bounding box center [261, 358] width 66 height 30
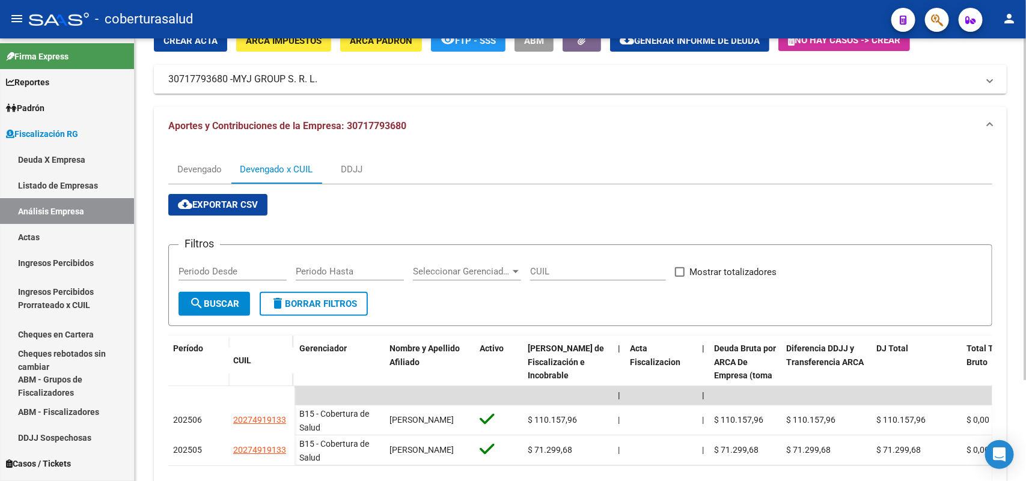
scroll to position [0, 0]
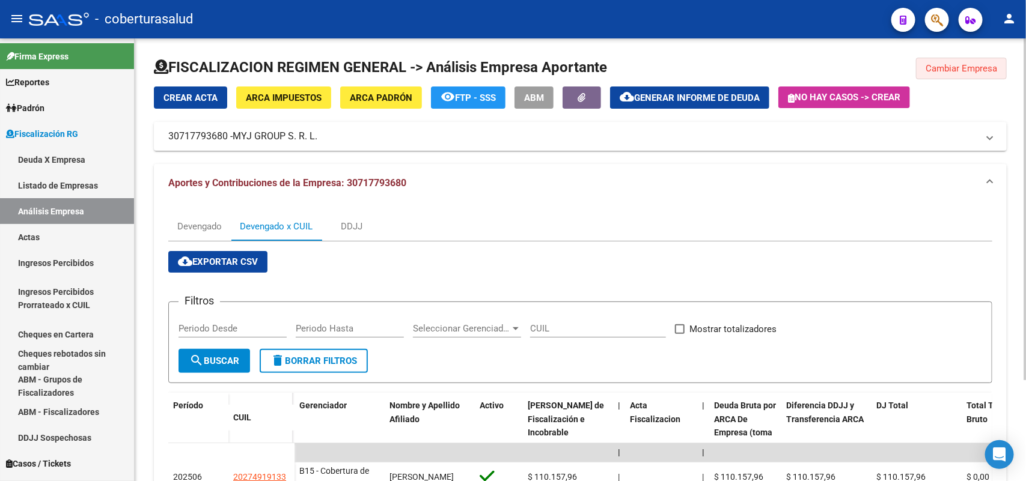
click at [963, 59] on button "Cambiar Empresa" at bounding box center [961, 69] width 91 height 22
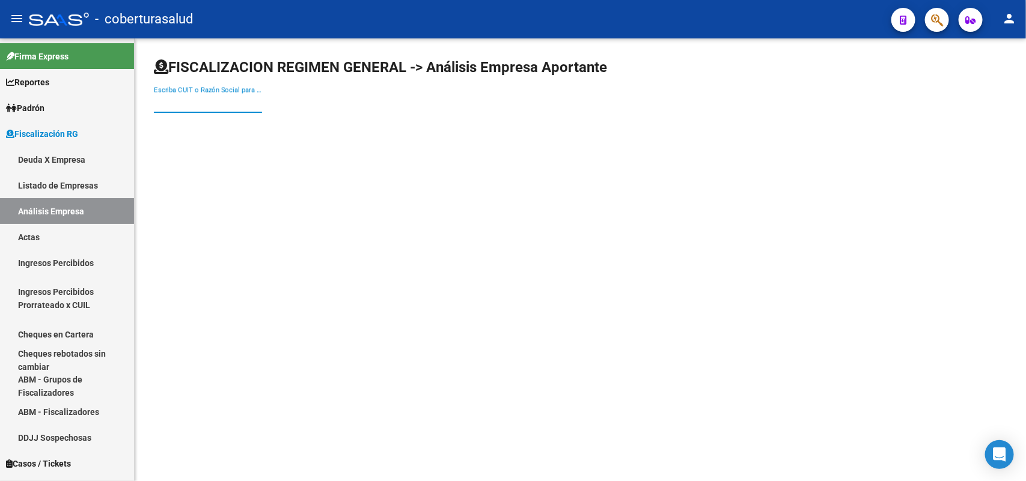
click at [212, 101] on input "Escriba CUIT o Razón Social para buscar" at bounding box center [208, 103] width 108 height 11
paste input "30715866680"
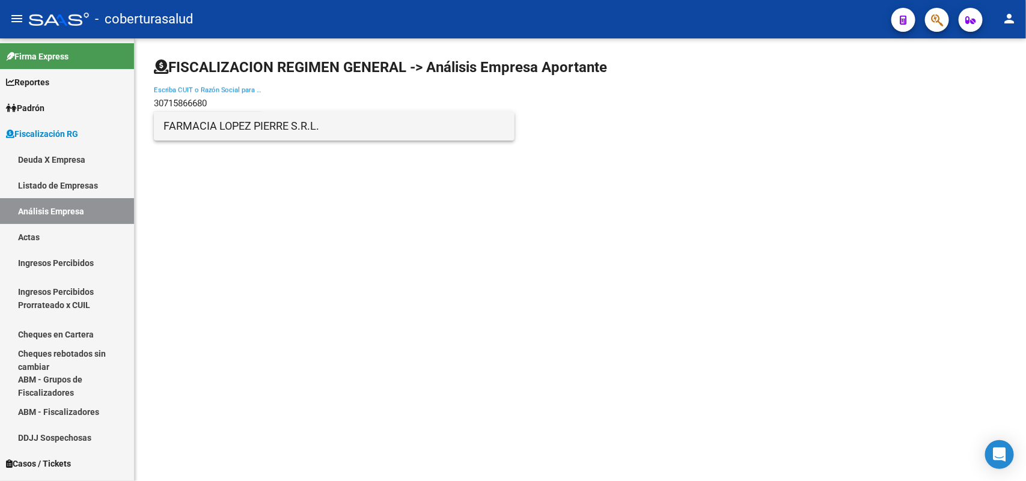
type input "30715866680"
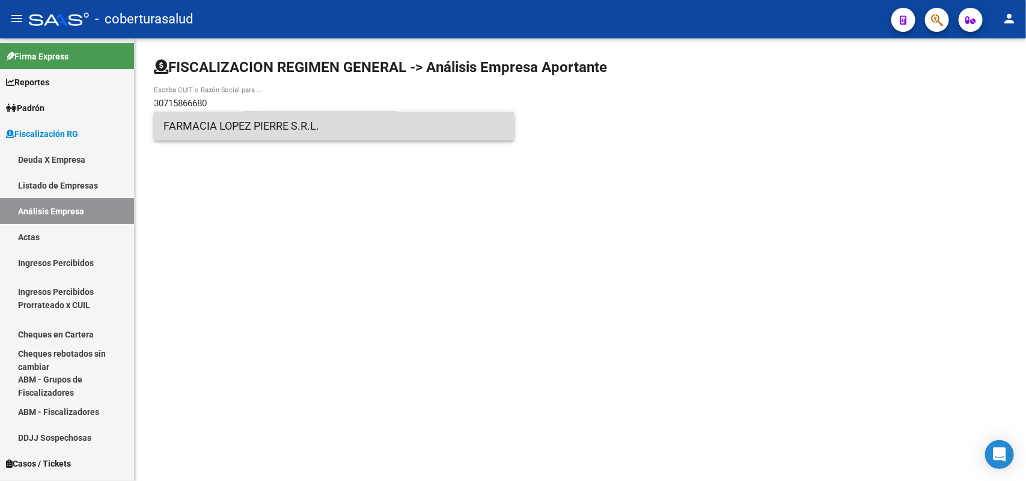
click at [227, 134] on span "FARMACIA LOPEZ PIERRE S.R.L." at bounding box center [333, 126] width 341 height 29
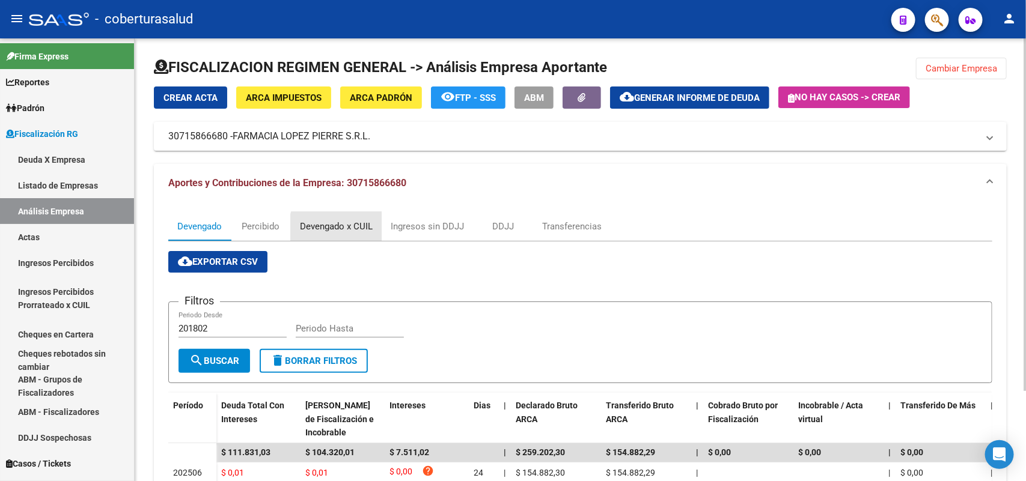
click at [347, 228] on div "Devengado x CUIL" at bounding box center [336, 226] width 73 height 13
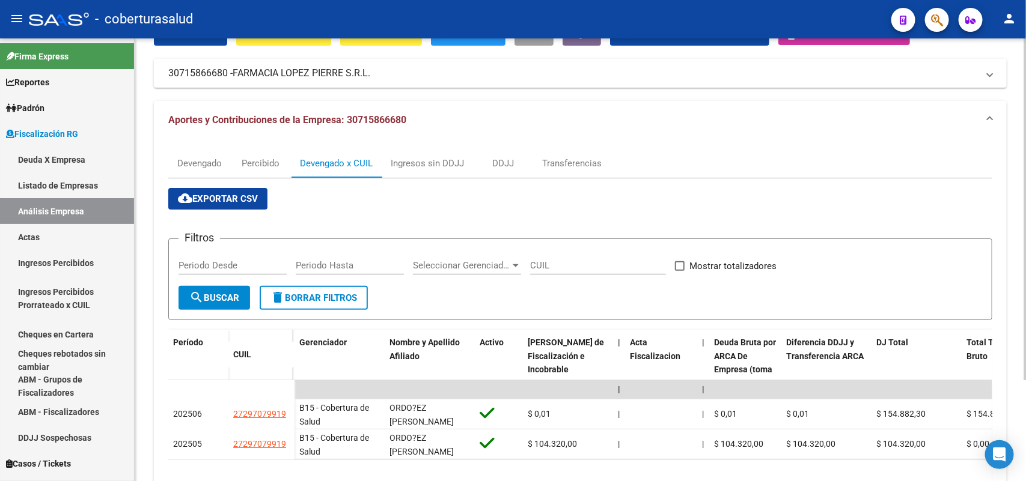
scroll to position [130, 0]
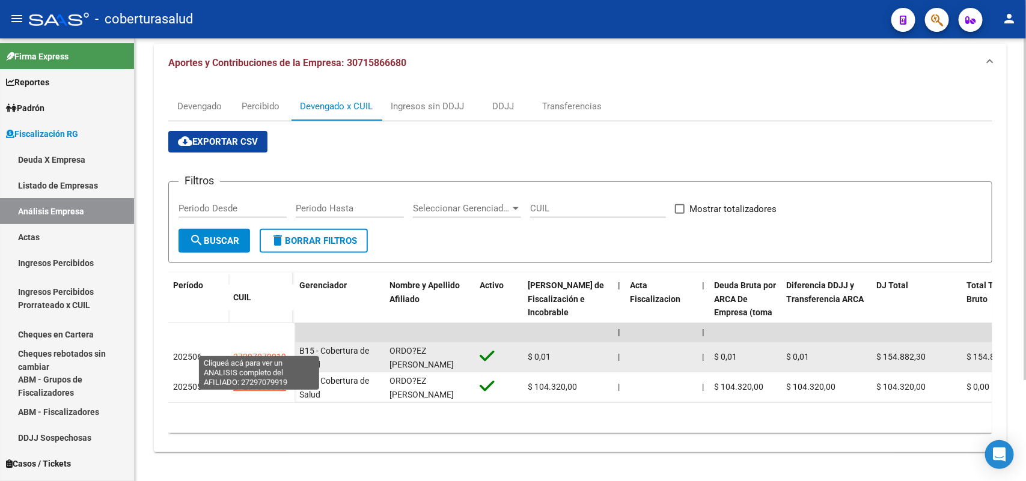
drag, startPoint x: 224, startPoint y: 349, endPoint x: 284, endPoint y: 350, distance: 60.1
click at [284, 350] on div "202506 27297079919" at bounding box center [231, 358] width 126 height 30
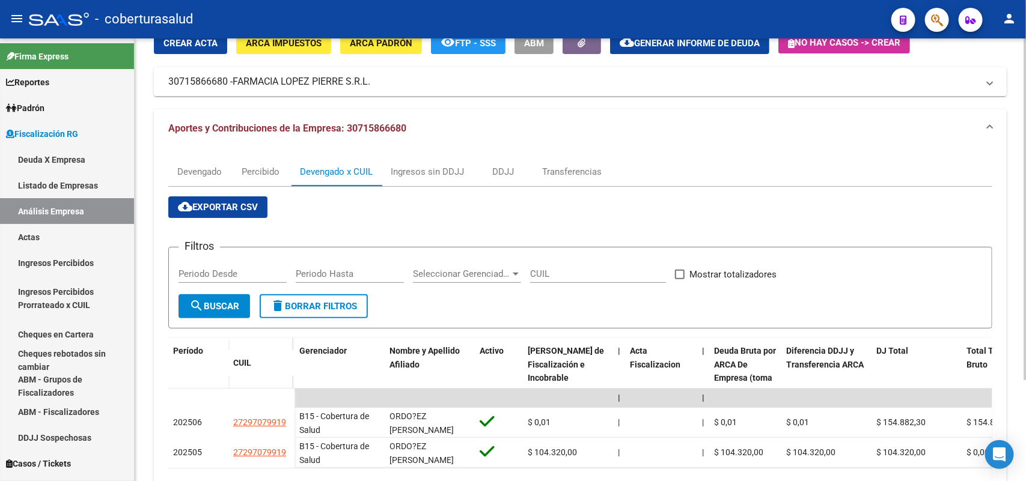
scroll to position [0, 0]
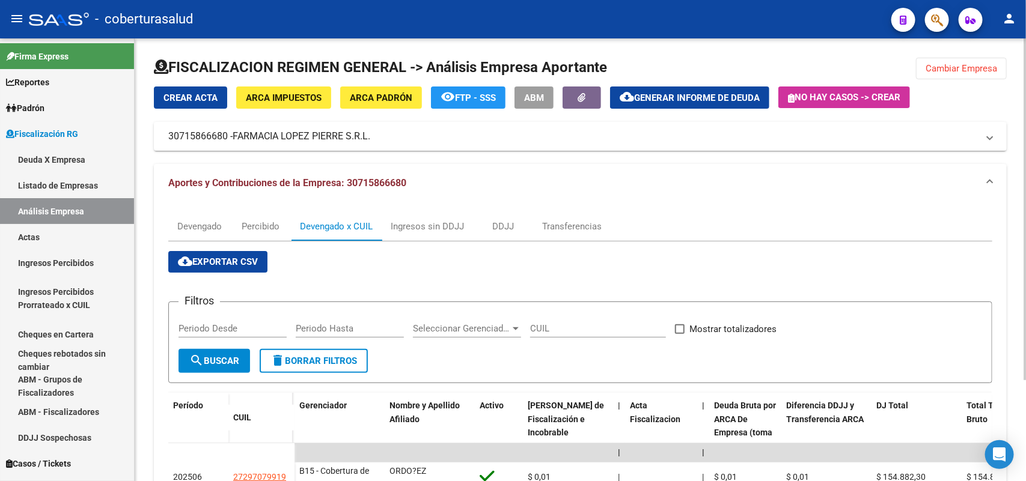
click at [971, 67] on span "Cambiar Empresa" at bounding box center [961, 68] width 72 height 11
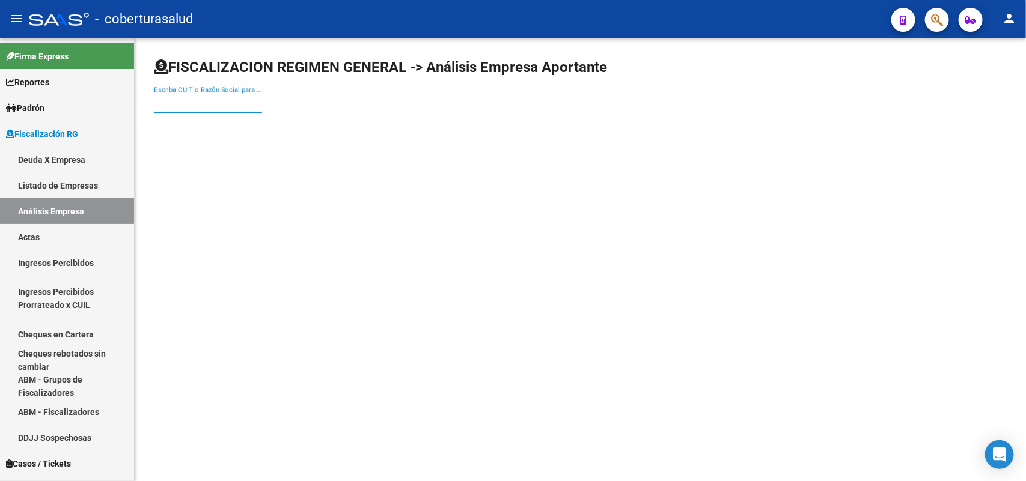
drag, startPoint x: 219, startPoint y: 99, endPoint x: 238, endPoint y: 171, distance: 74.5
click at [219, 100] on input "Escriba CUIT o Razón Social para buscar" at bounding box center [208, 103] width 108 height 11
paste input "27230316959"
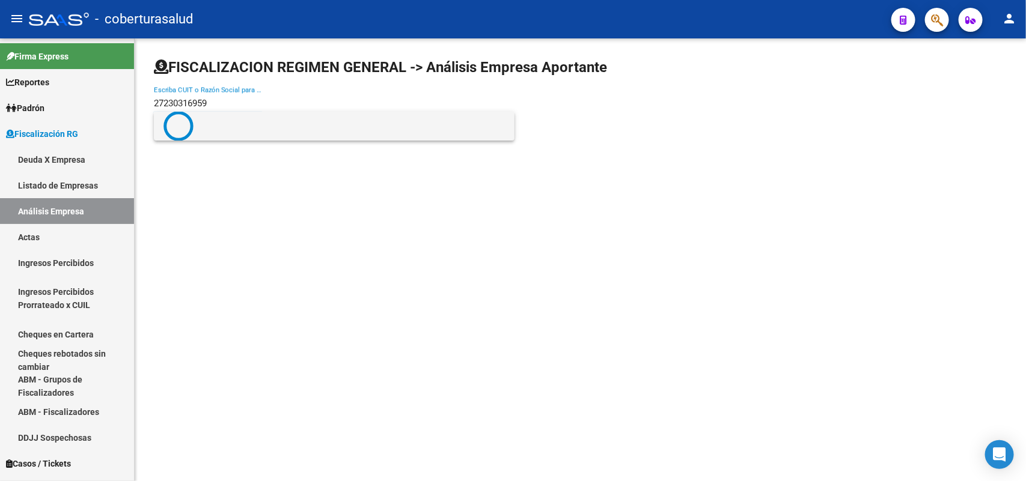
type input "27230316959"
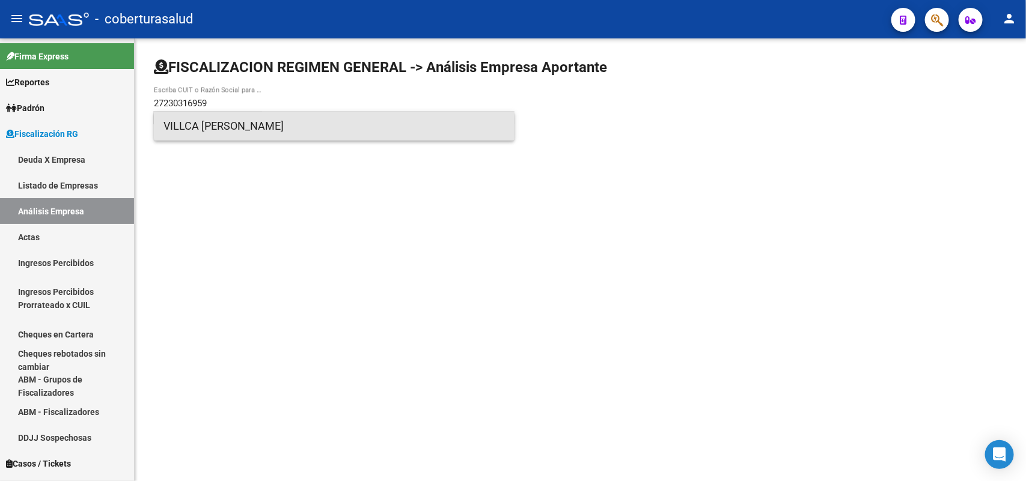
click at [204, 129] on span "VILLCA FLORA MIRIAM" at bounding box center [333, 126] width 341 height 29
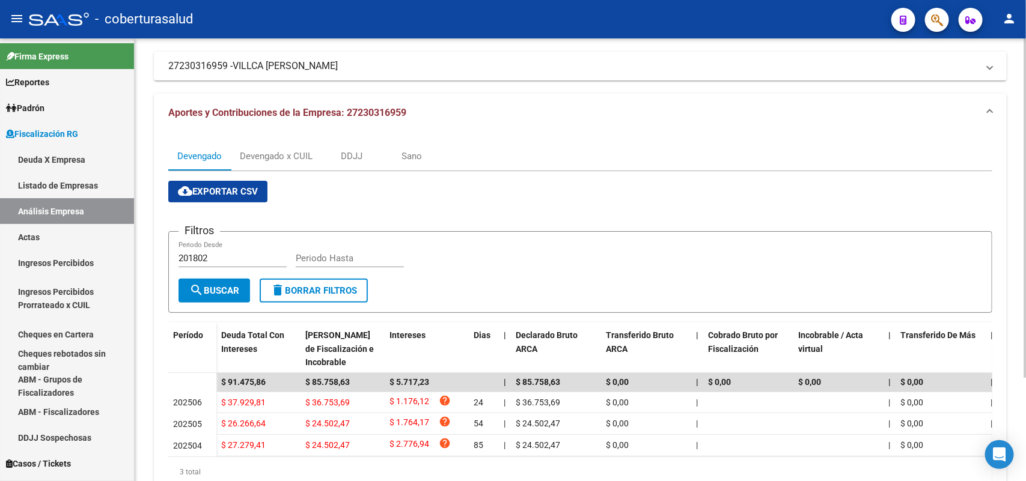
scroll to position [134, 0]
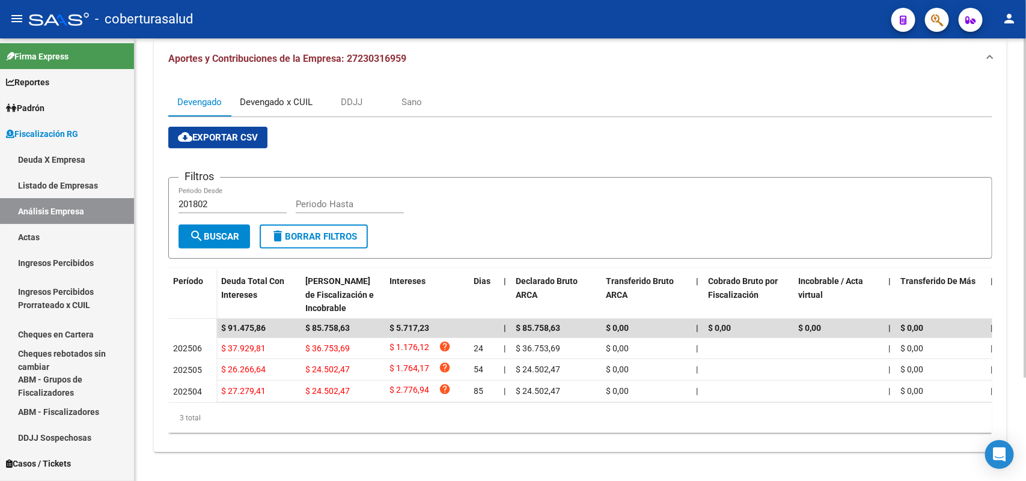
click at [262, 96] on div "Devengado x CUIL" at bounding box center [276, 102] width 73 height 13
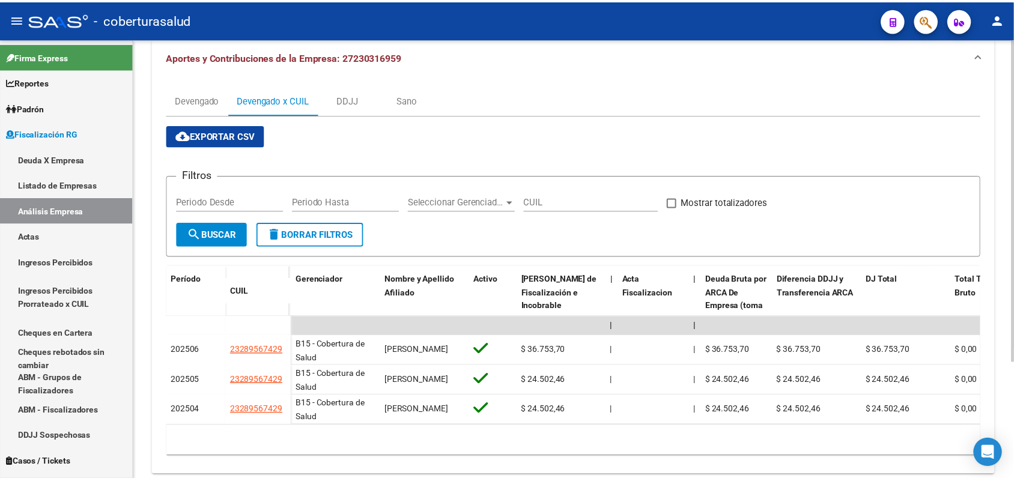
scroll to position [160, 0]
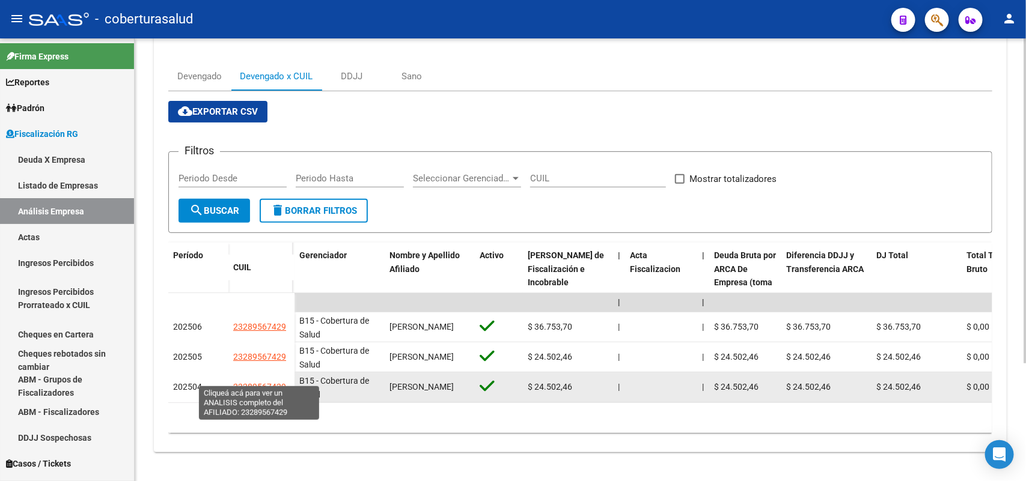
drag, startPoint x: 233, startPoint y: 376, endPoint x: 284, endPoint y: 379, distance: 51.1
click at [284, 382] on span "23289567429" at bounding box center [259, 387] width 53 height 10
type textarea "23289567429"
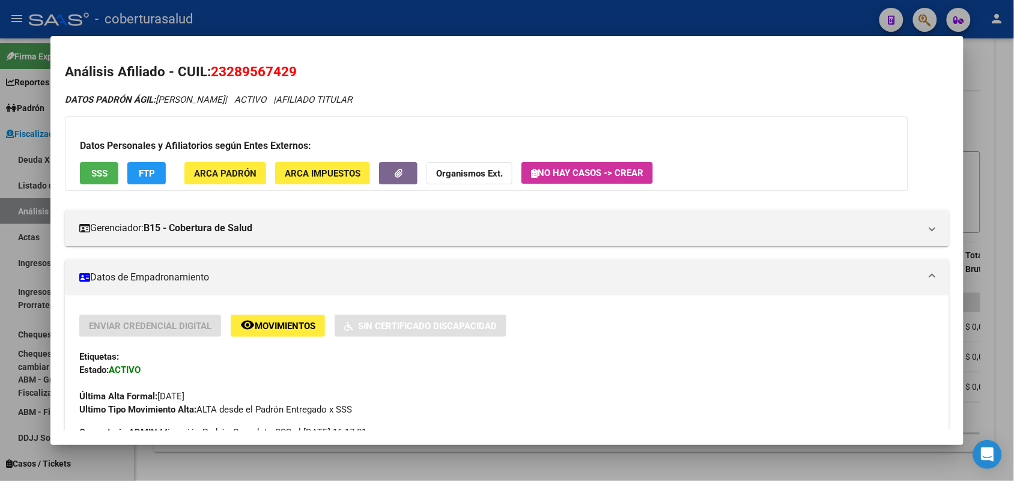
drag, startPoint x: 209, startPoint y: 67, endPoint x: 273, endPoint y: 79, distance: 65.9
click at [301, 66] on h2 "Análisis Afiliado - CUIL: 23289567429" at bounding box center [507, 72] width 884 height 20
drag, startPoint x: 255, startPoint y: 82, endPoint x: 282, endPoint y: 69, distance: 30.1
click at [290, 68] on h2 "Análisis Afiliado - CUIL: 23289567429" at bounding box center [507, 72] width 884 height 20
